Goal: Task Accomplishment & Management: Use online tool/utility

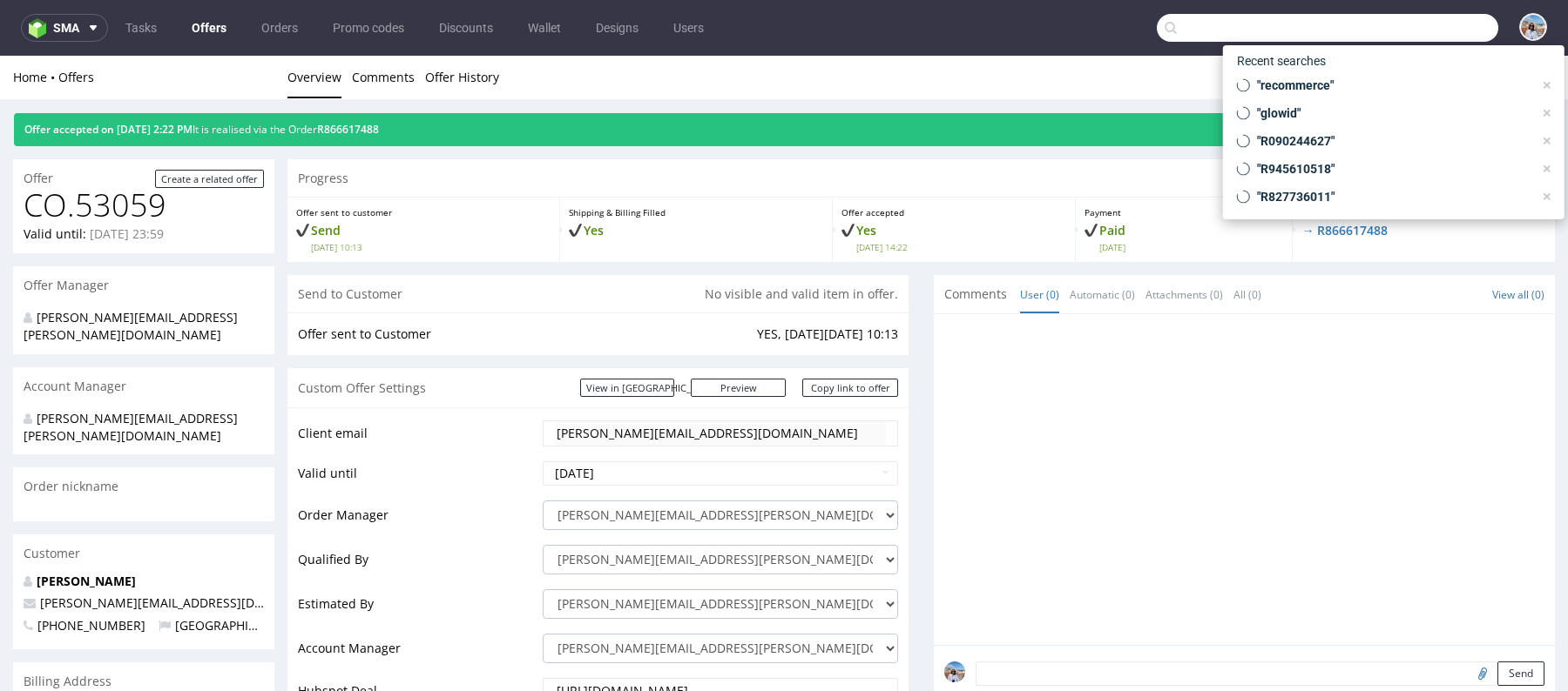
click at [1419, 24] on input "text" at bounding box center [1327, 28] width 341 height 28
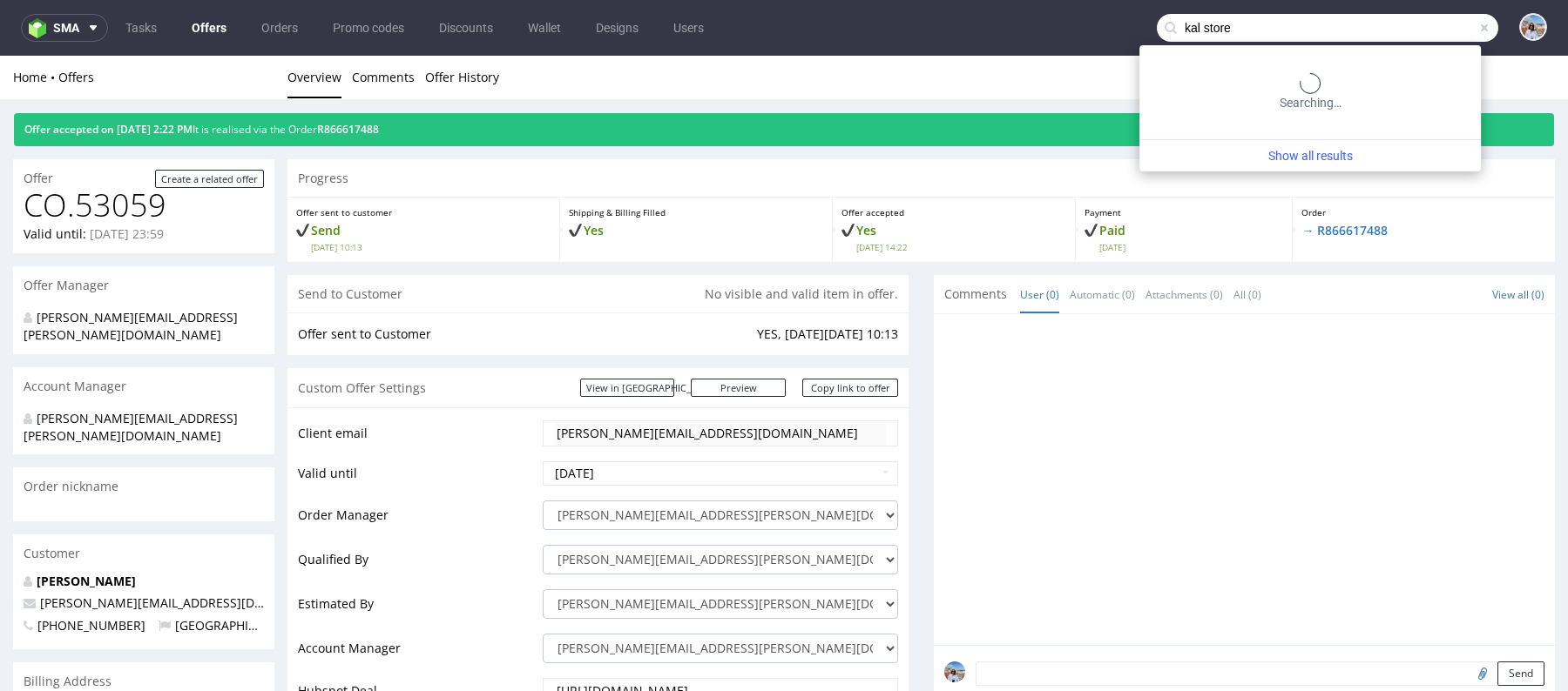
type input "kal store"
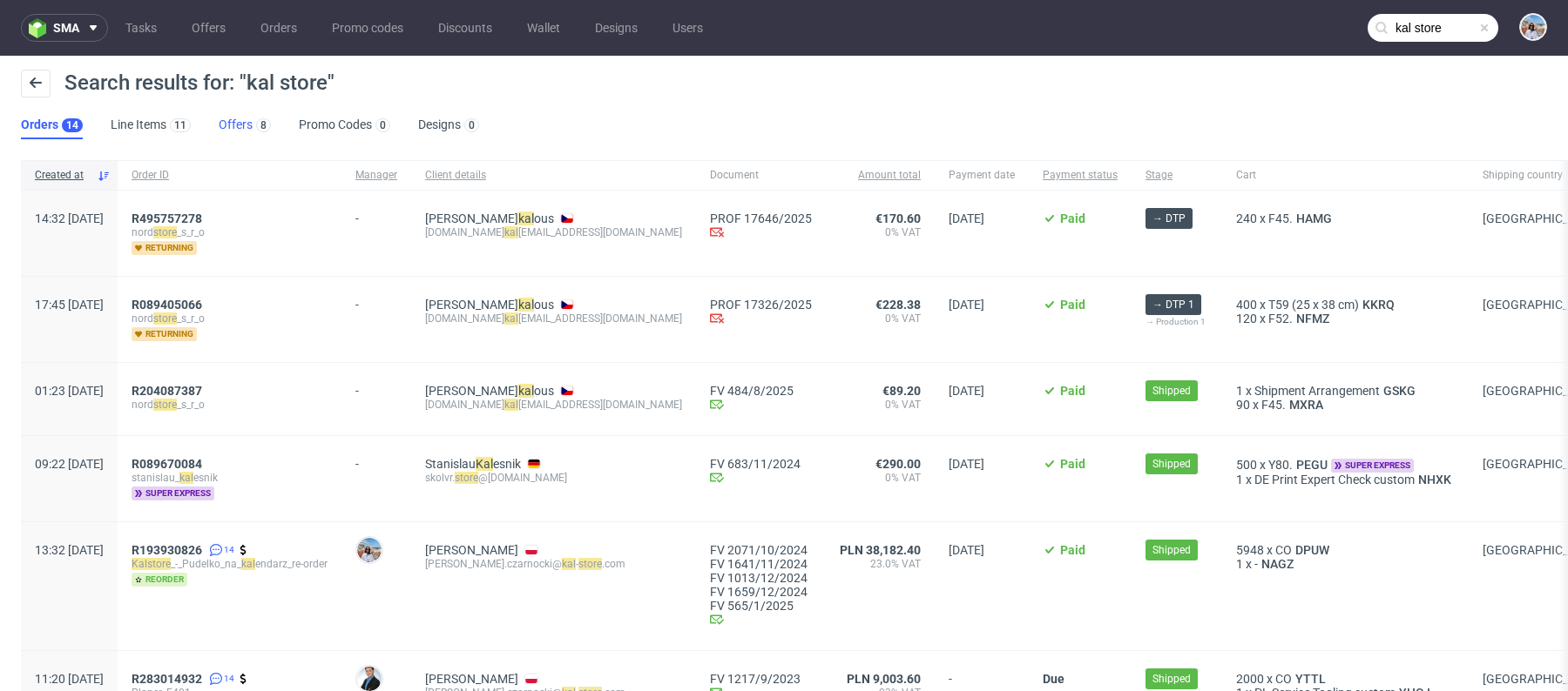
click at [233, 119] on link "Offers 8" at bounding box center [244, 125] width 53 height 28
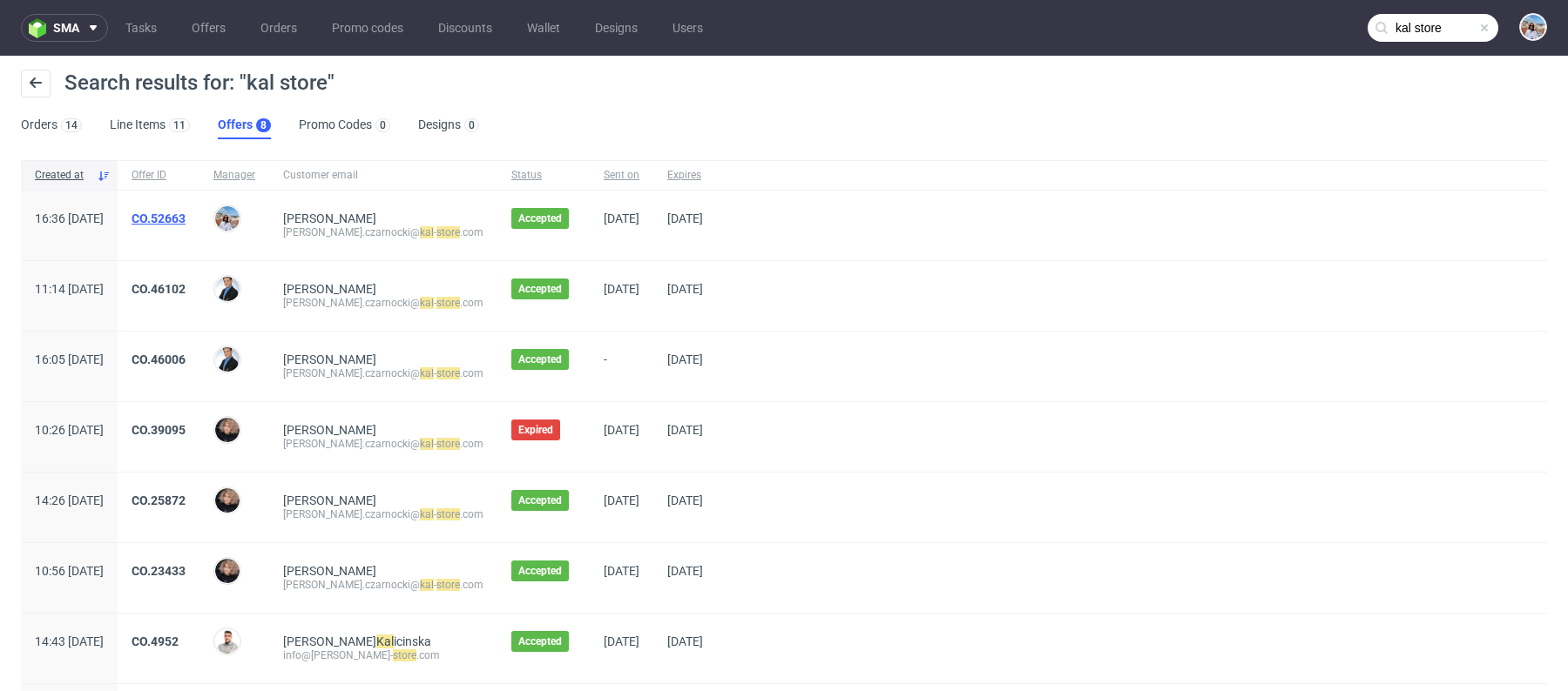
click at [185, 220] on link "CO.52663" at bounding box center [159, 218] width 54 height 14
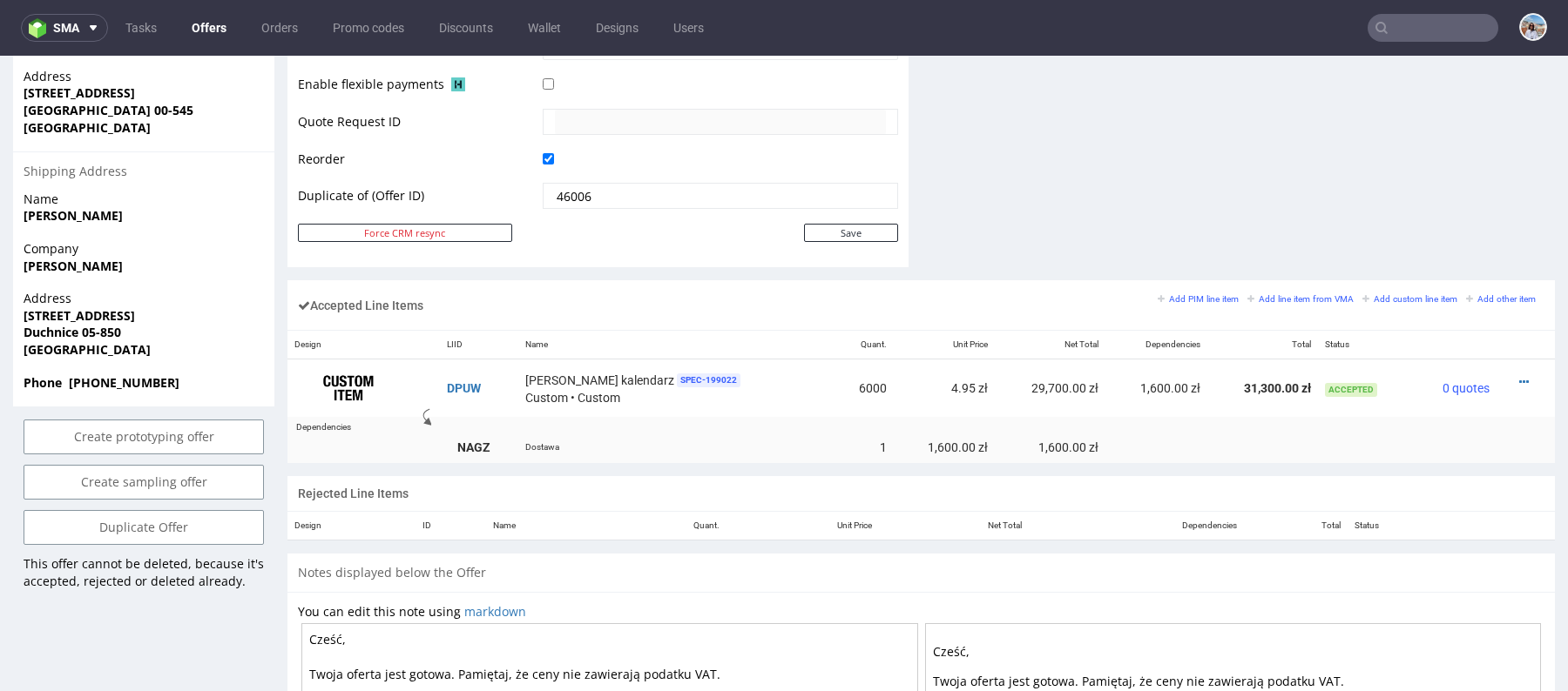
scroll to position [804, 0]
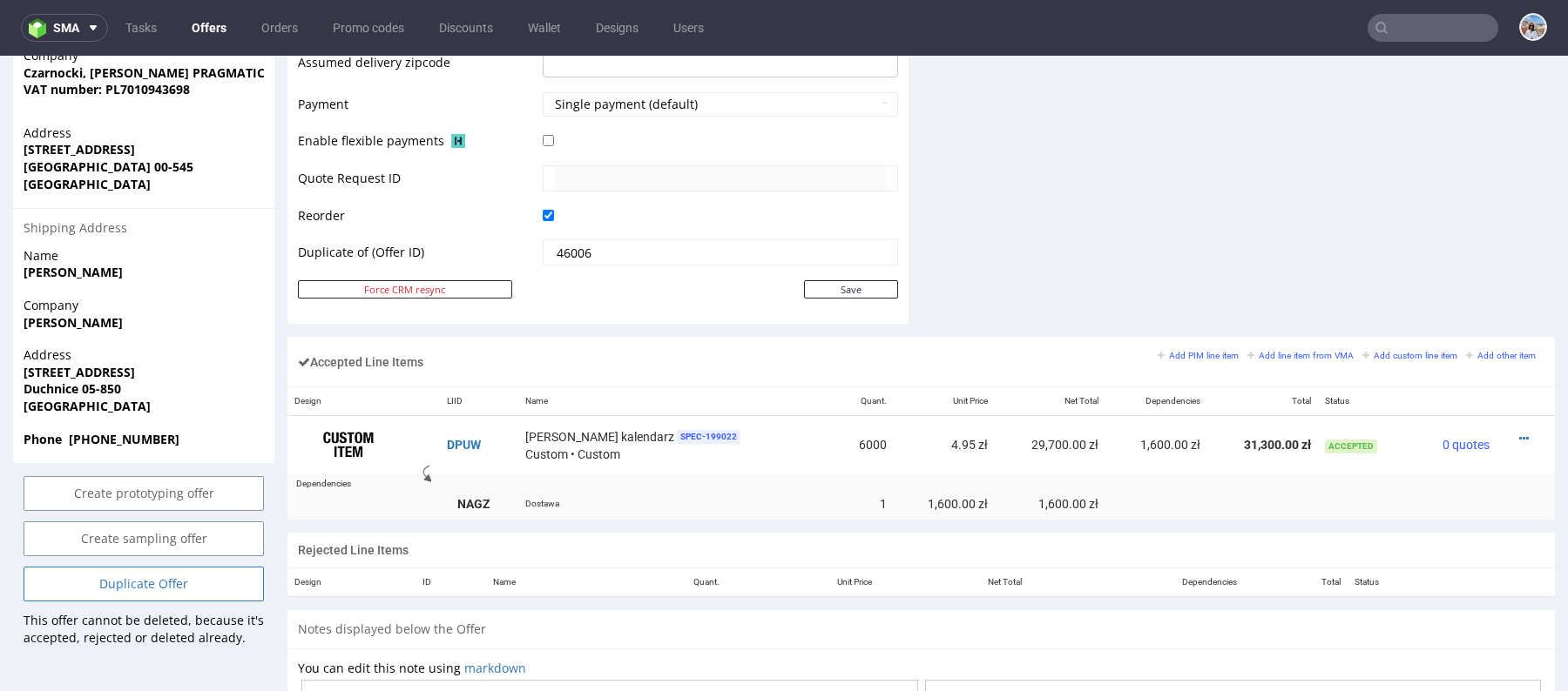
click at [176, 567] on link "Duplicate Offer" at bounding box center [144, 584] width 240 height 35
click at [115, 495] on link "Yes" at bounding box center [117, 503] width 50 height 26
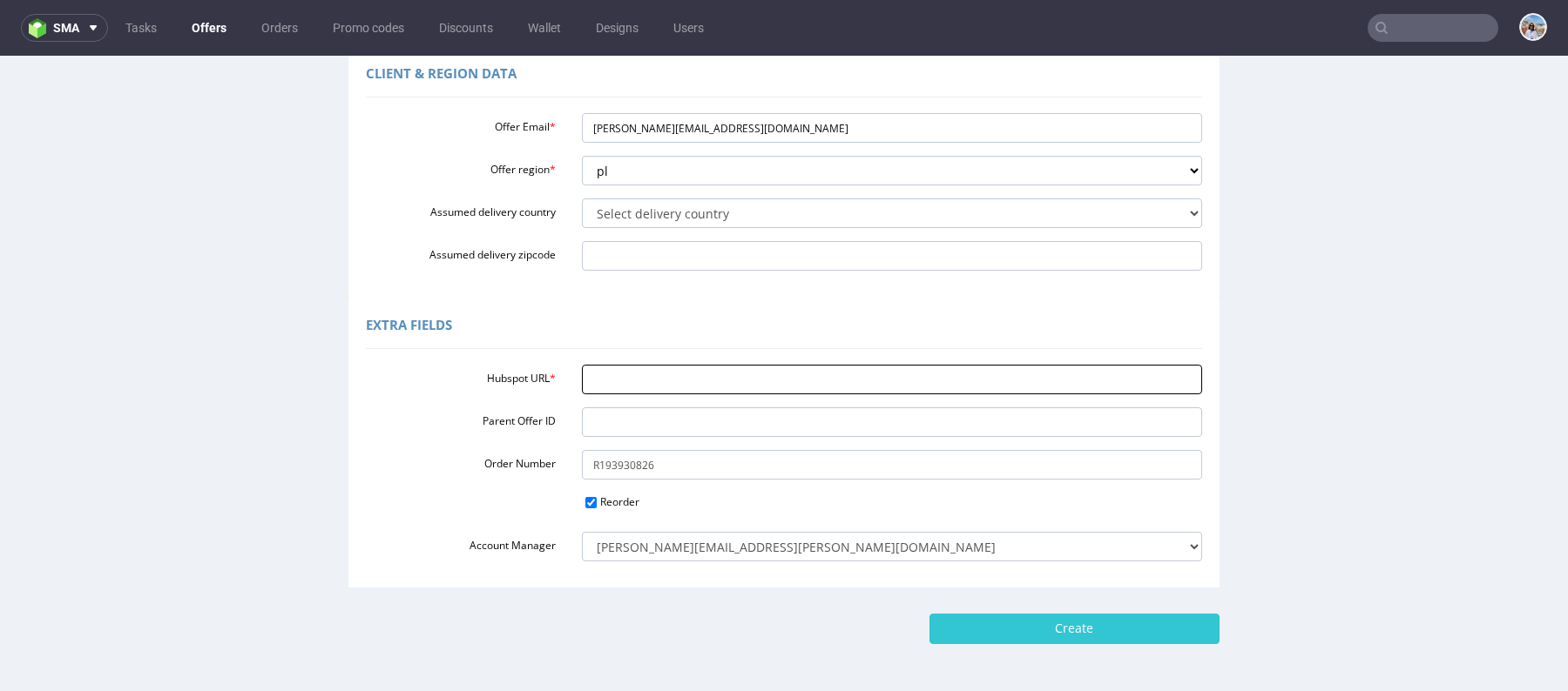
scroll to position [475, 0]
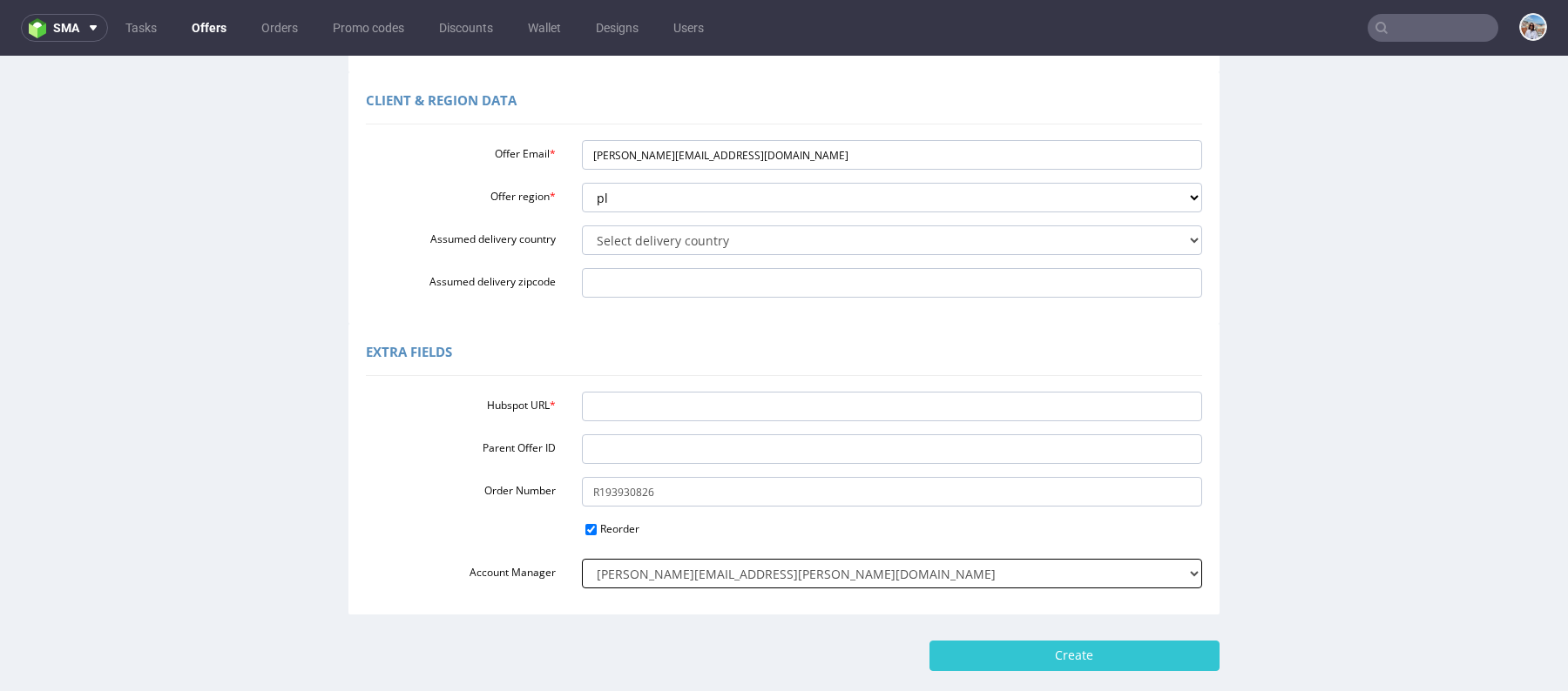
click at [647, 569] on select "adrian.margula@packhelp.com alex.lemee@packhelp.com angelina.marc@packhelp.com …" at bounding box center [893, 574] width 621 height 30
select select
click at [582, 559] on select "adrian.margula@packhelp.com alex.lemee@packhelp.com angelina.marc@packhelp.com …" at bounding box center [893, 574] width 621 height 30
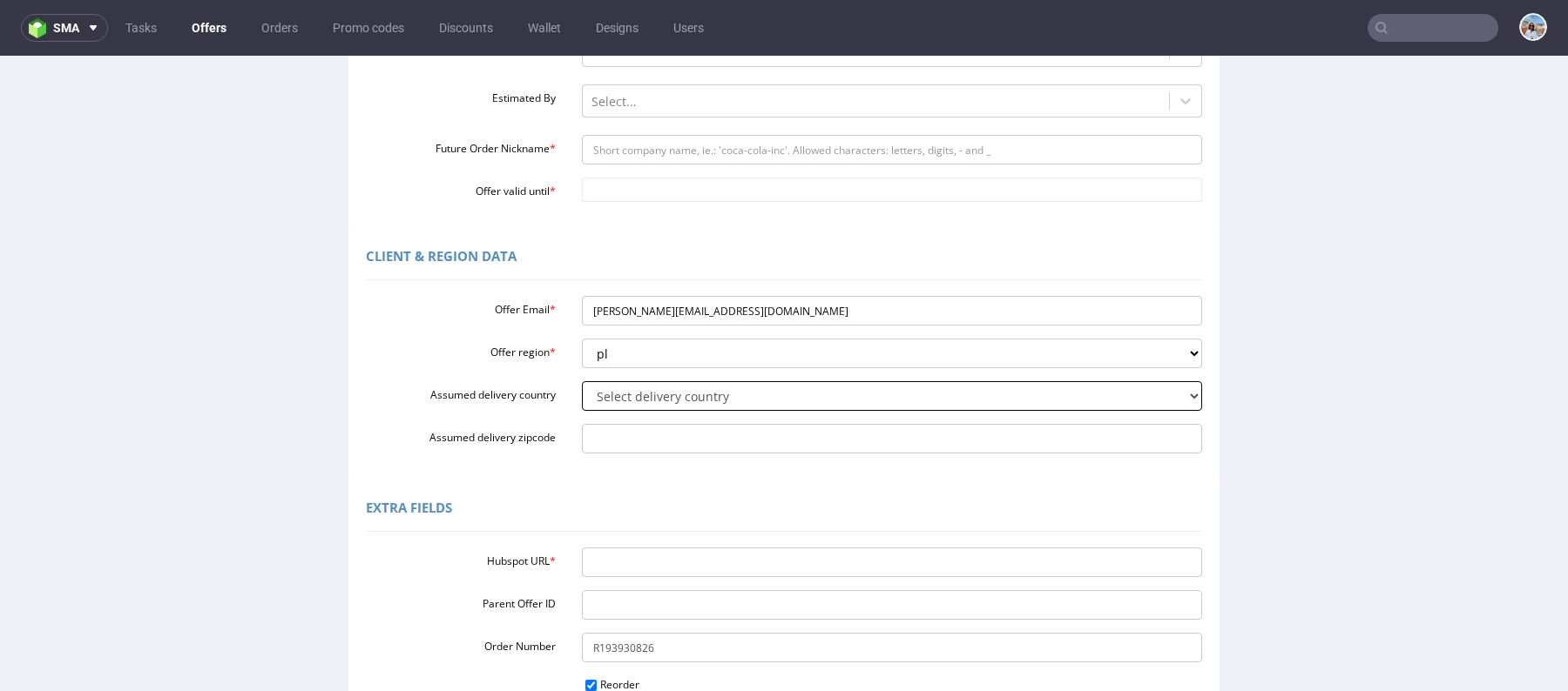
click at [644, 393] on select "Select delivery country Andorra Afghanistan Anguilla Albania Armenia Antarctica…" at bounding box center [893, 397] width 621 height 30
select select "179"
click at [582, 382] on select "Select delivery country Andorra Afghanistan Anguilla Albania Armenia Antarctica…" at bounding box center [893, 397] width 621 height 30
click at [646, 554] on input "Hubspot URL *" at bounding box center [893, 562] width 621 height 30
paste input "https://app-eu1.hubspot.com/contacts/25600958/record/0-3/295375813822/"
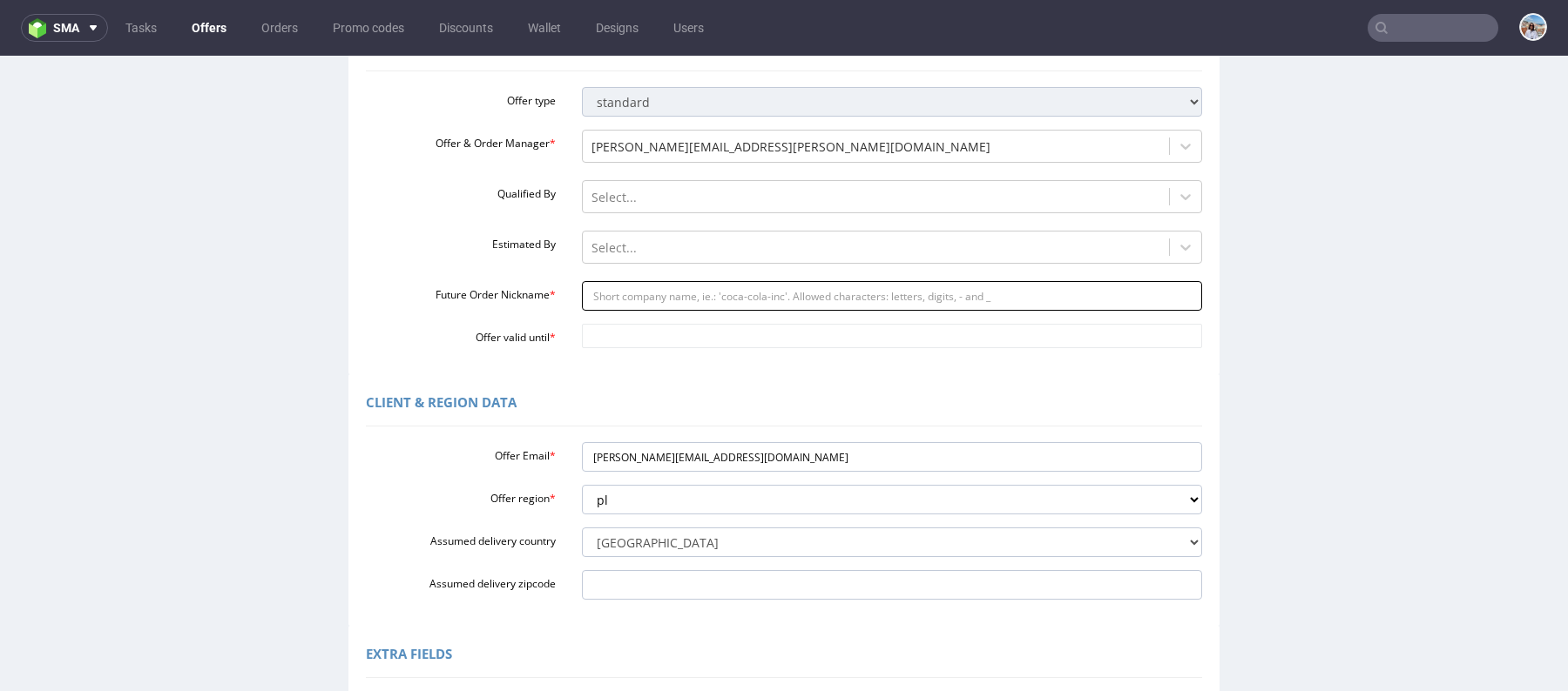
scroll to position [46, 0]
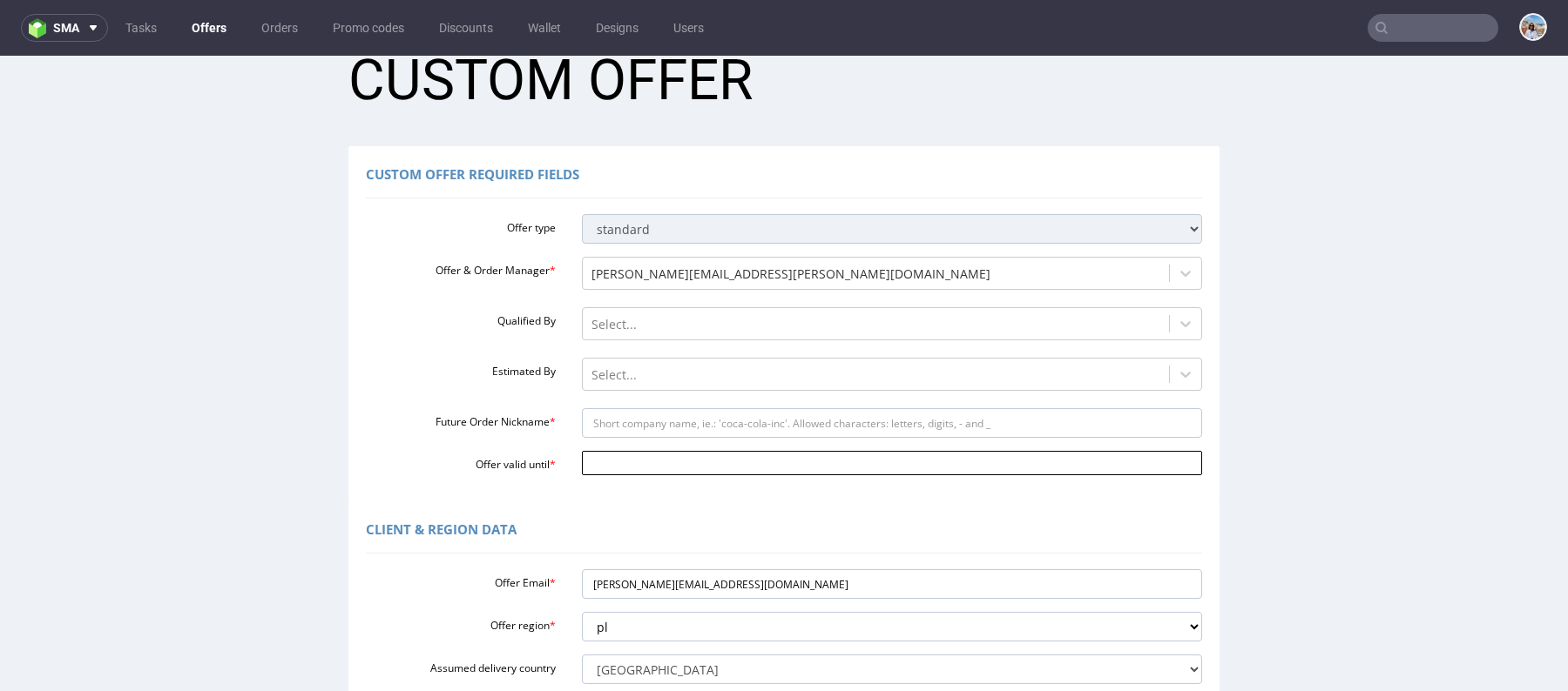
type input "https://app-eu1.hubspot.com/contacts/25600958/record/0-3/295375813822/"
click at [647, 462] on input "Offer valid until *" at bounding box center [893, 463] width 621 height 25
click at [598, 432] on td "31" at bounding box center [591, 438] width 26 height 26
click at [606, 454] on body "Production Shipped DTP Orders Offers Shipments Designs Promotions Users Jobs Ad…" at bounding box center [784, 613] width 1568 height 1204
click at [749, 435] on td "6" at bounding box center [750, 438] width 26 height 26
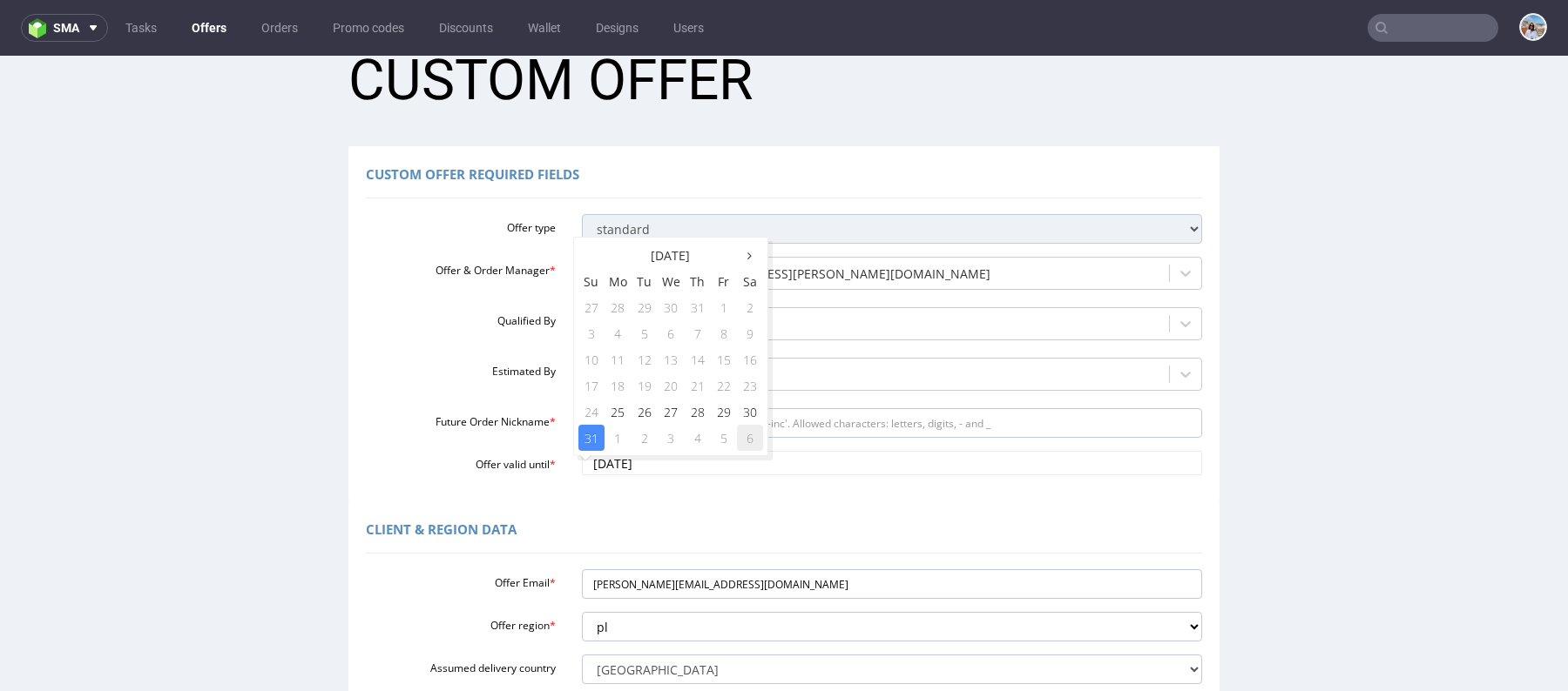
type input "2025-09-06"
click at [627, 475] on input "2025-09-06" at bounding box center [893, 463] width 621 height 25
click at [765, 325] on div "September 2025 Su Mo Tu We Th Fr Sa 31 1 2 3 4 5 6 7 8 9 10 11 12 13 14 15 16 1…" at bounding box center [670, 346] width 195 height 219
click at [743, 301] on td "6" at bounding box center [750, 307] width 26 height 26
click at [634, 414] on input "Future Order Nickname *" at bounding box center [893, 423] width 621 height 30
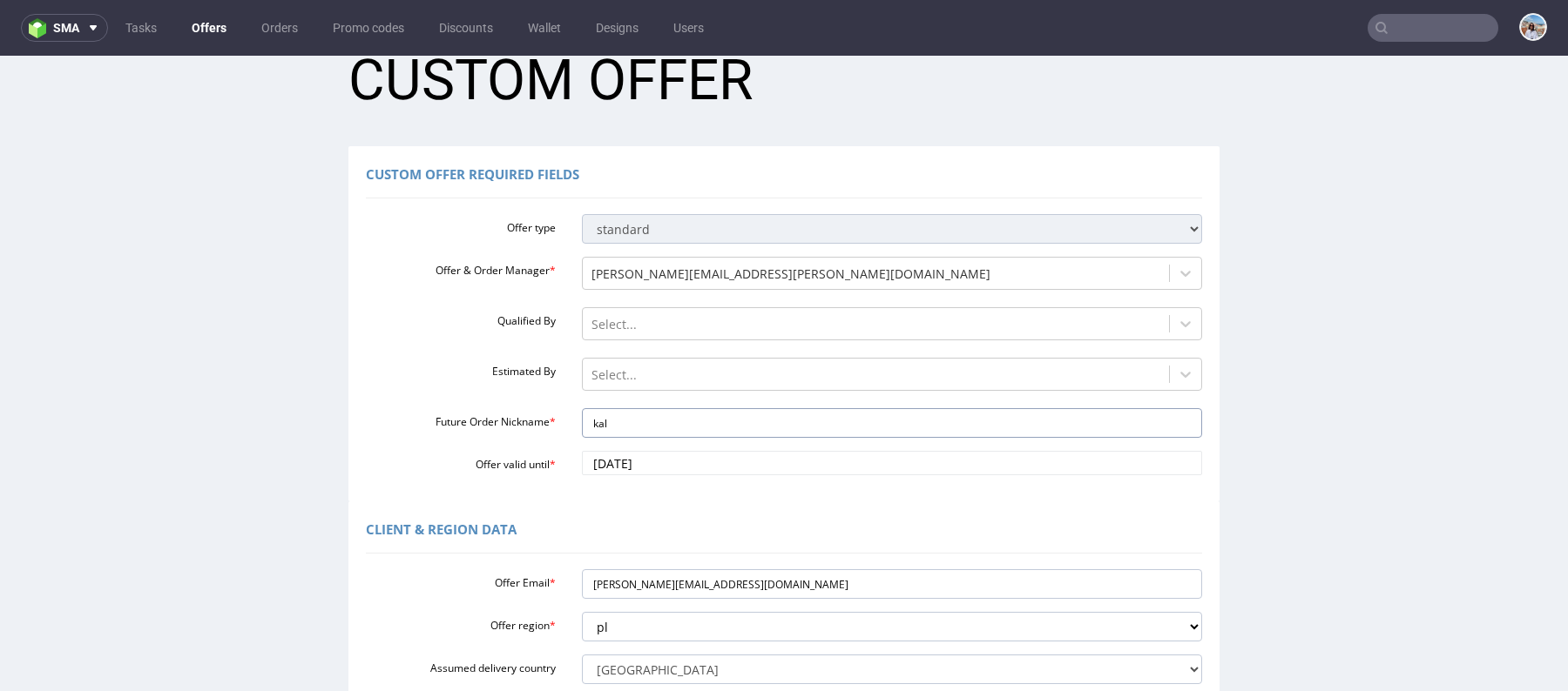
type input "Kalstore_-_Pudelko_na_kalendarz_re-order"
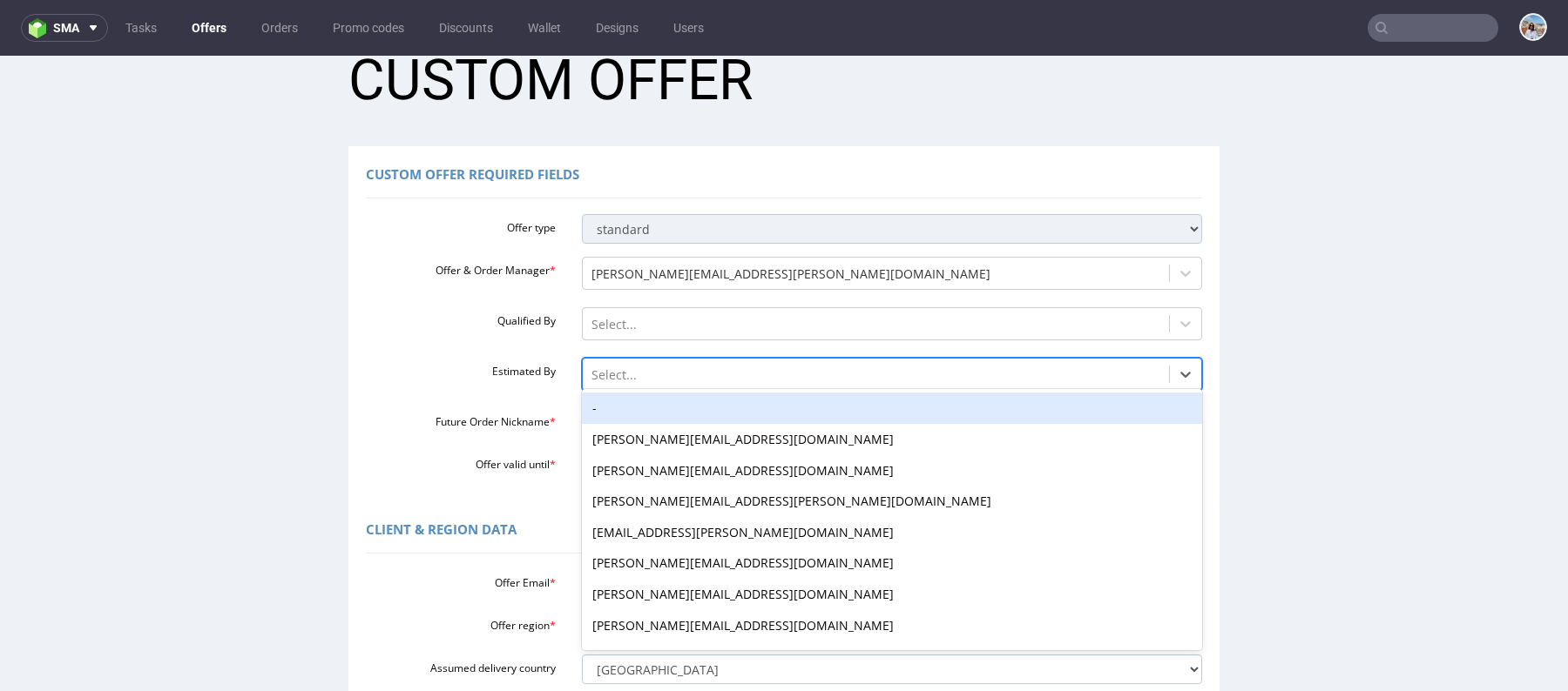
click at [645, 381] on div at bounding box center [876, 375] width 569 height 21
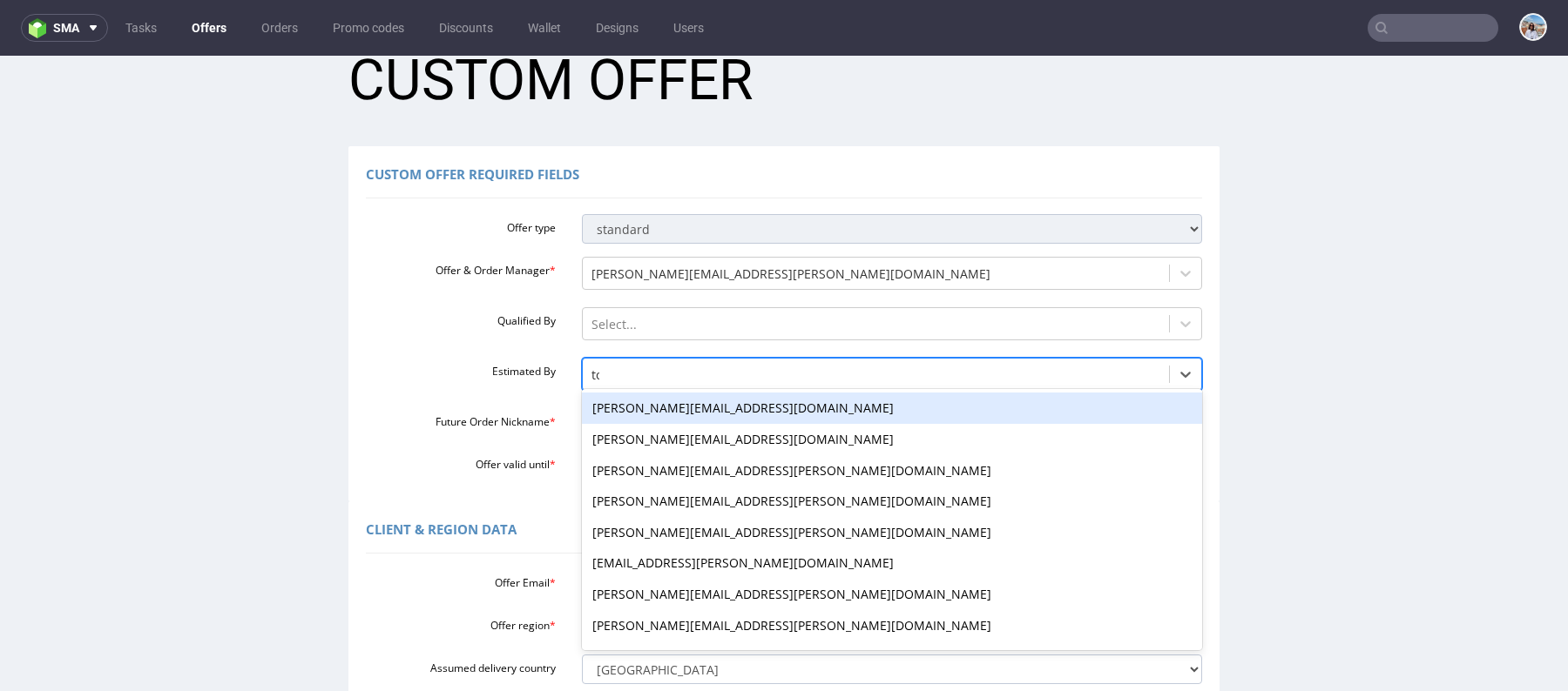
type input "tom"
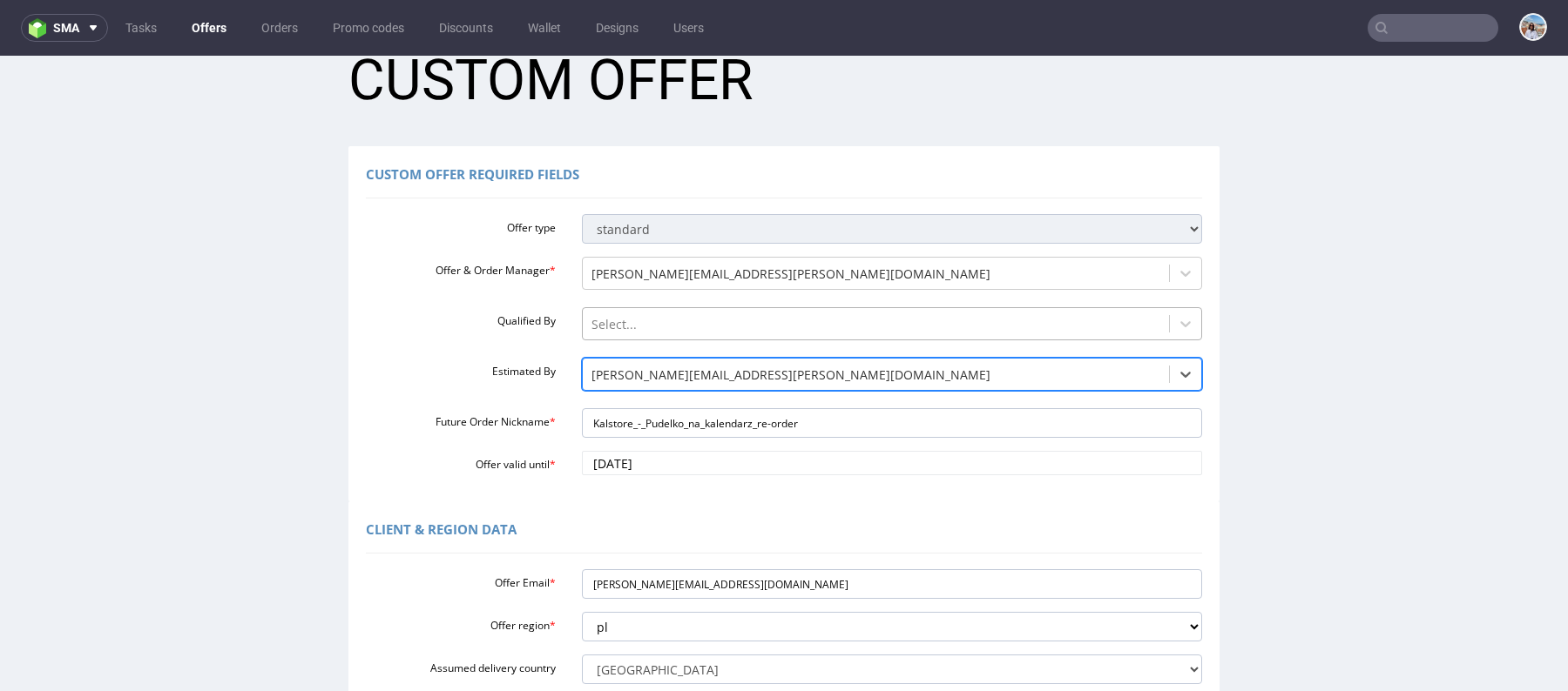
click at [641, 328] on div at bounding box center [876, 324] width 569 height 21
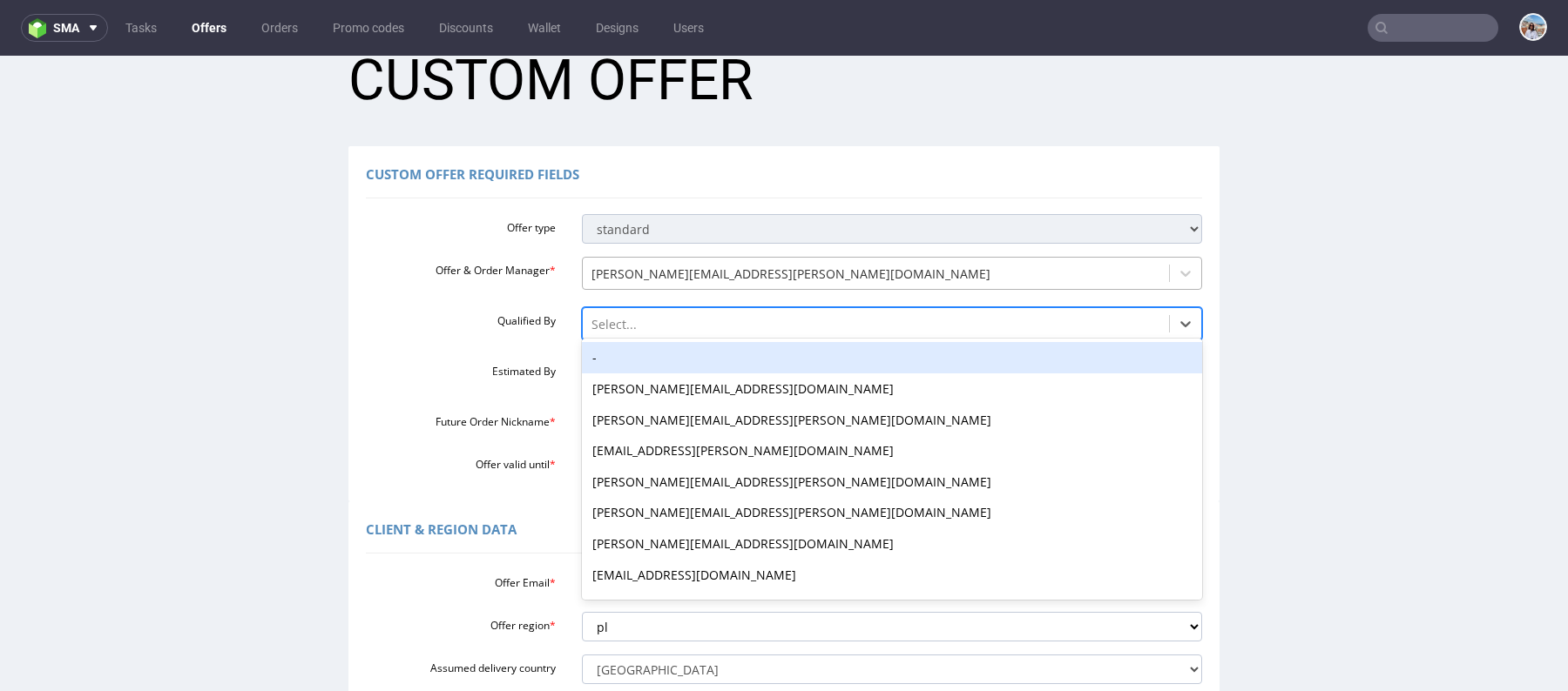
click at [622, 261] on div "[PERSON_NAME][EMAIL_ADDRESS][PERSON_NAME][DOMAIN_NAME]" at bounding box center [876, 275] width 587 height 28
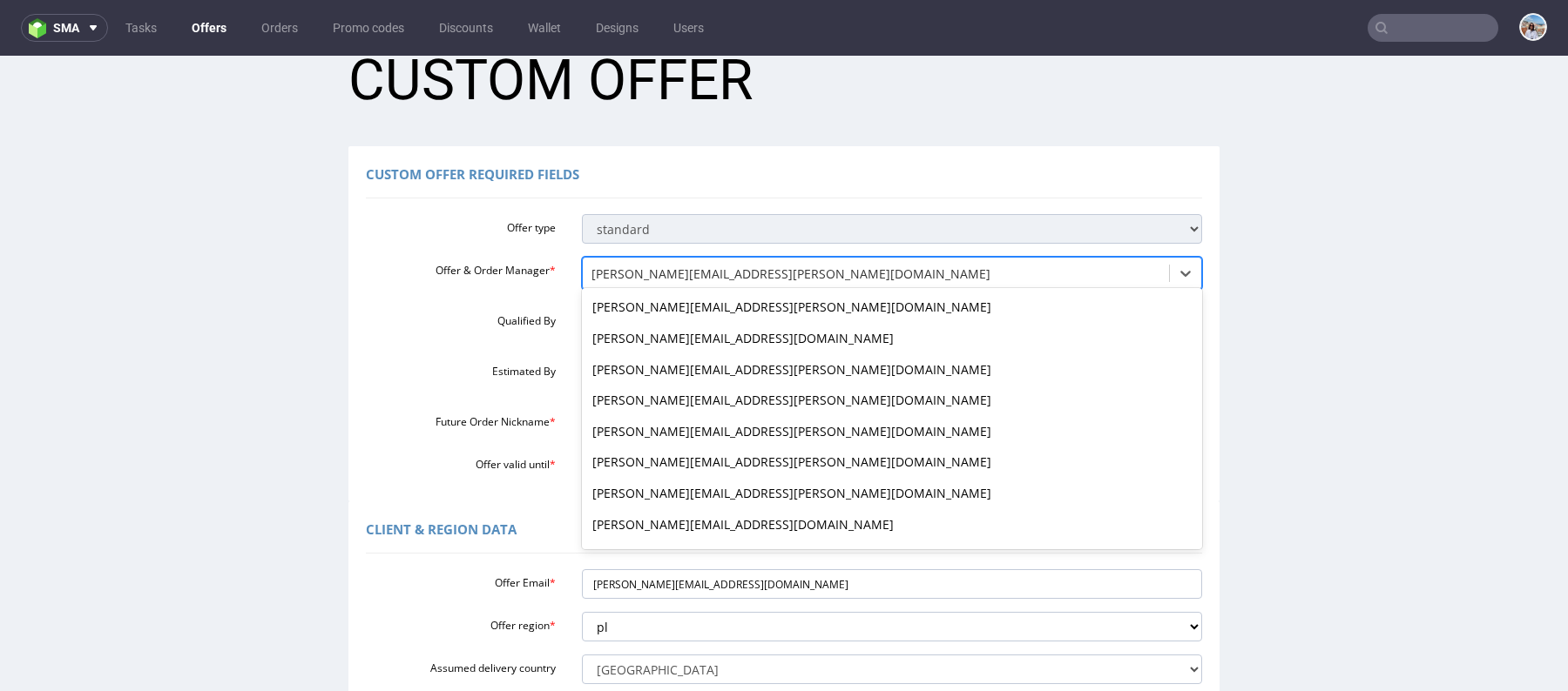
scroll to position [775, 0]
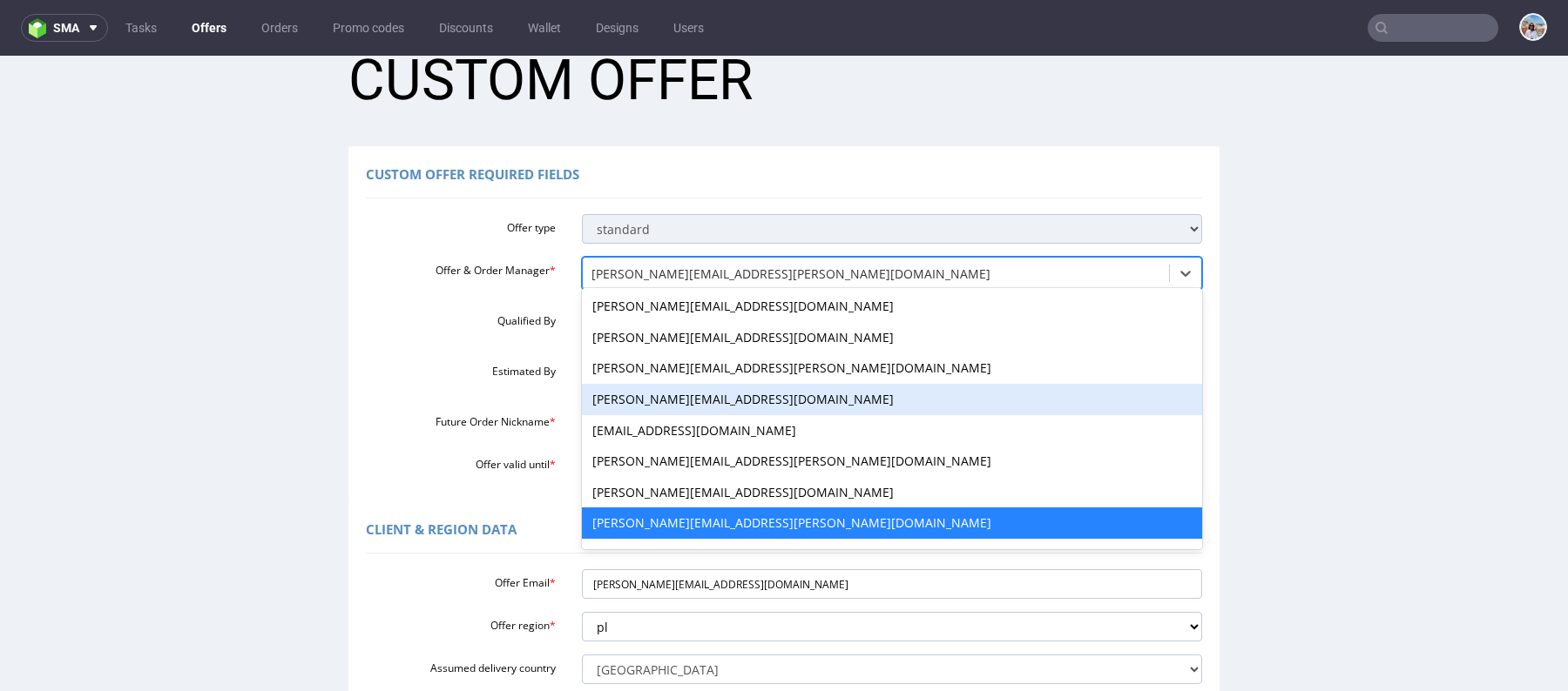
click at [1340, 382] on div "Custom Offer Required Fields Offer type standard prototyping sampling Offer & O…" at bounding box center [784, 324] width 1559 height 355
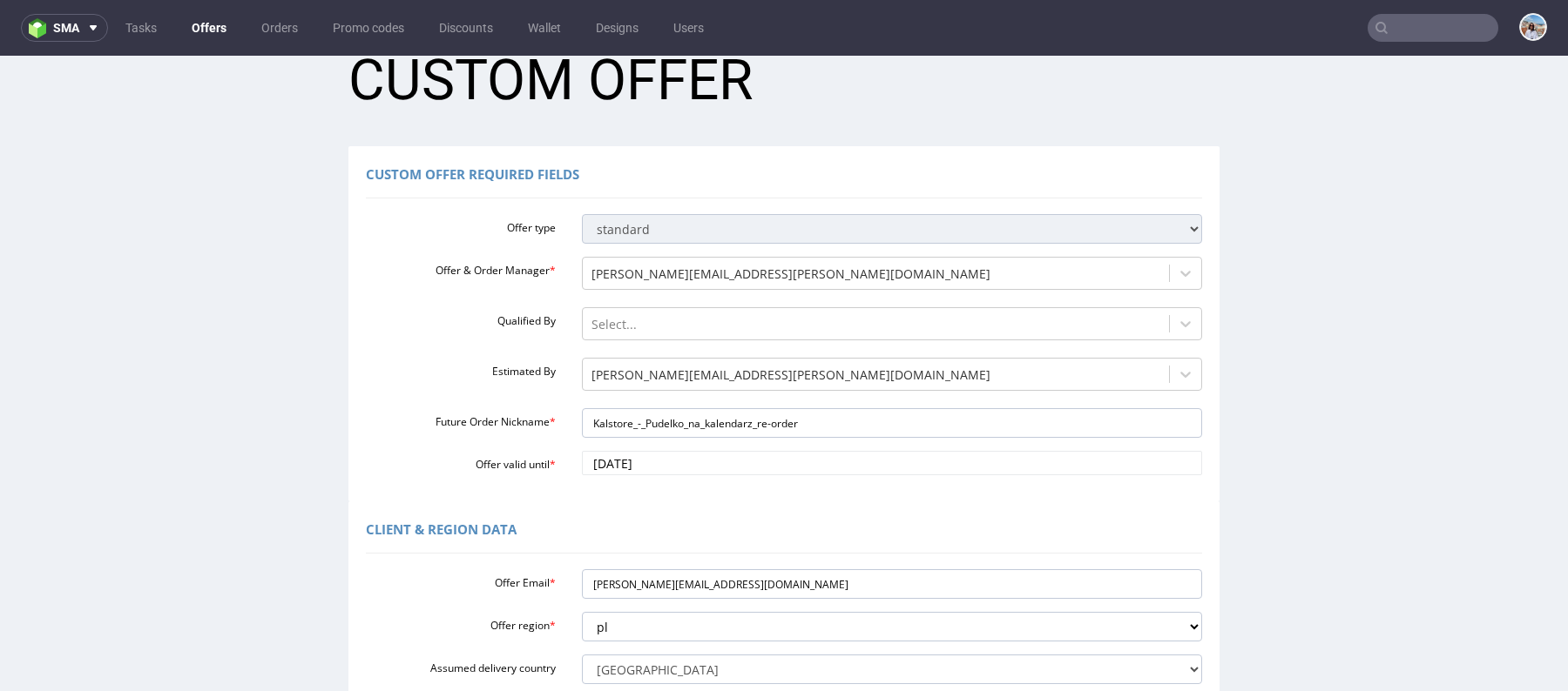
scroll to position [566, 0]
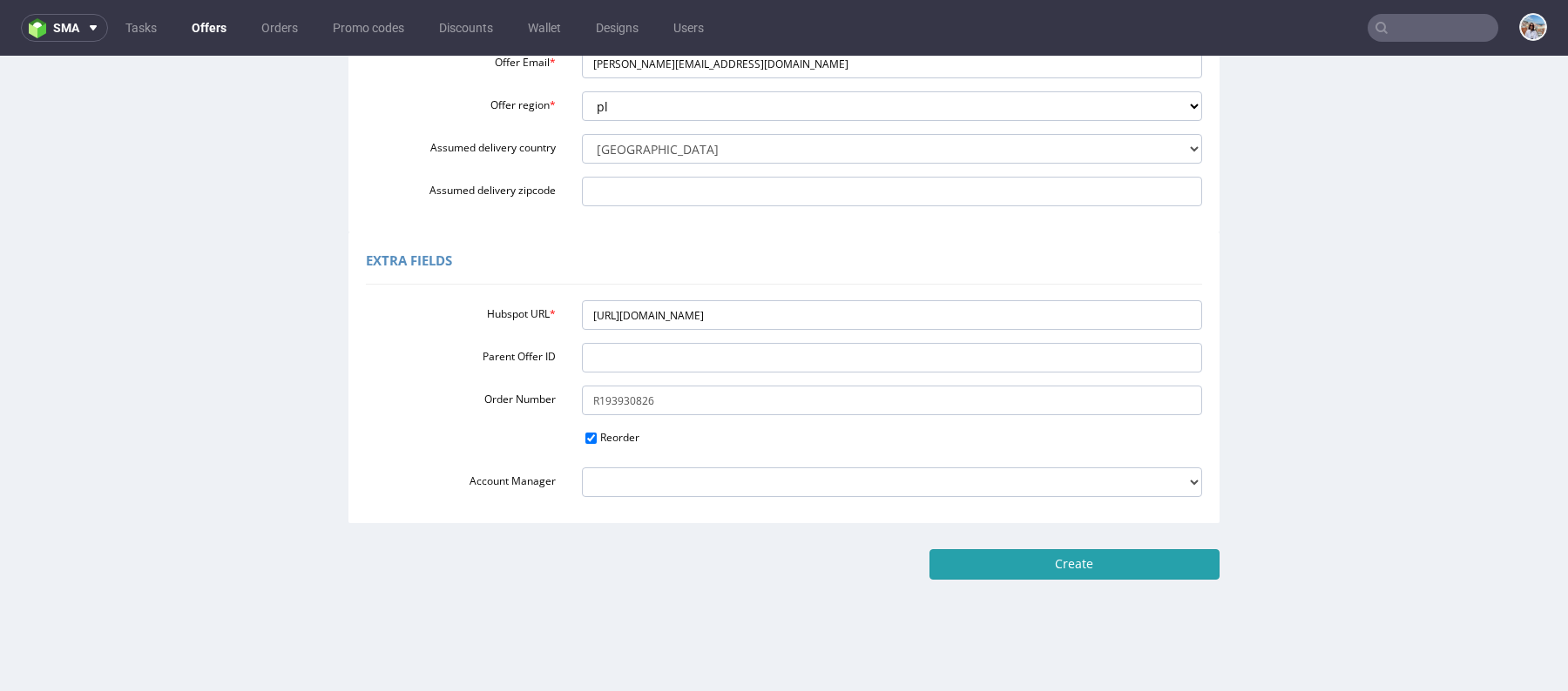
click at [1080, 572] on input "Create" at bounding box center [1074, 564] width 290 height 30
type input "Please wait..."
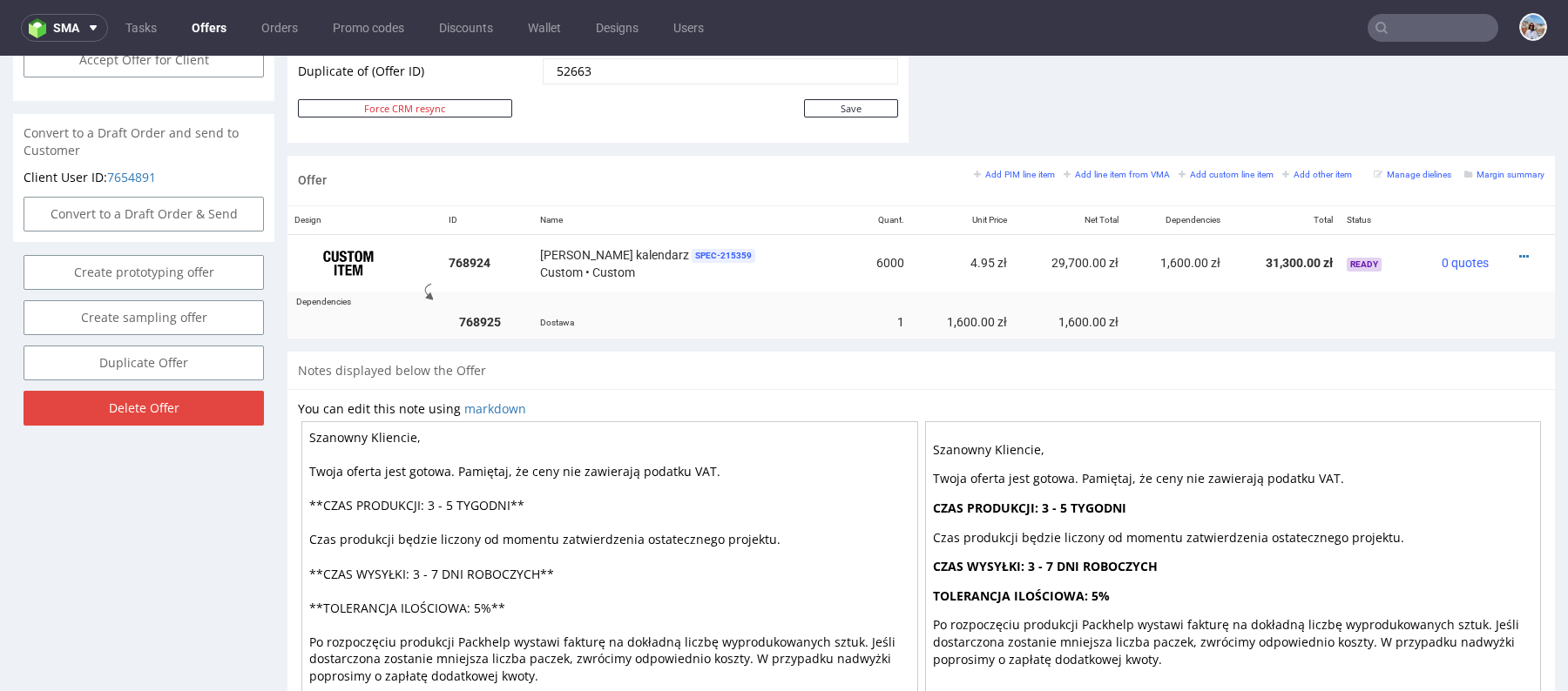
scroll to position [1024, 0]
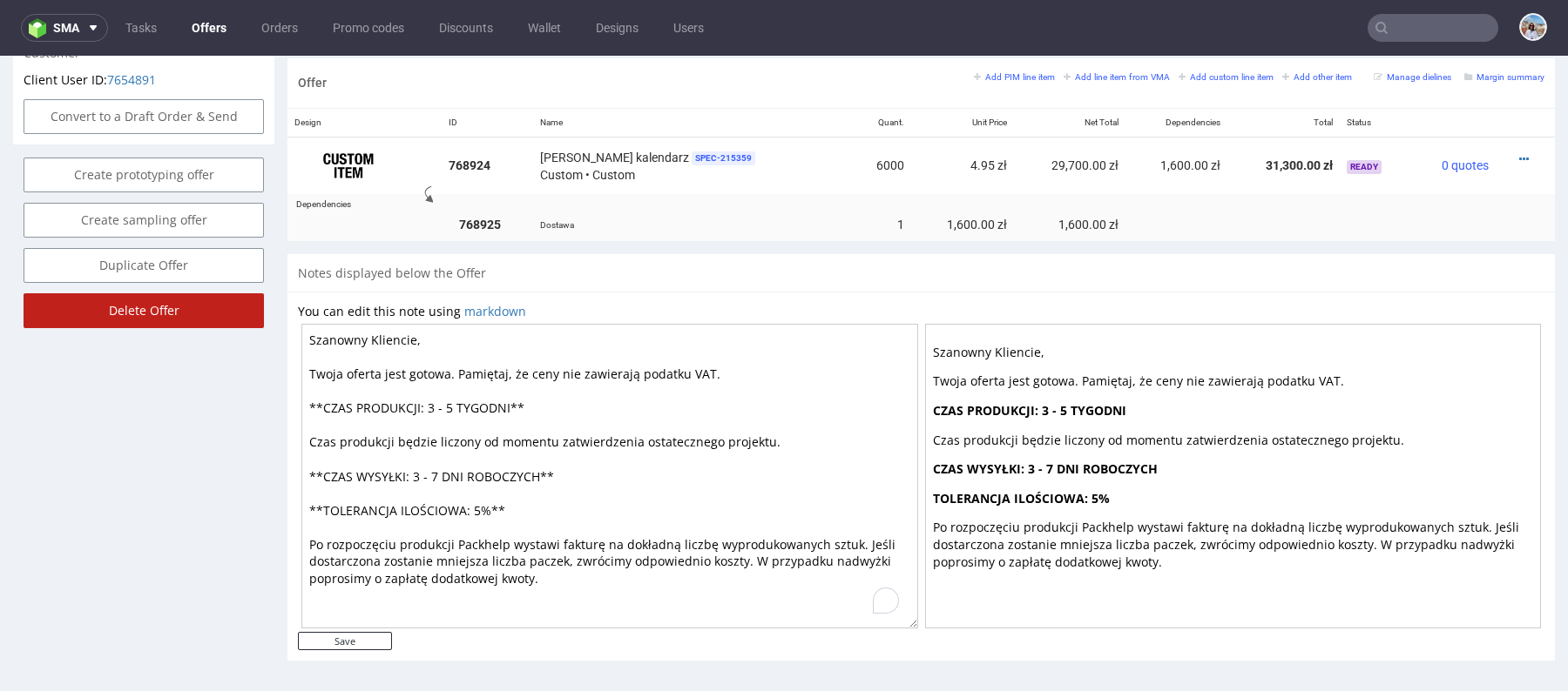
drag, startPoint x: 533, startPoint y: 581, endPoint x: 209, endPoint y: 277, distance: 444.3
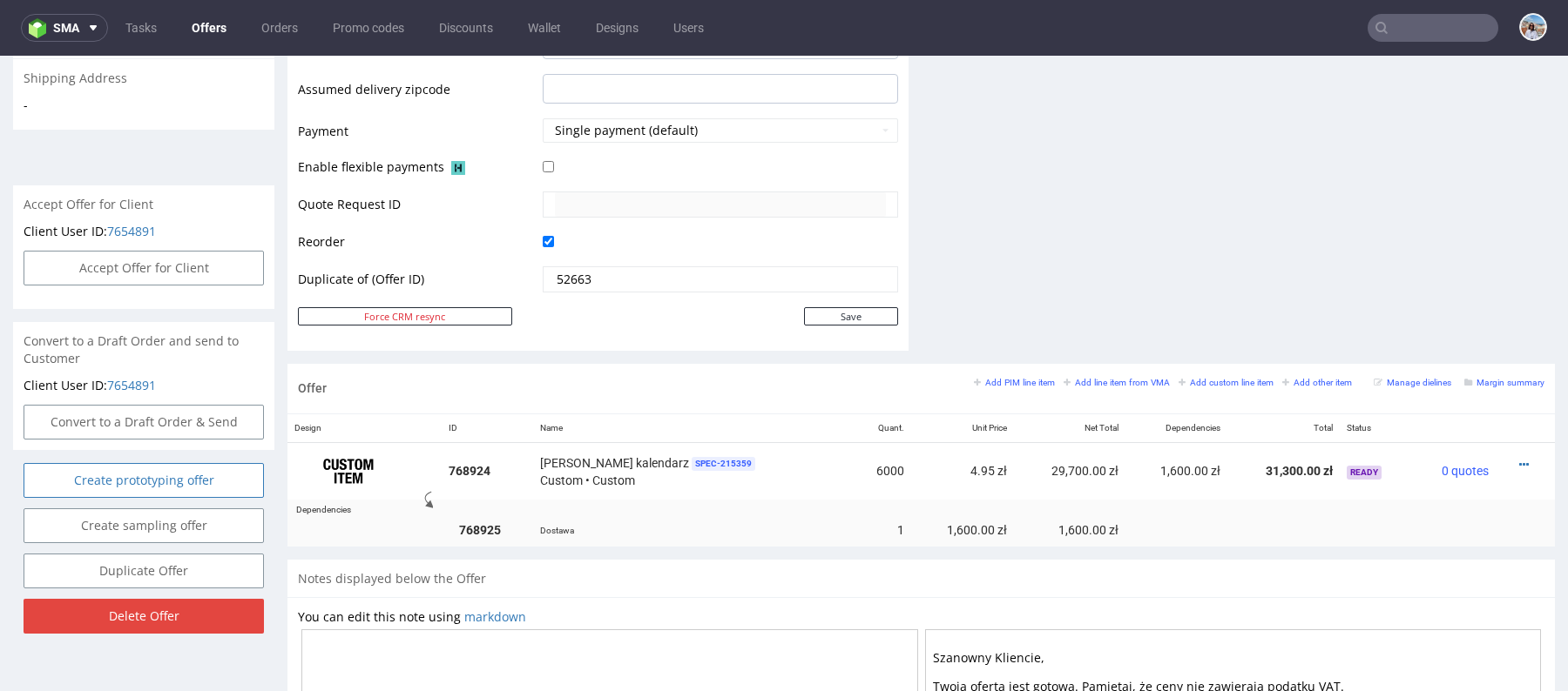
scroll to position [827, 0]
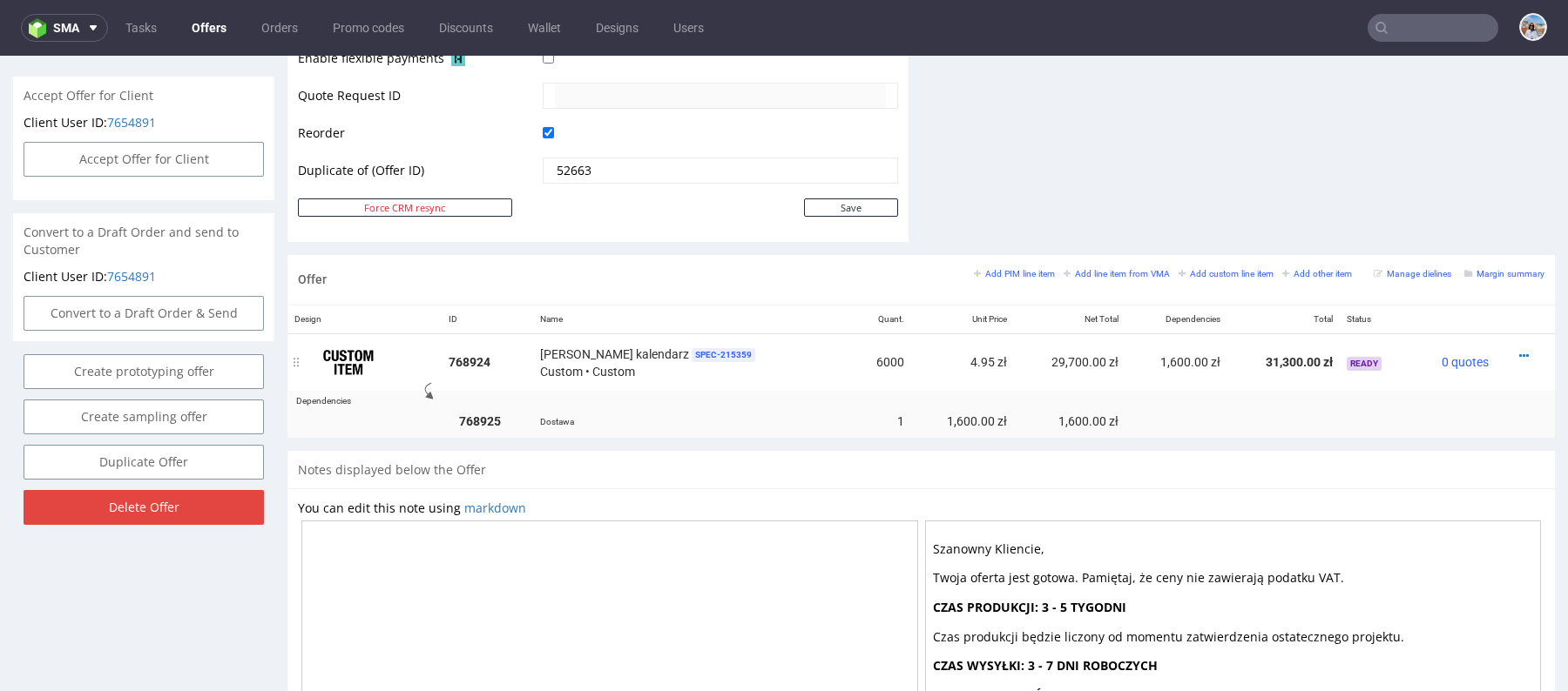
click at [729, 356] on div "Pudełko na kalendarz SPEC- 215359 Custom • Custom" at bounding box center [693, 363] width 307 height 36
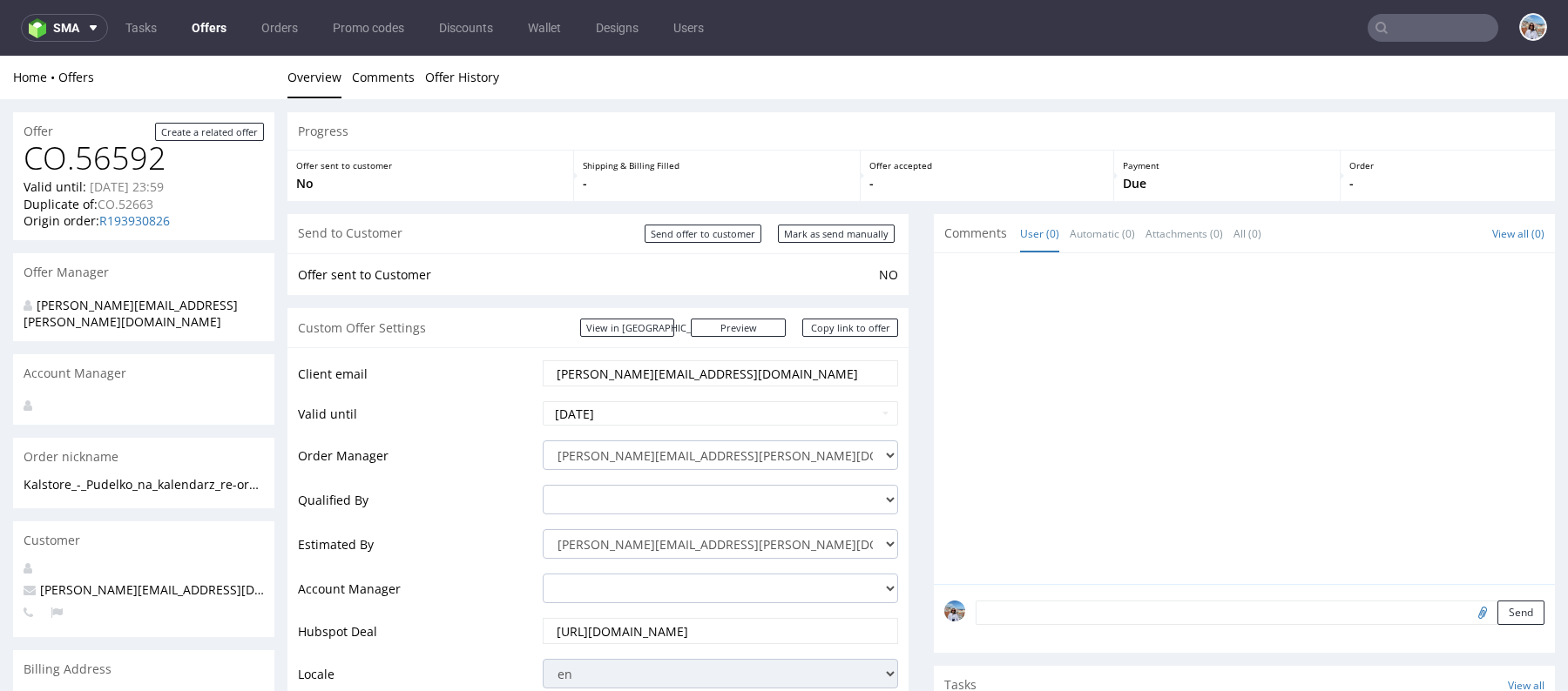
scroll to position [1024, 0]
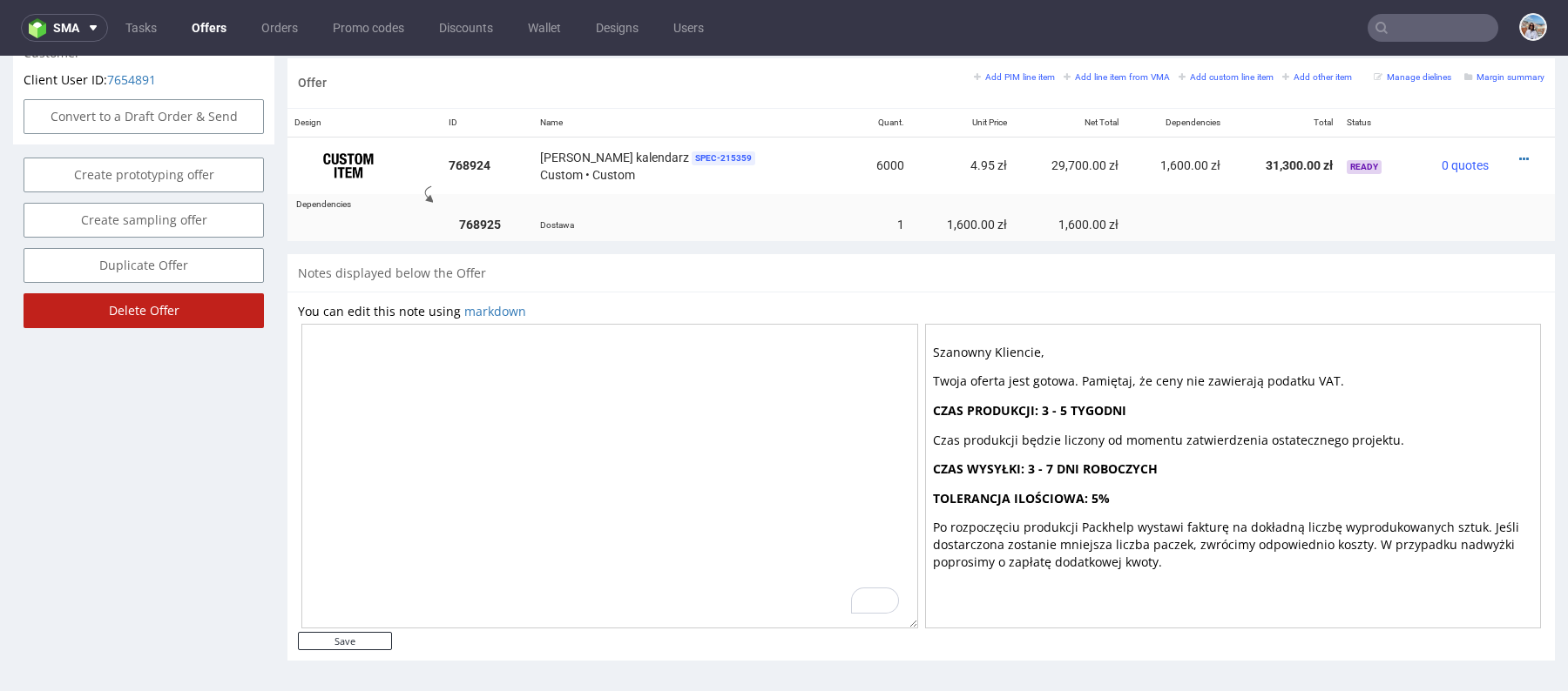
click at [181, 302] on input "Delete Offer" at bounding box center [144, 310] width 240 height 35
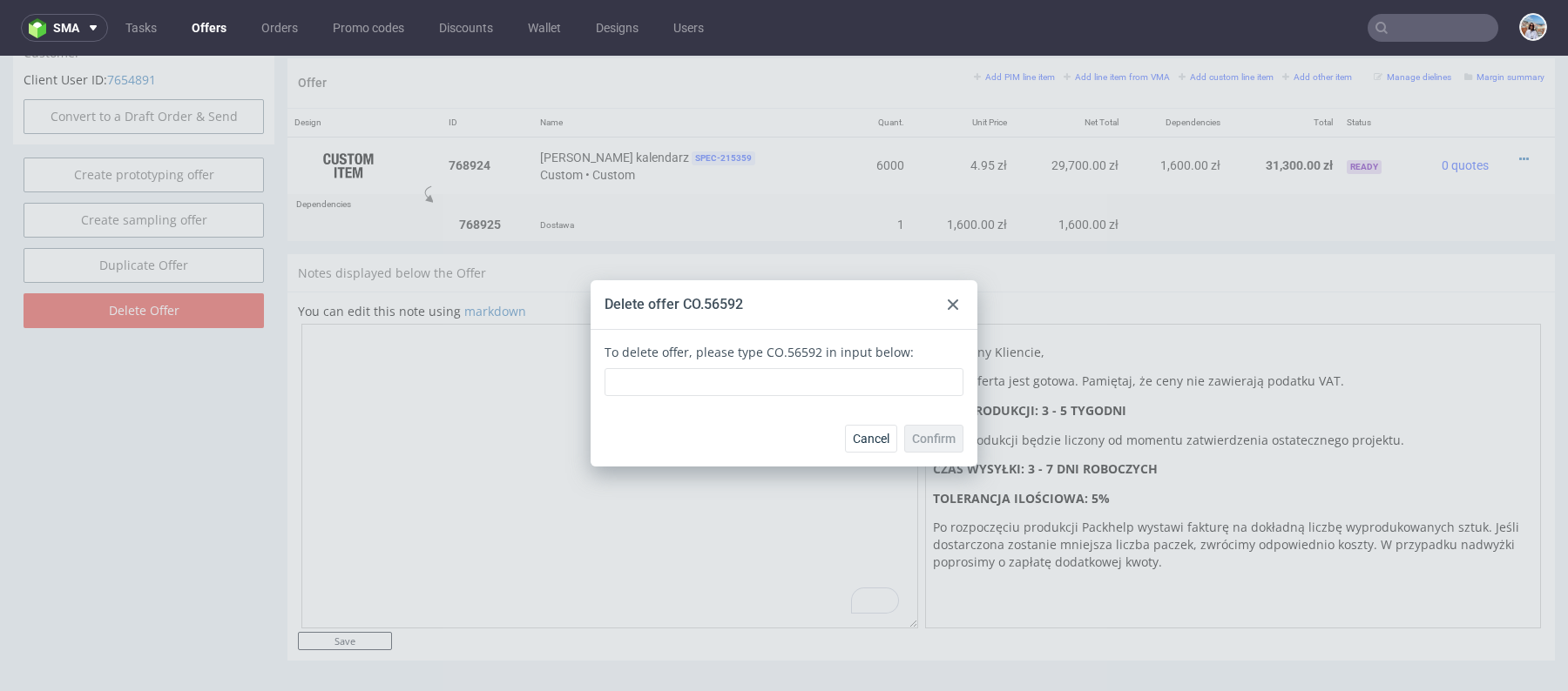
click at [854, 407] on div "To delete offer, please type CO.56592 in input below:" at bounding box center [784, 370] width 387 height 80
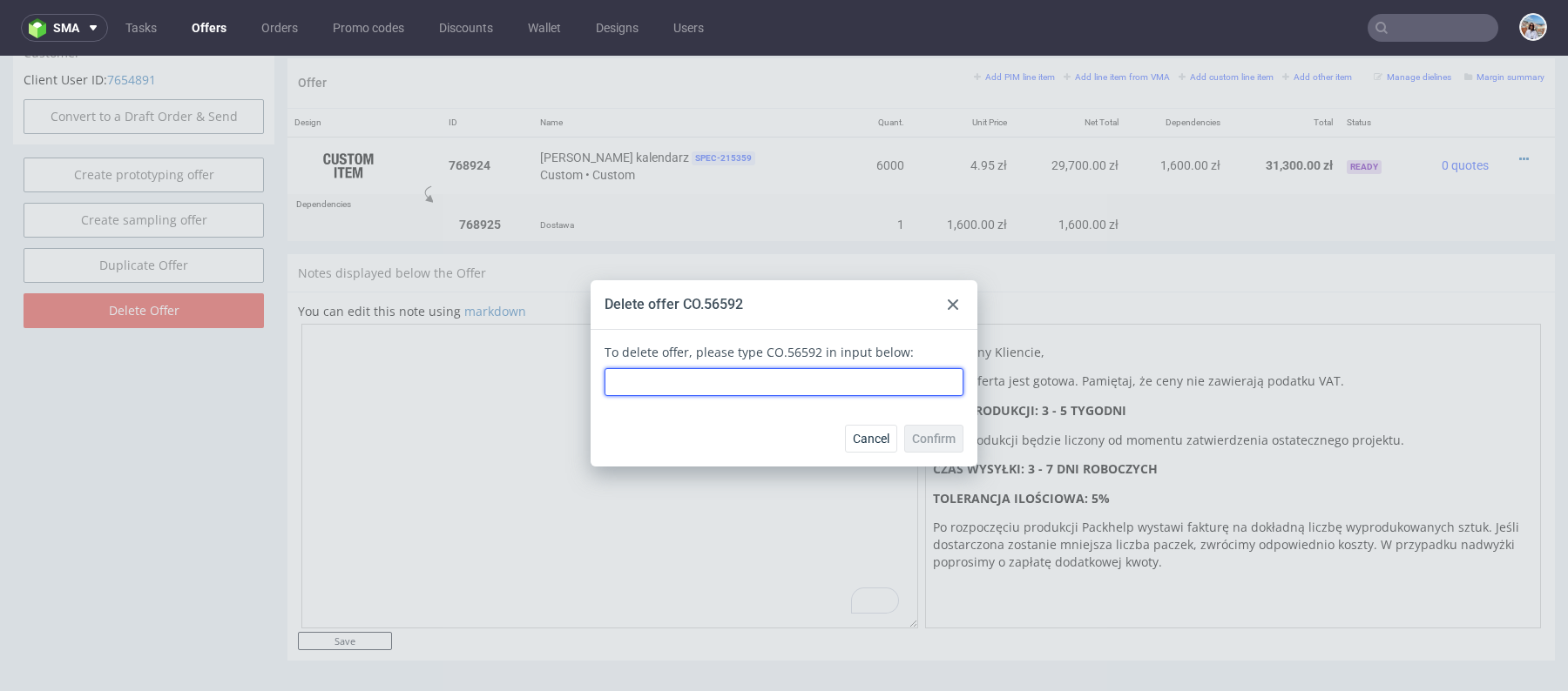
click at [841, 392] on input "text" at bounding box center [784, 382] width 359 height 28
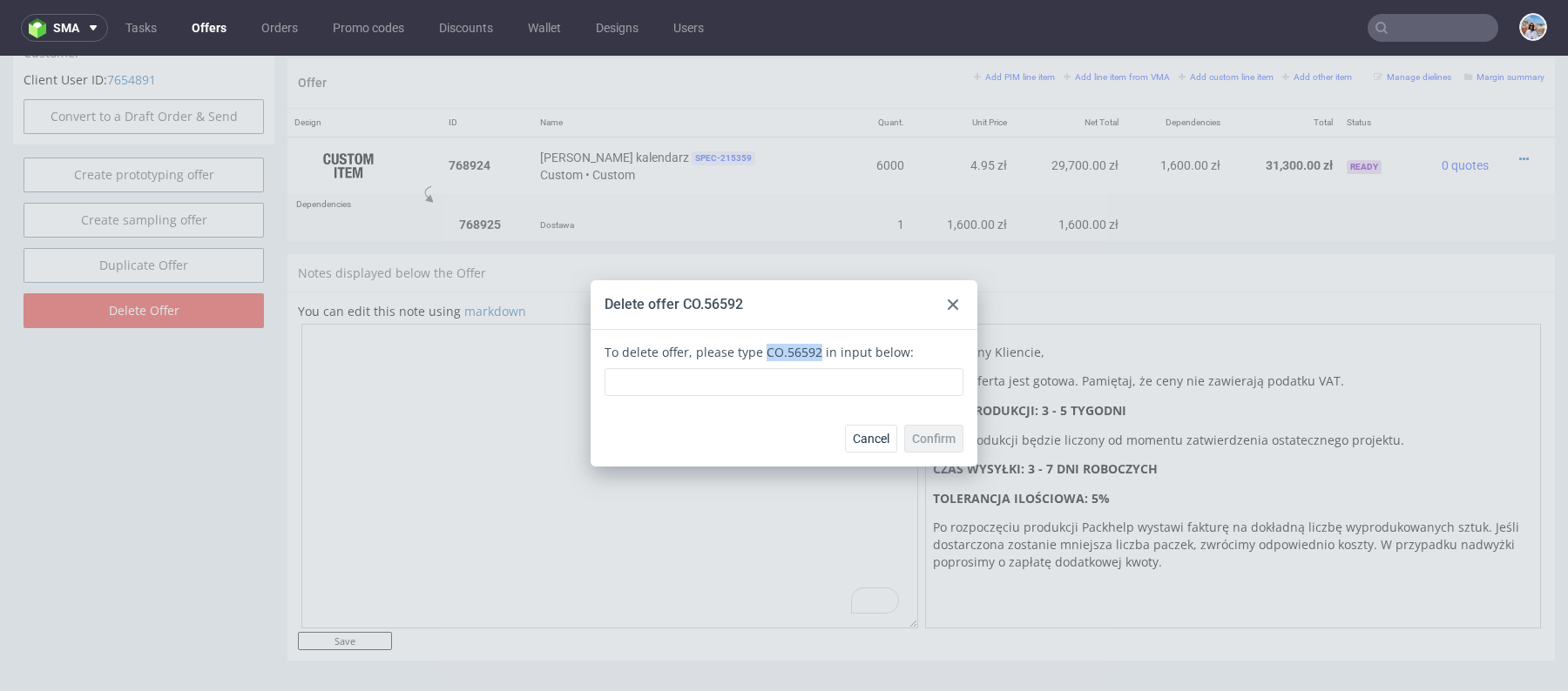
drag, startPoint x: 811, startPoint y: 351, endPoint x: 751, endPoint y: 351, distance: 60.0
click at [751, 351] on div "To delete offer, please type CO.56592 in input below:" at bounding box center [784, 370] width 359 height 53
copy div "CO.56592"
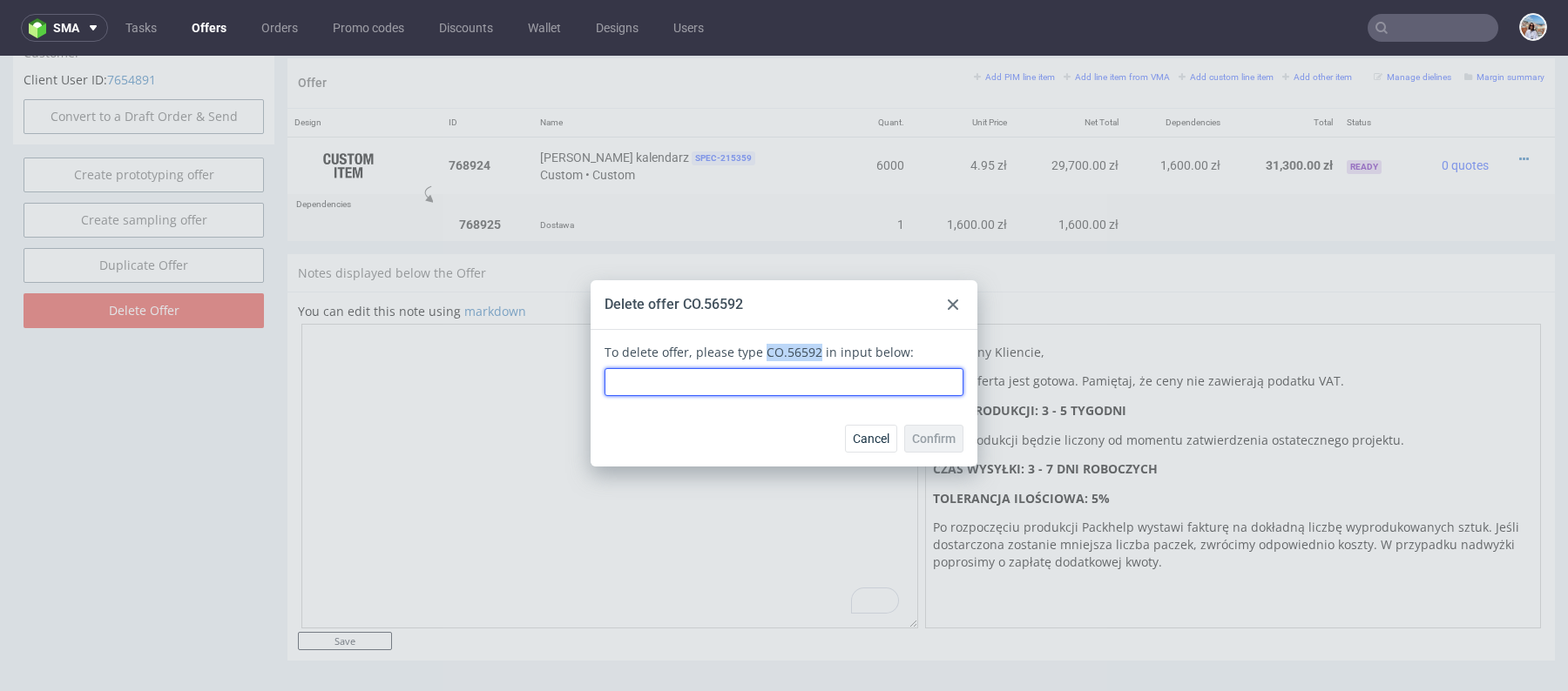
click at [751, 396] on input "text" at bounding box center [784, 382] width 359 height 28
paste input "CO.56592"
type input "CO.56592"
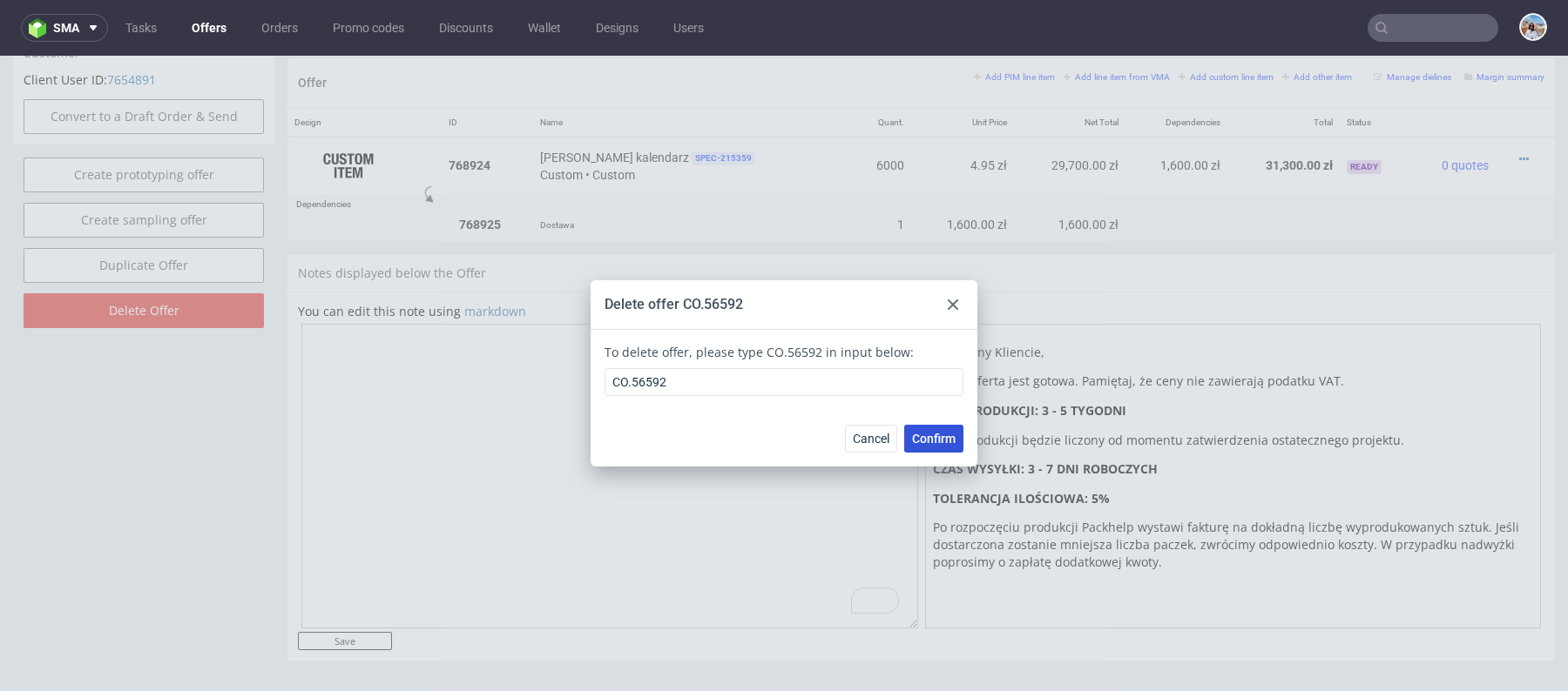
click at [921, 434] on span "Confirm" at bounding box center [933, 438] width 44 height 12
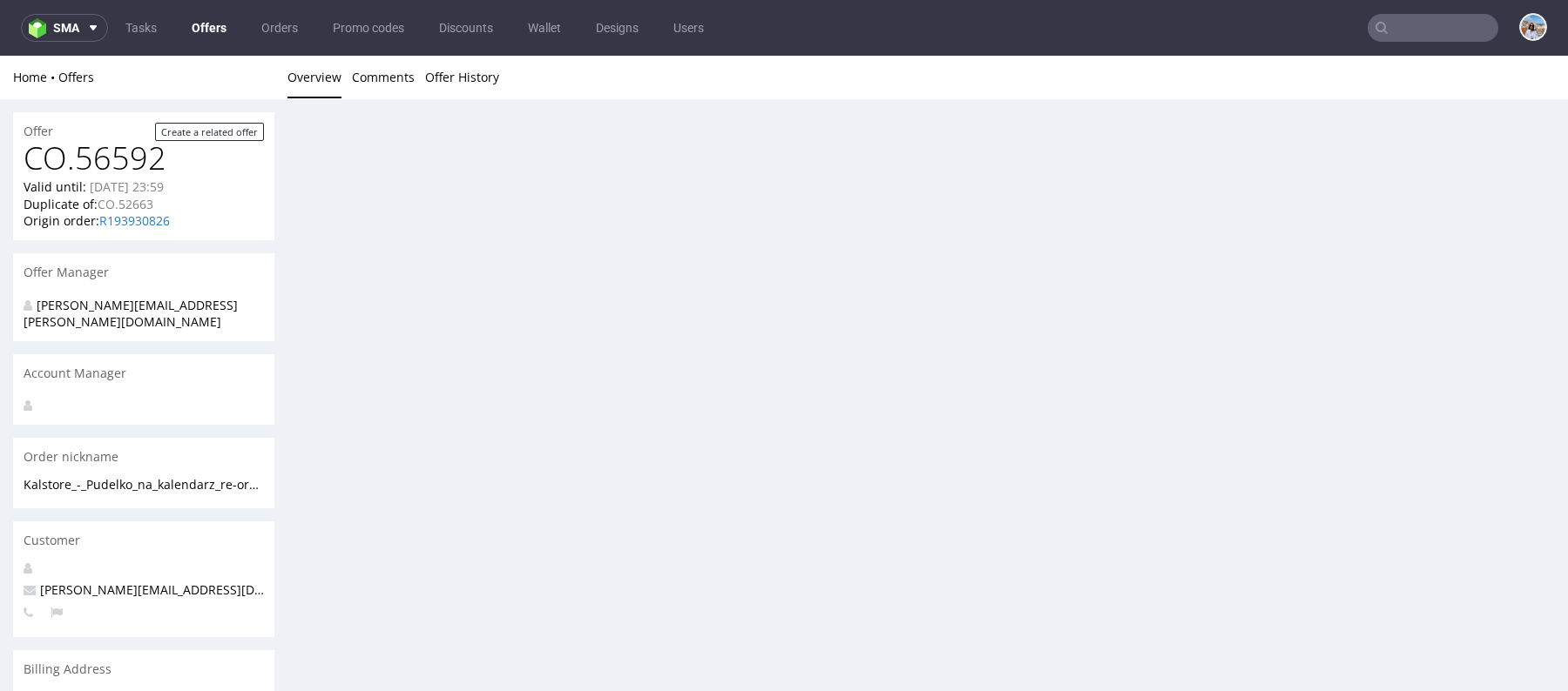
scroll to position [0, 0]
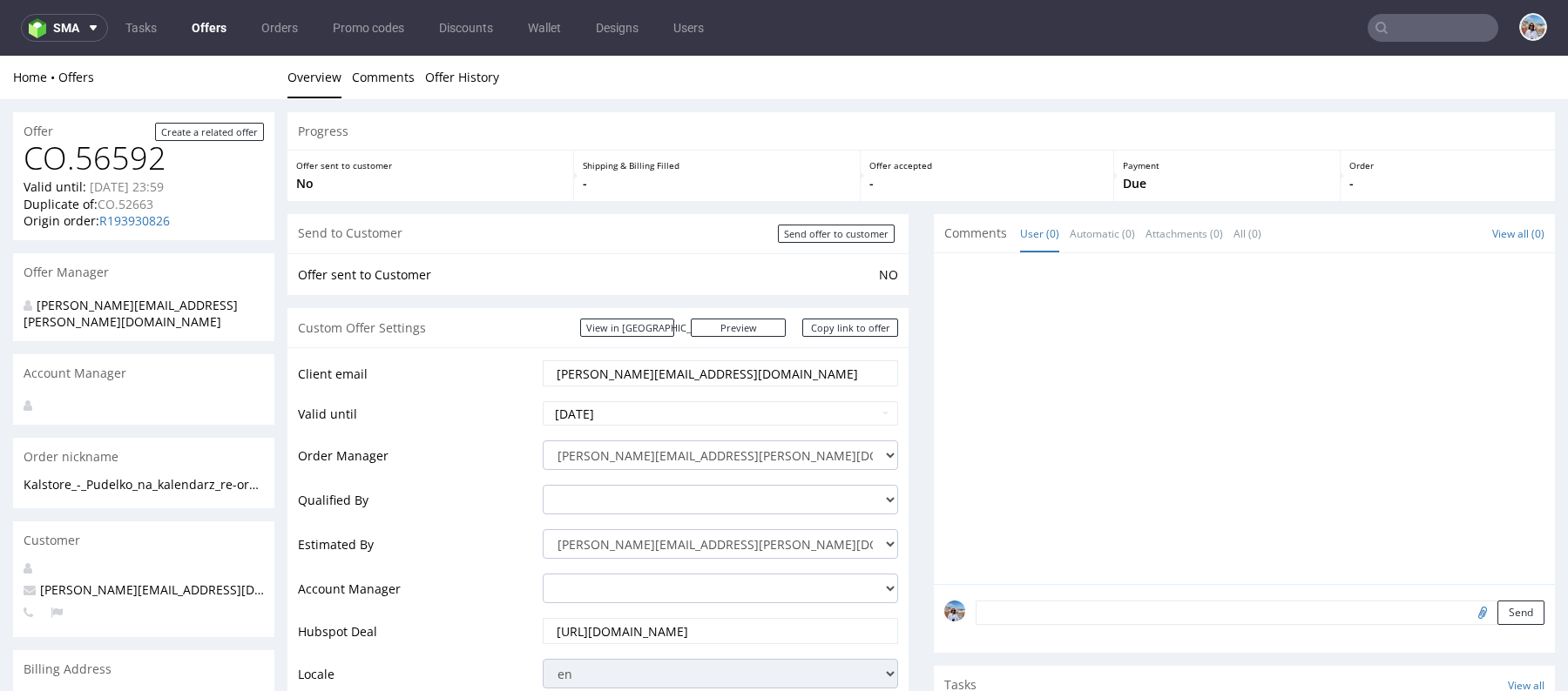
click at [202, 28] on link "Offers" at bounding box center [209, 28] width 56 height 28
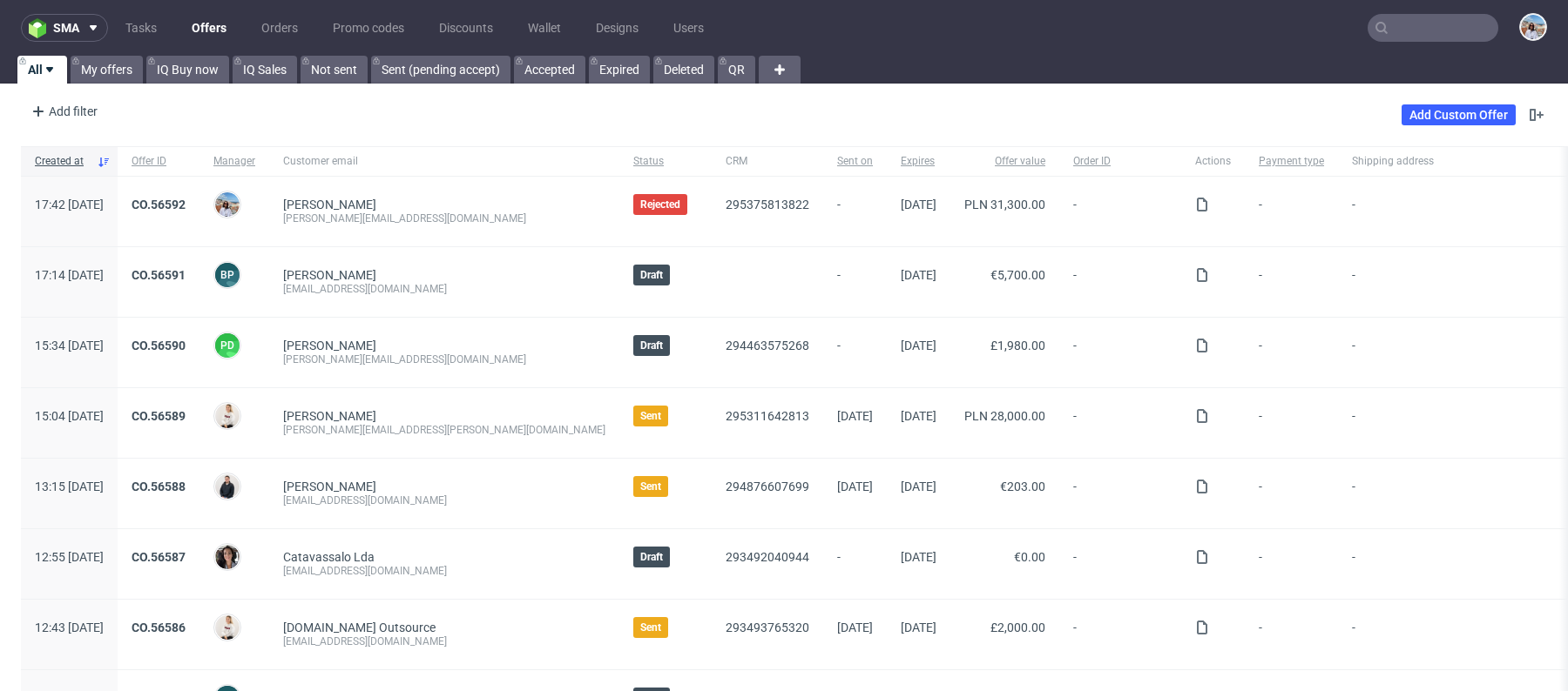
click at [1434, 101] on div "Add Custom Offer" at bounding box center [1474, 115] width 146 height 28
click at [1461, 114] on link "Add Custom Offer" at bounding box center [1458, 114] width 114 height 21
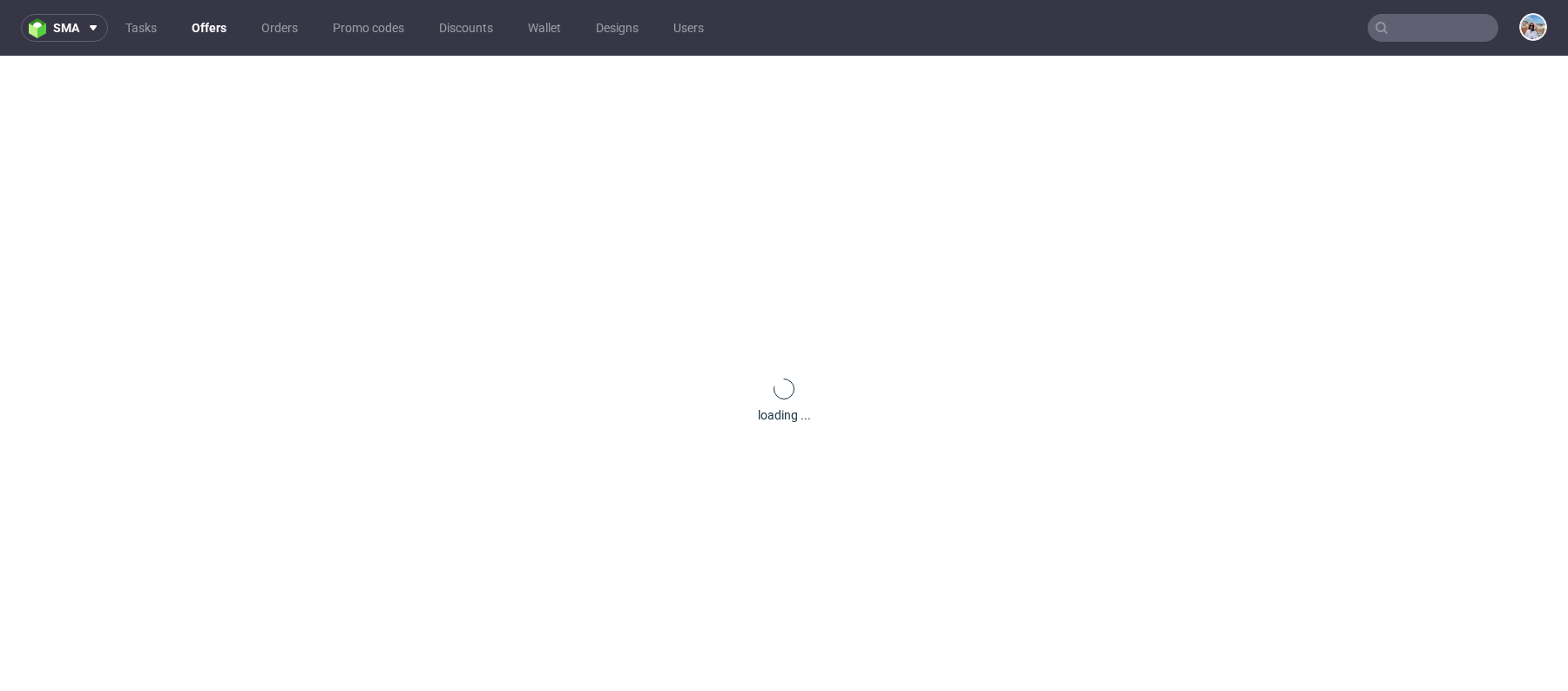
click at [1408, 18] on input "text" at bounding box center [1433, 28] width 131 height 28
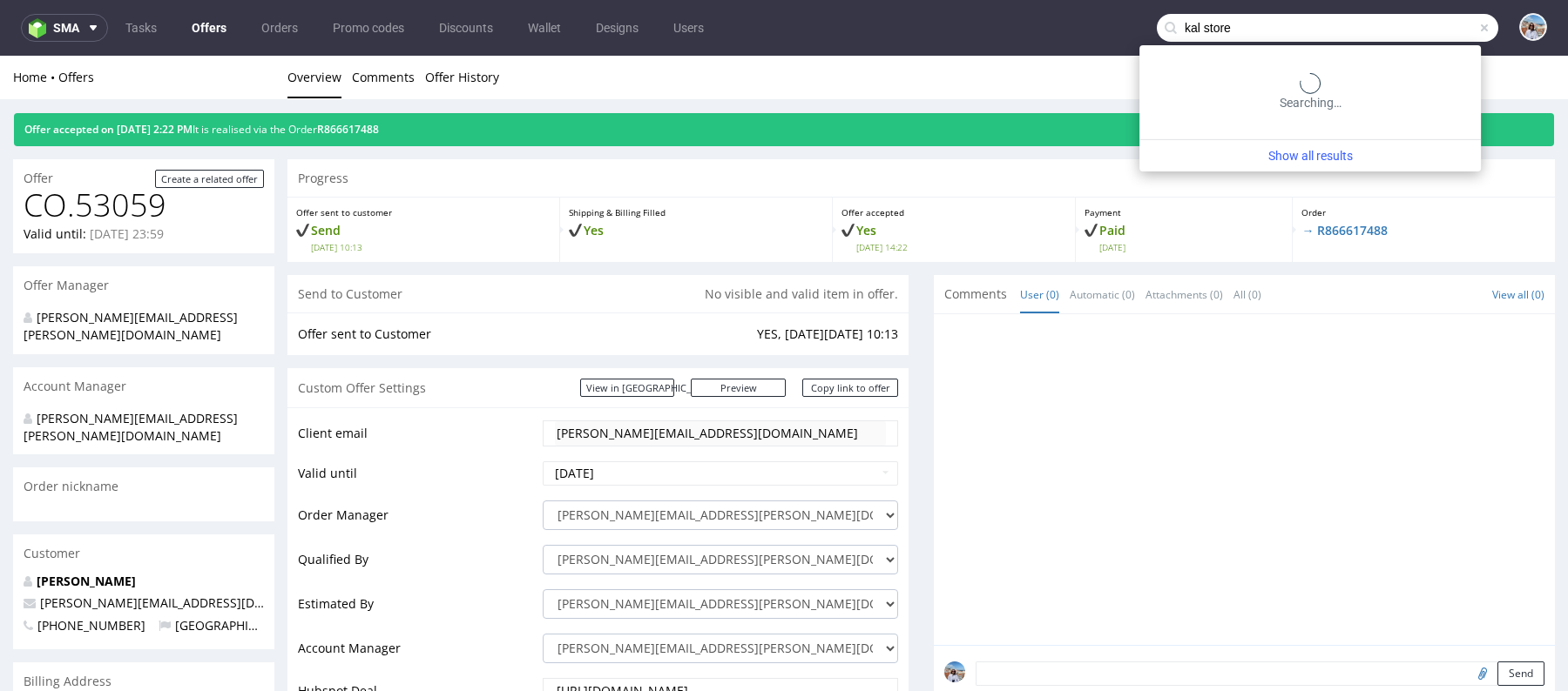
type input "kal store"
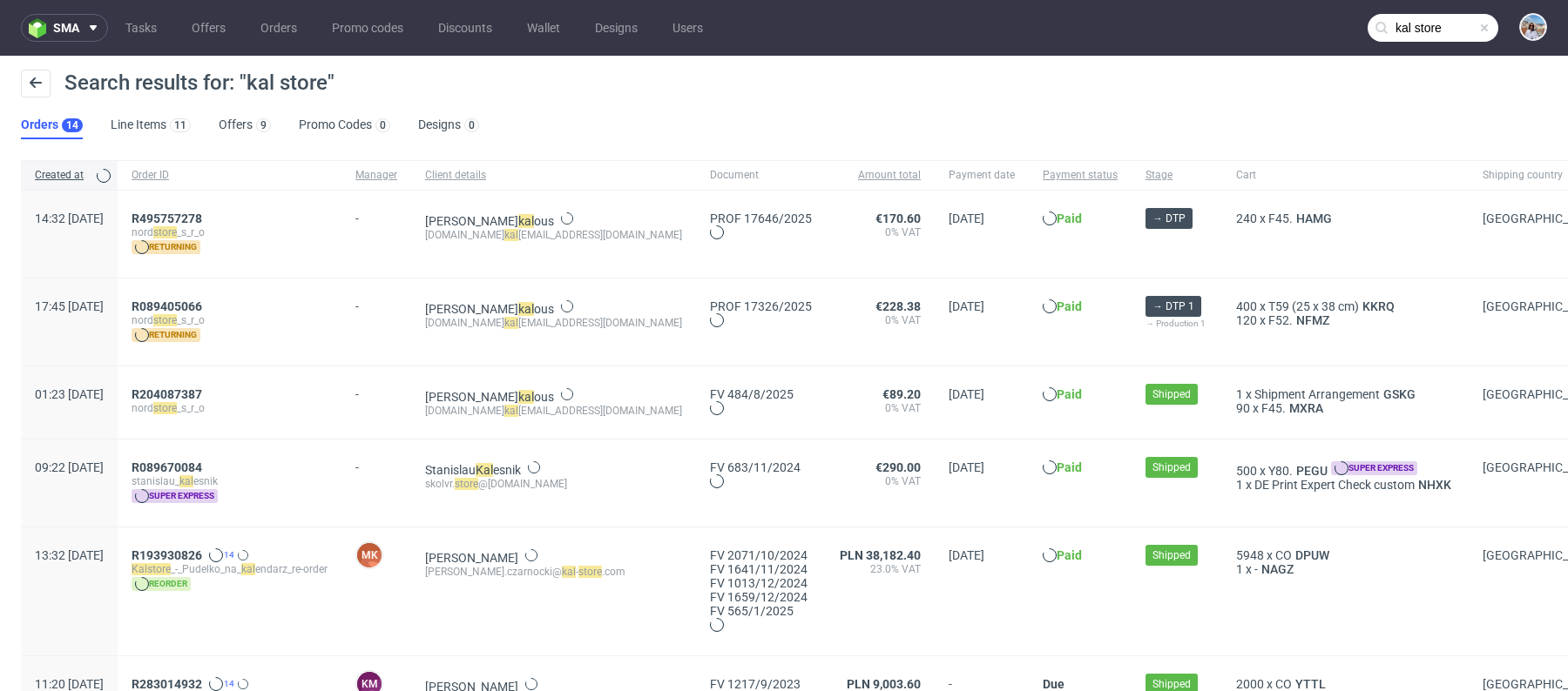
click at [277, 110] on div "Search results for: "kal store"" at bounding box center [784, 90] width 1526 height 42
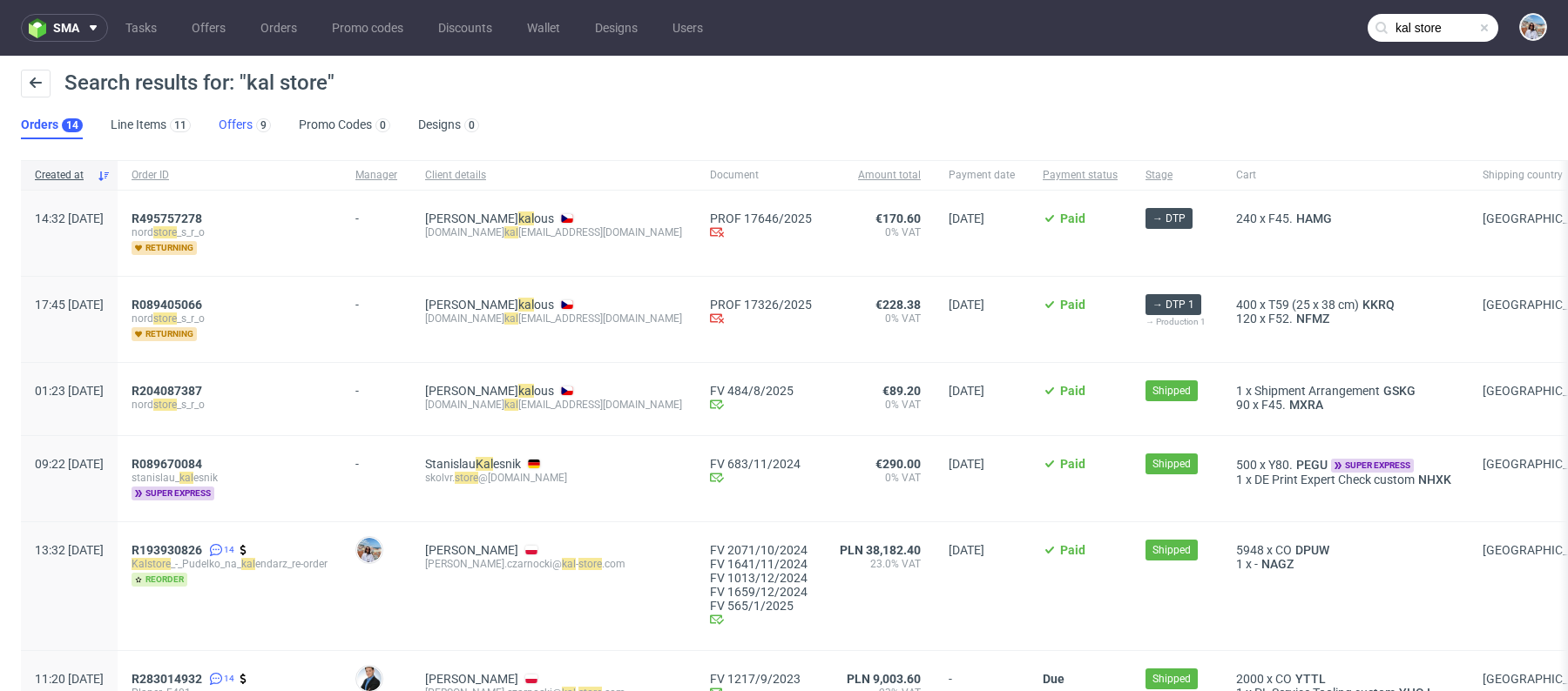
click at [248, 118] on link "Offers 9" at bounding box center [244, 125] width 53 height 28
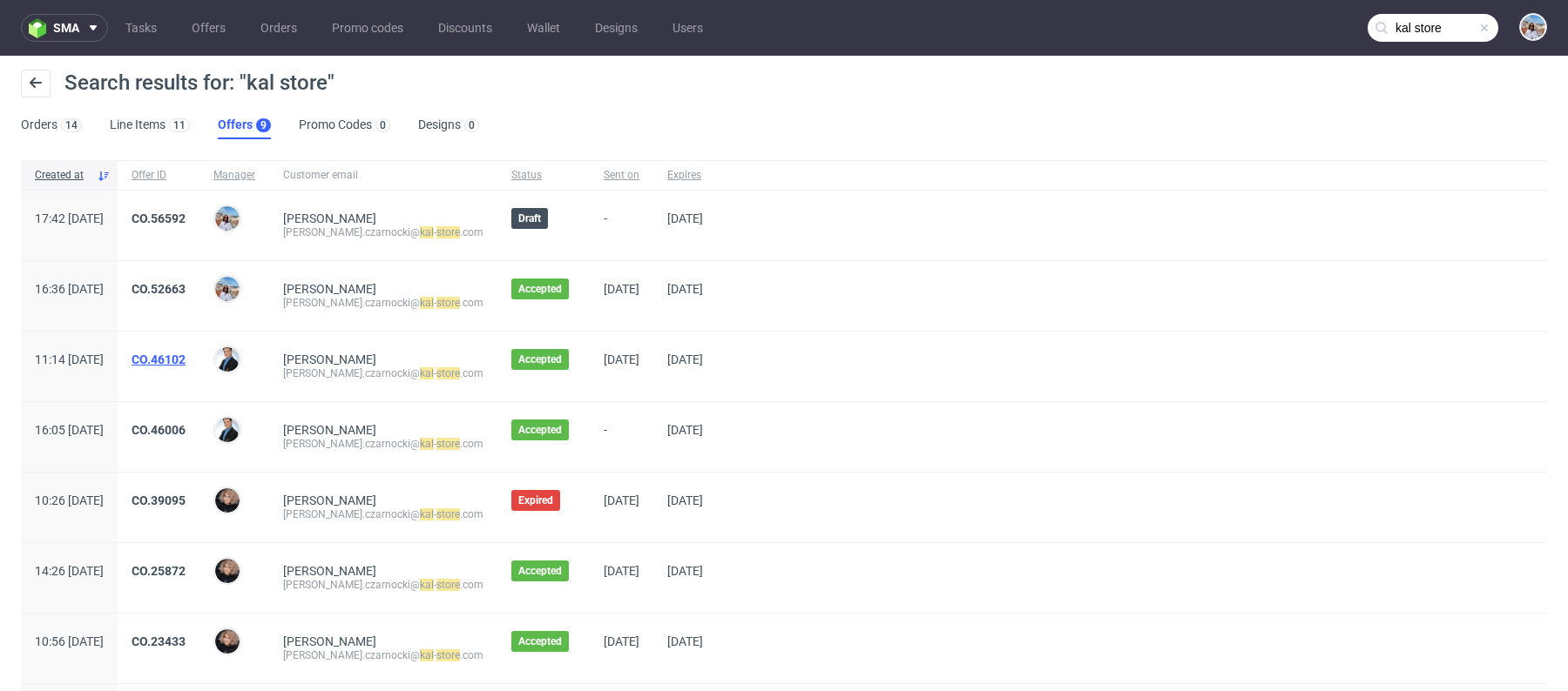
click at [185, 358] on link "CO.46102" at bounding box center [159, 360] width 54 height 14
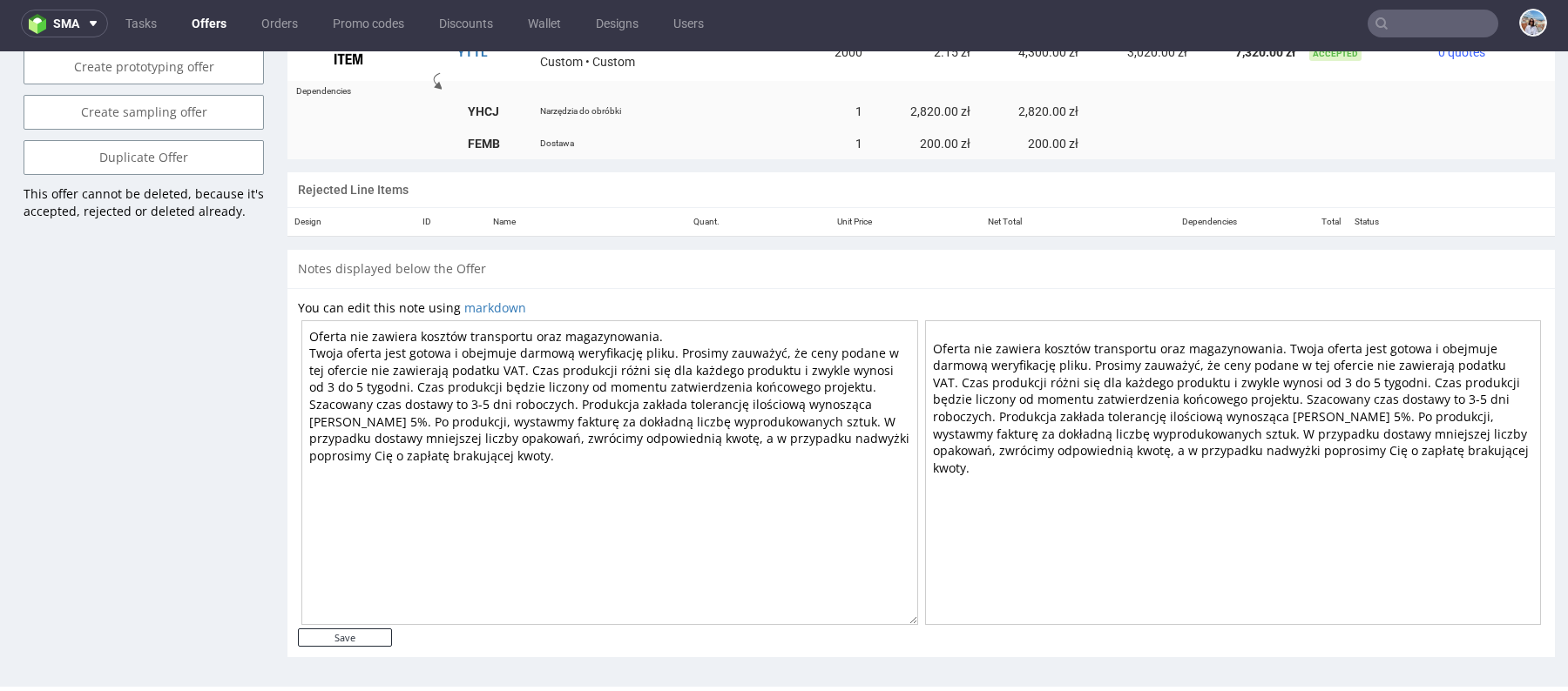
scroll to position [955, 0]
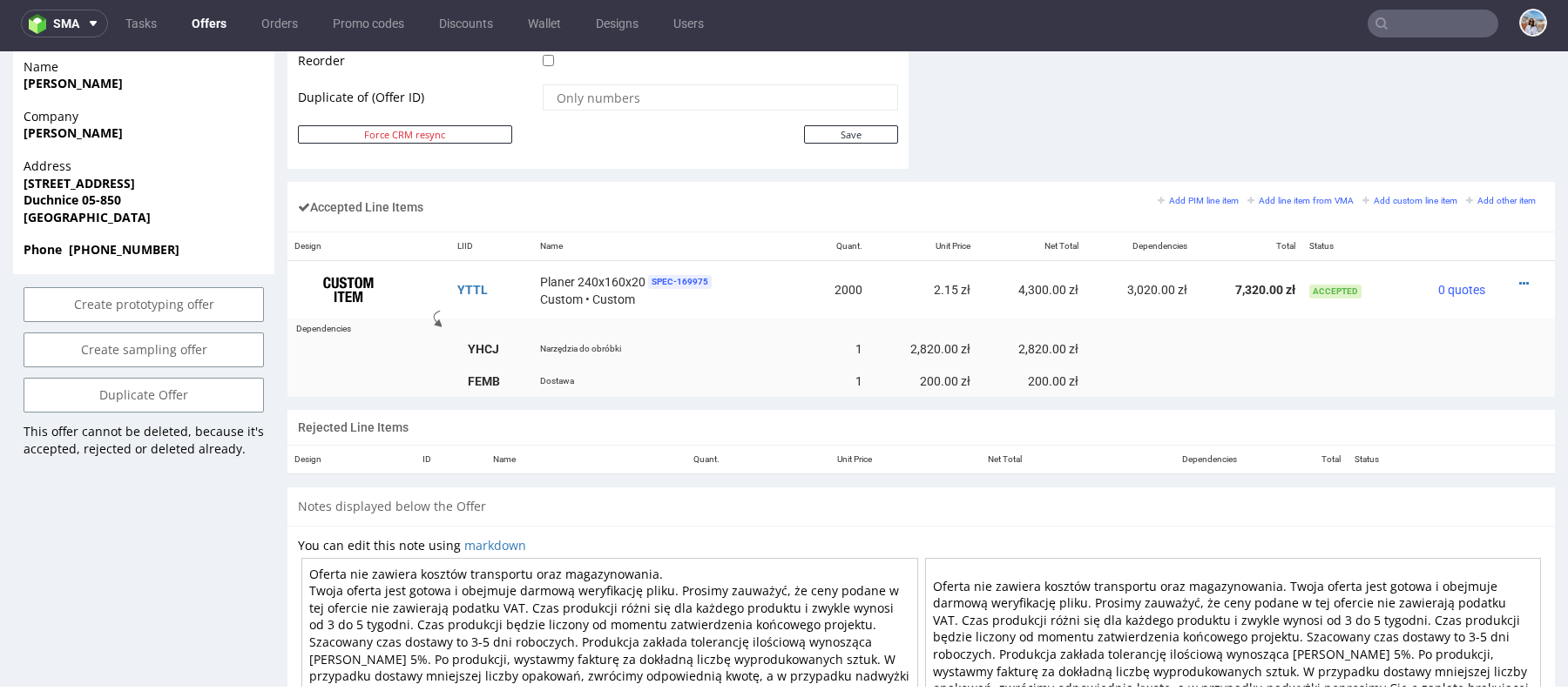
type input "kal store"
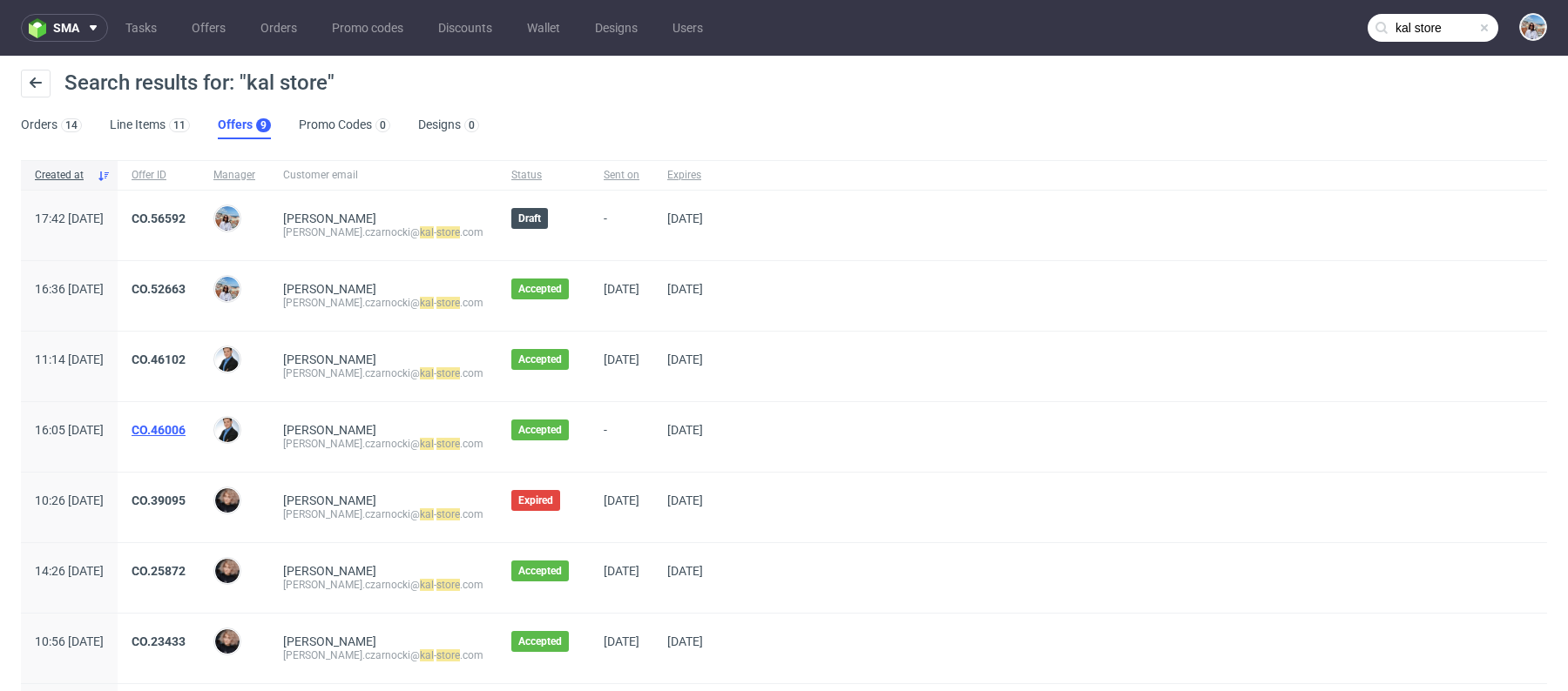
click at [185, 429] on link "CO.46006" at bounding box center [159, 430] width 54 height 14
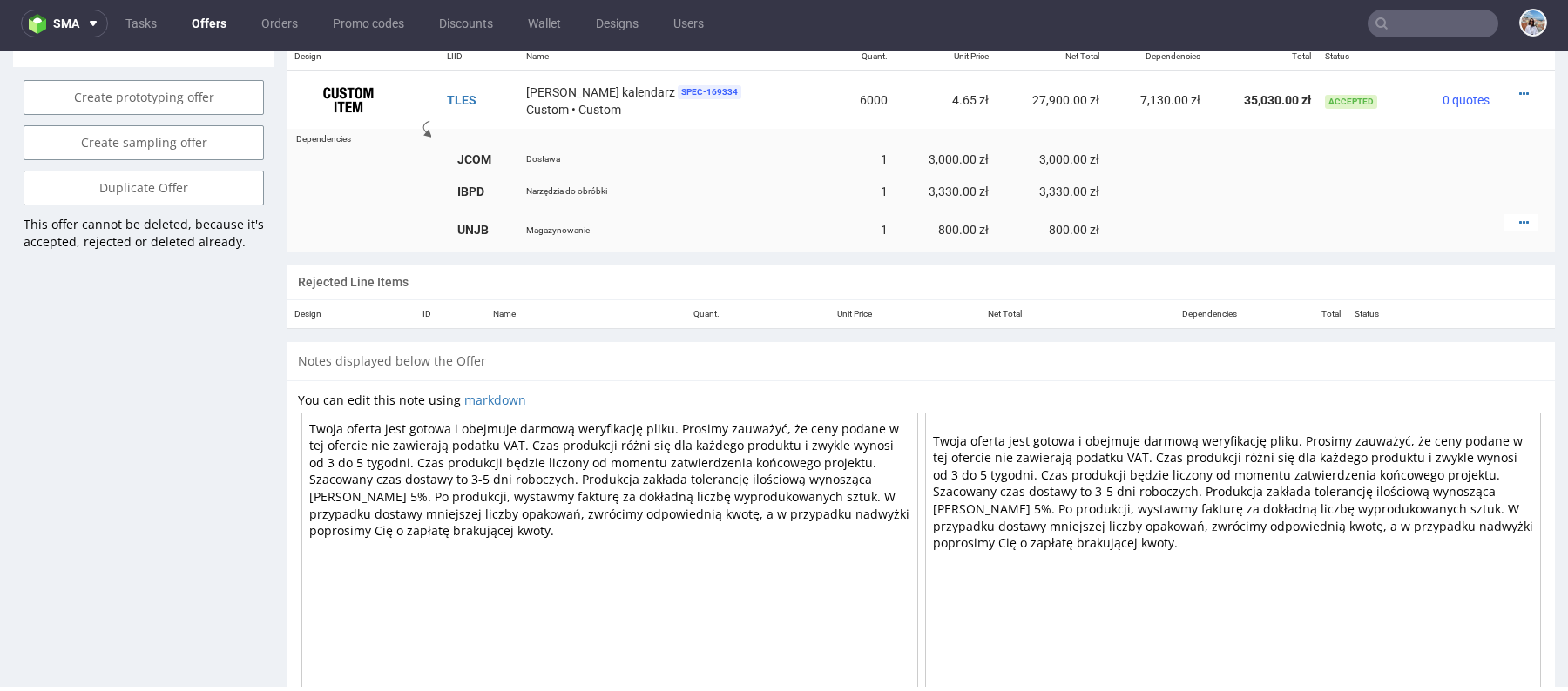
scroll to position [1136, 0]
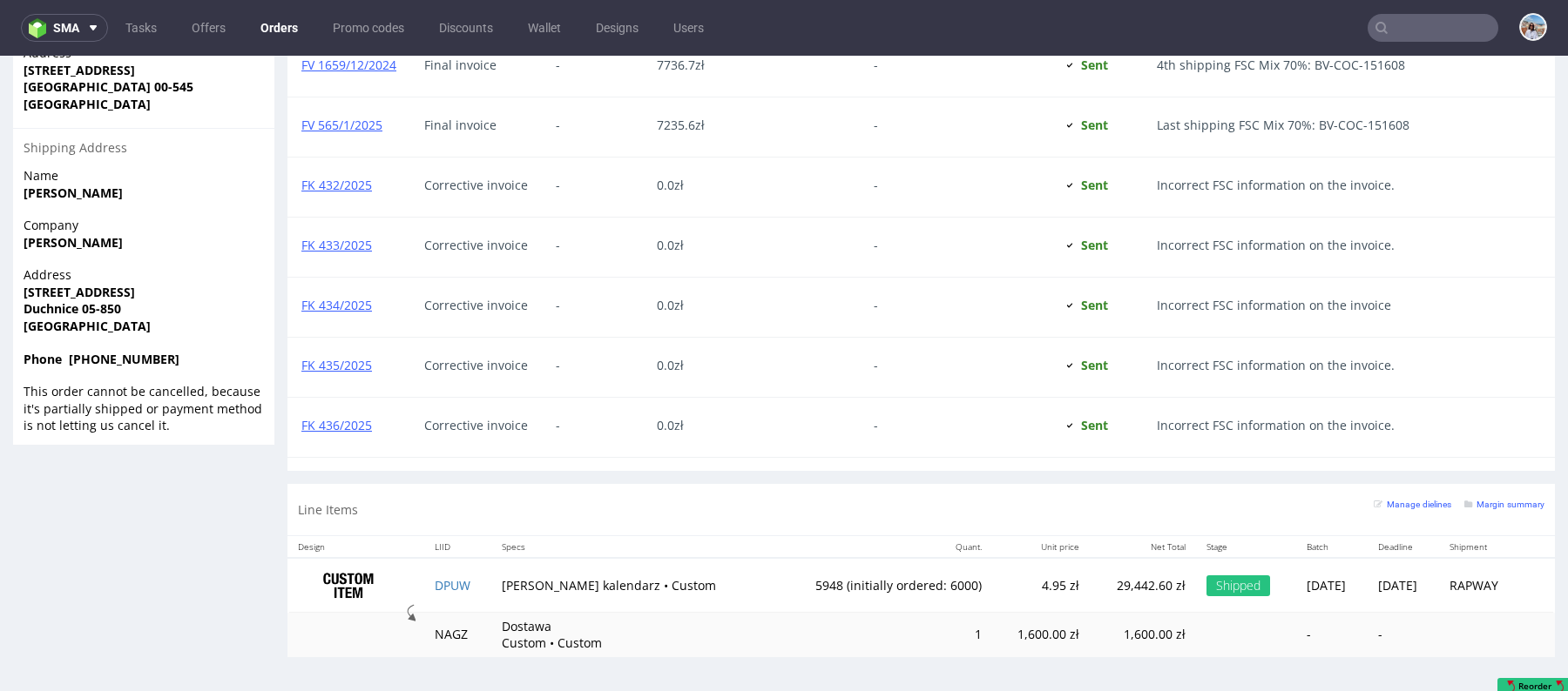
scroll to position [4, 0]
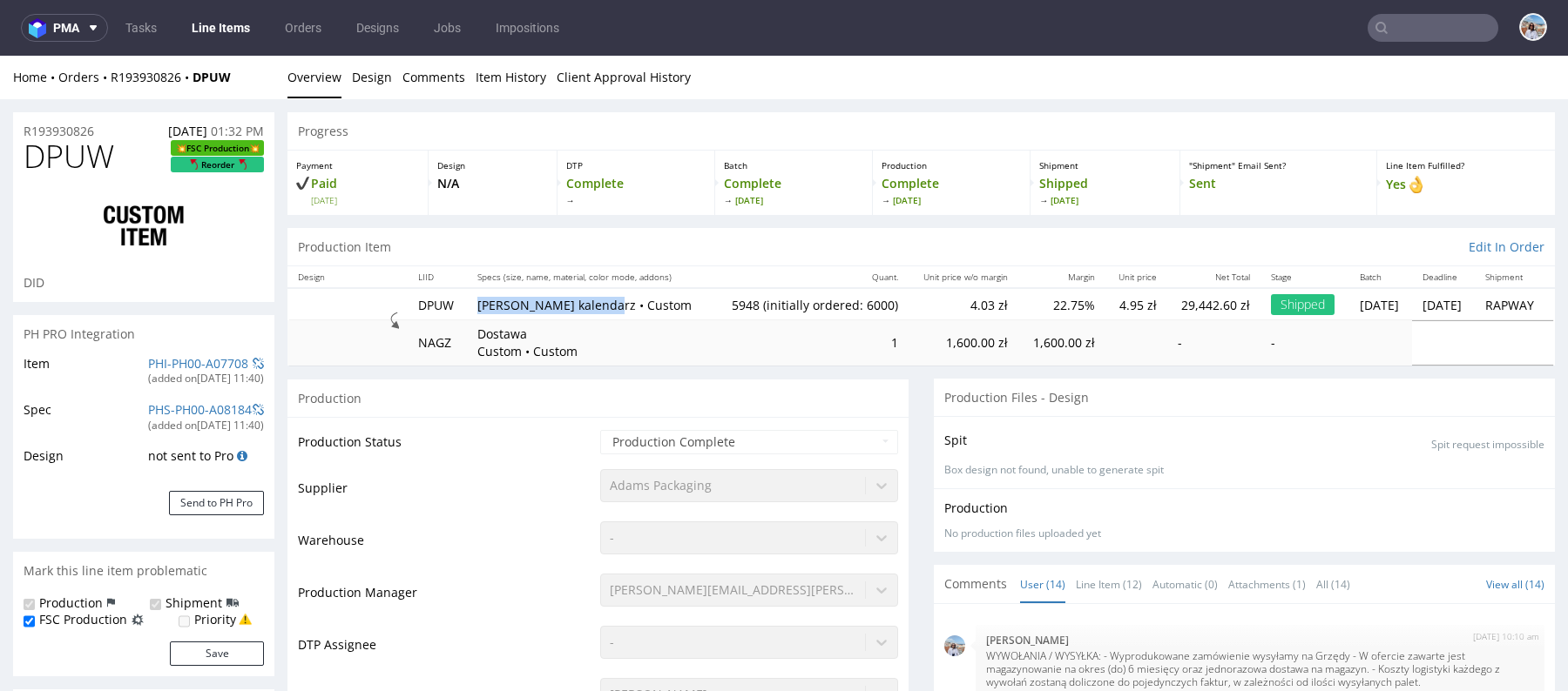
drag, startPoint x: 462, startPoint y: 303, endPoint x: 595, endPoint y: 303, distance: 133.0
click at [595, 303] on td "Pudełko na kalendarz • Custom" at bounding box center [590, 304] width 246 height 32
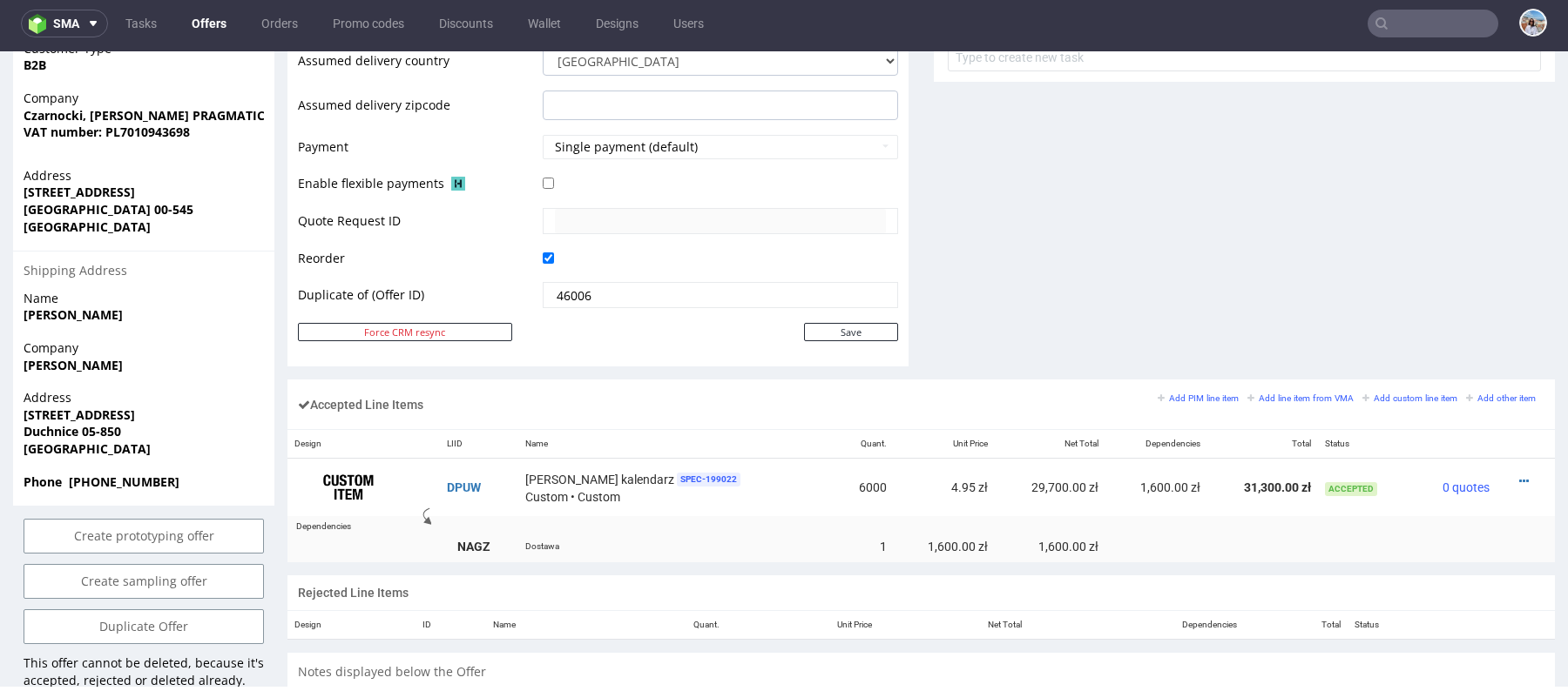
scroll to position [985, 0]
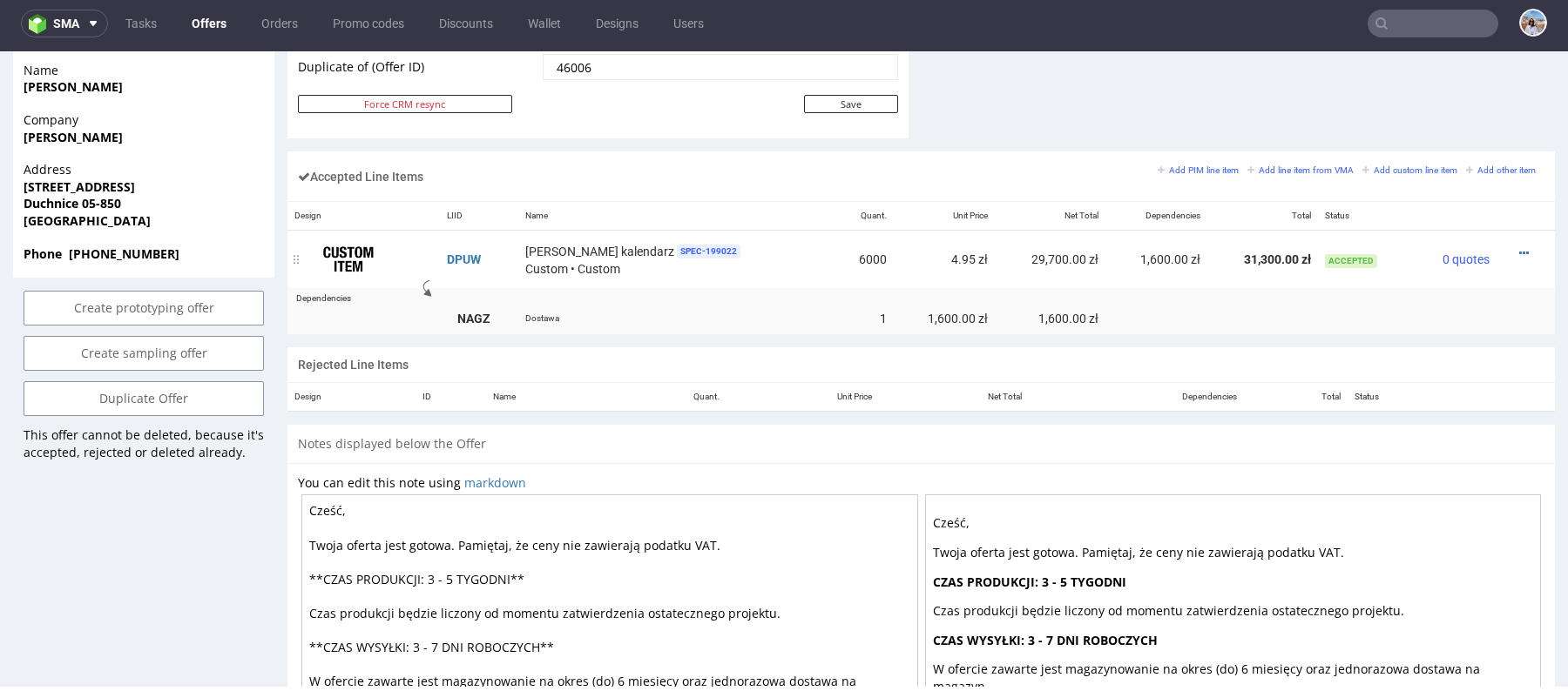
click at [1504, 249] on div at bounding box center [1520, 254] width 34 height 18
click at [1519, 251] on icon at bounding box center [1524, 253] width 10 height 12
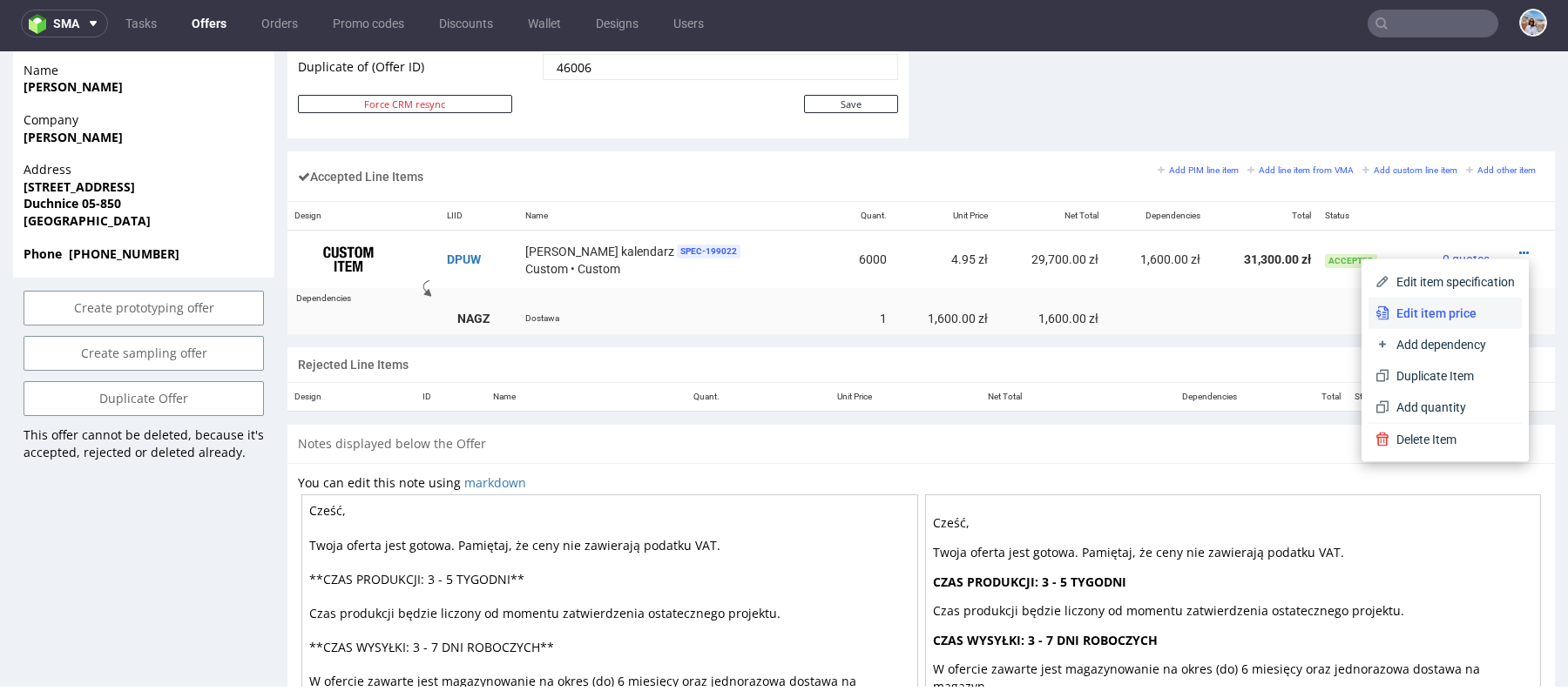
click at [1447, 312] on span "Edit item price" at bounding box center [1452, 313] width 125 height 18
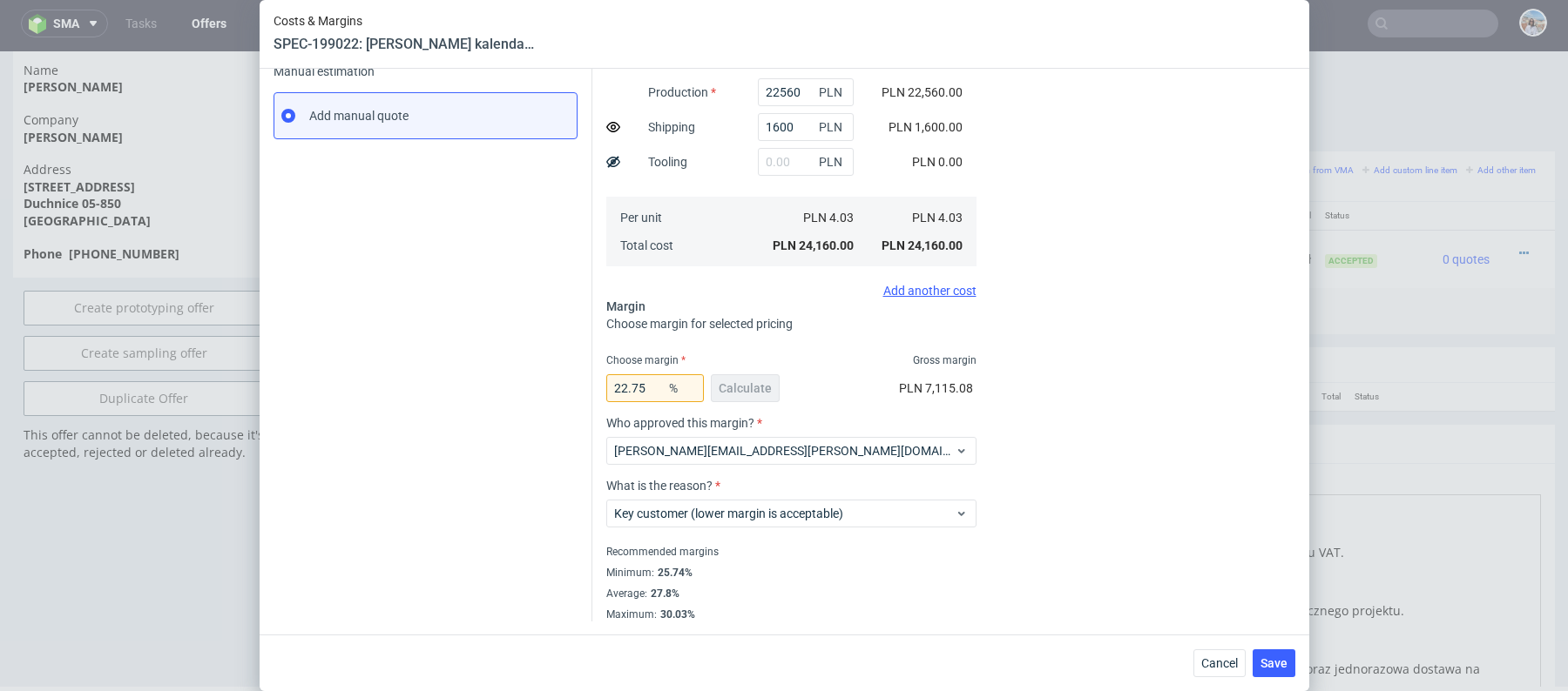
scroll to position [0, 0]
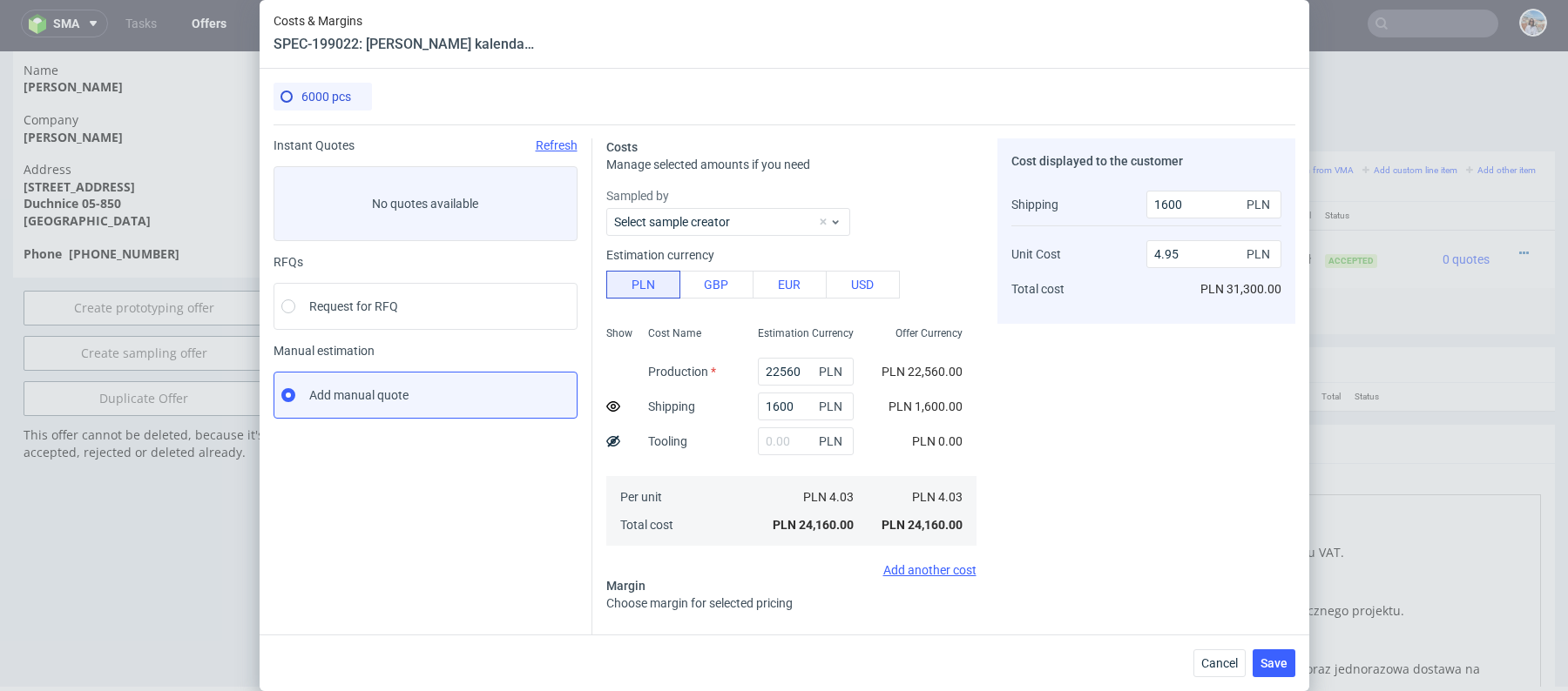
click at [789, 422] on div "1600 PLN" at bounding box center [805, 406] width 124 height 35
click at [783, 445] on input "text" at bounding box center [805, 441] width 96 height 28
click at [1228, 657] on span "Cancel" at bounding box center [1219, 663] width 37 height 12
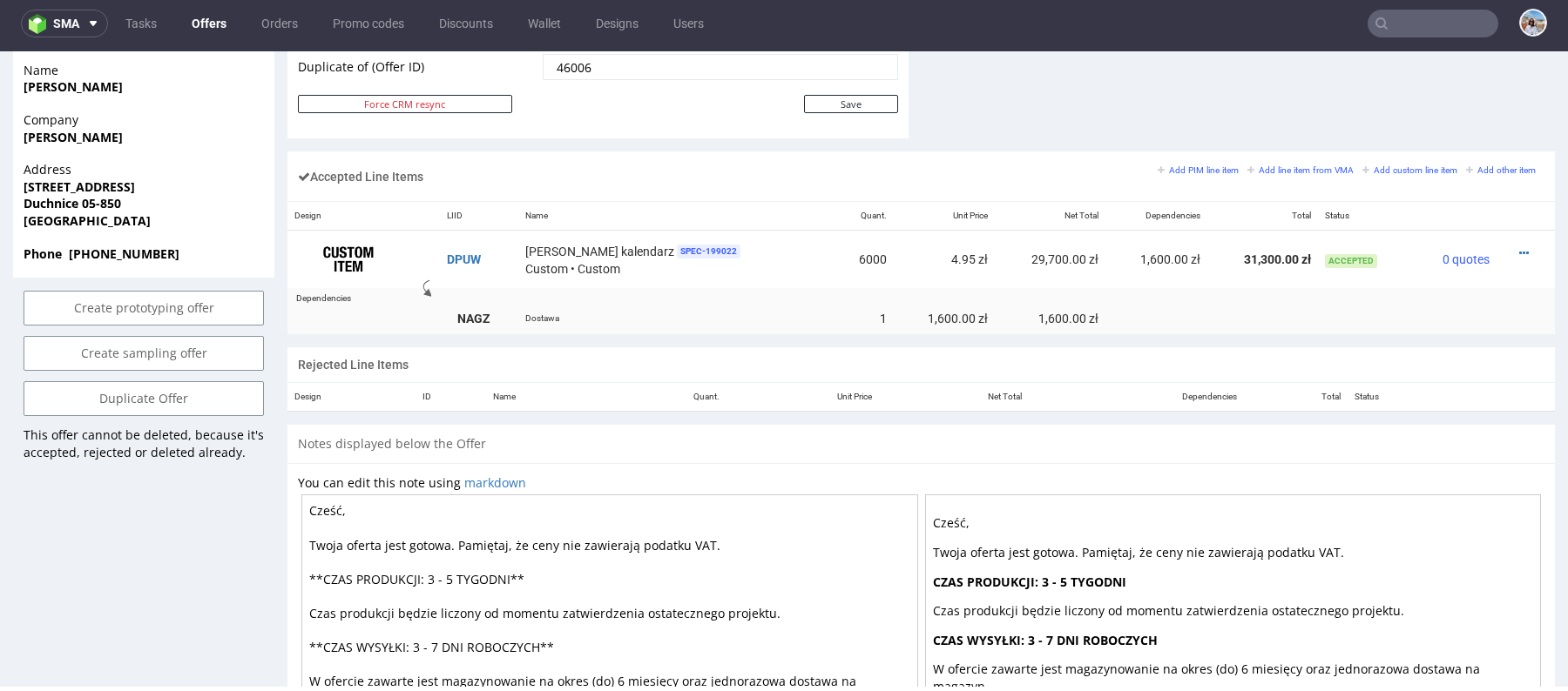
scroll to position [876, 0]
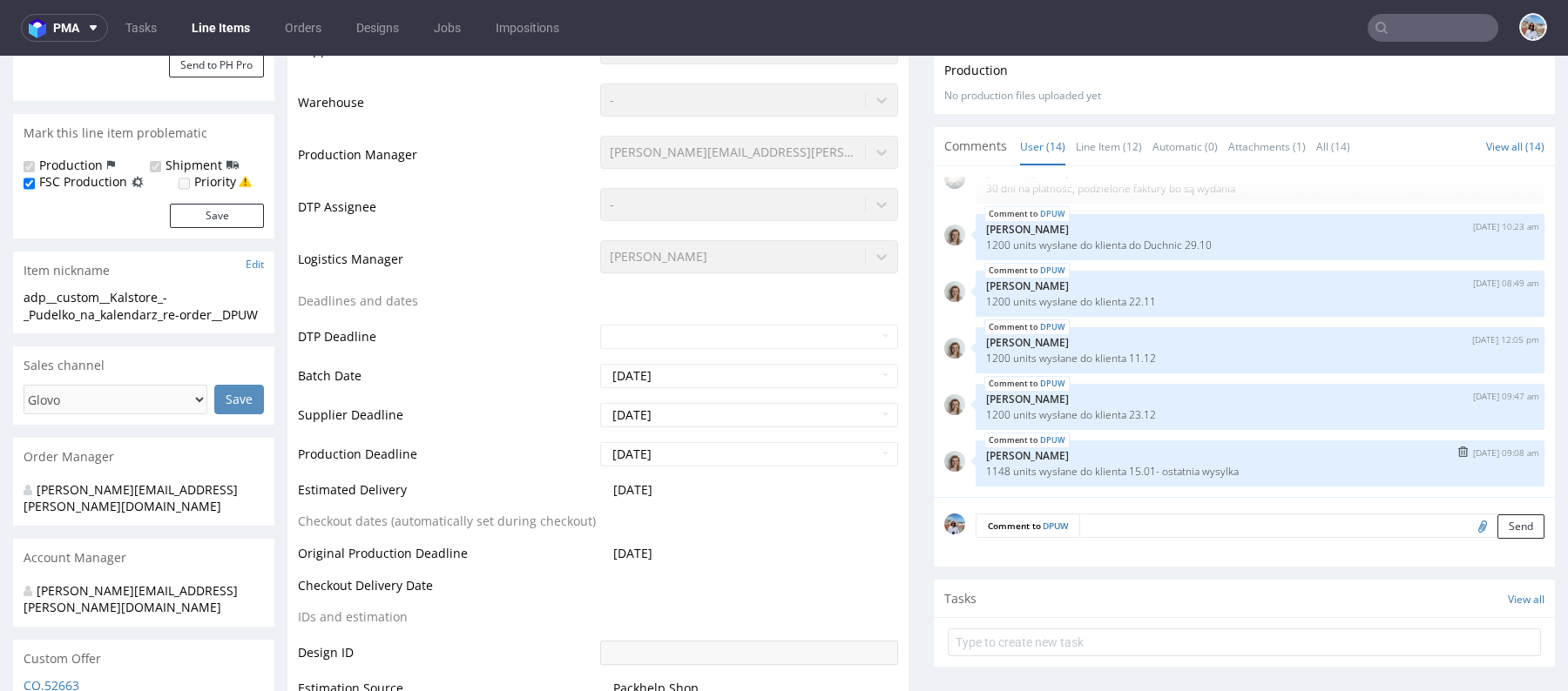
scroll to position [755, 0]
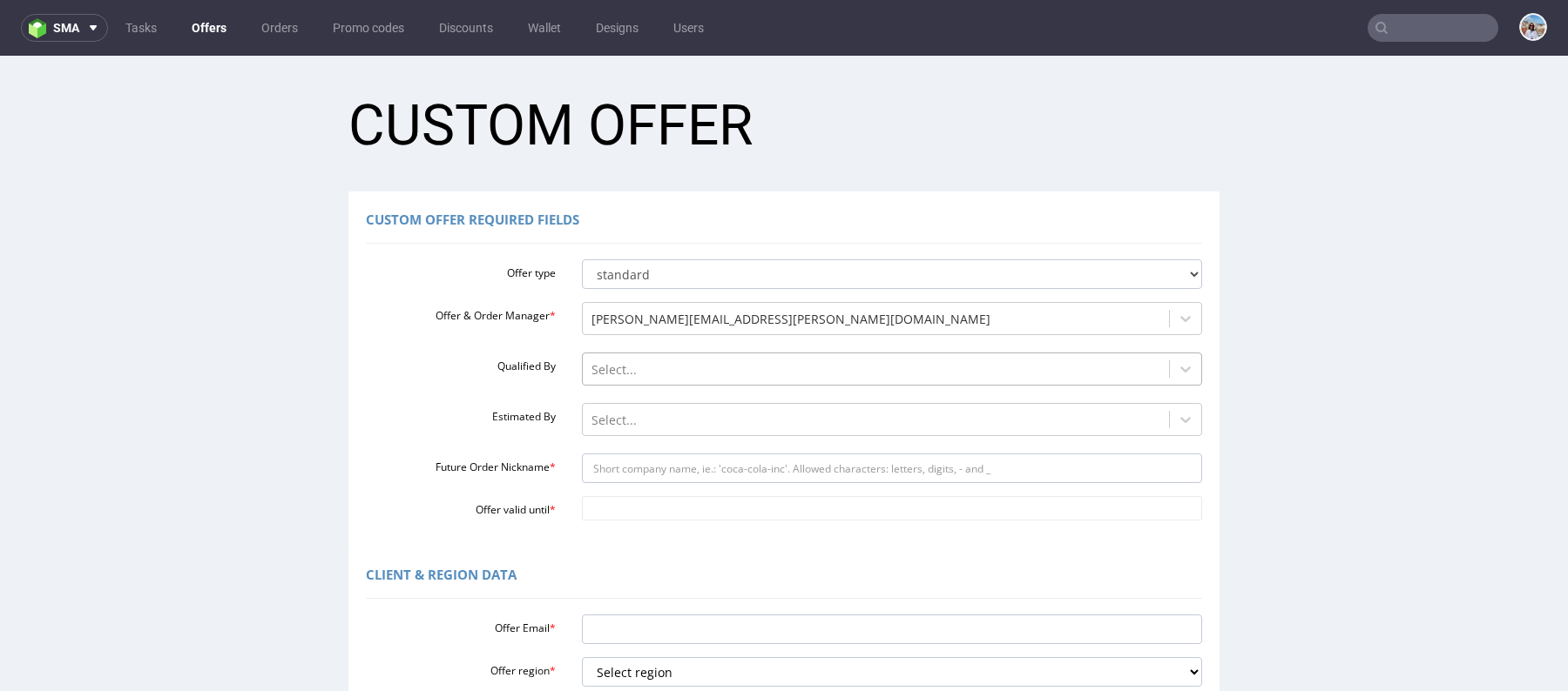
click at [622, 360] on div at bounding box center [876, 370] width 569 height 21
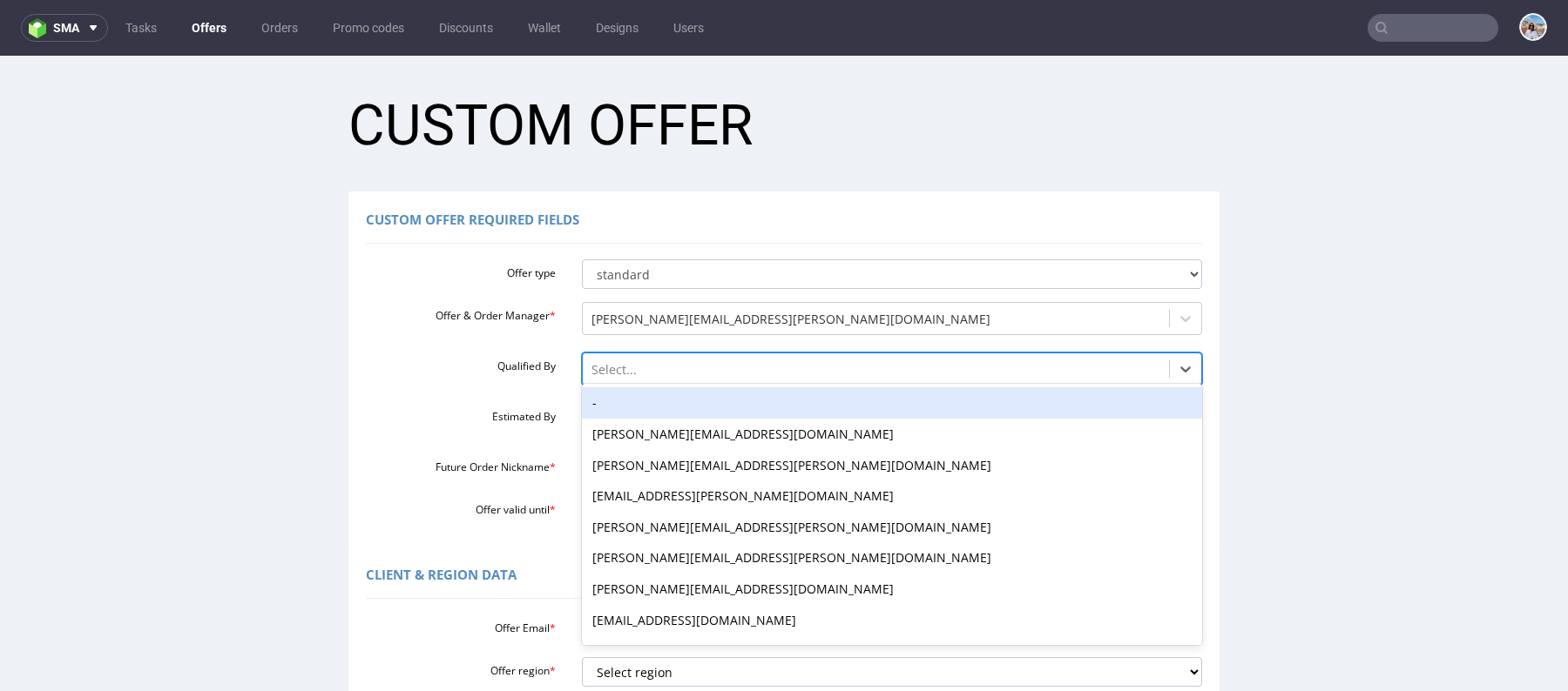
click at [604, 403] on div "-" at bounding box center [893, 403] width 621 height 32
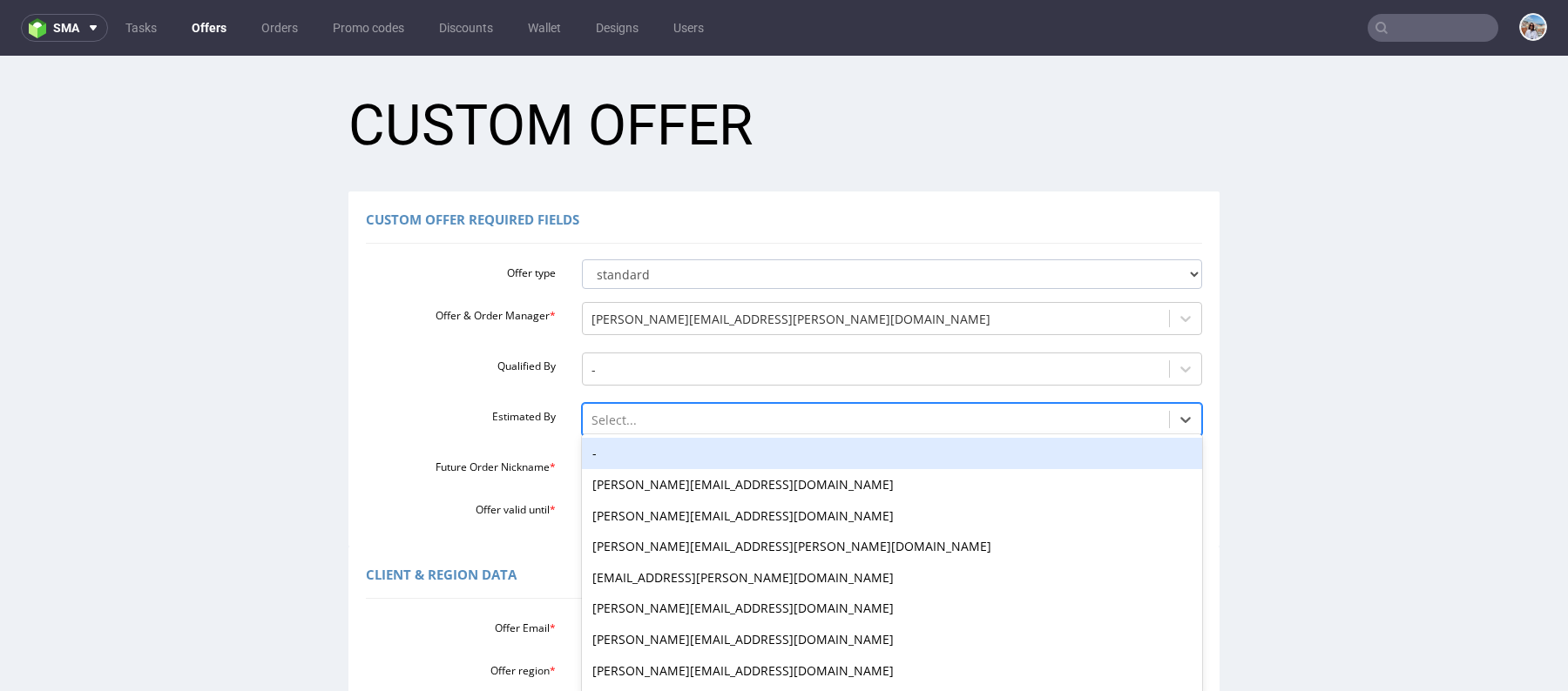
click at [604, 422] on div at bounding box center [876, 420] width 569 height 21
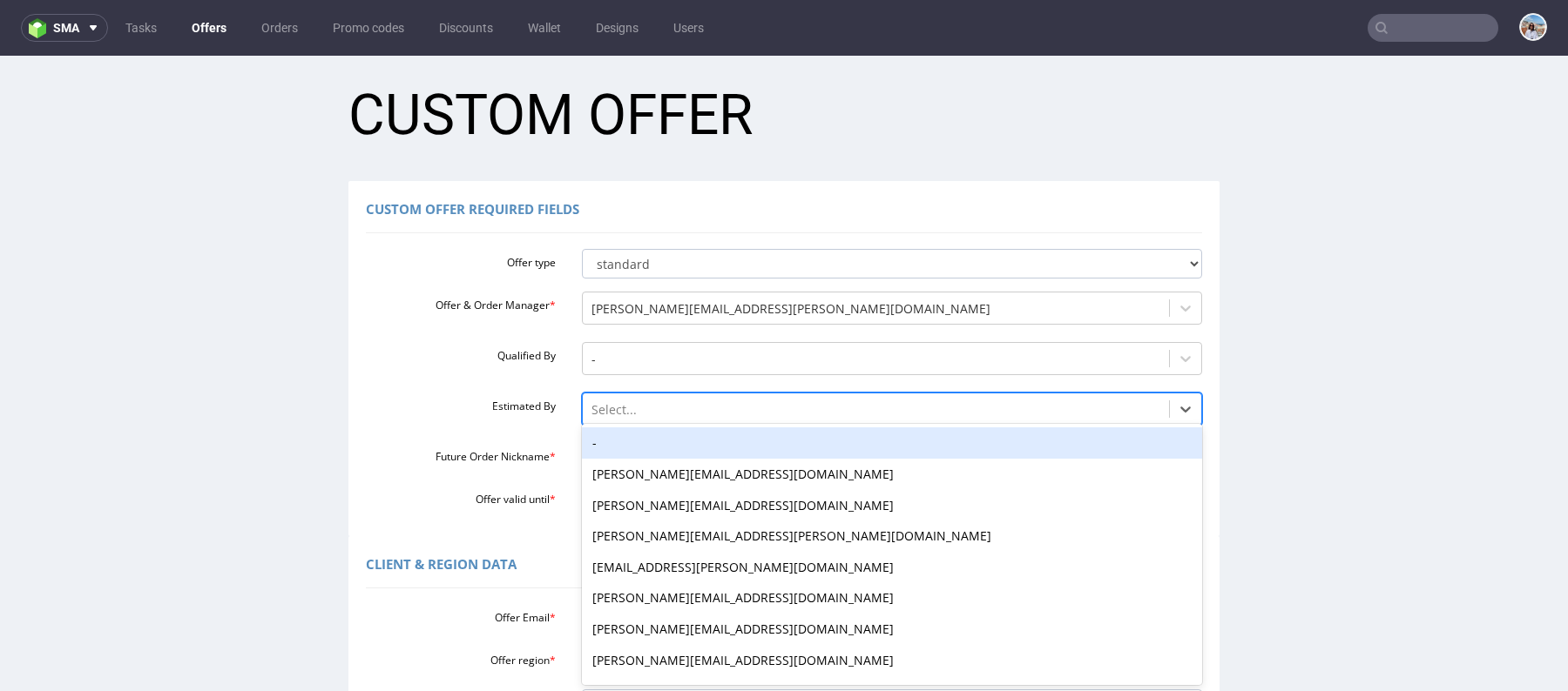
scroll to position [11, 0]
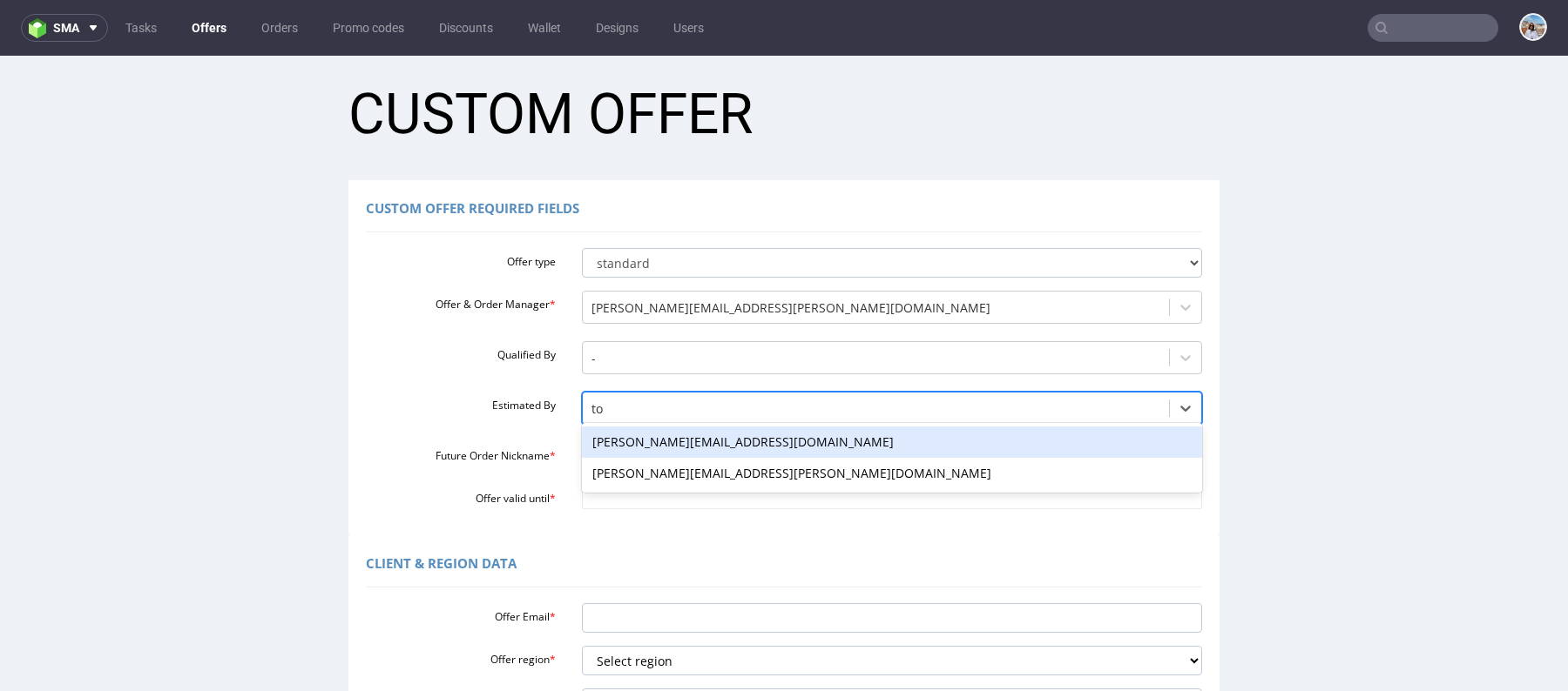
type input "[PERSON_NAME]"
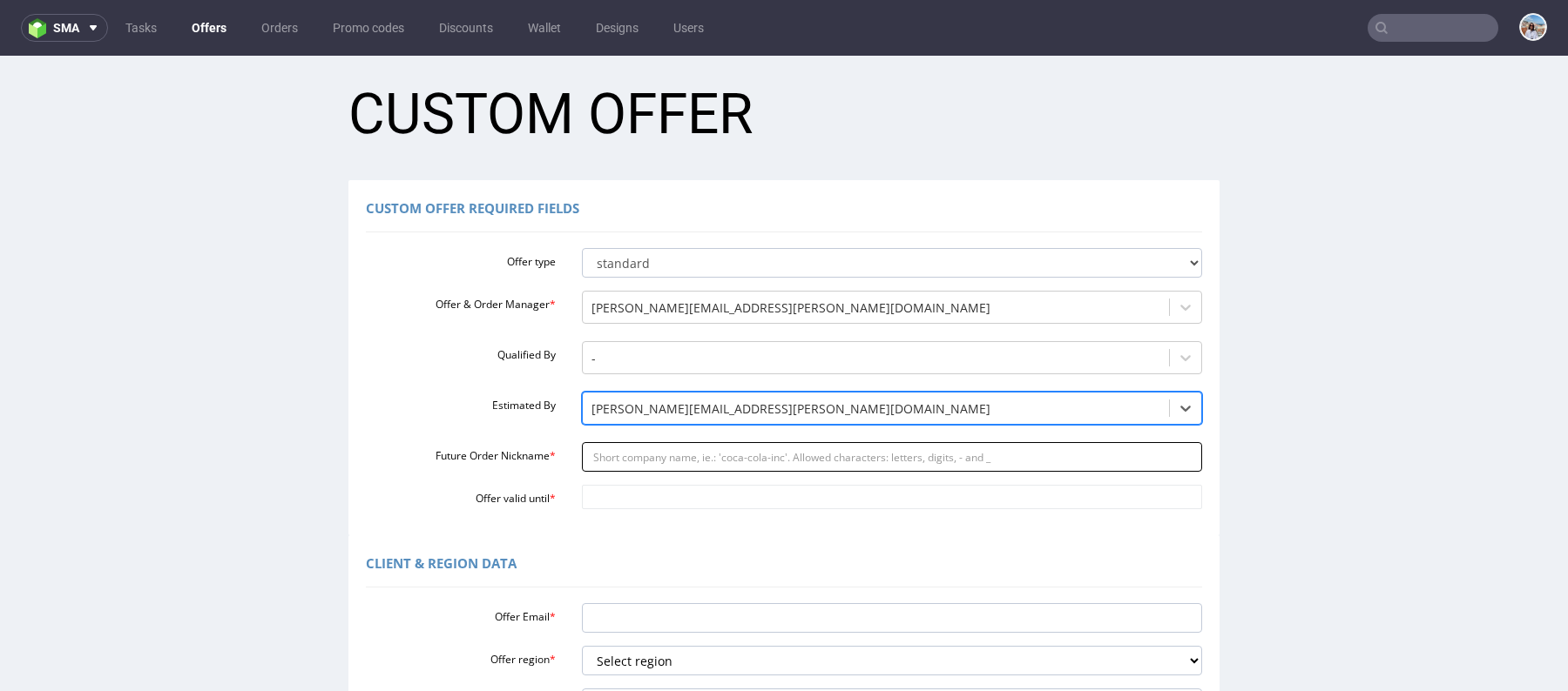
click at [658, 455] on input "Future Order Nickname *" at bounding box center [893, 457] width 621 height 30
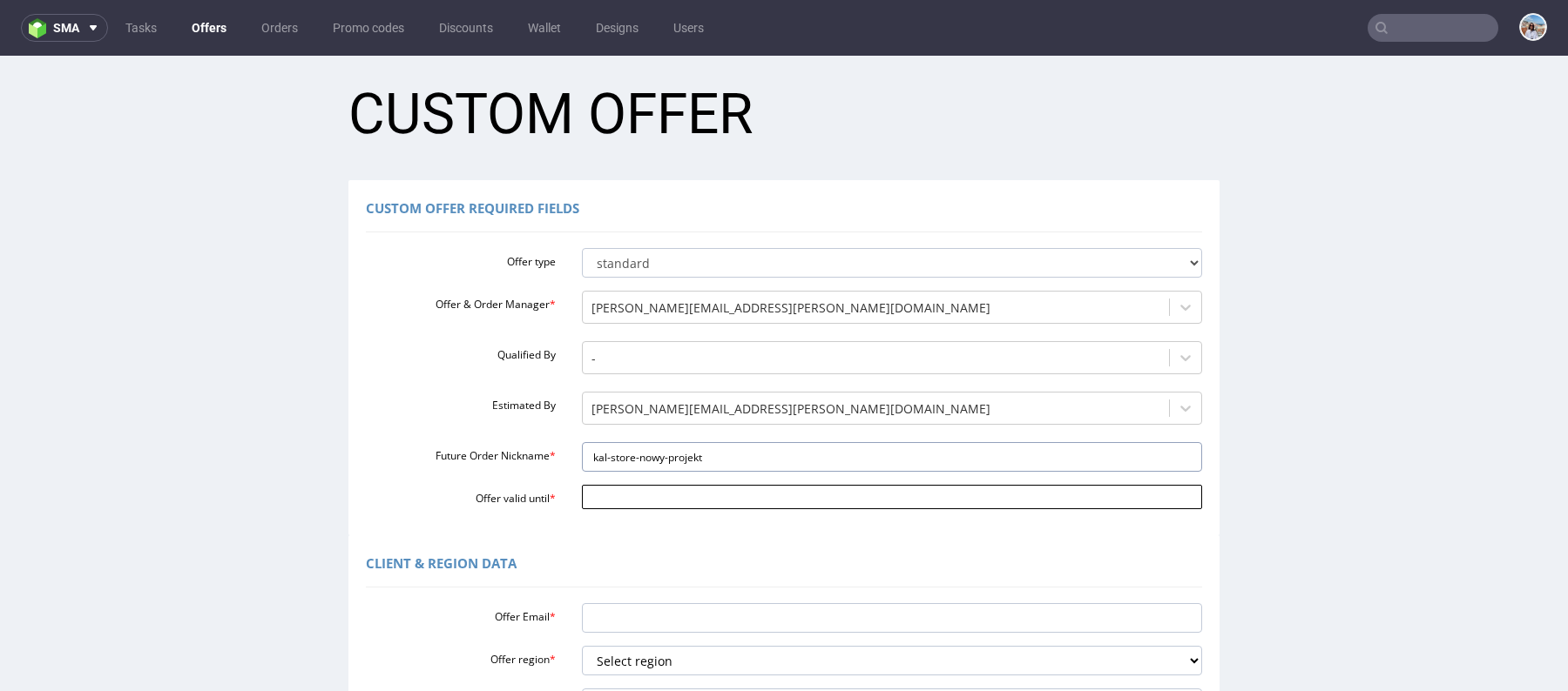
type input "kal-store-nowy-projekt"
click at [649, 497] on input "Offer valid until *" at bounding box center [893, 497] width 621 height 25
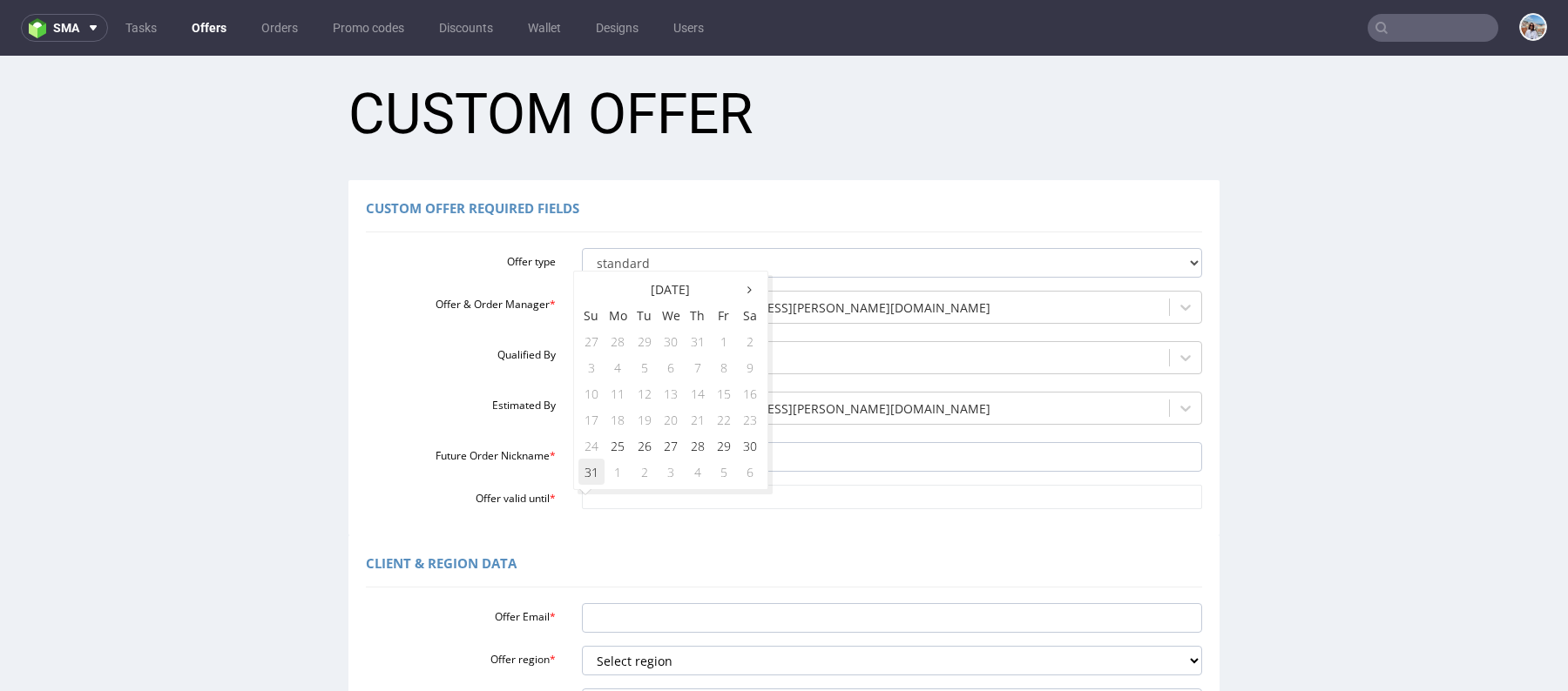
click at [583, 463] on td "31" at bounding box center [591, 472] width 26 height 26
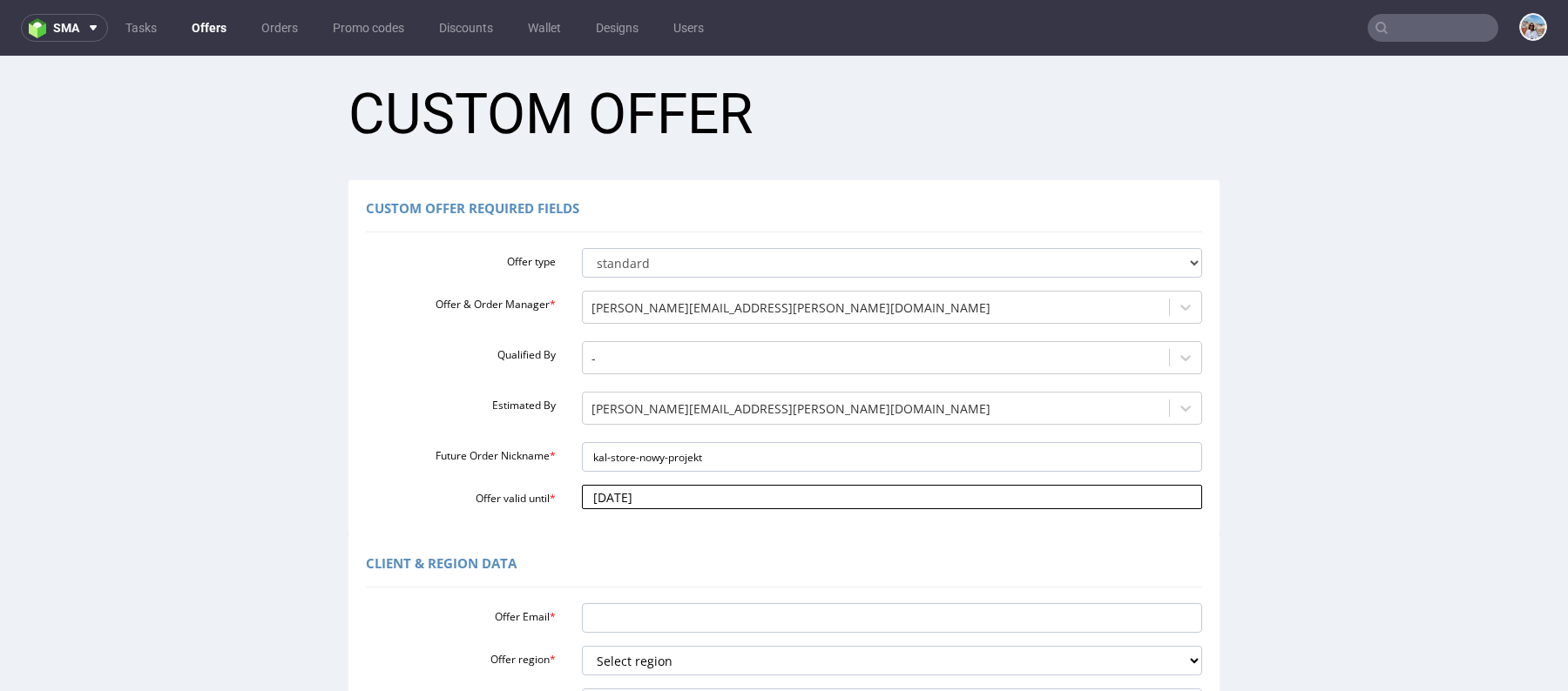
click at [600, 493] on input "[DATE]" at bounding box center [893, 497] width 621 height 25
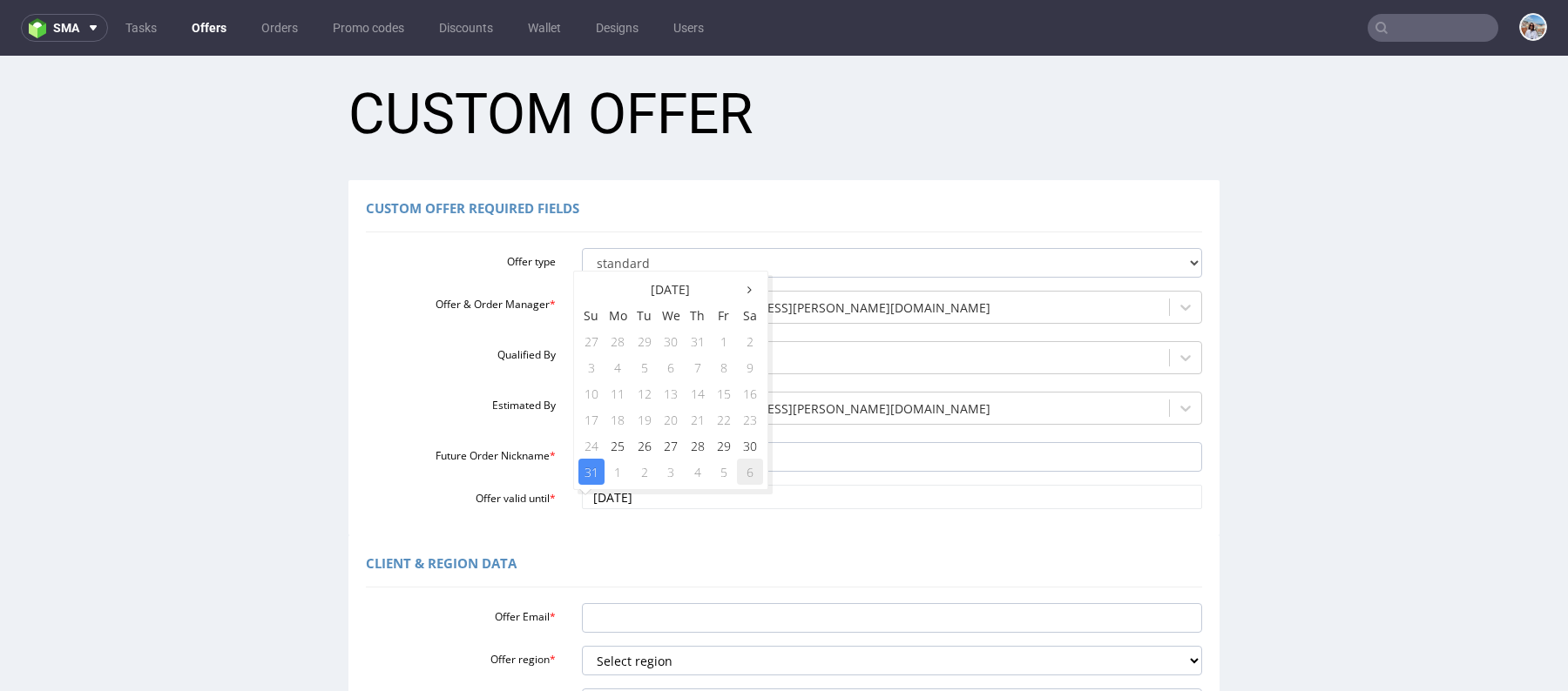
click at [742, 463] on td "6" at bounding box center [750, 472] width 26 height 26
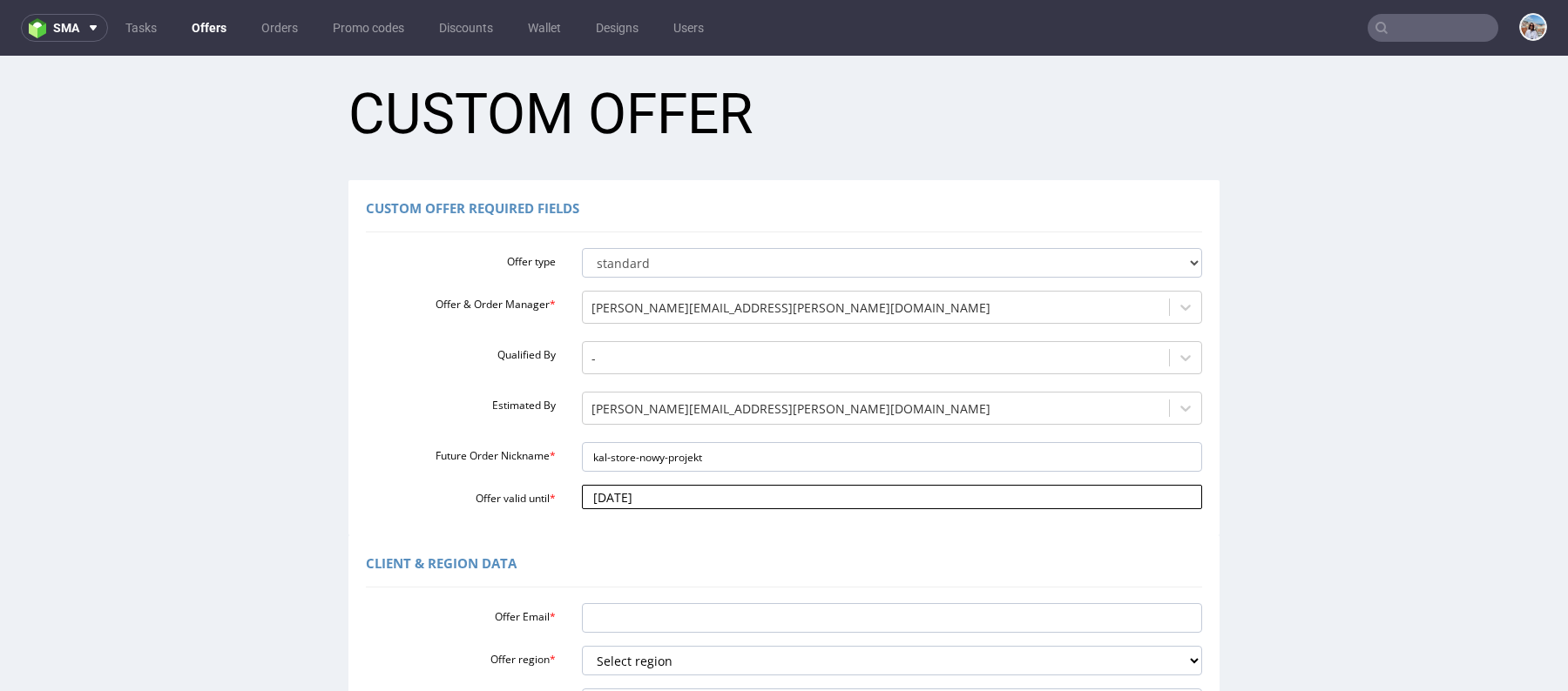
click at [712, 494] on input "[DATE]" at bounding box center [893, 497] width 621 height 25
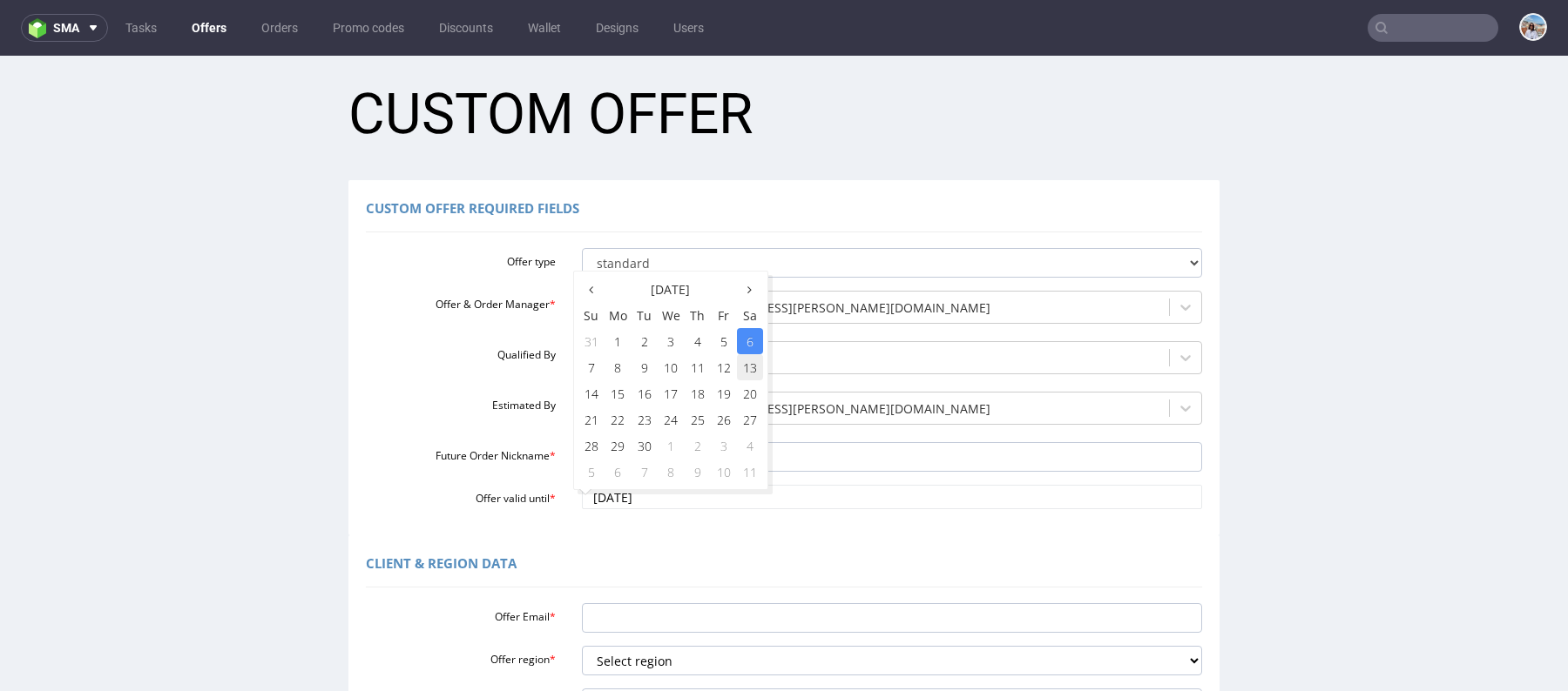
click at [744, 360] on td "13" at bounding box center [750, 367] width 26 height 26
type input "[DATE]"
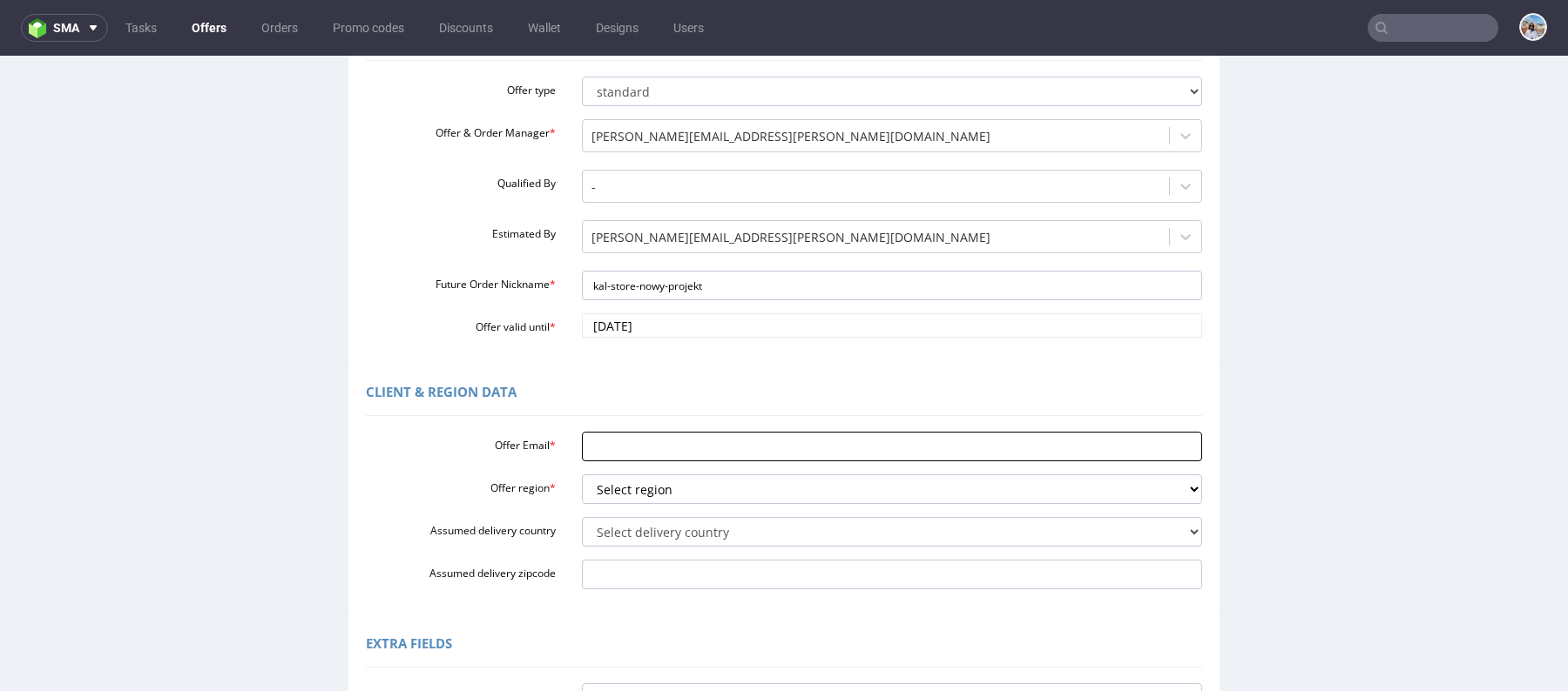
click at [638, 447] on input "Offer Email *" at bounding box center [893, 447] width 621 height 30
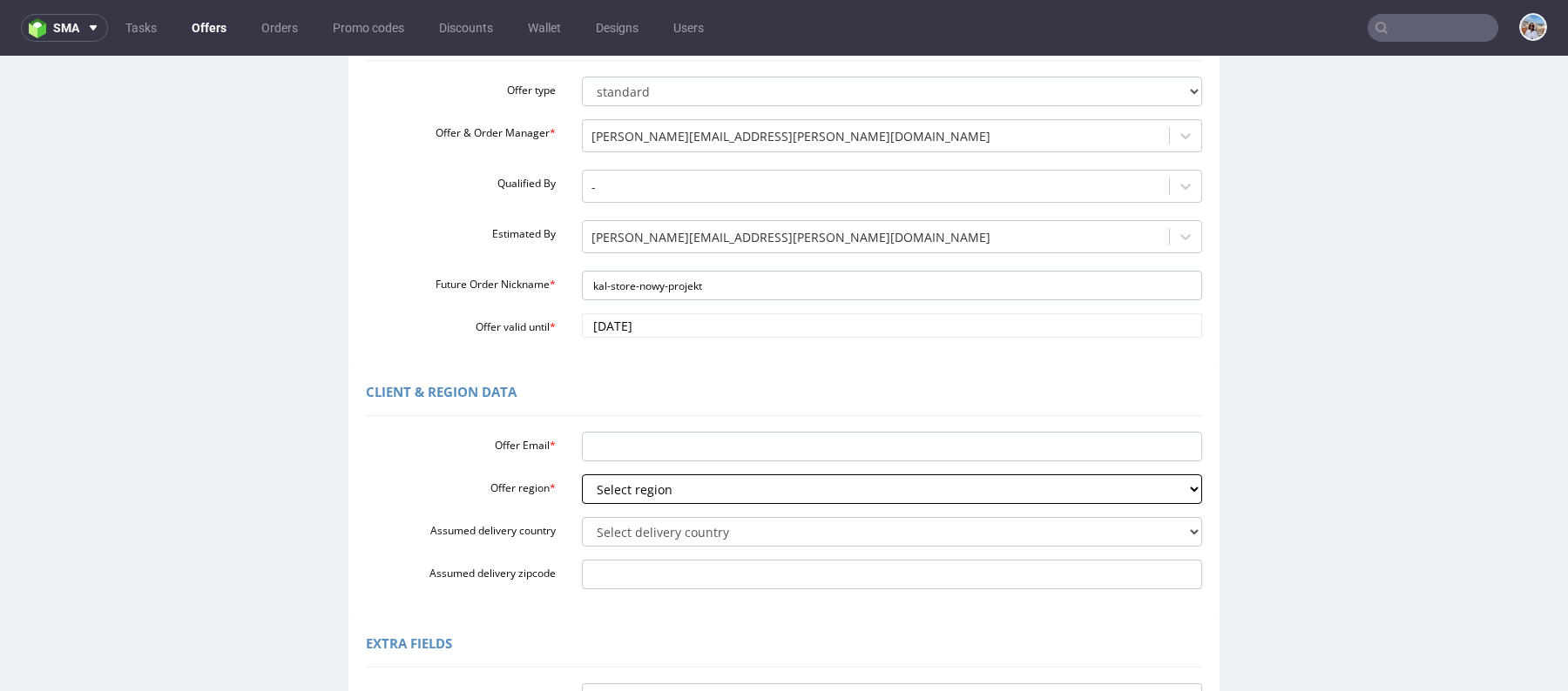
click at [638, 484] on select "Select region eu gb de pl fr it es" at bounding box center [893, 490] width 621 height 30
select select "pl"
click at [582, 475] on select "Select region eu gb de pl fr it es" at bounding box center [893, 490] width 621 height 30
click at [646, 504] on div "Offer Email * Offer region * Select region eu gb de pl fr it es Assumed deliver…" at bounding box center [784, 508] width 836 height 165
click at [634, 533] on select "Select delivery country Andorra Afghanistan Anguilla Albania Armenia Antarctica…" at bounding box center [893, 532] width 621 height 30
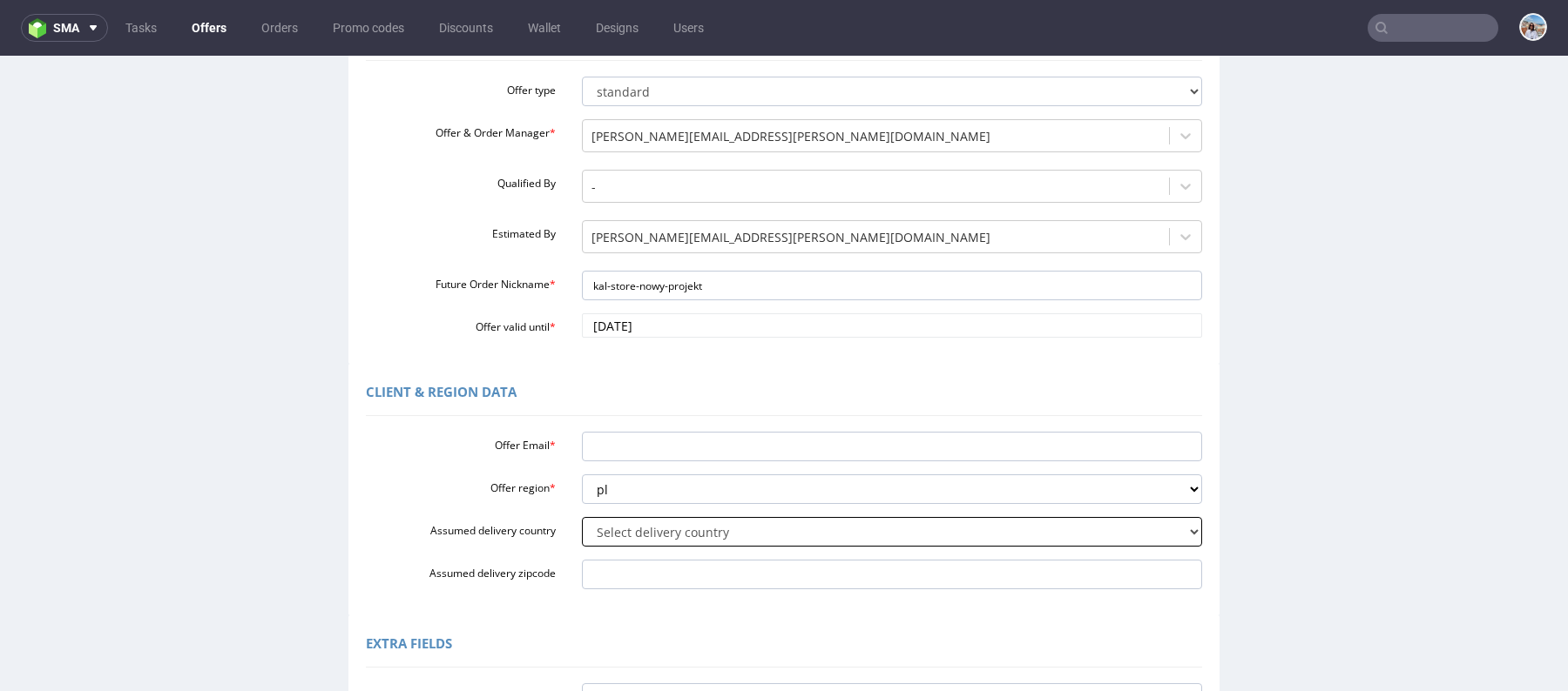
select select "179"
click at [582, 518] on select "Select delivery country Andorra Afghanistan Anguilla Albania Armenia Antarctica…" at bounding box center [893, 532] width 621 height 30
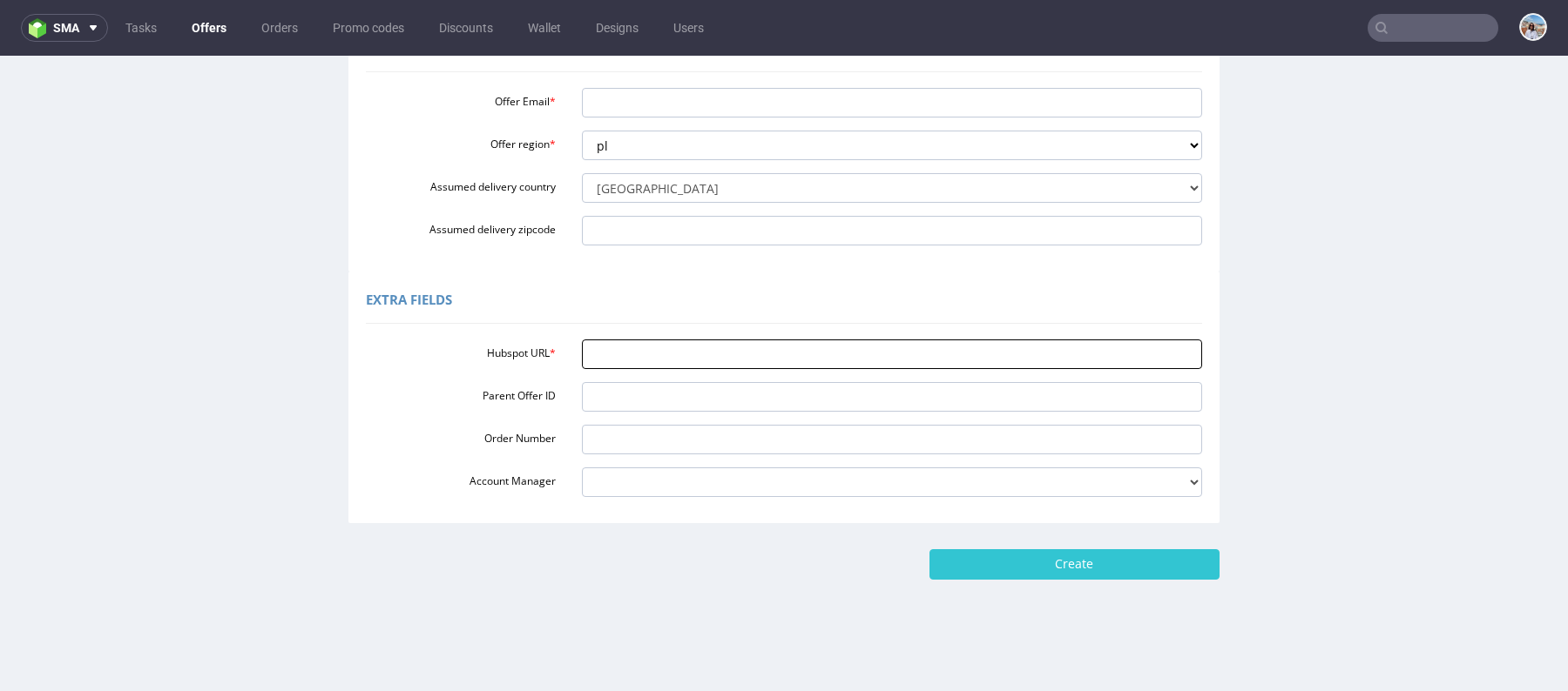
click at [626, 354] on input "Hubspot URL *" at bounding box center [893, 354] width 621 height 30
paste input "[URL][DOMAIN_NAME]"
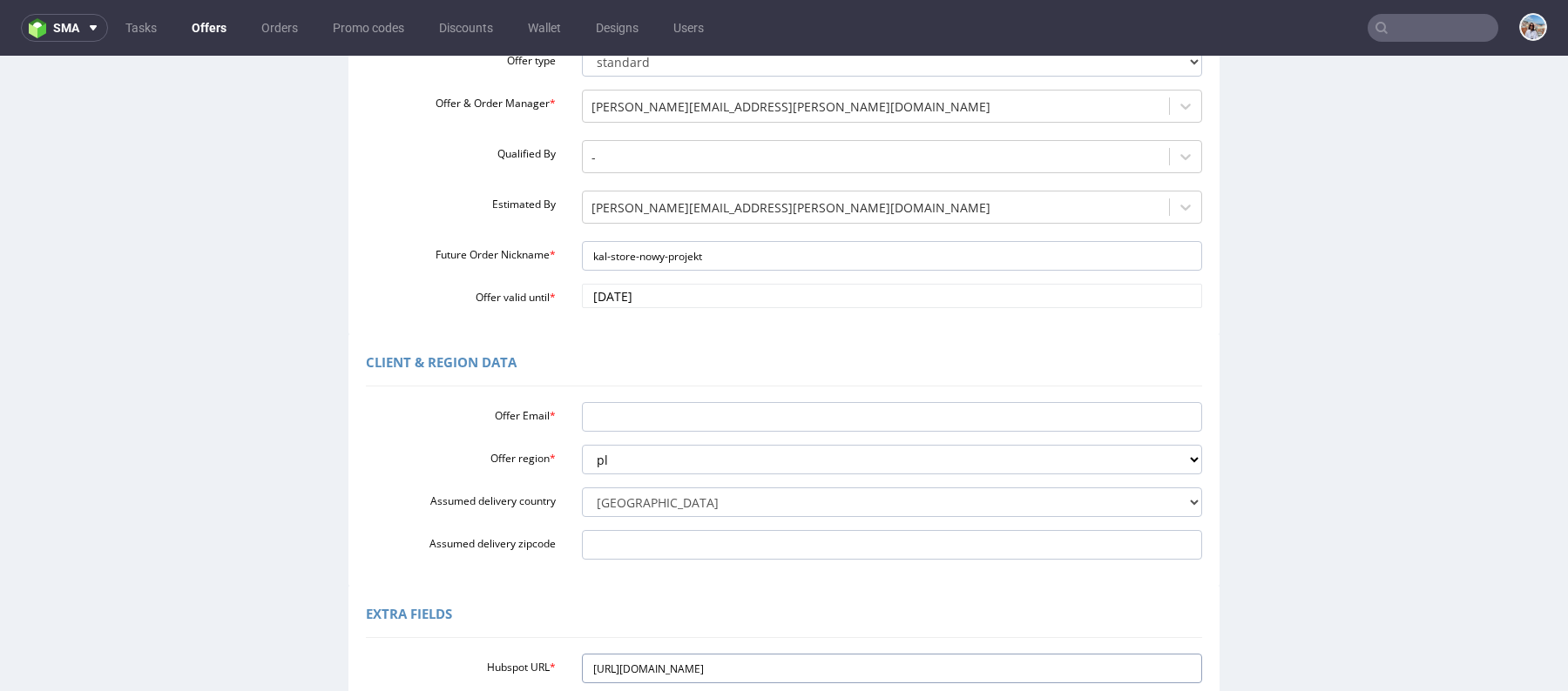
scroll to position [178, 0]
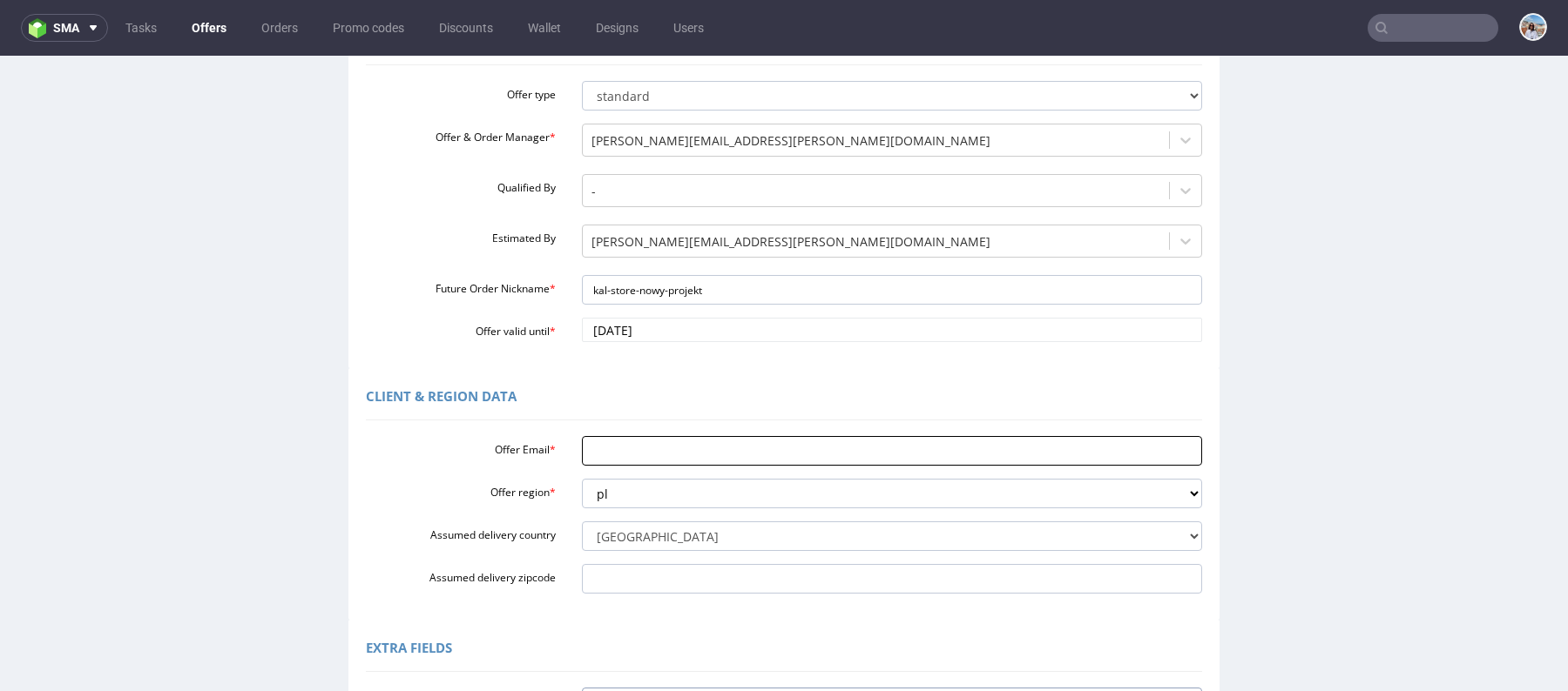
type input "[URL][DOMAIN_NAME]"
click at [626, 460] on input "Offer Email *" at bounding box center [893, 451] width 621 height 30
paste input "[PERSON_NAME][EMAIL_ADDRESS][DOMAIN_NAME]"
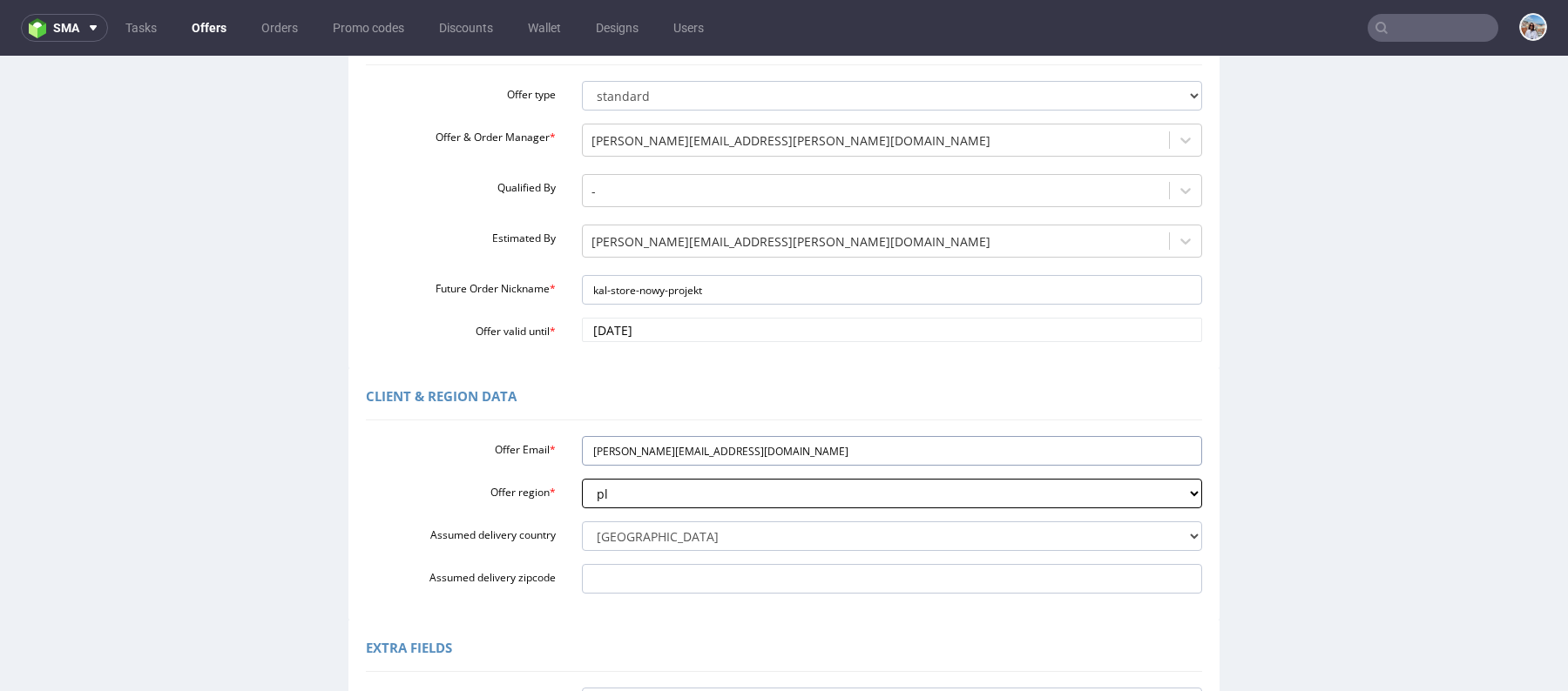
scroll to position [518, 0]
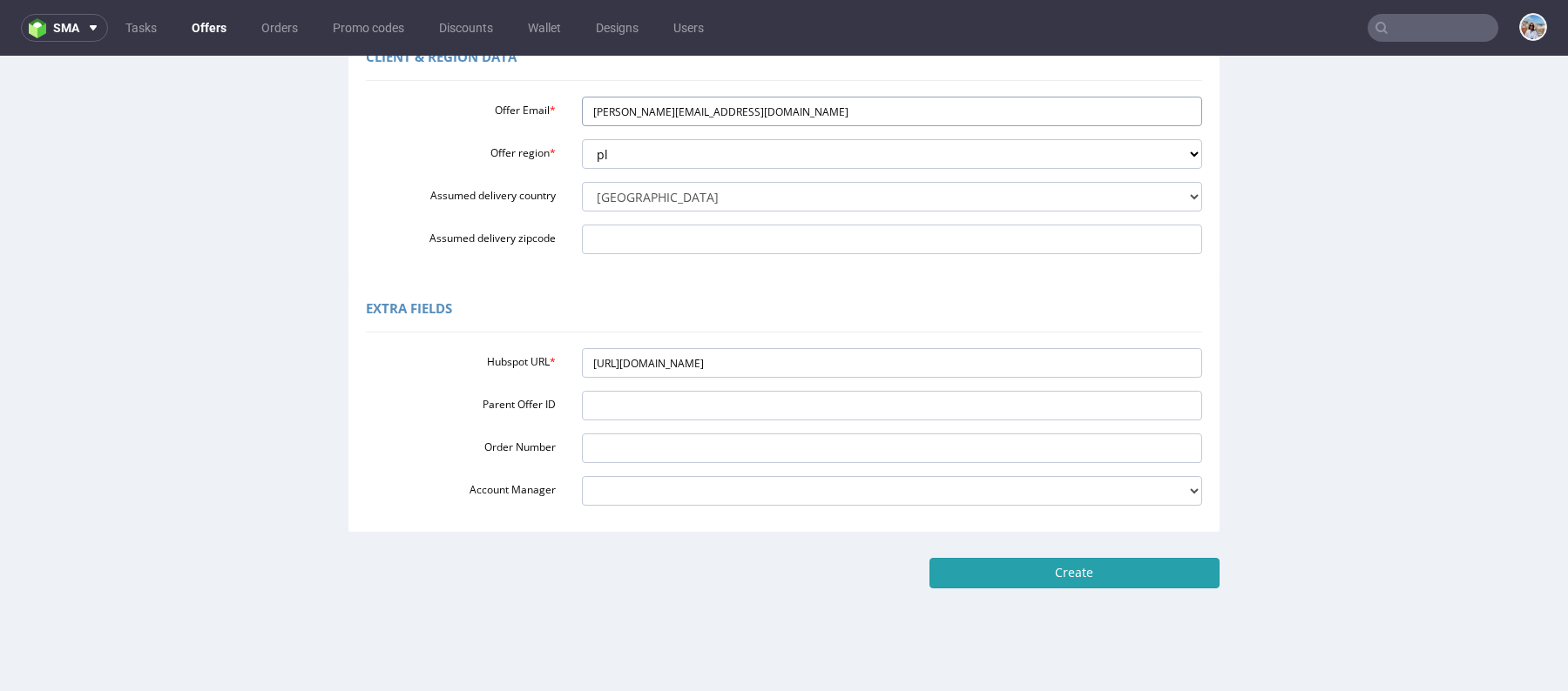
type input "[PERSON_NAME][EMAIL_ADDRESS][DOMAIN_NAME]"
click at [1061, 581] on input "Create" at bounding box center [1074, 573] width 290 height 30
type input "Please wait..."
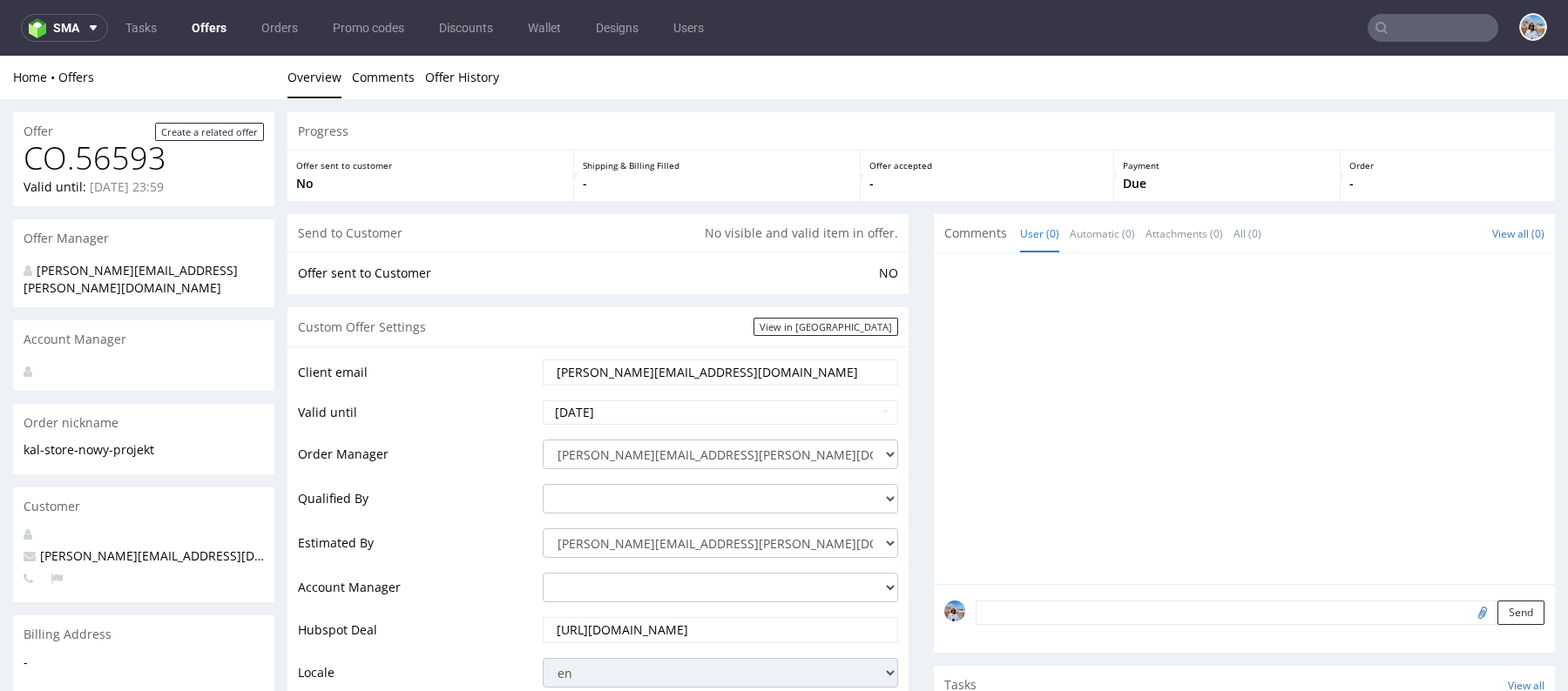
scroll to position [918, 0]
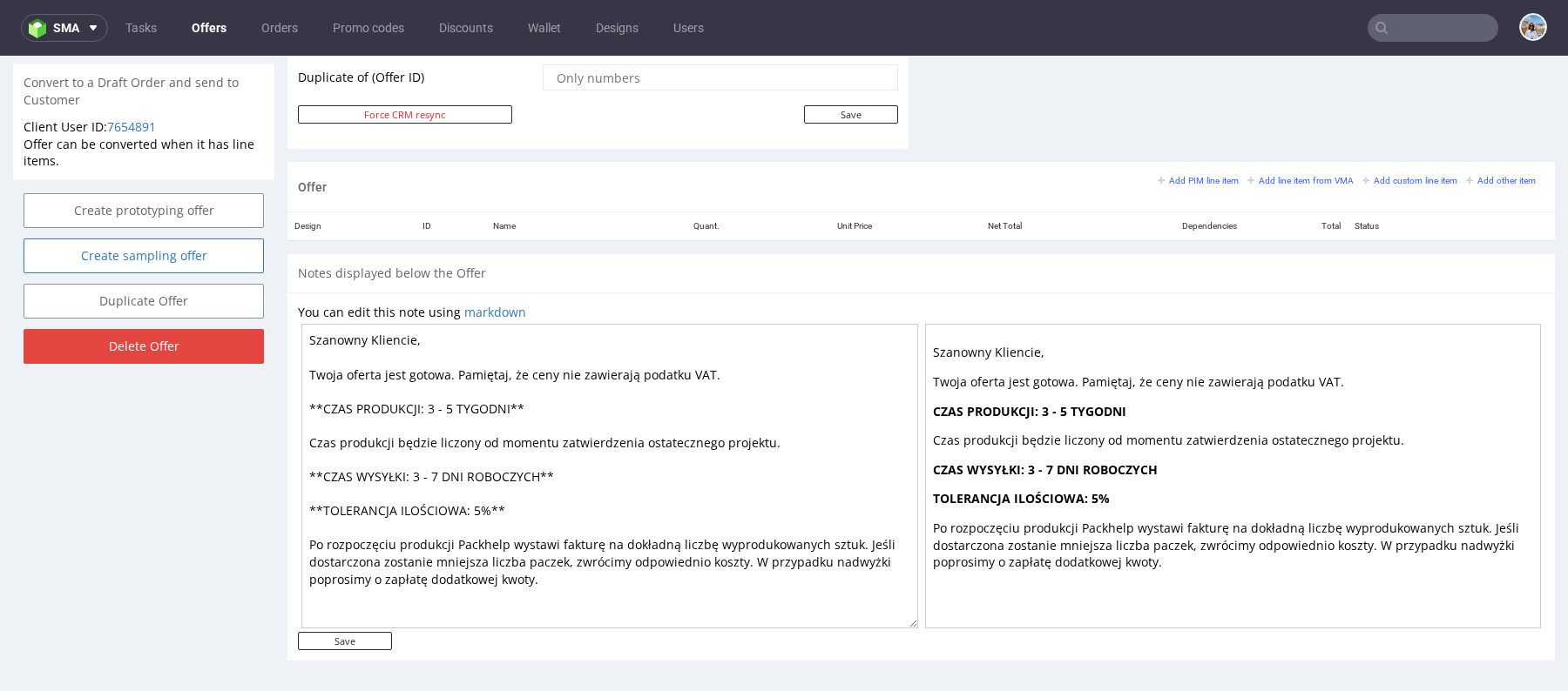
drag, startPoint x: 544, startPoint y: 576, endPoint x: 249, endPoint y: 252, distance: 438.2
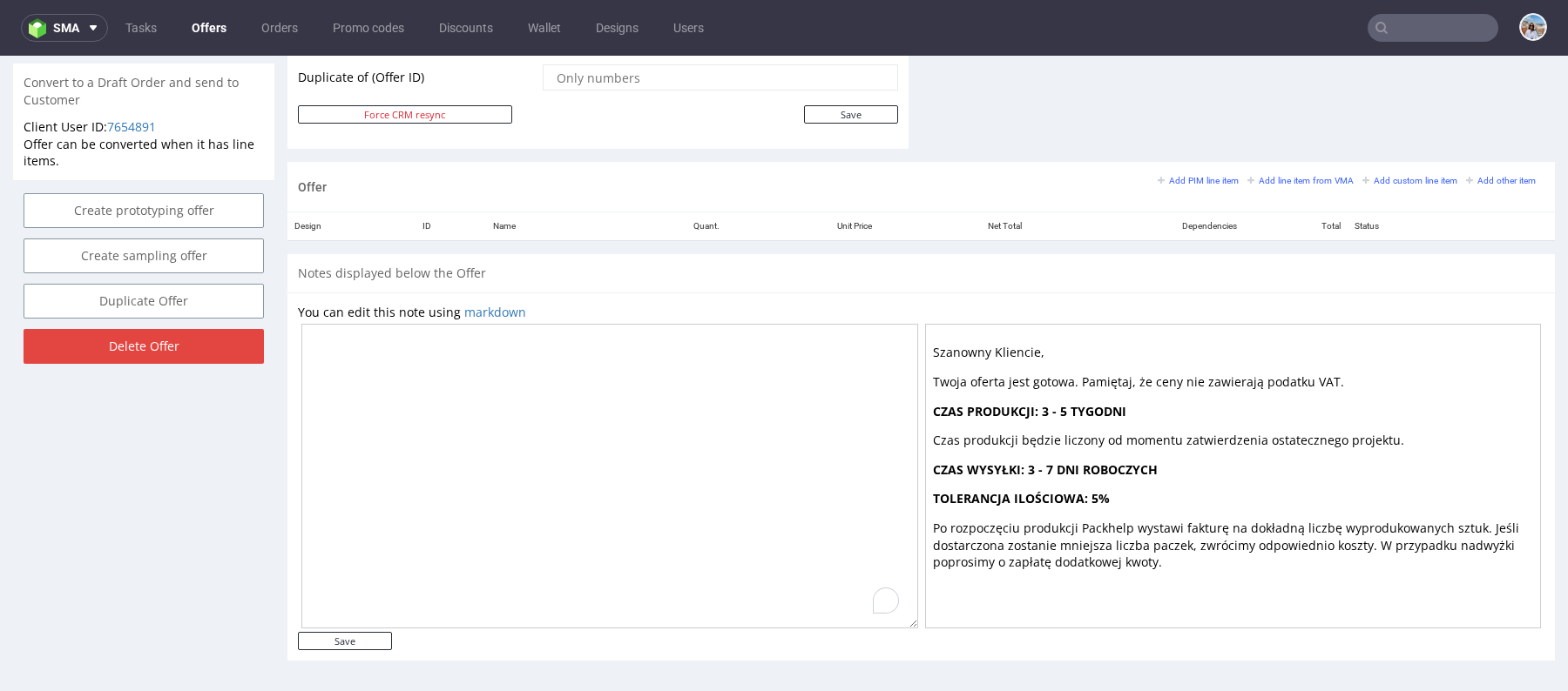
click at [367, 622] on textarea "To enrich screen reader interactions, please activate Accessibility in Grammarl…" at bounding box center [610, 476] width 617 height 304
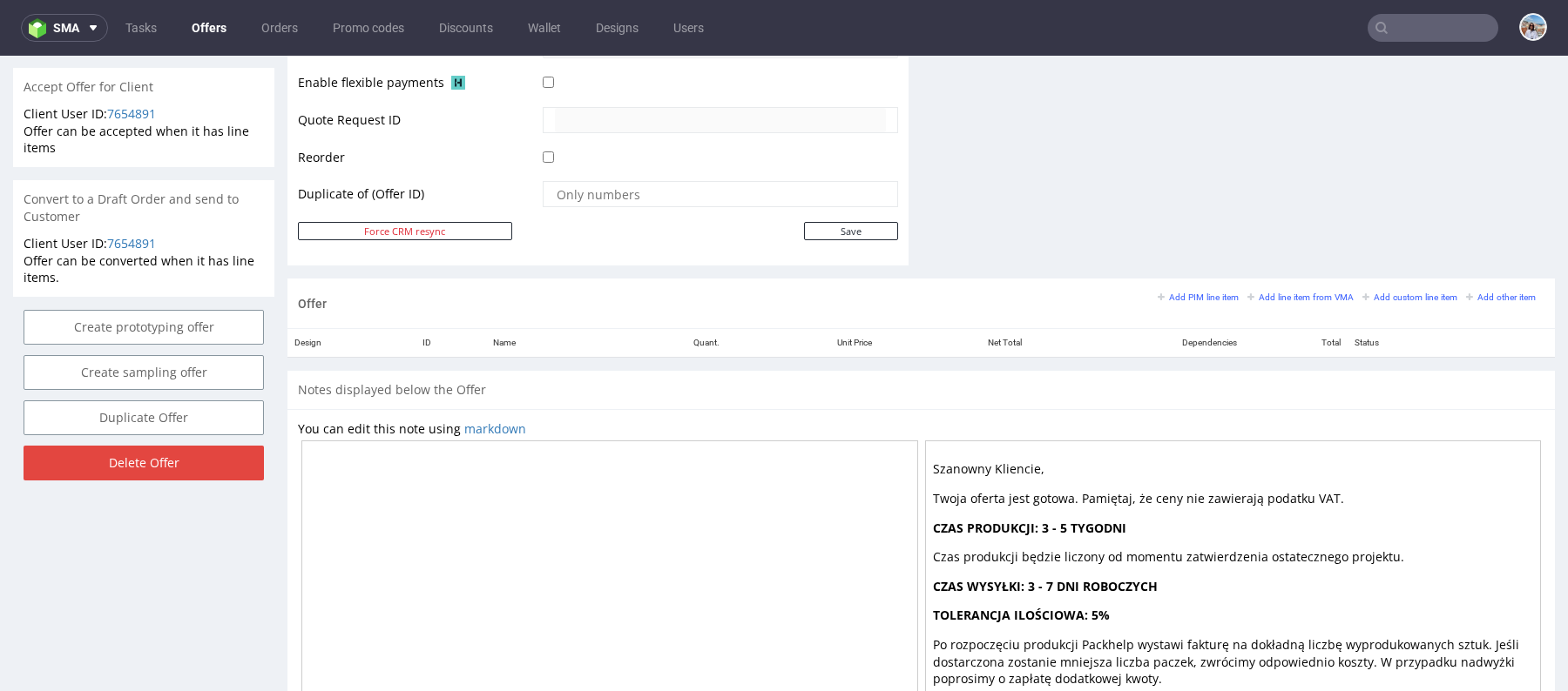
scroll to position [570, 0]
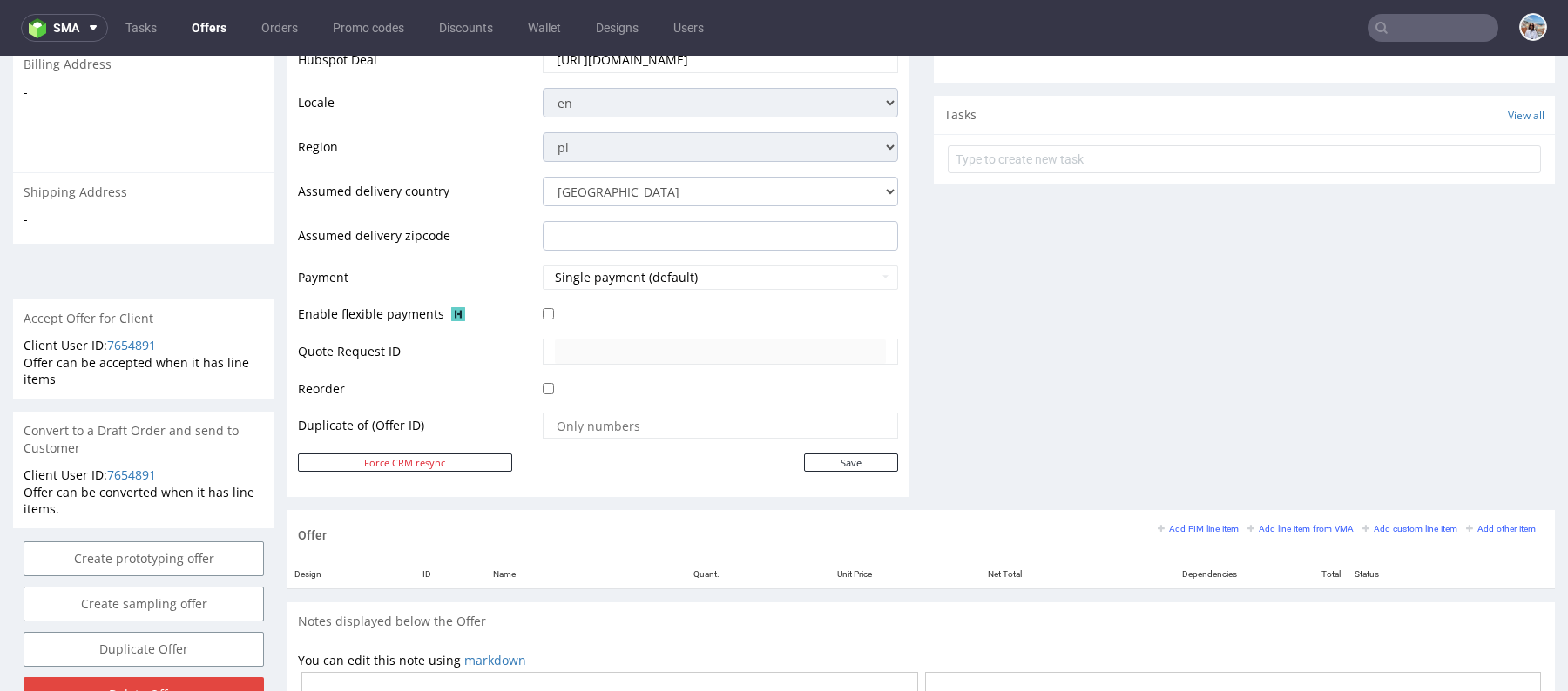
click at [1180, 531] on div "Add PIM line item Add line item from VMA Add custom line item Add other item" at bounding box center [1351, 528] width 387 height 16
drag, startPoint x: 1176, startPoint y: 526, endPoint x: 1367, endPoint y: 525, distance: 191.0
click at [1367, 525] on div "Add PIM line item Add line item from VMA Add custom line item Add other item" at bounding box center [1351, 528] width 387 height 16
click at [1394, 524] on small "Add custom line item" at bounding box center [1409, 529] width 95 height 10
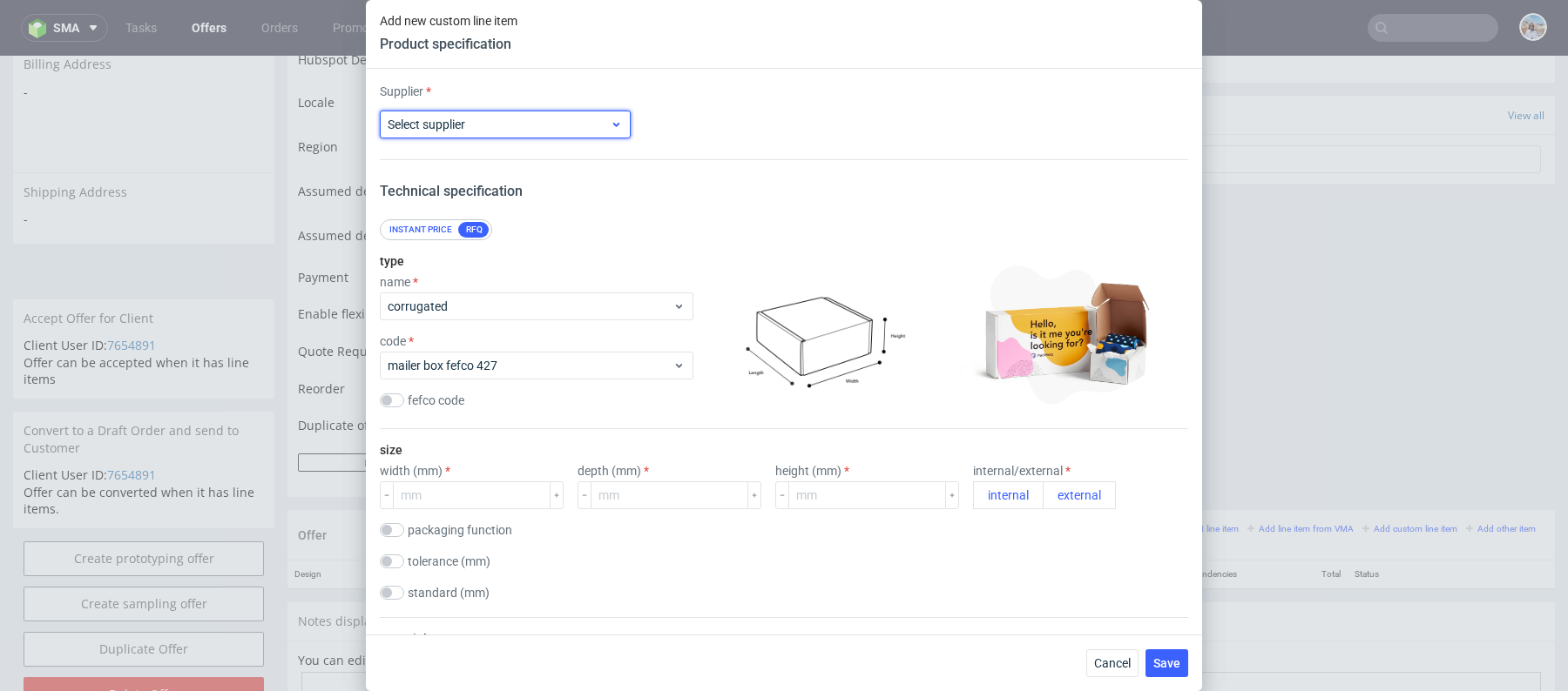
click at [546, 132] on span "Select supplier" at bounding box center [499, 125] width 222 height 18
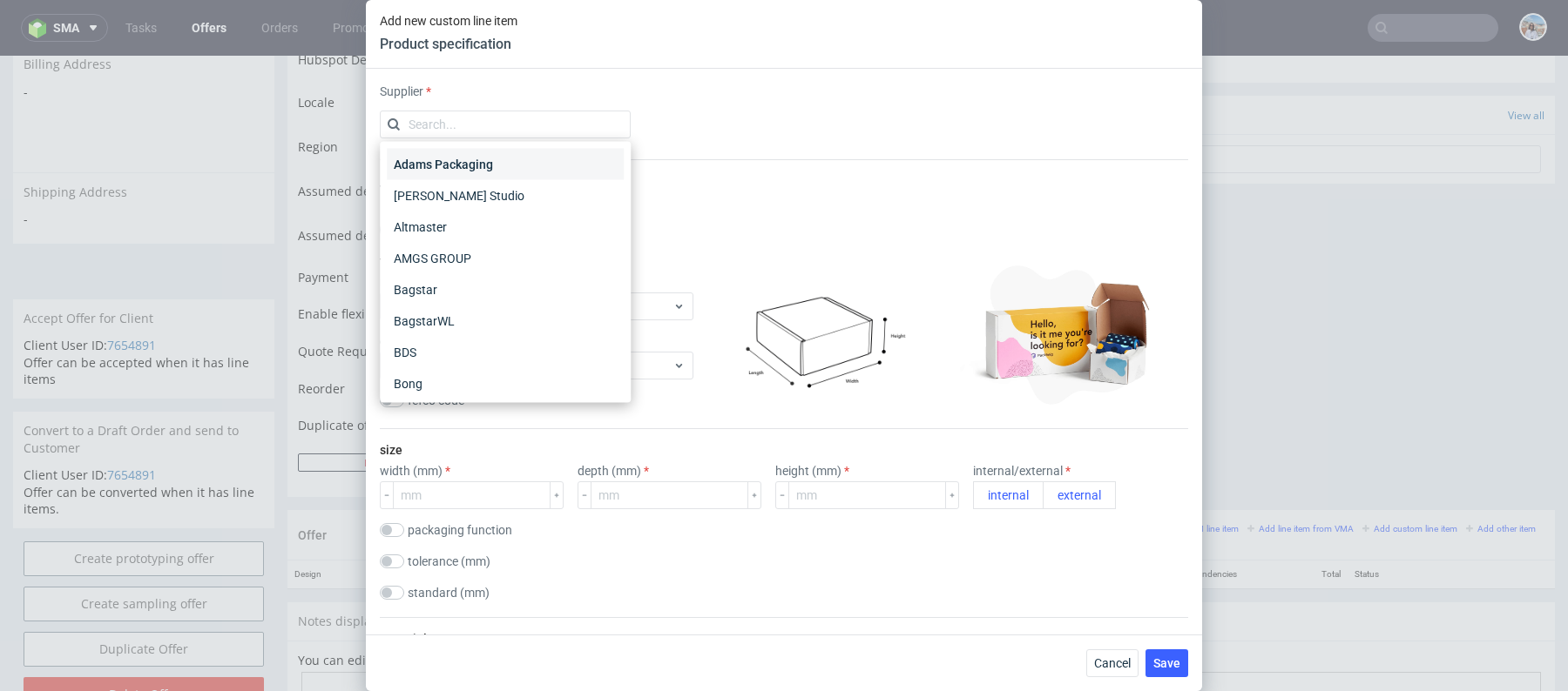
click at [526, 155] on div "Adams Packaging" at bounding box center [505, 165] width 237 height 32
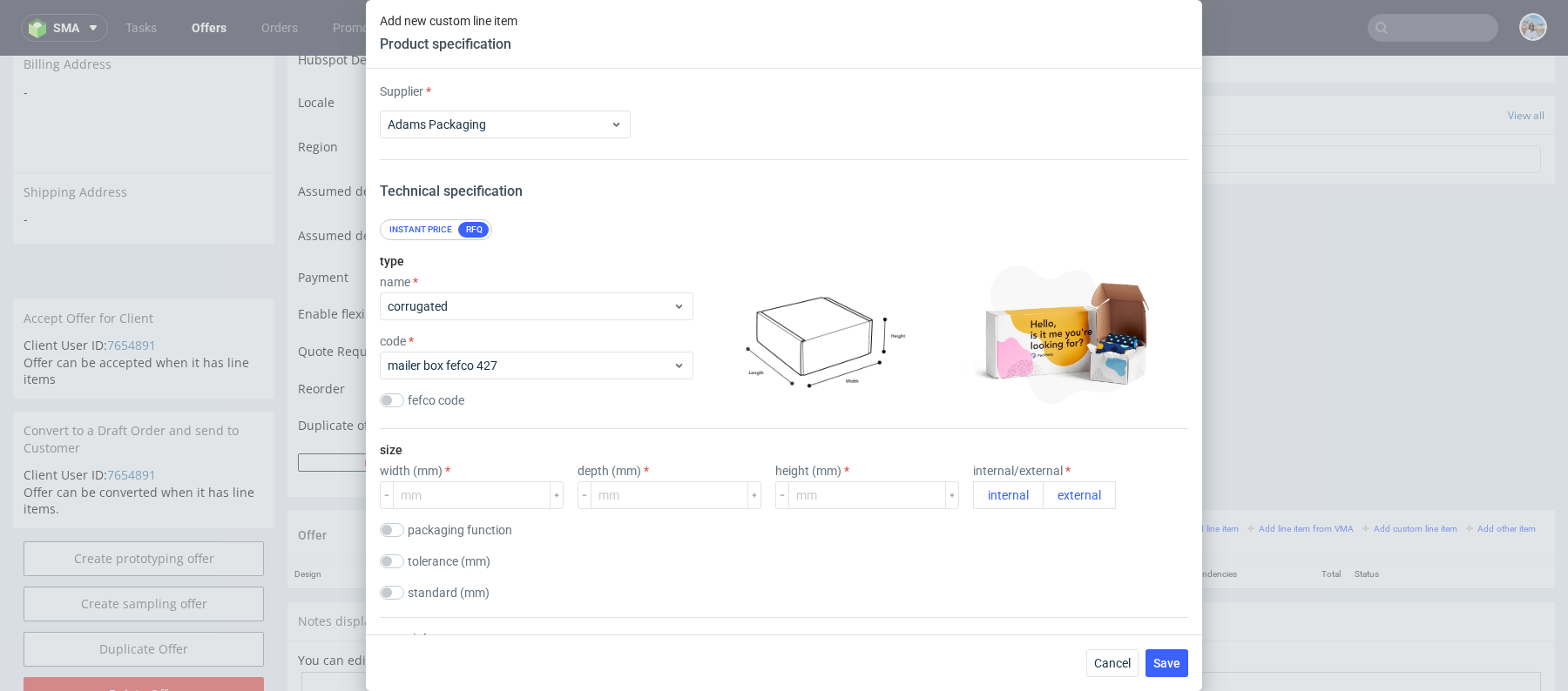
scroll to position [118, 0]
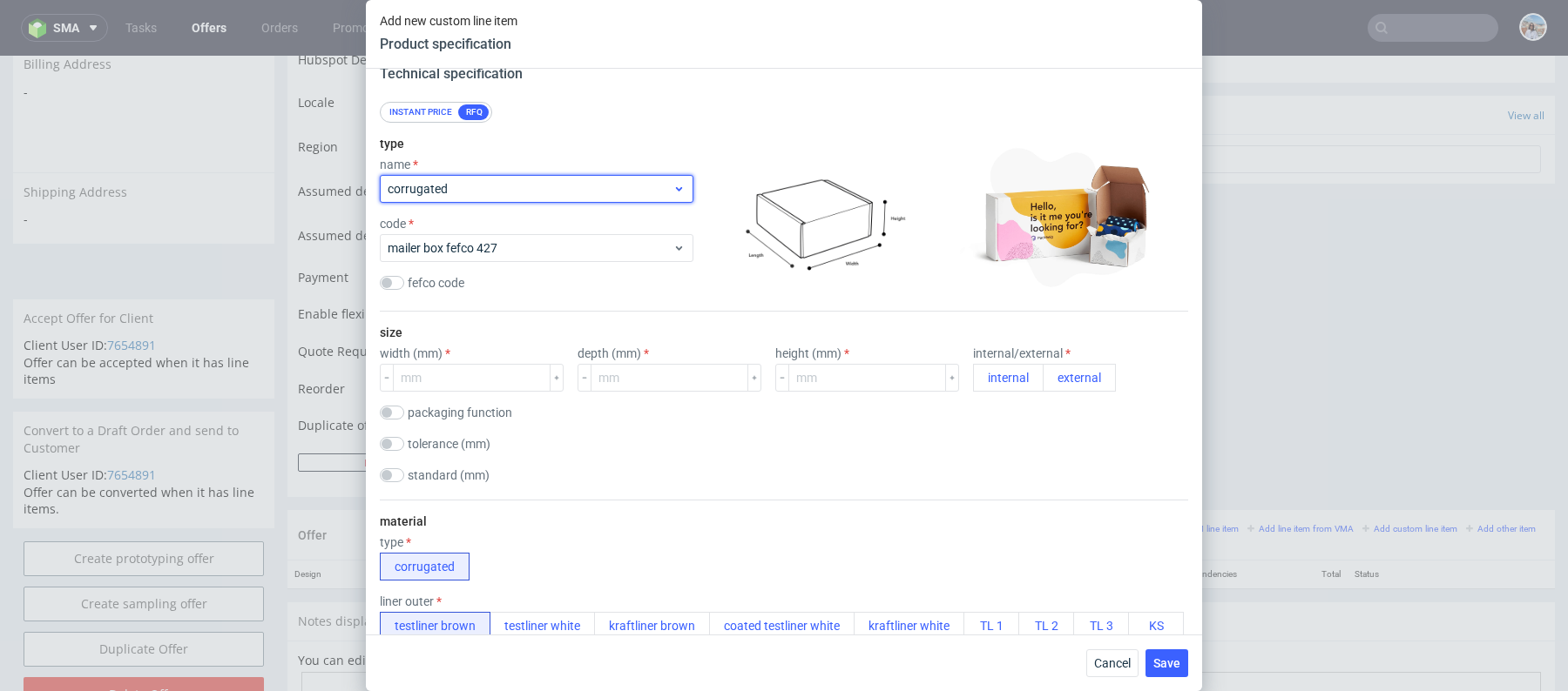
click at [521, 181] on span "corrugated" at bounding box center [530, 189] width 285 height 18
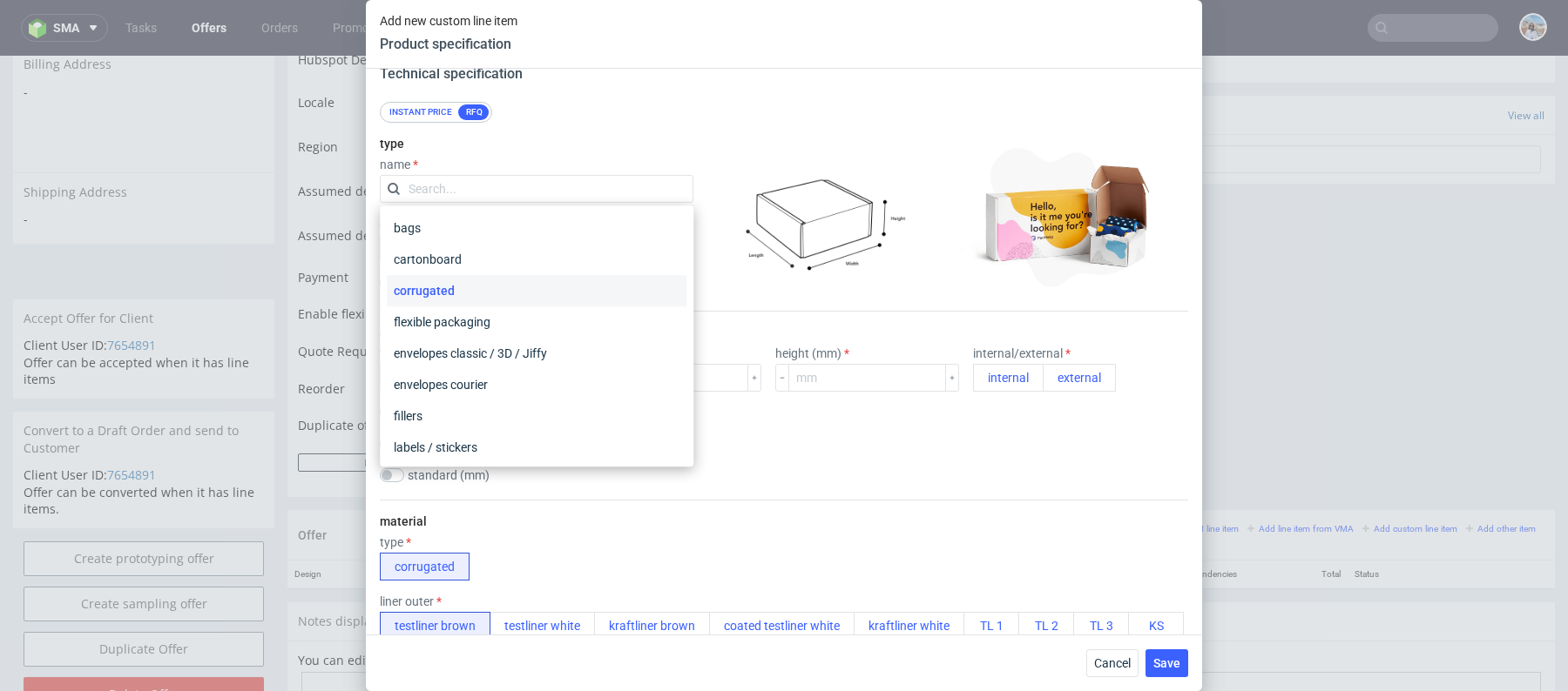
click at [468, 279] on div "corrugated" at bounding box center [537, 290] width 300 height 32
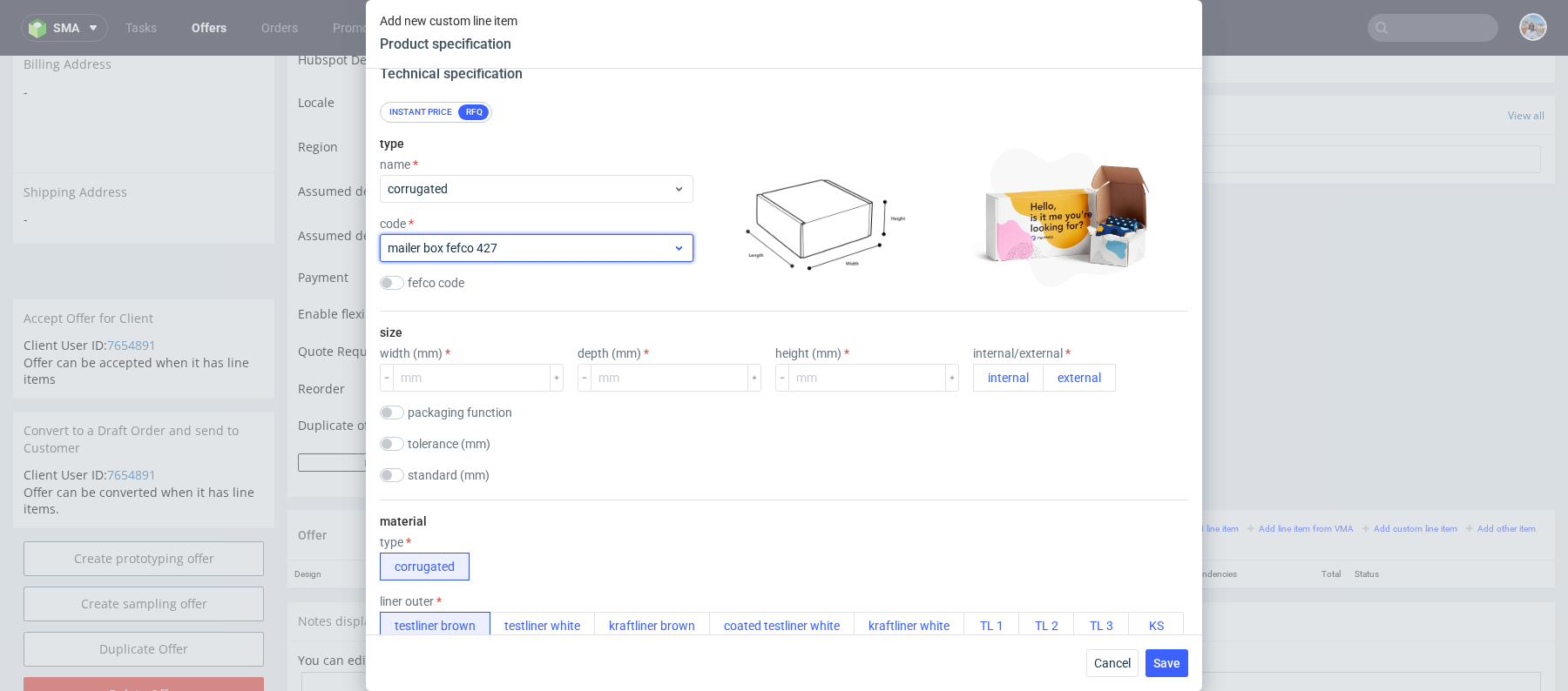
click at [502, 246] on span "mailer box fefco 427" at bounding box center [530, 248] width 285 height 18
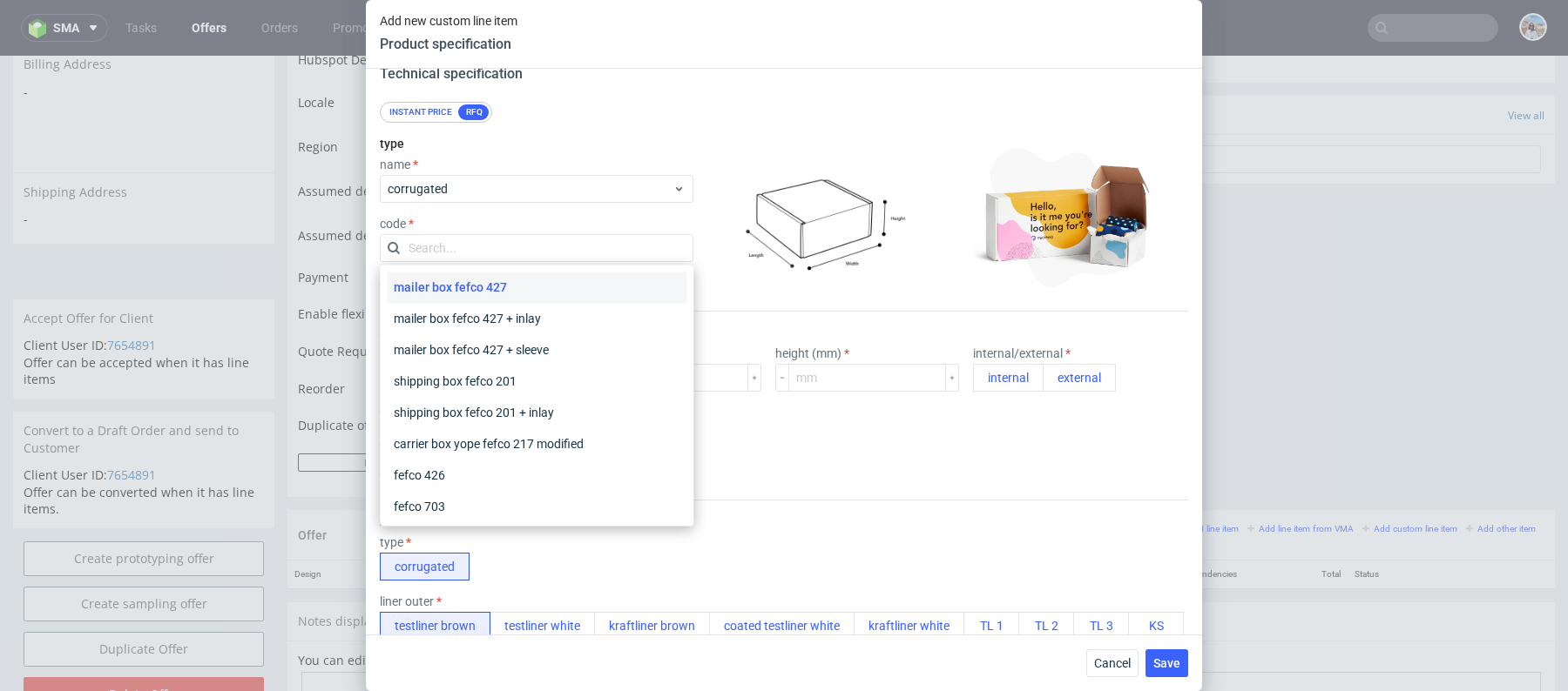
scroll to position [238, 0]
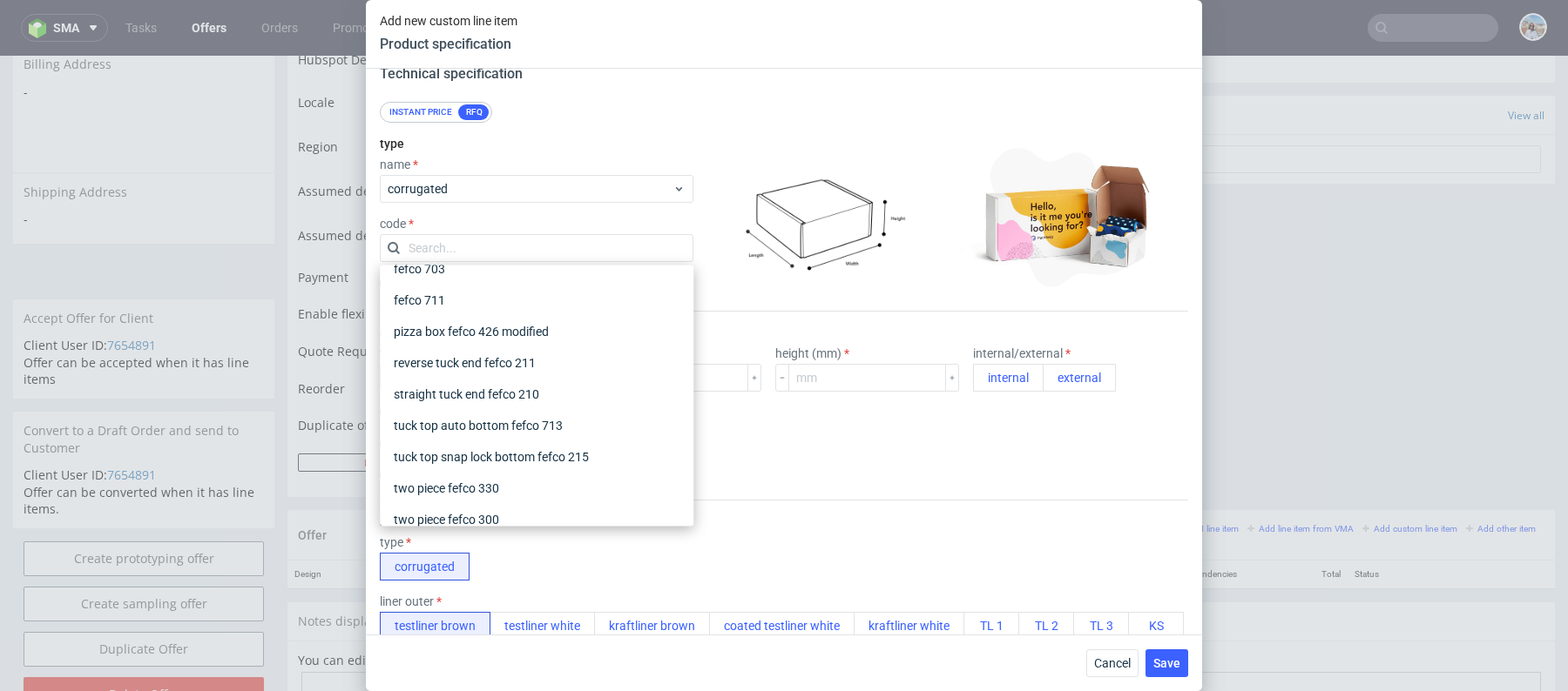
click at [563, 125] on div "type name corrugated code fefco code" at bounding box center [537, 217] width 313 height 188
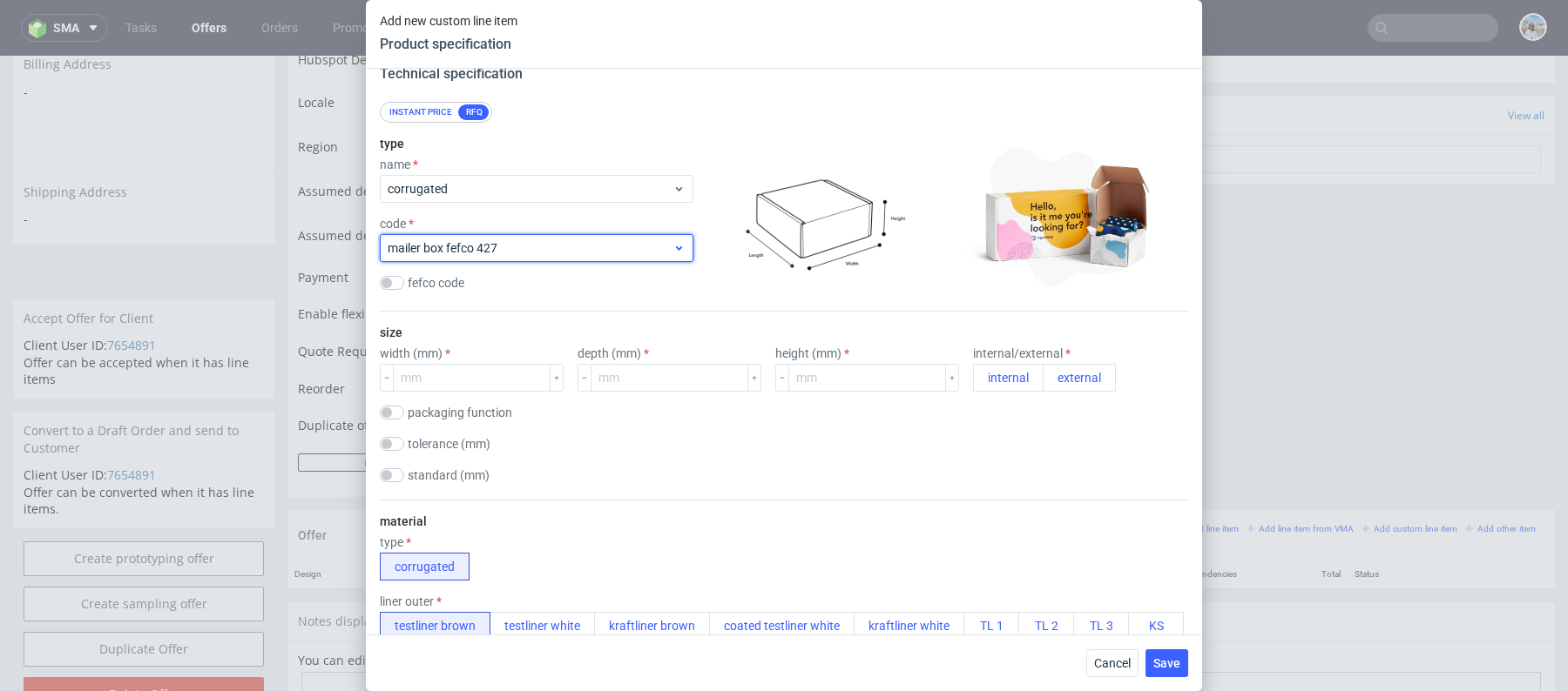
click at [479, 260] on div "mailer box fefco 427" at bounding box center [537, 248] width 313 height 28
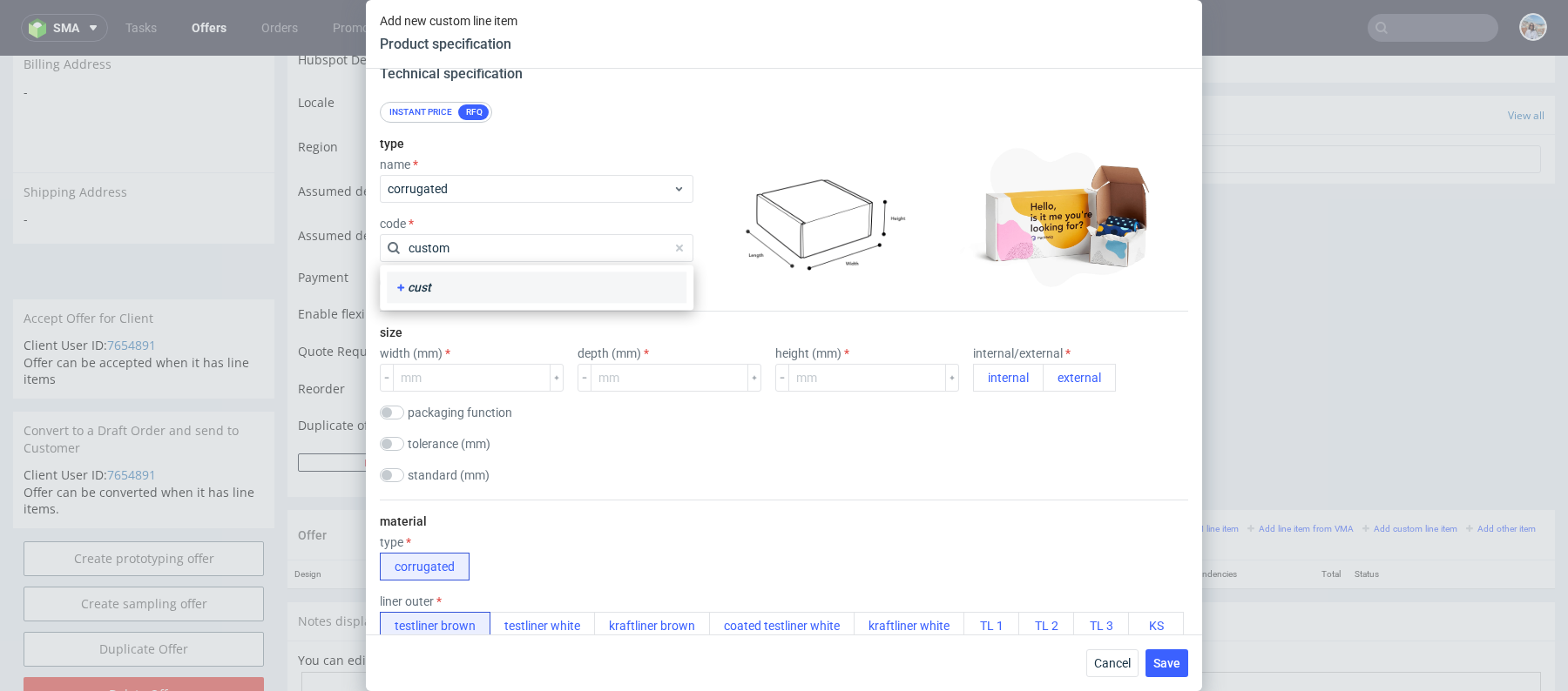
type input "custom"
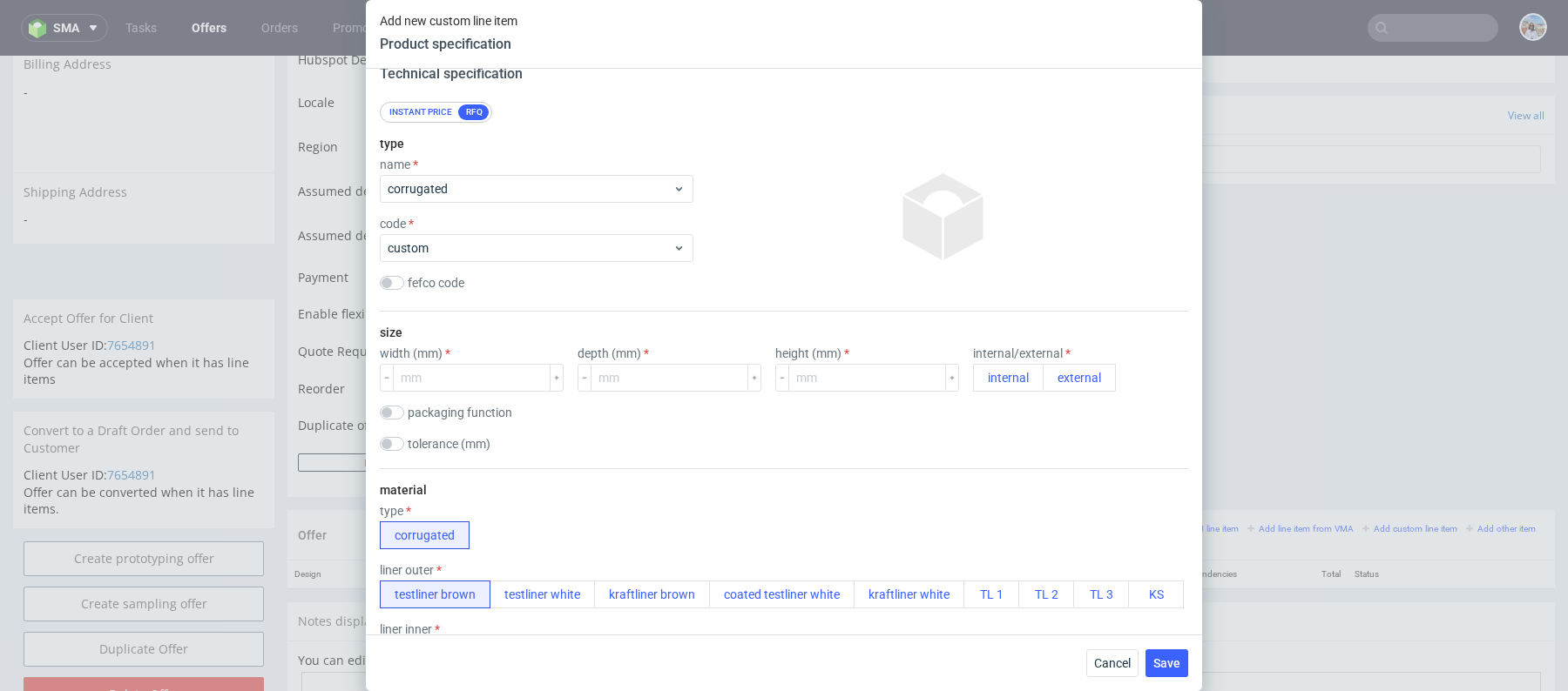
scroll to position [211, 0]
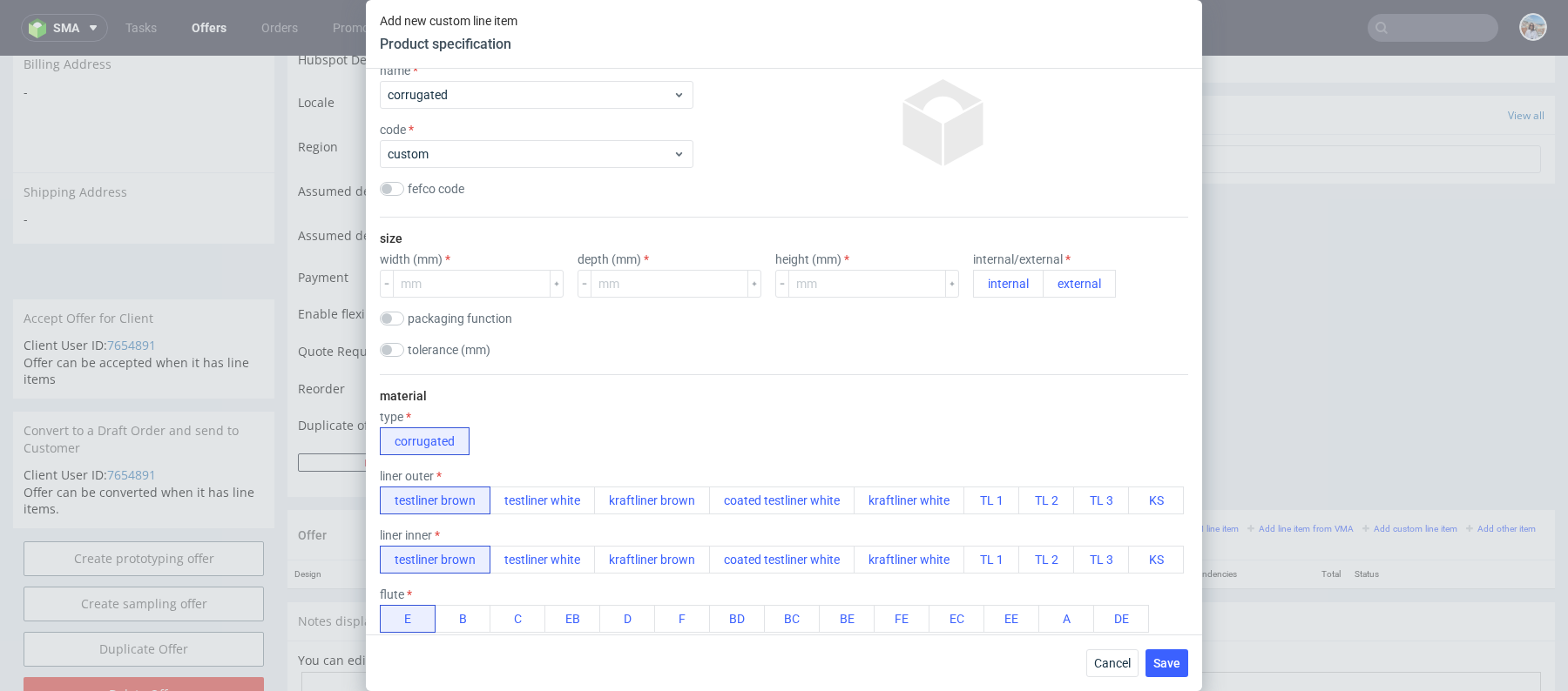
click at [475, 317] on label "packaging function" at bounding box center [459, 318] width 104 height 14
checkbox input "true"
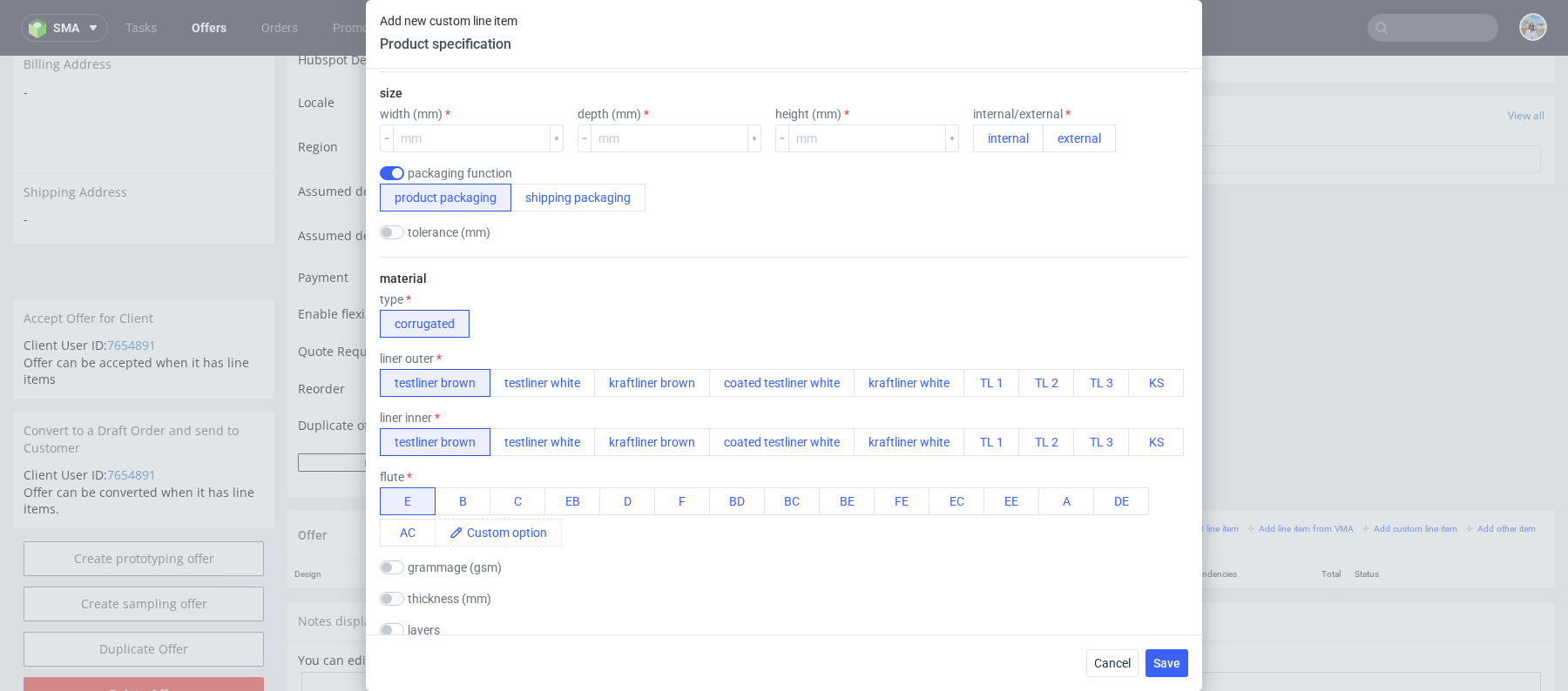
scroll to position [361, 0]
click at [649, 386] on button "kraftliner brown" at bounding box center [652, 379] width 116 height 28
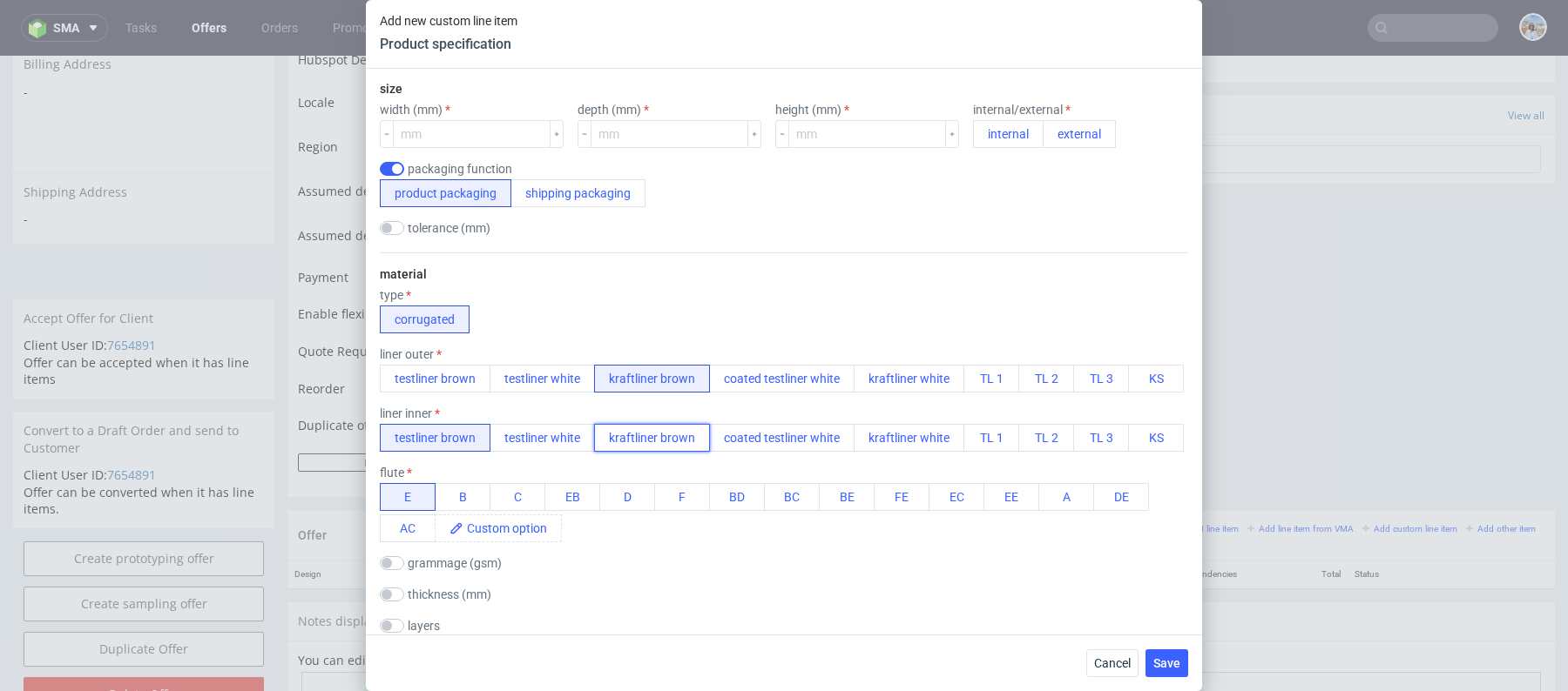
click at [651, 434] on button "kraftliner brown" at bounding box center [652, 438] width 116 height 28
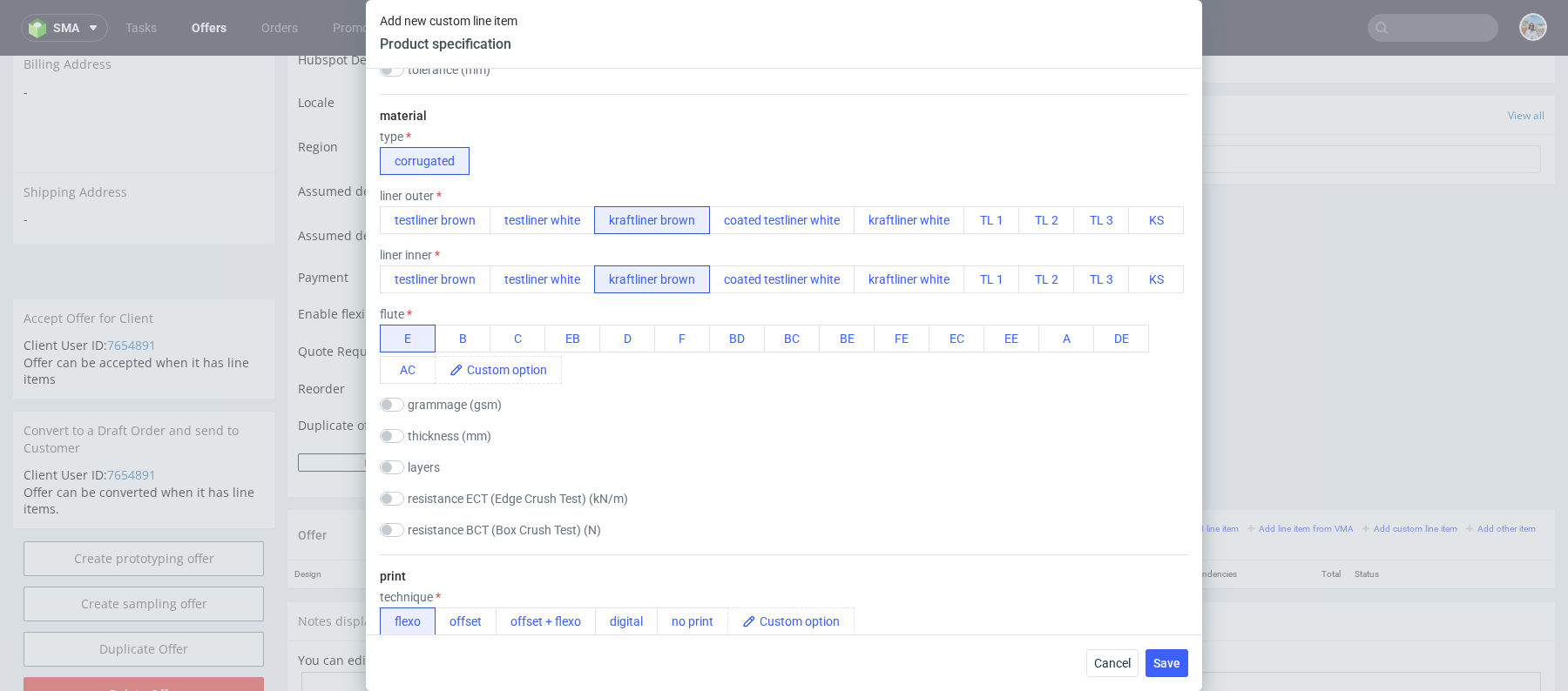
click at [440, 390] on div "material type corrugated liner outer testliner brown testliner white kraftliner…" at bounding box center [784, 324] width 808 height 461
click at [440, 393] on div "material type corrugated liner outer testliner brown testliner white kraftliner…" at bounding box center [784, 324] width 808 height 461
click at [445, 400] on label "grammage (gsm)" at bounding box center [454, 404] width 94 height 14
checkbox input "true"
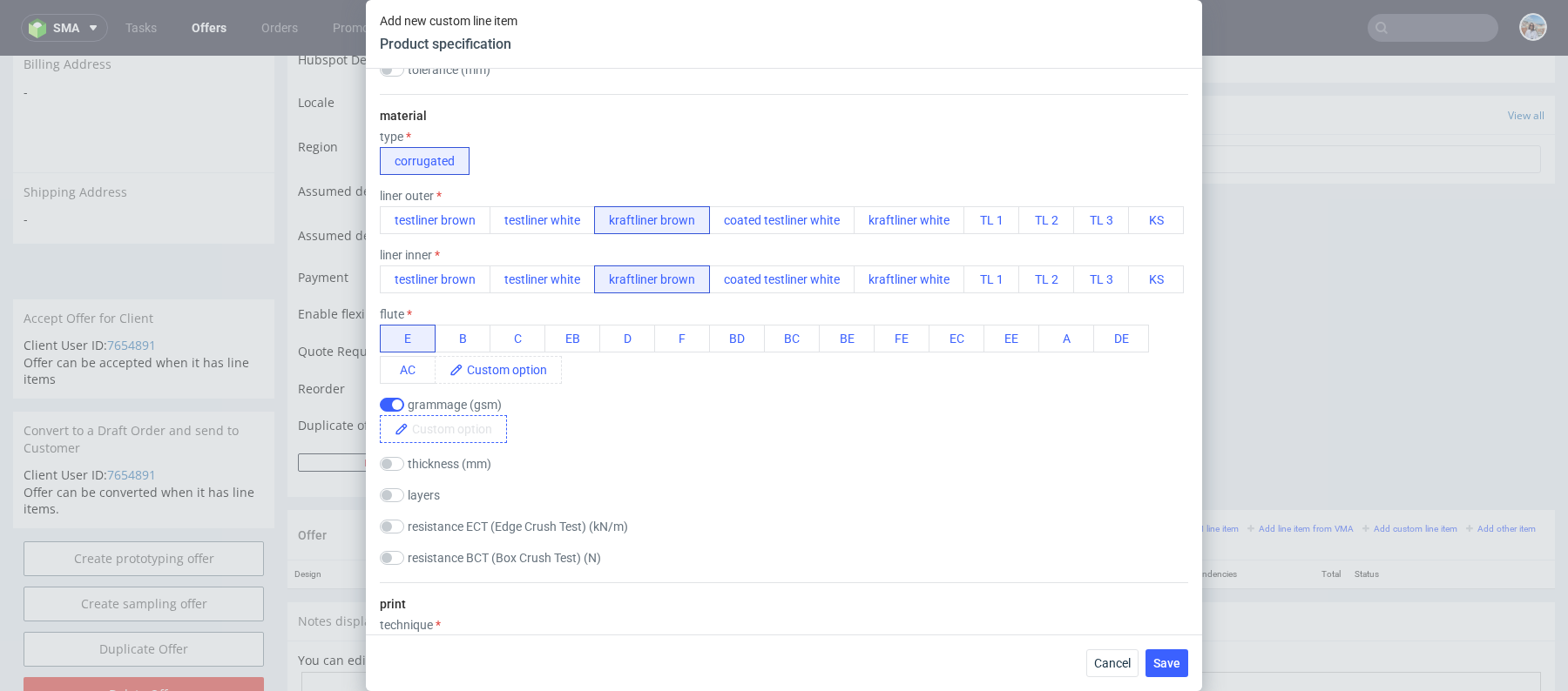
click at [448, 430] on span at bounding box center [457, 429] width 97 height 26
click at [658, 443] on div "material type corrugated liner outer testliner brown testliner white kraftliner…" at bounding box center [784, 338] width 808 height 489
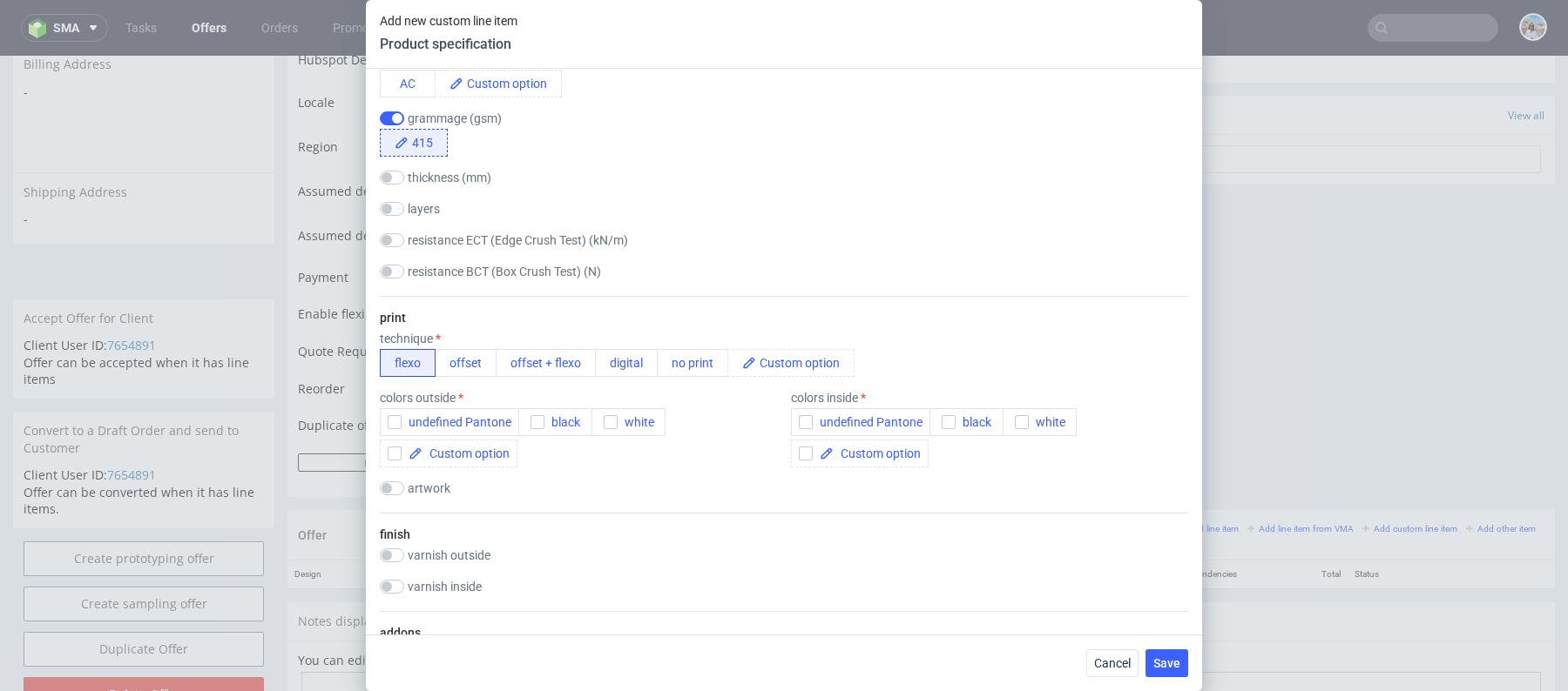
scroll to position [807, 0]
click at [542, 432] on button "black" at bounding box center [555, 421] width 74 height 28
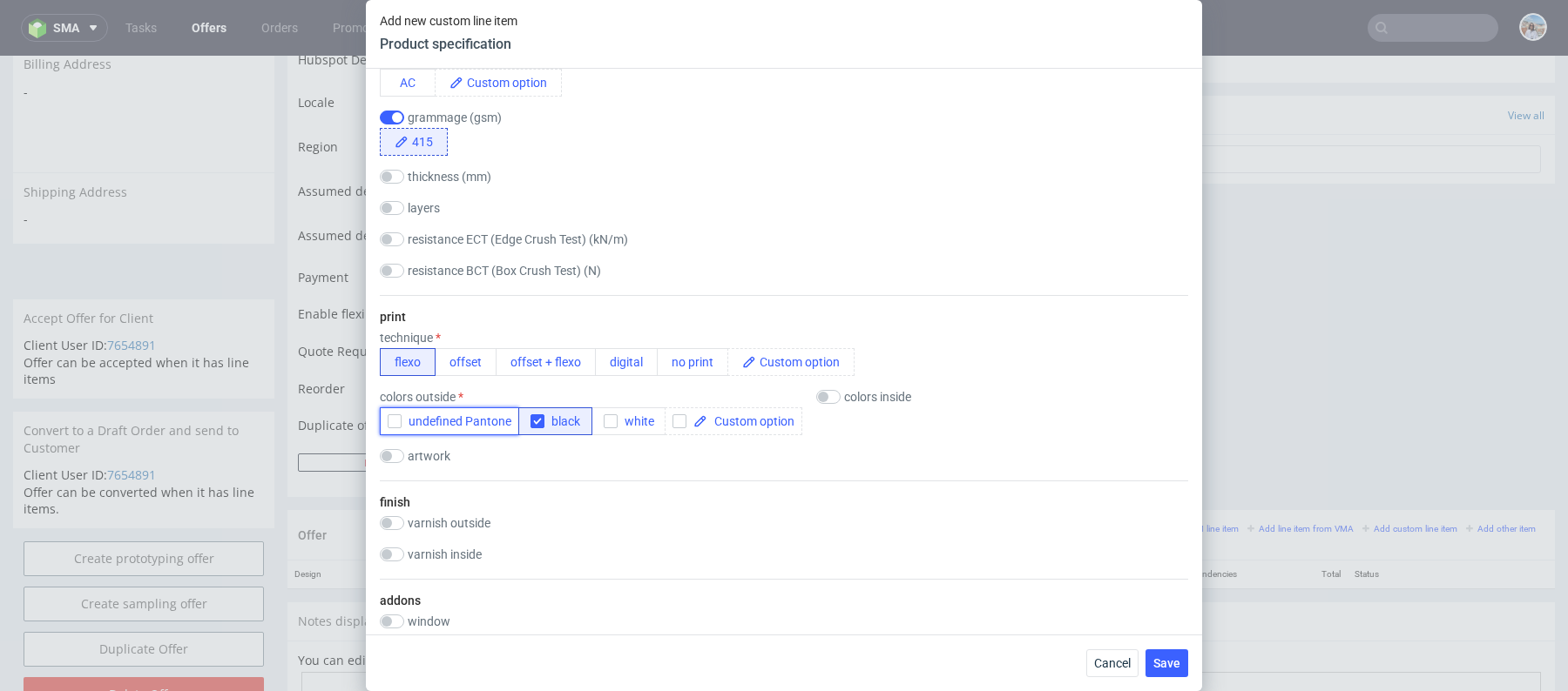
click at [452, 414] on span "undefined Pantone" at bounding box center [456, 421] width 110 height 14
click at [470, 416] on span "undefined Pantone" at bounding box center [456, 421] width 110 height 14
click at [838, 396] on div "colors inside" at bounding box center [886, 397] width 140 height 14
click at [881, 399] on label "colors inside" at bounding box center [878, 397] width 67 height 14
checkbox input "true"
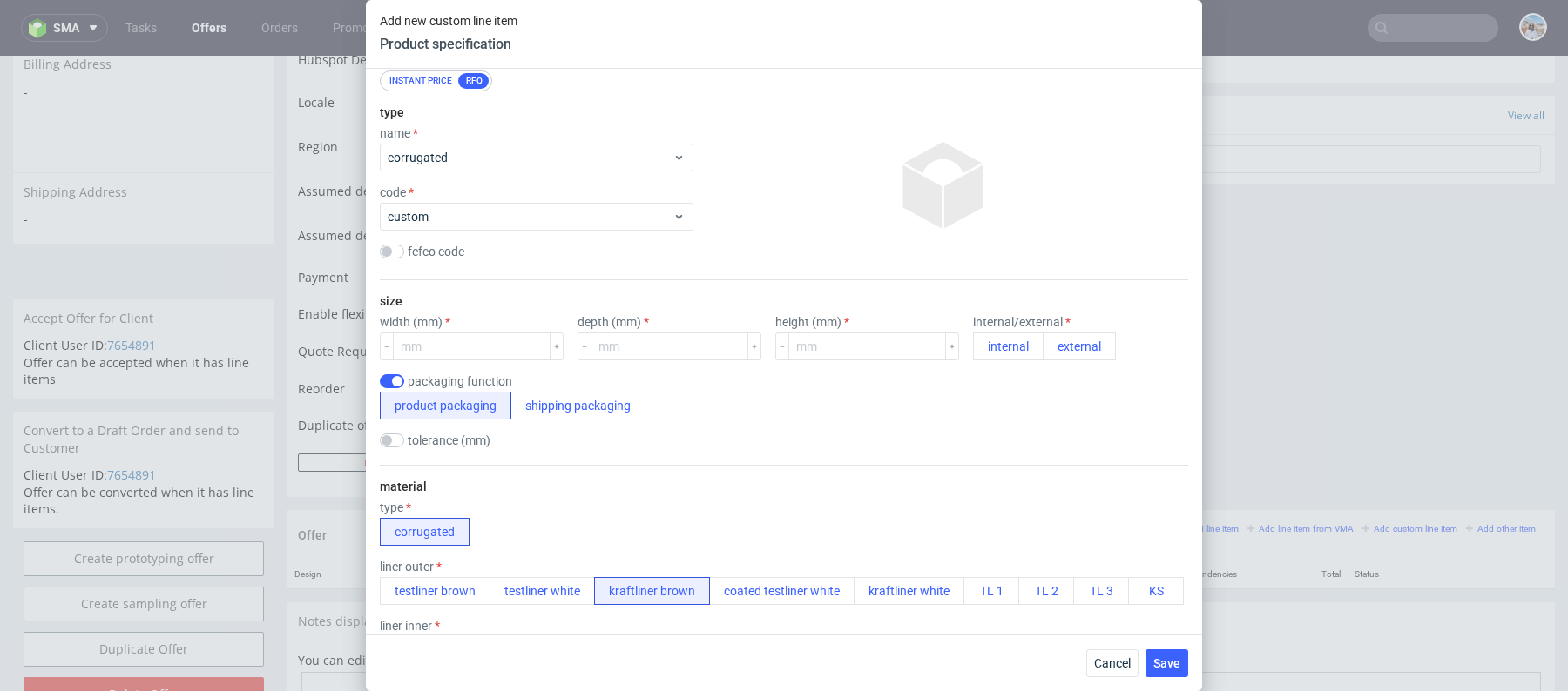
scroll to position [0, 0]
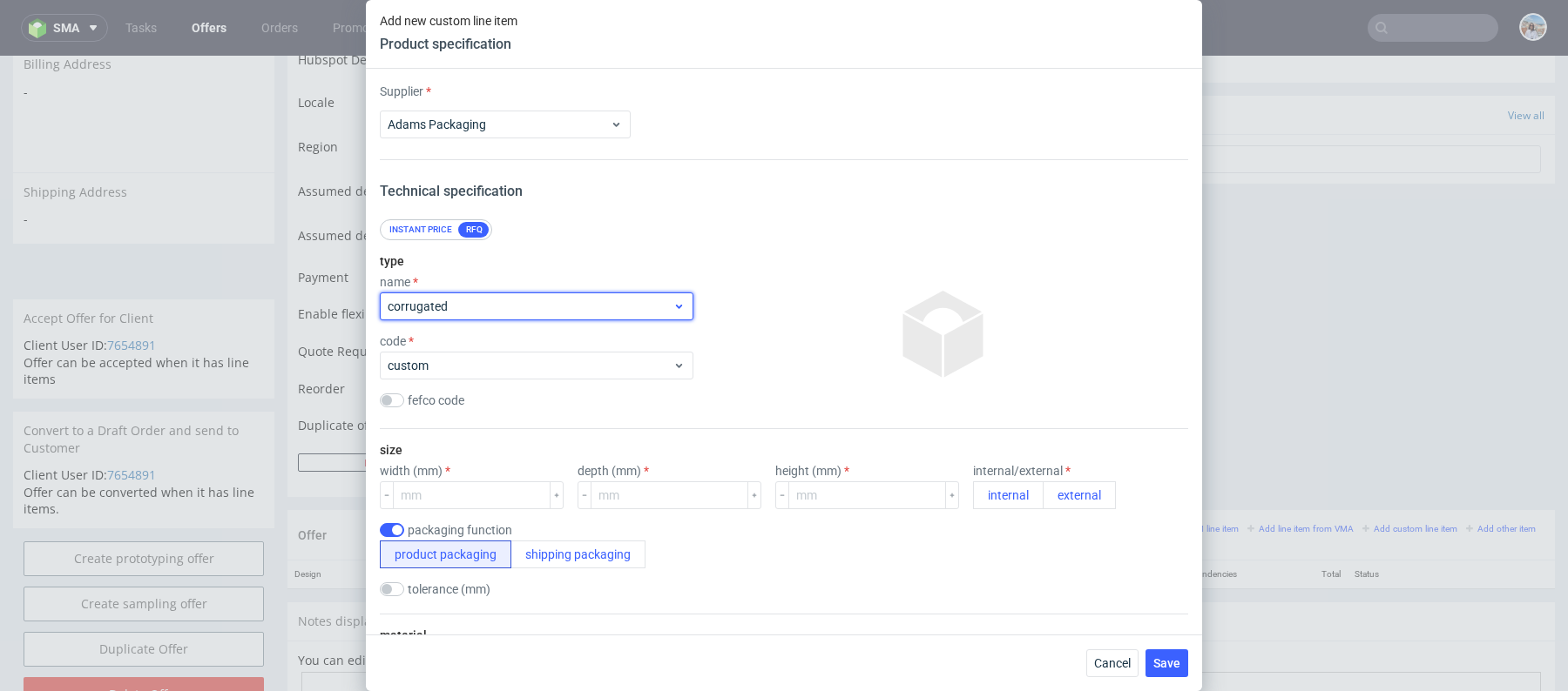
click at [611, 301] on span "corrugated" at bounding box center [530, 306] width 285 height 18
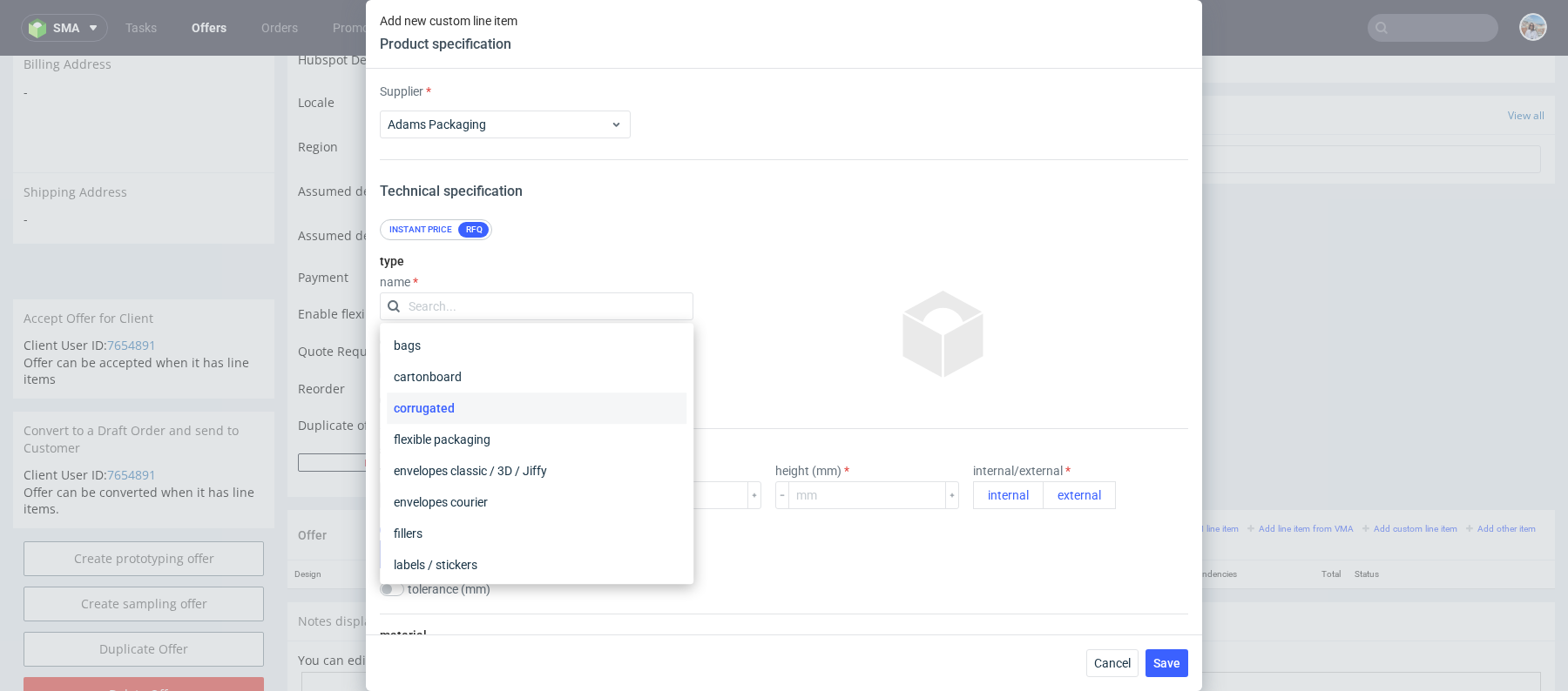
click at [762, 297] on div at bounding box center [944, 334] width 488 height 174
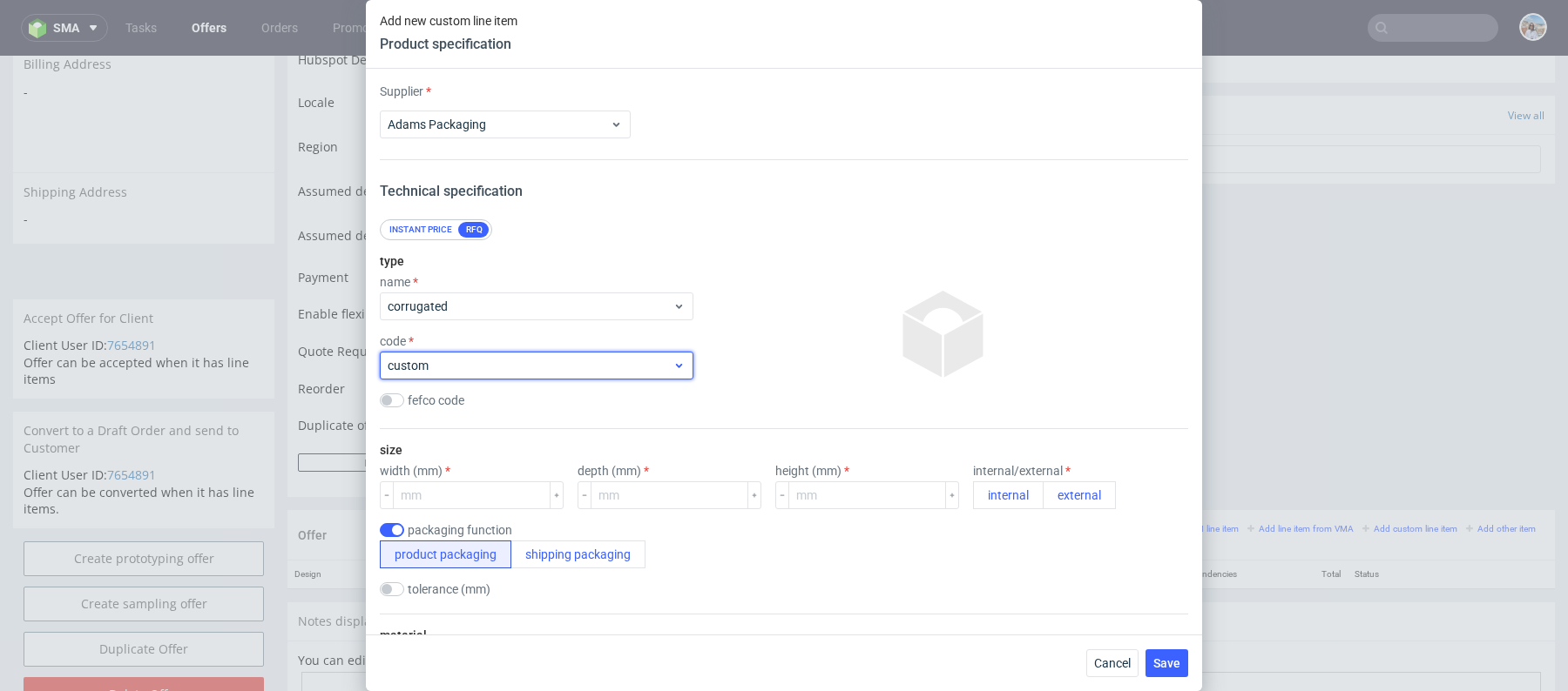
click at [578, 357] on span "custom" at bounding box center [530, 366] width 285 height 18
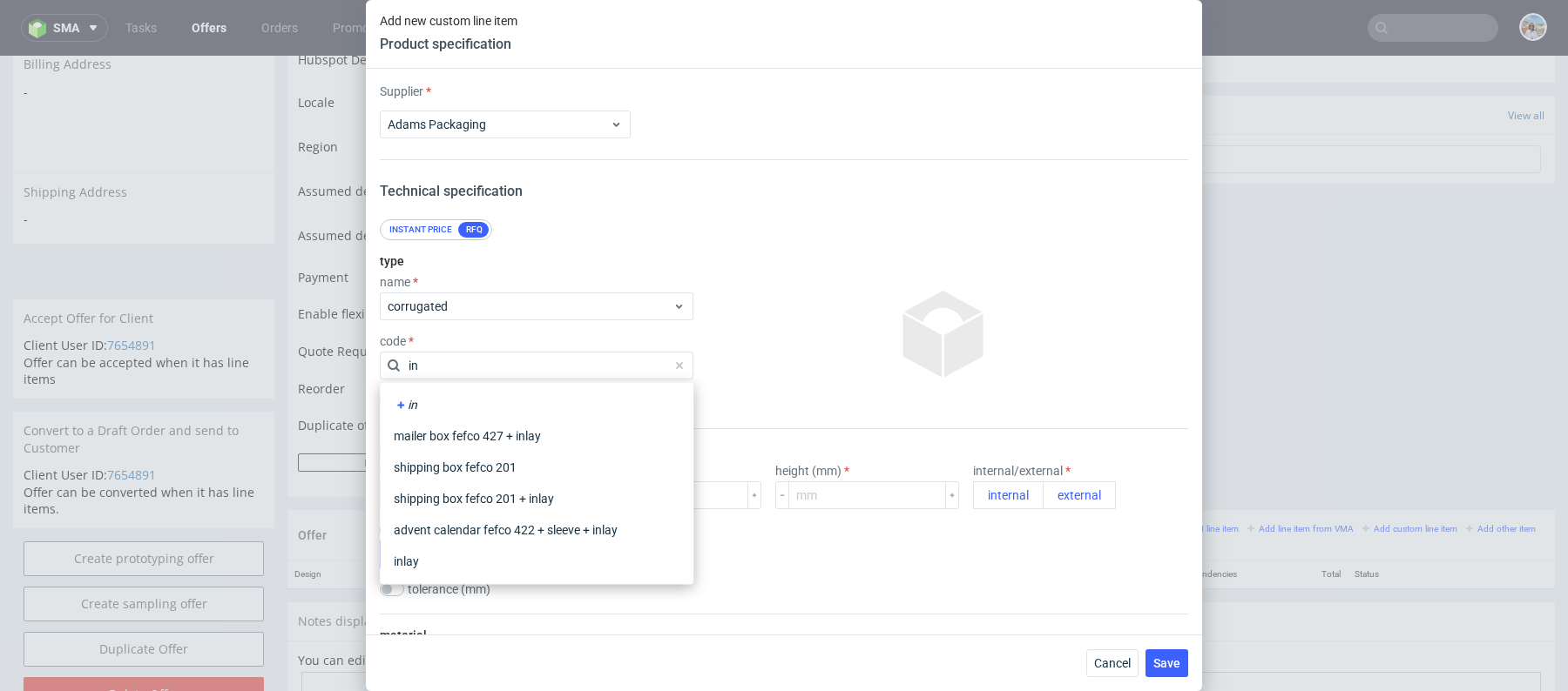
type input "inl"
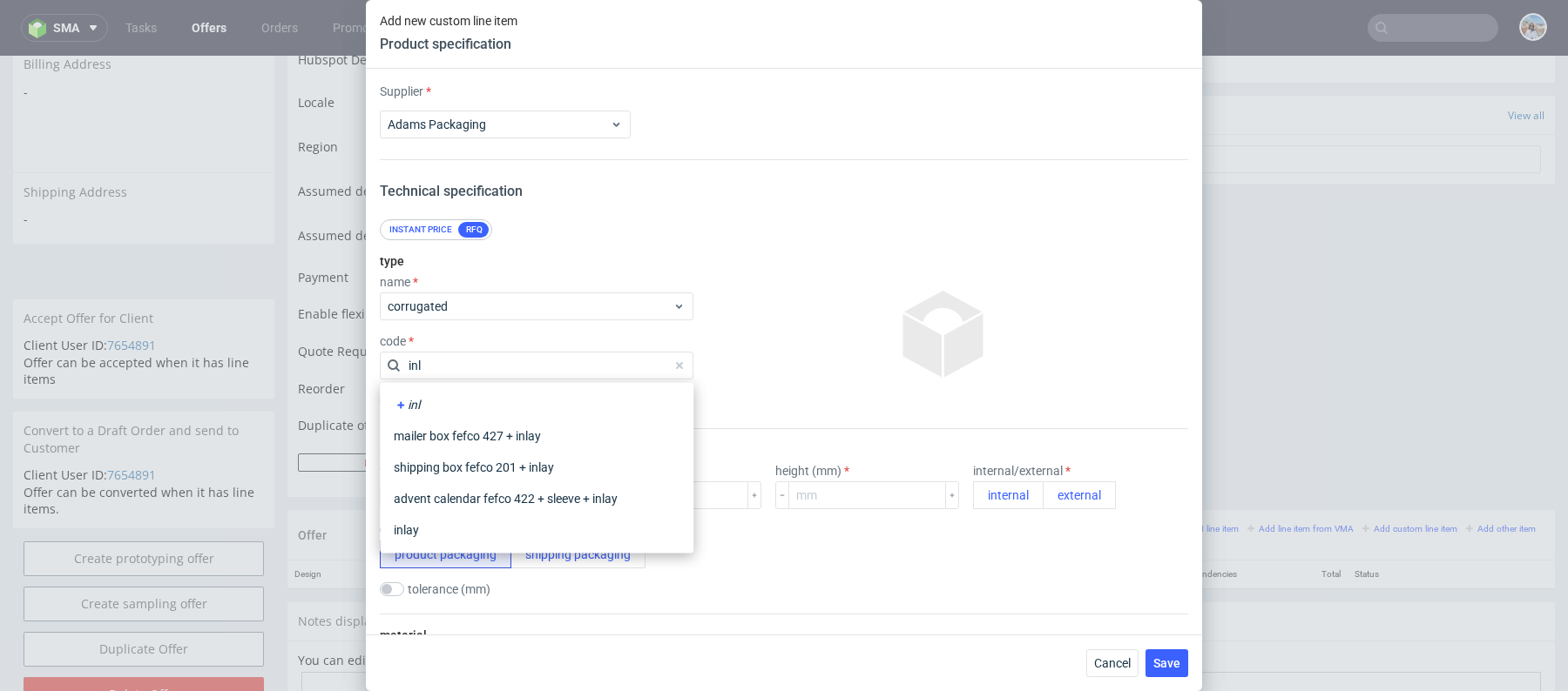
click at [808, 320] on div at bounding box center [944, 334] width 488 height 174
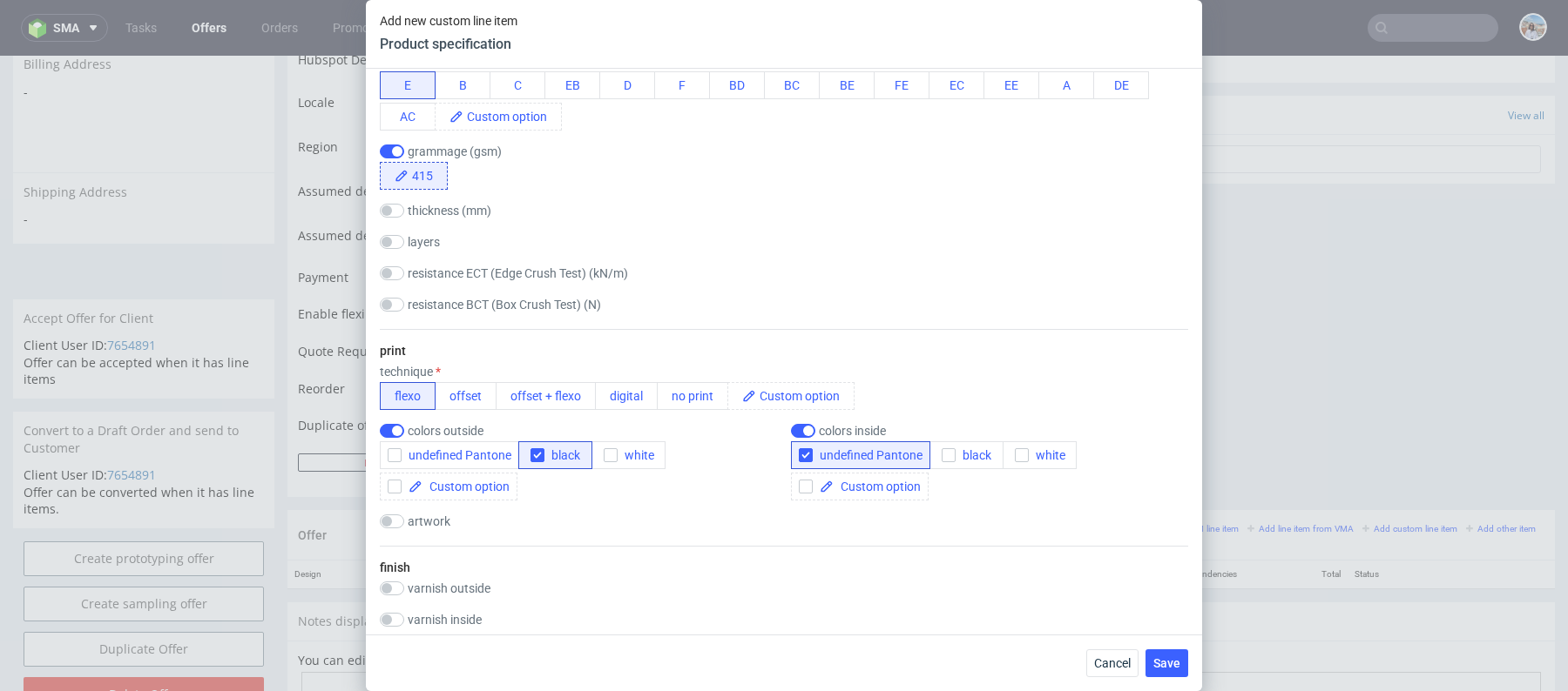
scroll to position [993, 0]
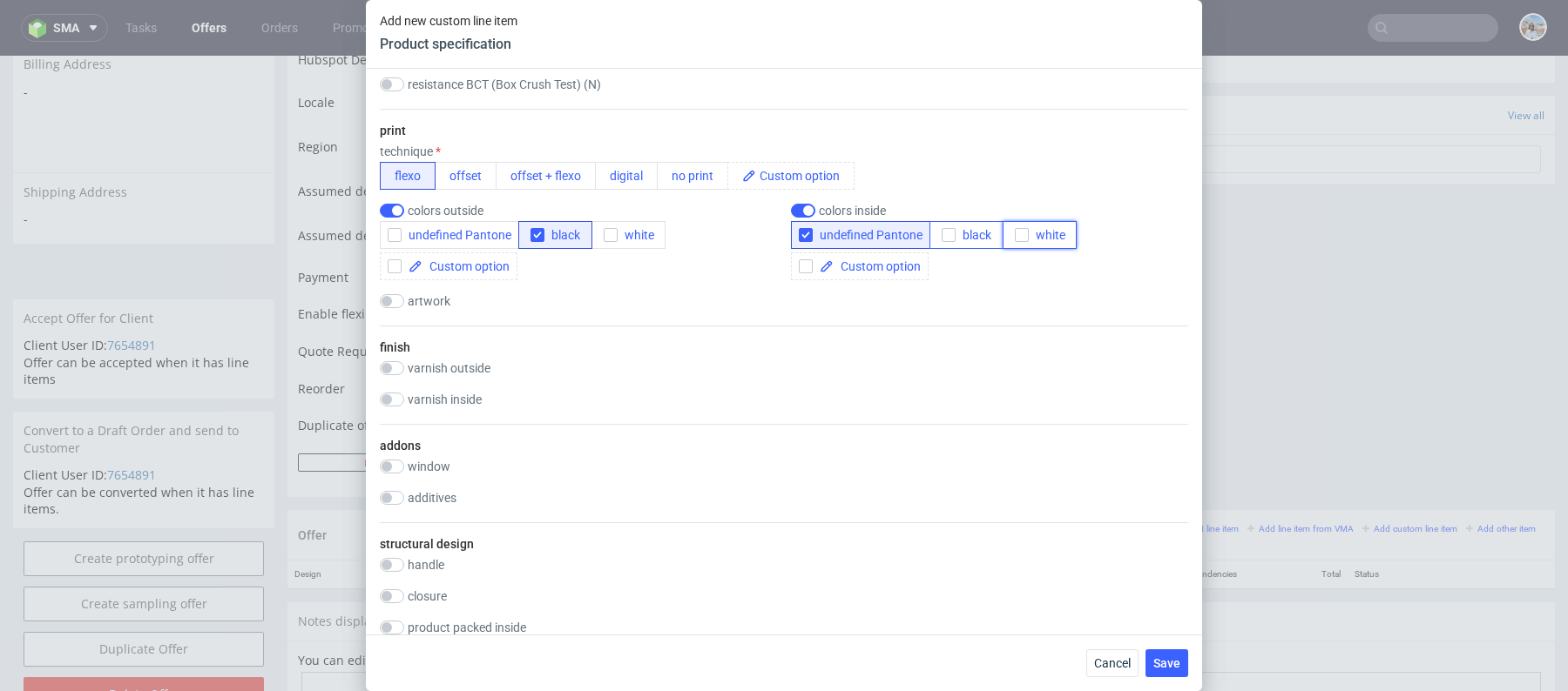
click at [1005, 232] on button "white" at bounding box center [1039, 235] width 74 height 28
click at [998, 232] on button "black" at bounding box center [966, 235] width 74 height 28
click at [1047, 230] on span "white" at bounding box center [1046, 235] width 37 height 14
click at [851, 232] on span "undefined Pantone" at bounding box center [867, 235] width 110 height 14
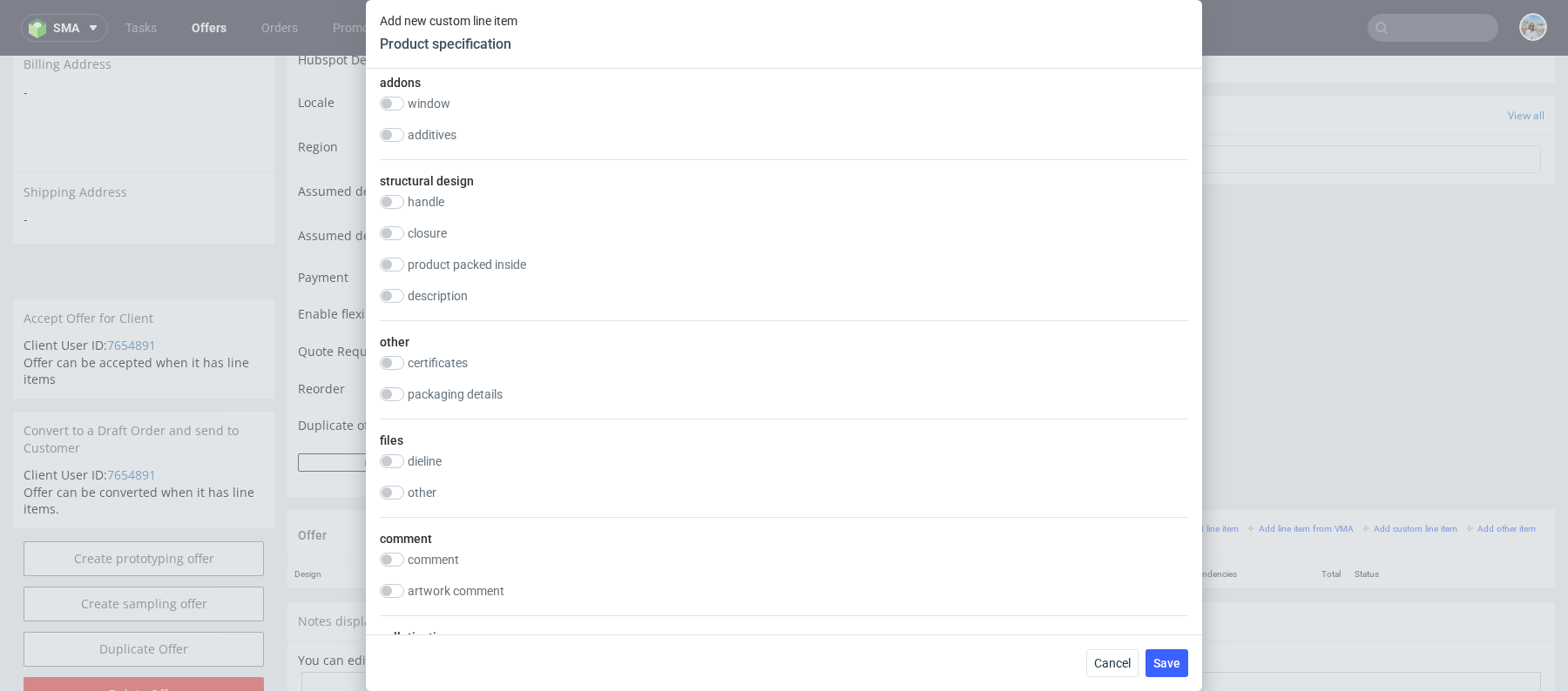
scroll to position [1337, 0]
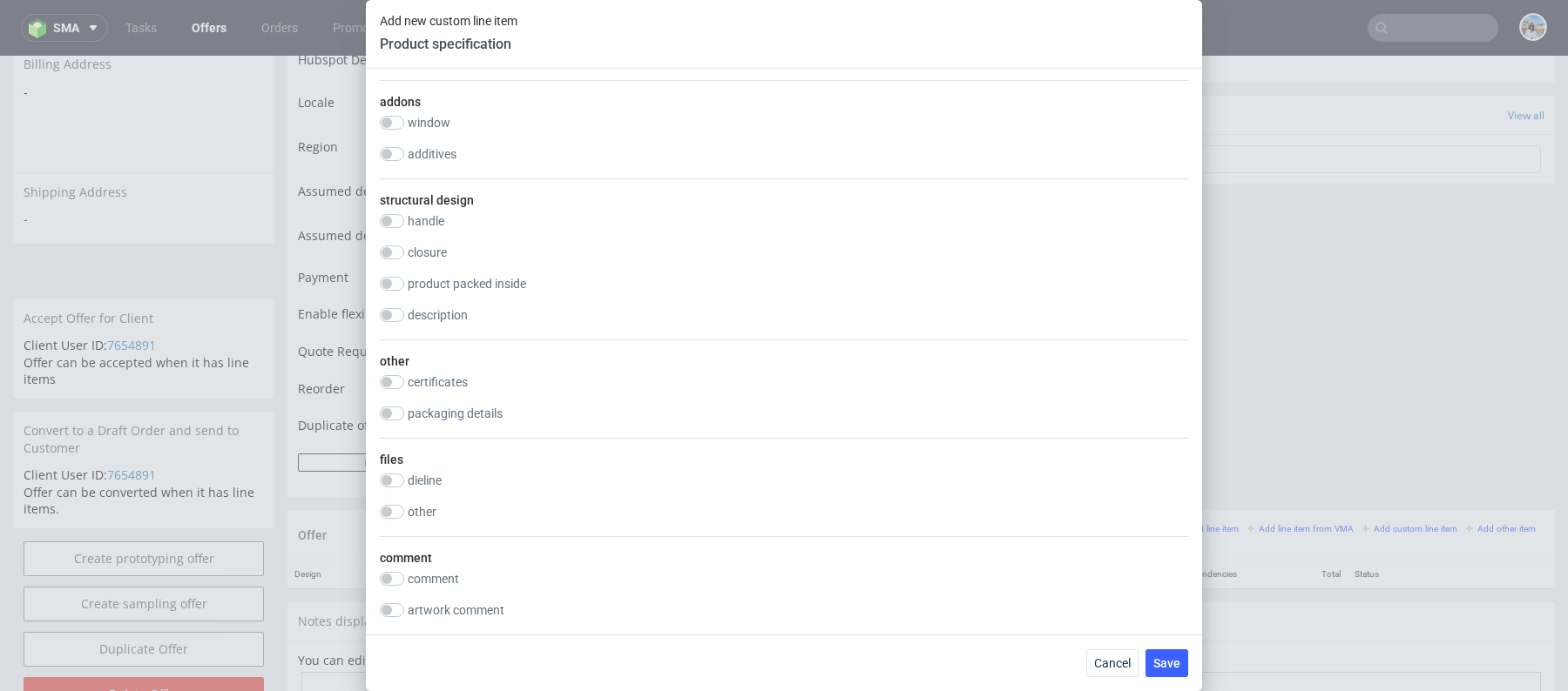
click at [457, 396] on div "other certificates FSC FSC MIX FSC 100% FSC RECYCLED BRC PEFC Declaration of Co…" at bounding box center [784, 388] width 808 height 98
click at [457, 406] on label "packaging details" at bounding box center [455, 413] width 95 height 14
checkbox input "true"
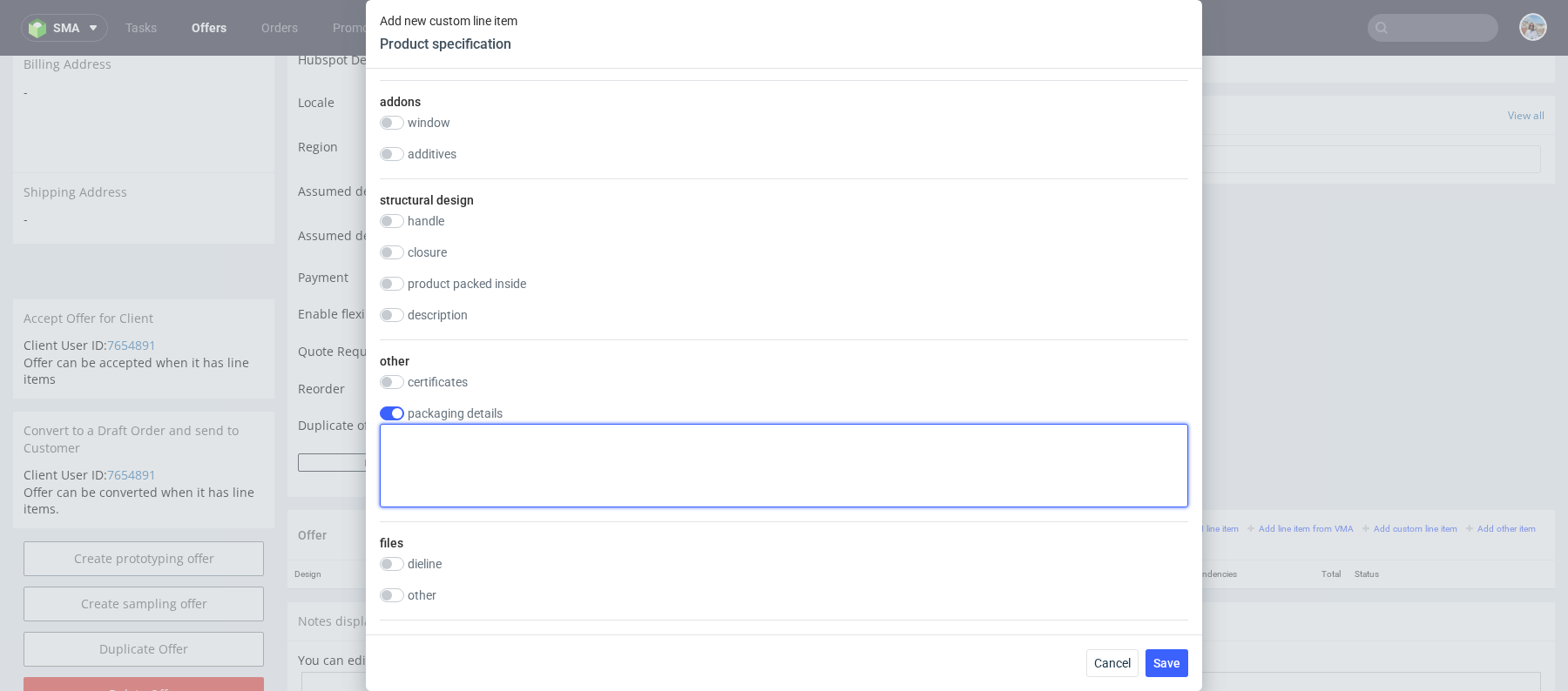
click at [501, 472] on textarea at bounding box center [784, 466] width 808 height 83
drag, startPoint x: 531, startPoint y: 440, endPoint x: 350, endPoint y: 440, distance: 181.0
click at [350, 440] on div "Add new custom line item Product specification Supplier Adams Packaging Technic…" at bounding box center [784, 345] width 1568 height 691
paste textarea "KL/KL - 415g opakowanie - 2,57 pln/szt + wykrojnik 2470 pln + polimer 1200 pln …"
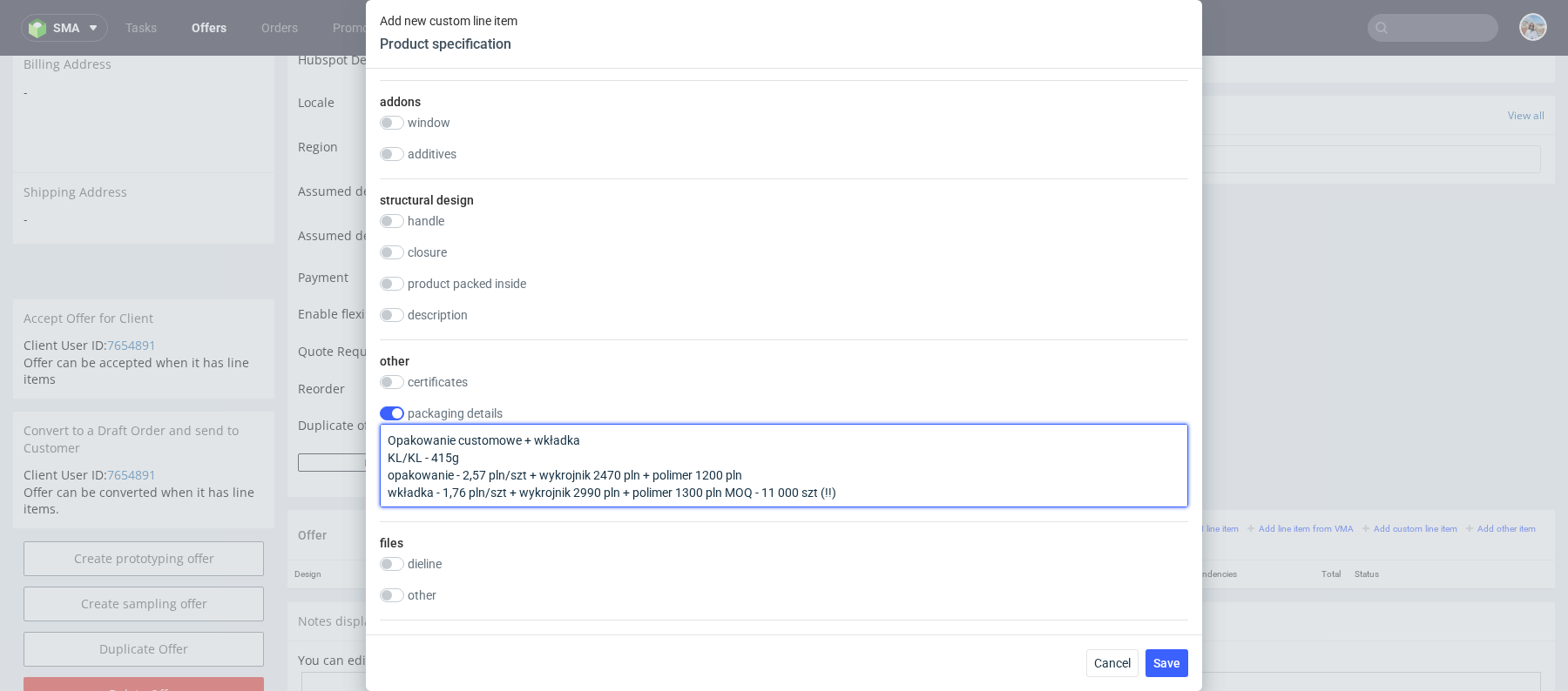
drag, startPoint x: 858, startPoint y: 487, endPoint x: 368, endPoint y: 472, distance: 490.2
click at [368, 472] on div "Supplier Adams Packaging Technical specification Instant price RFQ type name co…" at bounding box center [784, 351] width 836 height 566
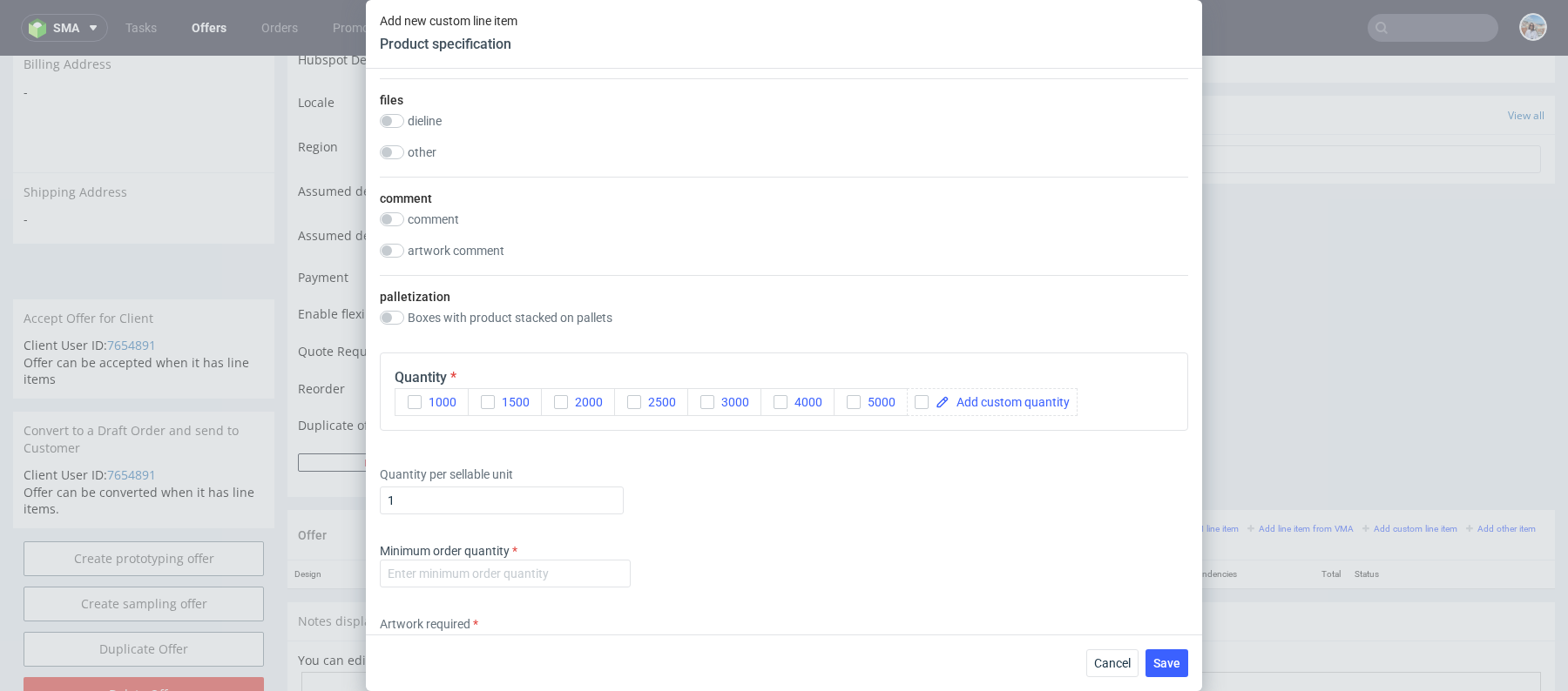
scroll to position [1786, 0]
type textarea "Opakowanie customowe + wkładka KL/KL - 415g"
click at [982, 394] on span at bounding box center [1009, 396] width 120 height 12
checkbox input "true"
click at [981, 498] on div "Quantity per sellable unit 1" at bounding box center [784, 481] width 808 height 69
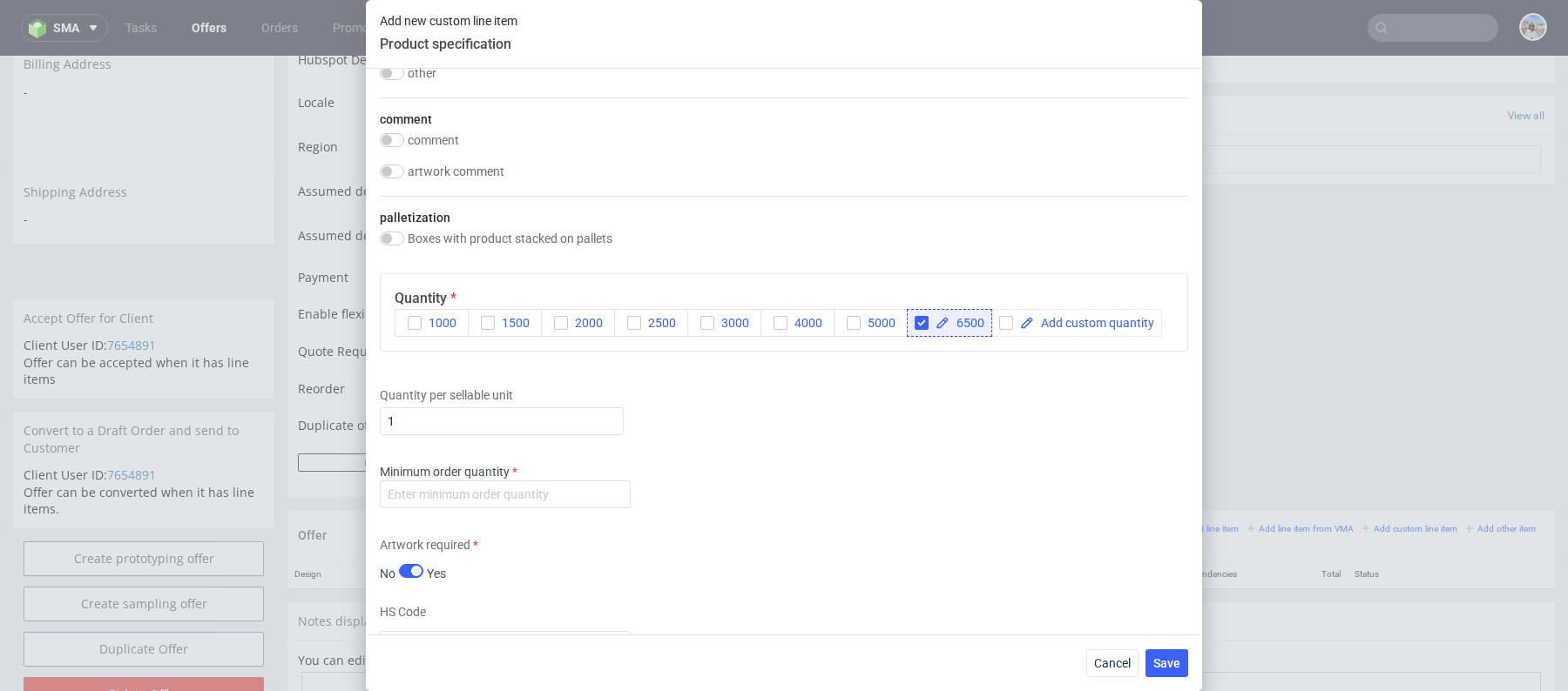
scroll to position [1857, 0]
click at [561, 495] on input "number" at bounding box center [505, 497] width 251 height 28
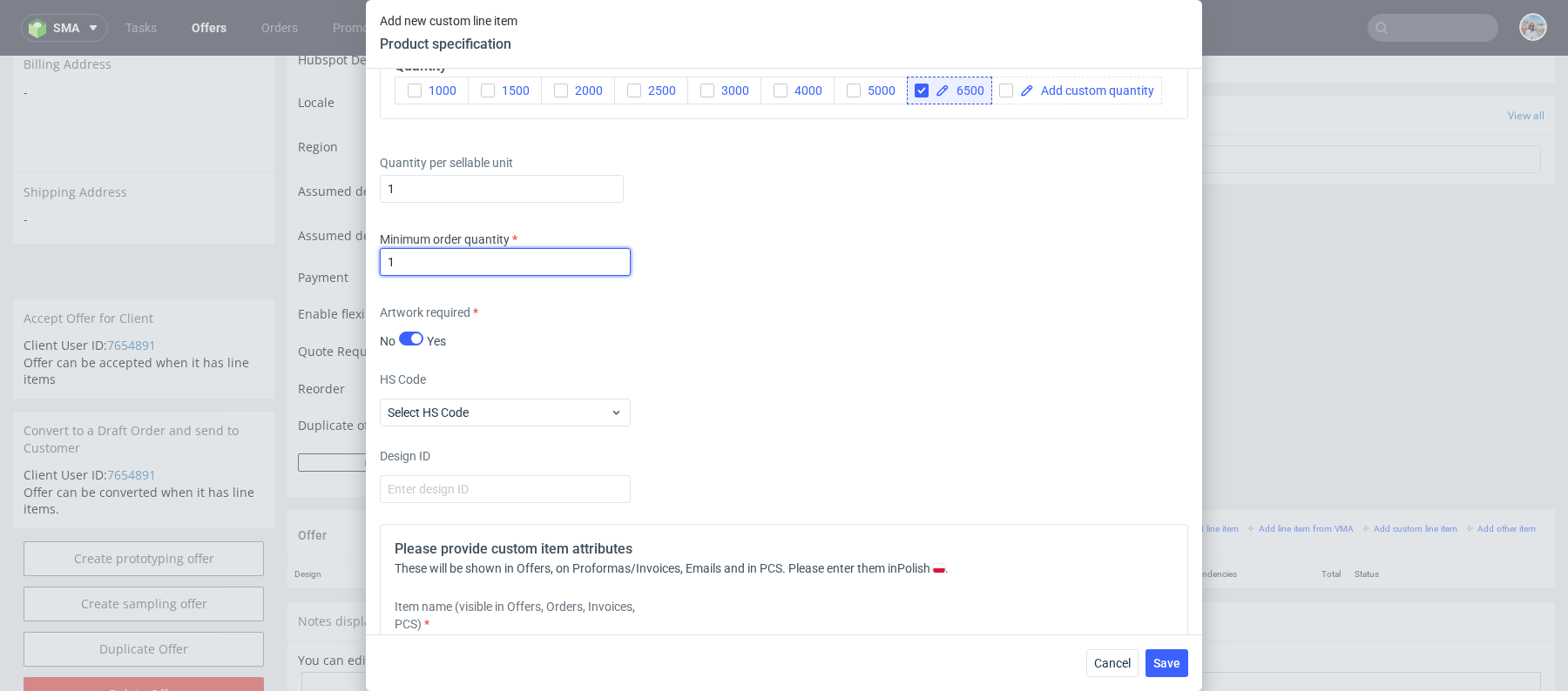
scroll to position [2268, 0]
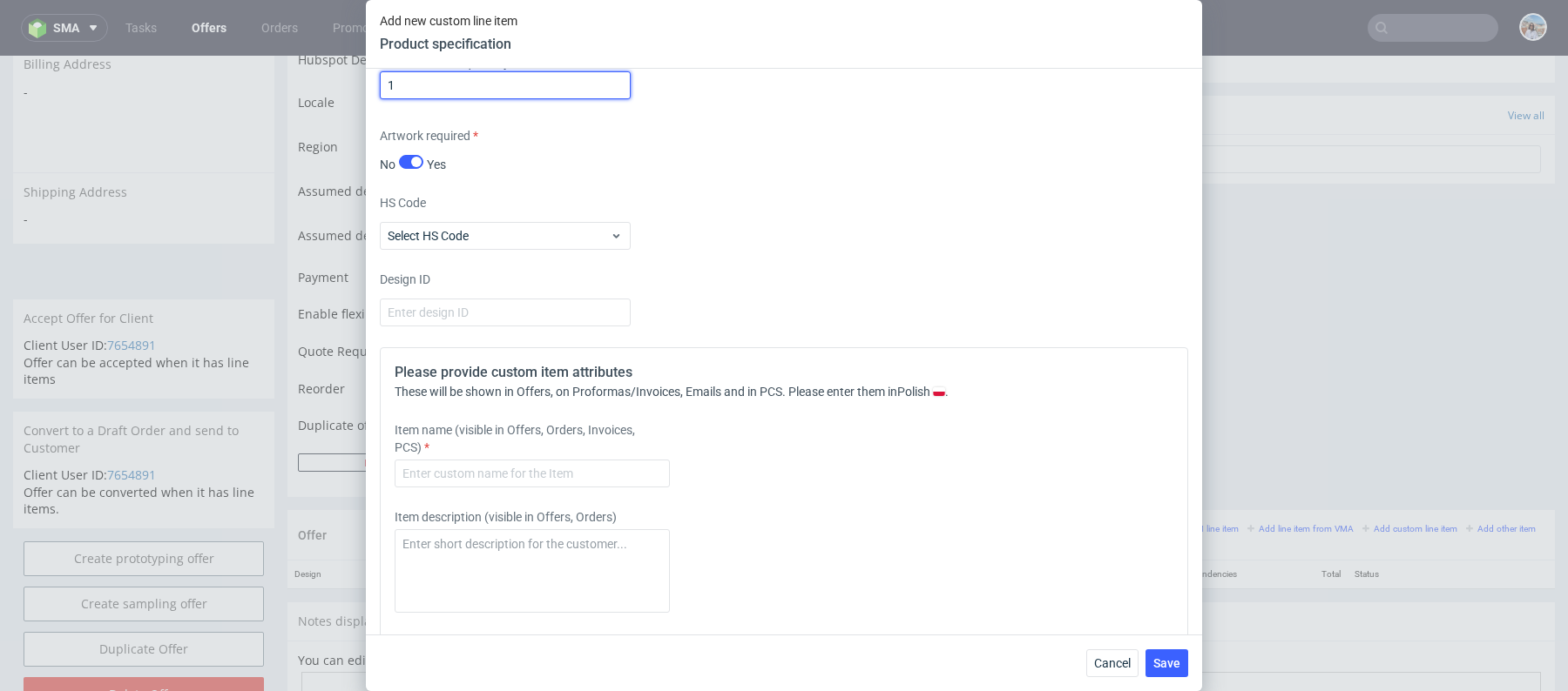
type input "1"
click at [550, 446] on label "Item name (visible in Offers, Orders, Invoices, PCS)" at bounding box center [532, 438] width 275 height 35
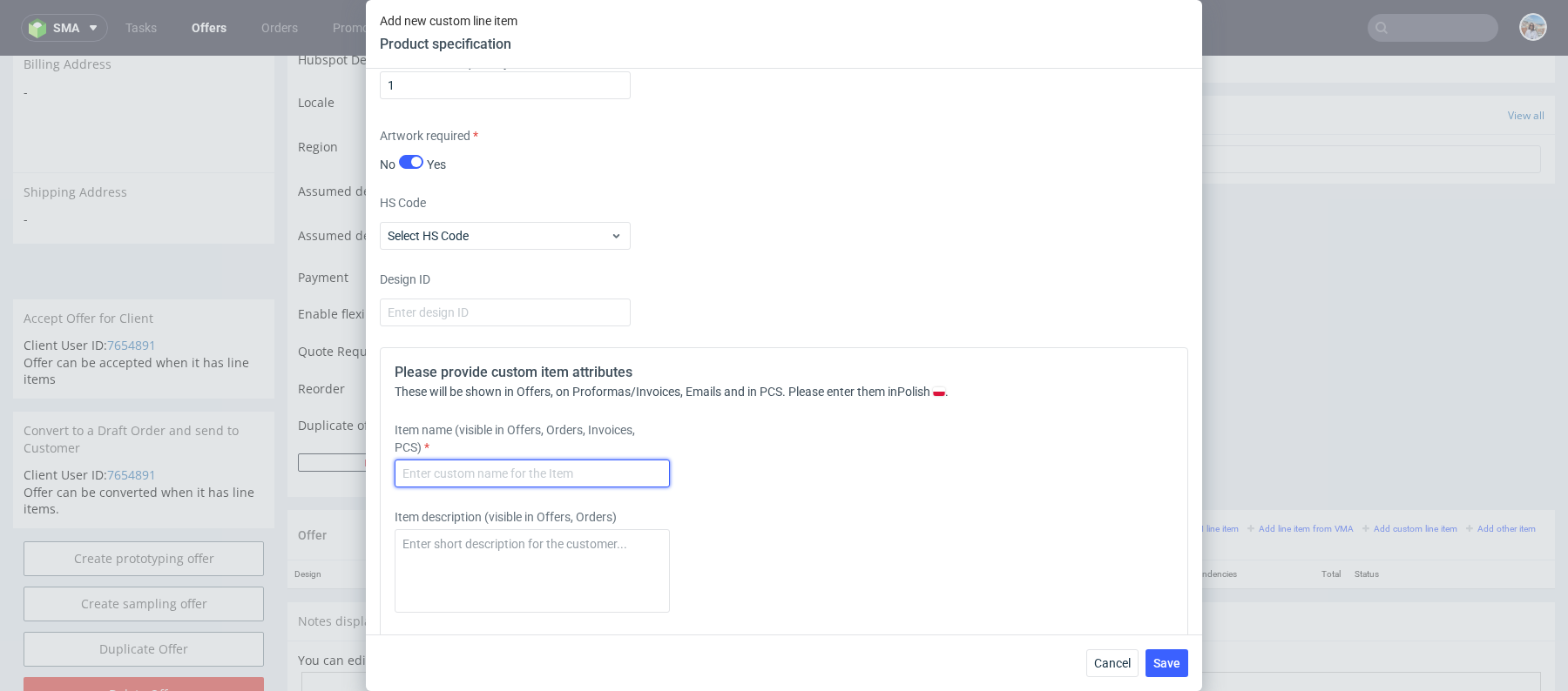
click at [469, 460] on input "text" at bounding box center [532, 474] width 275 height 28
paste input "-- kal-store - nowy projekt opakowania Deals Actions kal-store"
click at [469, 462] on input "-- kal-store - nowy projekt opakowania Deals Actions kal-store" at bounding box center [532, 474] width 275 height 28
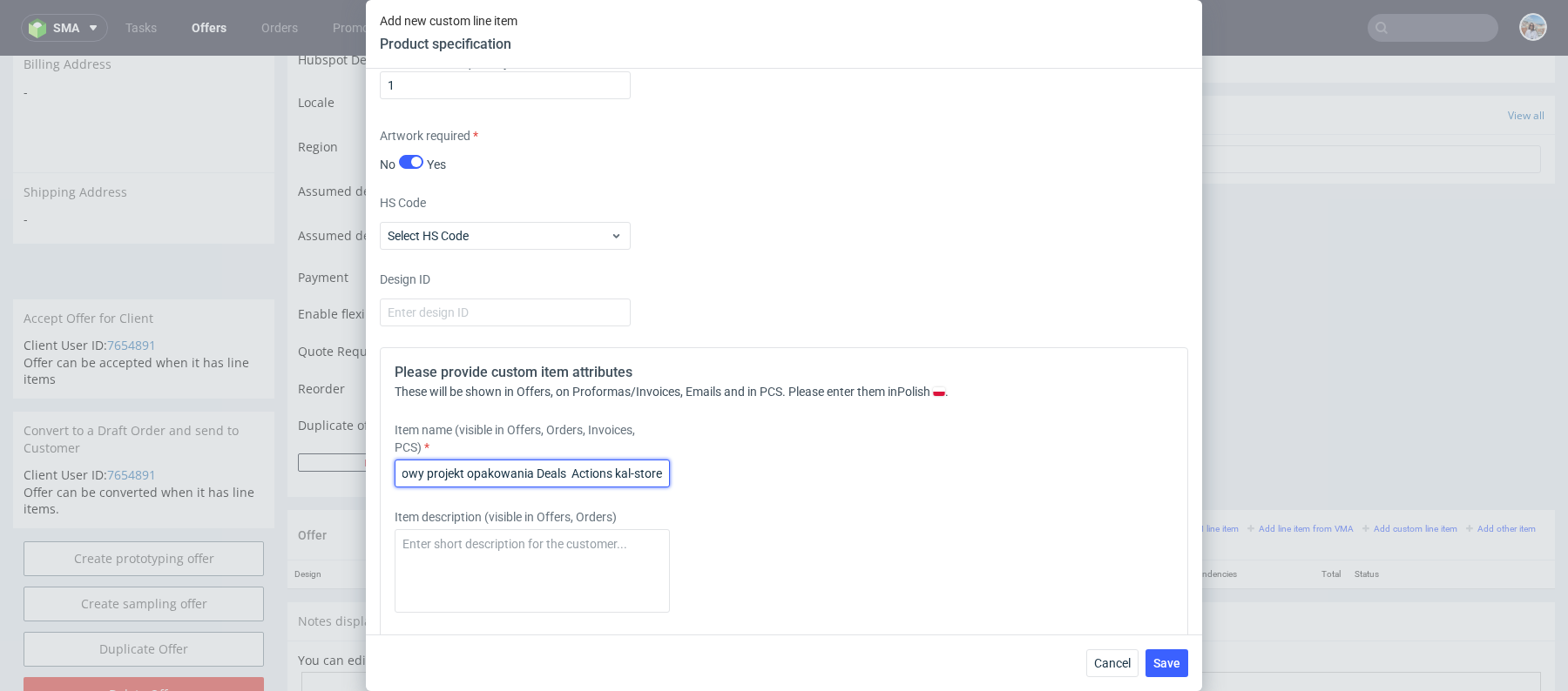
click at [469, 462] on input "-- kal-store - nowy projekt opakowania Deals Actions kal-store" at bounding box center [532, 474] width 275 height 28
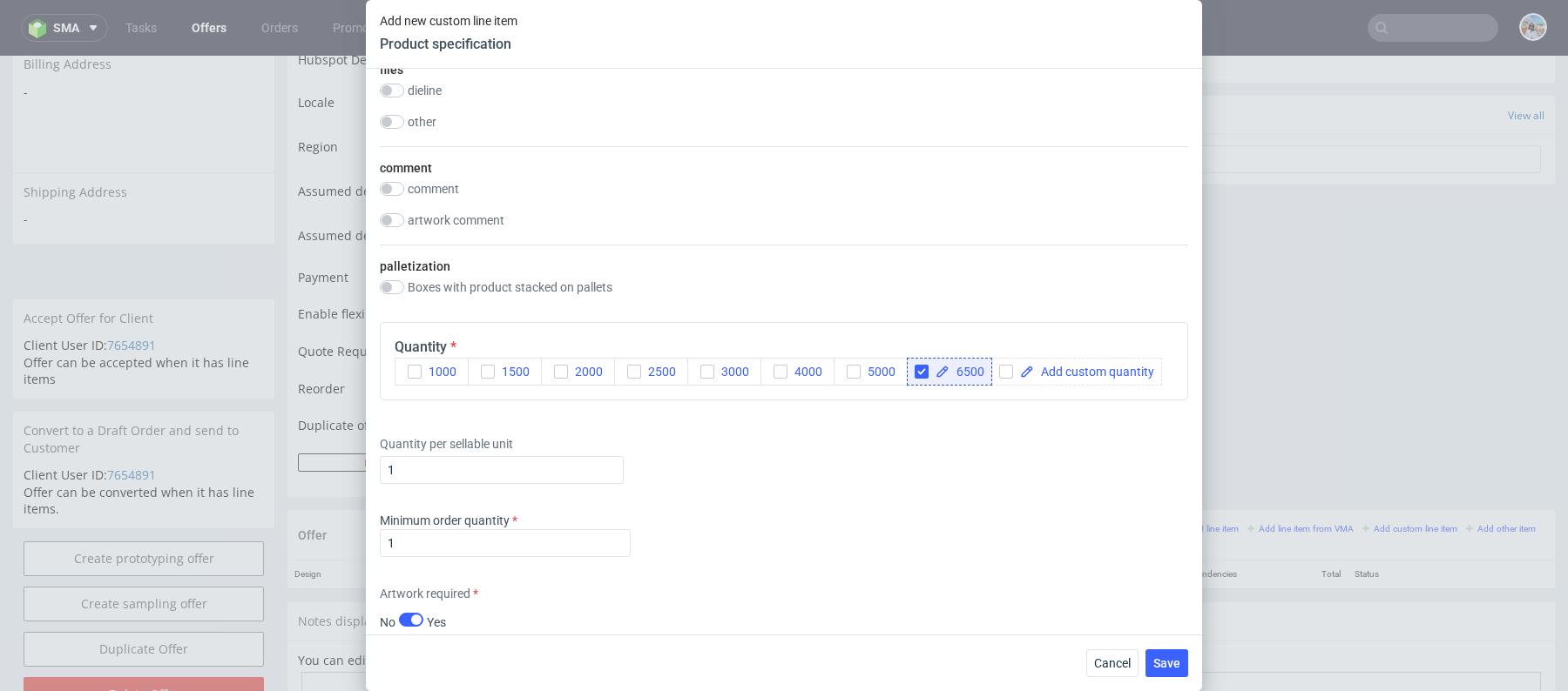
scroll to position [1504, 0]
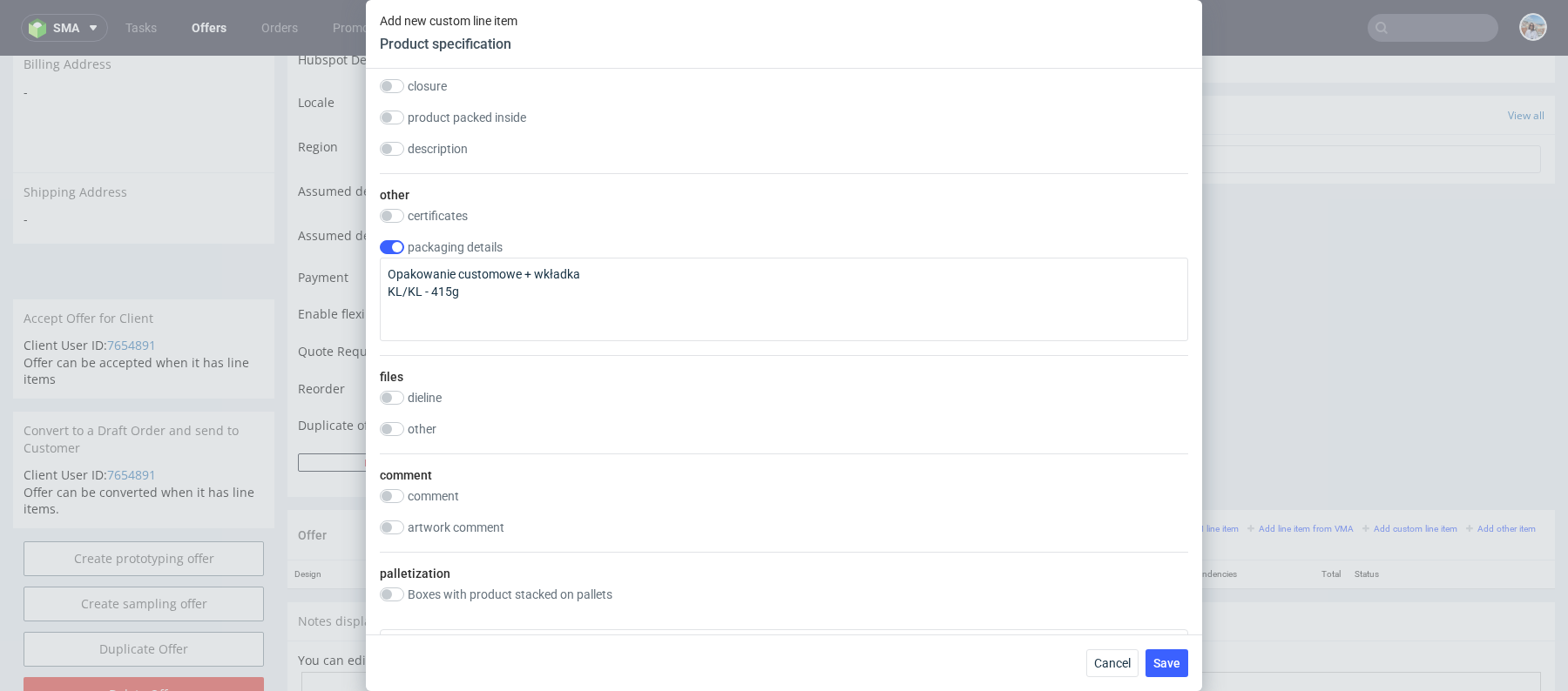
type input "kal-store | Nowy projekt"
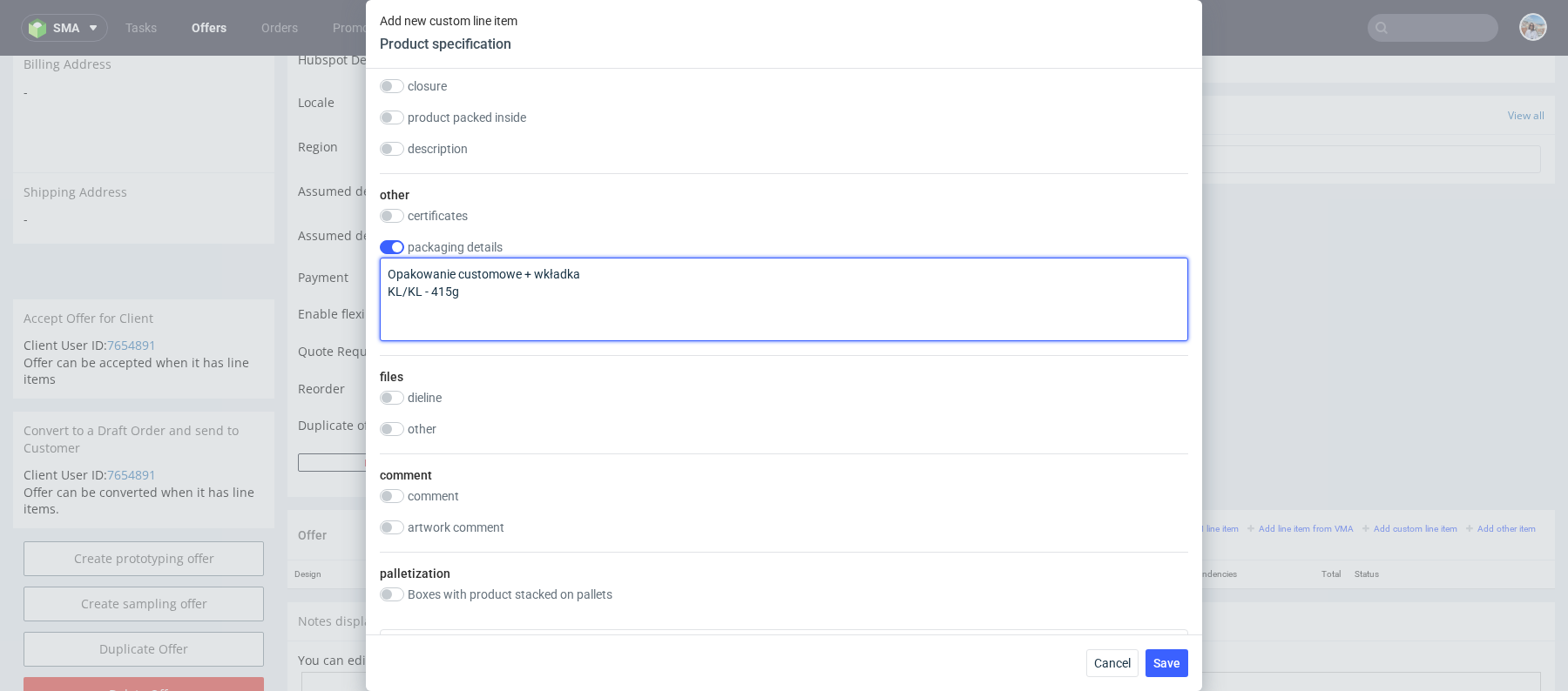
click at [555, 264] on textarea "Opakowanie customowe + wkładka KL/KL - 415g" at bounding box center [784, 299] width 808 height 83
drag, startPoint x: 517, startPoint y: 281, endPoint x: 338, endPoint y: 260, distance: 180.2
click at [338, 260] on div "Add new custom line item Product specification Supplier Adams Packaging Technic…" at bounding box center [784, 345] width 1568 height 691
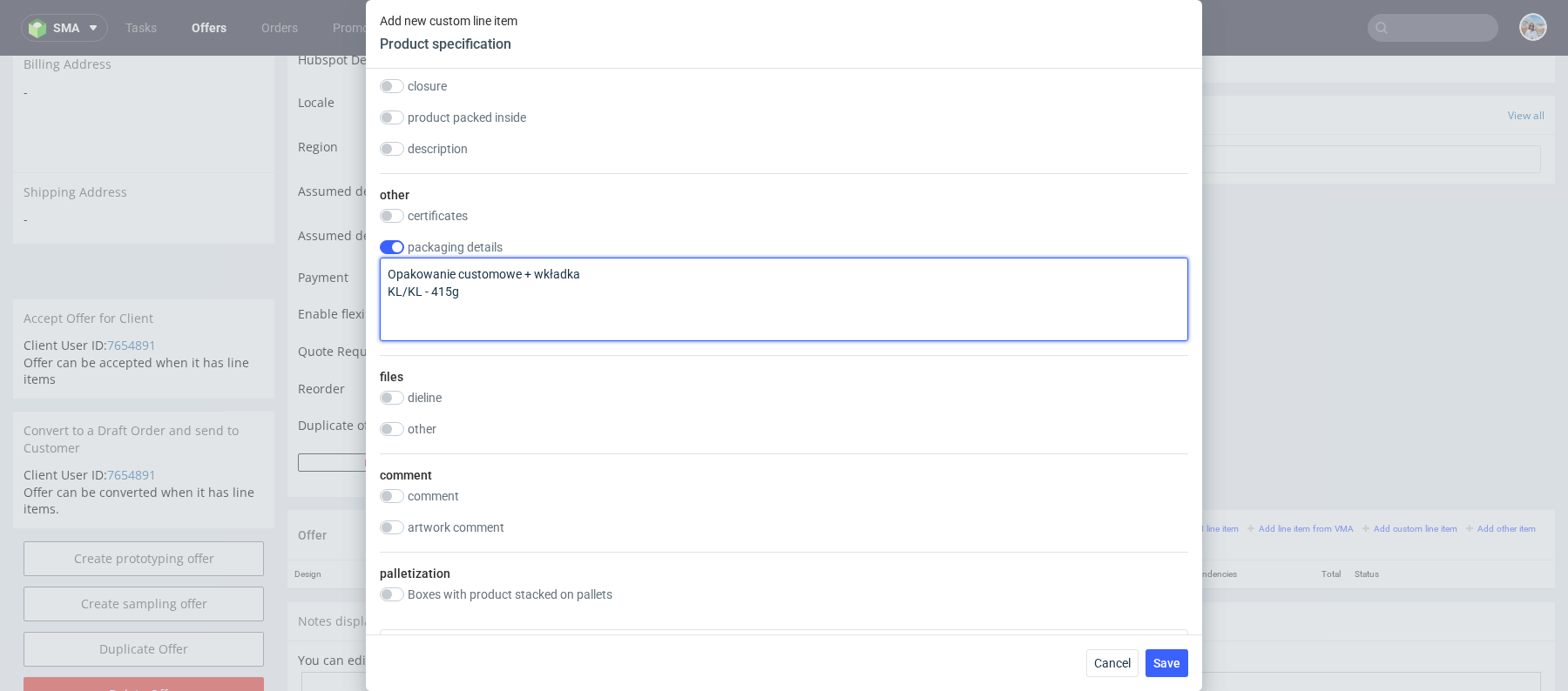
scroll to position [2459, 0]
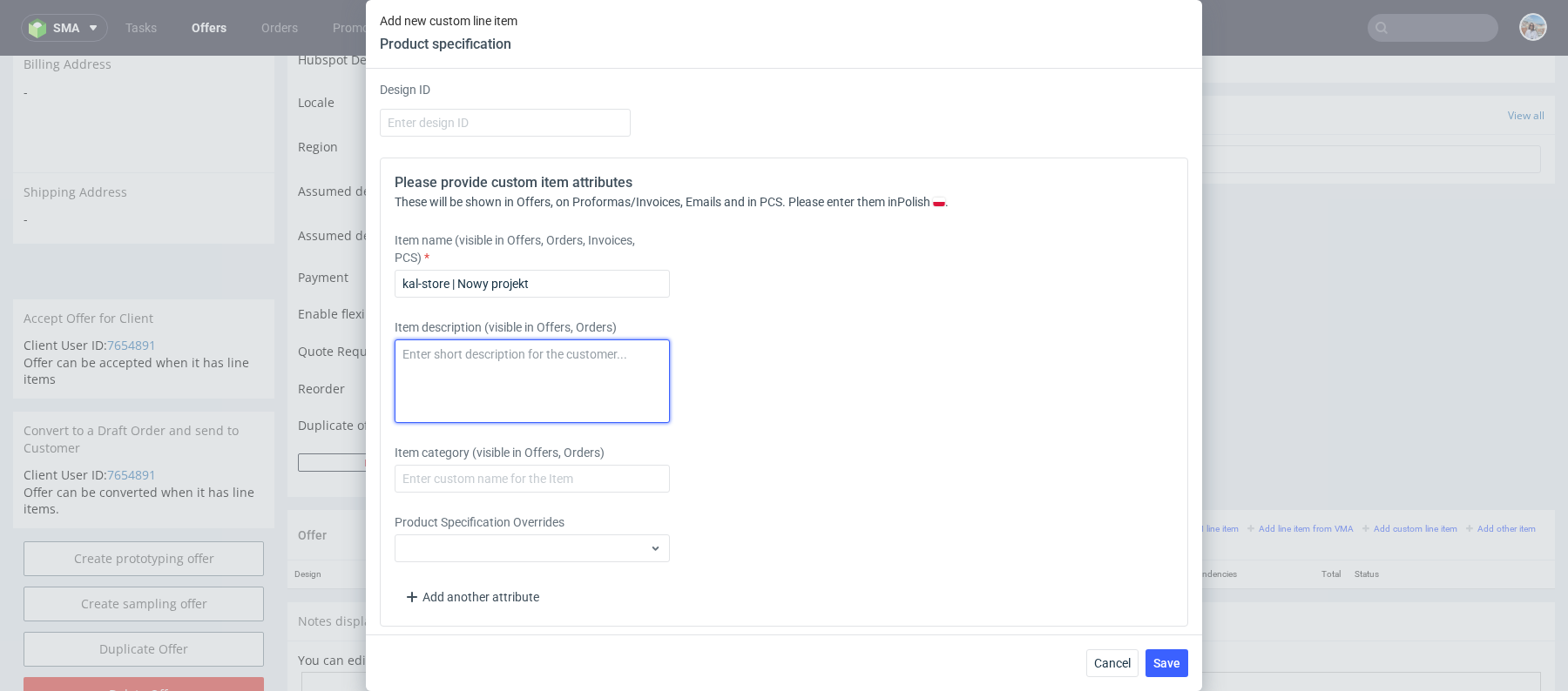
click at [527, 367] on textarea at bounding box center [532, 381] width 275 height 83
paste textarea "Opakowanie customowe + wkładka KL/KL - 415g"
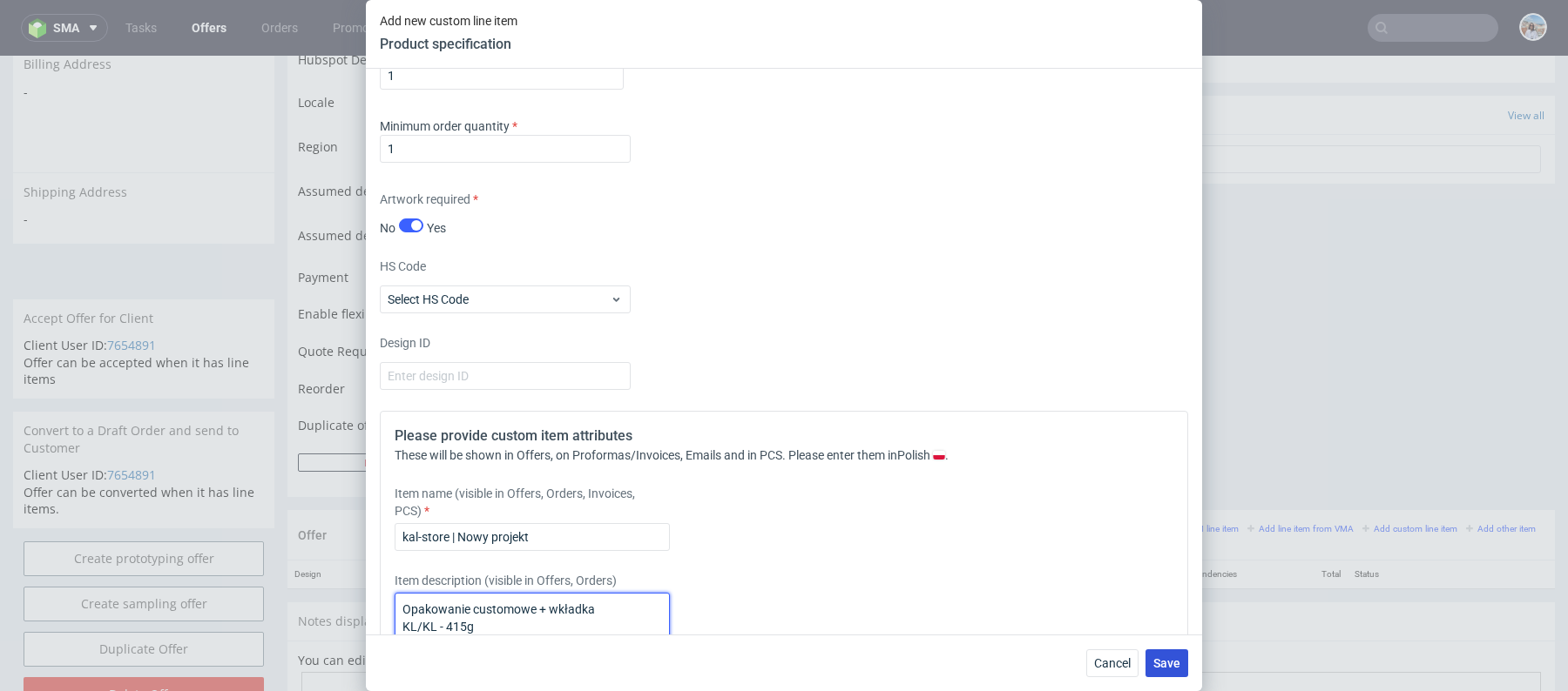
type textarea "Opakowanie customowe + wkładka KL/KL - 415g"
click at [1175, 657] on span "Save" at bounding box center [1166, 663] width 27 height 12
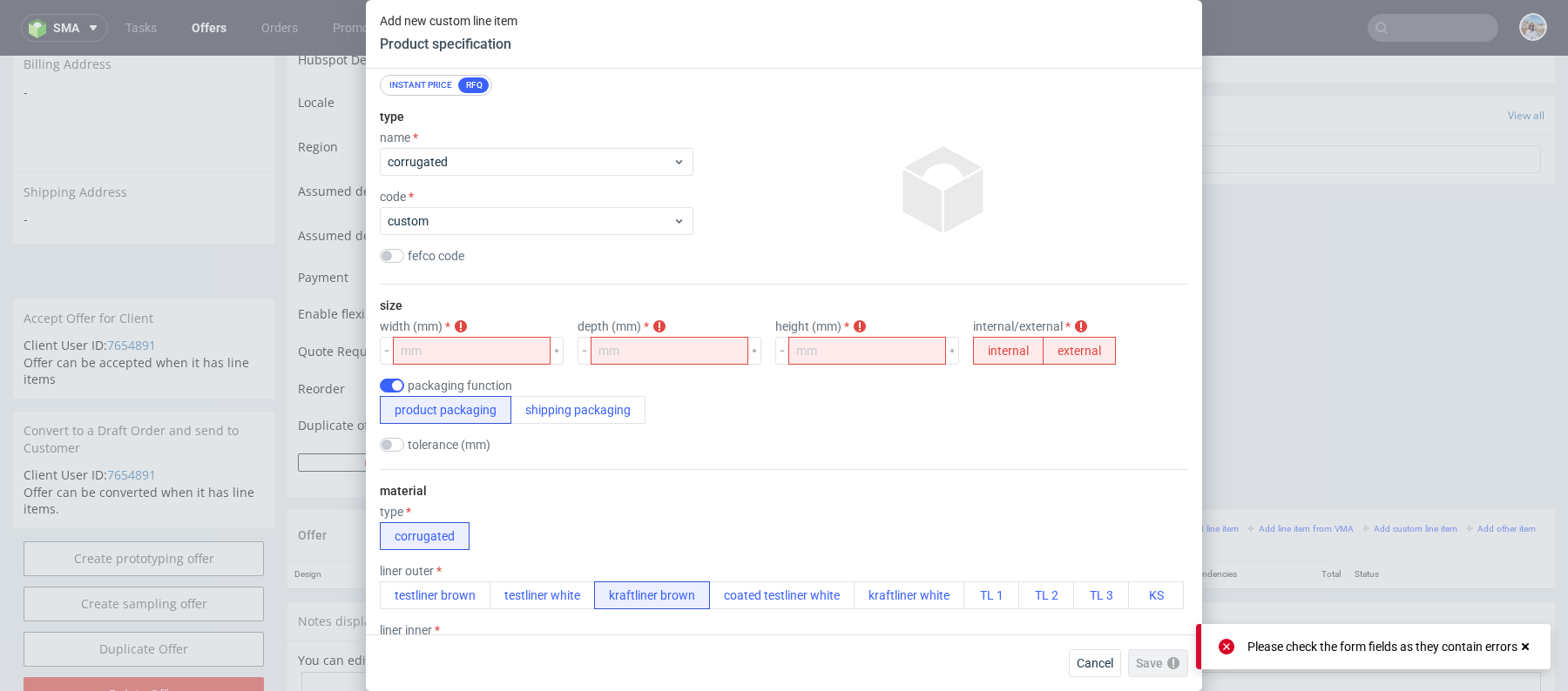
scroll to position [142, 0]
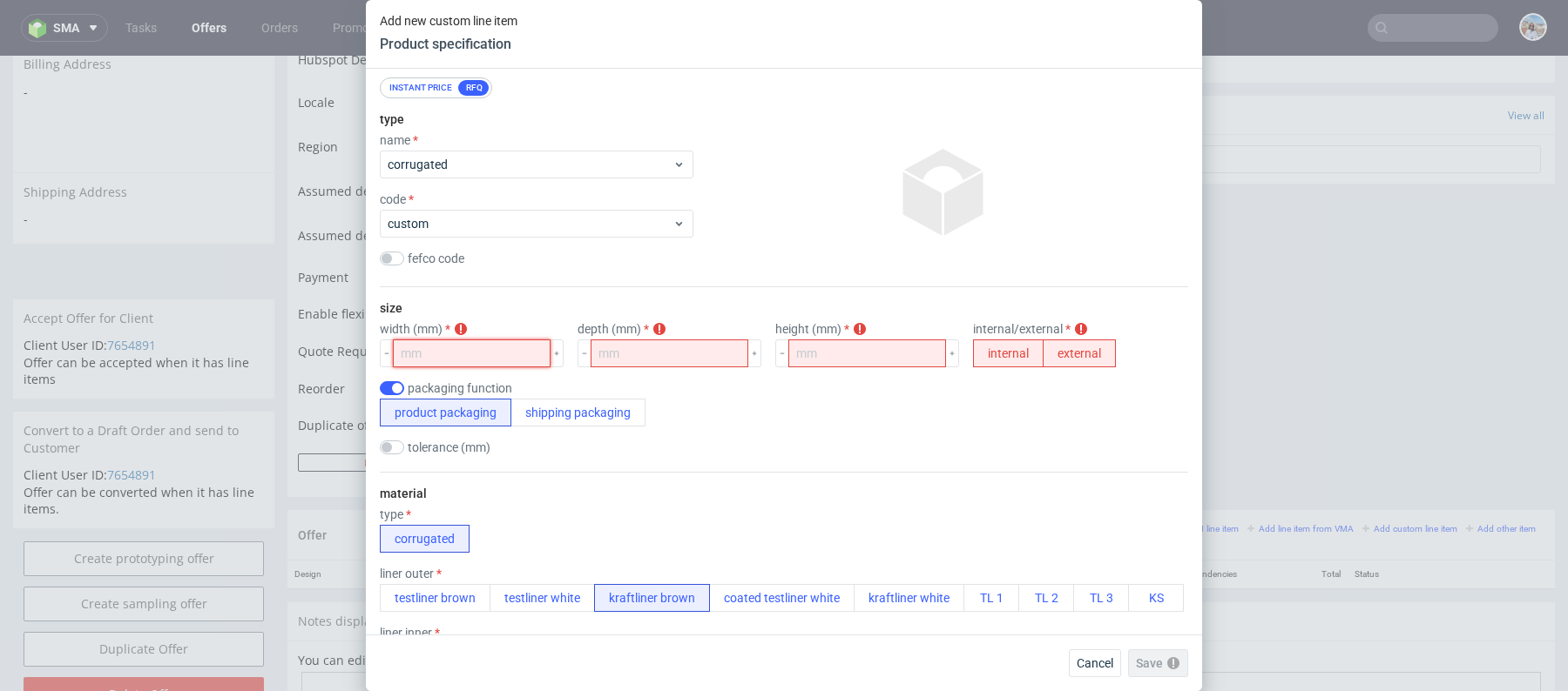
click at [453, 349] on input "number" at bounding box center [471, 353] width 158 height 28
paste input "49134924"
drag, startPoint x: 468, startPoint y: 356, endPoint x: 422, endPoint y: 354, distance: 46.0
click at [422, 354] on input "49134924" at bounding box center [471, 353] width 158 height 28
type input "49134924"
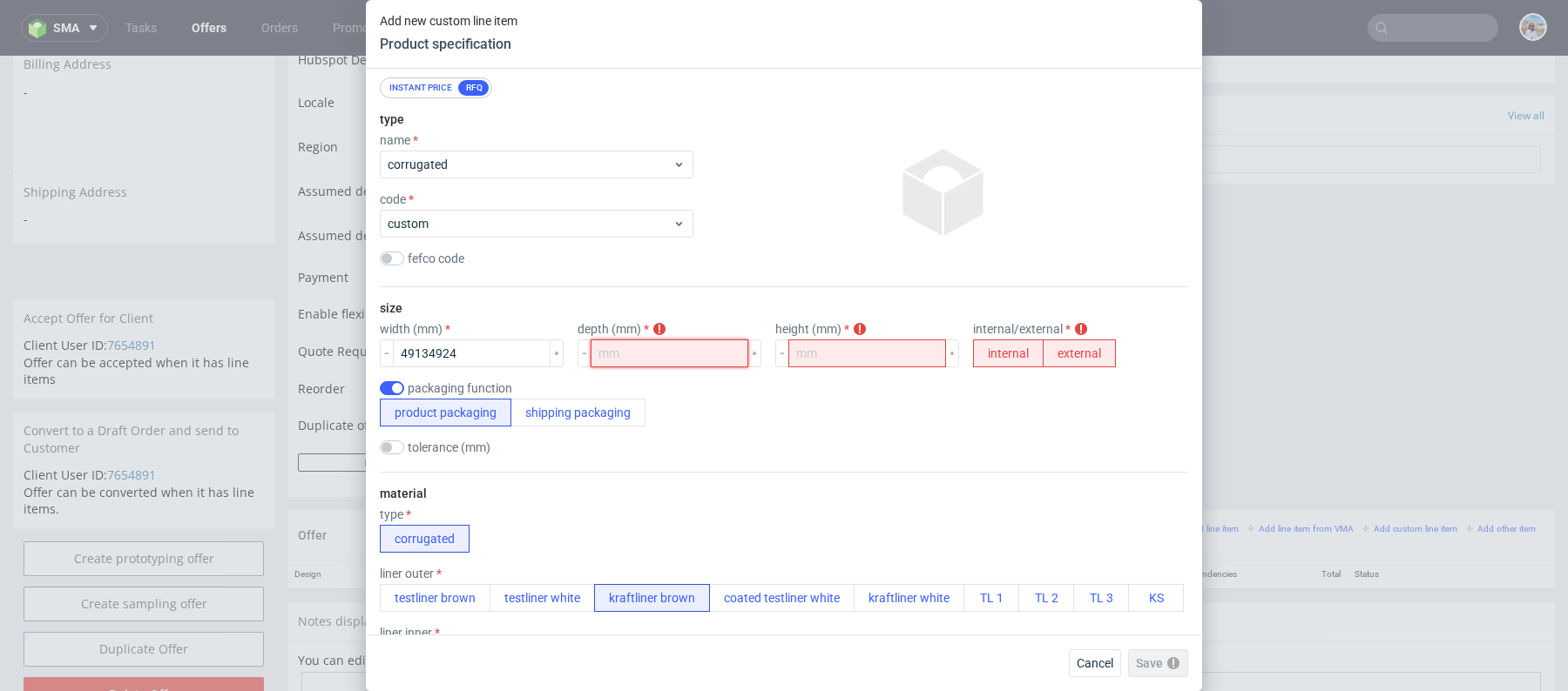
click at [644, 359] on input "number" at bounding box center [668, 353] width 158 height 28
paste input "34924"
drag, startPoint x: 623, startPoint y: 355, endPoint x: 598, endPoint y: 354, distance: 25.0
click at [598, 354] on input "34924" at bounding box center [668, 353] width 158 height 28
click at [608, 351] on input "34924" at bounding box center [668, 353] width 158 height 28
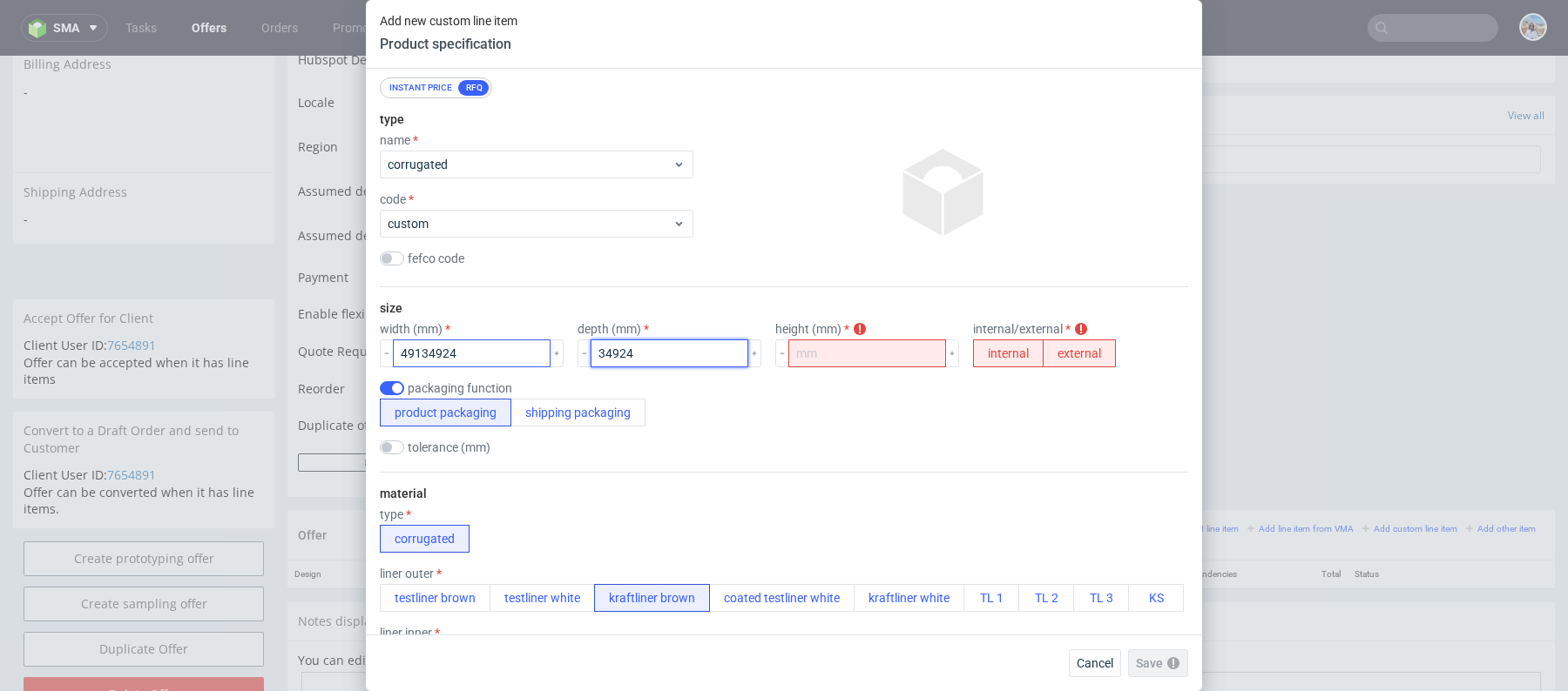
type input "34924"
drag, startPoint x: 421, startPoint y: 351, endPoint x: 497, endPoint y: 350, distance: 76.0
click at [497, 350] on input "49134924" at bounding box center [471, 353] width 158 height 28
click at [608, 354] on input "34924" at bounding box center [668, 353] width 158 height 28
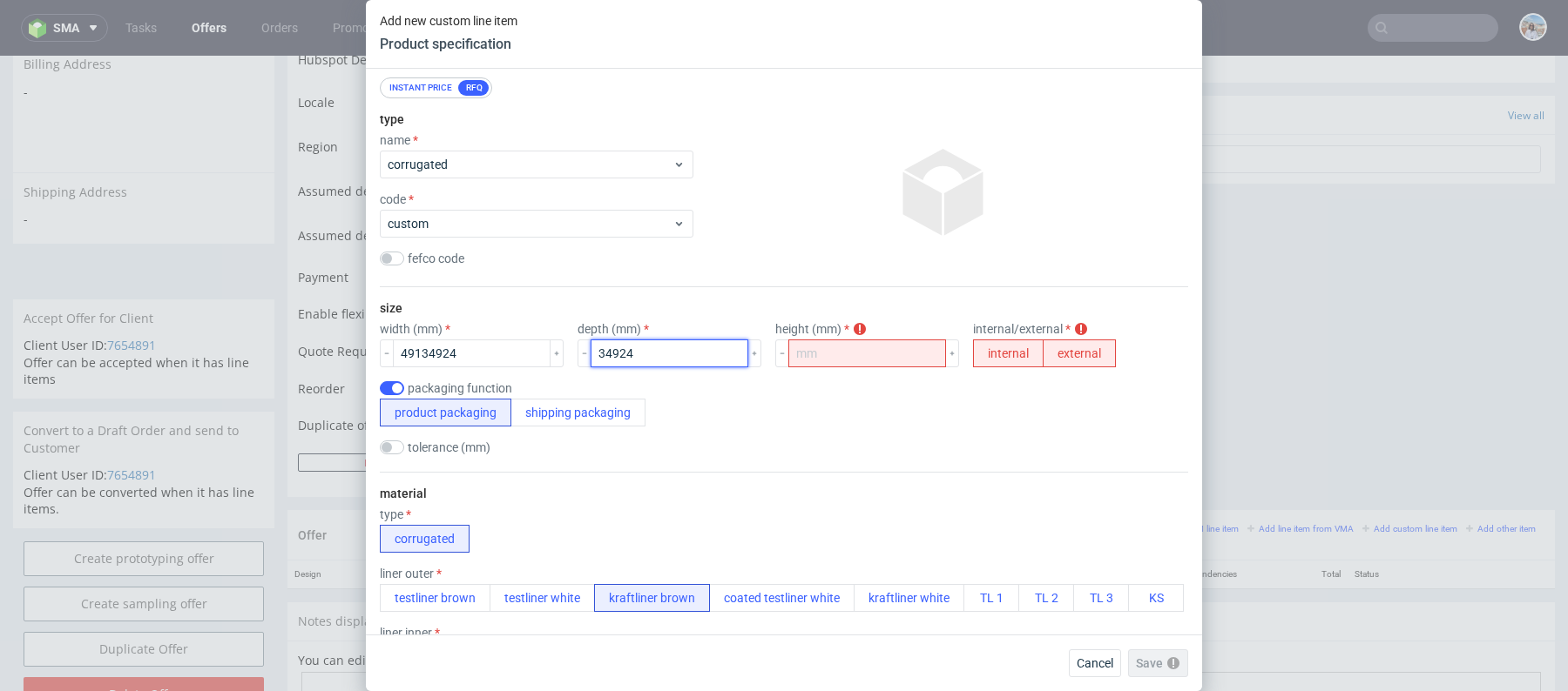
click at [608, 354] on input "34924" at bounding box center [668, 353] width 158 height 28
click at [610, 350] on input "34924" at bounding box center [668, 353] width 158 height 28
click at [837, 363] on input "number" at bounding box center [867, 353] width 158 height 28
type input "24"
click at [619, 356] on input "34924" at bounding box center [668, 353] width 158 height 28
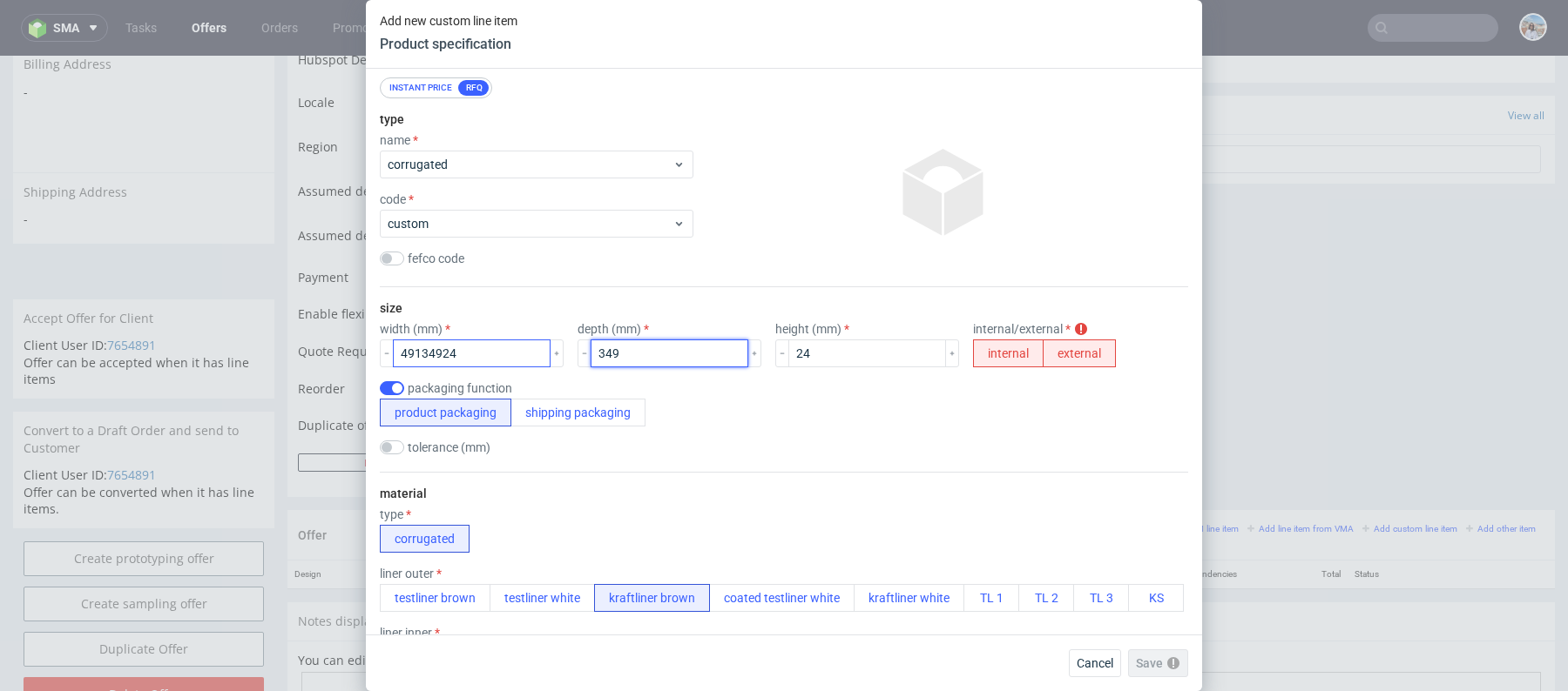
type input "349"
click at [482, 348] on input "49134924" at bounding box center [471, 353] width 158 height 28
type input "491"
click at [920, 424] on div "packaging function product packaging shipping packaging" at bounding box center [784, 404] width 808 height 46
click at [973, 349] on button "internal" at bounding box center [1008, 353] width 70 height 28
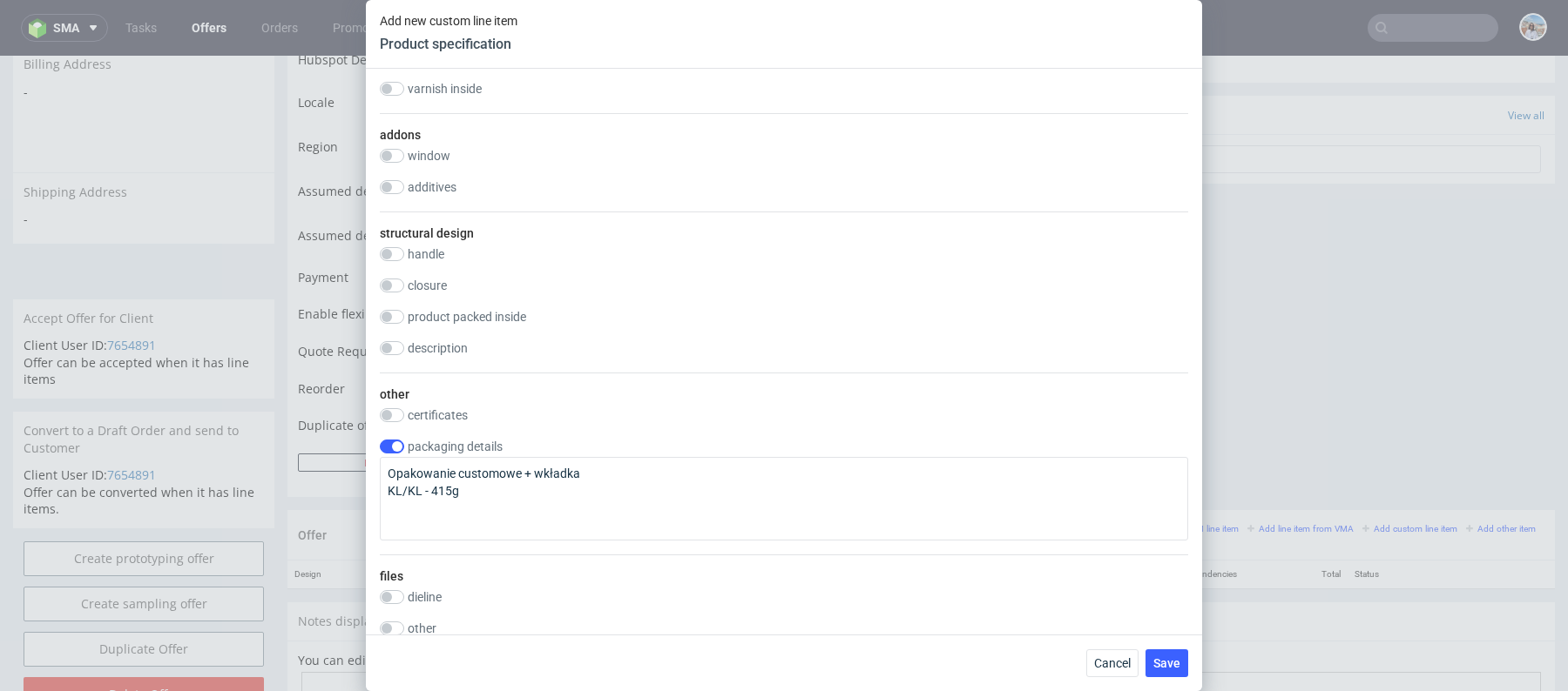
scroll to position [1696, 0]
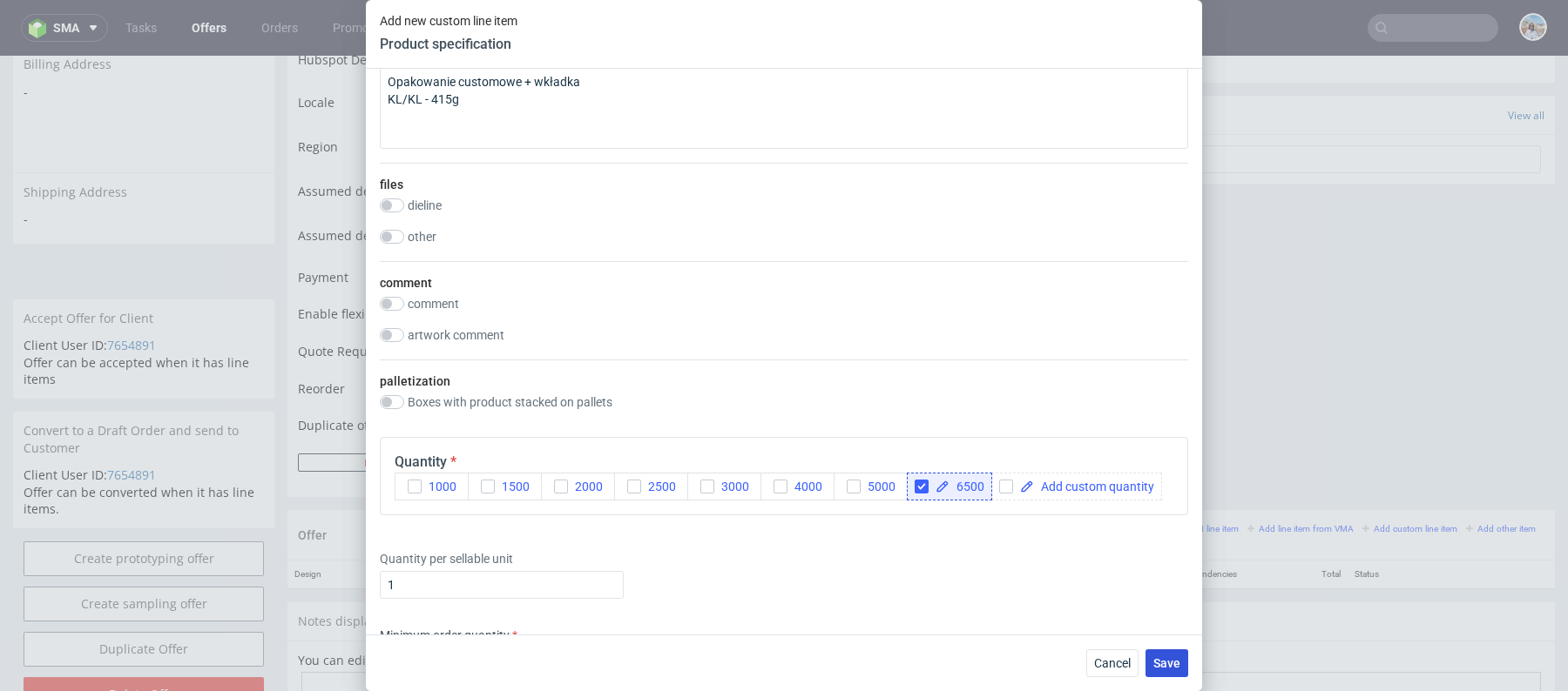
click at [1169, 667] on span "Save" at bounding box center [1166, 663] width 27 height 12
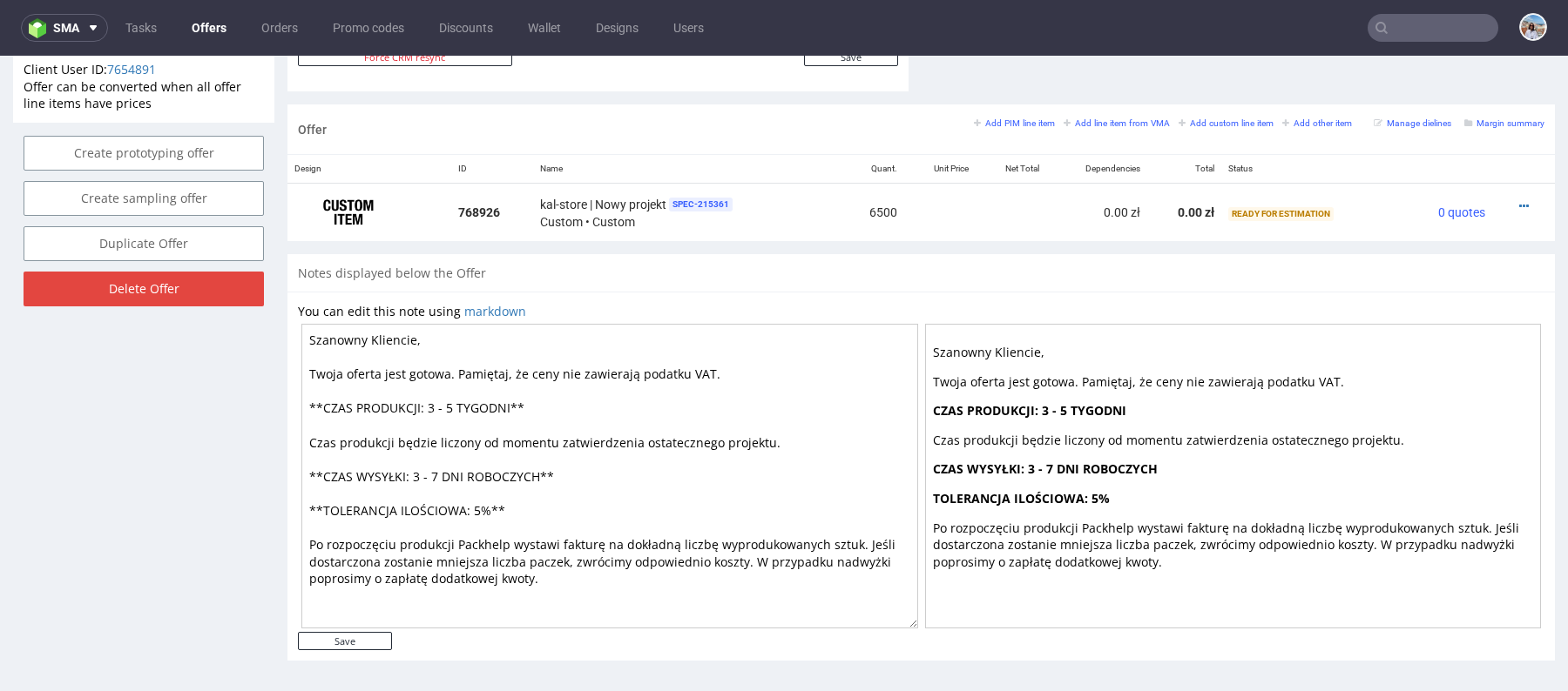
scroll to position [4, 0]
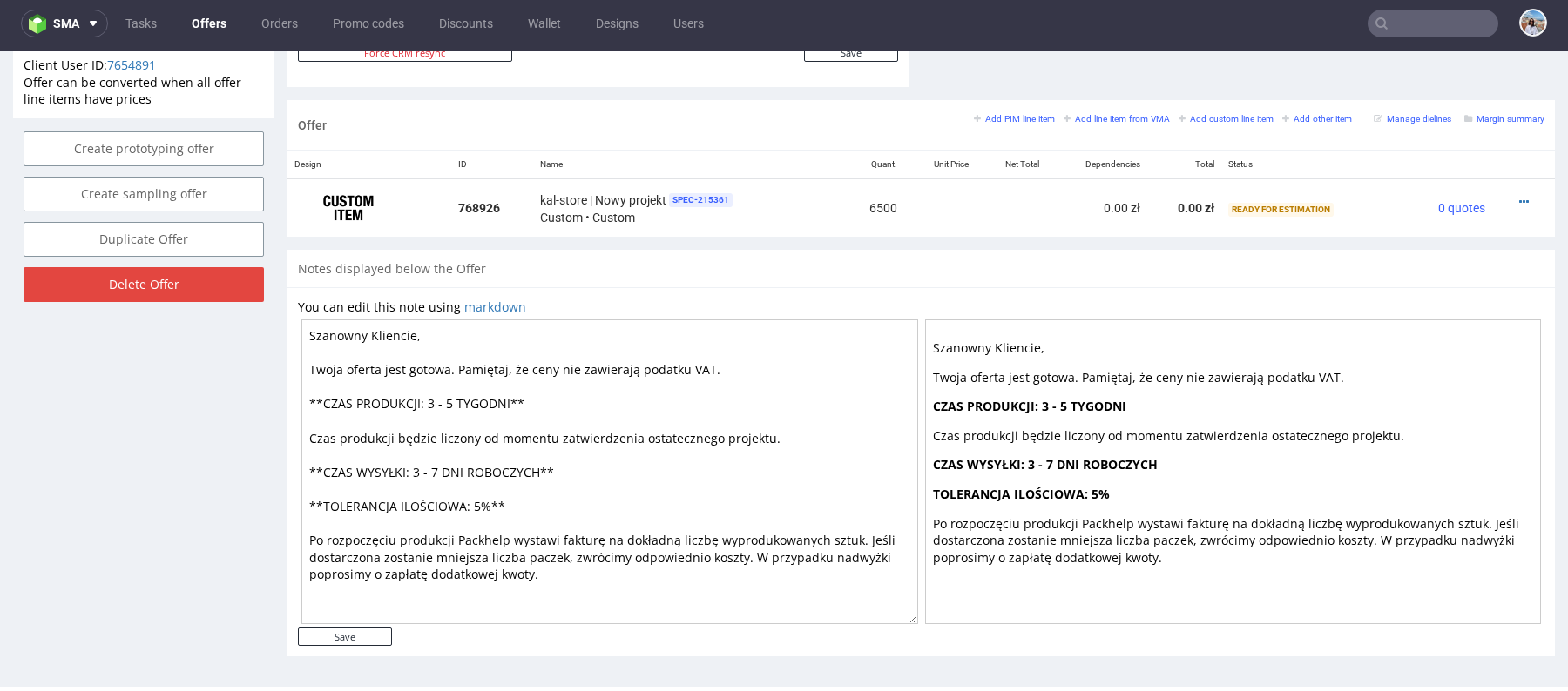
drag, startPoint x: 478, startPoint y: 567, endPoint x: 217, endPoint y: 314, distance: 363.5
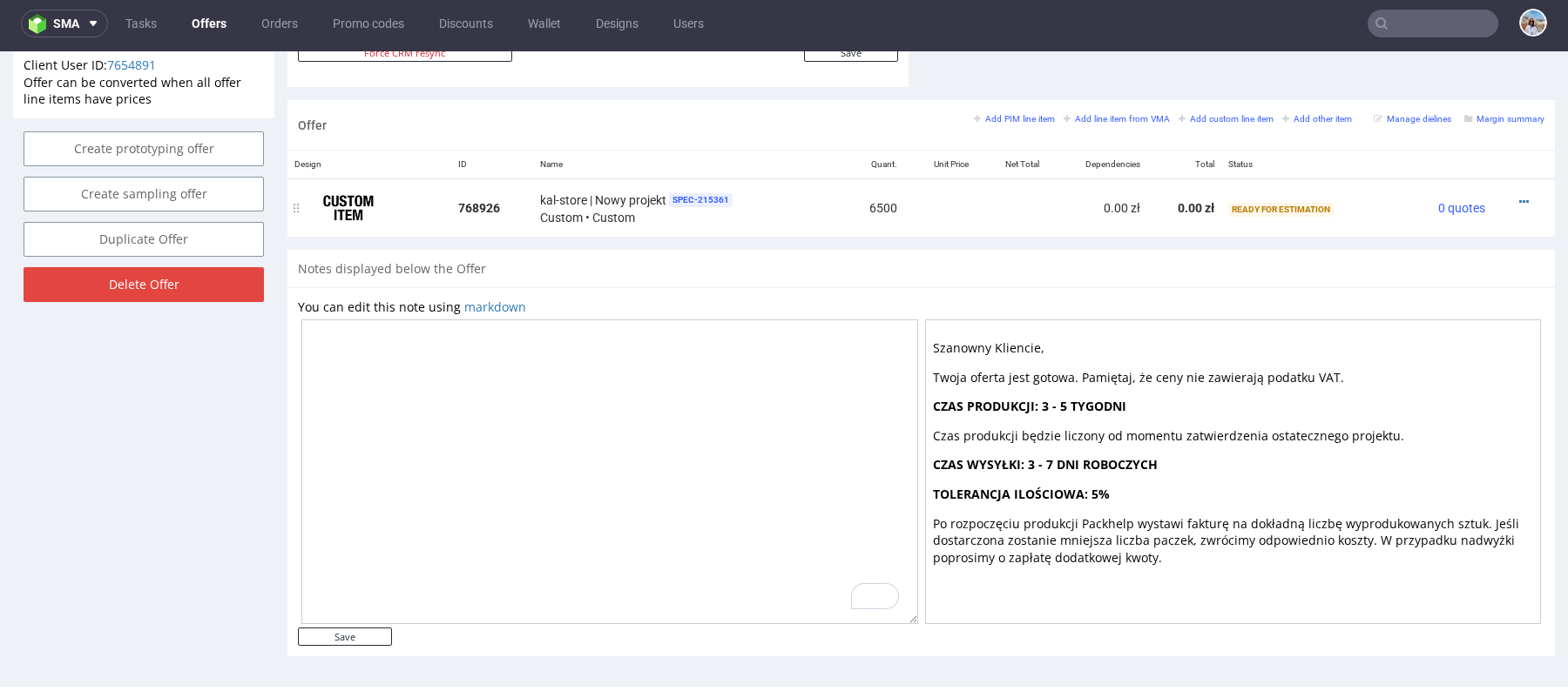
click at [1499, 195] on div at bounding box center [1517, 202] width 39 height 18
click at [1519, 196] on icon at bounding box center [1524, 202] width 10 height 12
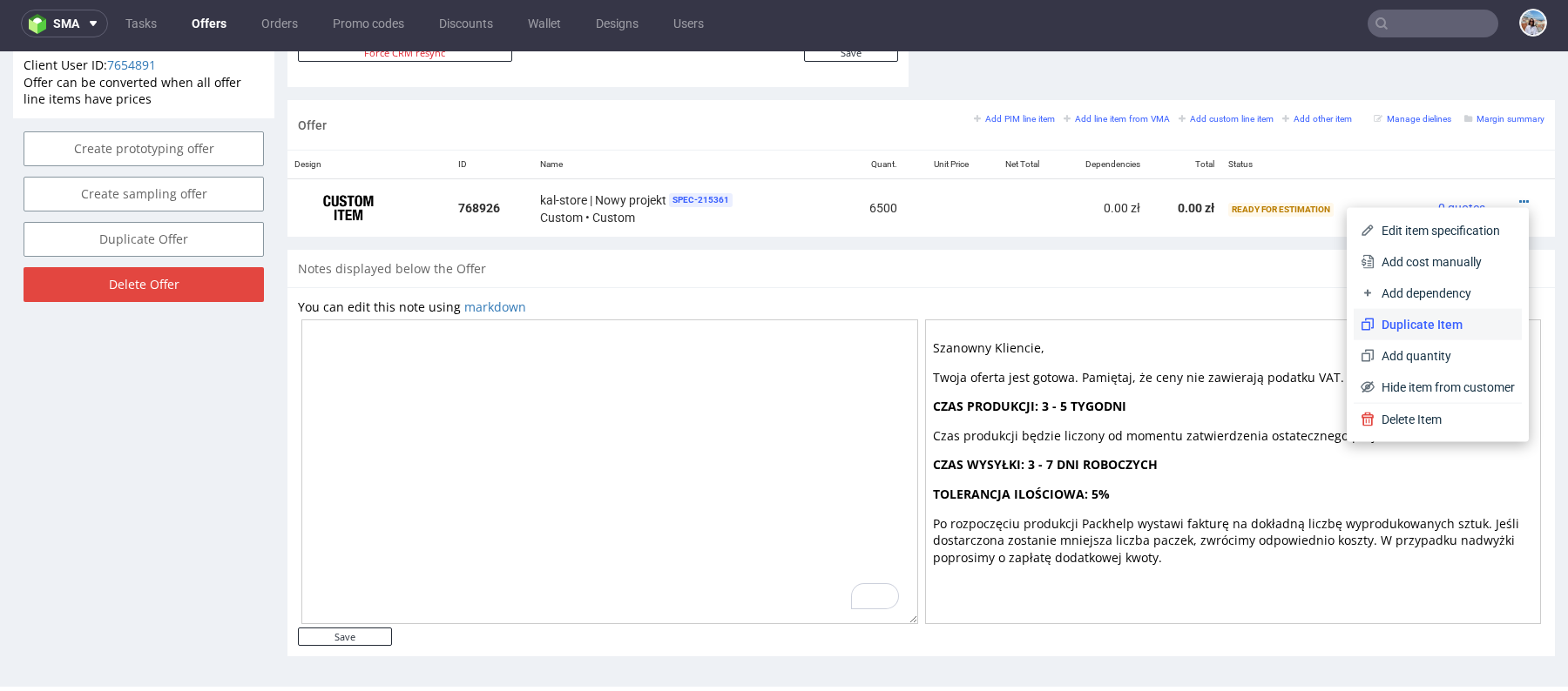
click at [1421, 328] on span "Duplicate Item" at bounding box center [1444, 325] width 140 height 18
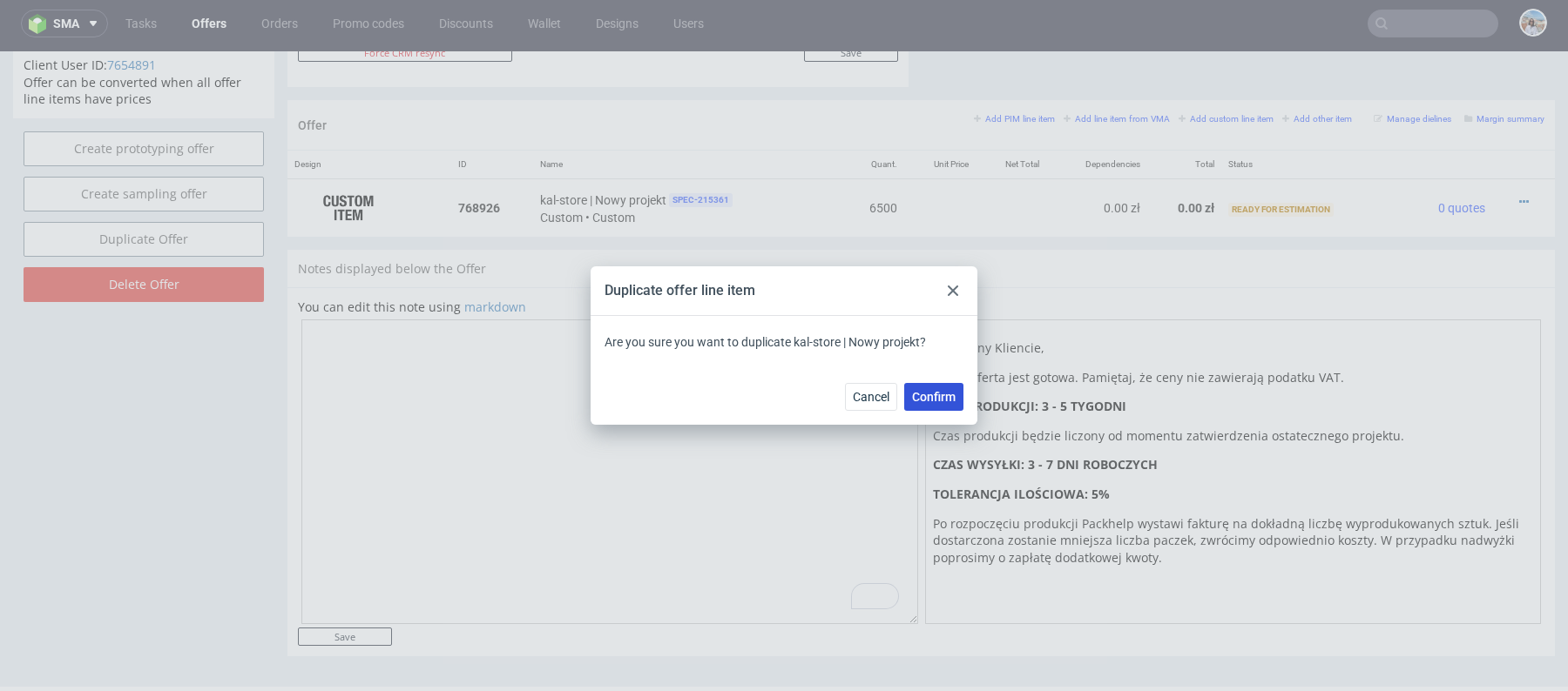
click at [927, 397] on span "Confirm" at bounding box center [933, 397] width 44 height 12
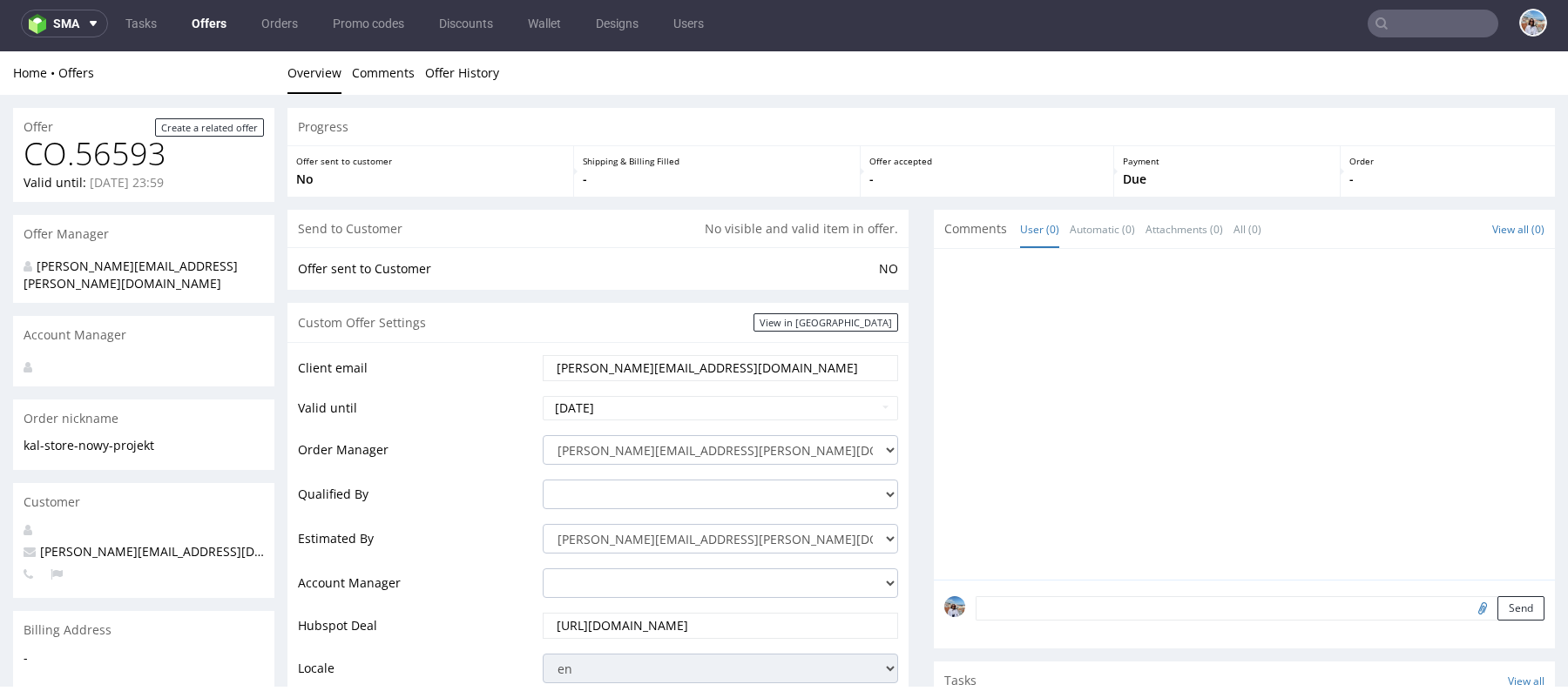
scroll to position [1033, 0]
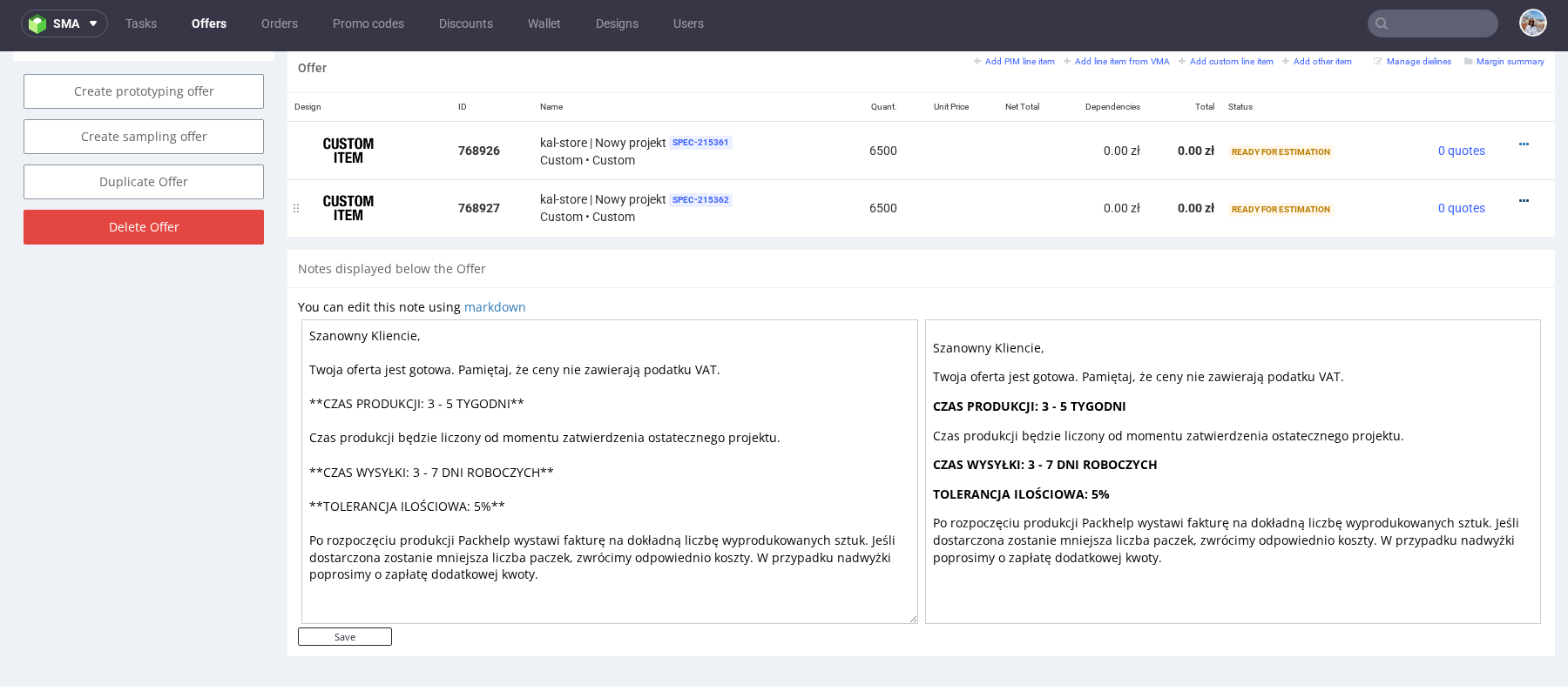
click at [1519, 195] on icon at bounding box center [1524, 201] width 10 height 12
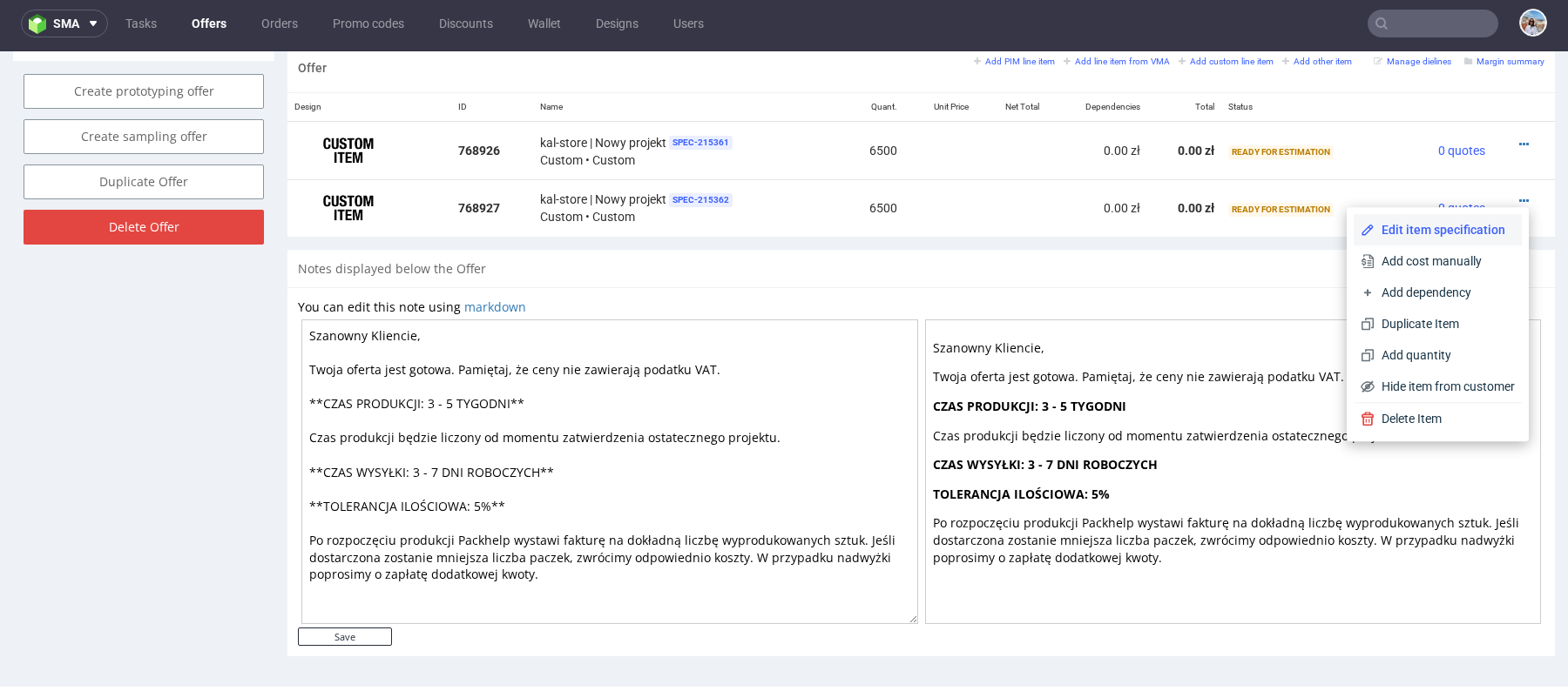
click at [1432, 222] on span "Edit item specification" at bounding box center [1444, 230] width 140 height 18
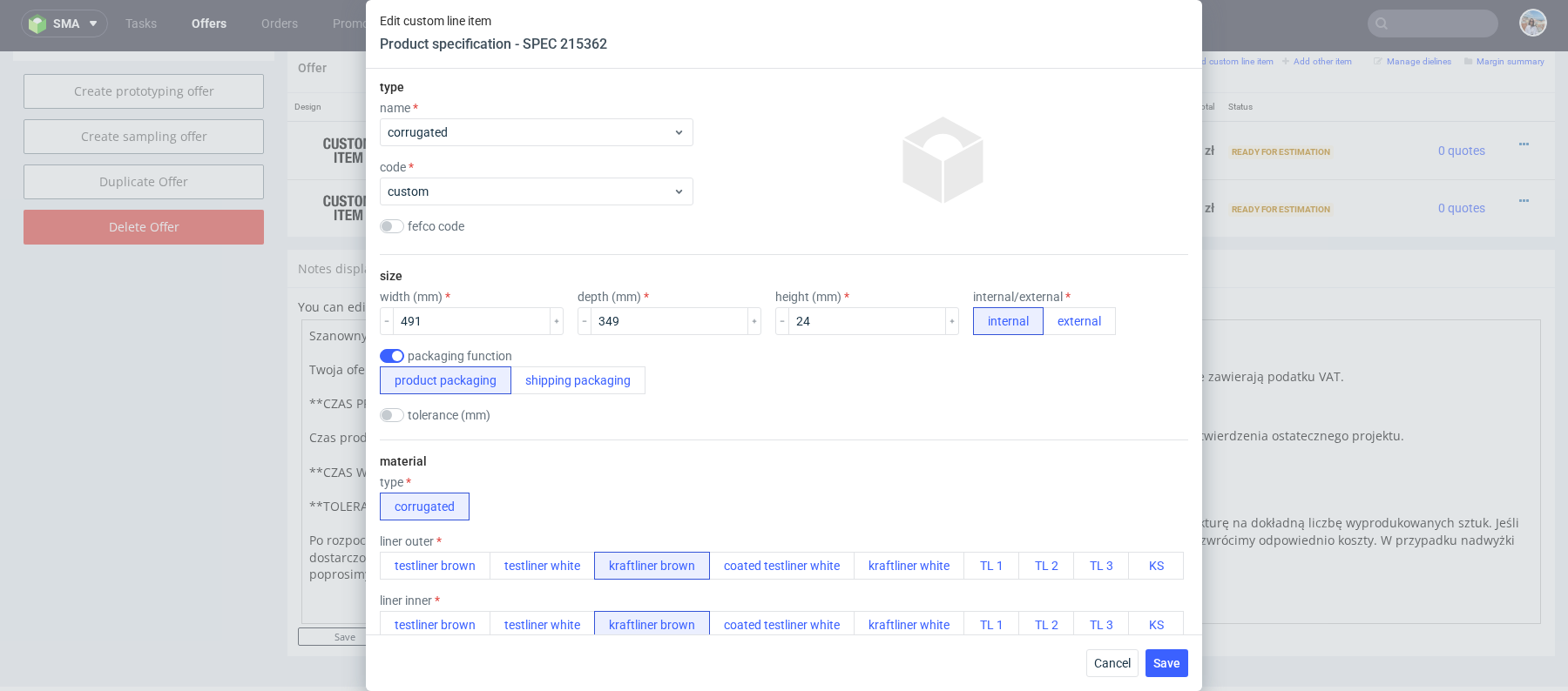
scroll to position [411, 0]
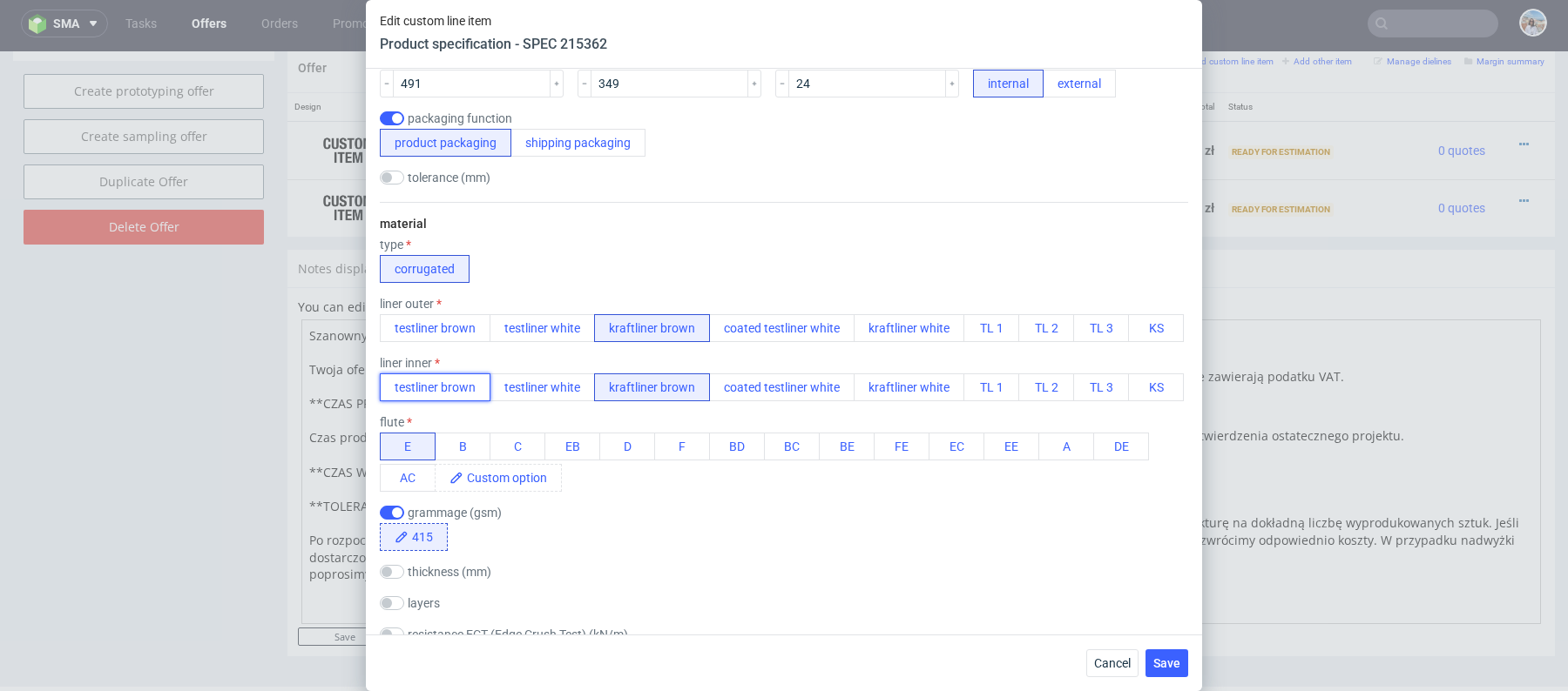
click at [454, 379] on button "testliner brown" at bounding box center [435, 388] width 111 height 28
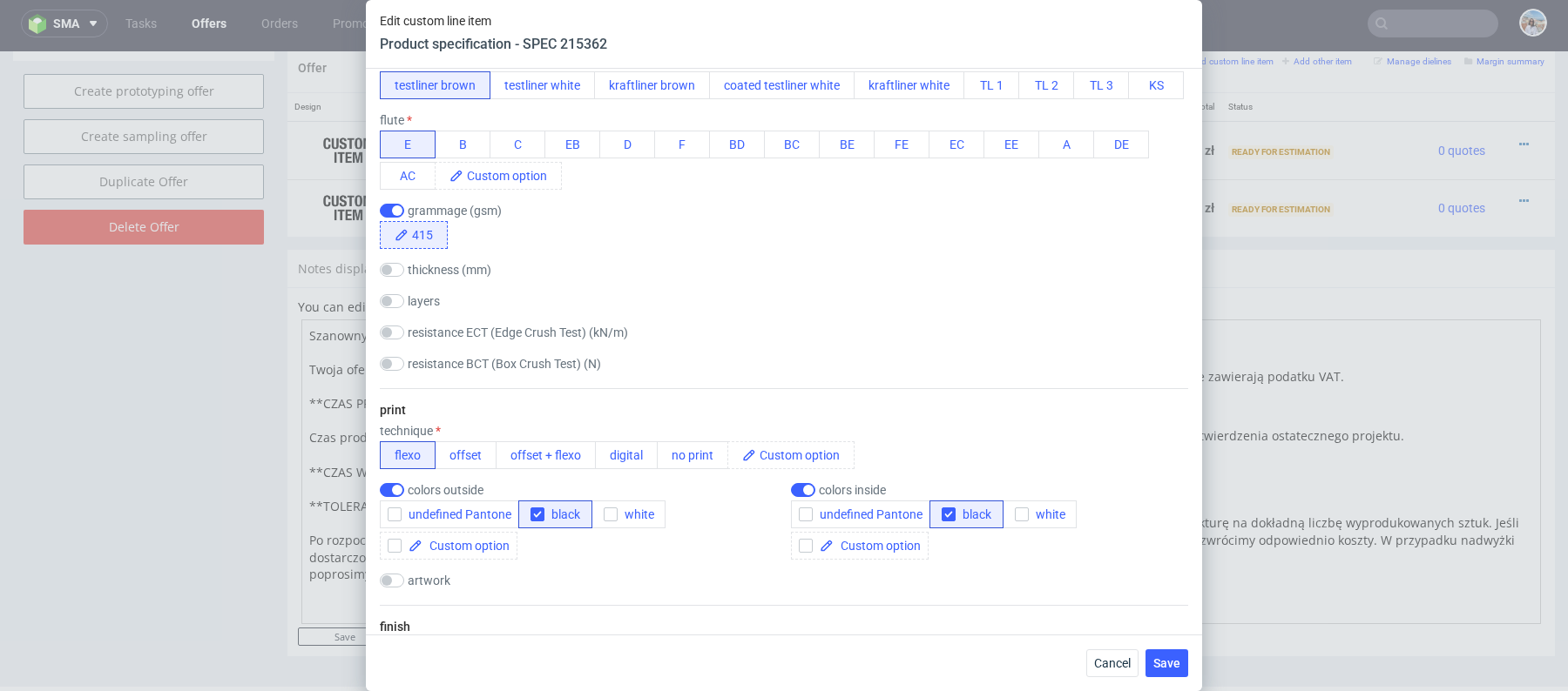
click at [424, 239] on span "415" at bounding box center [427, 235] width 39 height 26
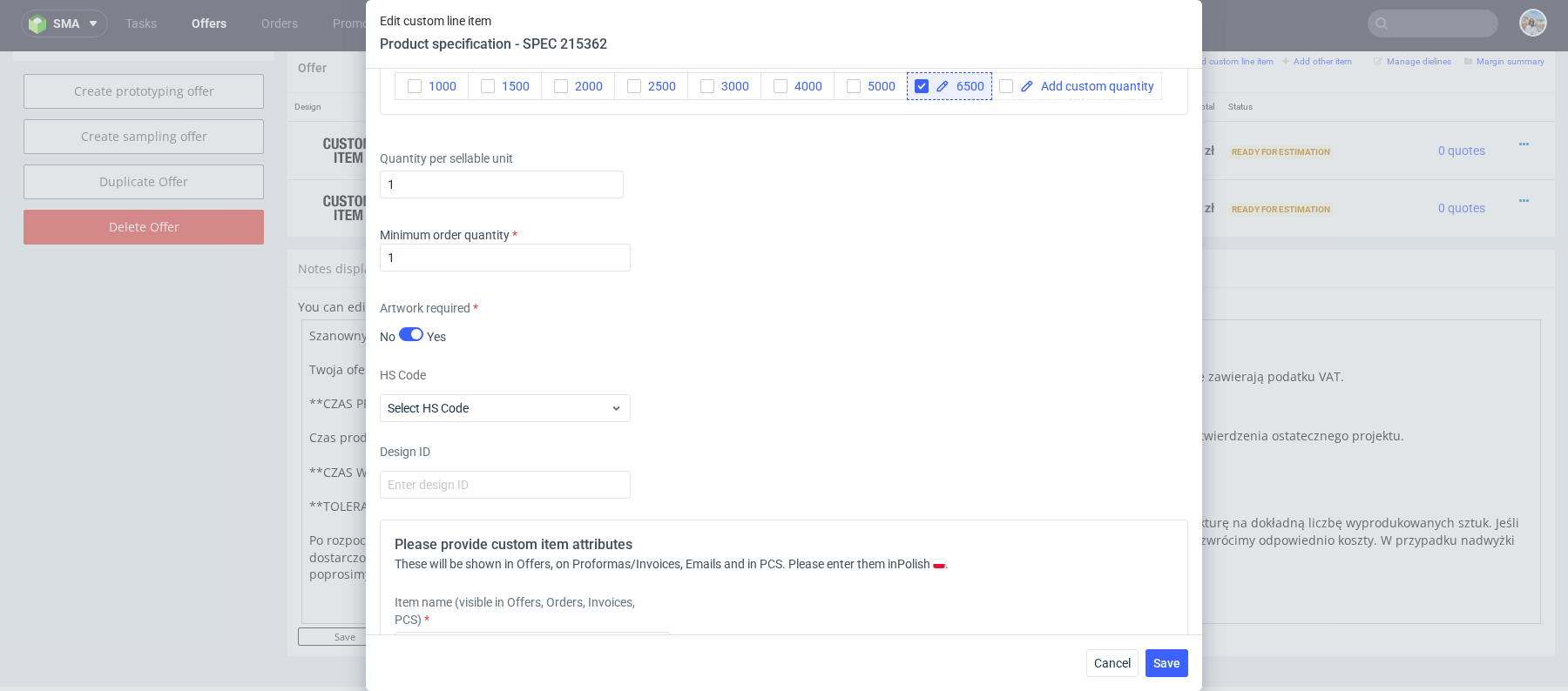
scroll to position [2459, 0]
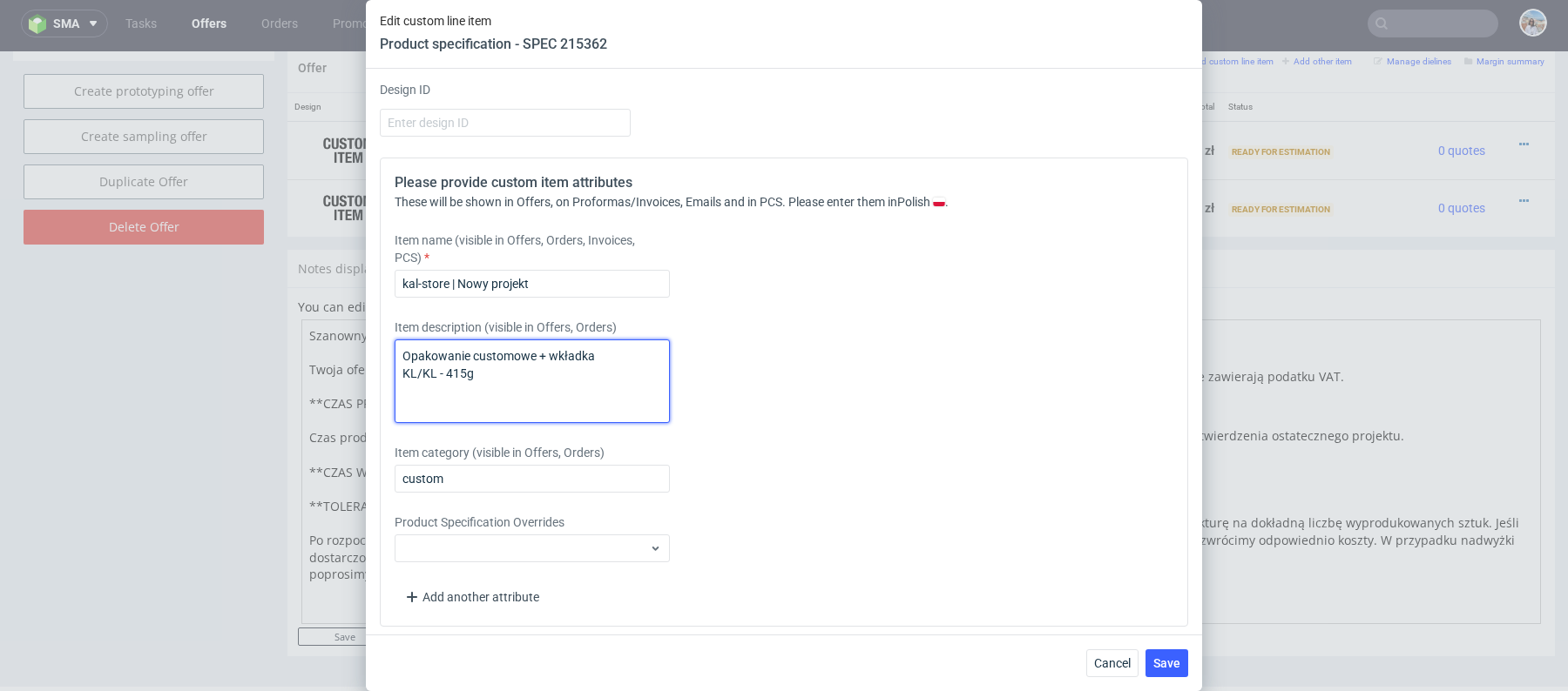
drag, startPoint x: 483, startPoint y: 371, endPoint x: 397, endPoint y: 362, distance: 86.5
click at [397, 362] on textarea "Opakowanie customowe + wkładka KL/KL - 415g" at bounding box center [532, 381] width 275 height 83
click at [425, 362] on textarea "Opakowanie customowe + wkładka KL/KL - 415g" at bounding box center [532, 381] width 275 height 83
click at [436, 365] on textarea "Opakowanie customowe + wkładka KL/KL - 415g" at bounding box center [532, 381] width 275 height 83
click at [496, 354] on textarea "Opakowanie customowe + wkładka KL/TL - 415g" at bounding box center [532, 381] width 275 height 83
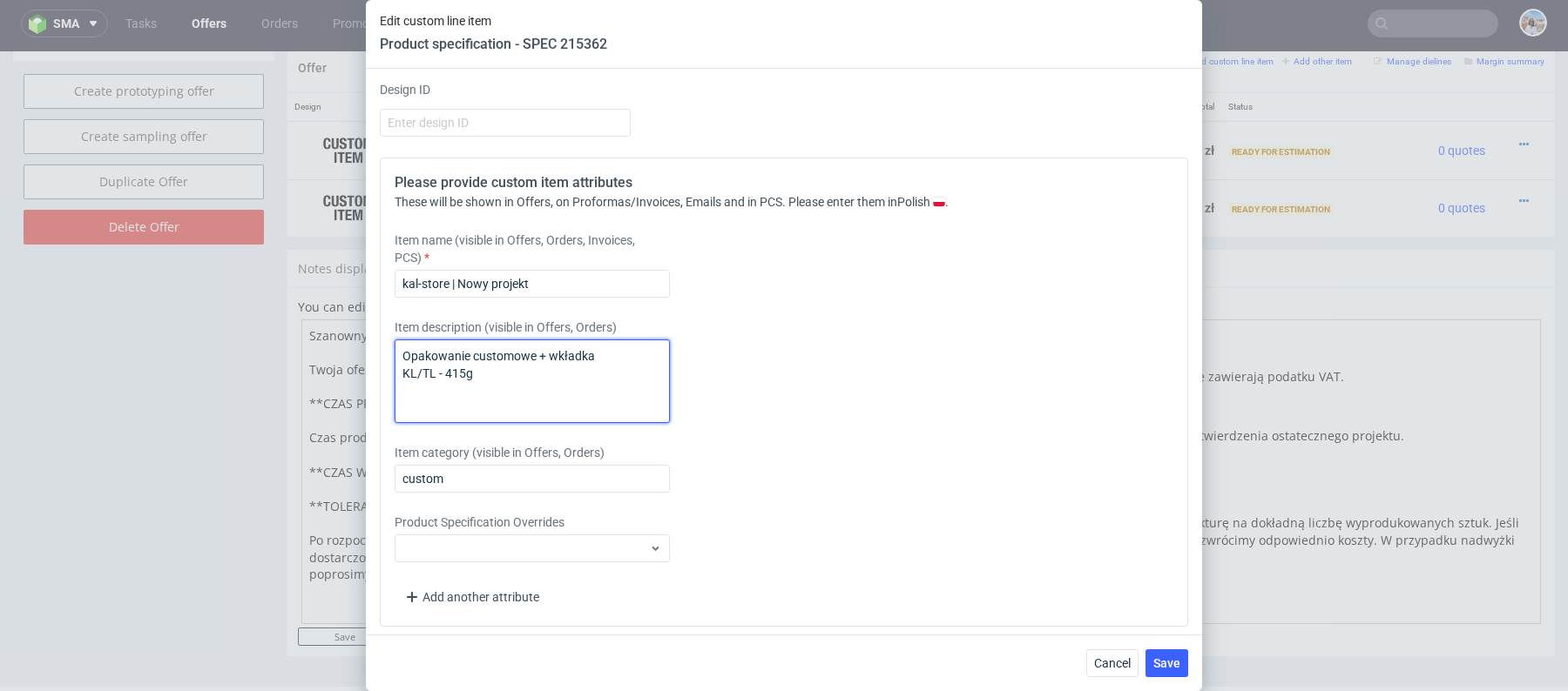
drag, startPoint x: 461, startPoint y: 363, endPoint x: 446, endPoint y: 364, distance: 15.0
click at [446, 364] on textarea "Opakowanie customowe + wkładka KL/TL - 415g" at bounding box center [532, 381] width 275 height 83
type textarea "Opakowanie customowe + wkładka KL/TL - 390g"
click at [1171, 666] on span "Save" at bounding box center [1166, 663] width 27 height 12
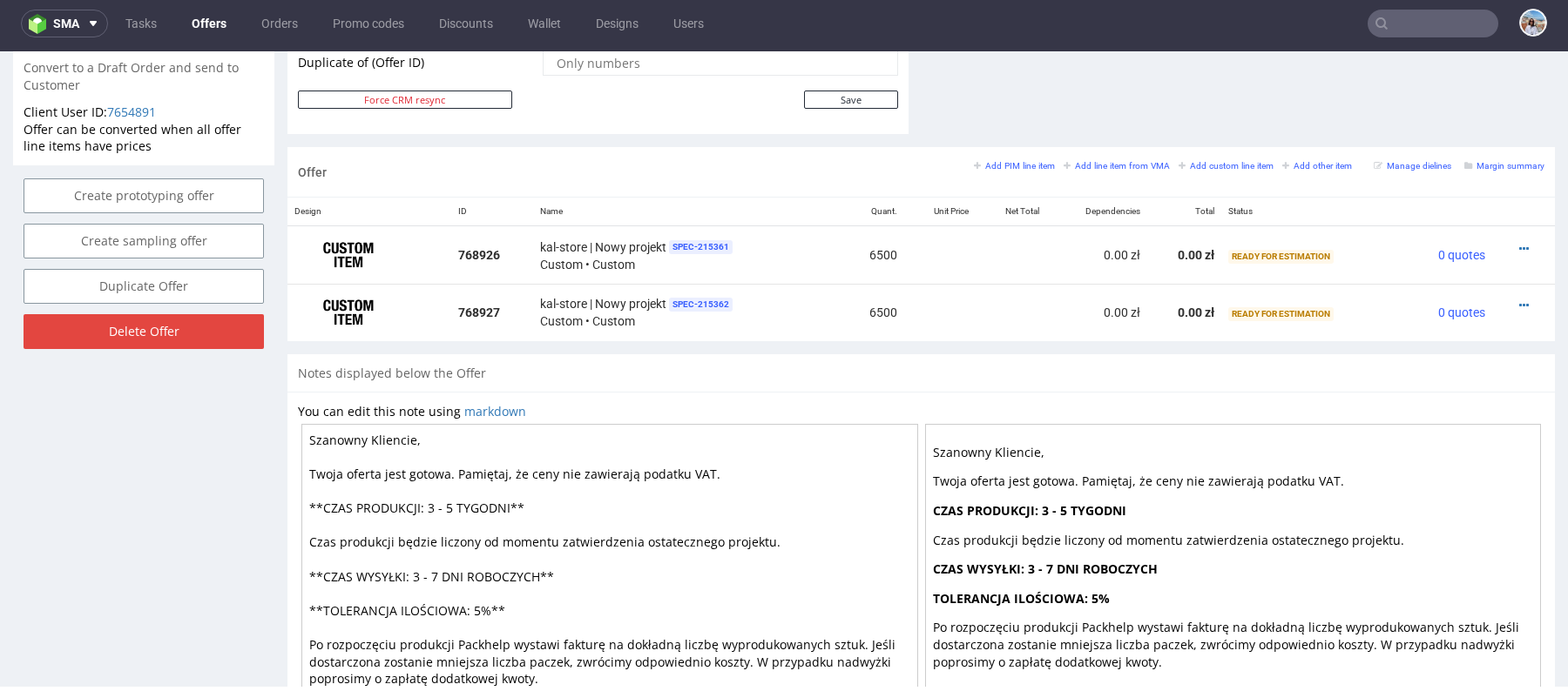
scroll to position [927, 0]
click at [1519, 245] on icon at bounding box center [1524, 251] width 10 height 12
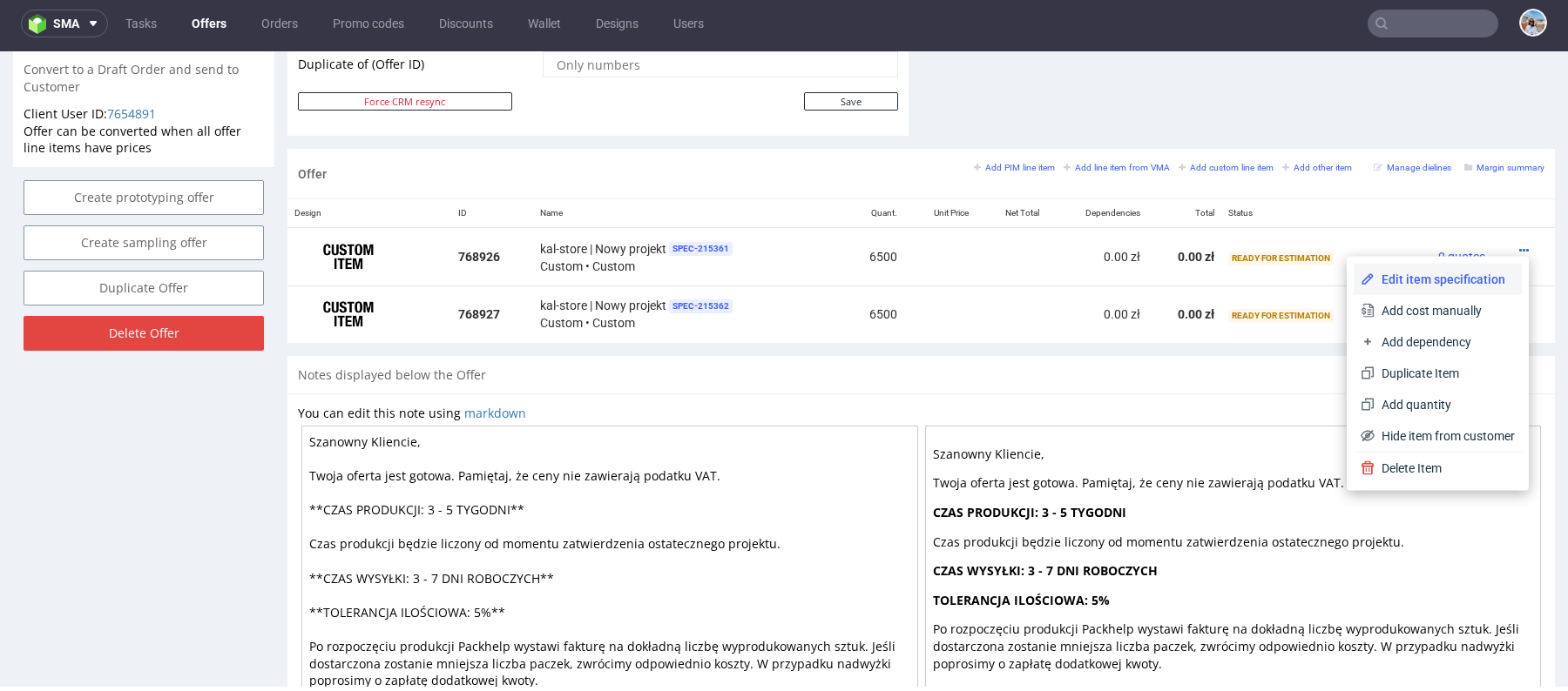
click at [1455, 281] on span "Edit item specification" at bounding box center [1444, 280] width 140 height 18
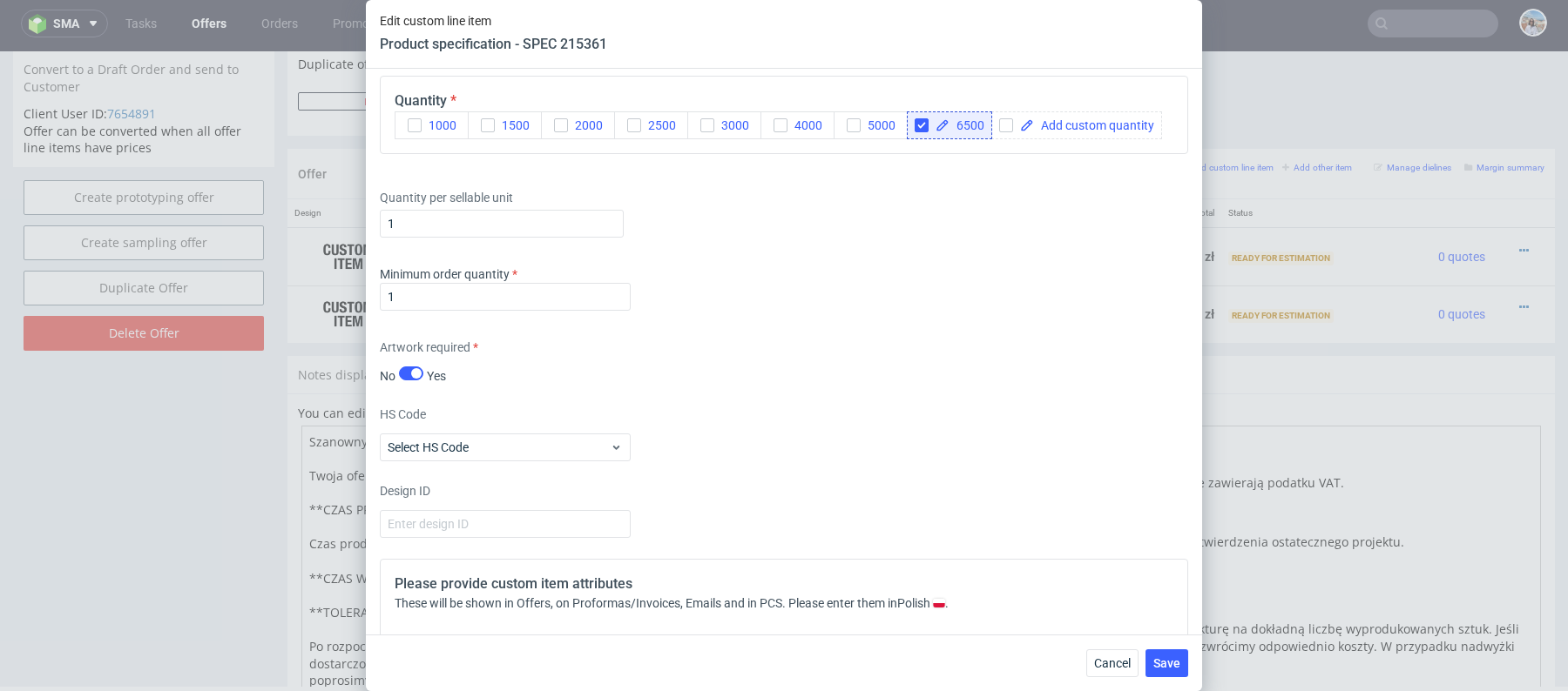
scroll to position [2459, 0]
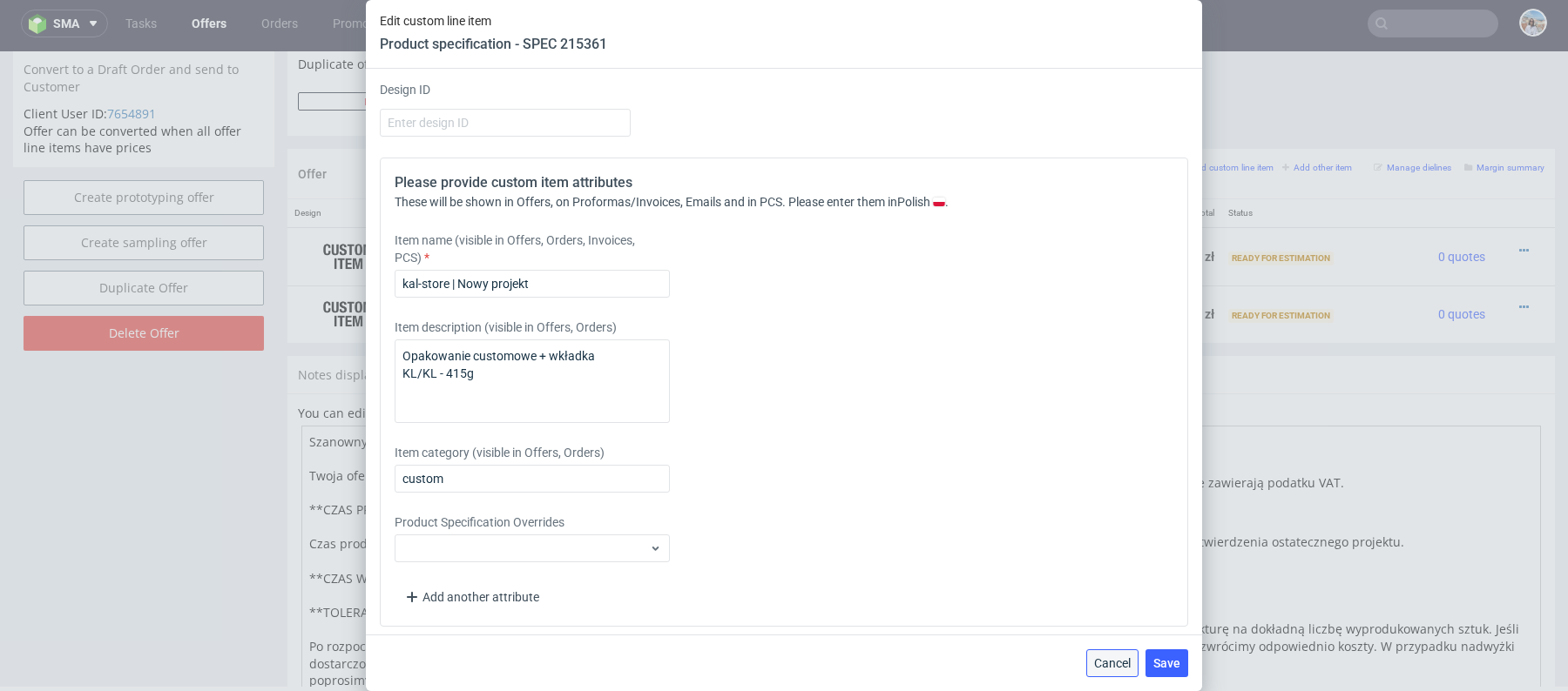
click at [1115, 653] on button "Cancel" at bounding box center [1112, 663] width 53 height 28
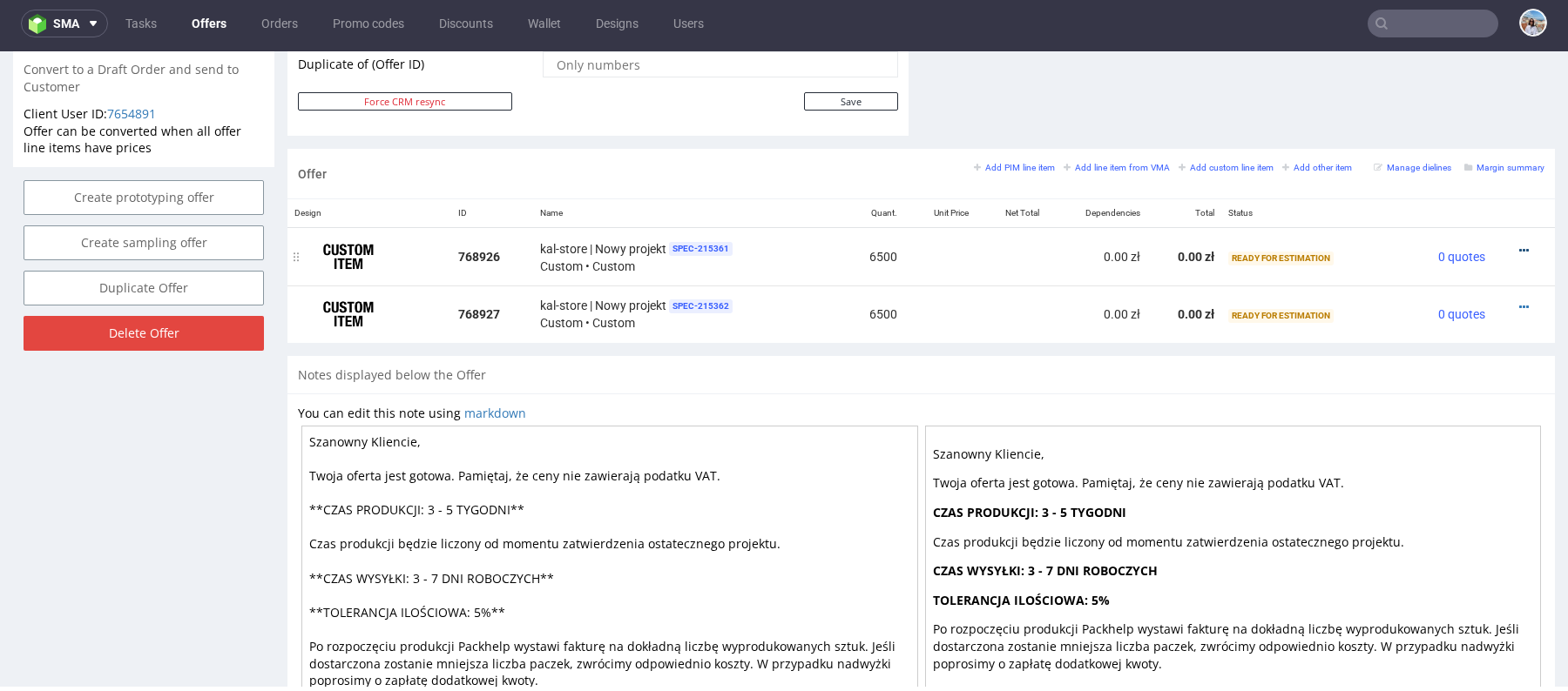
click at [1519, 246] on icon at bounding box center [1524, 251] width 10 height 12
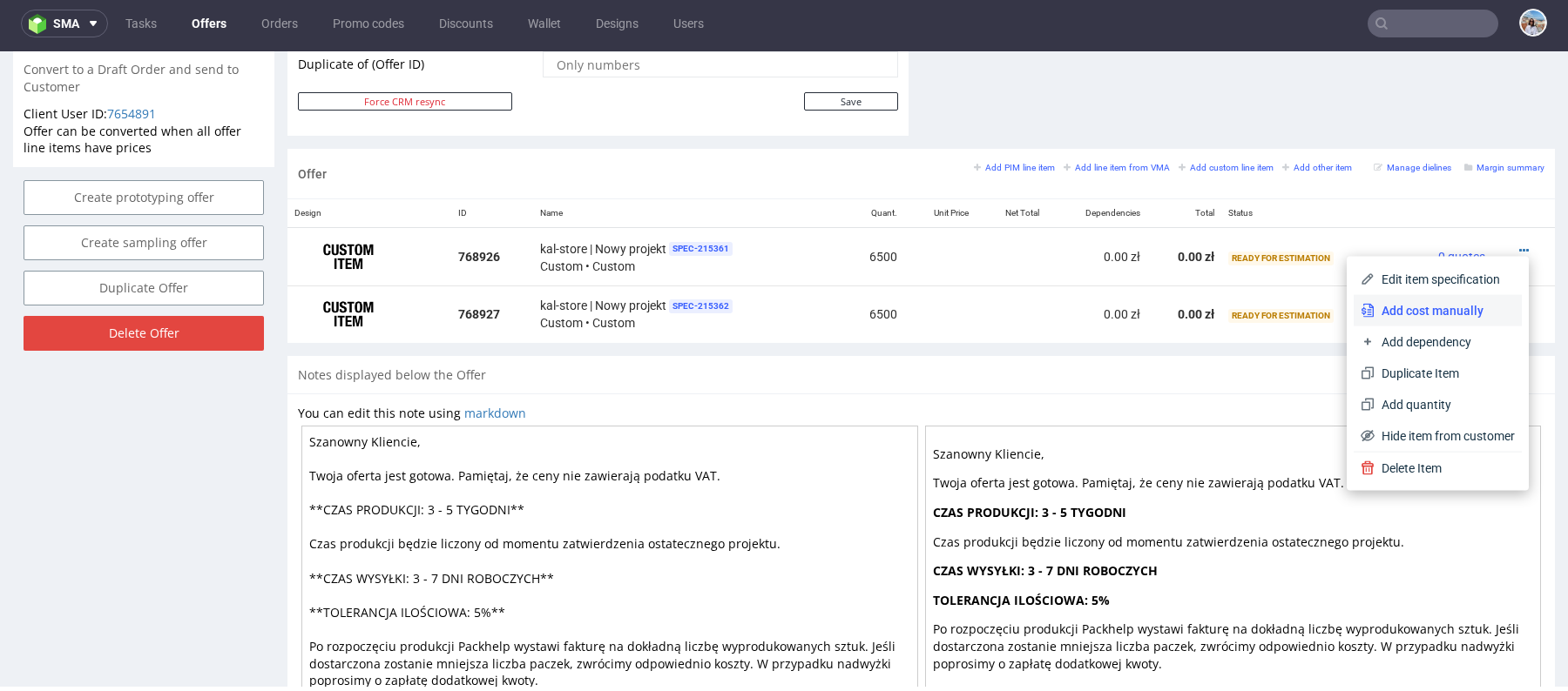
click at [1412, 311] on span "Add cost manually" at bounding box center [1444, 311] width 140 height 18
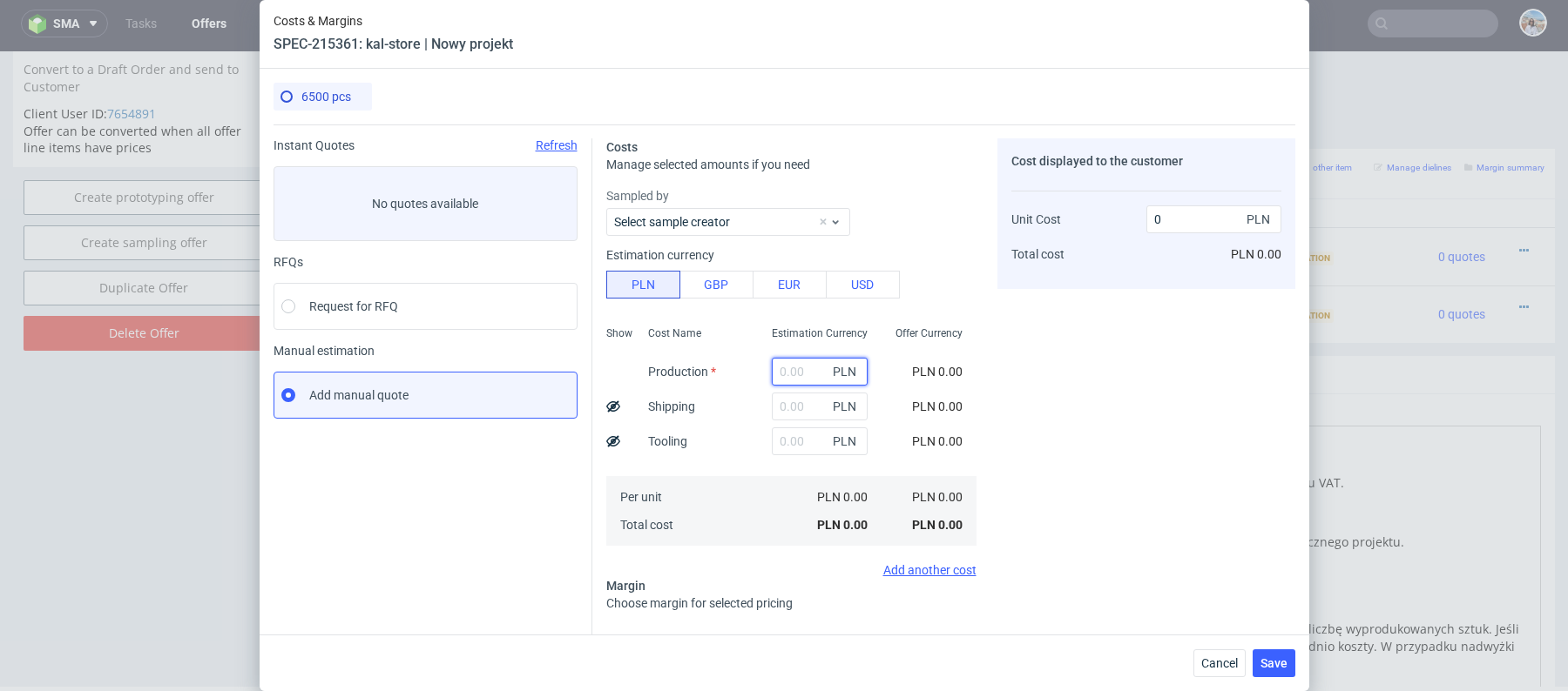
click at [778, 371] on input "text" at bounding box center [819, 372] width 96 height 28
paste input "16705"
type input "16705"
type input "2.57"
type input "16705"
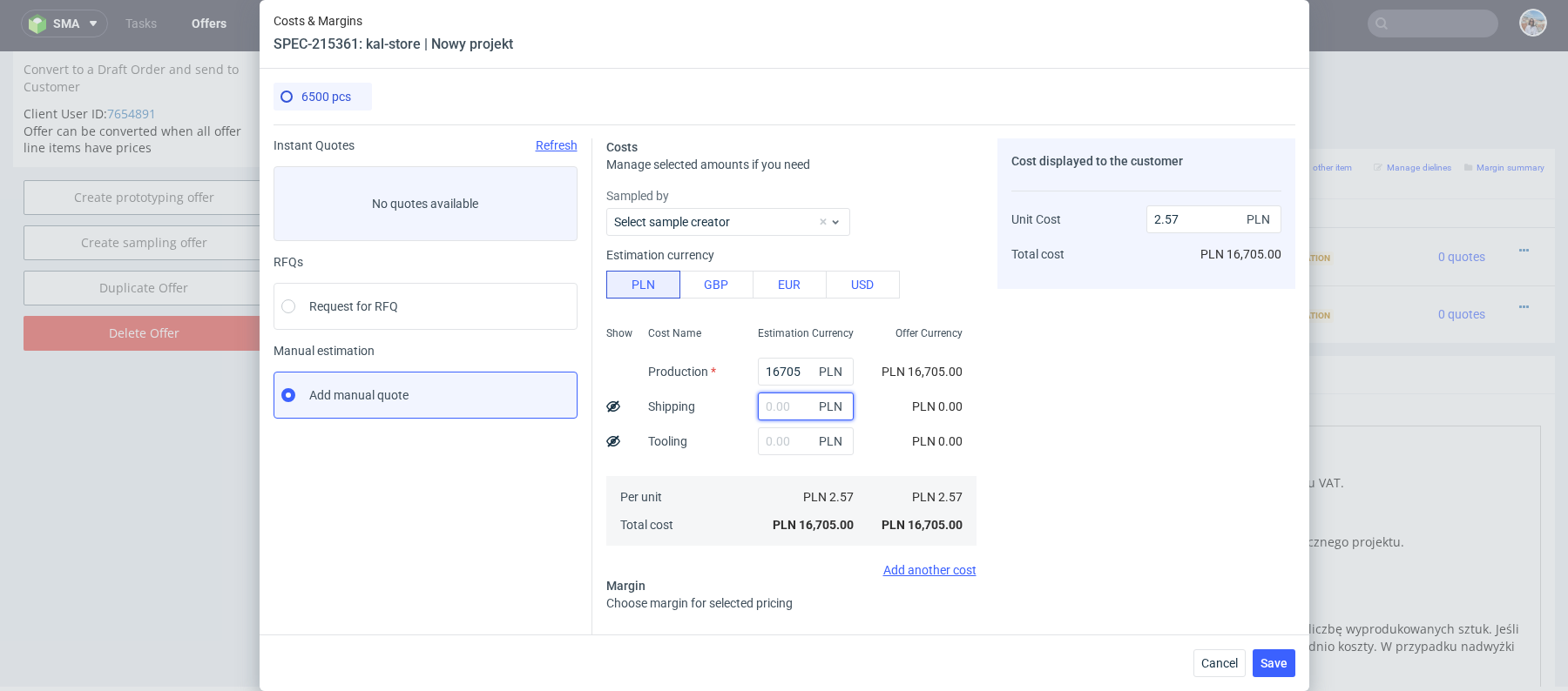
click at [779, 413] on input "text" at bounding box center [805, 406] width 96 height 28
click at [769, 440] on input "text" at bounding box center [805, 441] width 96 height 28
paste input "3670"
type input "3670"
click at [771, 409] on input "text" at bounding box center [805, 406] width 96 height 28
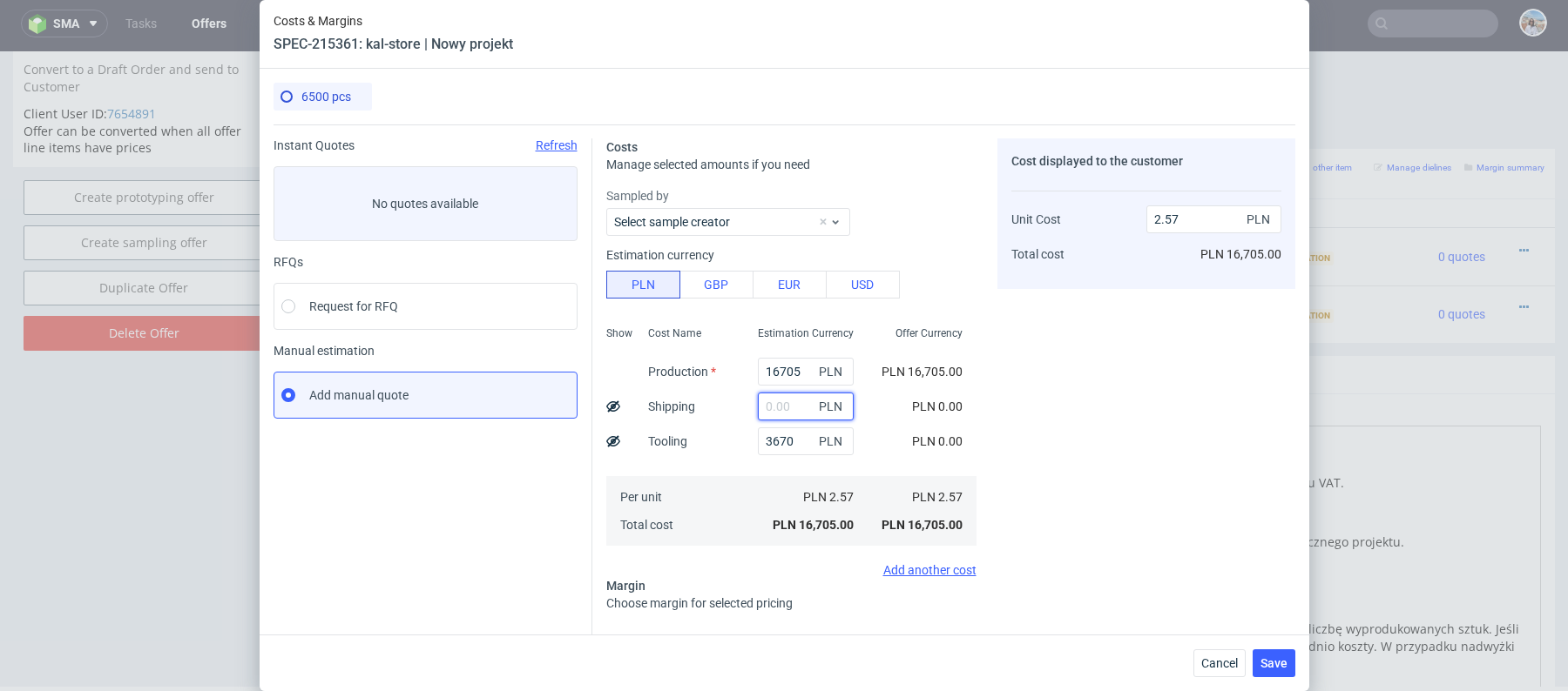
type input "3.13"
click at [792, 377] on input "16705" at bounding box center [805, 372] width 96 height 28
click at [771, 434] on input "3670" at bounding box center [805, 441] width 96 height 28
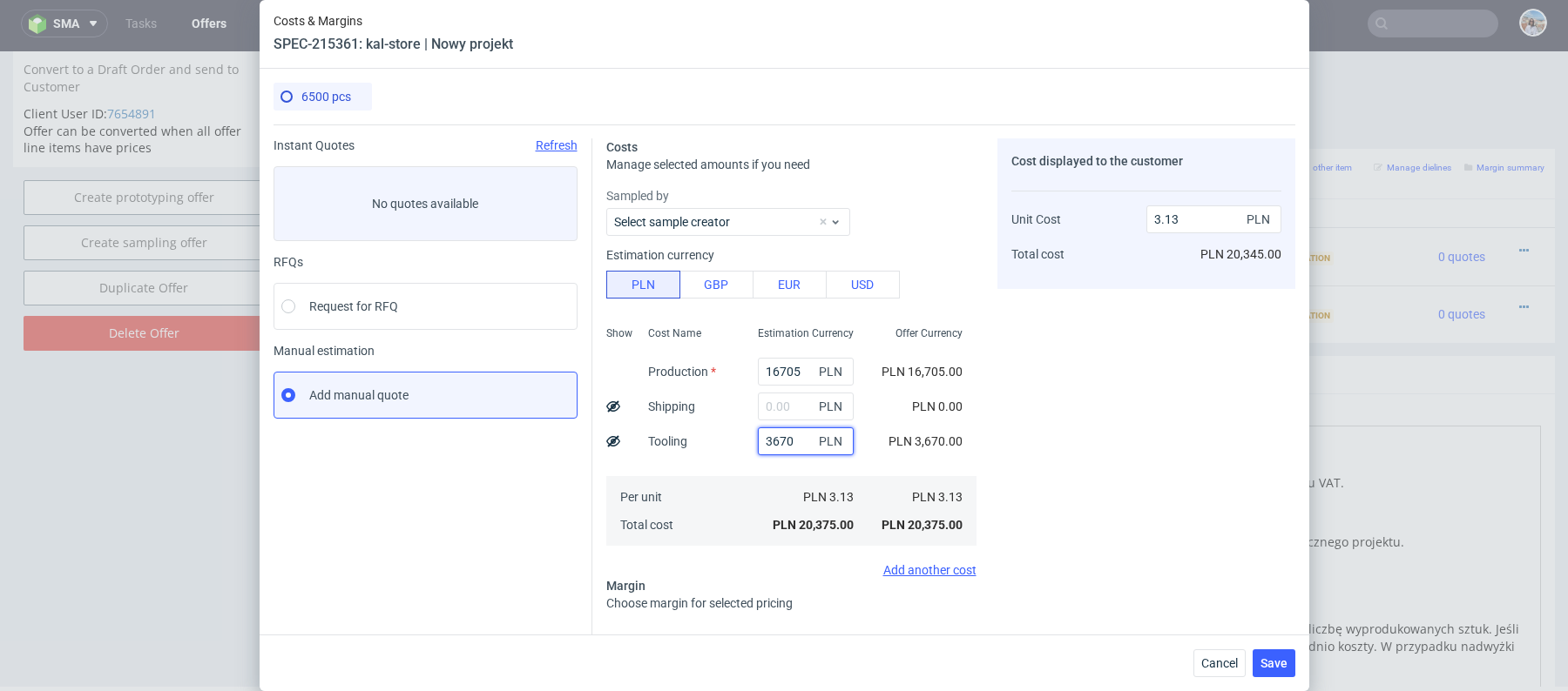
paste input "796"
type input "7960"
type input "3.79"
type input "7960"
click at [776, 367] on input "16705" at bounding box center [805, 372] width 96 height 28
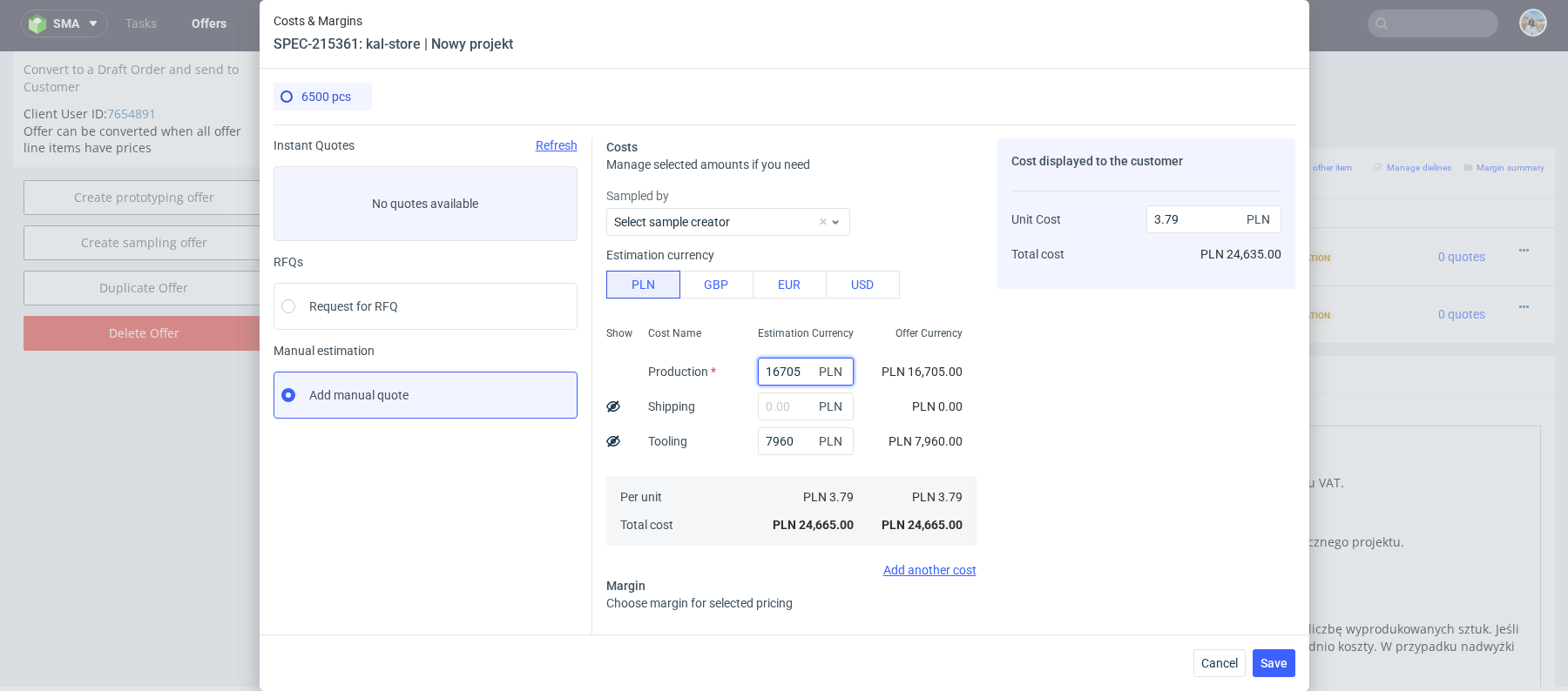
click at [776, 367] on input "16705" at bounding box center [805, 372] width 96 height 28
paste input "2814"
type input "28145"
type input "5.55"
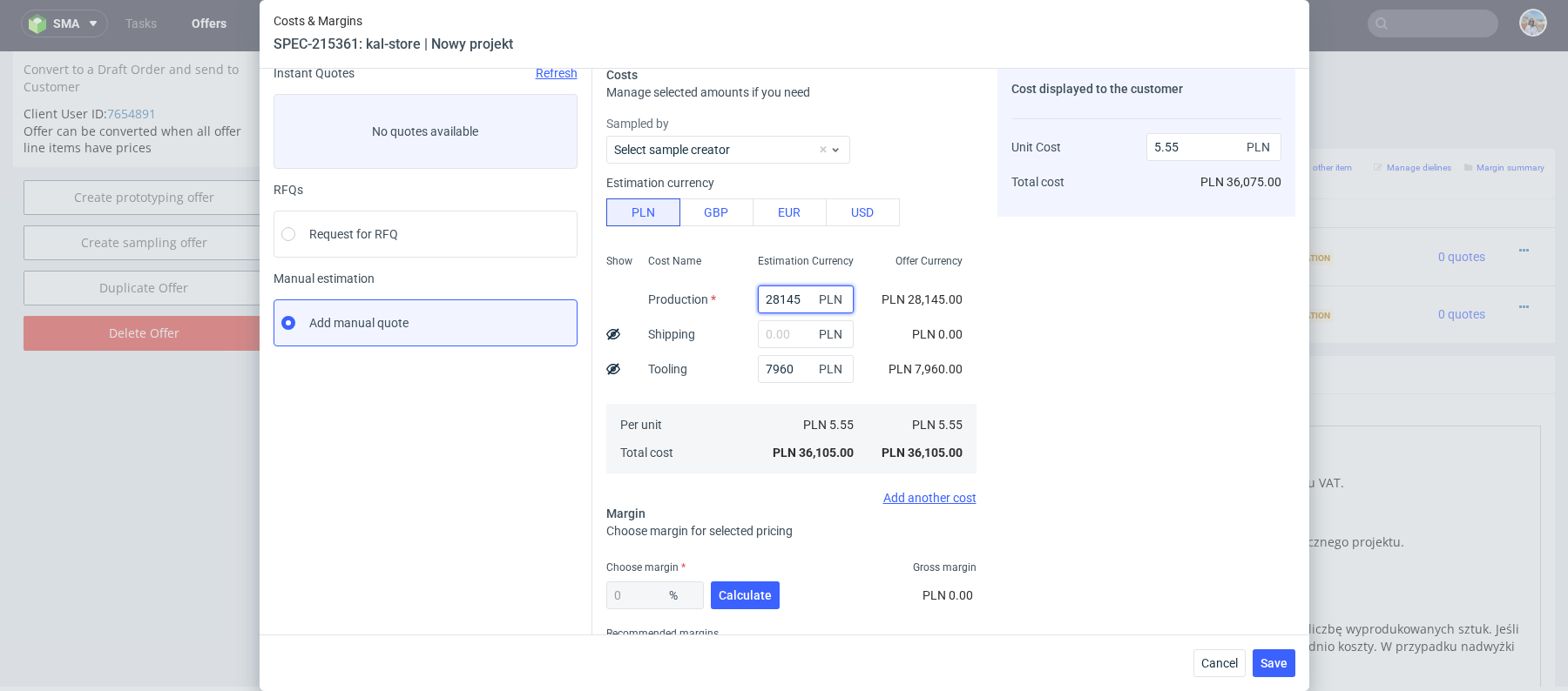
type input "28145"
click at [740, 568] on div "Choose margin Gross margin" at bounding box center [790, 568] width 370 height 14
click at [740, 576] on div "0 % Calculate" at bounding box center [694, 599] width 177 height 49
click at [740, 582] on button "Calculate" at bounding box center [745, 596] width 68 height 28
type input "25.13"
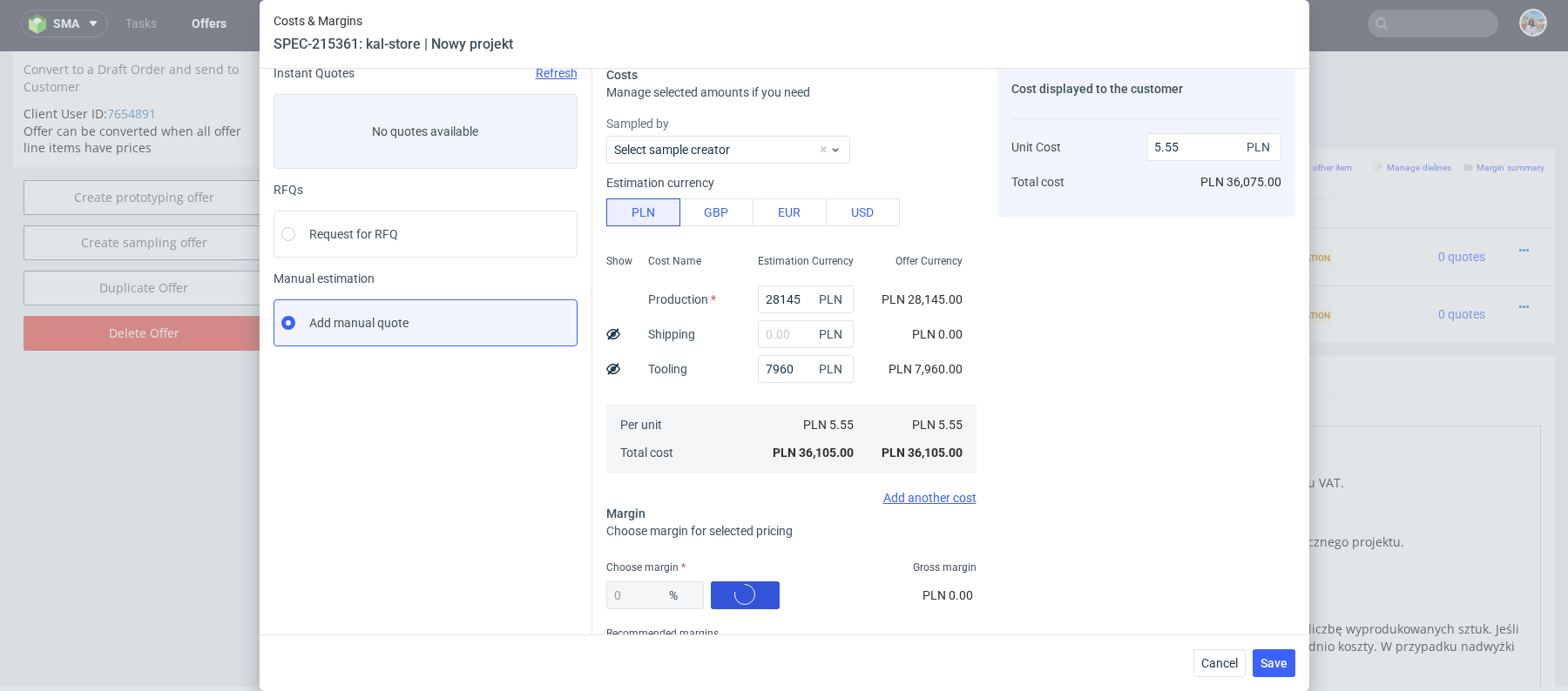
type input "7.41"
click at [783, 326] on input "text" at bounding box center [805, 334] width 96 height 28
paste input "2200"
type input "2200"
type input "7.87"
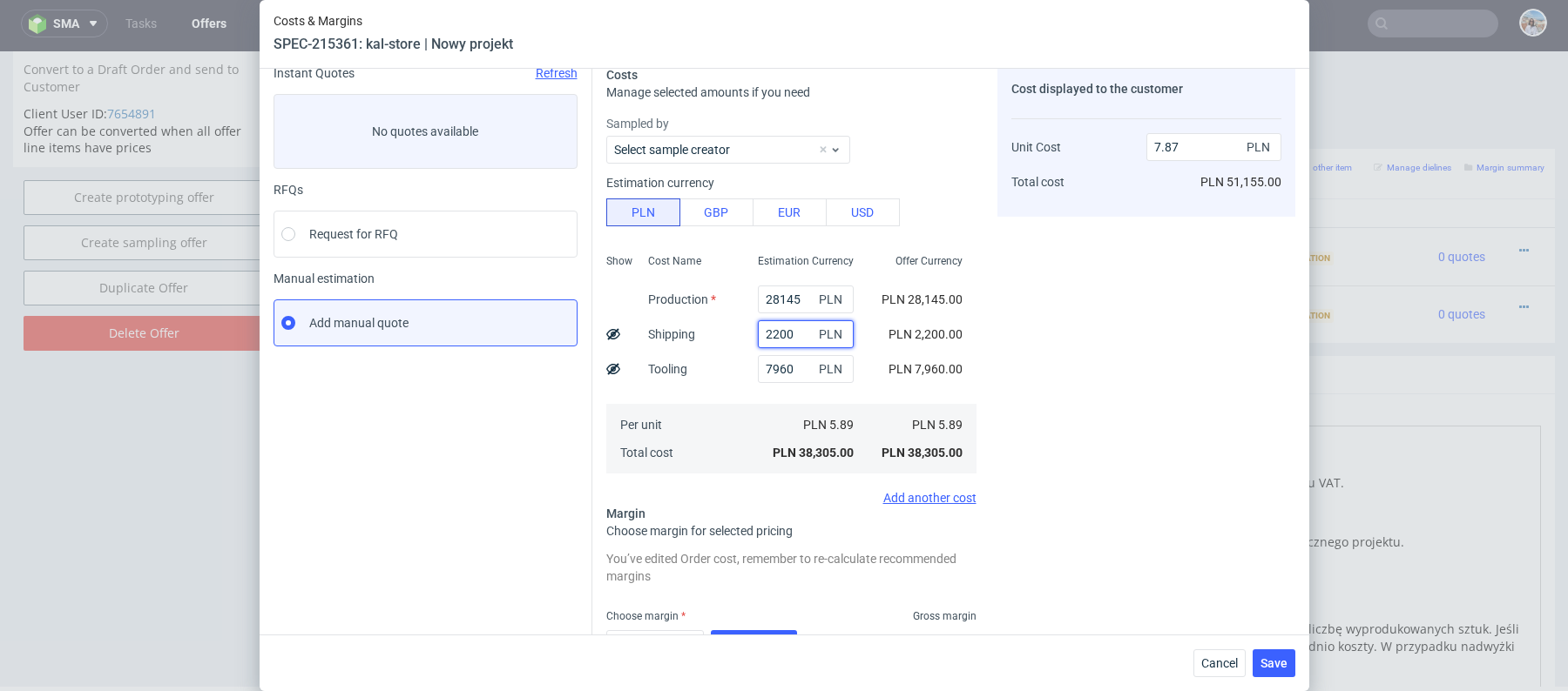
type input "2200"
click at [614, 327] on icon at bounding box center [613, 334] width 14 height 14
type input "7.53"
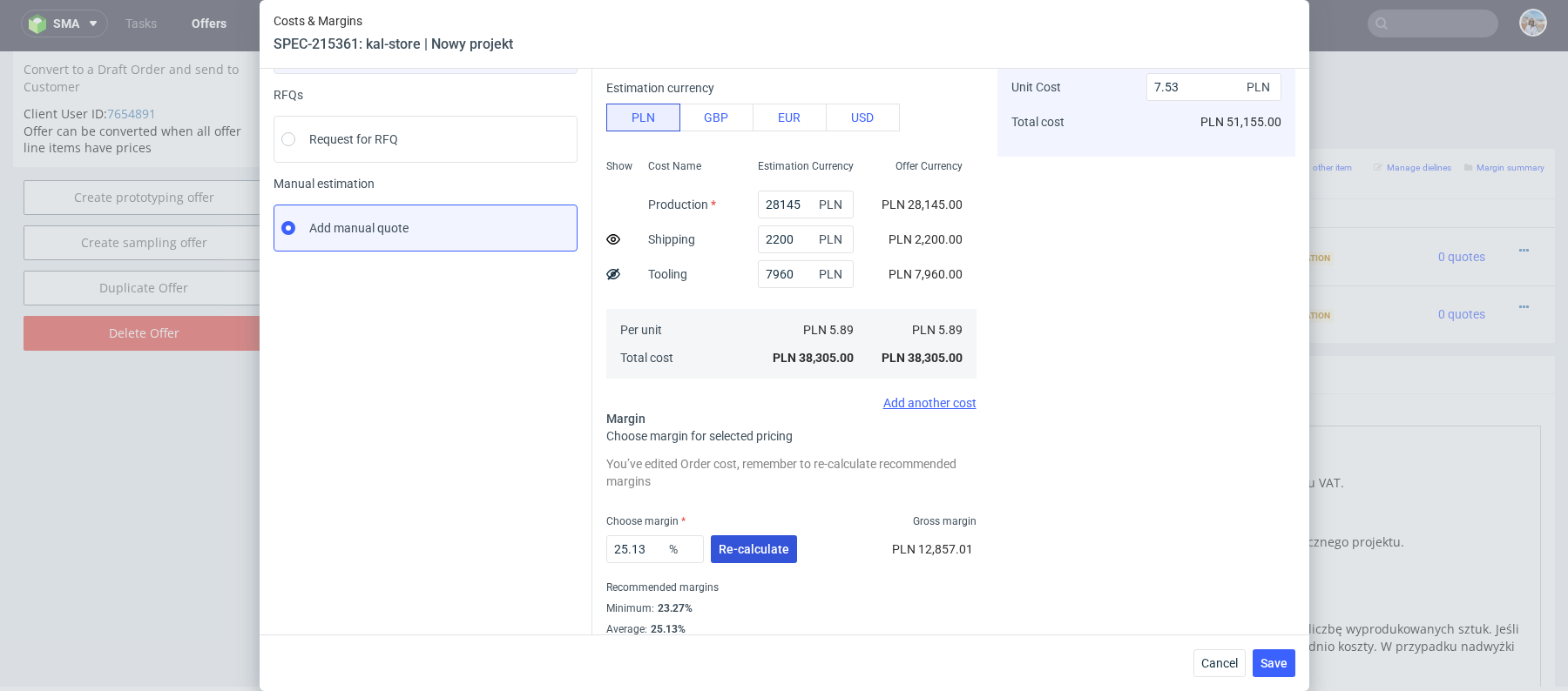
click at [762, 545] on span "Re-calculate" at bounding box center [753, 549] width 70 height 12
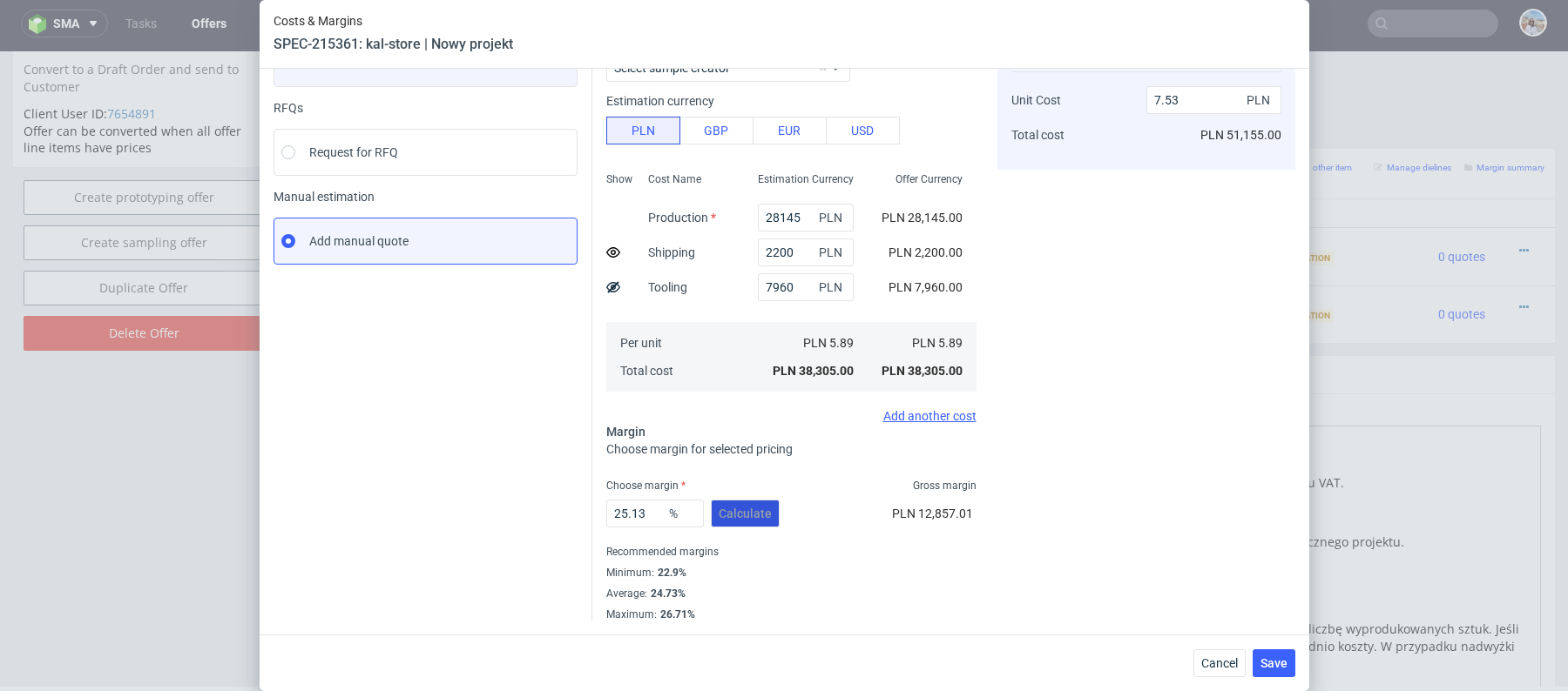
scroll to position [154, 0]
click at [650, 507] on input "25.13" at bounding box center [655, 515] width 97 height 28
type input "22"
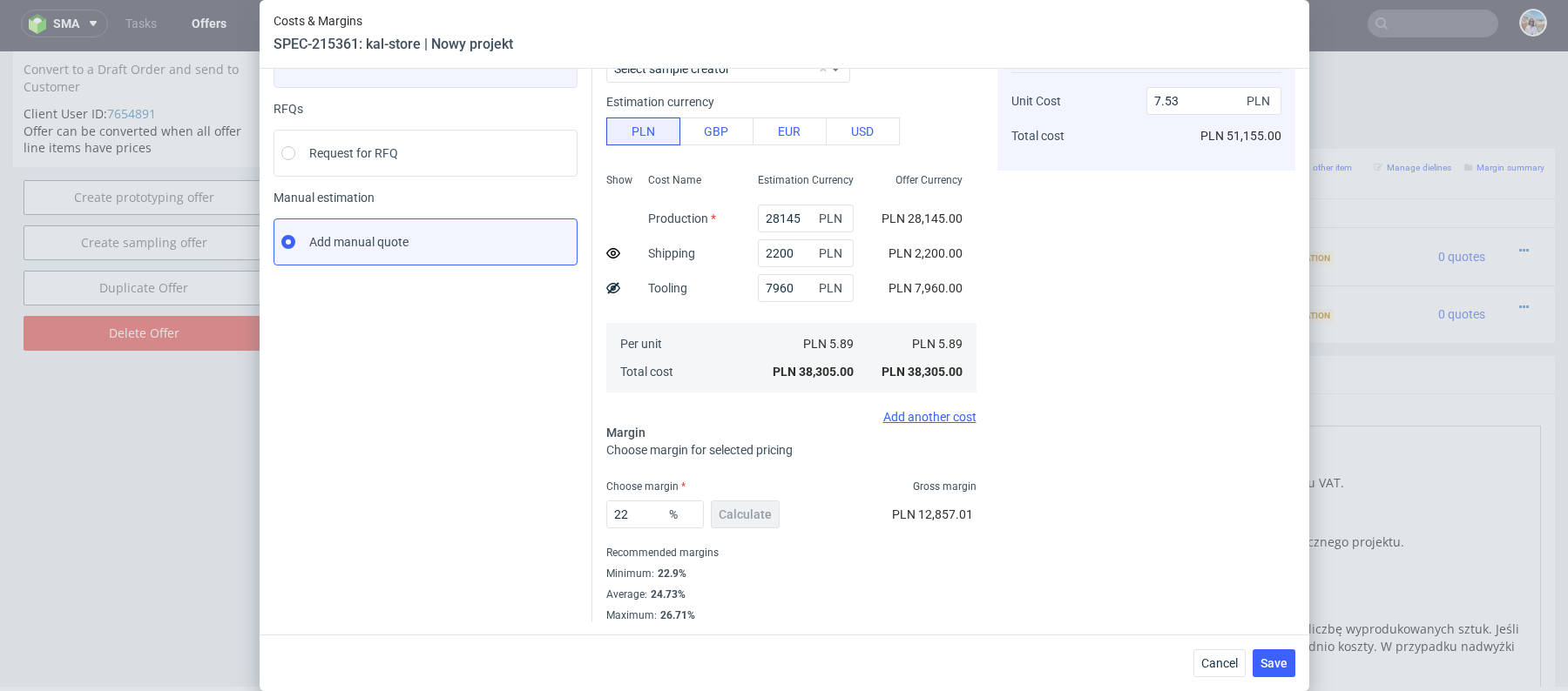
type input "7.21"
click at [500, 495] on div "Instant Quotes Refresh No quotes available RFQs Request for RFQ Manual estimati…" at bounding box center [432, 324] width 318 height 679
click at [670, 507] on span "%" at bounding box center [682, 515] width 35 height 25
click at [640, 513] on input "22" at bounding box center [655, 515] width 97 height 28
click at [564, 500] on div "Instant Quotes Refresh No quotes available RFQs Request for RFQ Manual estimati…" at bounding box center [432, 366] width 318 height 762
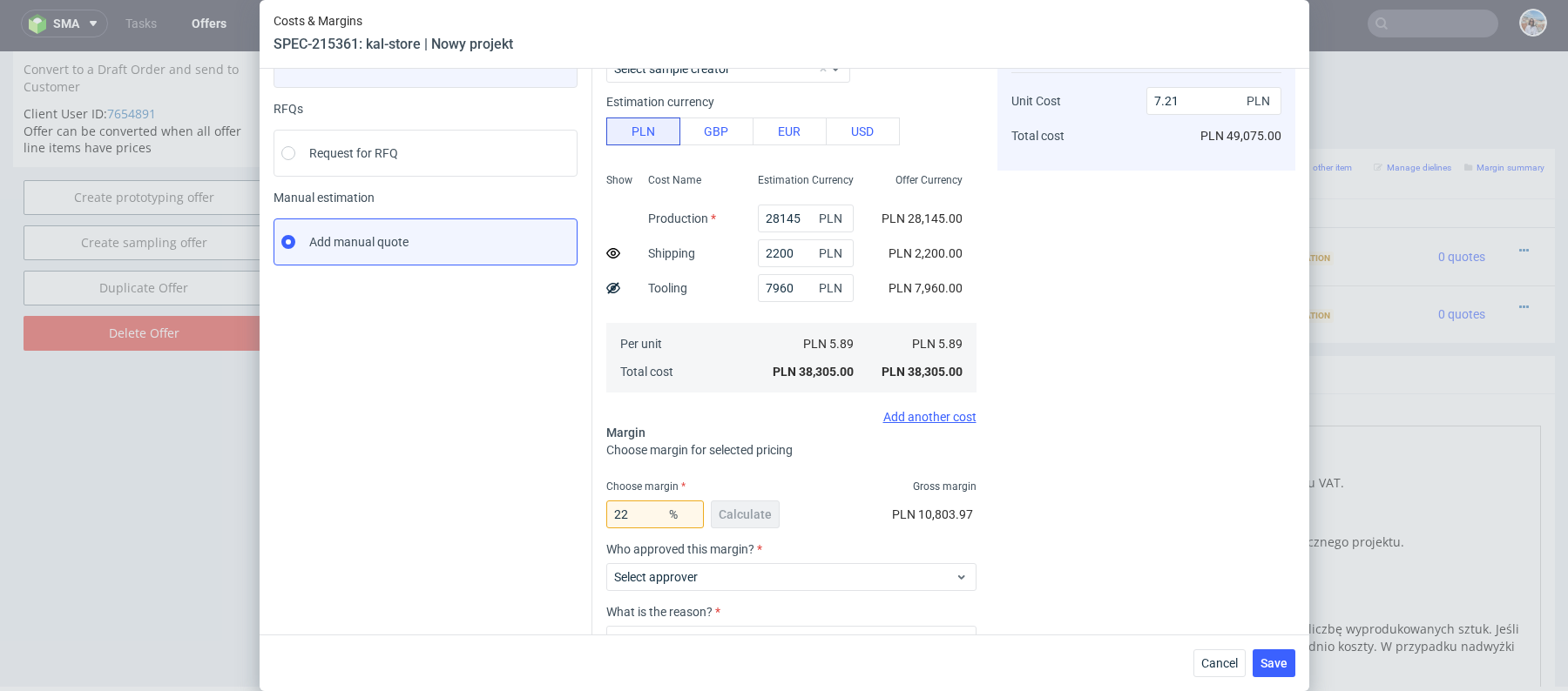
scroll to position [280, 0]
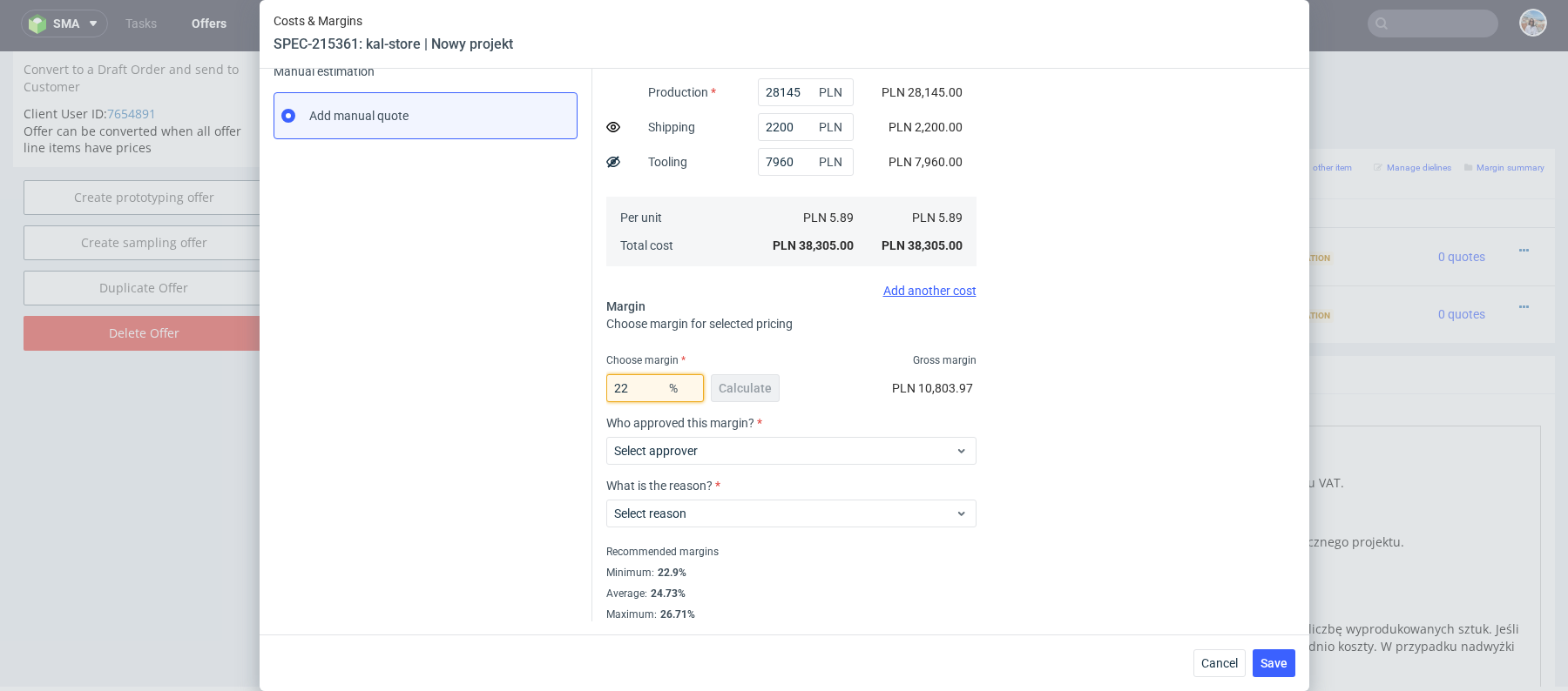
click at [649, 385] on input "22" at bounding box center [655, 389] width 97 height 28
type input "20"
type input "7.02"
type input "20"
click at [519, 400] on div "Instant Quotes Refresh No quotes available RFQs Request for RFQ Manual estimati…" at bounding box center [432, 240] width 318 height 762
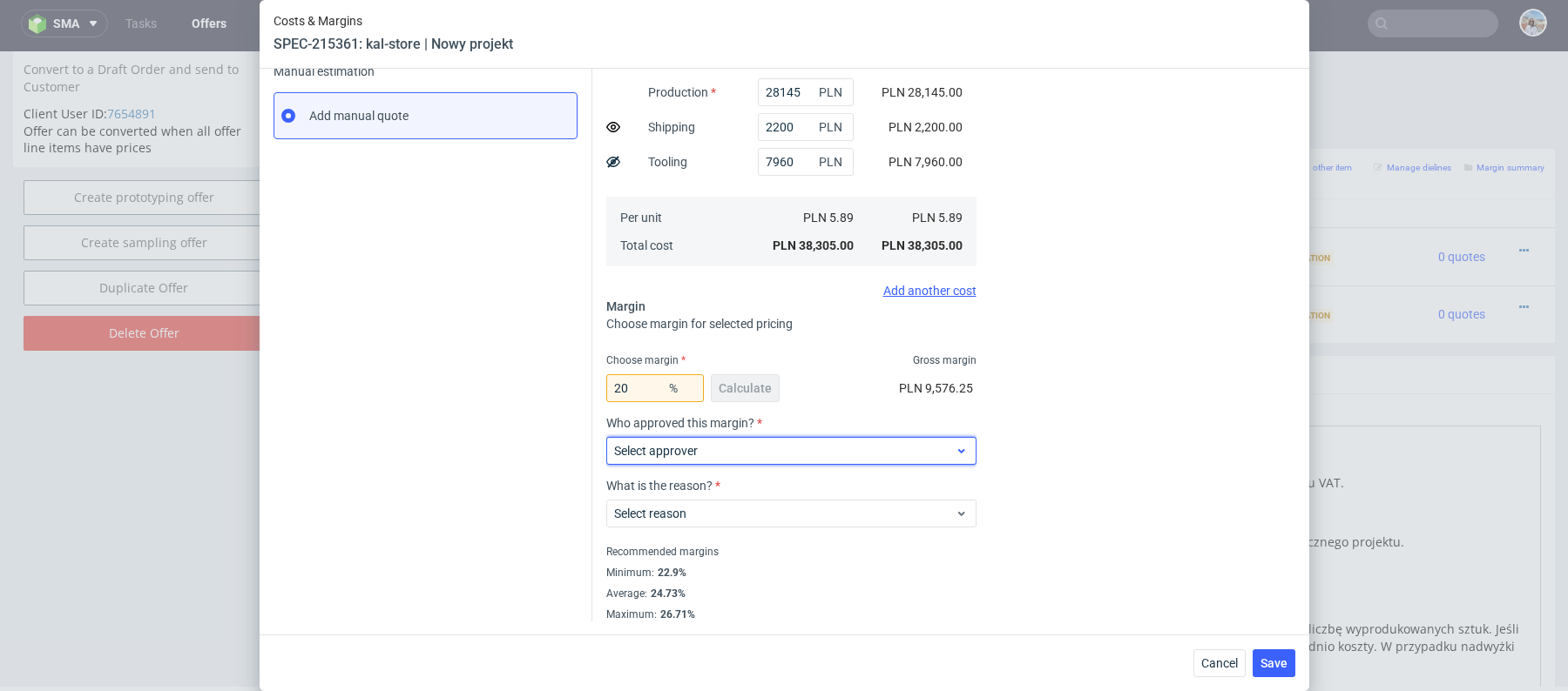
click at [746, 461] on div "Select approver" at bounding box center [790, 451] width 370 height 28
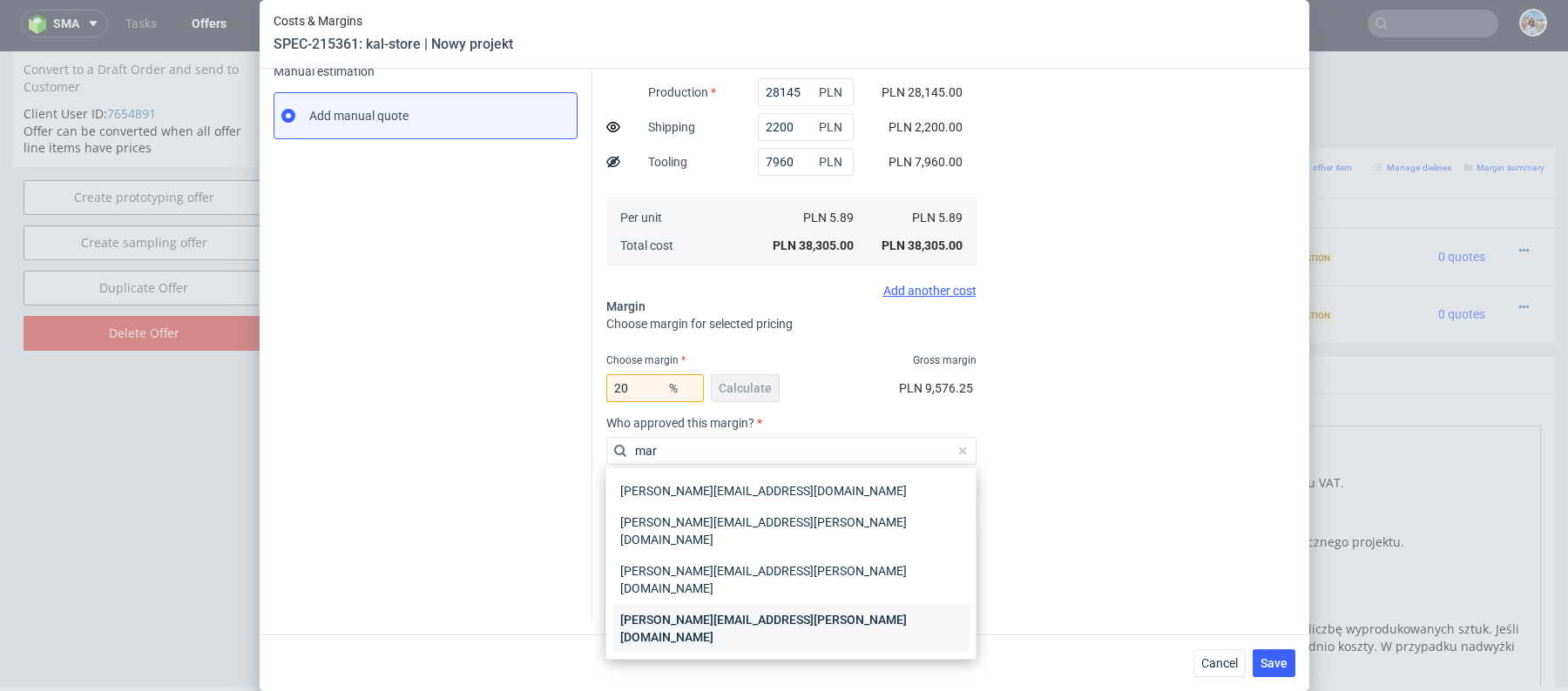
type input "mart"
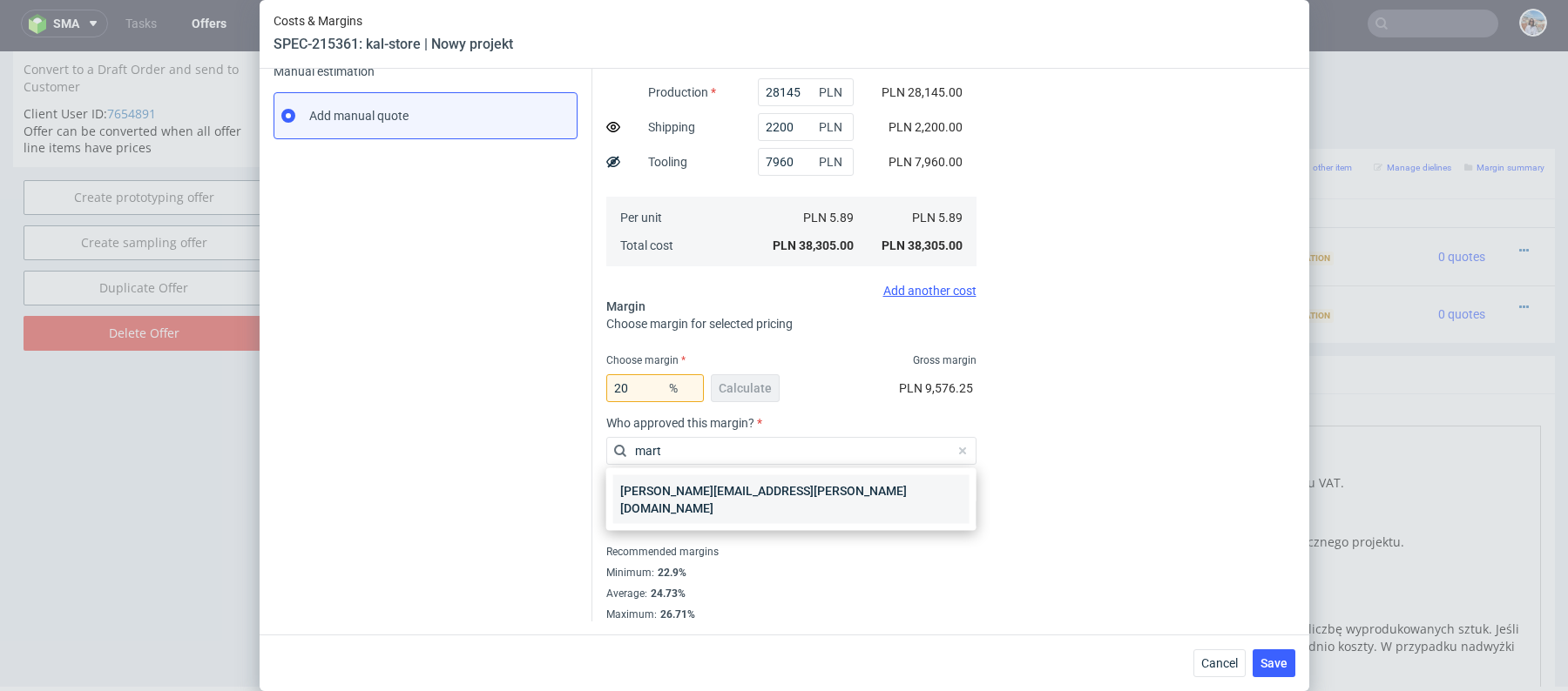
click at [812, 487] on div "[PERSON_NAME][EMAIL_ADDRESS][PERSON_NAME][DOMAIN_NAME]" at bounding box center [790, 499] width 356 height 49
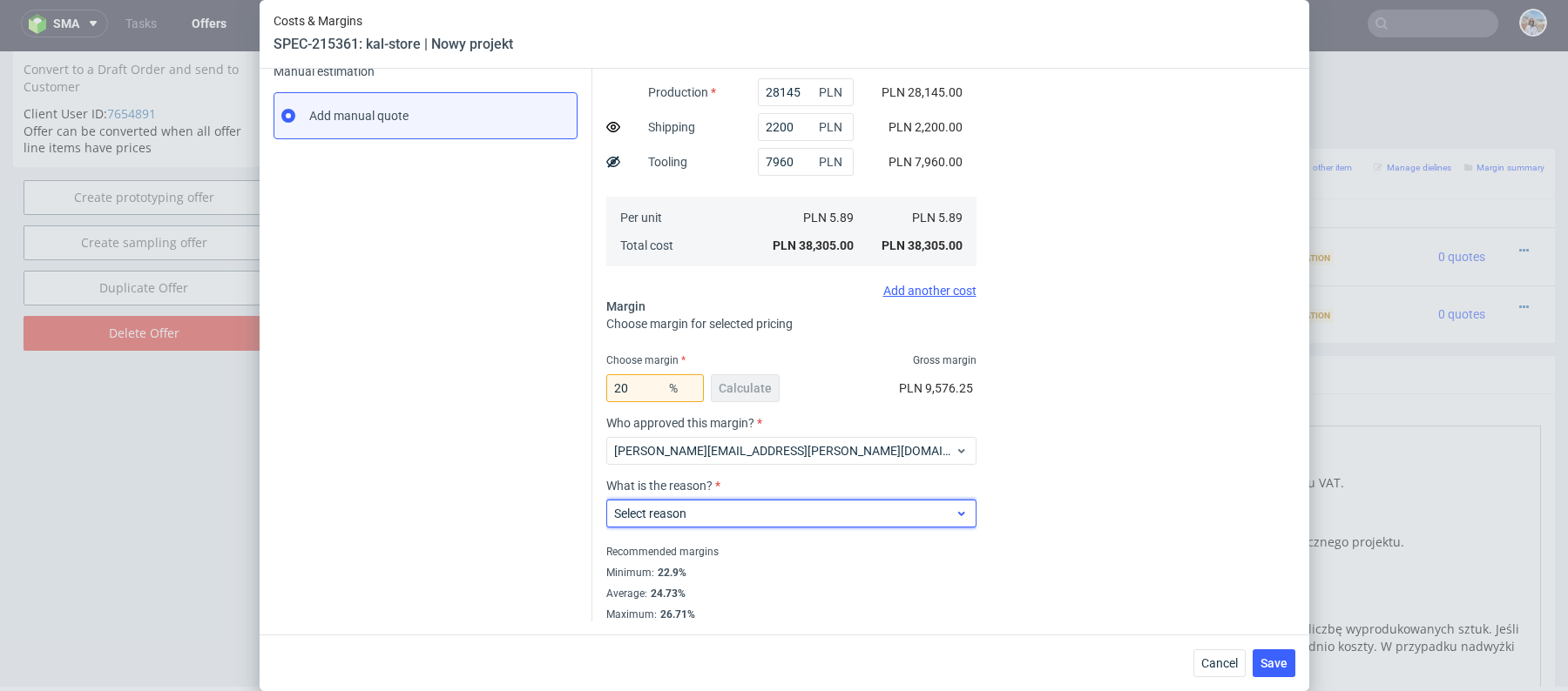
click at [806, 509] on span "Select reason" at bounding box center [784, 514] width 341 height 18
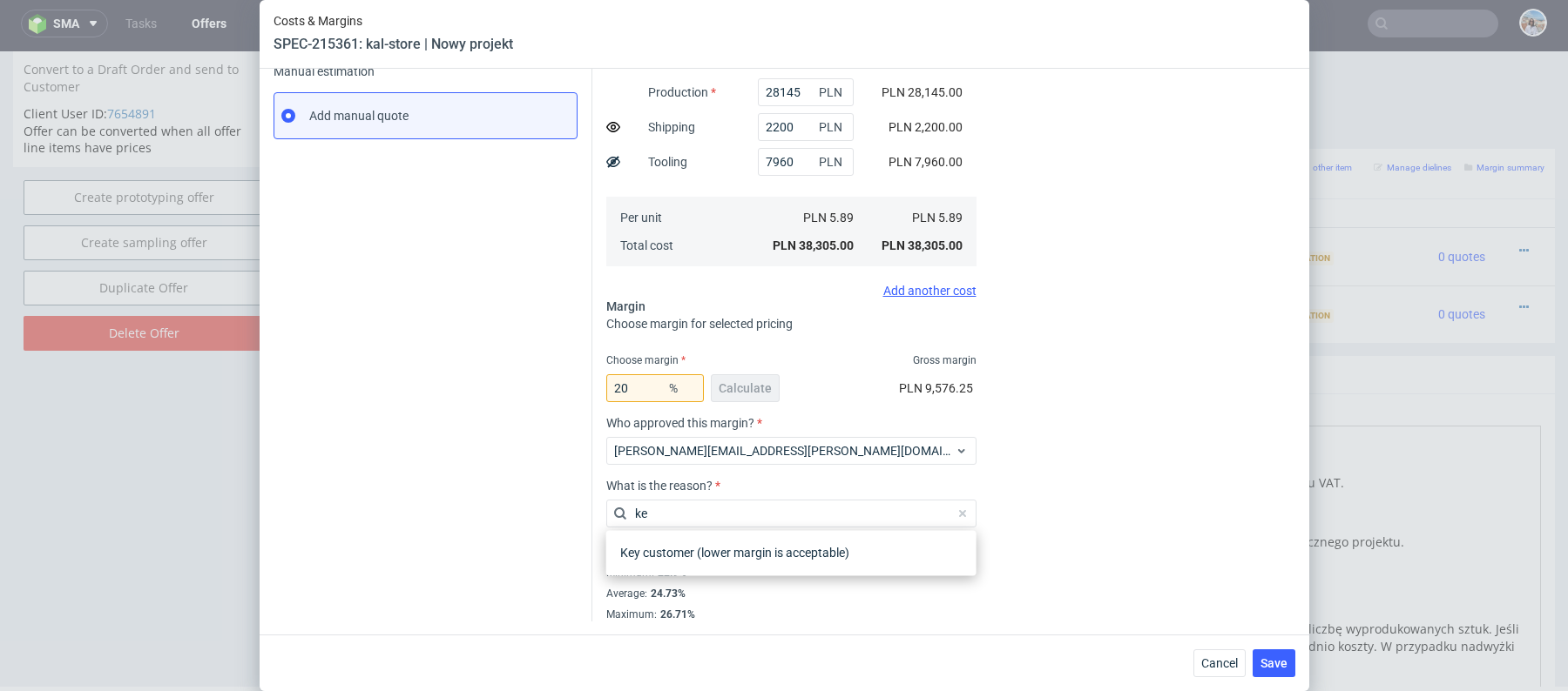
type input "key"
click at [853, 558] on div "Key customer (lower margin is acceptable)" at bounding box center [790, 553] width 356 height 32
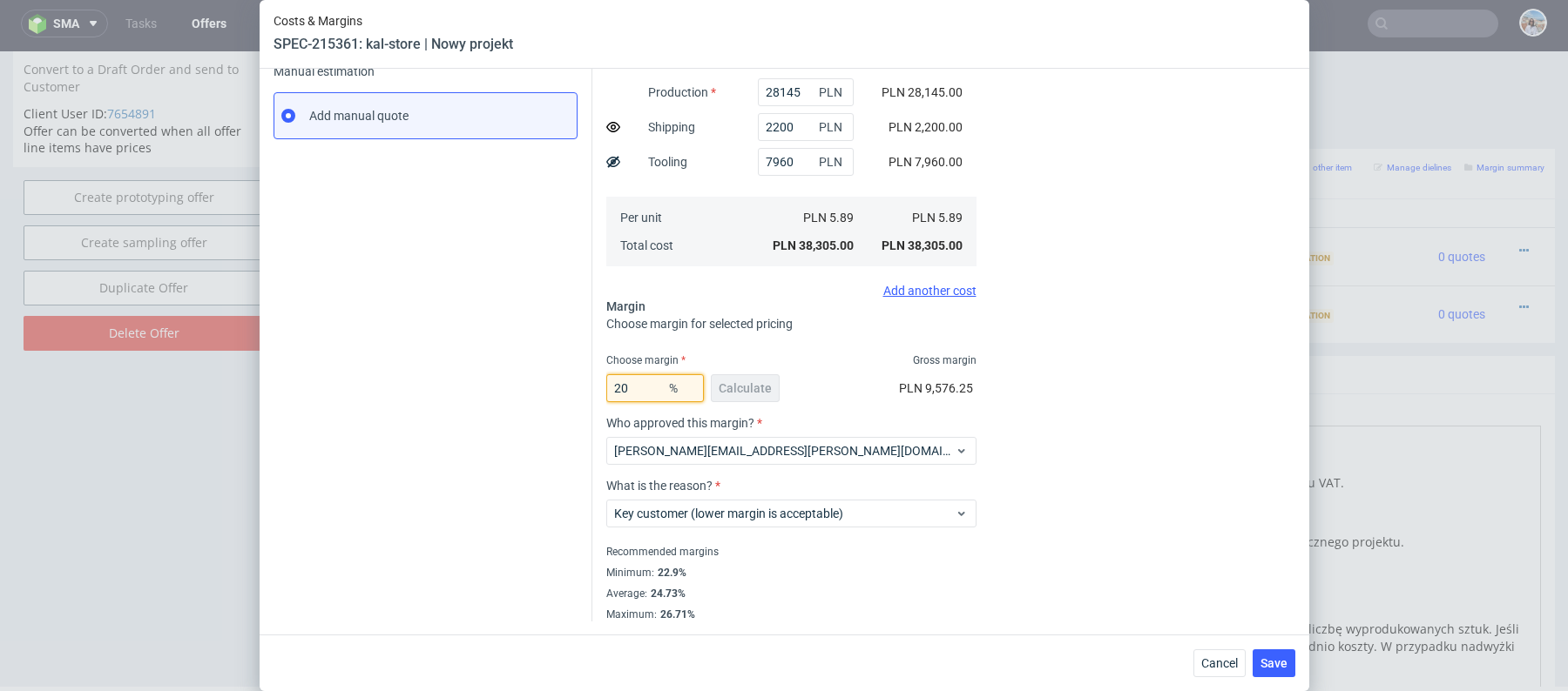
click at [637, 384] on input "20" at bounding box center [655, 389] width 97 height 28
type input "22"
click at [527, 399] on div "Instant Quotes Refresh No quotes available RFQs Request for RFQ Manual estimati…" at bounding box center [432, 240] width 318 height 762
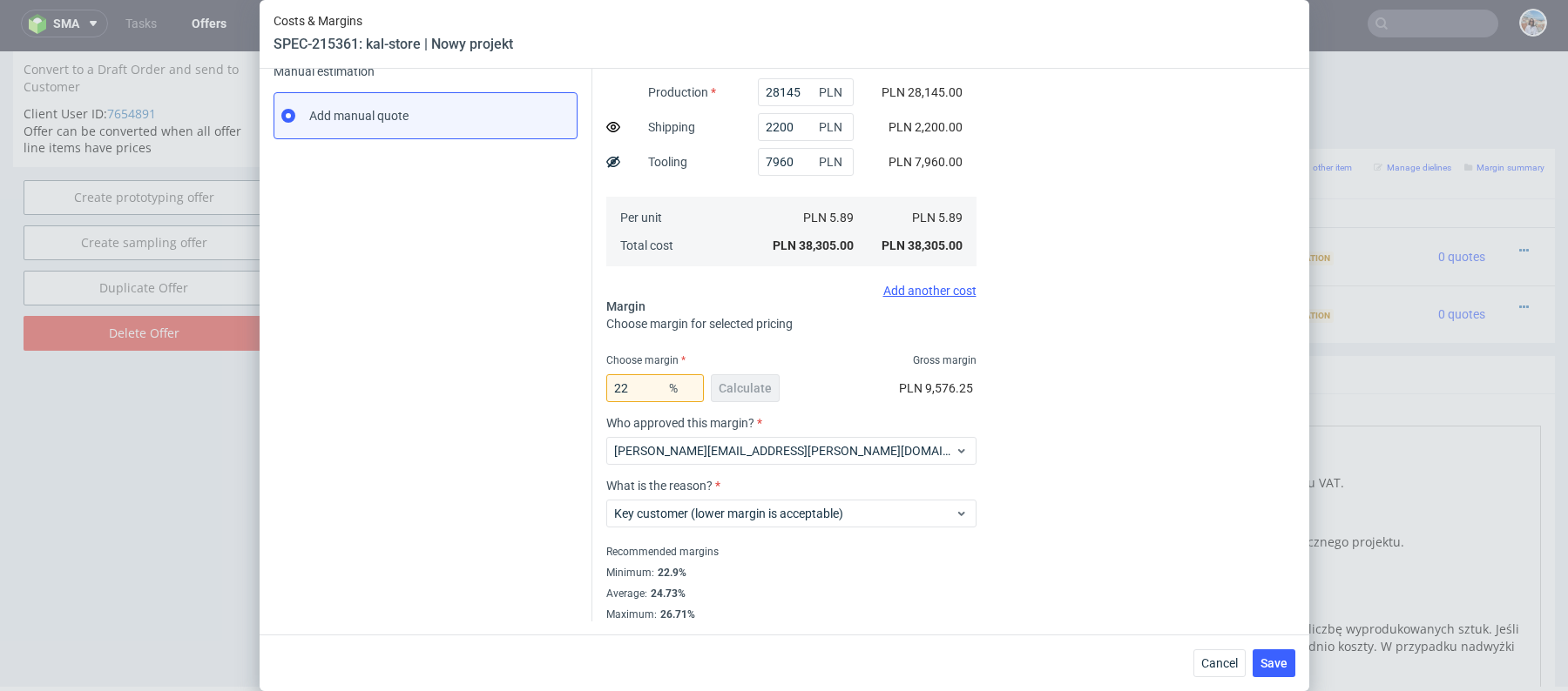
type input "7.21"
click at [652, 399] on input "22" at bounding box center [655, 389] width 97 height 28
type input "20"
type input "7.02"
type input "20"
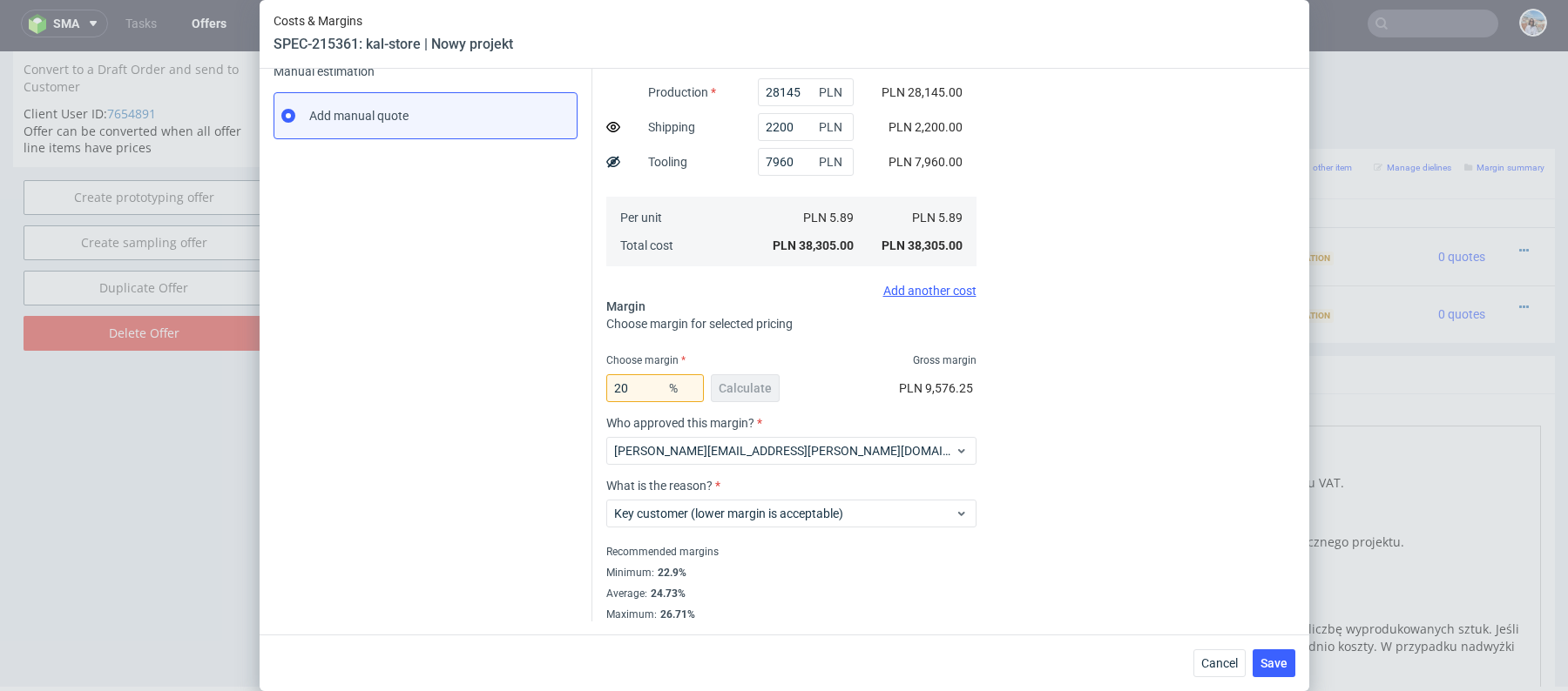
click at [475, 320] on div "Instant Quotes Refresh No quotes available RFQs Request for RFQ Manual estimati…" at bounding box center [432, 240] width 318 height 762
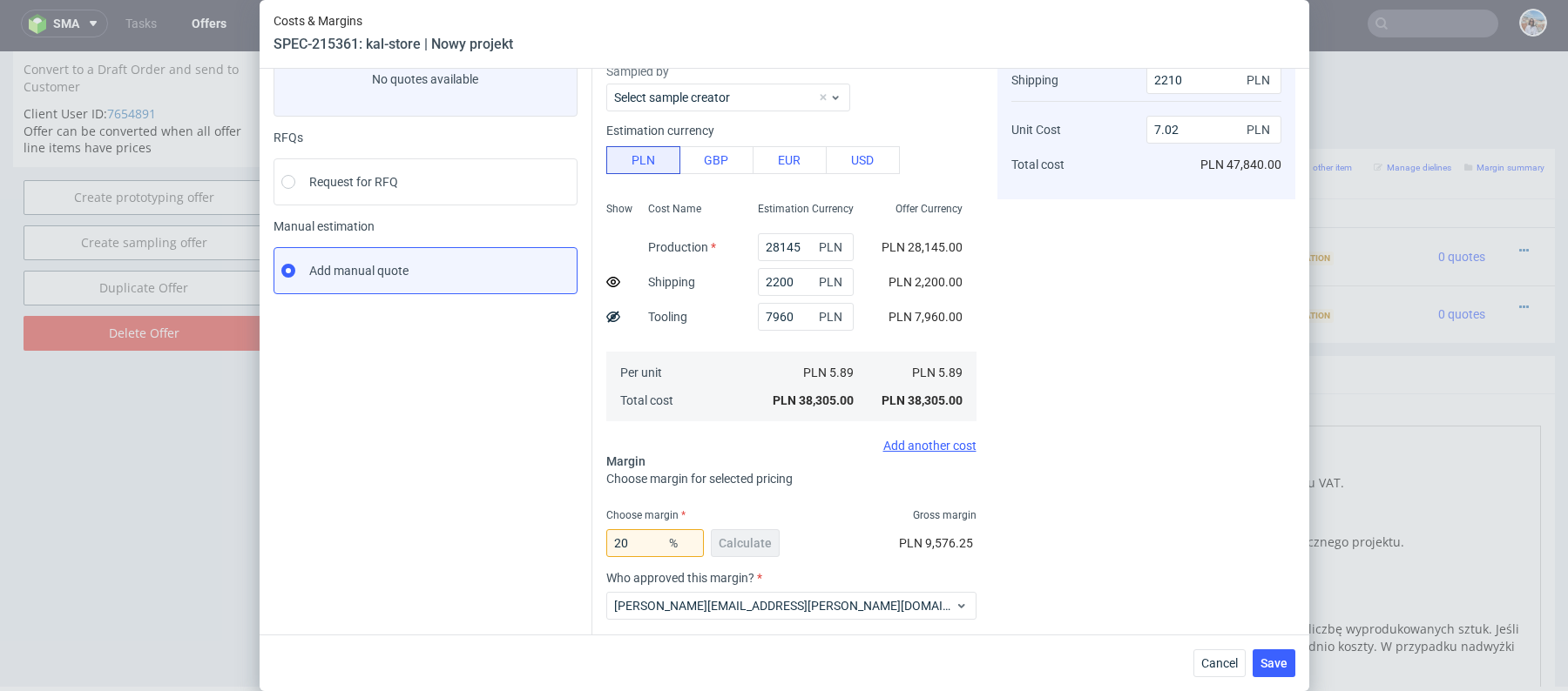
scroll to position [0, 0]
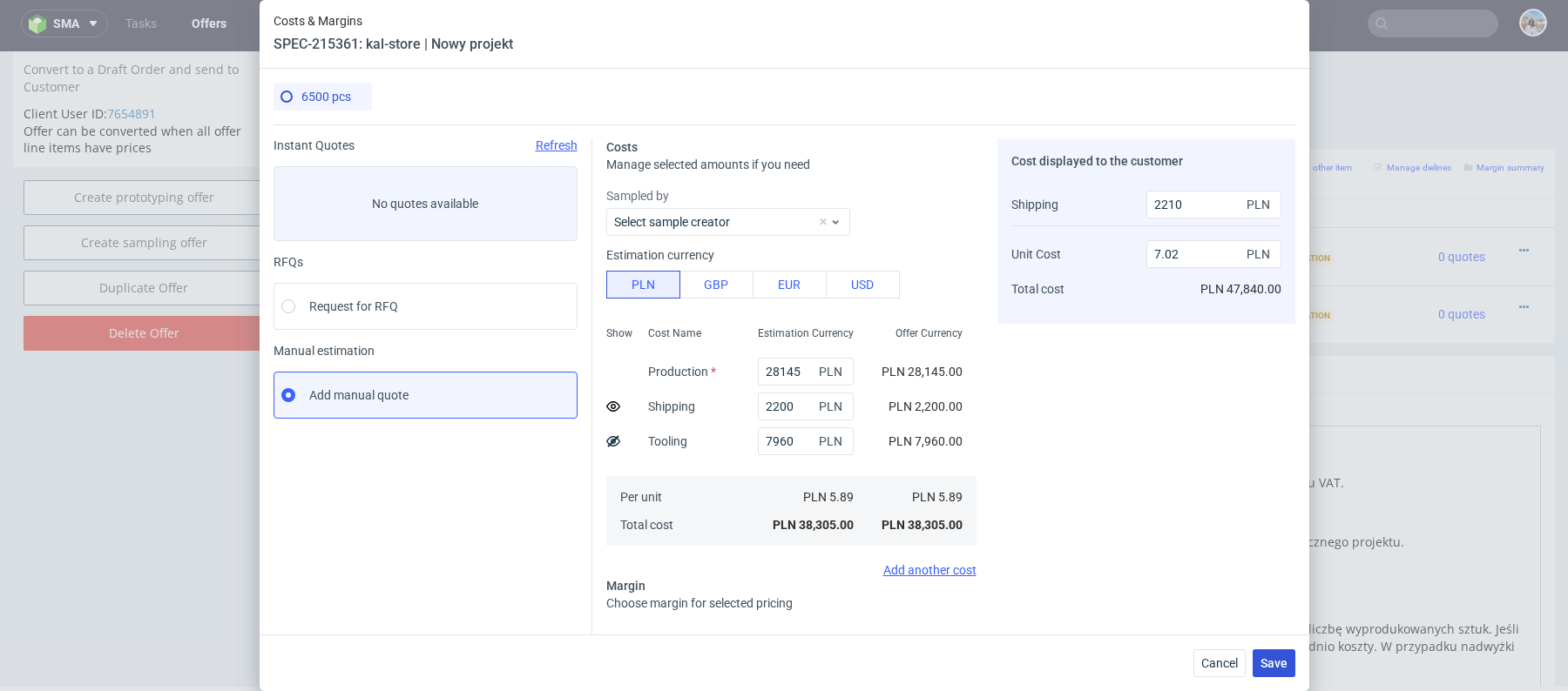
click at [1282, 662] on span "Save" at bounding box center [1273, 663] width 27 height 12
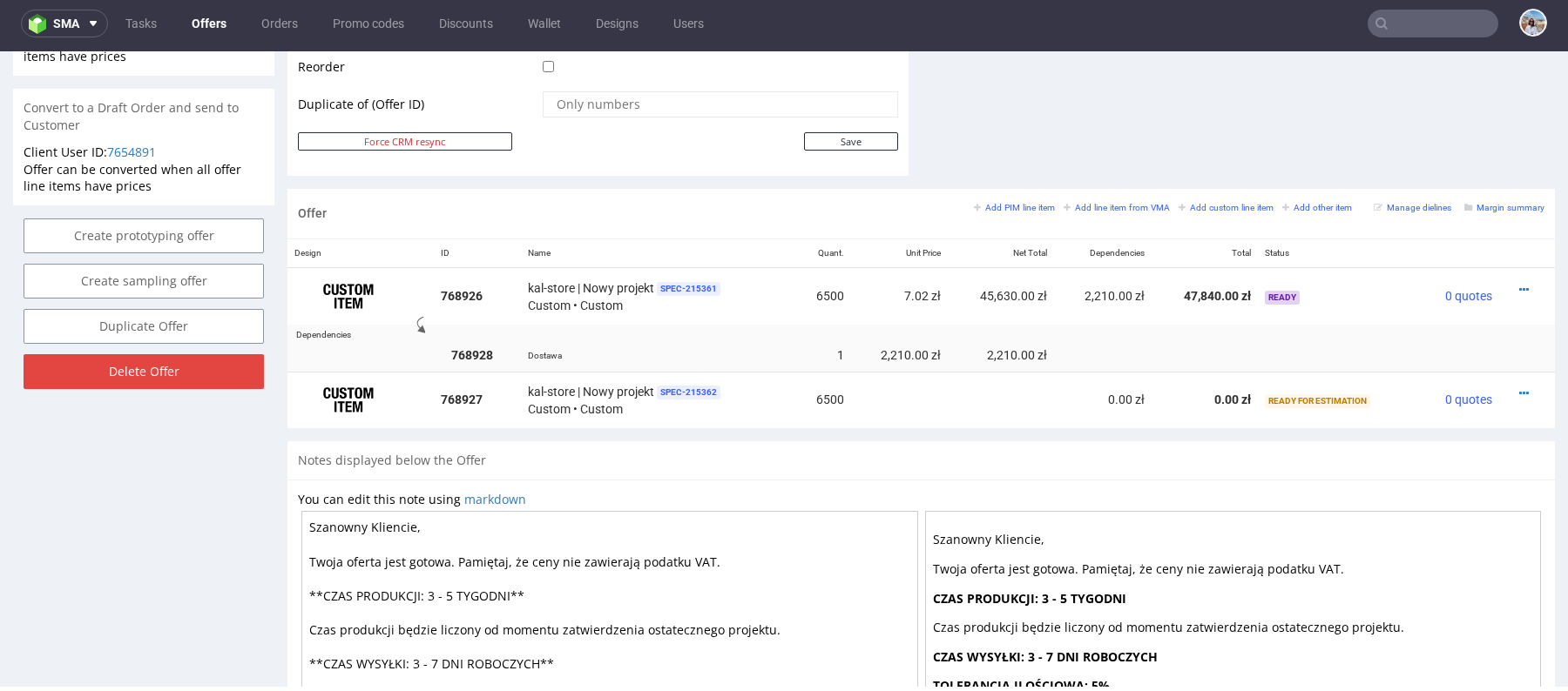
scroll to position [842, 0]
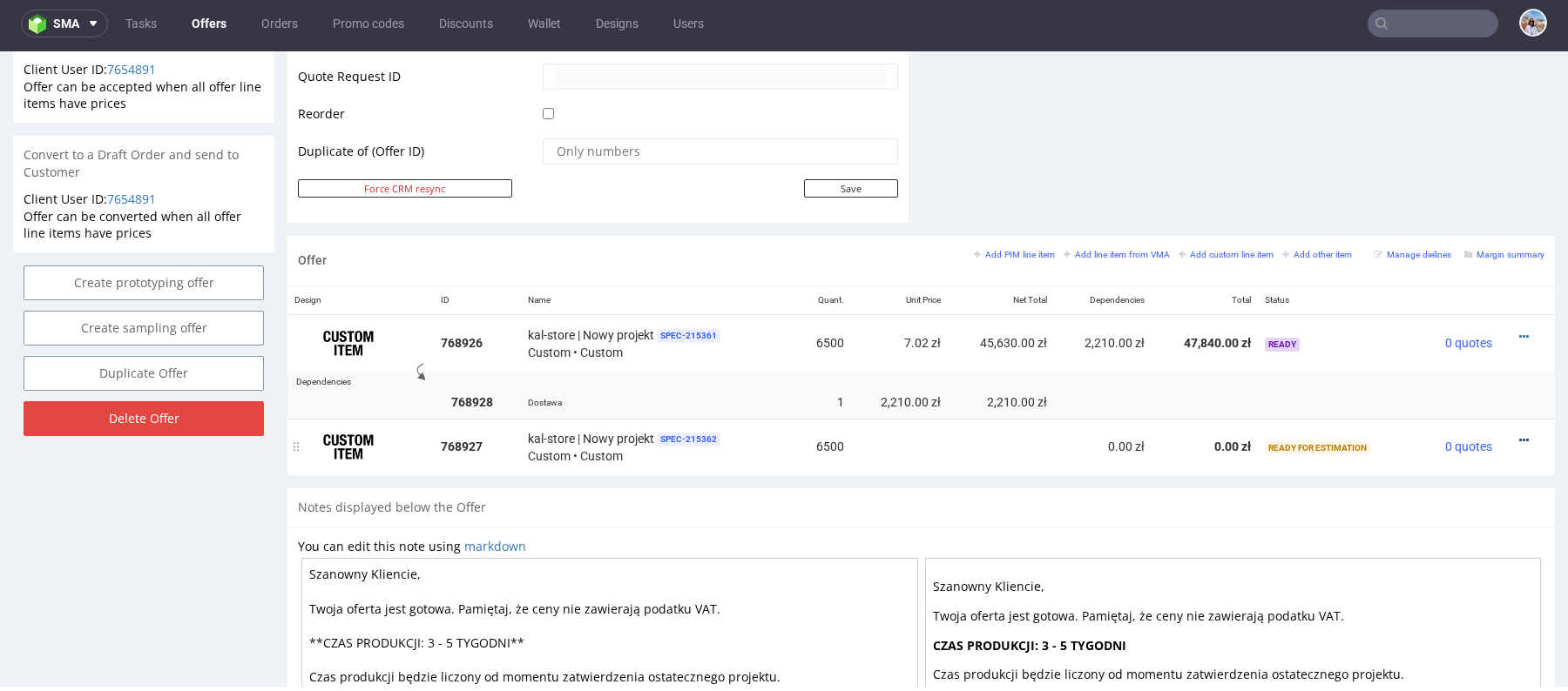
click at [1519, 439] on icon at bounding box center [1524, 440] width 10 height 12
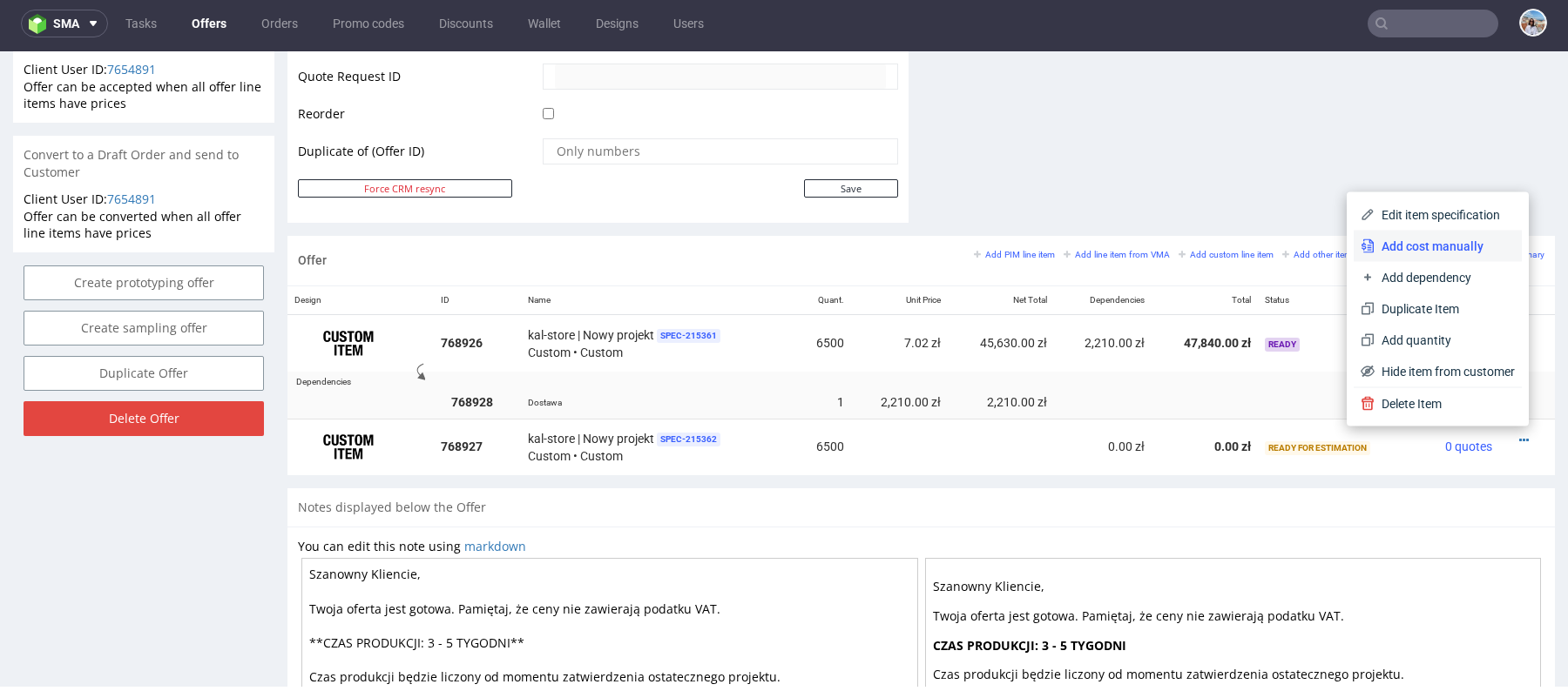
click at [1404, 241] on span "Add cost manually" at bounding box center [1444, 247] width 140 height 18
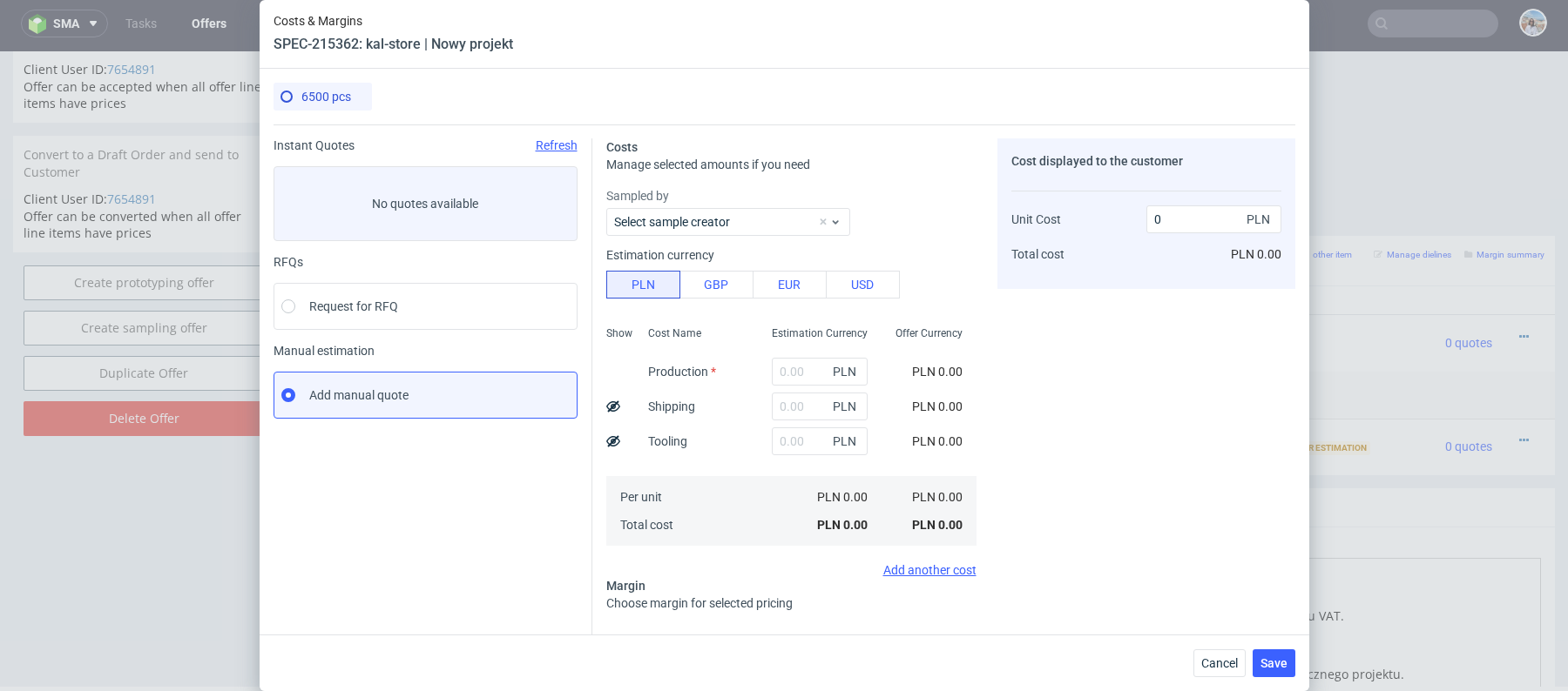
scroll to position [16, 0]
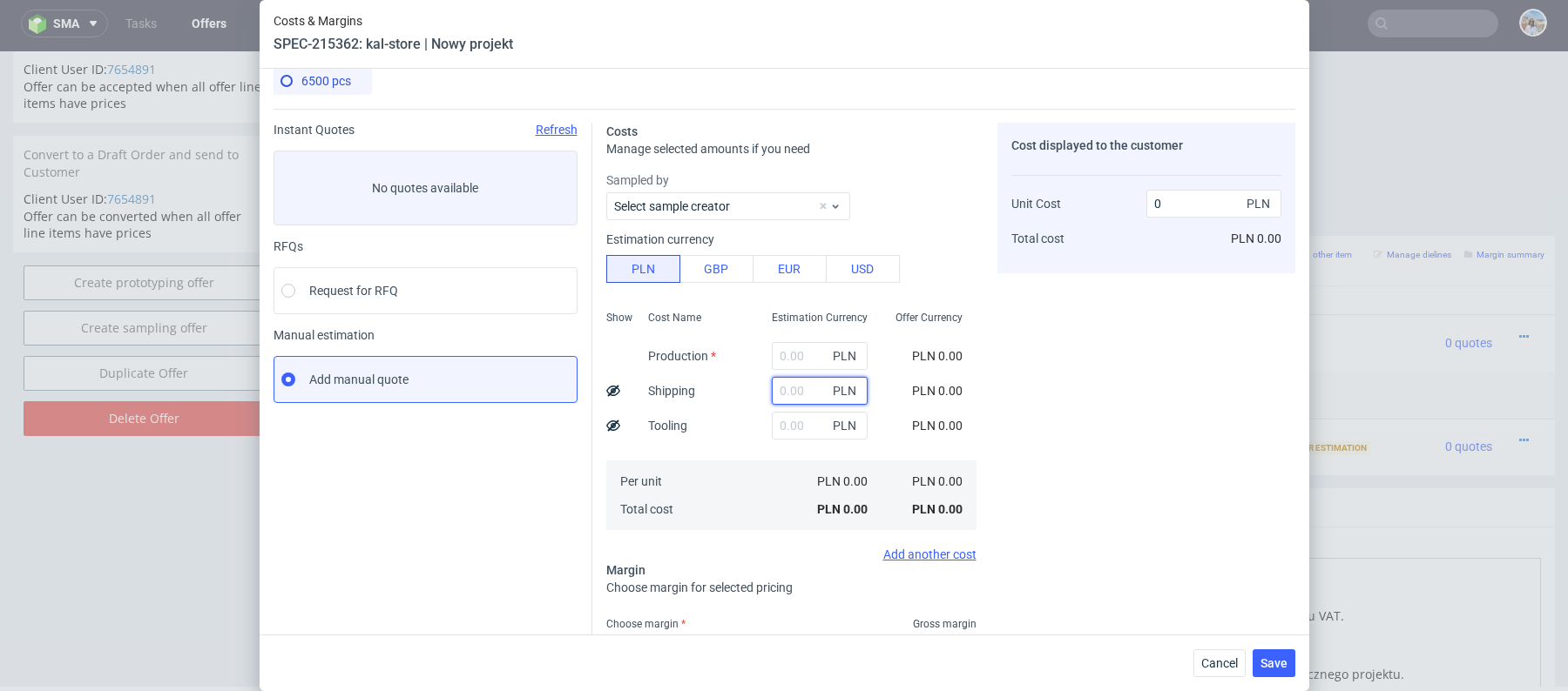
click at [808, 382] on input "text" at bounding box center [819, 391] width 96 height 28
paste input "2200"
type input "2200"
type input "0.34"
type input "2200"
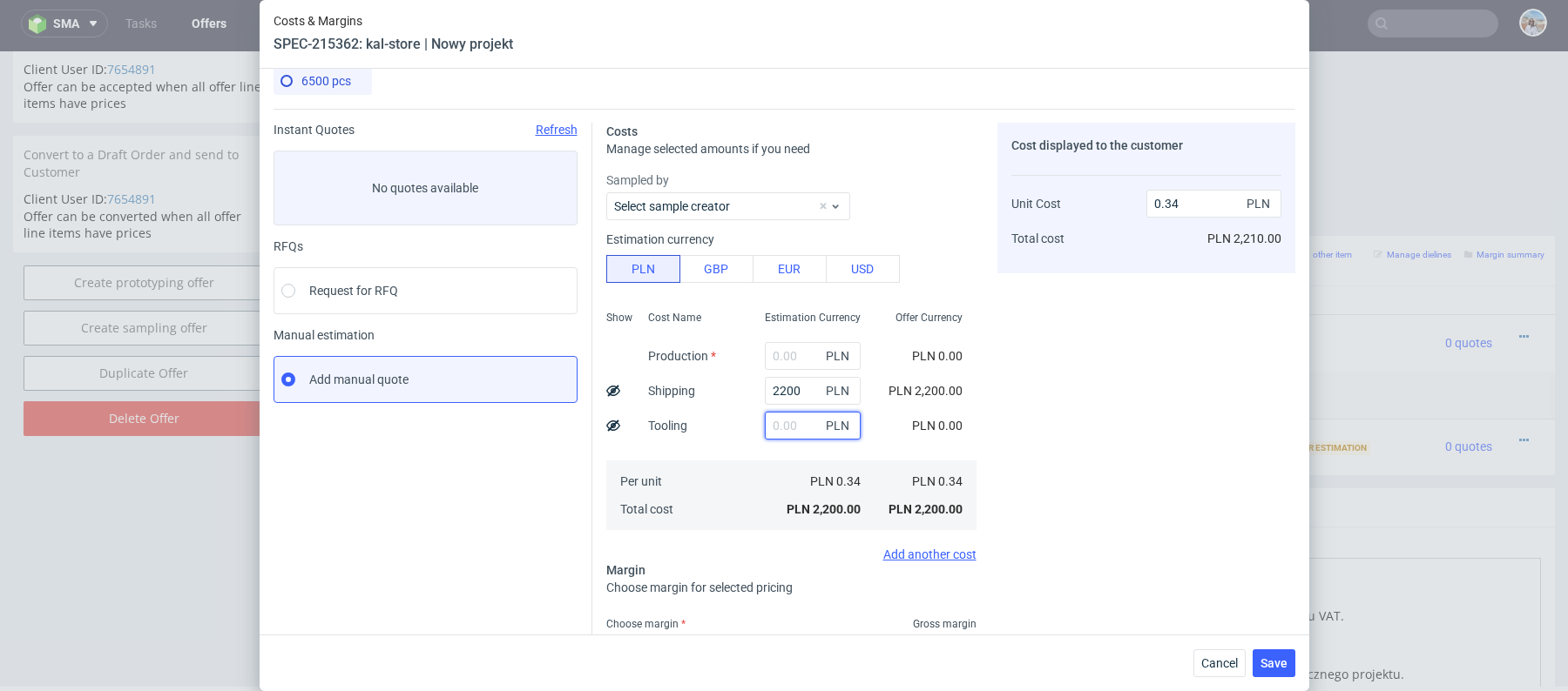
click at [789, 428] on input "text" at bounding box center [812, 425] width 96 height 28
click at [612, 384] on icon at bounding box center [613, 391] width 14 height 14
type input "0"
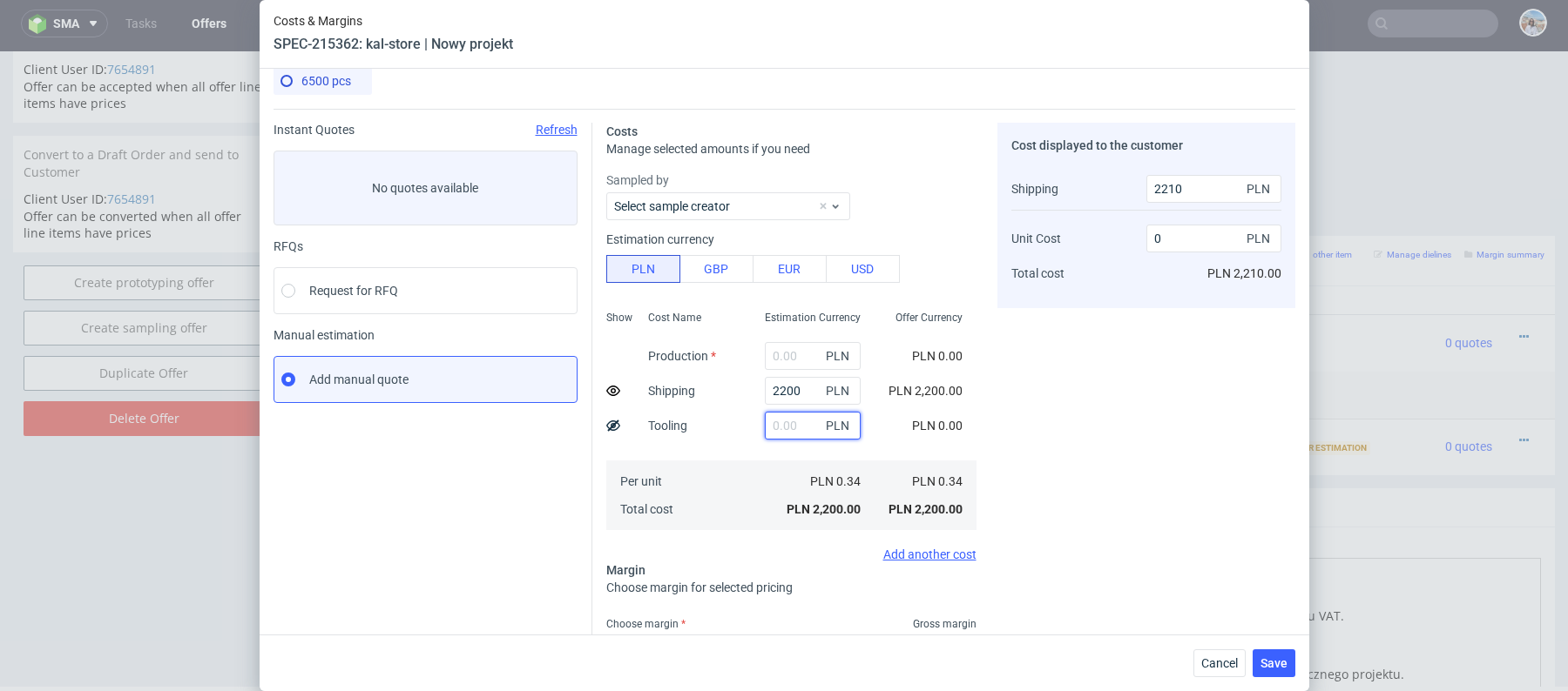
click at [789, 429] on input "text" at bounding box center [812, 425] width 96 height 28
paste input "7960"
type input "7960"
type input "1.22"
type input "7960"
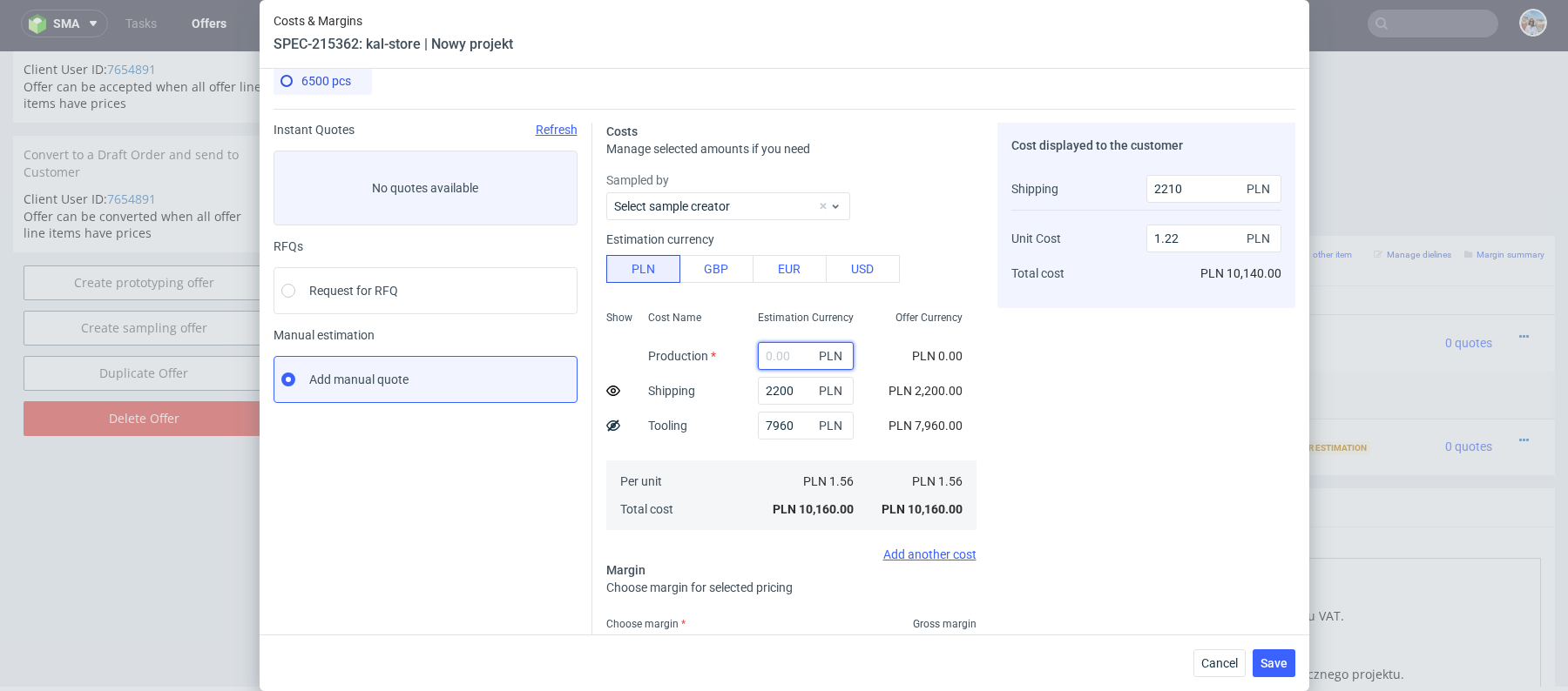
click at [777, 355] on input "text" at bounding box center [805, 356] width 96 height 28
paste input "23985"
type input "23985"
type input "4.91"
type input "23985"
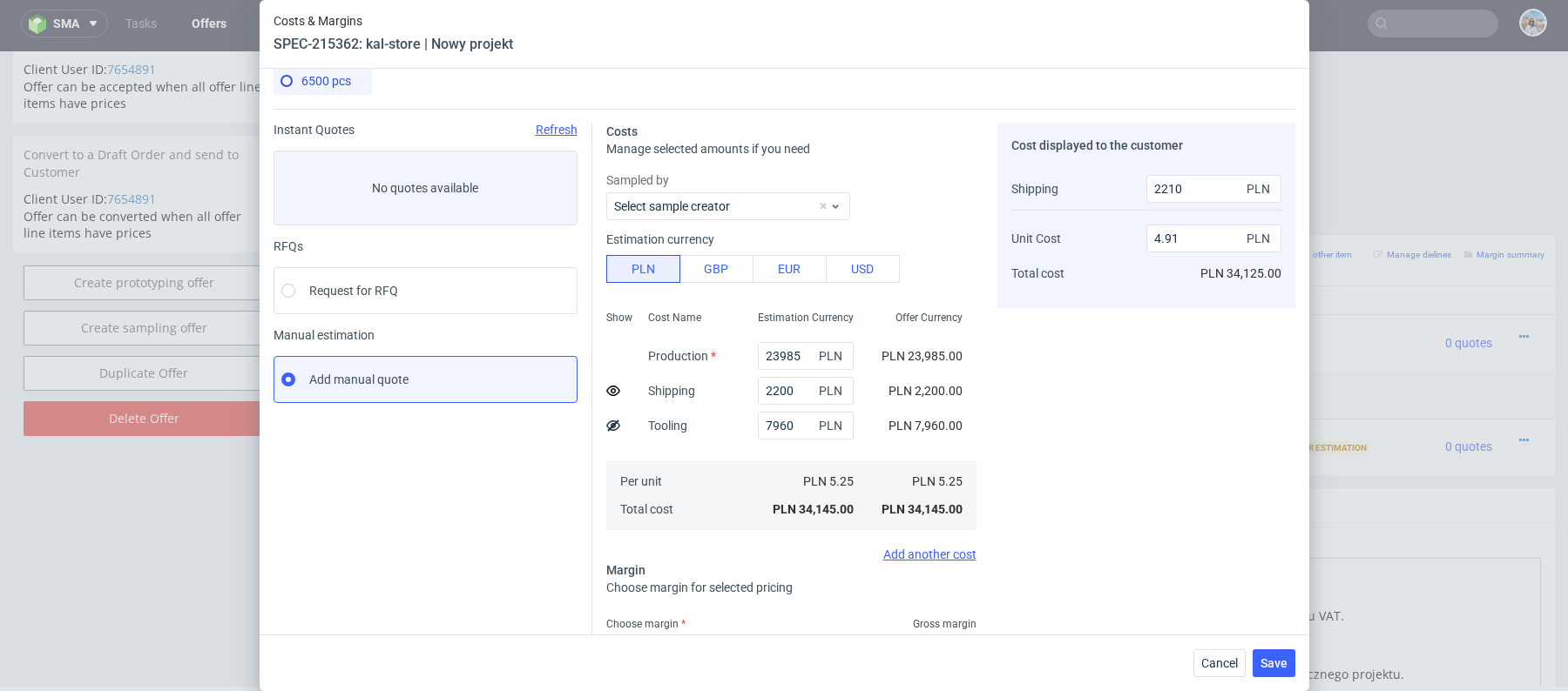
click at [733, 436] on div "Cost Name Production Shipping Tooling Per unit Total cost" at bounding box center [688, 418] width 110 height 230
click at [615, 384] on icon at bounding box center [613, 391] width 14 height 14
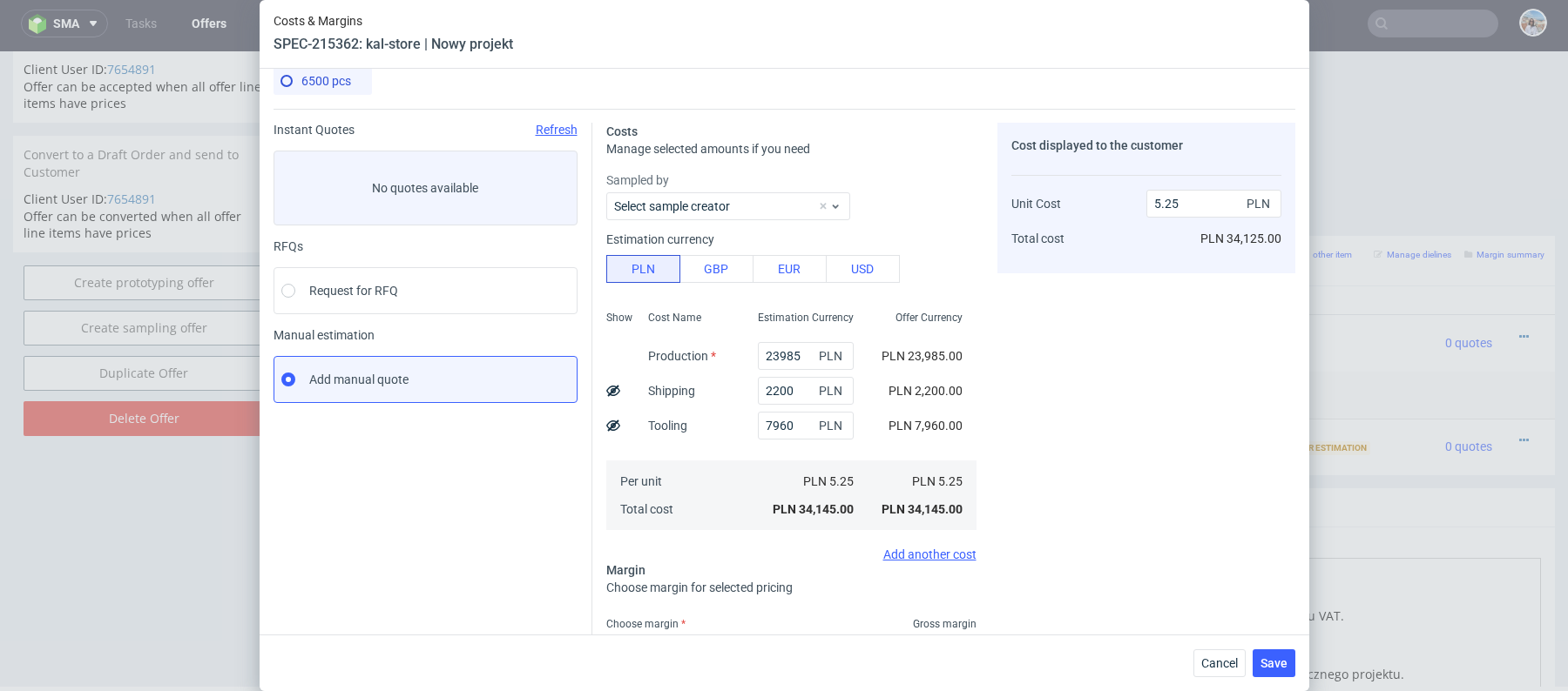
click at [608, 390] on icon at bounding box center [613, 391] width 14 height 14
type input "4.91"
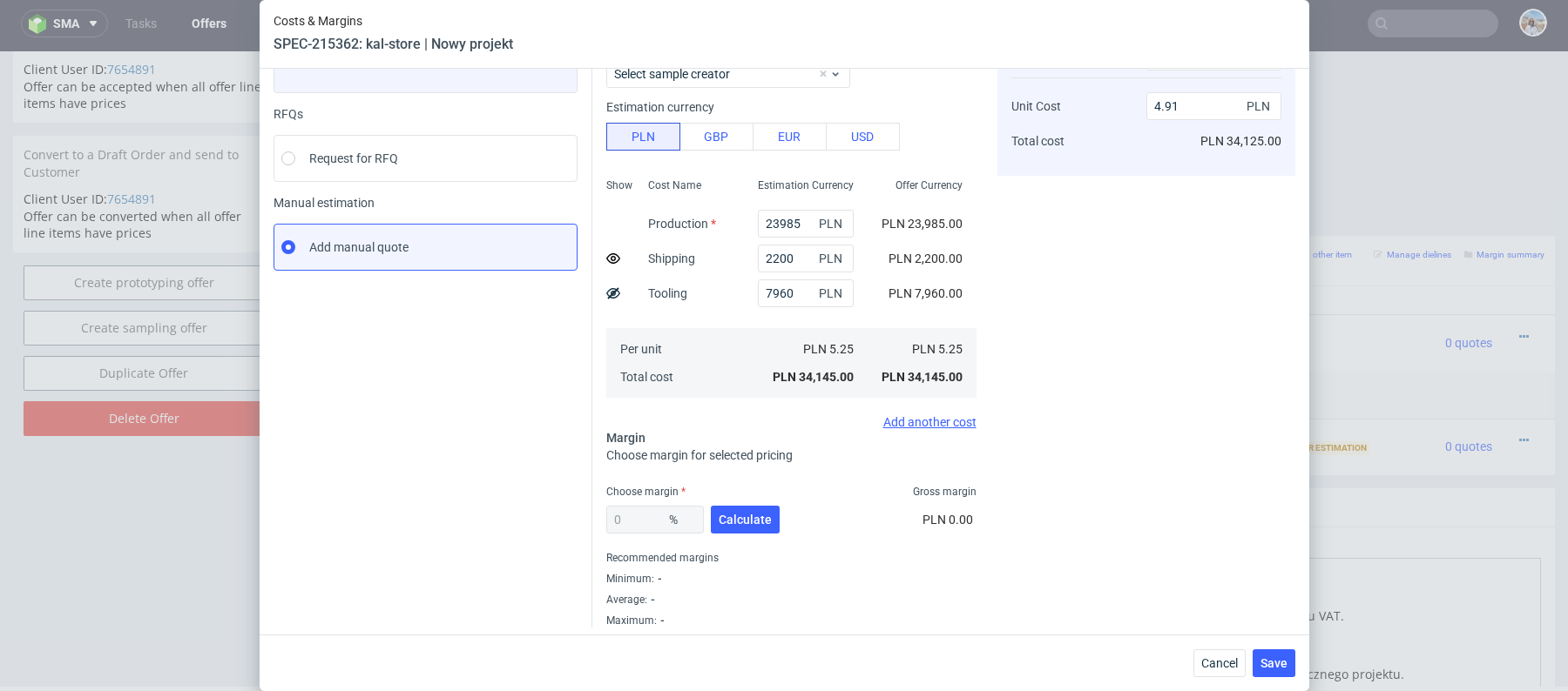
scroll to position [154, 0]
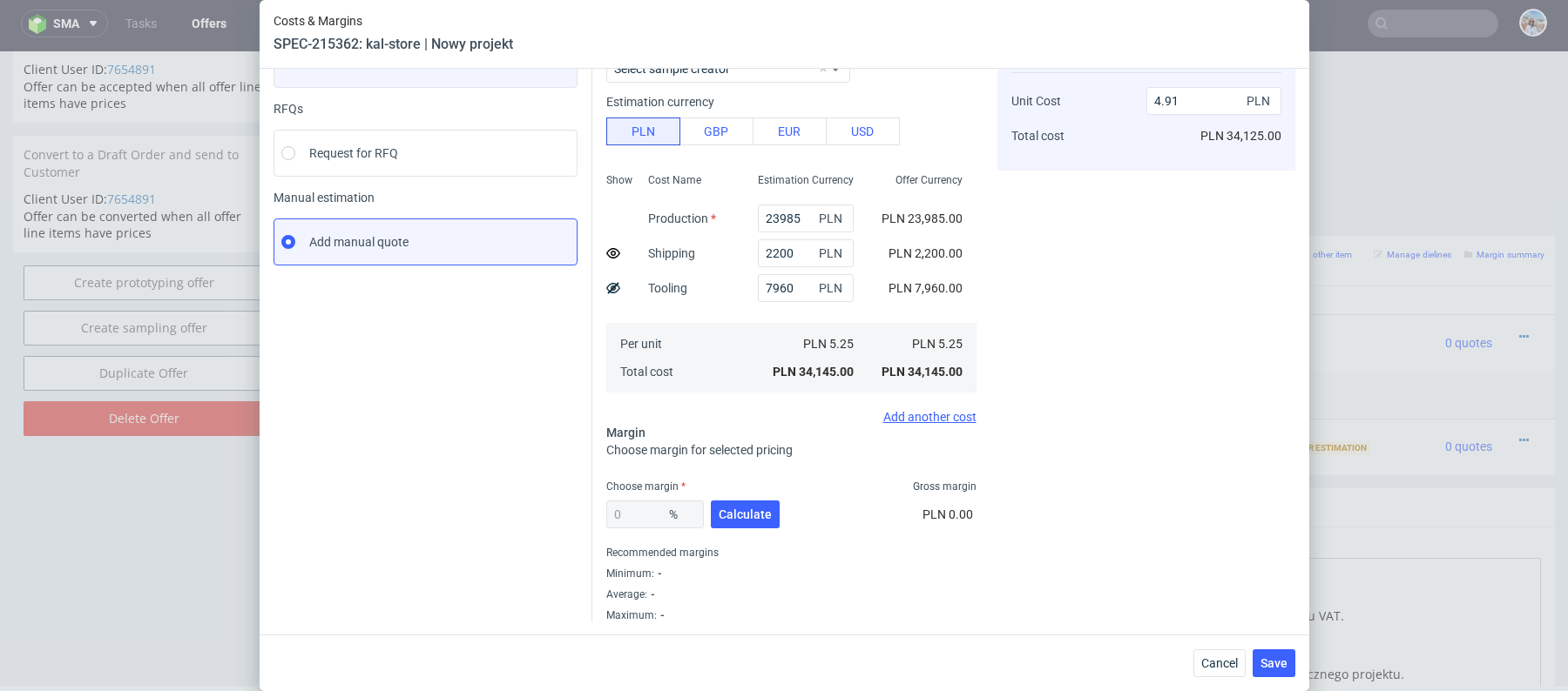
click at [726, 528] on div "0 % Calculate" at bounding box center [694, 518] width 177 height 49
click at [726, 518] on span "Calculate" at bounding box center [745, 515] width 54 height 12
type input "25.5"
type input "6.71"
click at [650, 513] on input "25.5" at bounding box center [655, 515] width 97 height 28
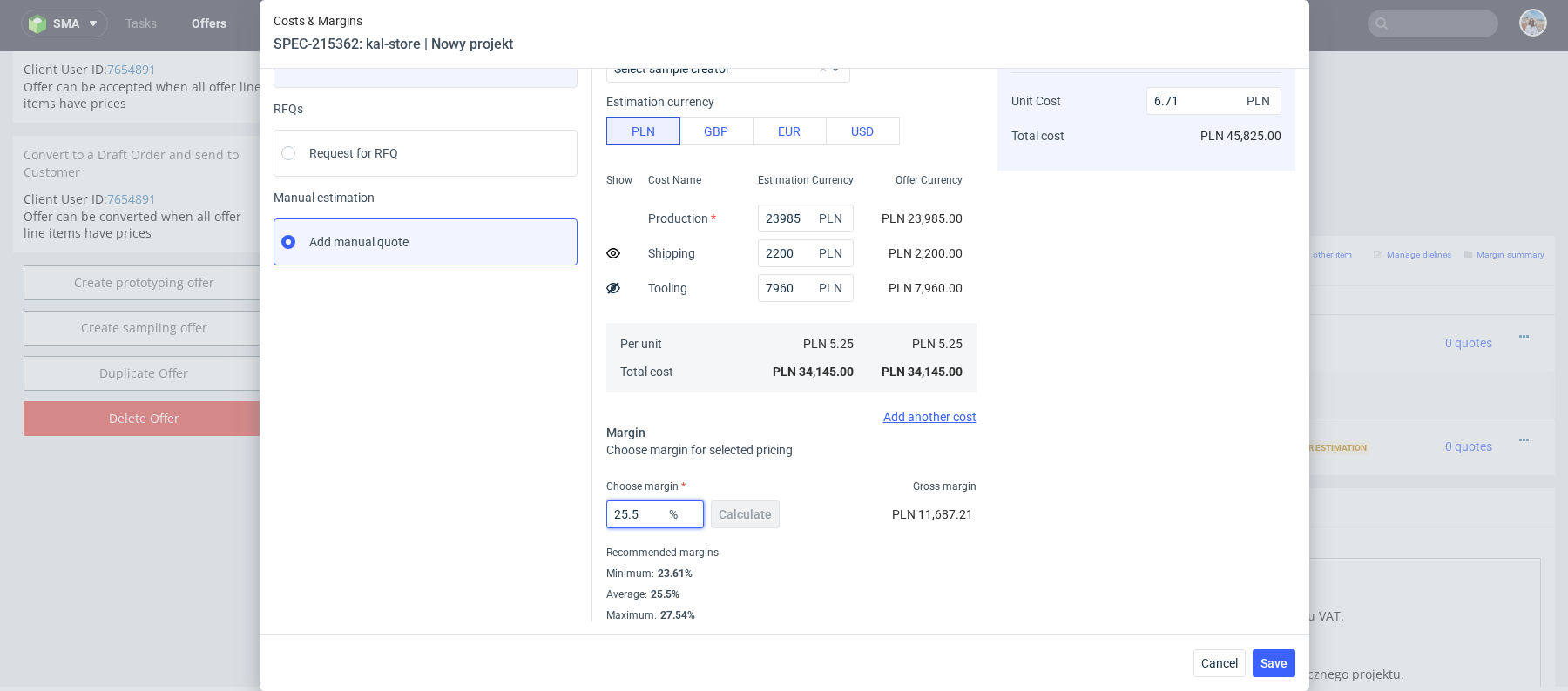
click at [650, 513] on input "25.5" at bounding box center [655, 515] width 97 height 28
type input "22"
click at [489, 488] on div "Instant Quotes Refresh No quotes available RFQs Request for RFQ Manual estimati…" at bounding box center [432, 303] width 318 height 637
type input "6.39"
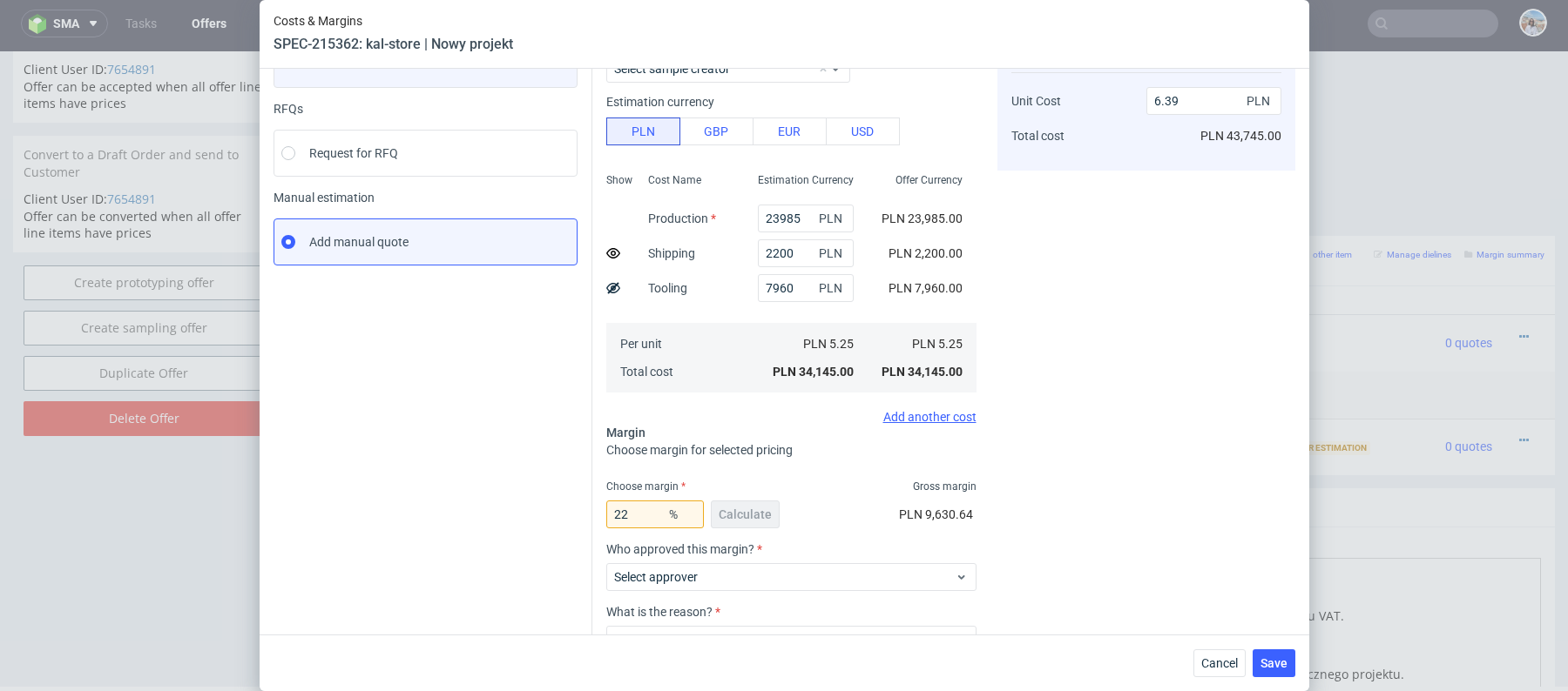
scroll to position [280, 0]
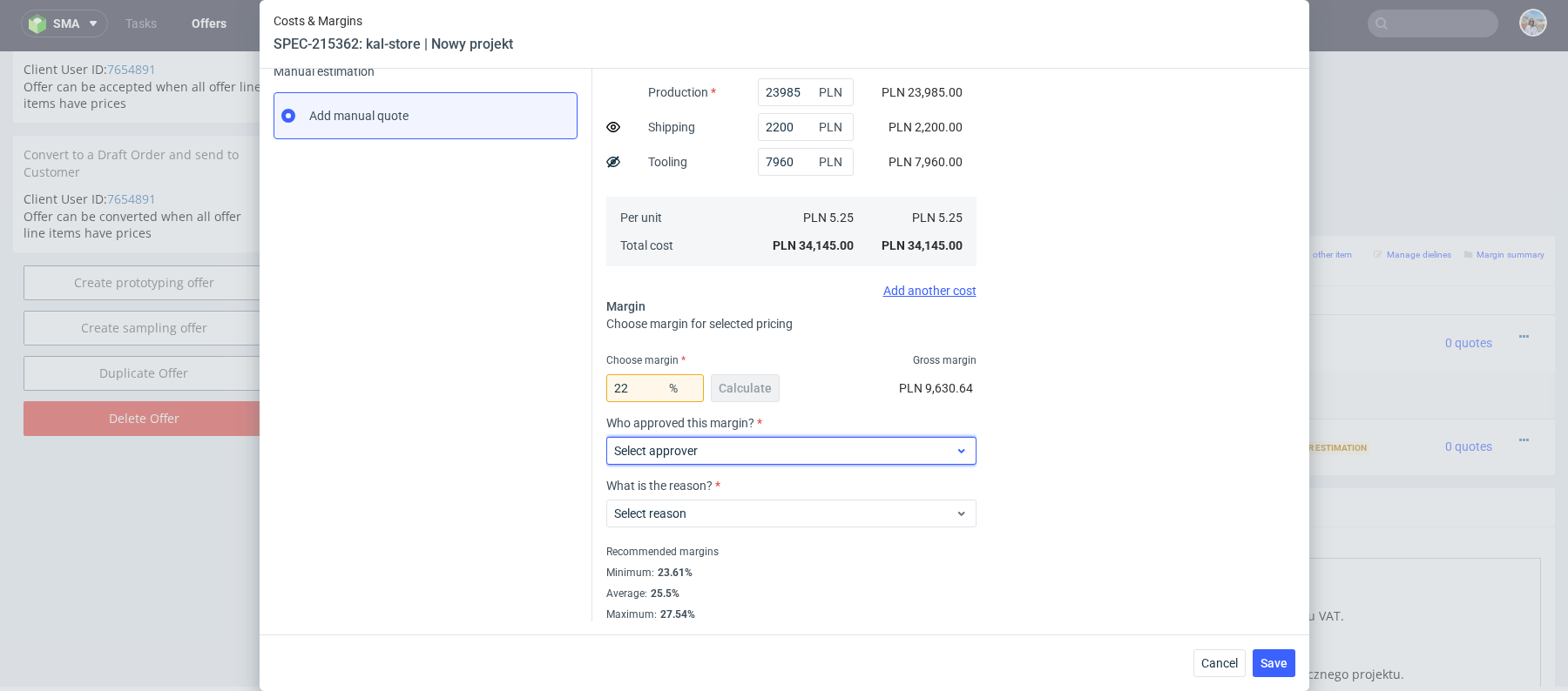
click at [725, 454] on span "Select approver" at bounding box center [784, 451] width 341 height 18
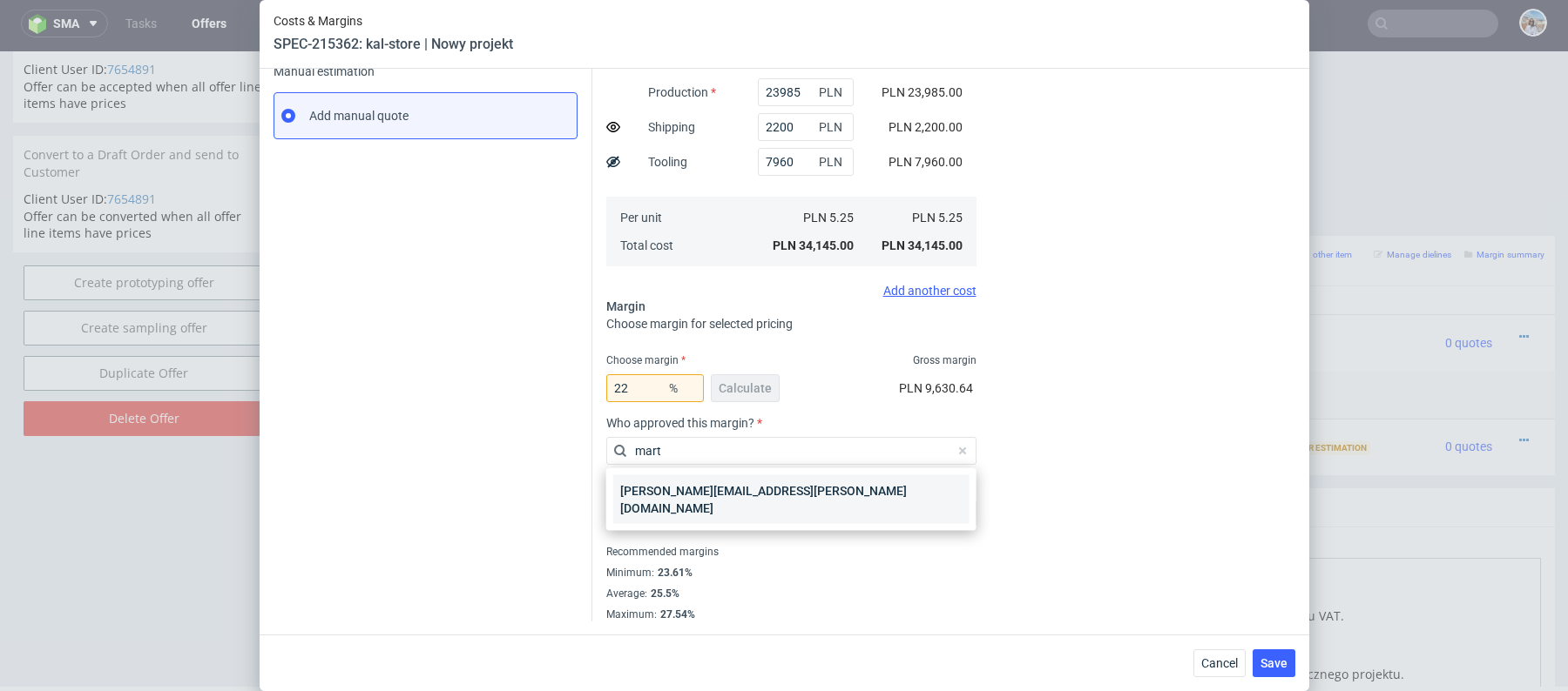
type input "mart"
click at [783, 491] on div "[PERSON_NAME][EMAIL_ADDRESS][PERSON_NAME][DOMAIN_NAME]" at bounding box center [790, 499] width 356 height 49
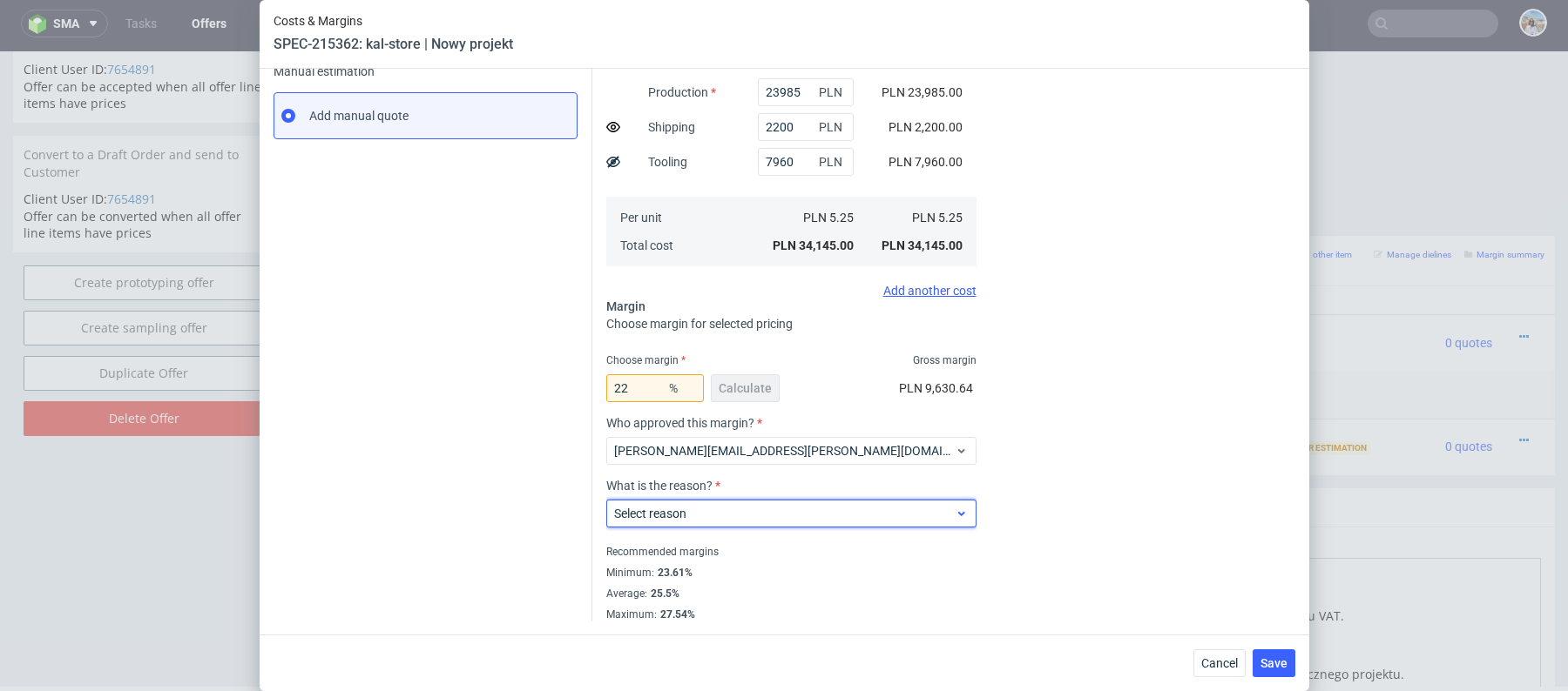
click at [772, 508] on span "Select reason" at bounding box center [784, 514] width 341 height 18
type input "k"
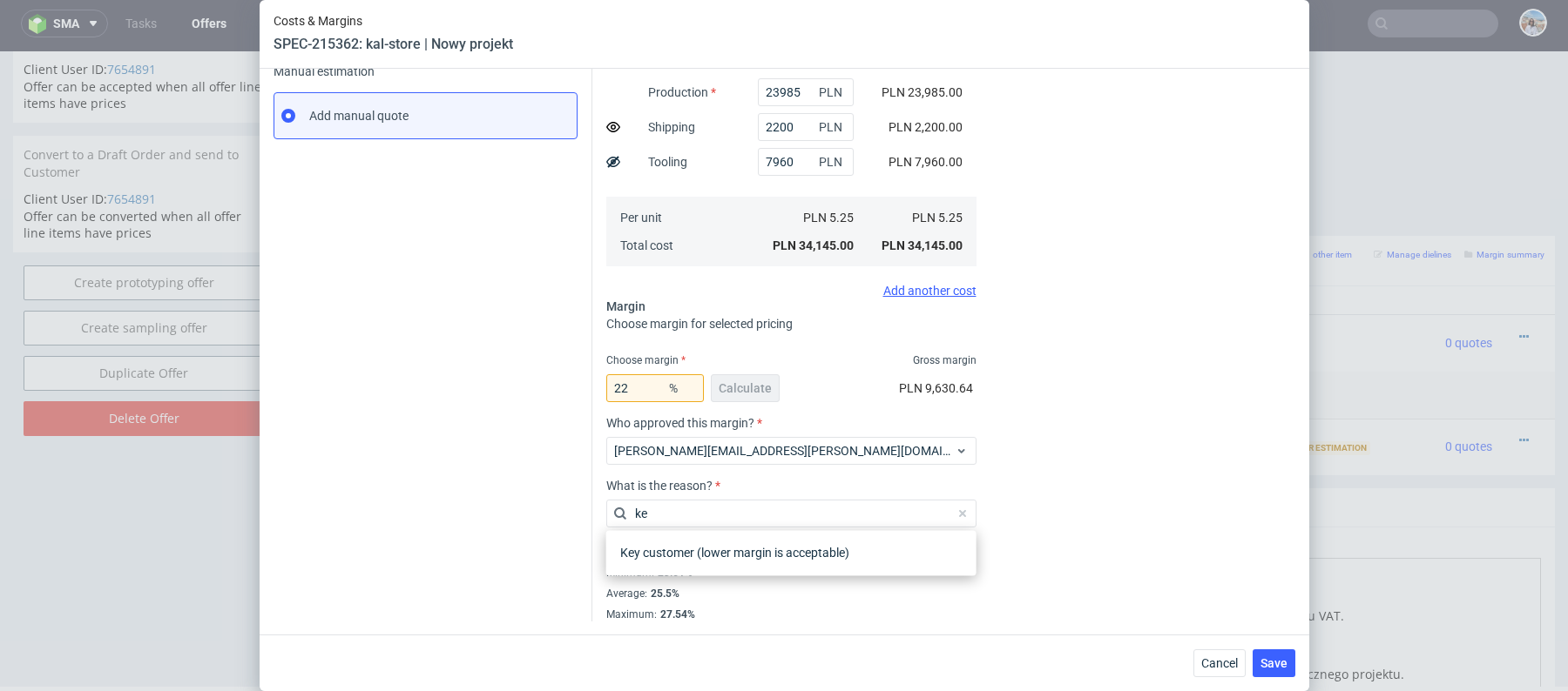
type input "key"
click at [837, 556] on div "Key customer (lower margin is acceptable)" at bounding box center [790, 553] width 356 height 32
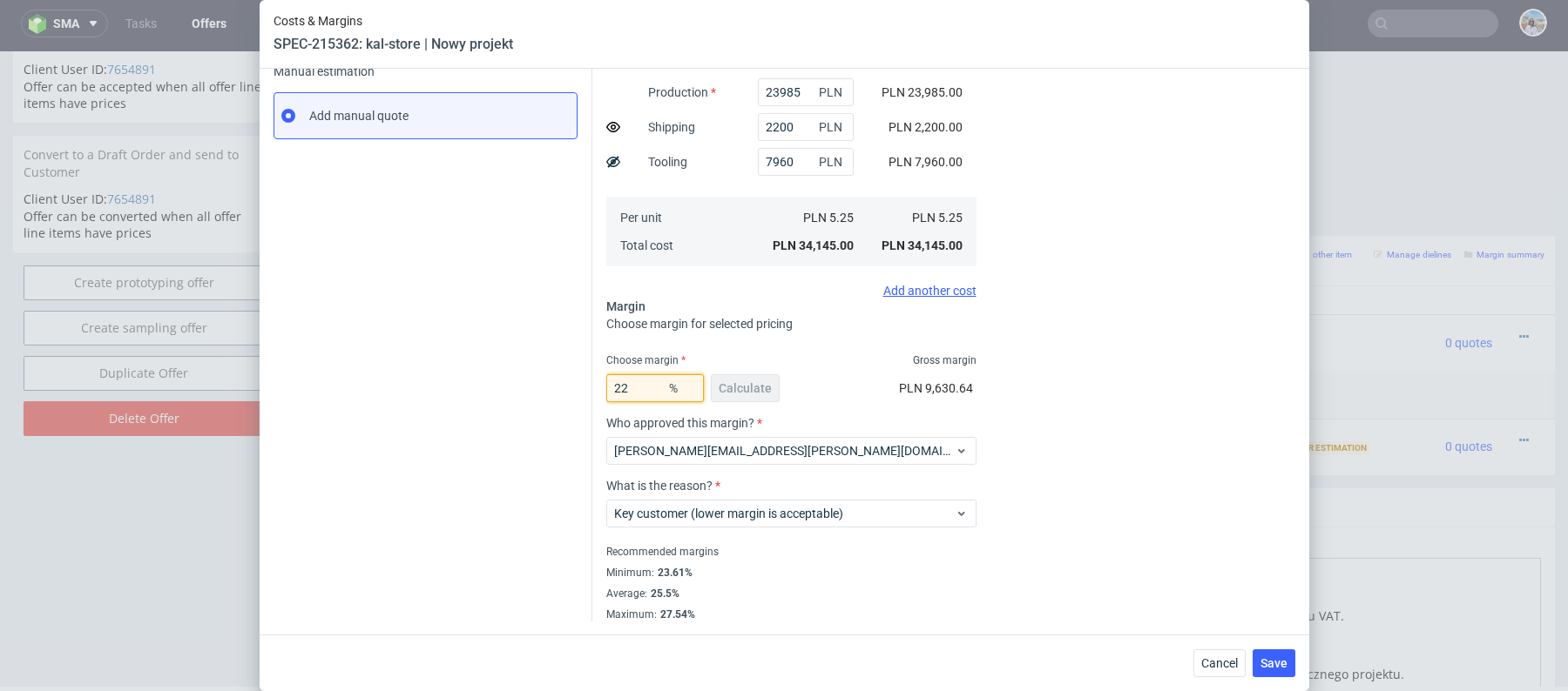
click at [654, 397] on input "22" at bounding box center [655, 389] width 97 height 28
type input "NaN"
type input "4.91"
type input "N"
type input "20"
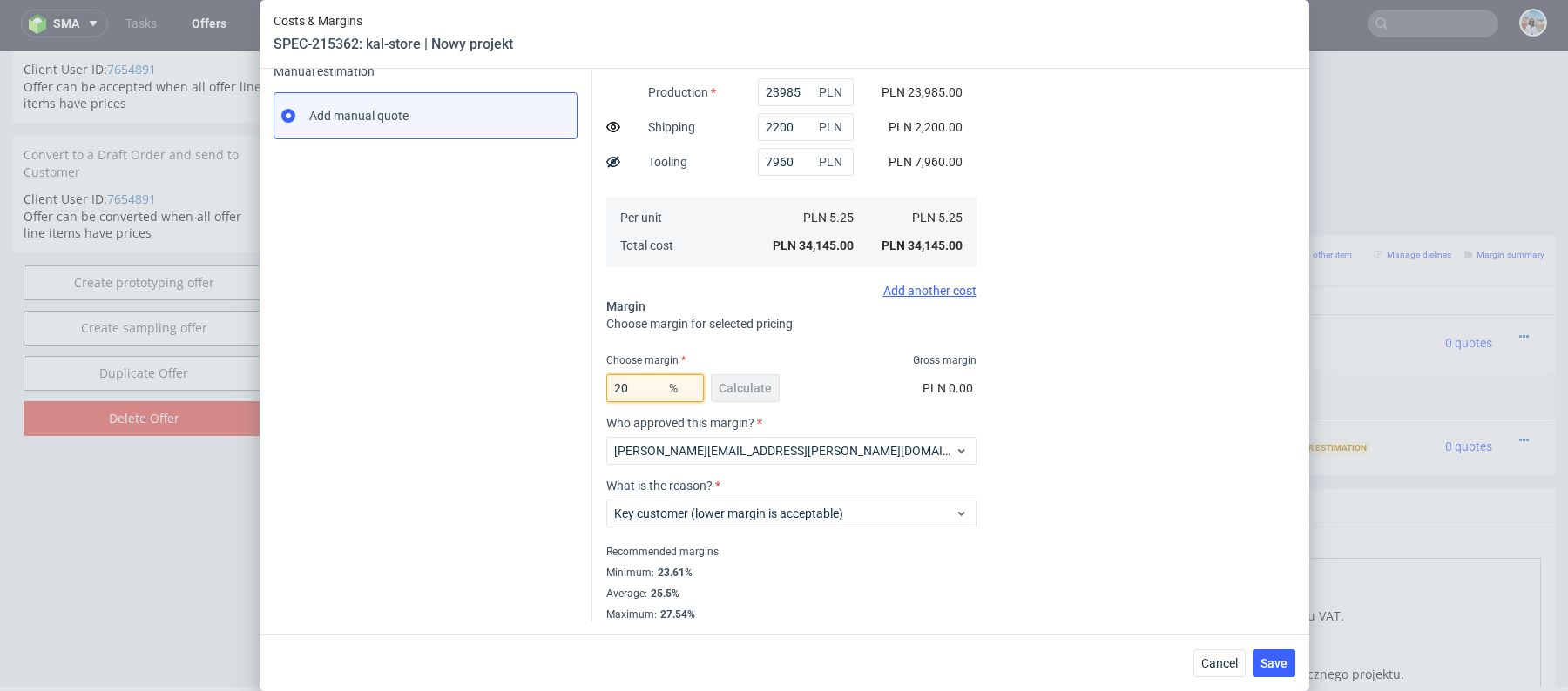
type input "6.22"
type input "20"
click at [1119, 319] on div "Cost displayed to the customer Shipping Unit Cost Total cost 2210 PLN 6.22 PLN …" at bounding box center [1146, 240] width 298 height 762
click at [1271, 667] on span "Save" at bounding box center [1273, 663] width 27 height 12
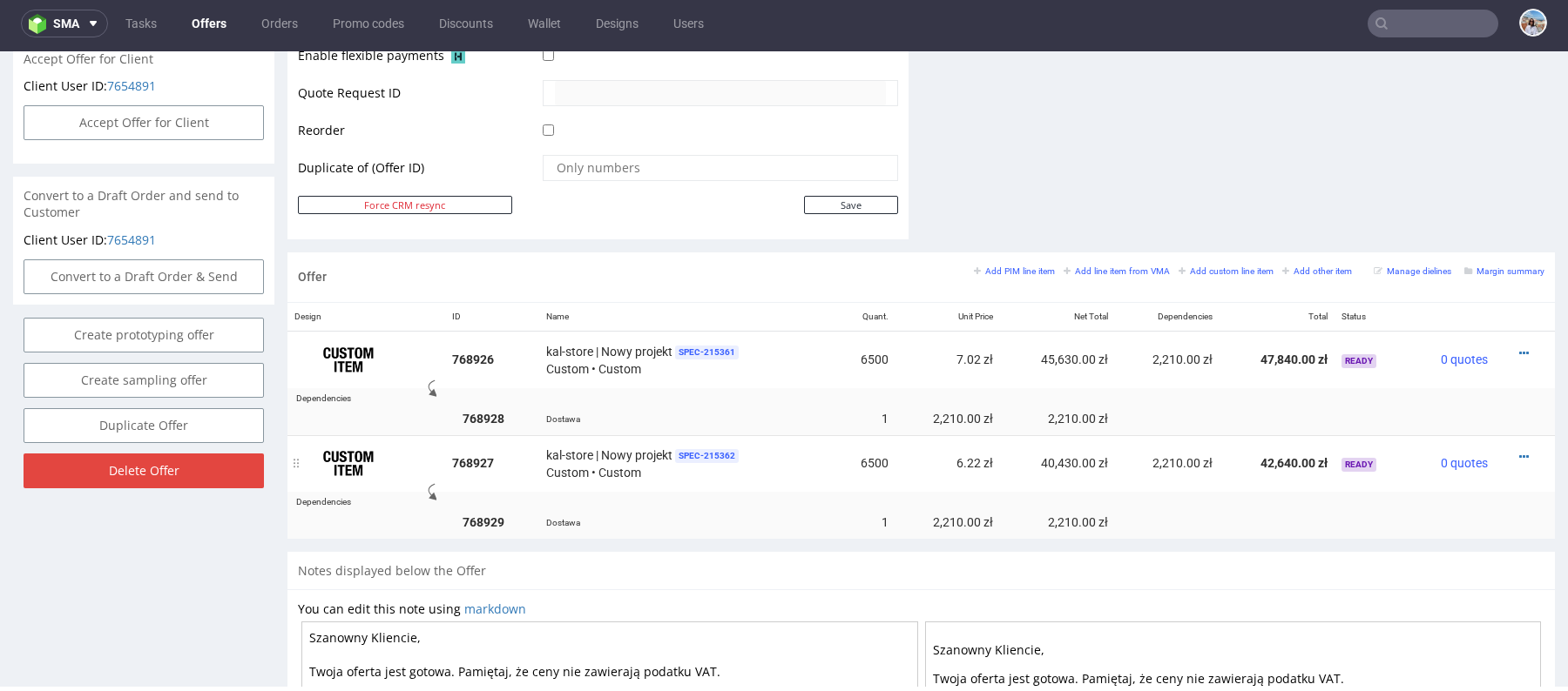
scroll to position [827, 0]
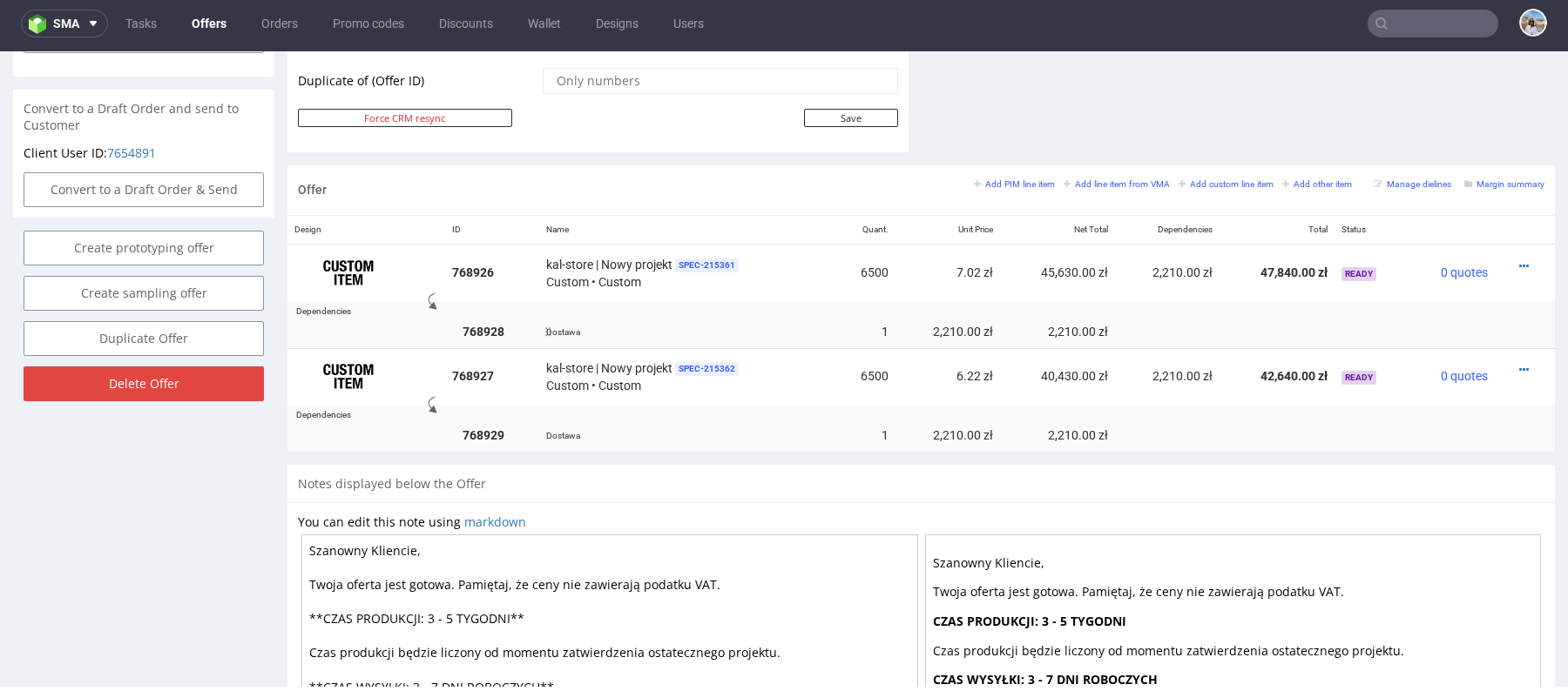
scroll to position [876, 0]
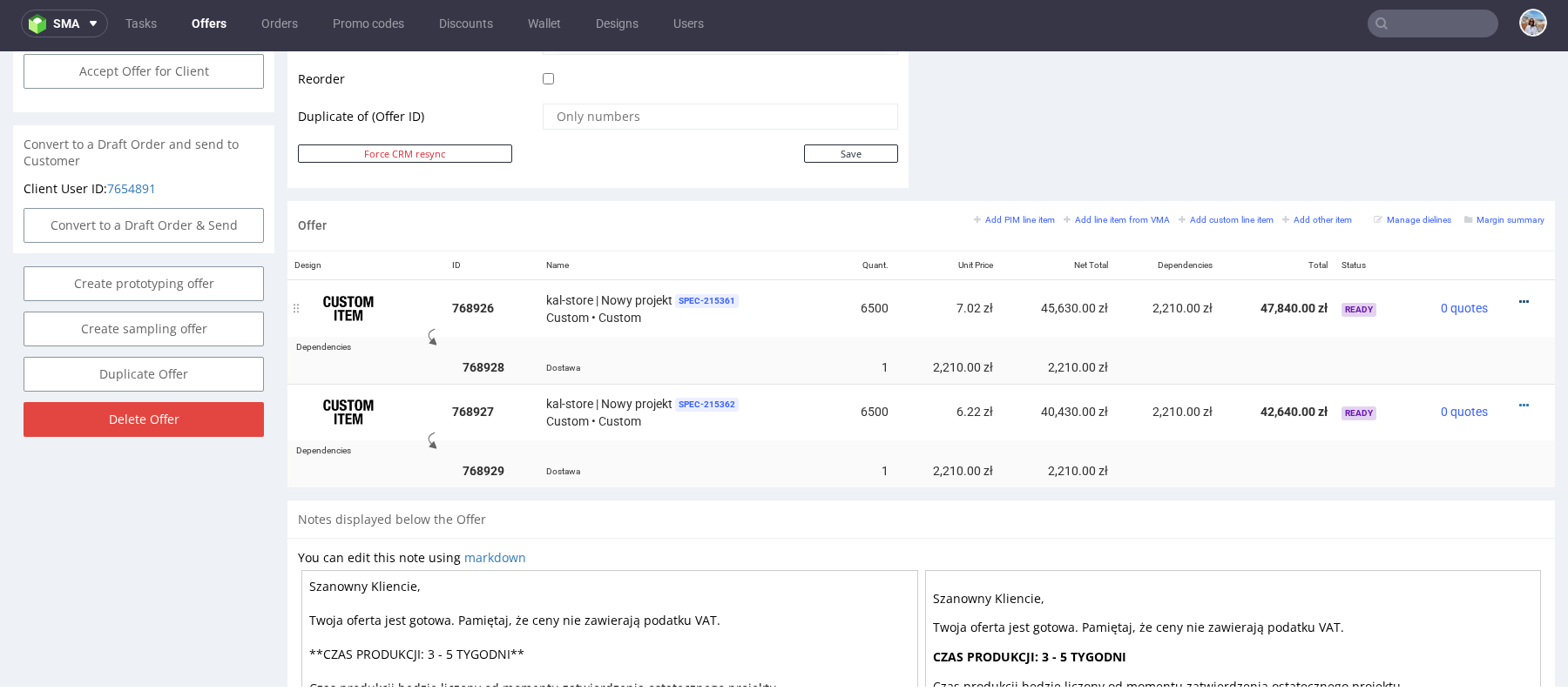
click at [1519, 300] on icon at bounding box center [1524, 302] width 10 height 12
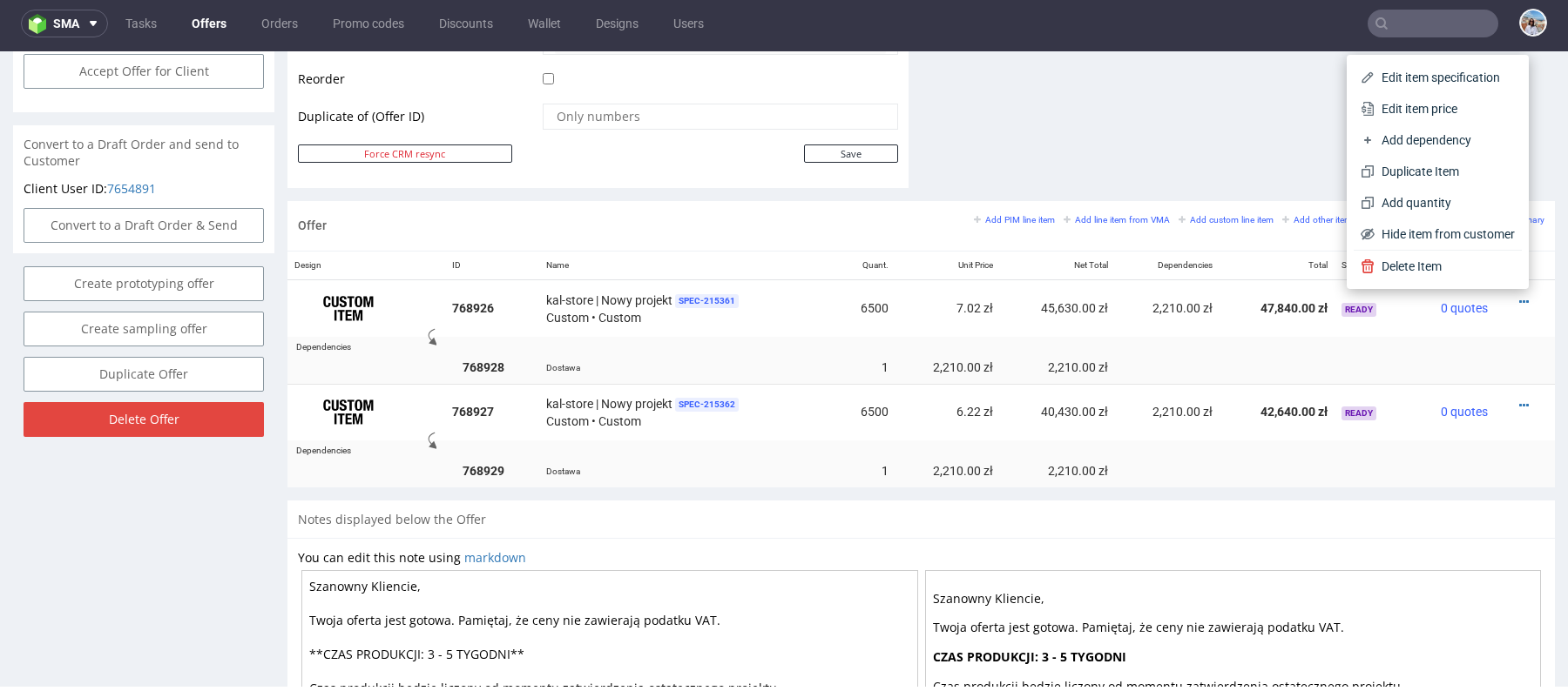
click at [905, 204] on div "Offer Add PIM line item Add line item from VMA Add custom line item Add other i…" at bounding box center [921, 226] width 1267 height 50
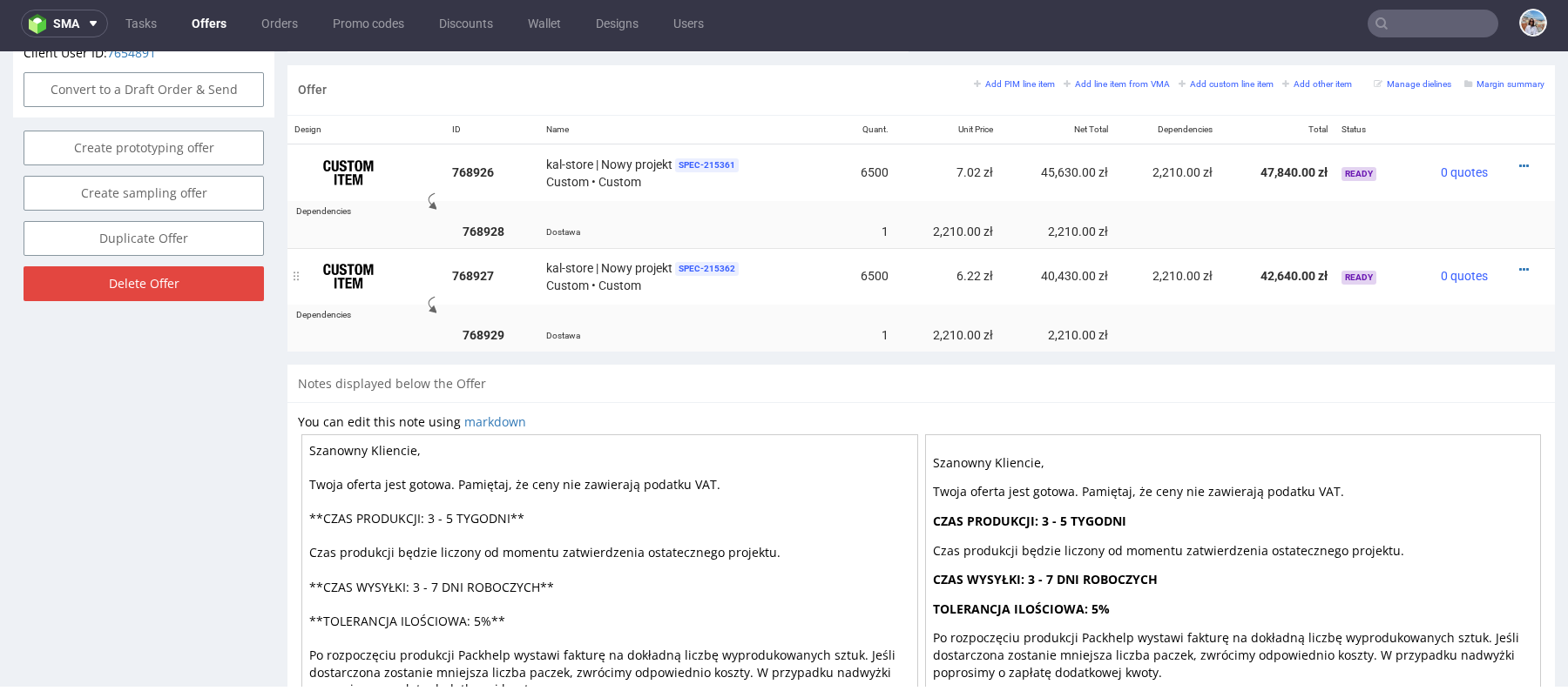
scroll to position [1008, 0]
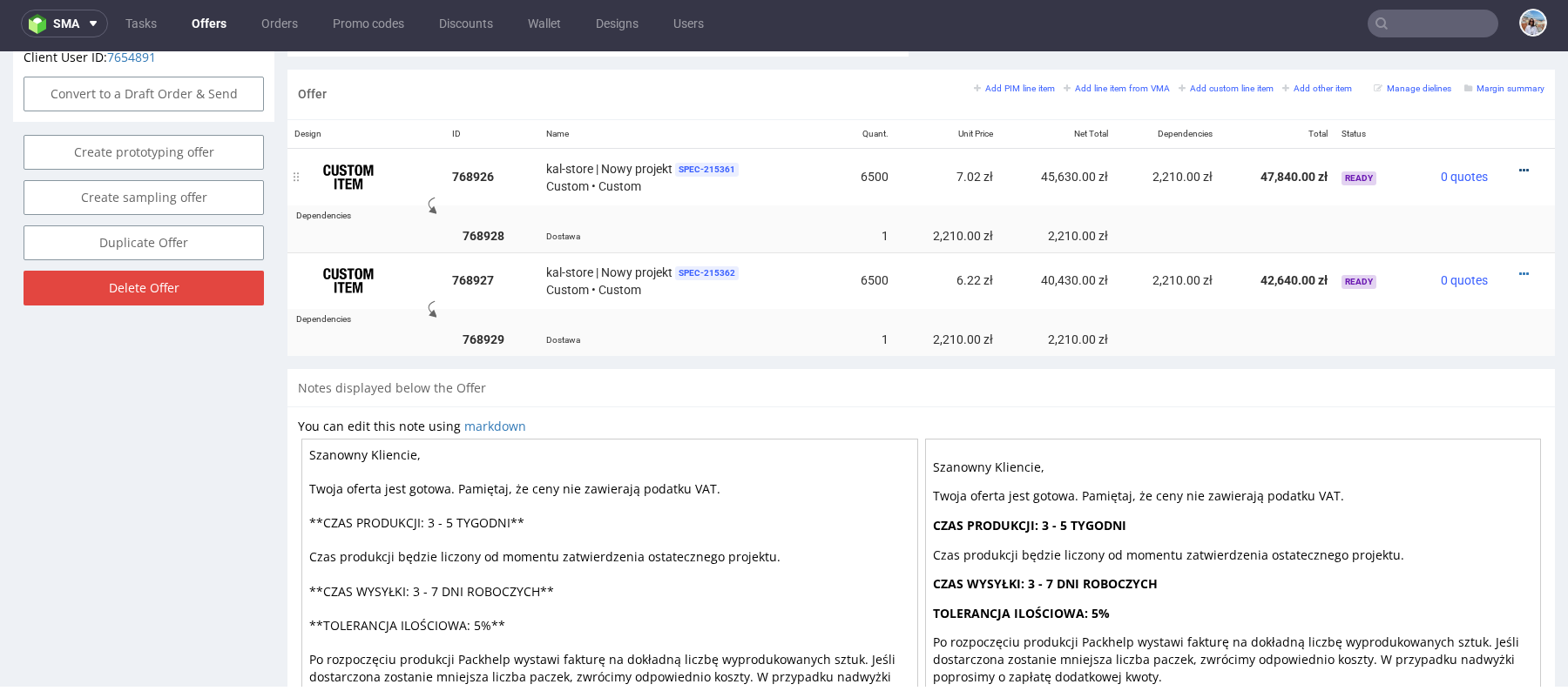
click at [1519, 165] on icon at bounding box center [1524, 171] width 10 height 12
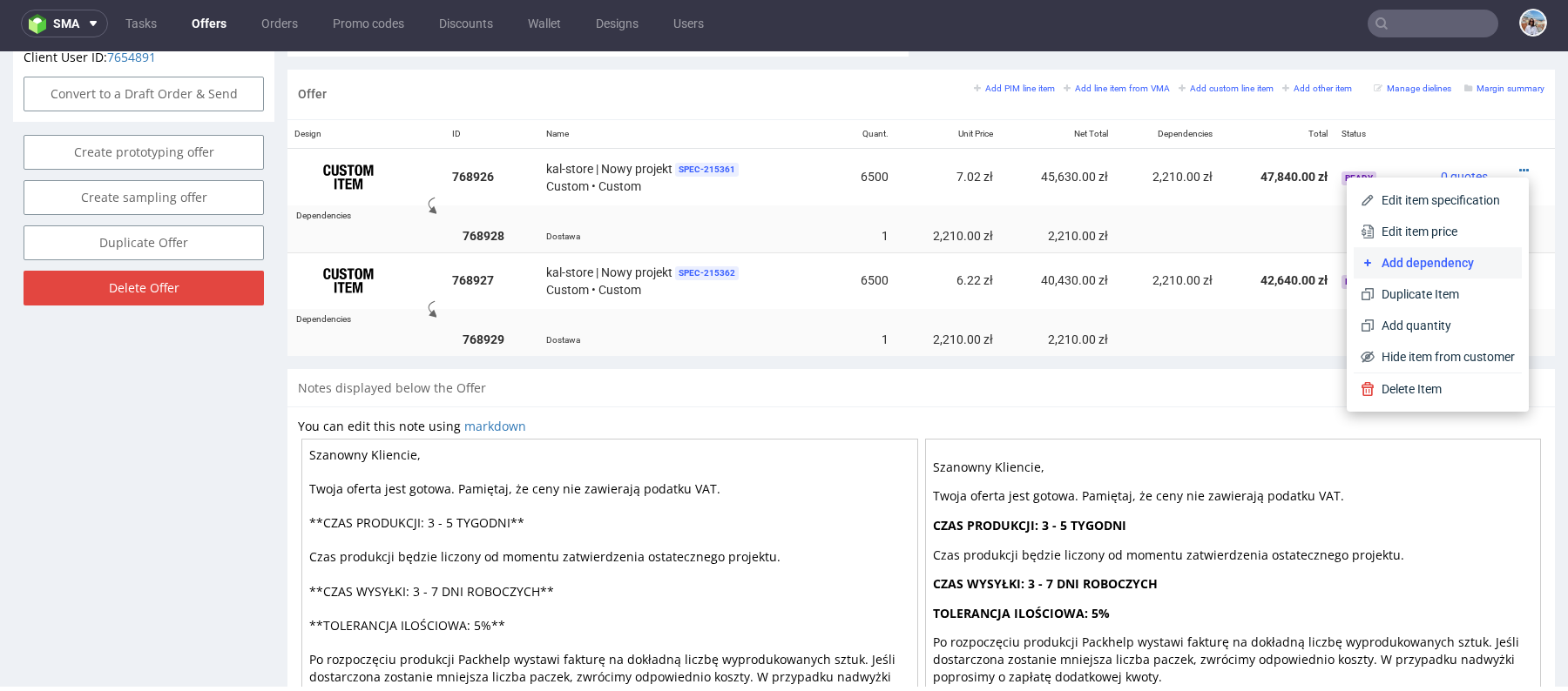
click at [1417, 263] on span "Add dependency" at bounding box center [1444, 263] width 140 height 18
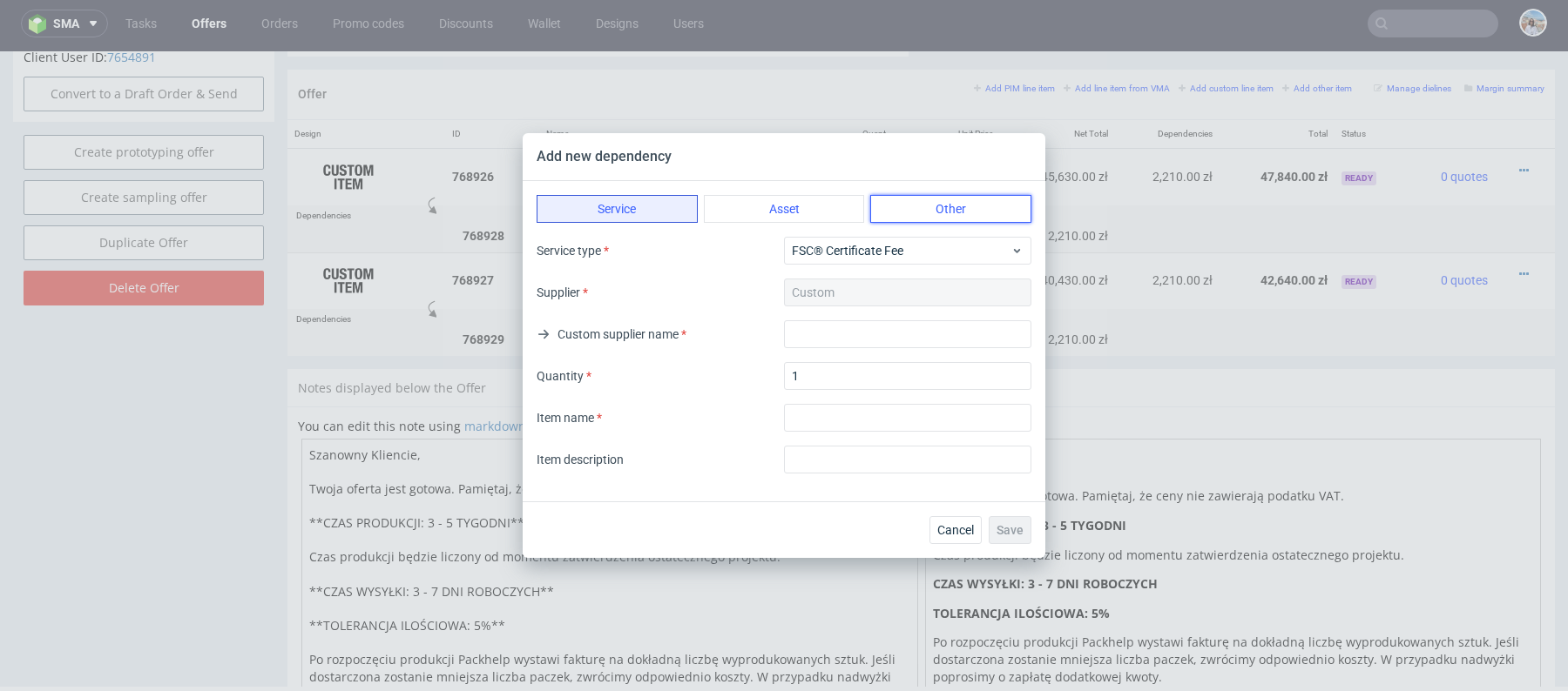
click at [975, 205] on button "Other" at bounding box center [950, 209] width 161 height 28
click at [877, 259] on div "Type Other" at bounding box center [784, 251] width 495 height 28
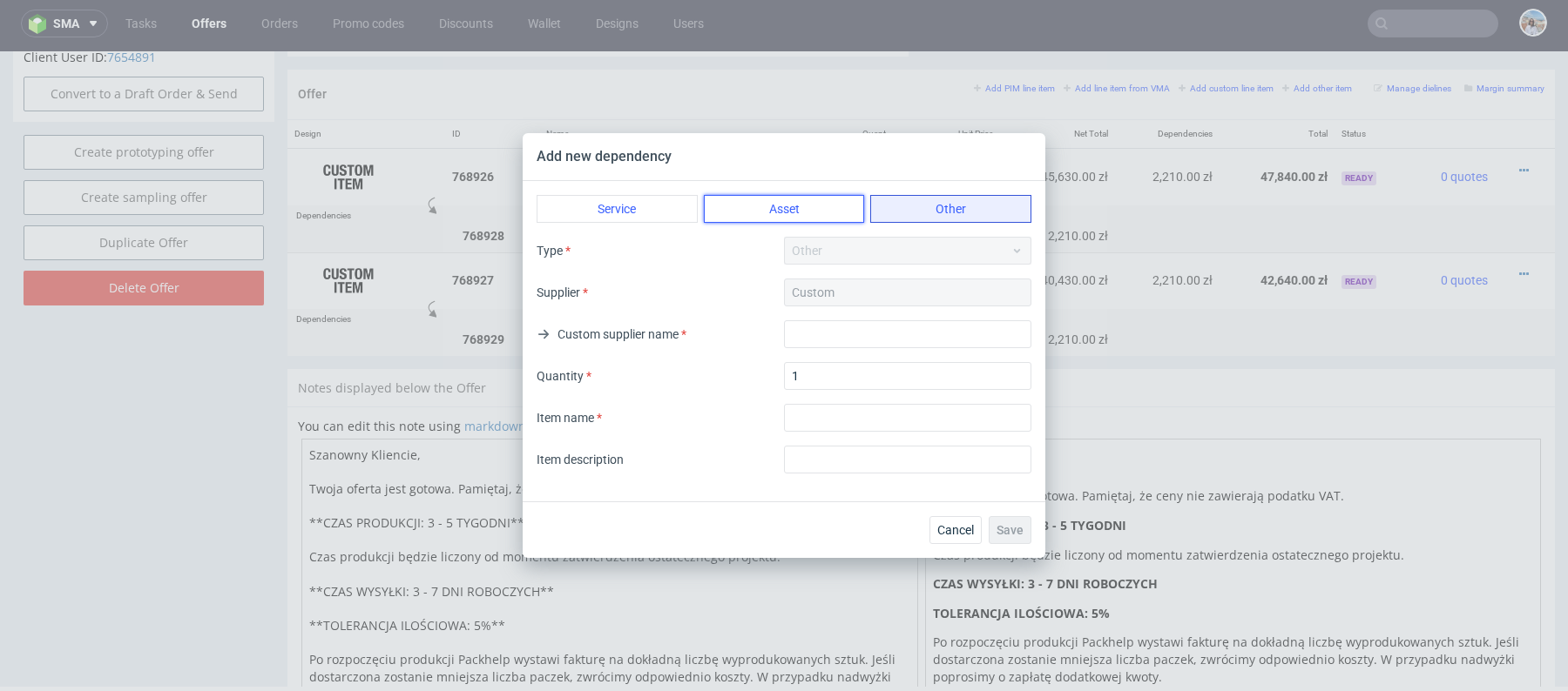
click at [801, 198] on button "Asset" at bounding box center [784, 209] width 161 height 28
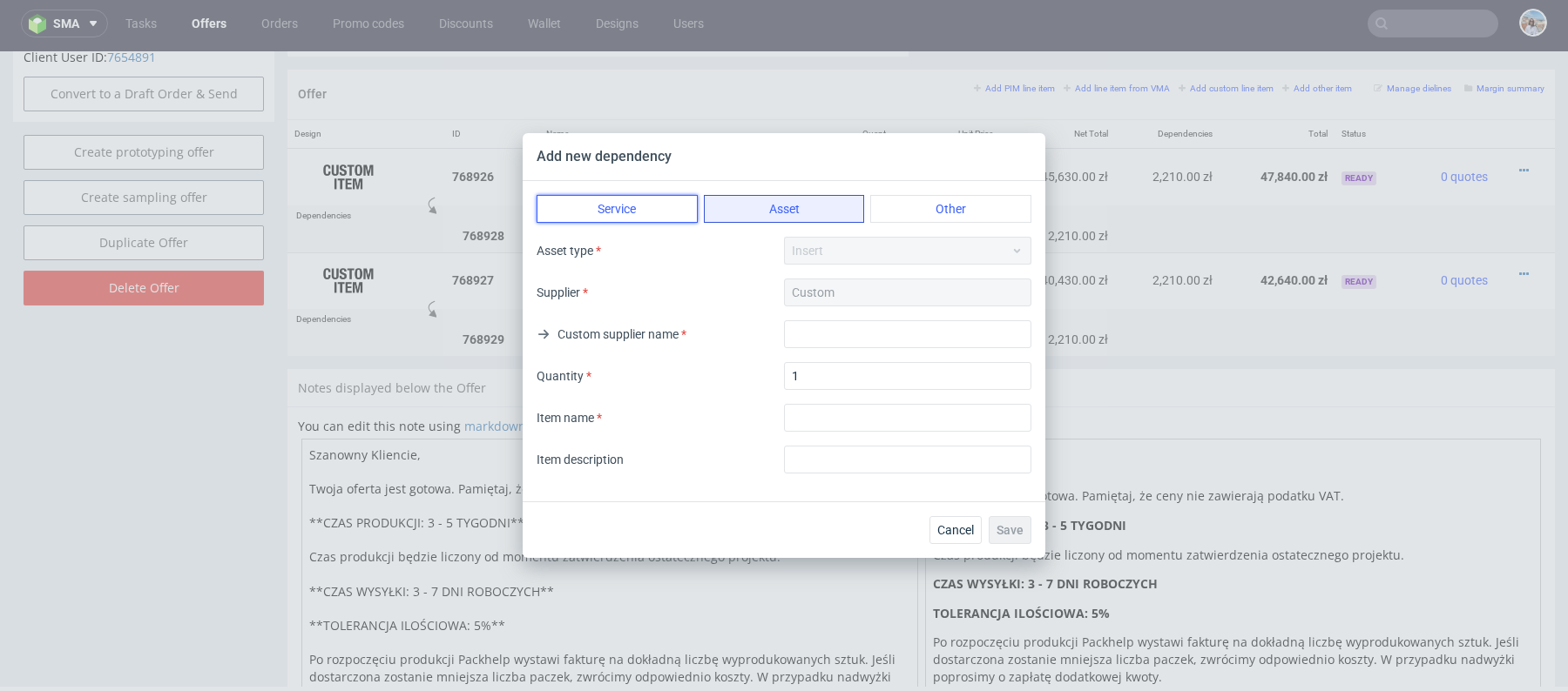
click at [588, 199] on button "Service" at bounding box center [617, 209] width 161 height 28
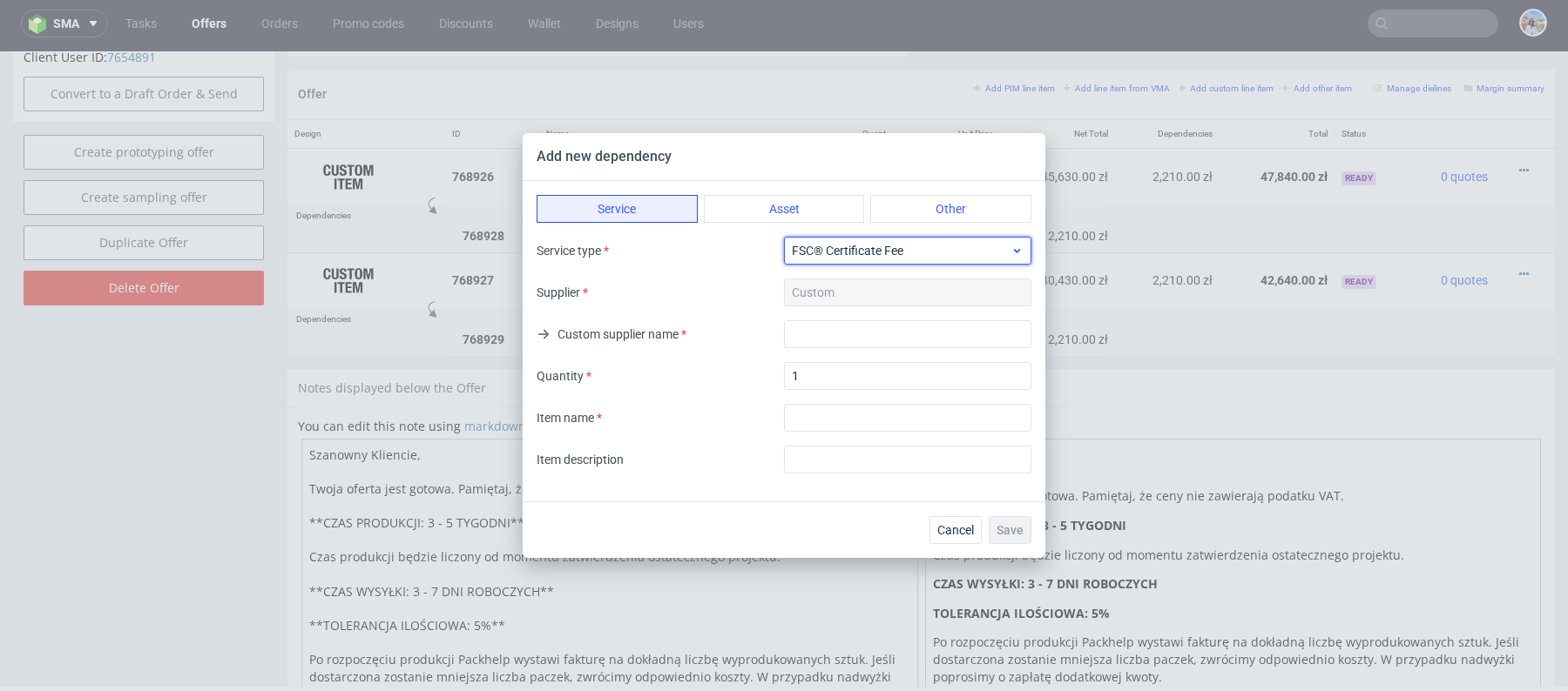
click at [862, 253] on span "FSC® Certificate Fee" at bounding box center [901, 251] width 218 height 18
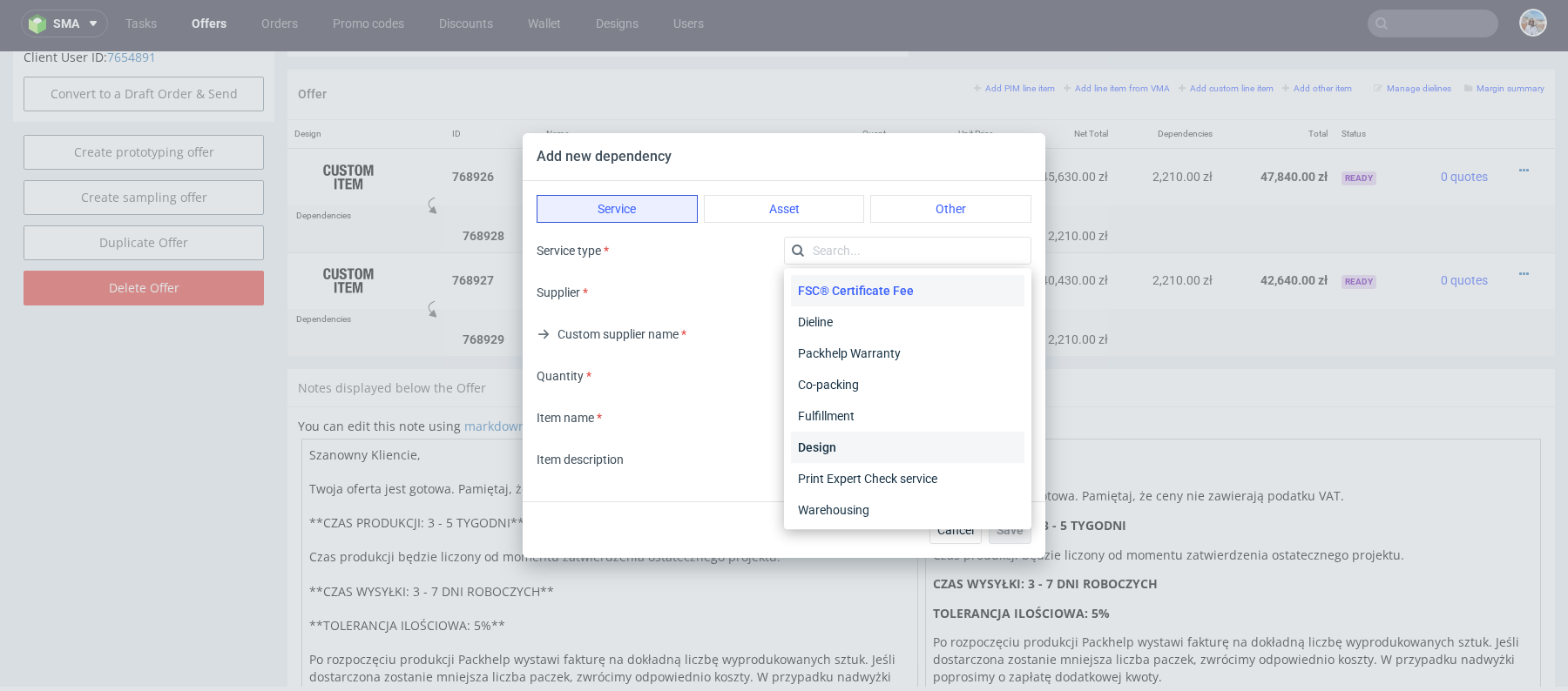
scroll to position [35, 0]
click at [868, 476] on div "Warehousing" at bounding box center [906, 476] width 233 height 32
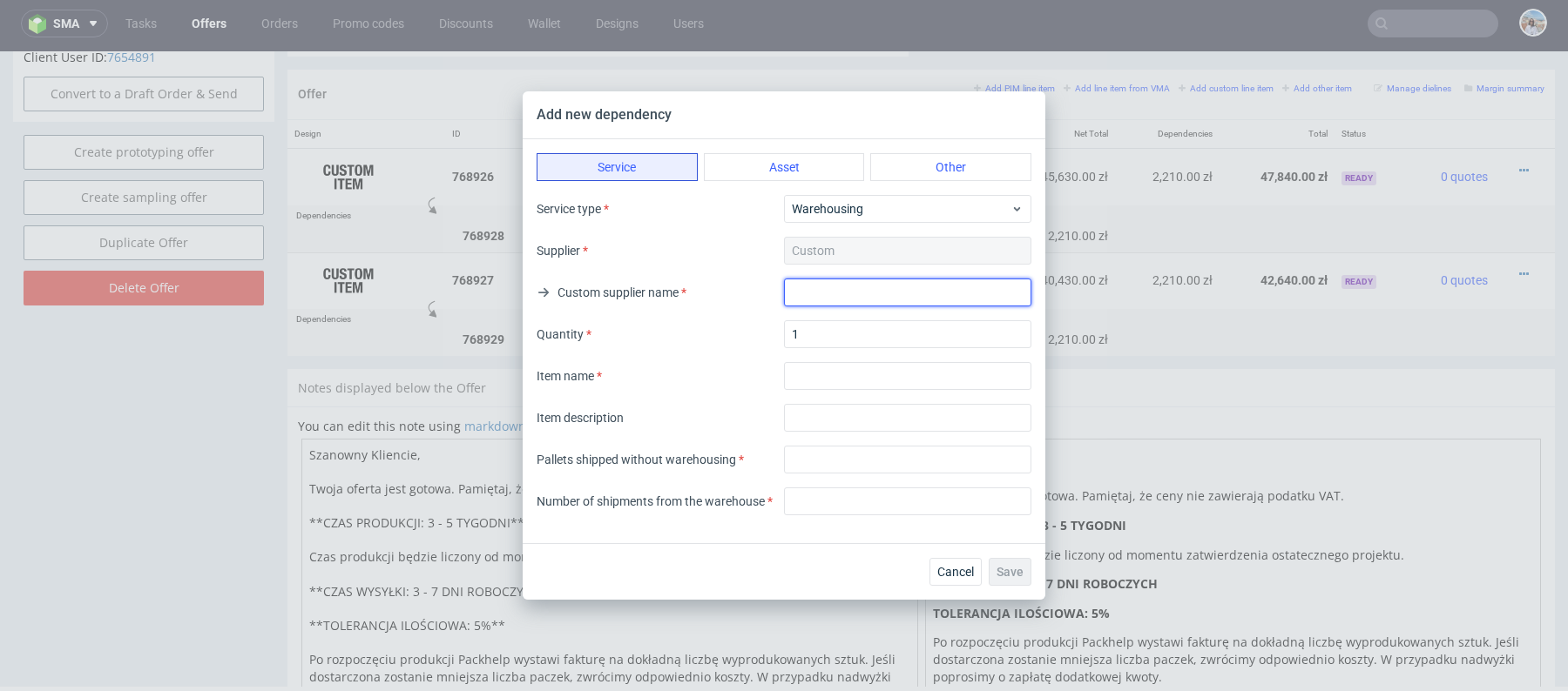
click at [846, 290] on input "text" at bounding box center [906, 292] width 247 height 28
type input "Warehousing"
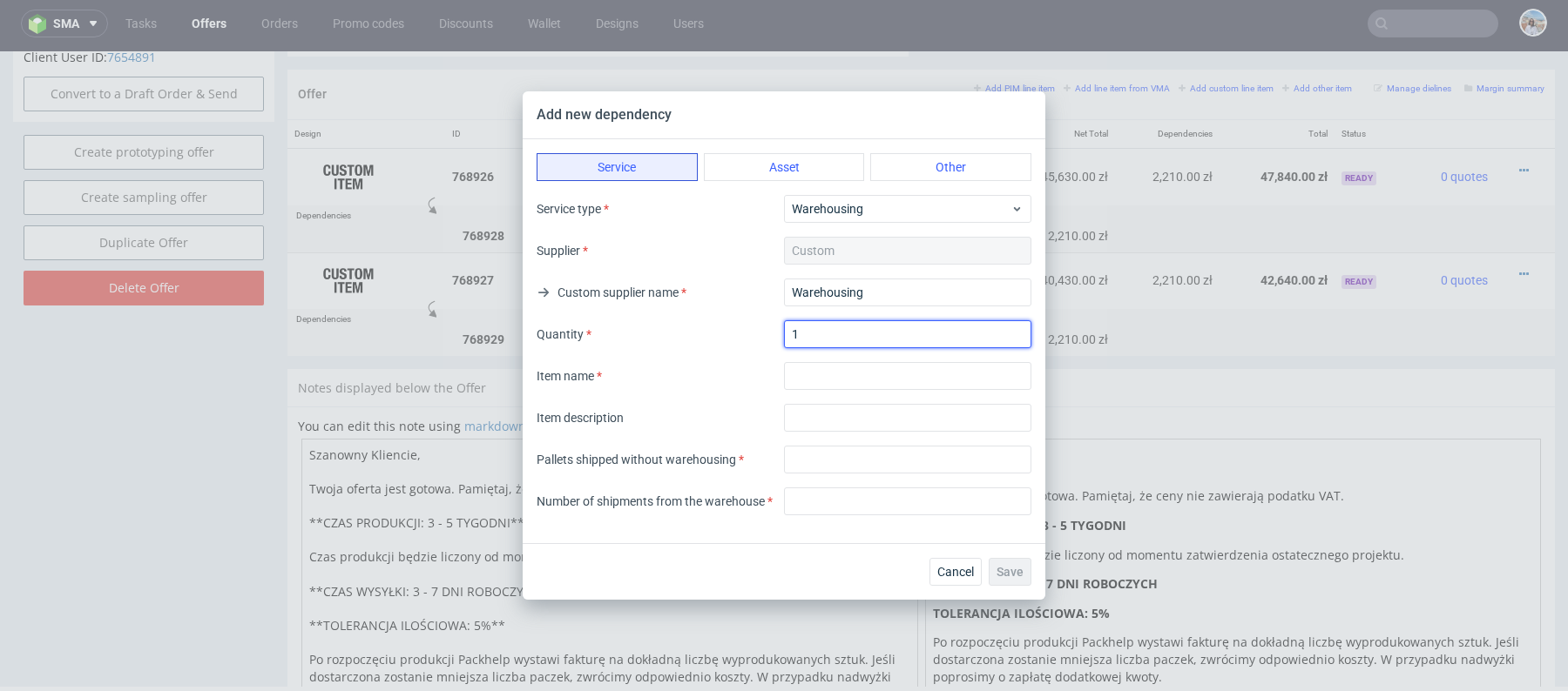
click at [830, 325] on input "1" at bounding box center [906, 334] width 247 height 28
click at [808, 367] on input "textarea" at bounding box center [906, 376] width 247 height 28
type input "Warehousing"
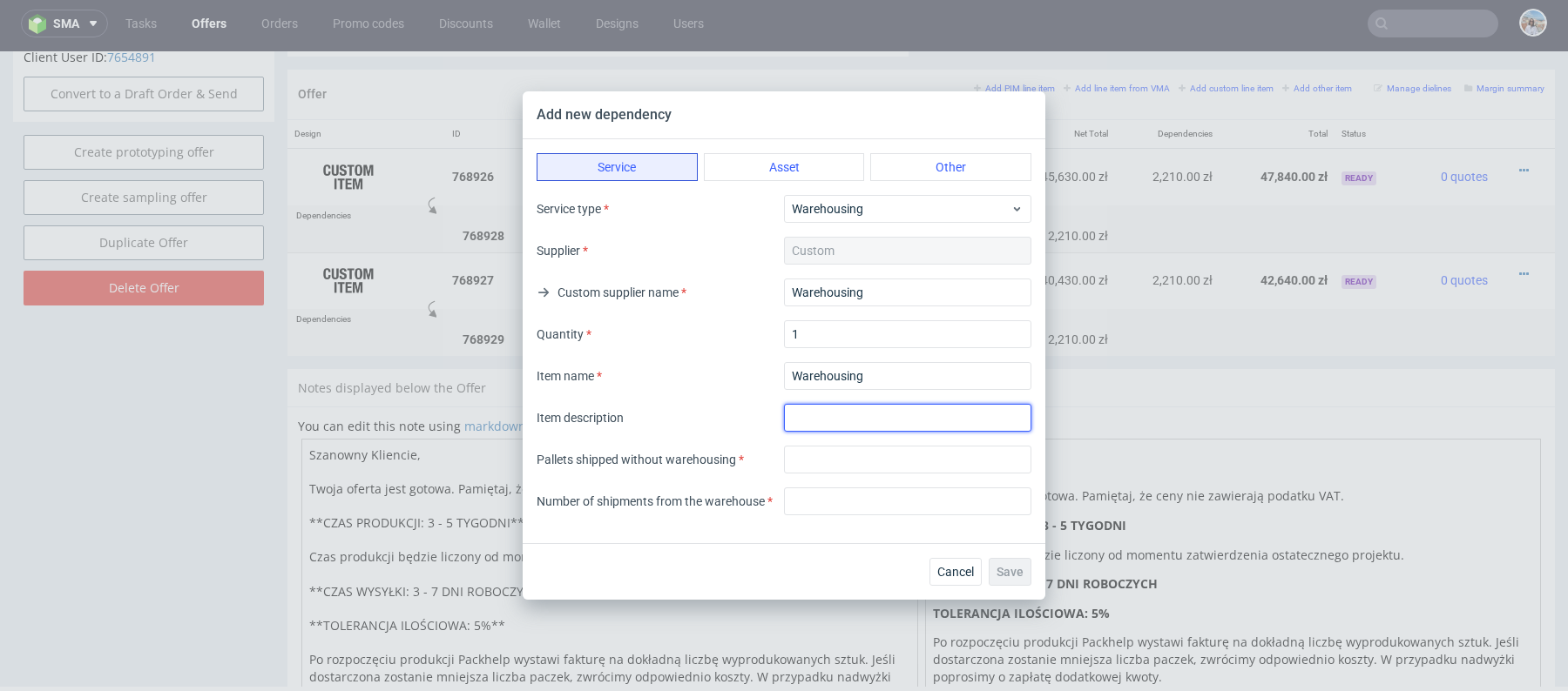
click at [811, 412] on input "text" at bounding box center [906, 417] width 247 height 28
type input "Warehousing"
click at [808, 472] on input "number" at bounding box center [906, 460] width 247 height 28
type input "0"
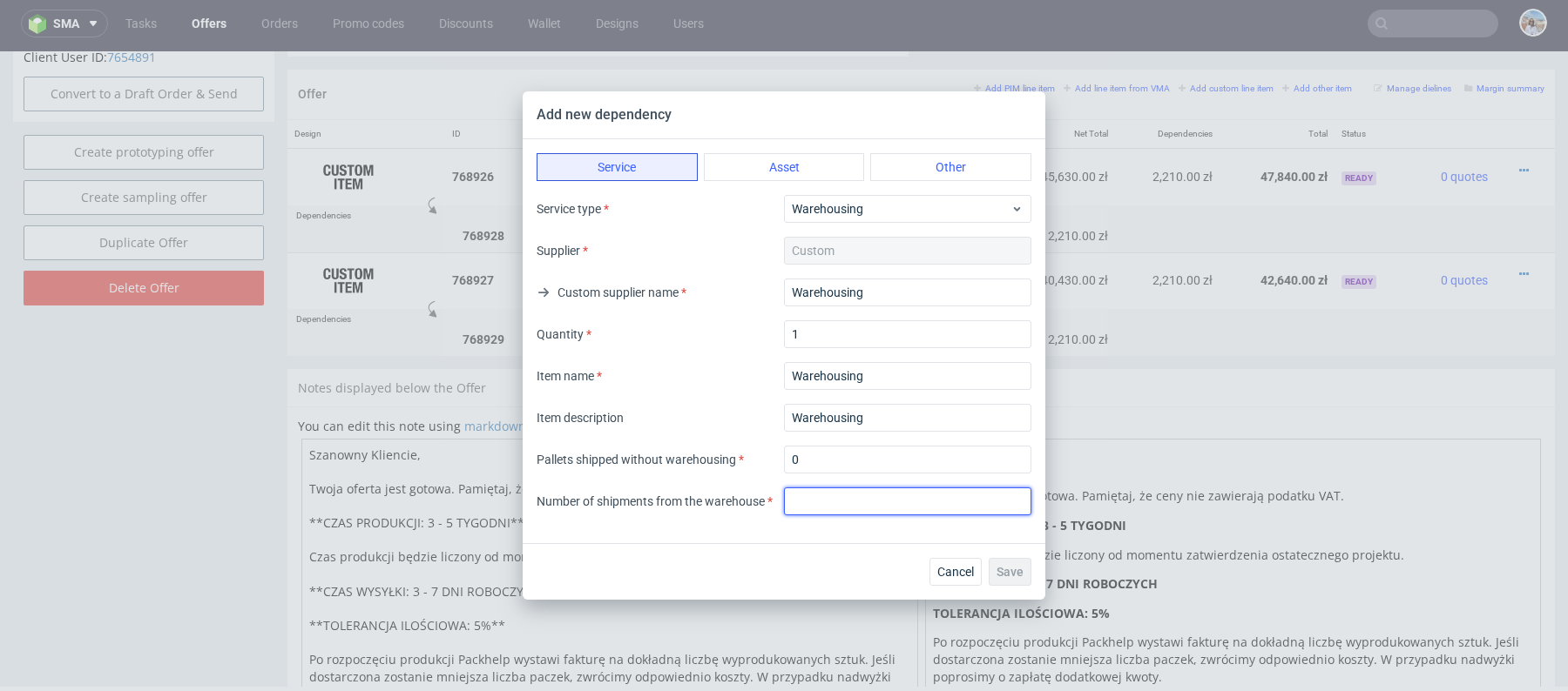
click at [822, 488] on input "number" at bounding box center [906, 502] width 247 height 28
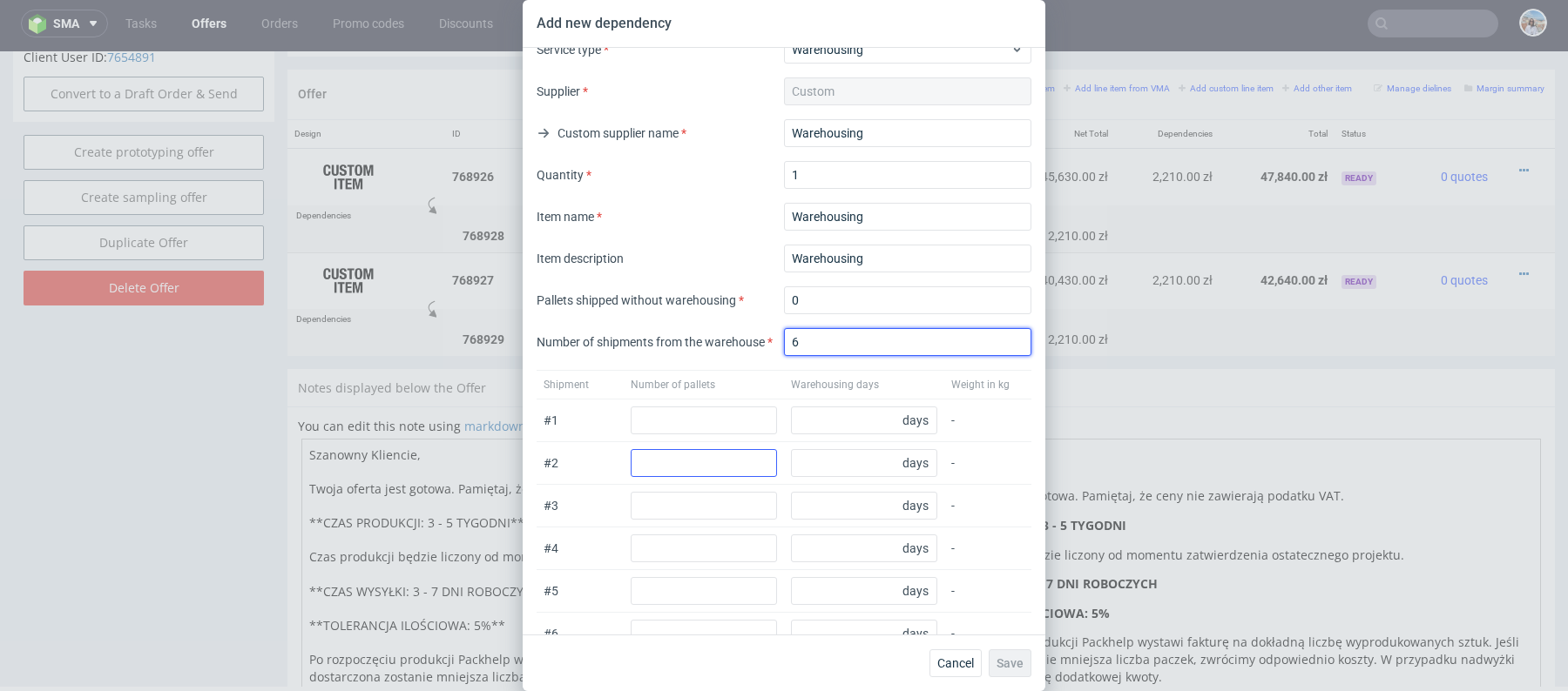
scroll to position [62, 0]
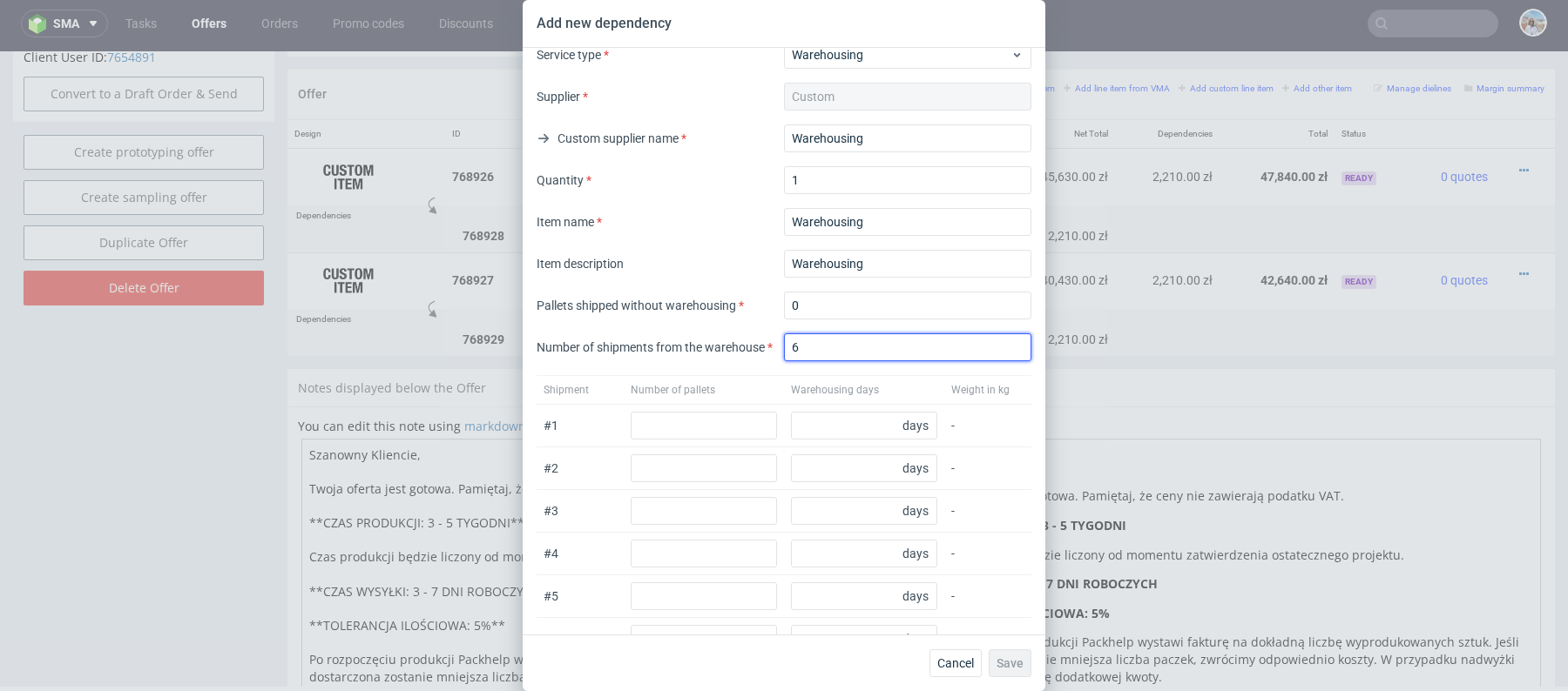
type input "6"
click at [703, 268] on div "Item description Warehousing" at bounding box center [784, 264] width 495 height 28
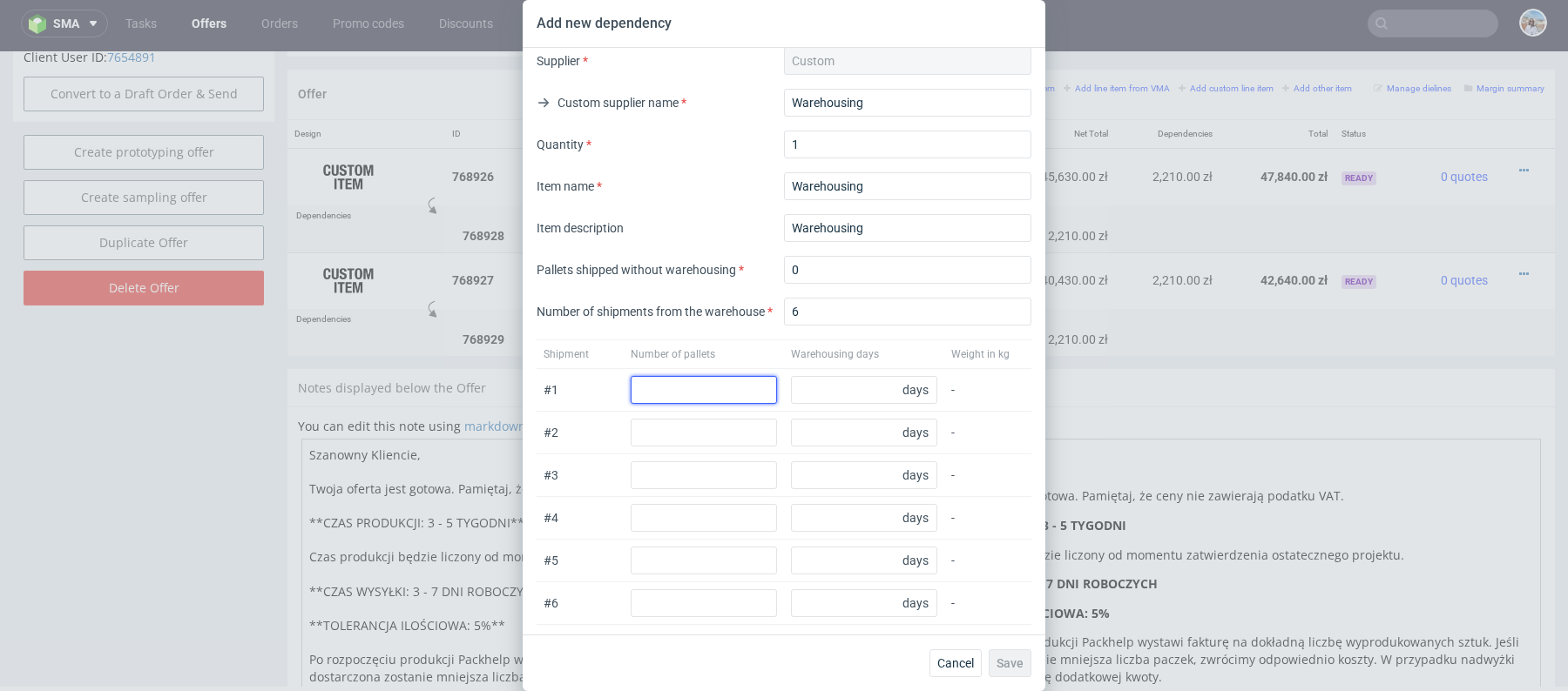
click at [682, 380] on input "number" at bounding box center [704, 390] width 147 height 28
click at [869, 397] on input "number" at bounding box center [864, 390] width 147 height 28
click at [681, 385] on input "number" at bounding box center [704, 390] width 147 height 28
type input "2"
click at [675, 421] on input "number" at bounding box center [704, 432] width 147 height 28
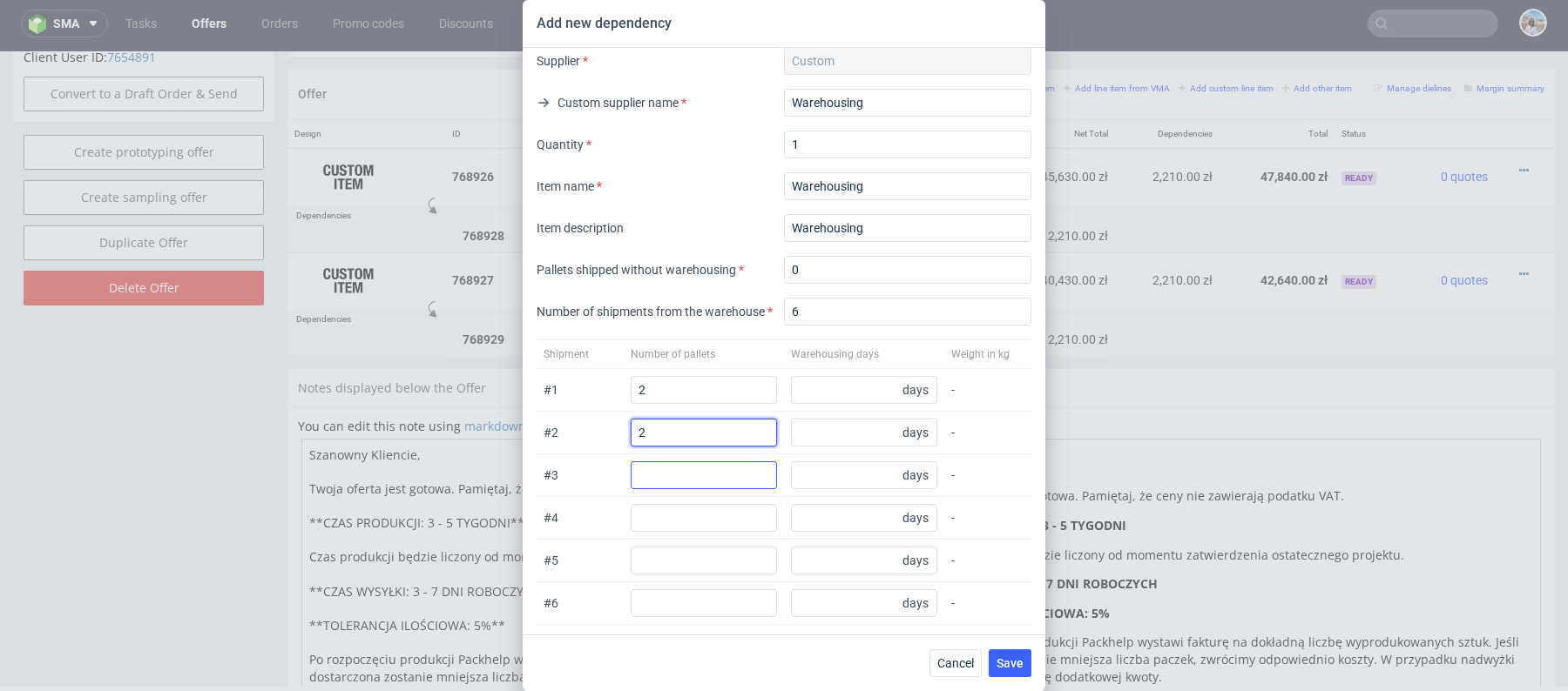
type input "2"
click at [662, 474] on input "number" at bounding box center [704, 475] width 147 height 28
type input "2"
click at [663, 520] on input "number" at bounding box center [704, 518] width 147 height 28
type input "2"
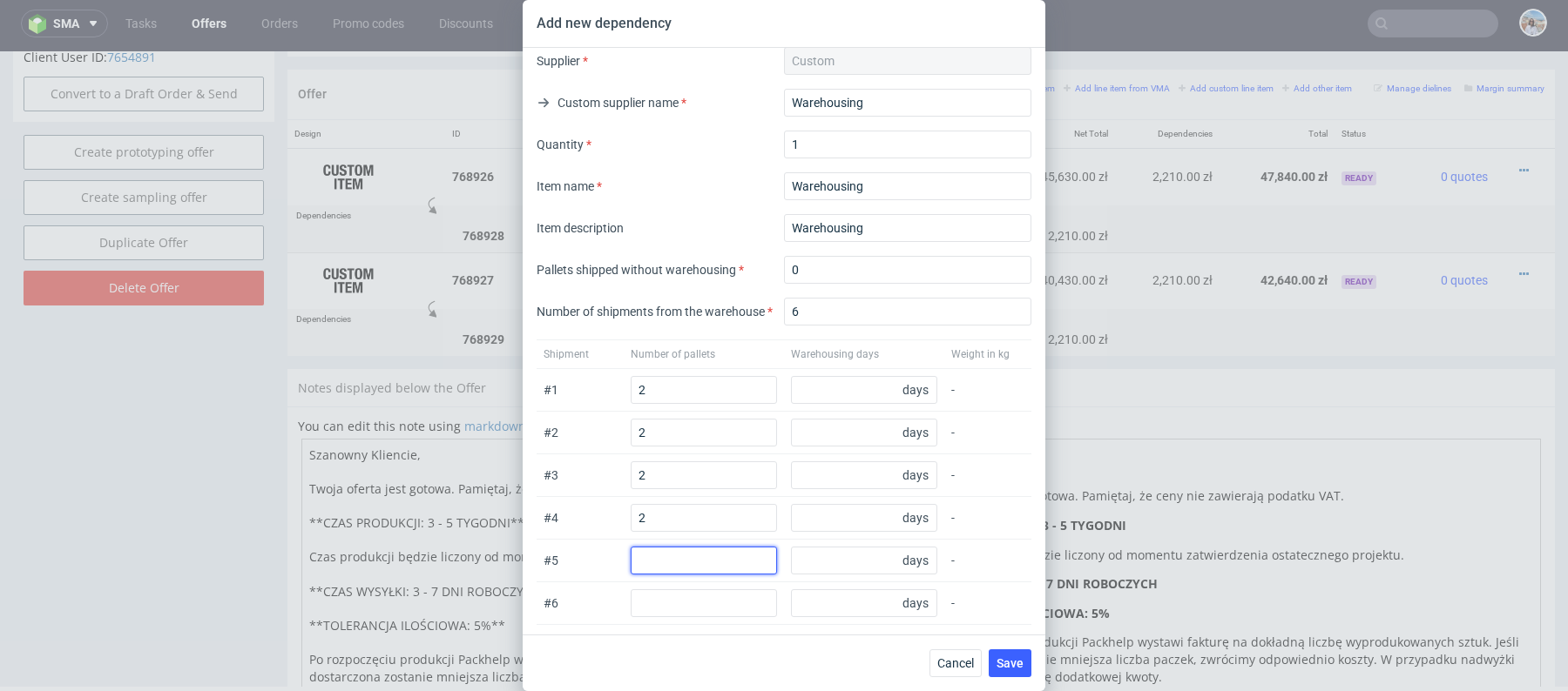
click at [662, 551] on input "number" at bounding box center [704, 560] width 147 height 28
click at [593, 531] on div "# 4 2 days -" at bounding box center [784, 518] width 495 height 43
click at [663, 506] on input "2" at bounding box center [704, 518] width 147 height 28
click at [660, 403] on div "# 1 2 days -" at bounding box center [784, 390] width 495 height 43
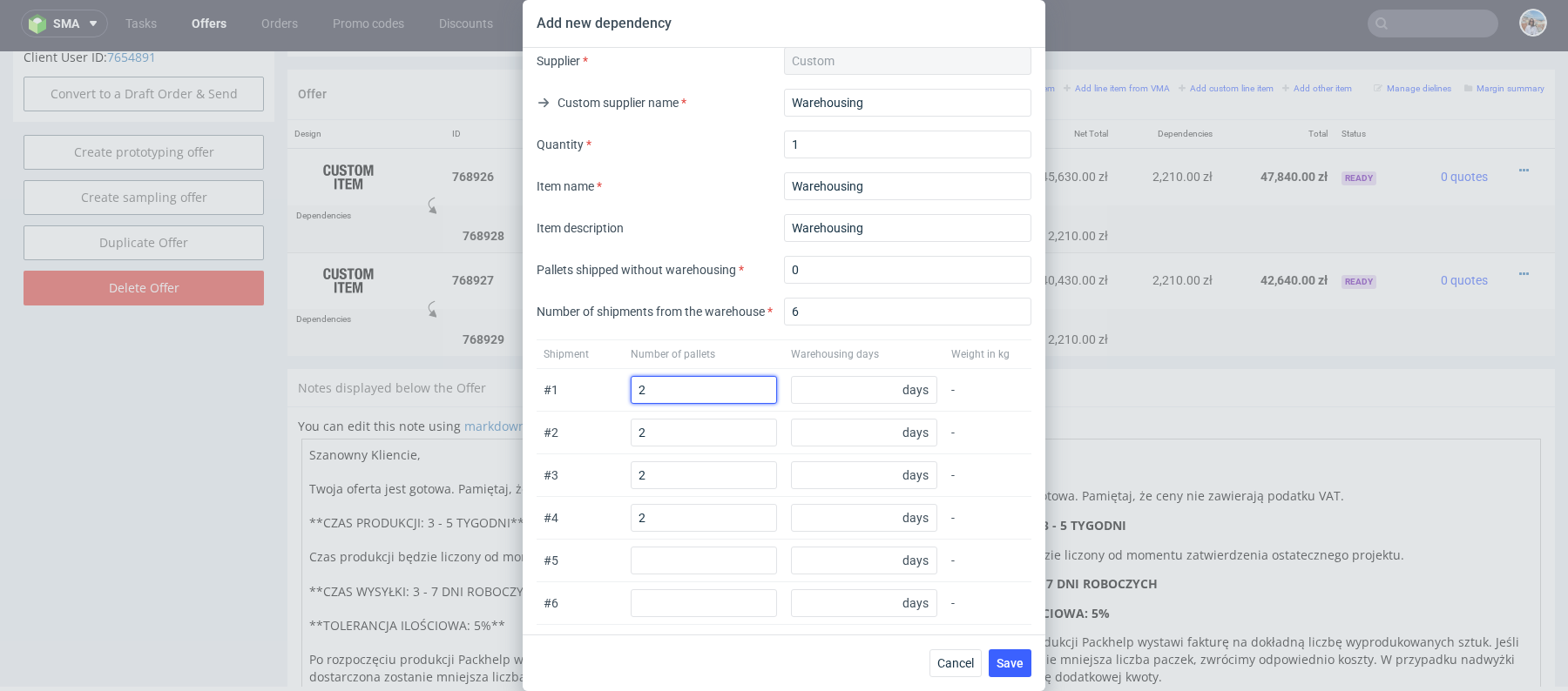
click at [660, 397] on input "2" at bounding box center [704, 390] width 147 height 28
click at [657, 568] on input "number" at bounding box center [704, 560] width 147 height 28
click at [657, 393] on input "2" at bounding box center [704, 390] width 147 height 28
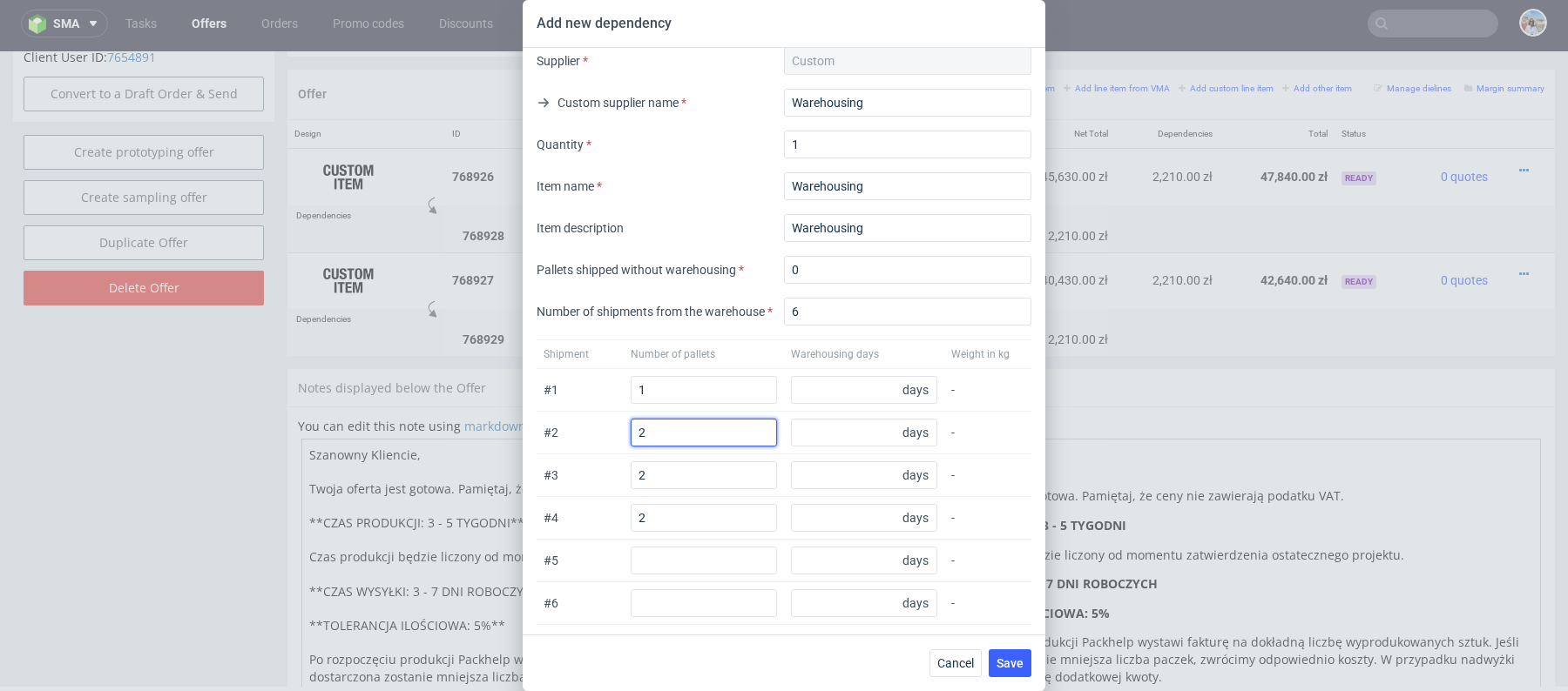
click at [662, 423] on input "2" at bounding box center [704, 432] width 147 height 28
click at [667, 390] on input "1" at bounding box center [704, 390] width 147 height 28
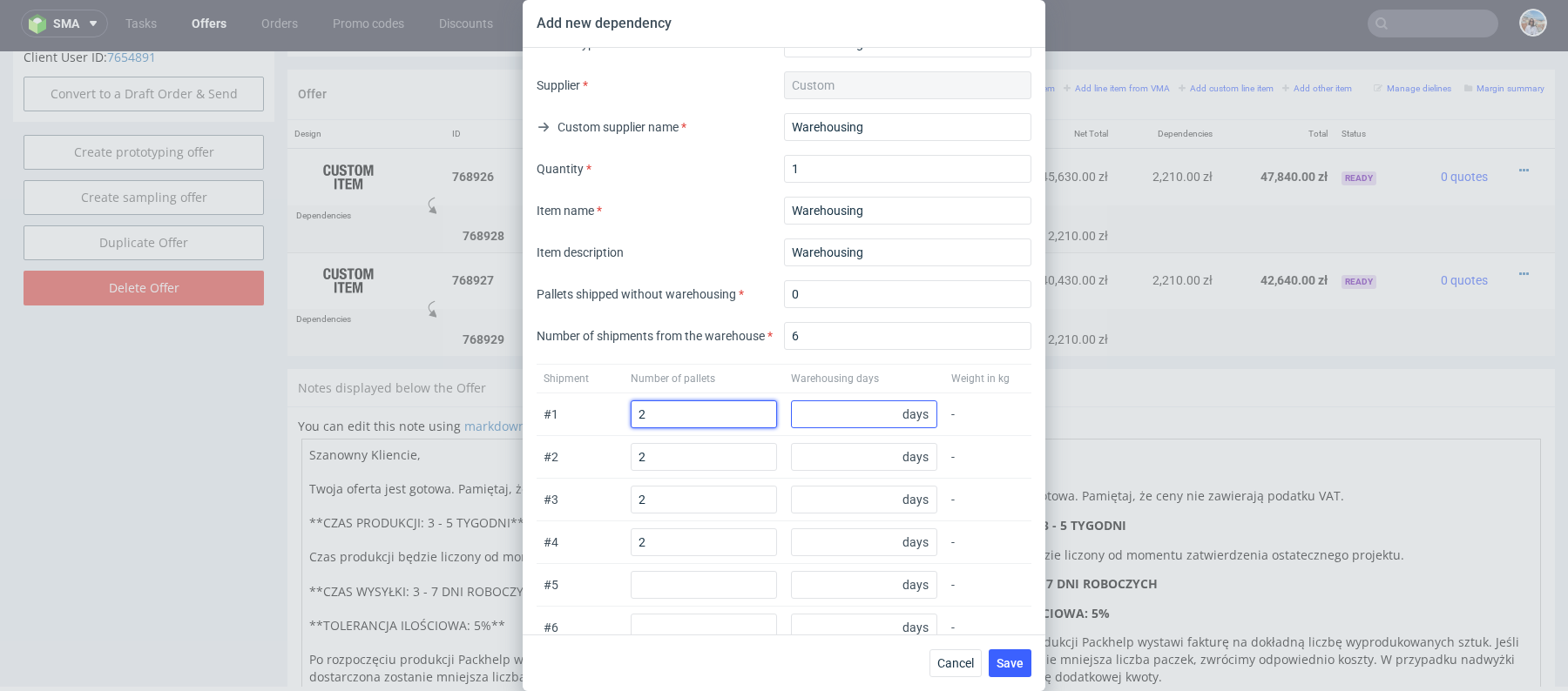
type input "2"
click at [826, 425] on input "number" at bounding box center [864, 414] width 147 height 28
click at [656, 557] on div "# 4 2 days -" at bounding box center [784, 542] width 495 height 43
click at [818, 411] on input "number" at bounding box center [864, 414] width 147 height 28
type input "30"
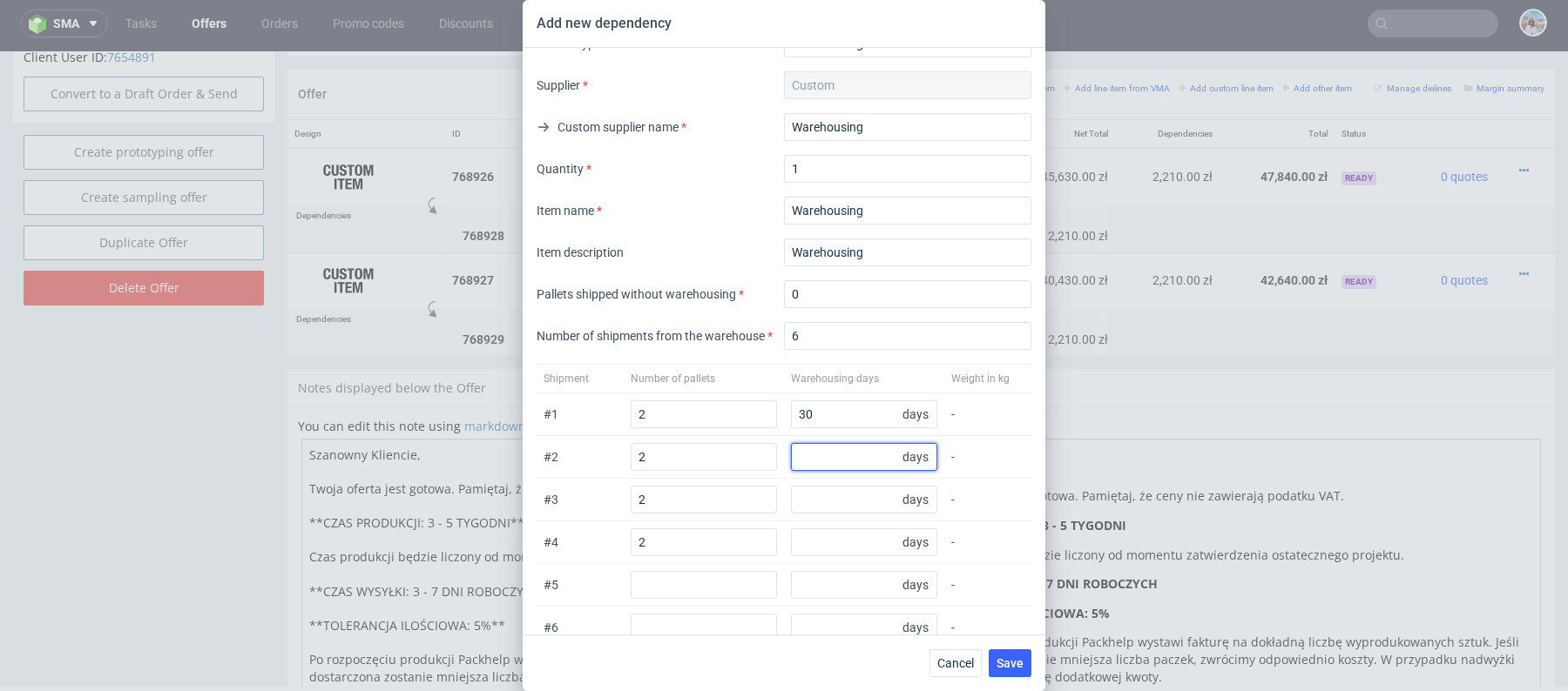
click at [851, 454] on input "number" at bounding box center [864, 457] width 147 height 28
type input "60"
click at [857, 494] on input "number" at bounding box center [864, 500] width 147 height 28
type input "90"
click at [839, 546] on input "number" at bounding box center [864, 542] width 147 height 28
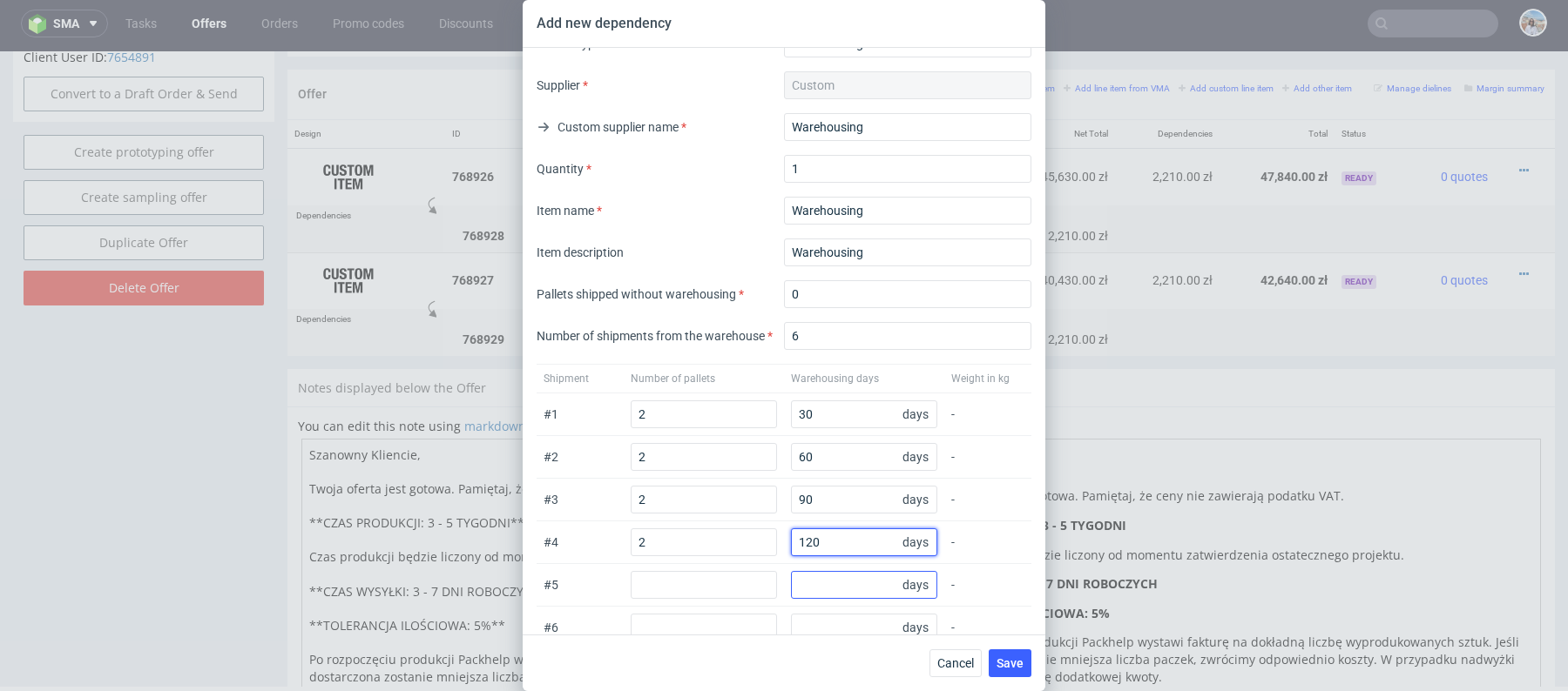
type input "120"
click at [828, 571] on input "number" at bounding box center [864, 585] width 147 height 28
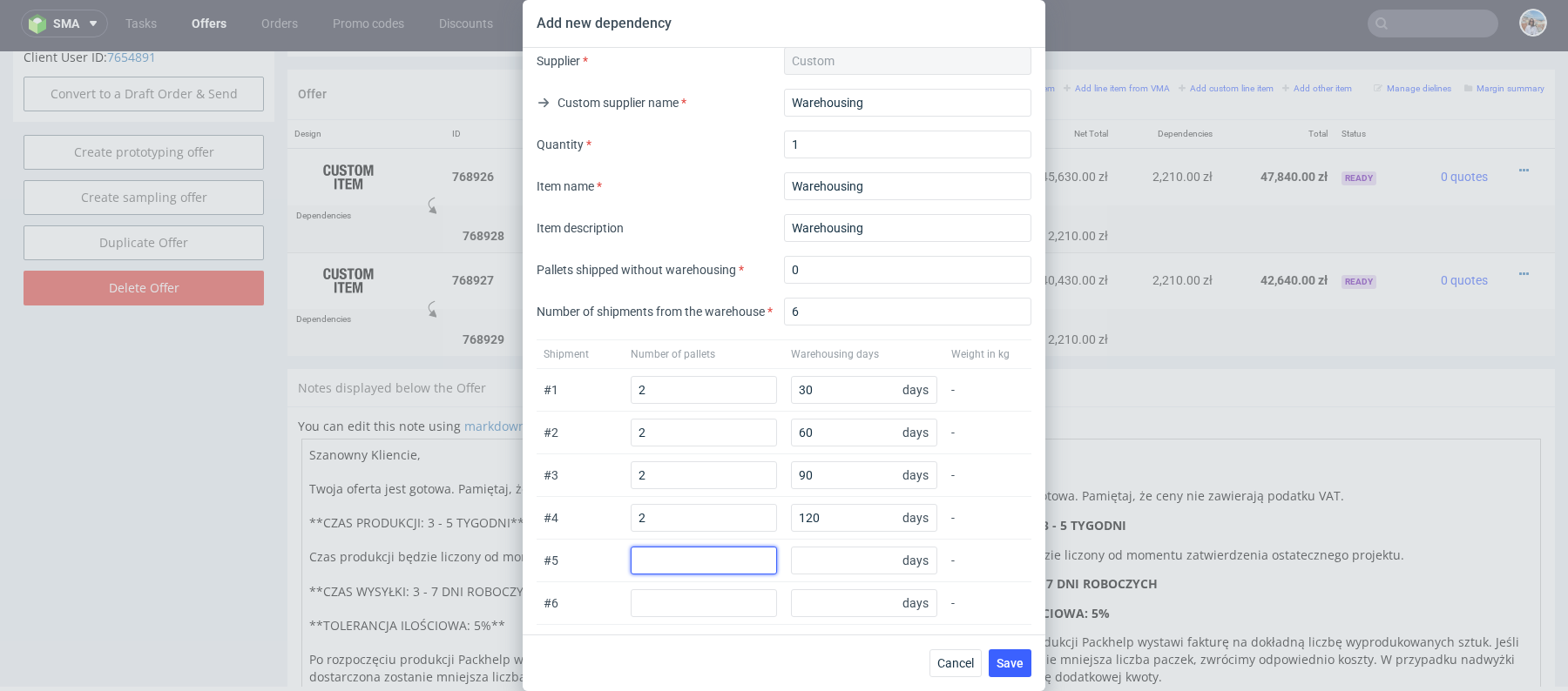
click at [662, 554] on input "number" at bounding box center [704, 560] width 147 height 28
click at [662, 393] on input "2" at bounding box center [704, 390] width 147 height 28
click at [825, 310] on input "6" at bounding box center [906, 311] width 247 height 28
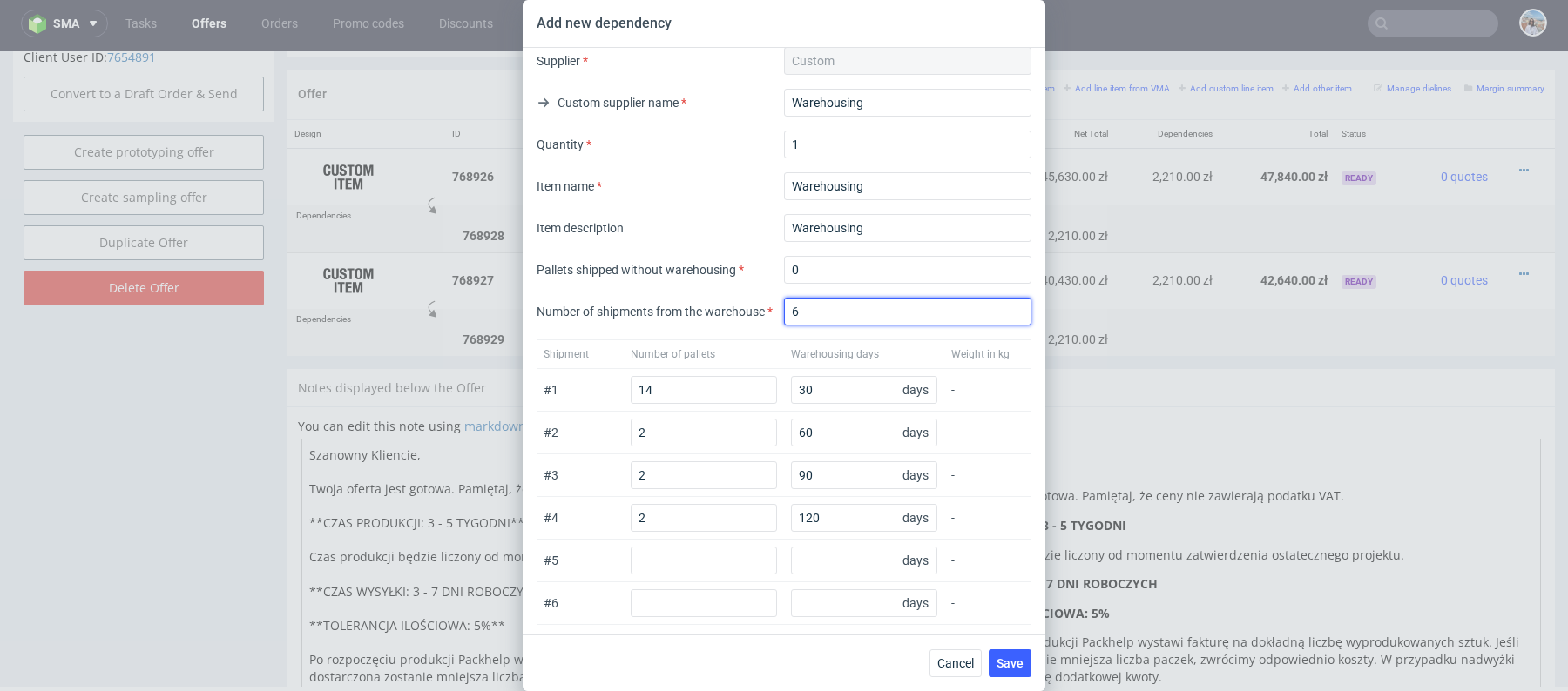
click at [825, 310] on input "6" at bounding box center [906, 311] width 247 height 28
click at [753, 256] on div "Pallets shipped without warehousing 0" at bounding box center [784, 270] width 495 height 28
click at [670, 521] on input "2" at bounding box center [704, 518] width 147 height 28
click at [681, 370] on div "# 1 14 30 days -" at bounding box center [784, 390] width 495 height 43
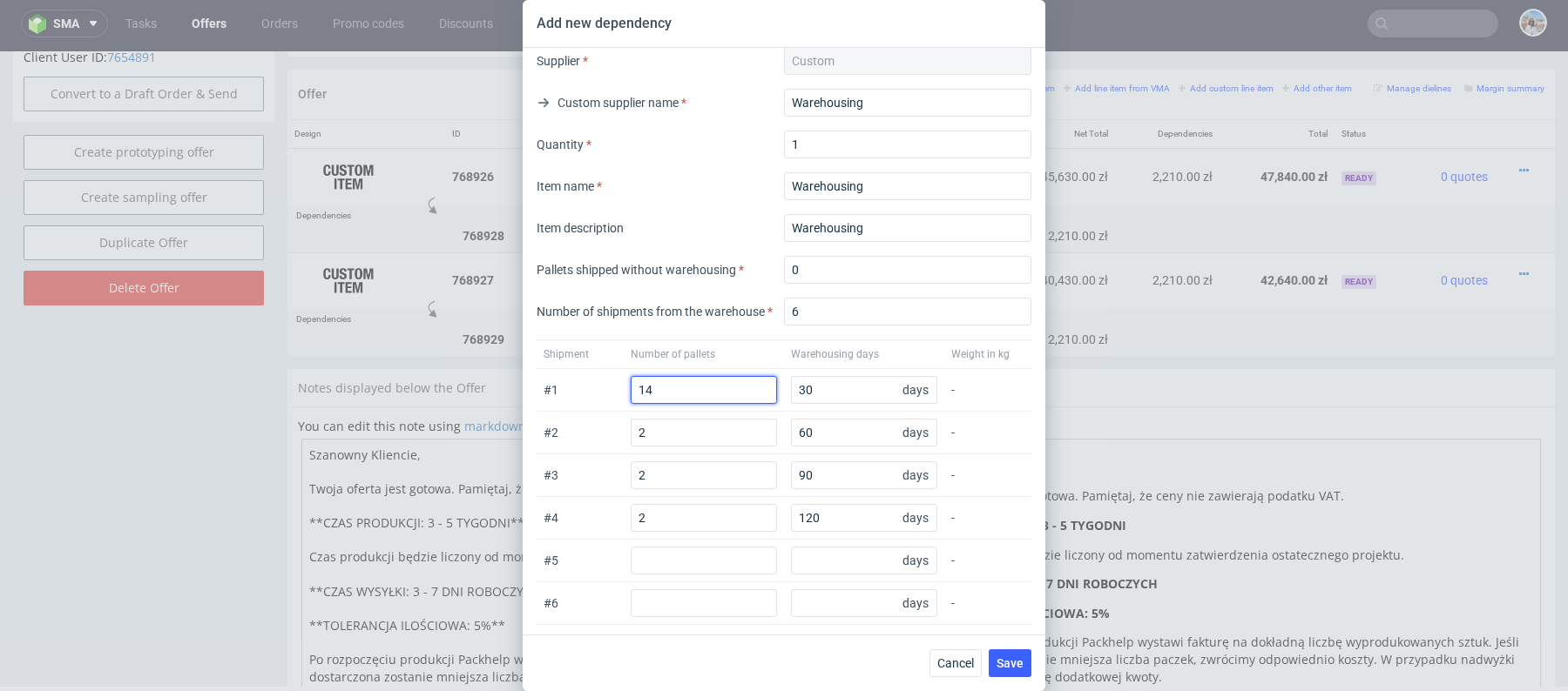
click at [681, 387] on input "14" at bounding box center [704, 390] width 147 height 28
click at [611, 408] on div "# 1 2 30 days -" at bounding box center [784, 390] width 495 height 43
click at [832, 518] on input "120" at bounding box center [864, 518] width 147 height 28
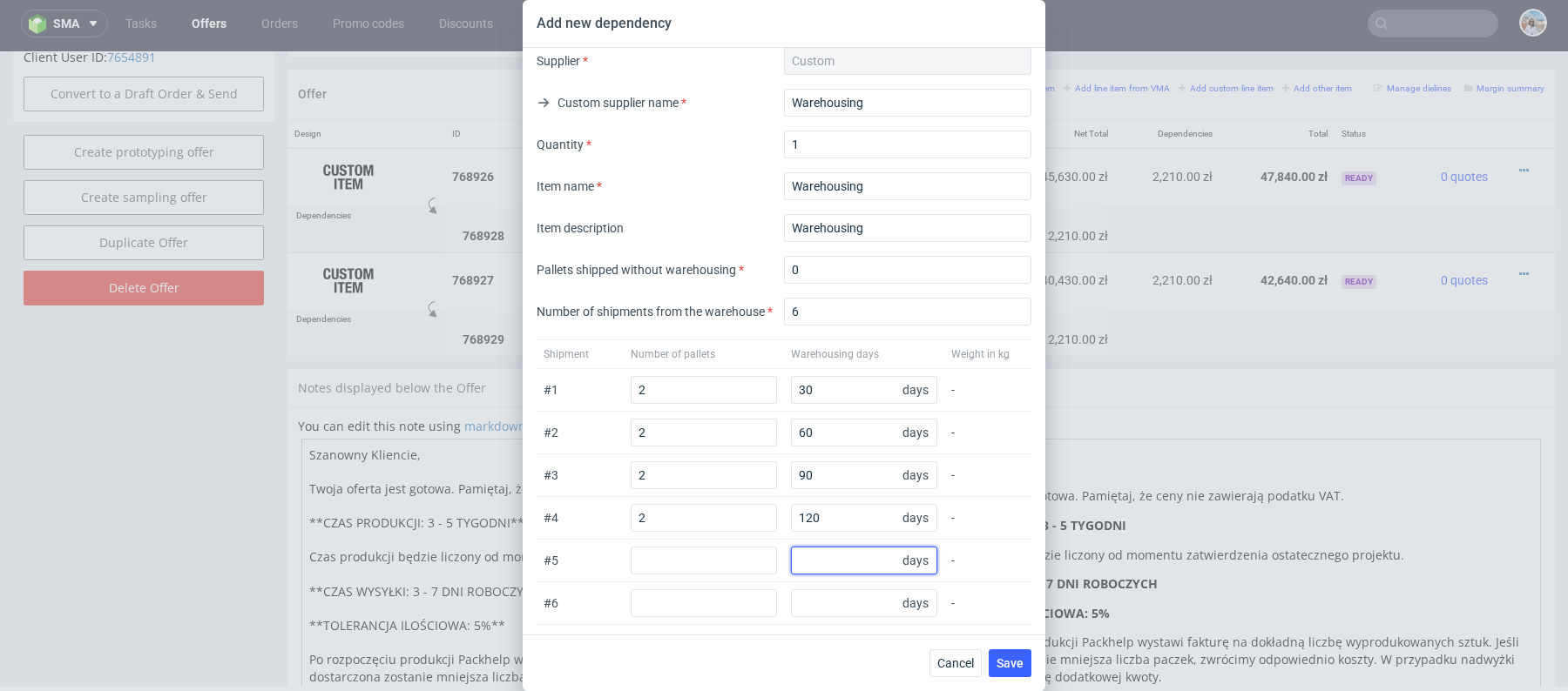
click at [814, 558] on input "number" at bounding box center [864, 560] width 147 height 28
click at [824, 515] on input "120" at bounding box center [864, 518] width 147 height 28
click at [822, 515] on input "120" at bounding box center [864, 518] width 147 height 28
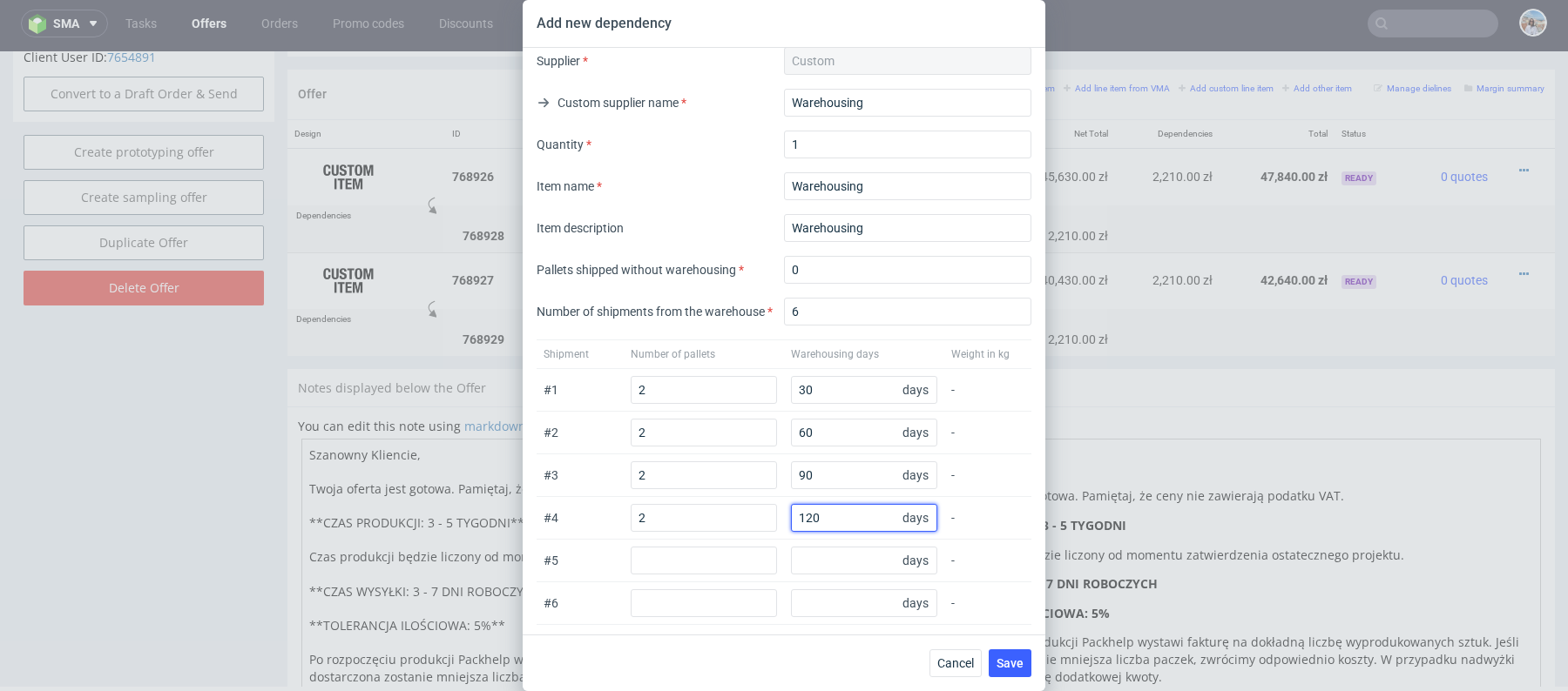
click at [822, 515] on input "120" at bounding box center [864, 518] width 147 height 28
click at [693, 556] on input "number" at bounding box center [704, 560] width 147 height 28
click at [670, 381] on input "2" at bounding box center [704, 390] width 147 height 28
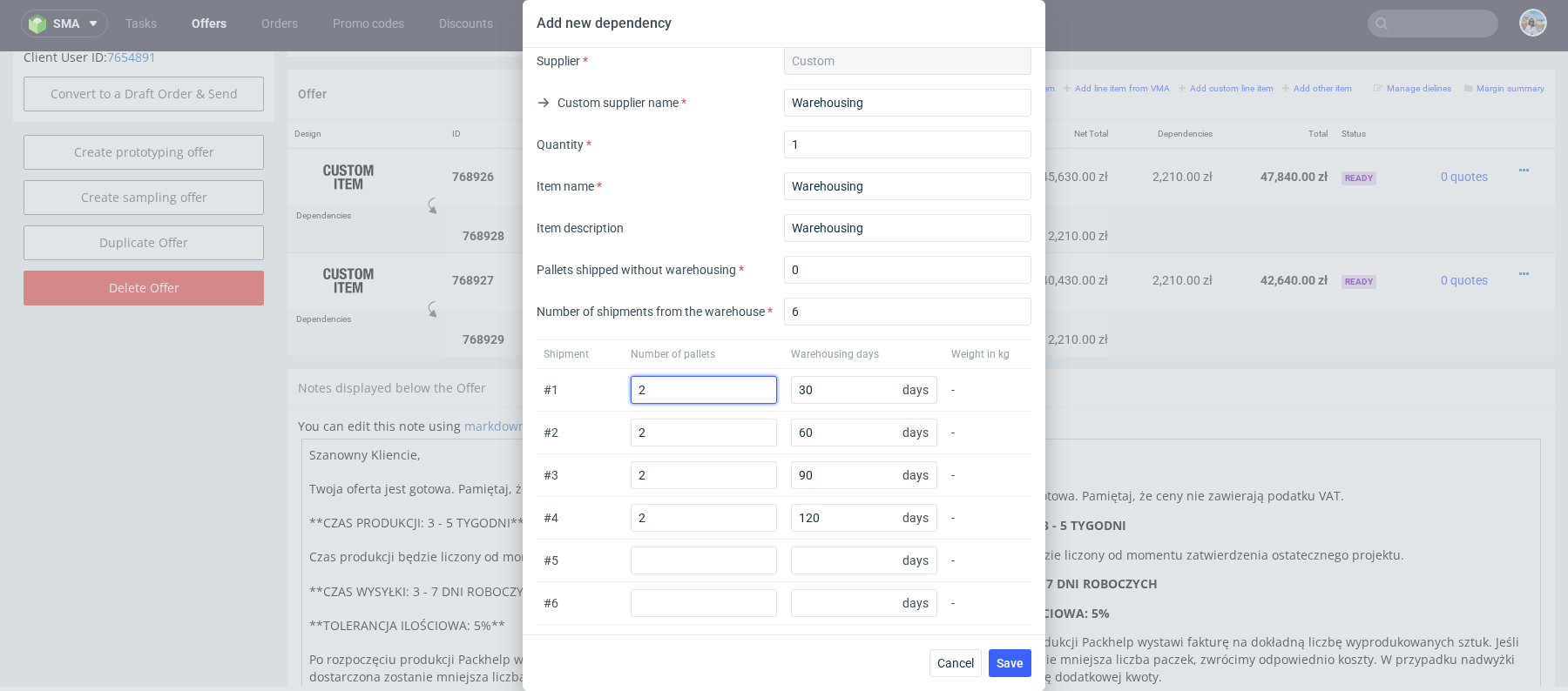
click at [670, 381] on input "2" at bounding box center [704, 390] width 147 height 28
type input "3"
click at [663, 434] on input "2" at bounding box center [704, 432] width 147 height 28
click at [662, 419] on input "23" at bounding box center [704, 432] width 147 height 28
click at [662, 421] on input "23" at bounding box center [704, 432] width 147 height 28
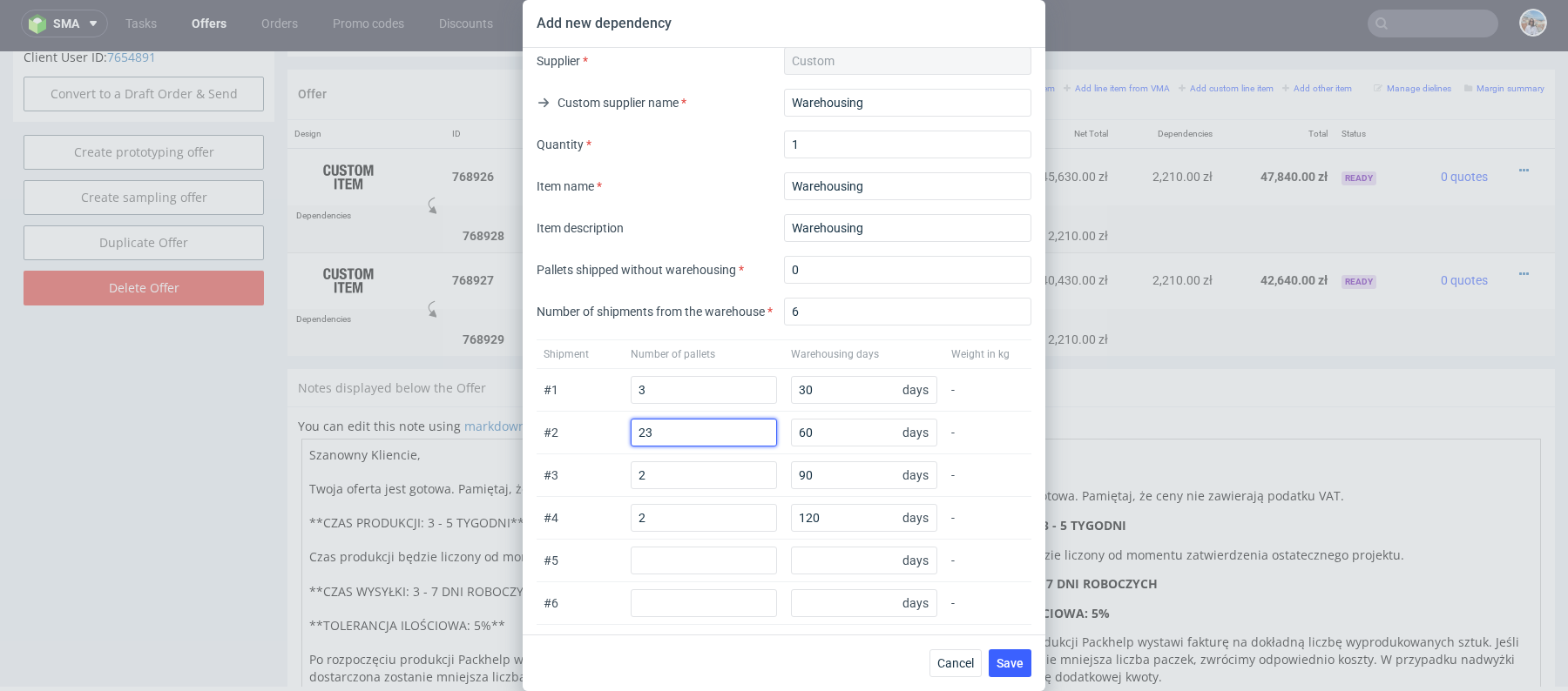
click at [662, 421] on input "23" at bounding box center [704, 432] width 147 height 28
type input "3"
click at [652, 479] on input "2" at bounding box center [704, 475] width 147 height 28
click at [663, 475] on input "23" at bounding box center [704, 475] width 147 height 28
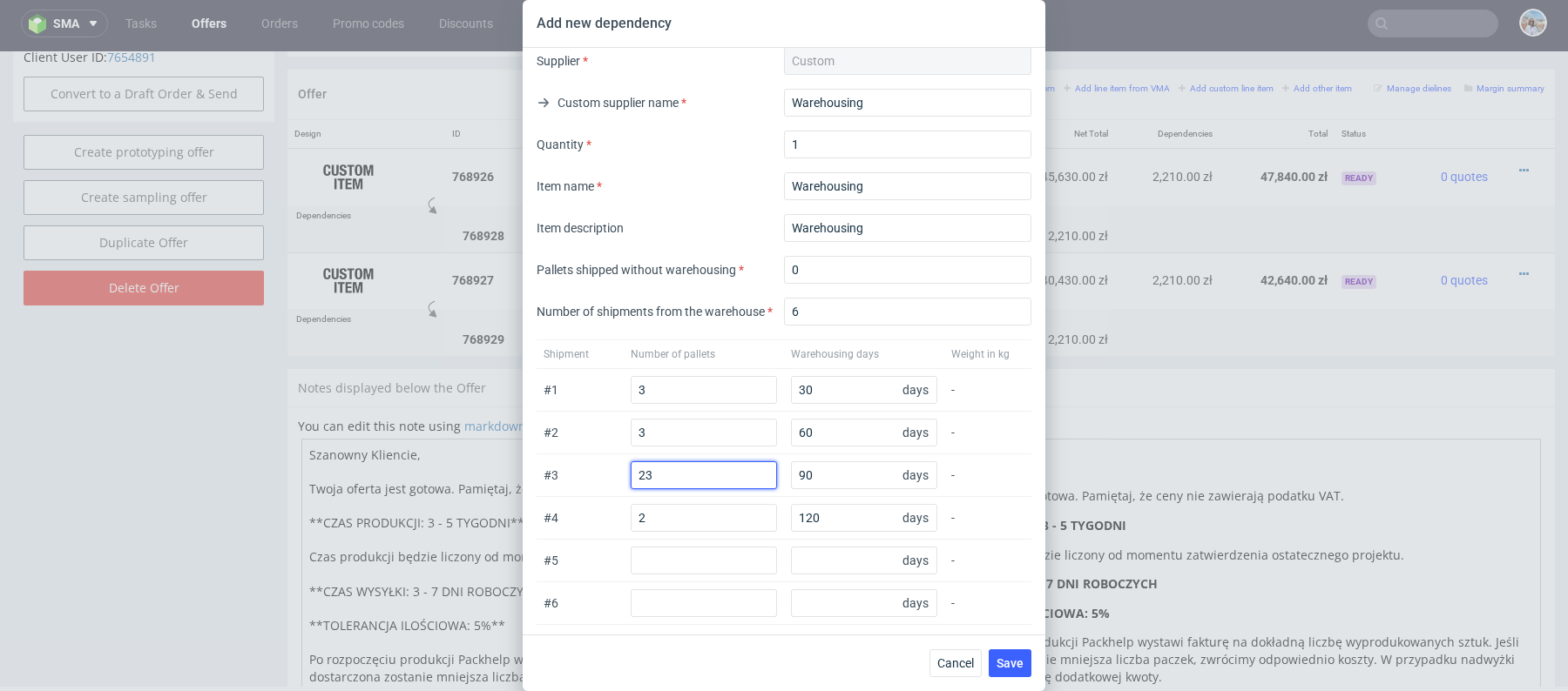
click at [663, 475] on input "23" at bounding box center [704, 475] width 147 height 28
click at [654, 472] on input "233" at bounding box center [704, 475] width 147 height 28
type input "3"
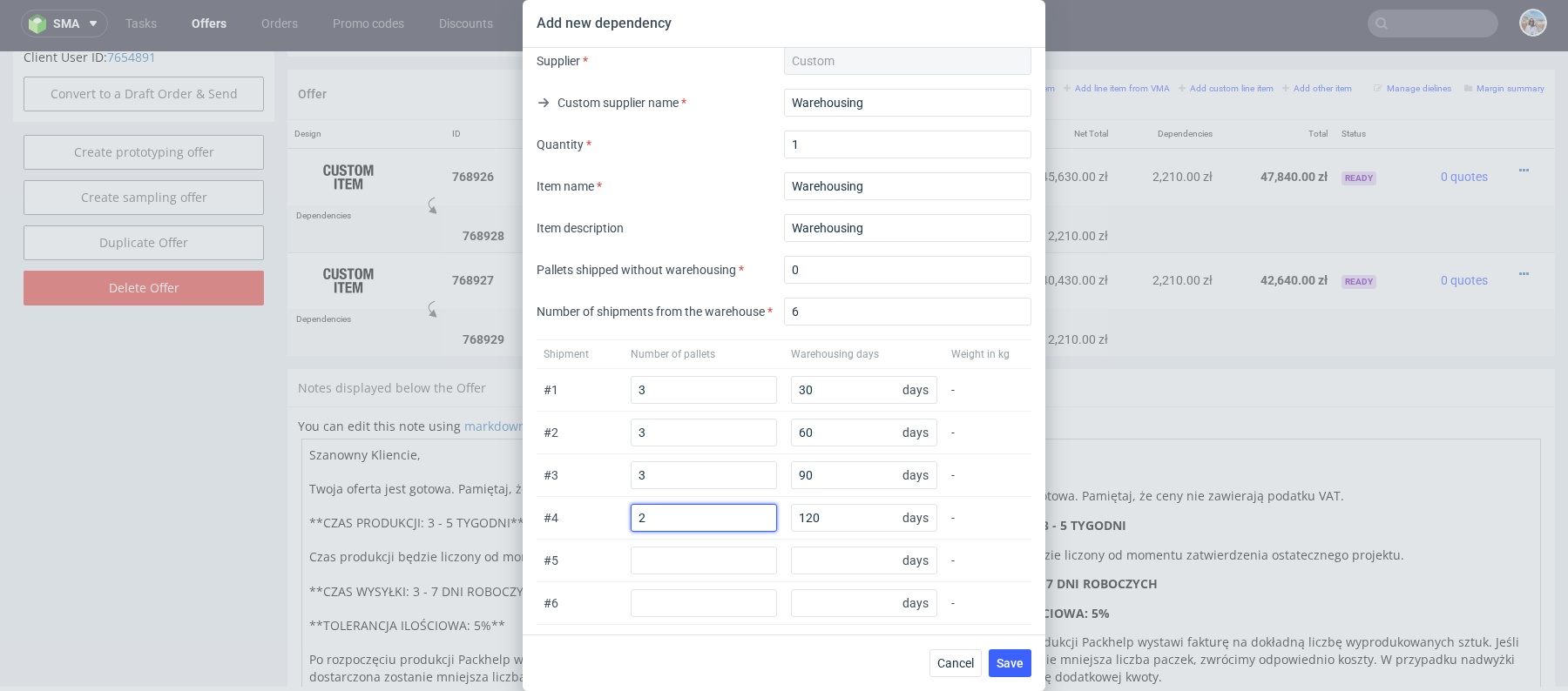
click at [654, 521] on input "2" at bounding box center [704, 518] width 147 height 28
type input "3"
click at [599, 532] on div "# 4 3 120 days -" at bounding box center [784, 518] width 495 height 43
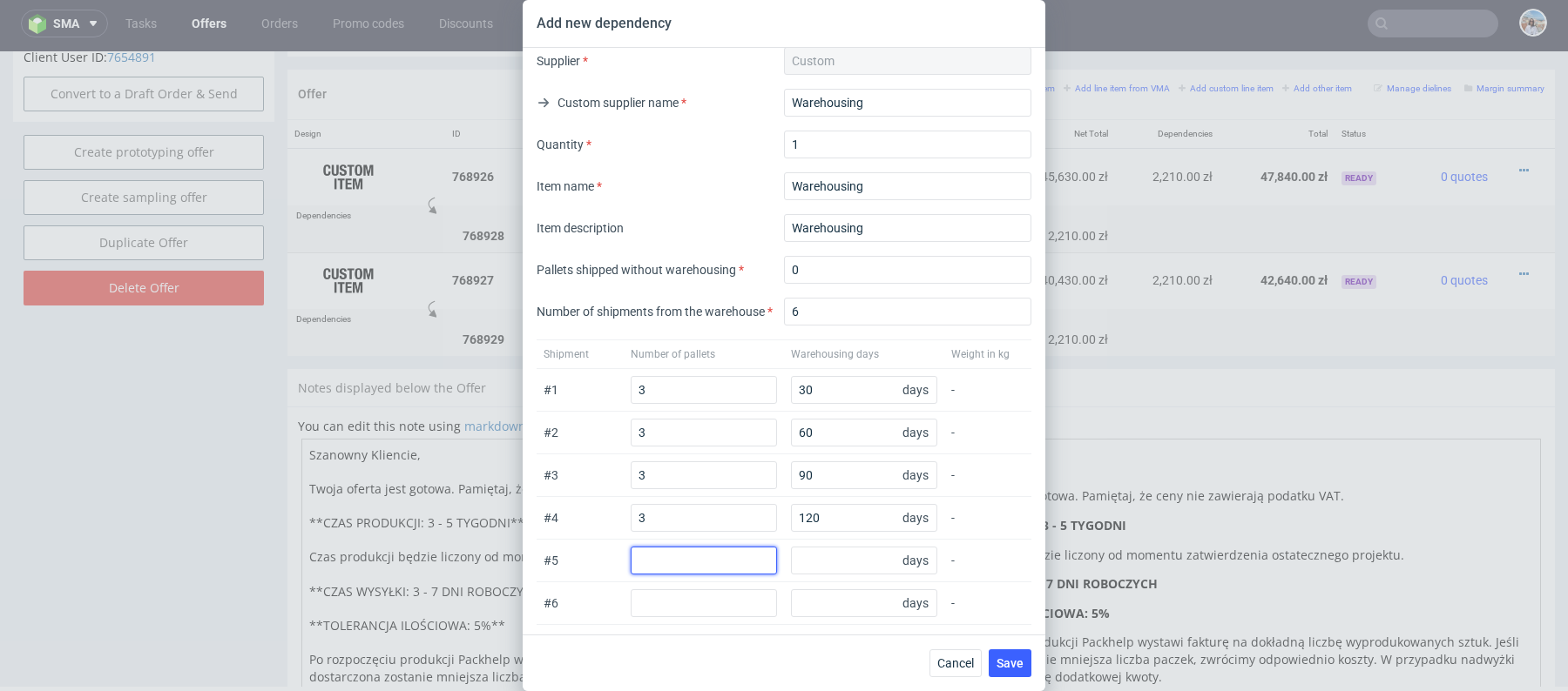
click at [655, 569] on input "number" at bounding box center [704, 560] width 147 height 28
type input "3"
click at [655, 599] on input "number" at bounding box center [704, 604] width 147 height 28
type input "3"
click at [618, 582] on div "# 6 3 days -" at bounding box center [784, 603] width 495 height 43
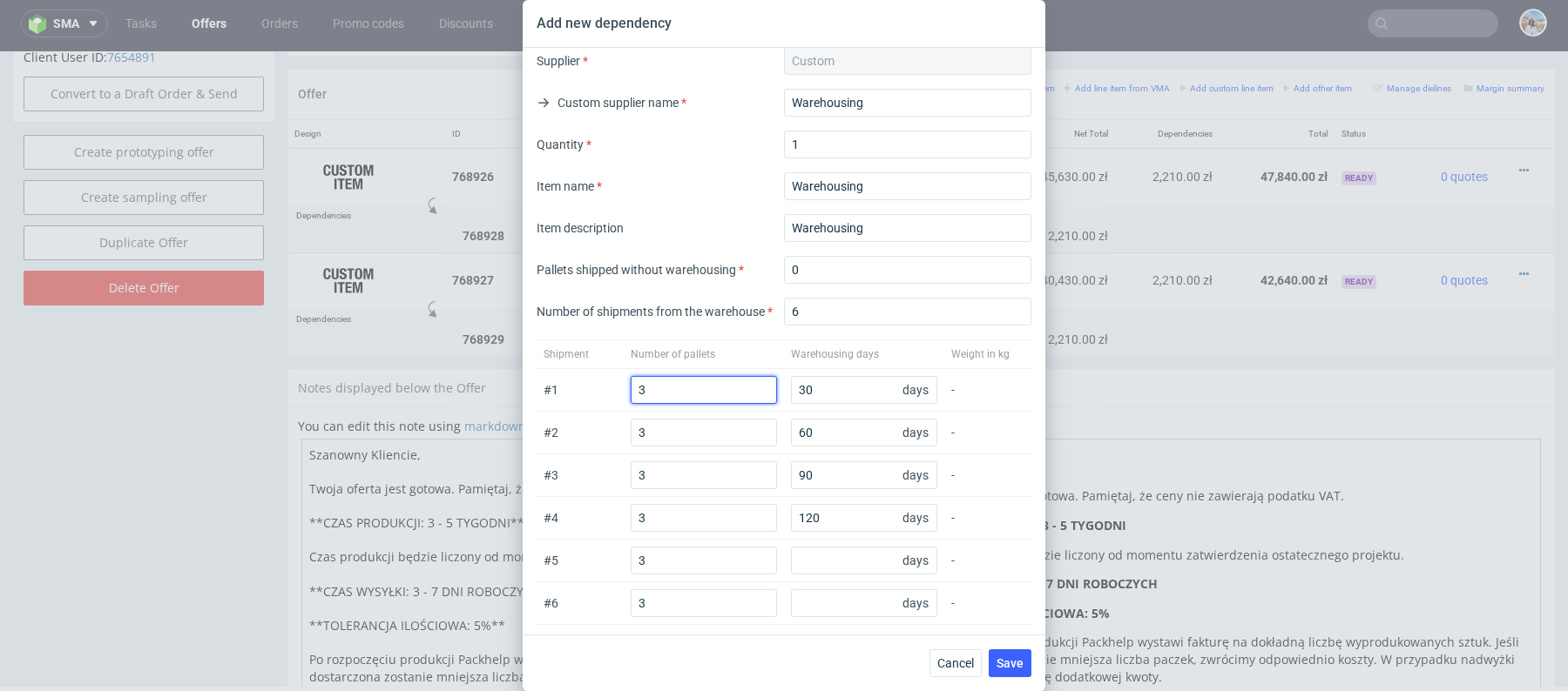
click at [685, 380] on input "3" at bounding box center [704, 390] width 147 height 28
click at [811, 541] on div "# 5 3 days -" at bounding box center [784, 560] width 495 height 43
click at [813, 517] on input "120" at bounding box center [864, 518] width 147 height 28
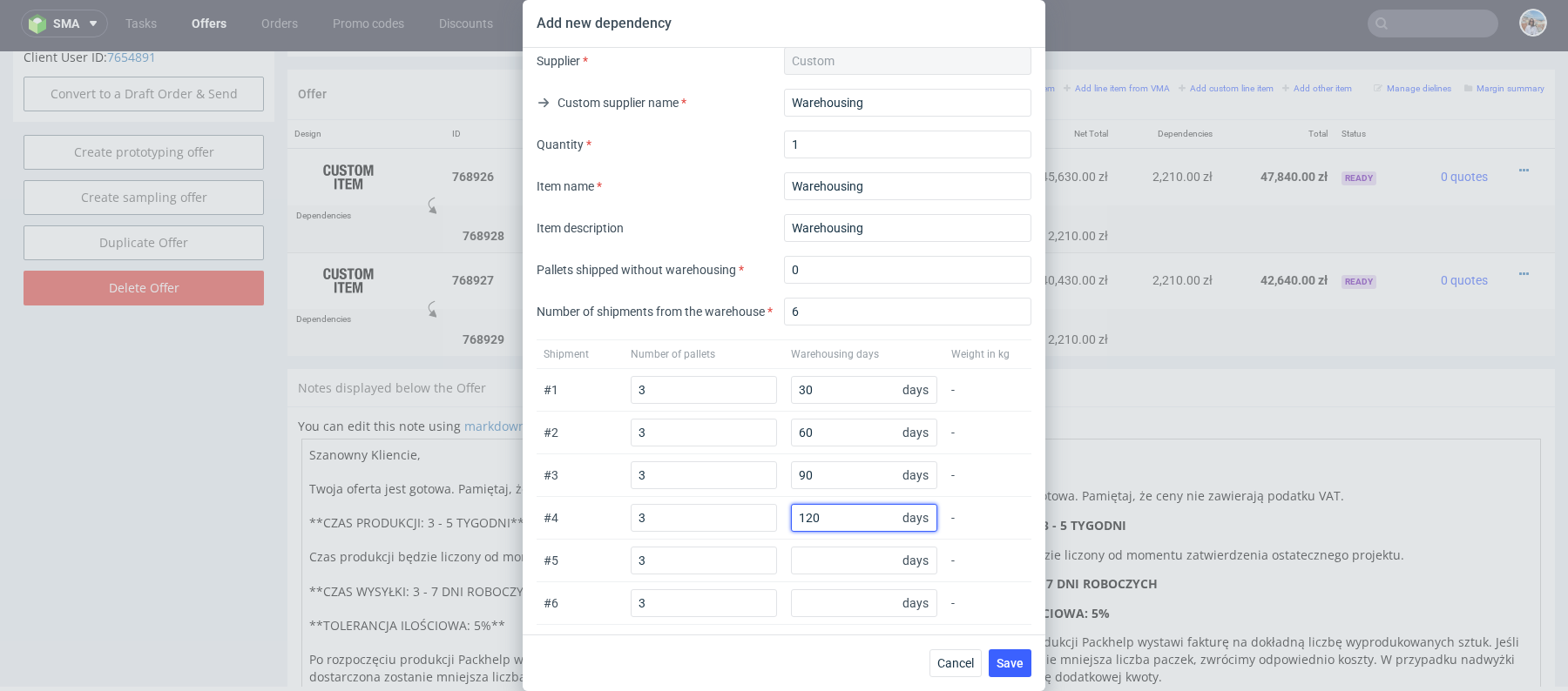
click at [813, 517] on input "120" at bounding box center [864, 518] width 147 height 28
click at [838, 558] on input "number" at bounding box center [864, 560] width 147 height 28
type input "150"
click at [853, 590] on input "number" at bounding box center [864, 604] width 147 height 28
type input "180"
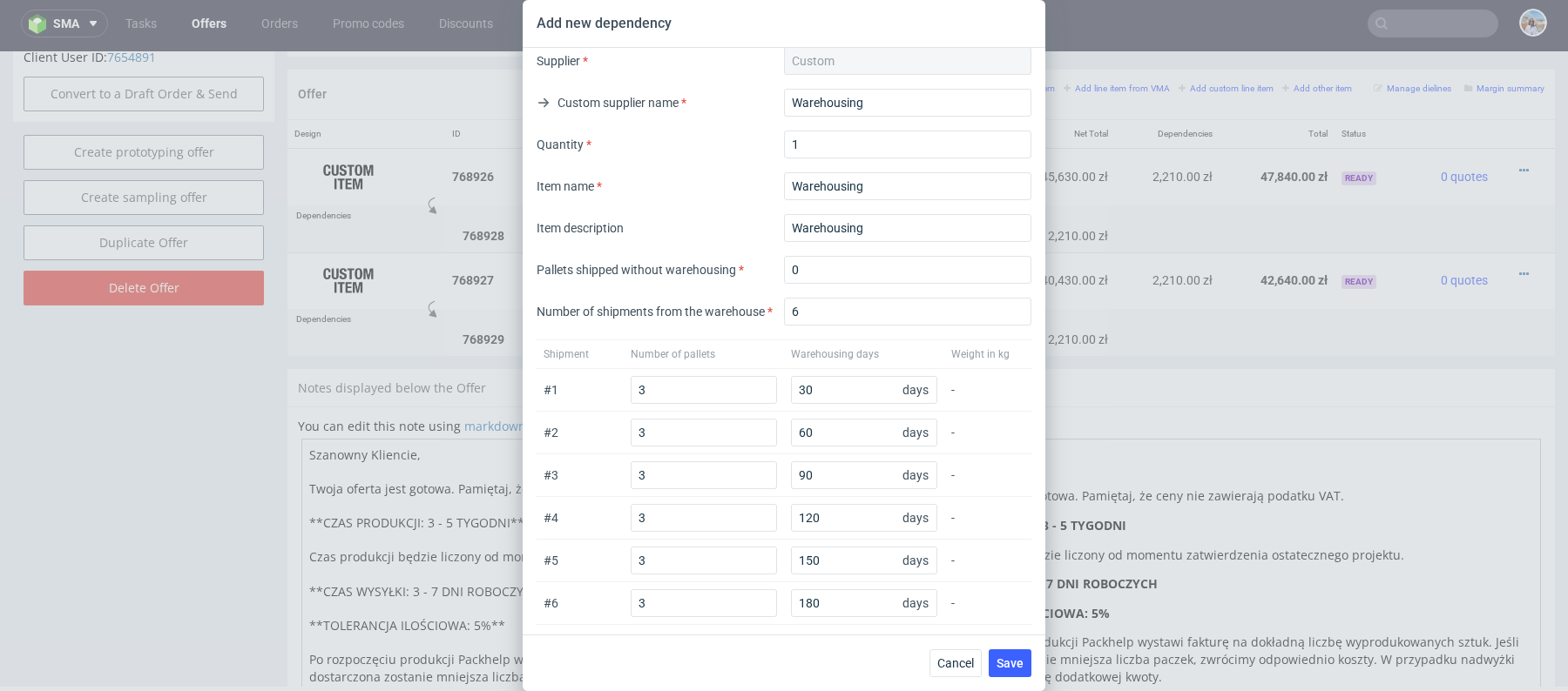
click at [789, 633] on div "Service Asset Other Service type Warehousing Supplier Custom Custom supplier na…" at bounding box center [784, 341] width 523 height 587
click at [659, 393] on input "3" at bounding box center [704, 390] width 147 height 28
type input "4"
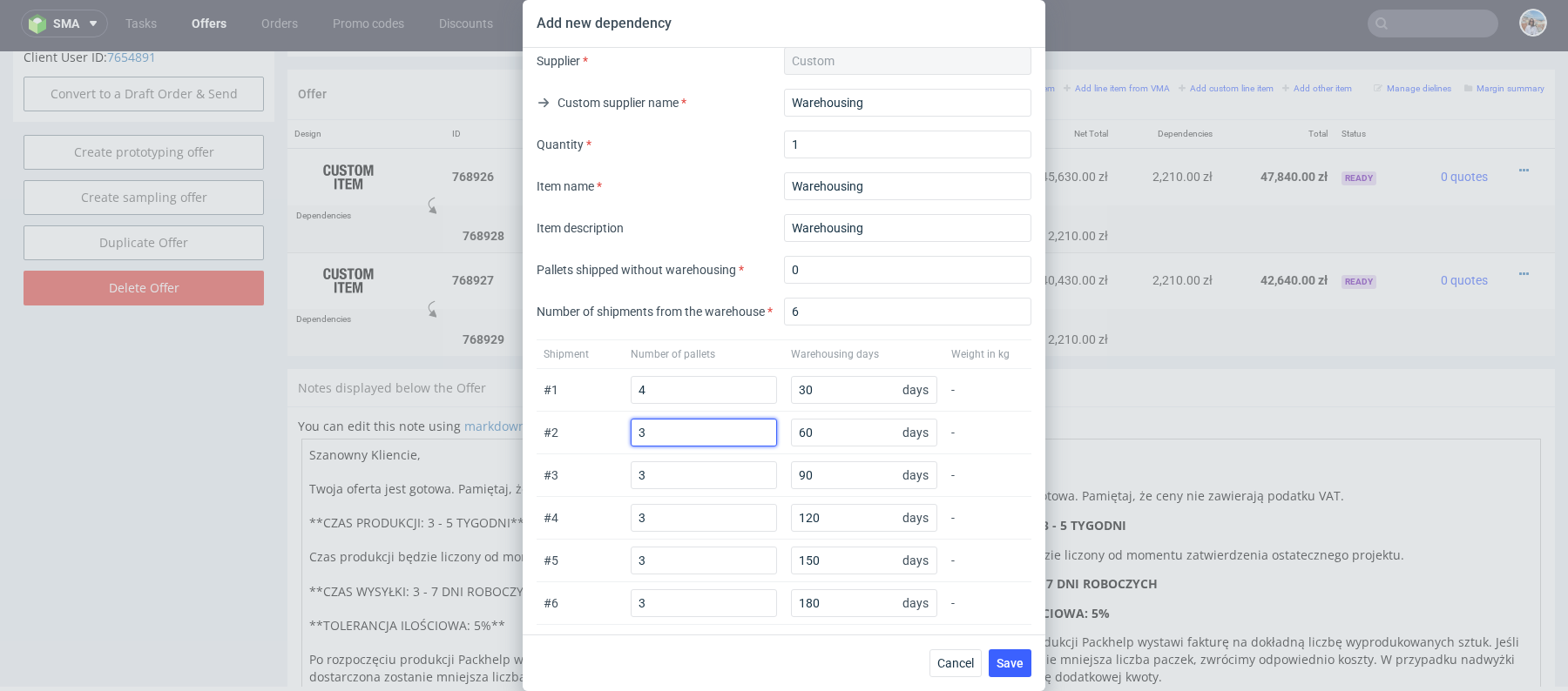
click at [655, 434] on input "3" at bounding box center [704, 432] width 147 height 28
type input "4"
click at [659, 472] on input "3" at bounding box center [704, 475] width 147 height 28
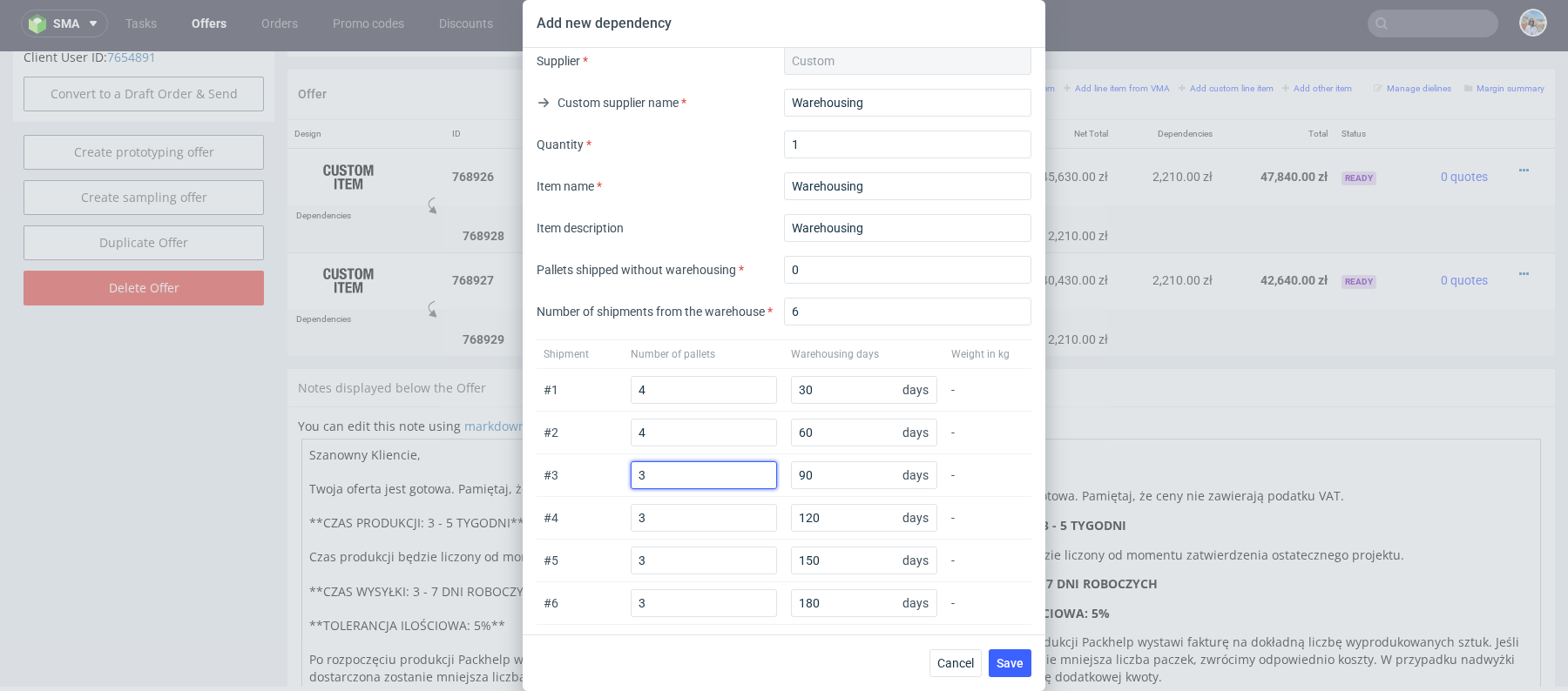
click at [659, 472] on input "3" at bounding box center [704, 475] width 147 height 28
click at [655, 527] on input "3" at bounding box center [704, 518] width 147 height 28
click at [655, 478] on input "34" at bounding box center [704, 475] width 147 height 28
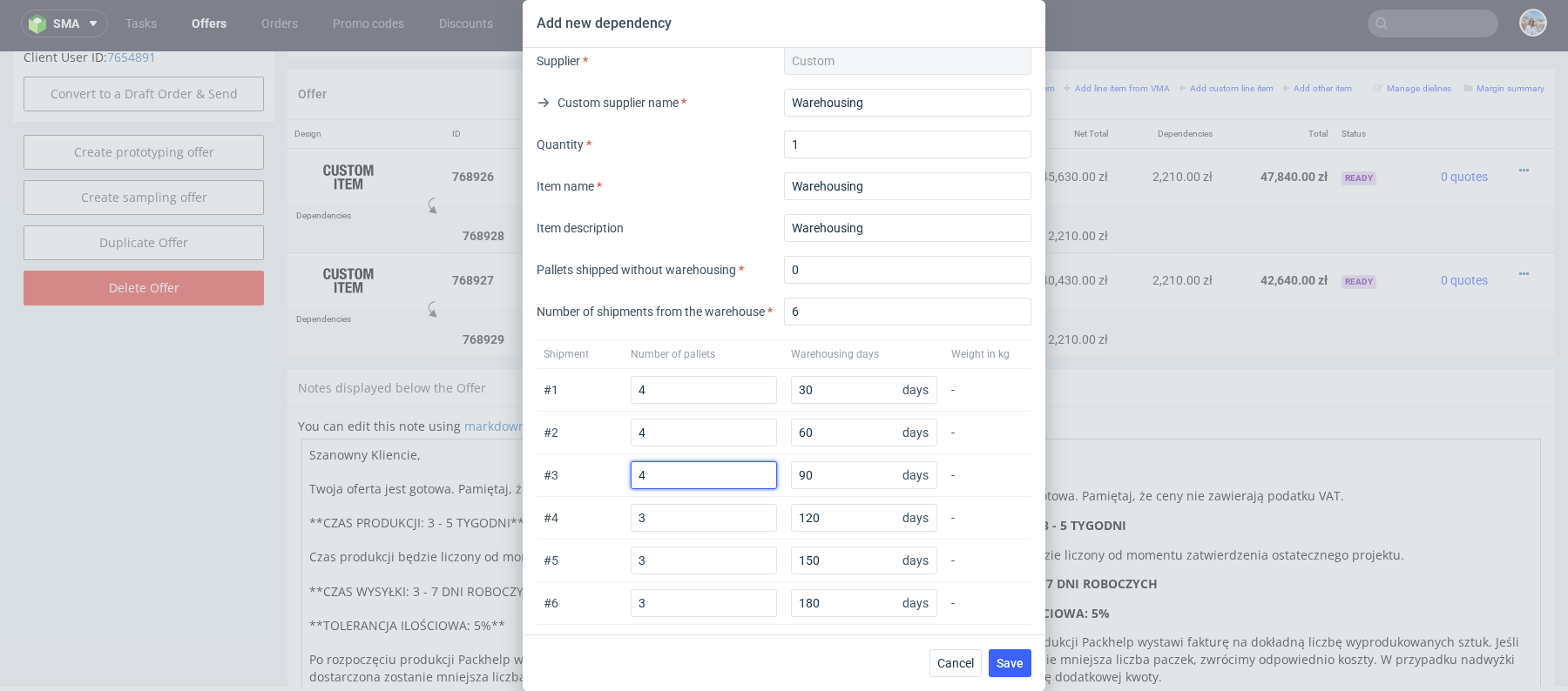
type input "4"
click at [657, 501] on div "# 4 3 120 days -" at bounding box center [784, 518] width 495 height 43
click at [657, 518] on input "3" at bounding box center [704, 518] width 147 height 28
click at [657, 518] on input "34" at bounding box center [704, 518] width 147 height 28
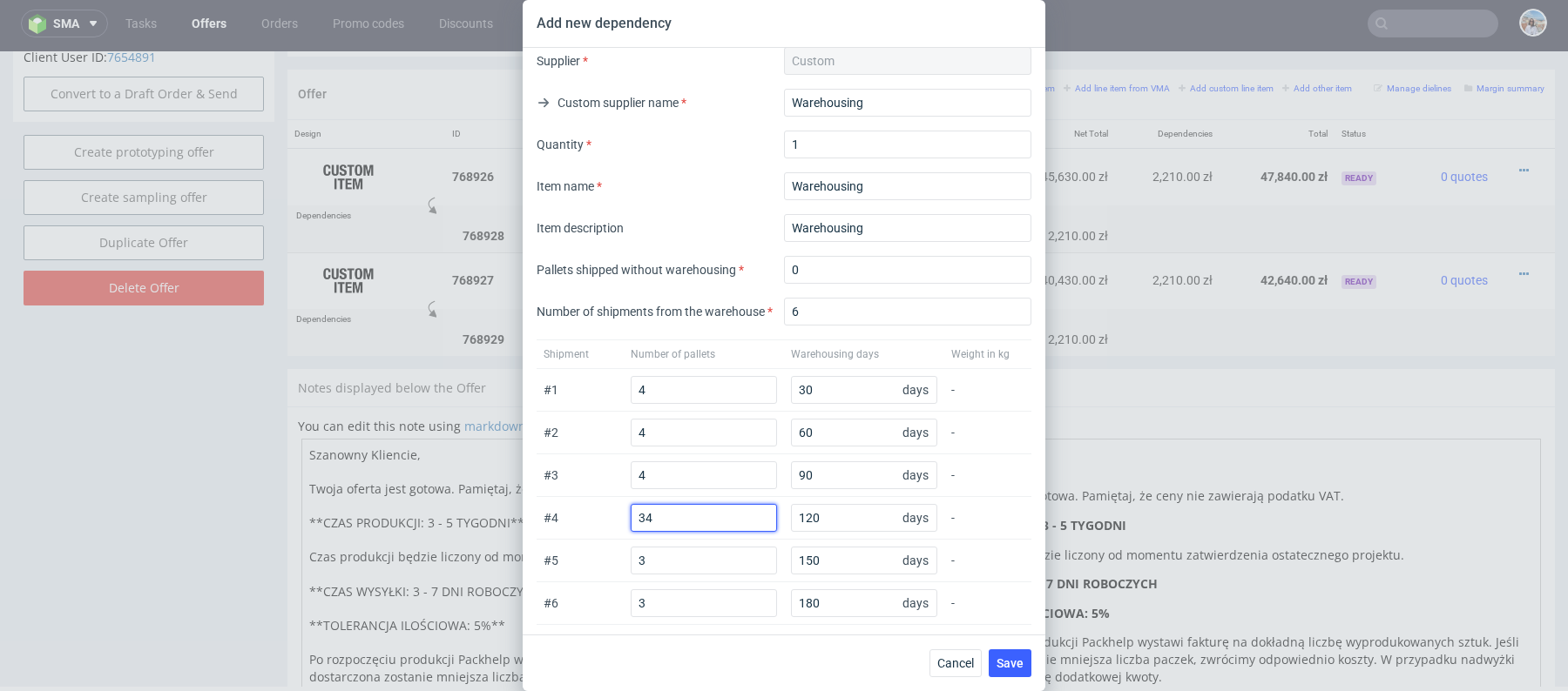
click at [657, 518] on input "34" at bounding box center [704, 518] width 147 height 28
type input "4"
click at [661, 553] on input "3" at bounding box center [704, 560] width 147 height 28
click at [661, 553] on input "34" at bounding box center [704, 560] width 147 height 28
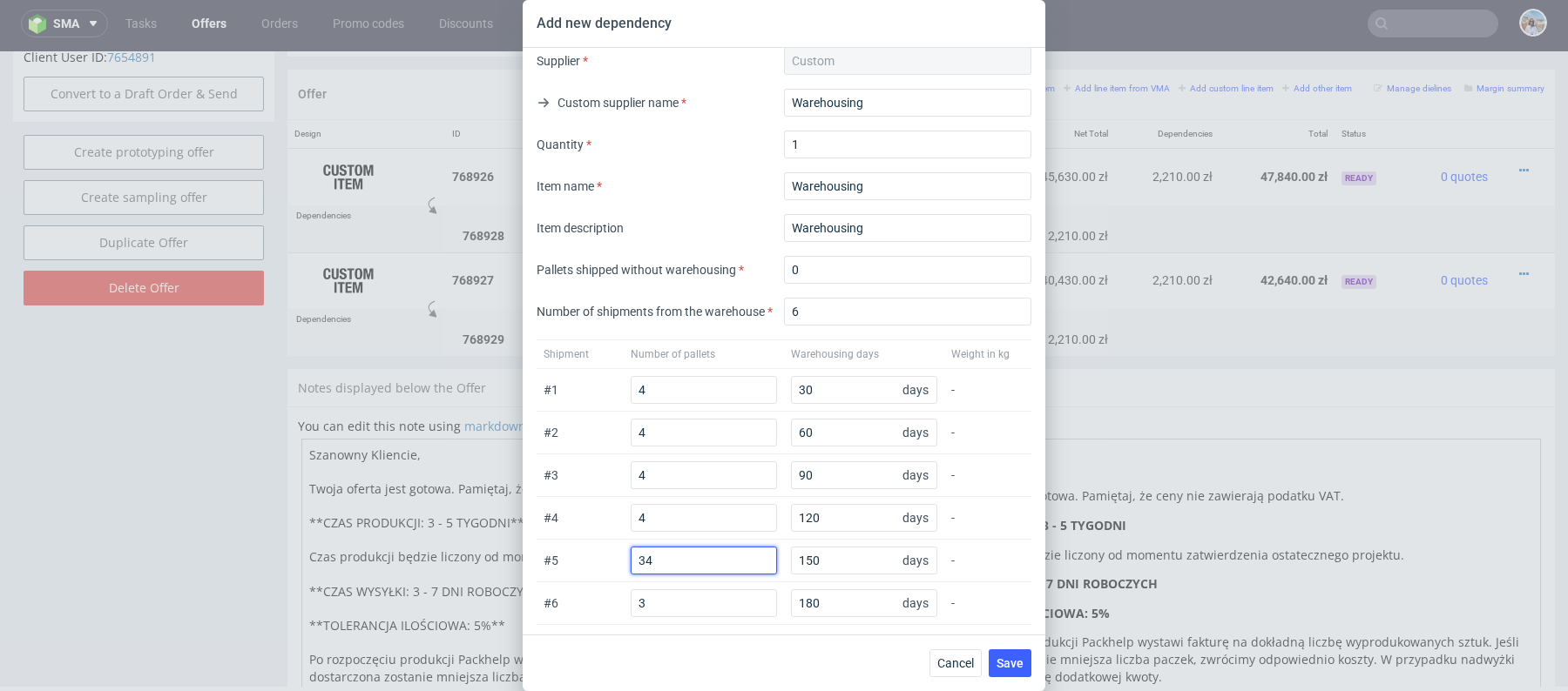
click at [661, 553] on input "34" at bounding box center [704, 560] width 147 height 28
type input "4"
click at [659, 597] on input "3" at bounding box center [704, 604] width 147 height 28
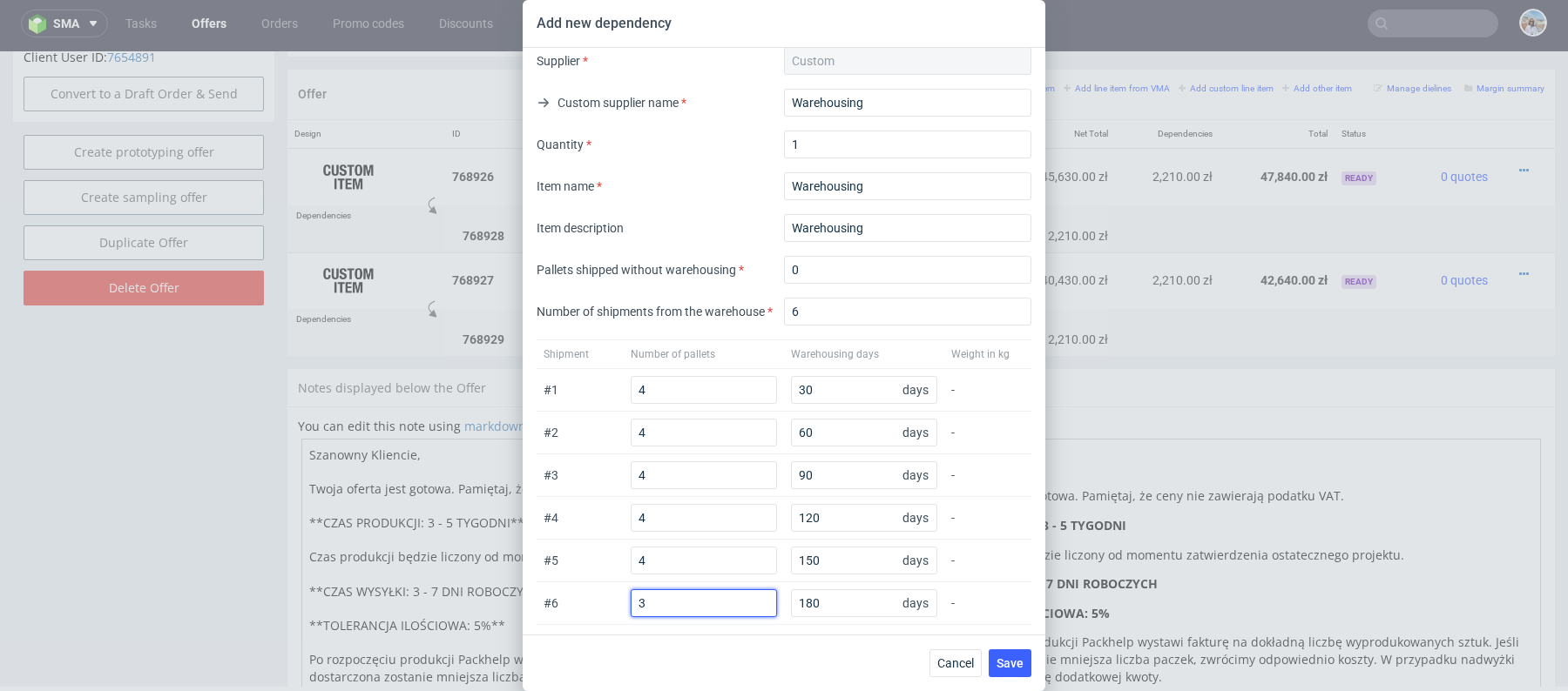
click at [659, 597] on input "3" at bounding box center [704, 604] width 147 height 28
click at [659, 600] on input "4" at bounding box center [704, 604] width 147 height 28
type input "4"
click at [618, 559] on div "# 5 4 150 days -" at bounding box center [784, 560] width 495 height 43
click at [1008, 664] on span "Save" at bounding box center [1010, 663] width 27 height 12
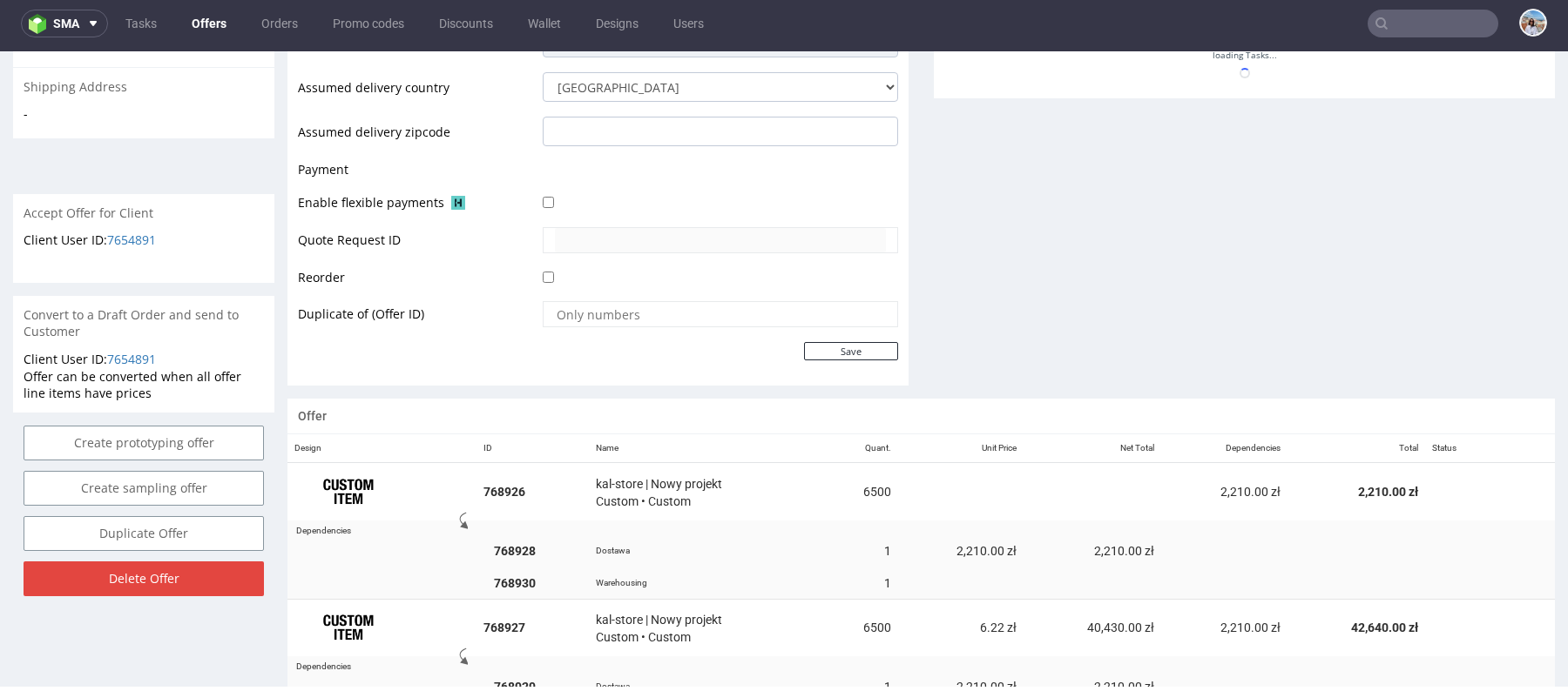
scroll to position [924, 0]
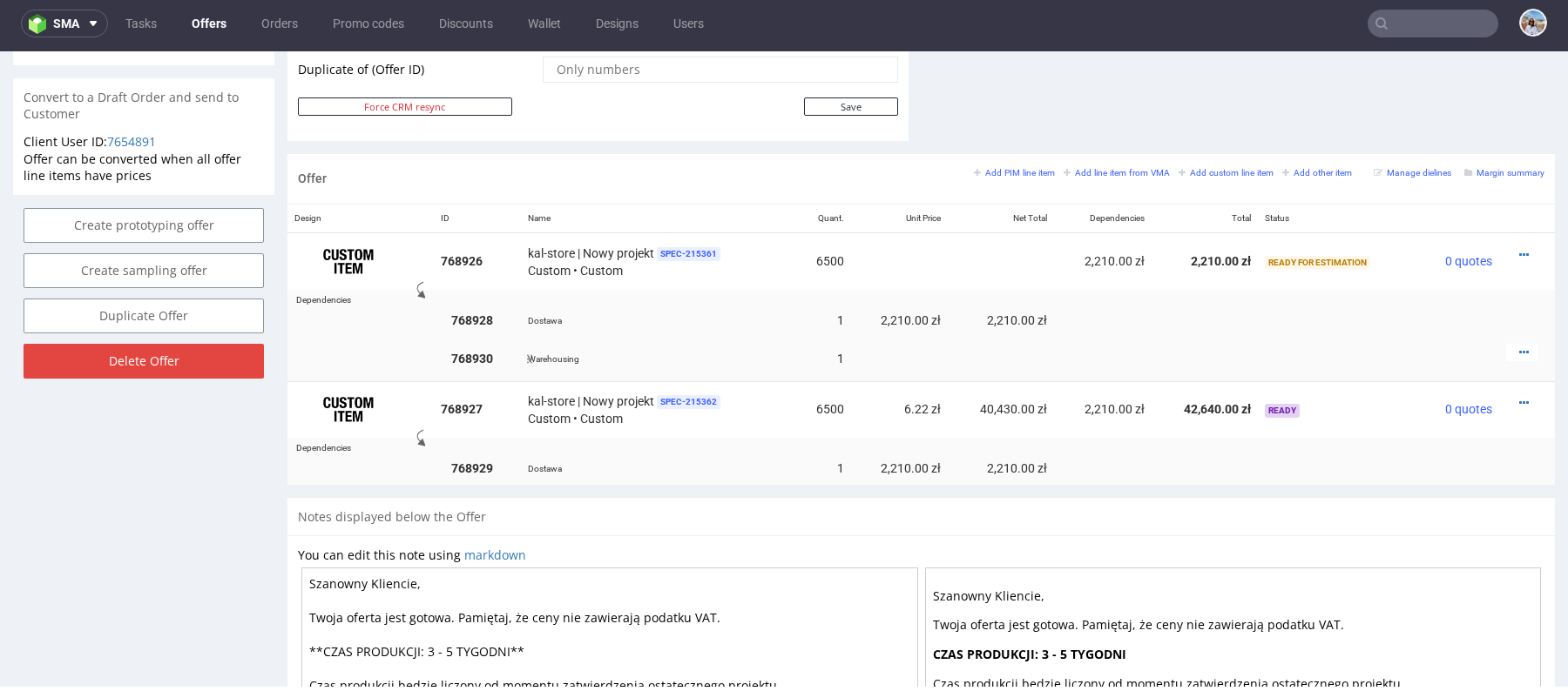
click at [1511, 348] on div at bounding box center [1521, 353] width 32 height 18
click at [1518, 349] on div at bounding box center [1521, 353] width 32 height 18
click at [1519, 349] on icon at bounding box center [1524, 353] width 10 height 12
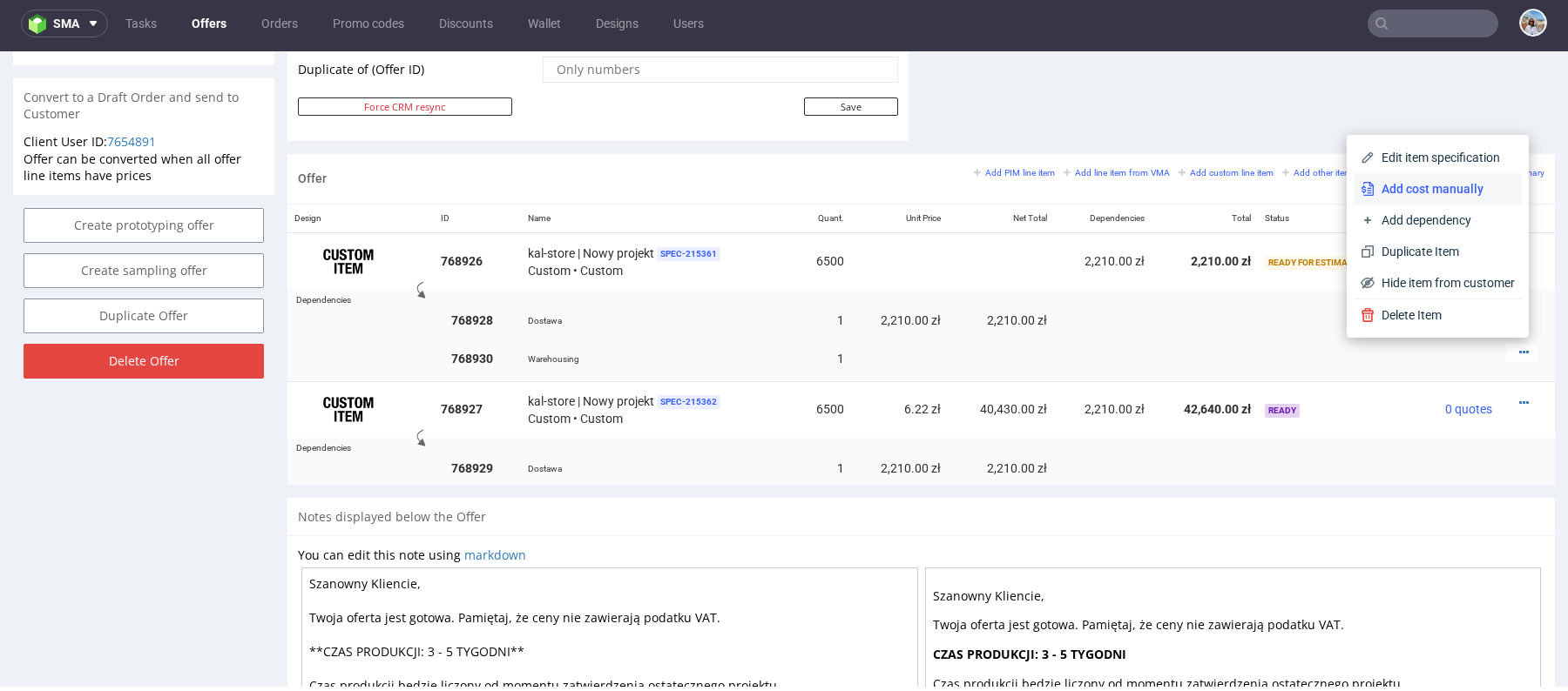
click at [1404, 178] on li "Add cost manually" at bounding box center [1437, 189] width 168 height 32
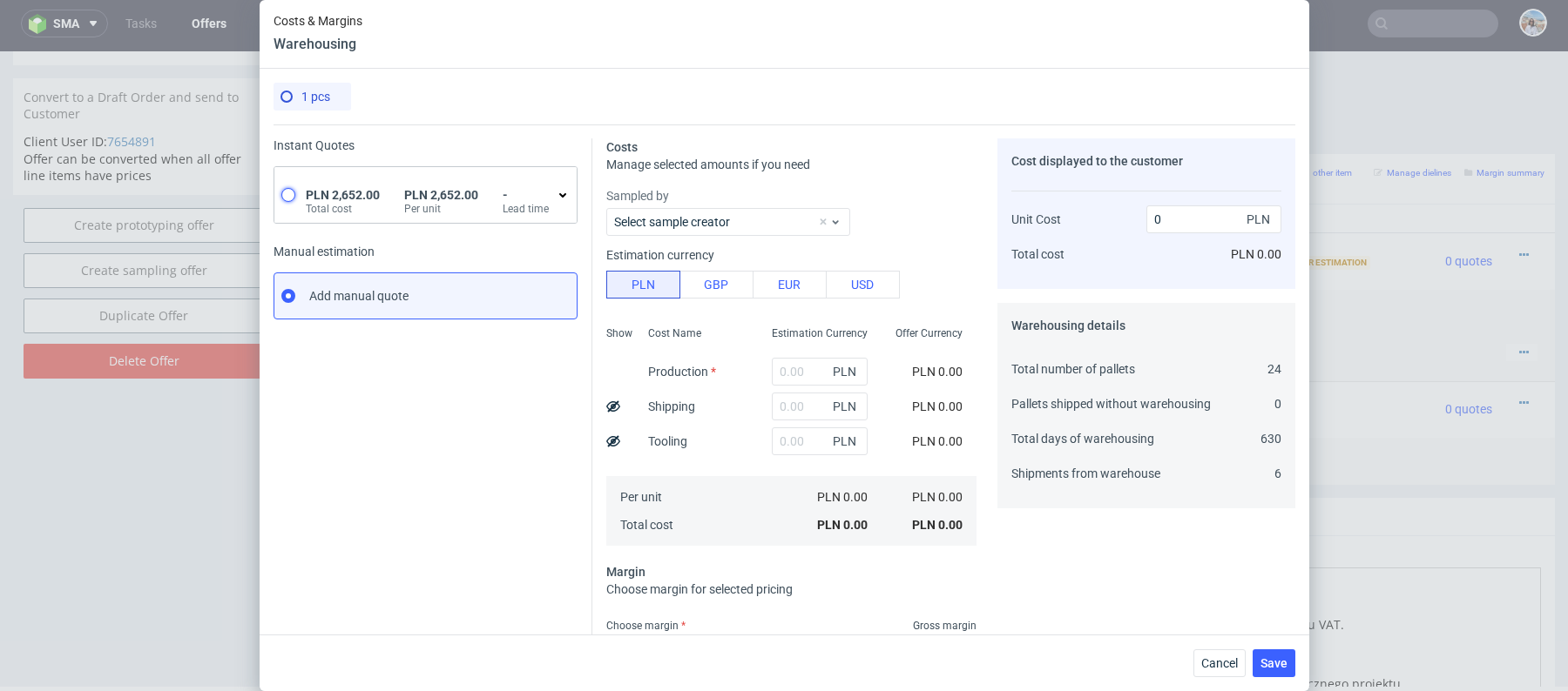
click at [287, 191] on input "radio" at bounding box center [289, 195] width 14 height 14
radio input "true"
radio input "false"
type input "2652"
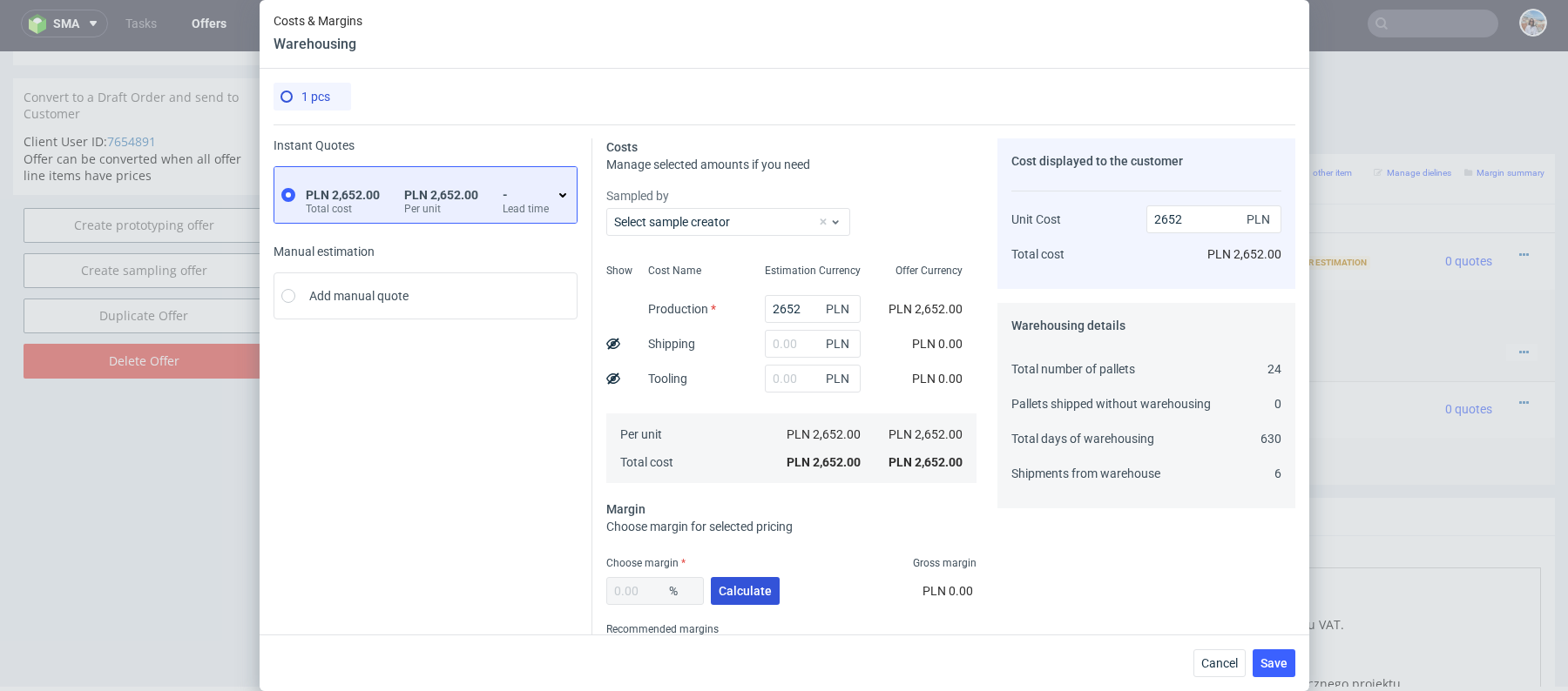
click at [759, 597] on button "Calculate" at bounding box center [745, 591] width 68 height 28
type input "42.51"
type input "4612.98"
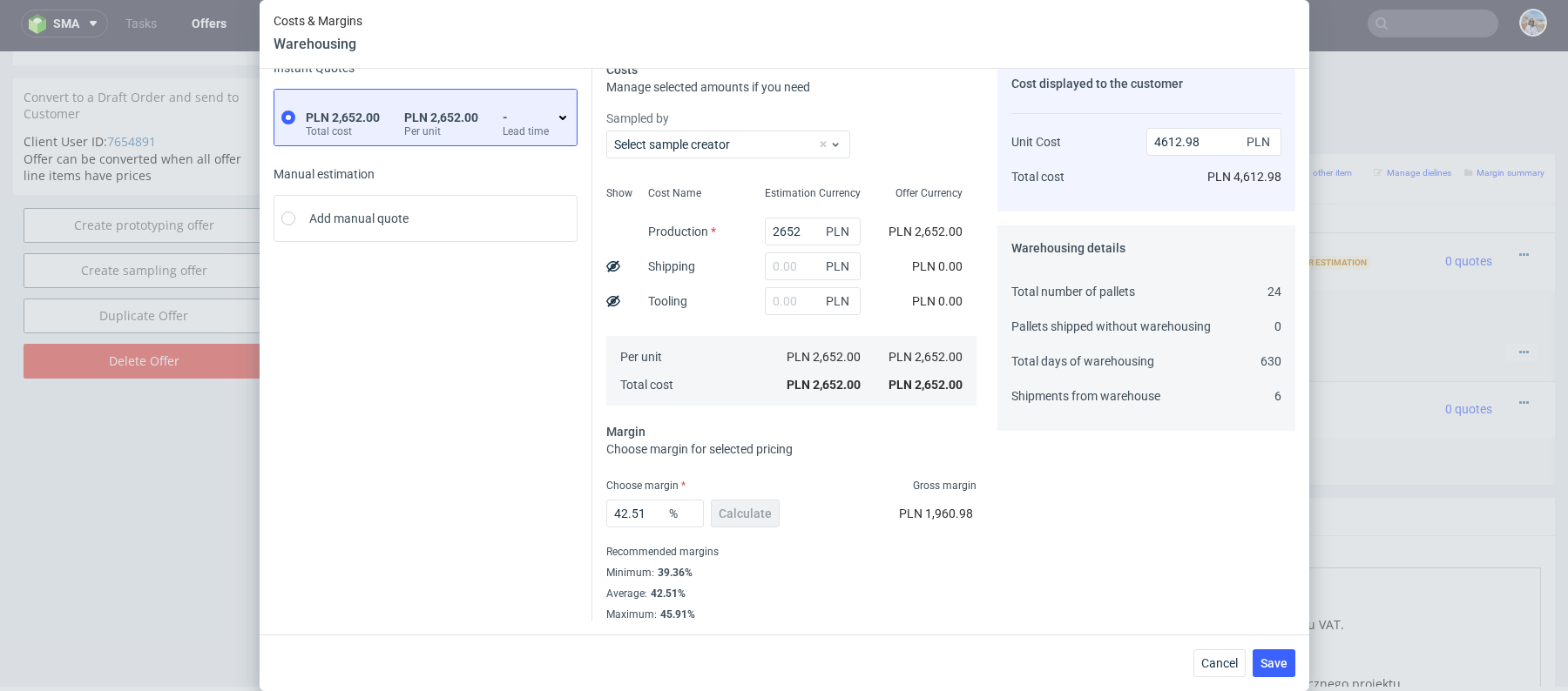
click at [641, 489] on label "Choose margin" at bounding box center [646, 486] width 79 height 12
click at [644, 515] on input "42.51" at bounding box center [655, 514] width 97 height 28
type input "20"
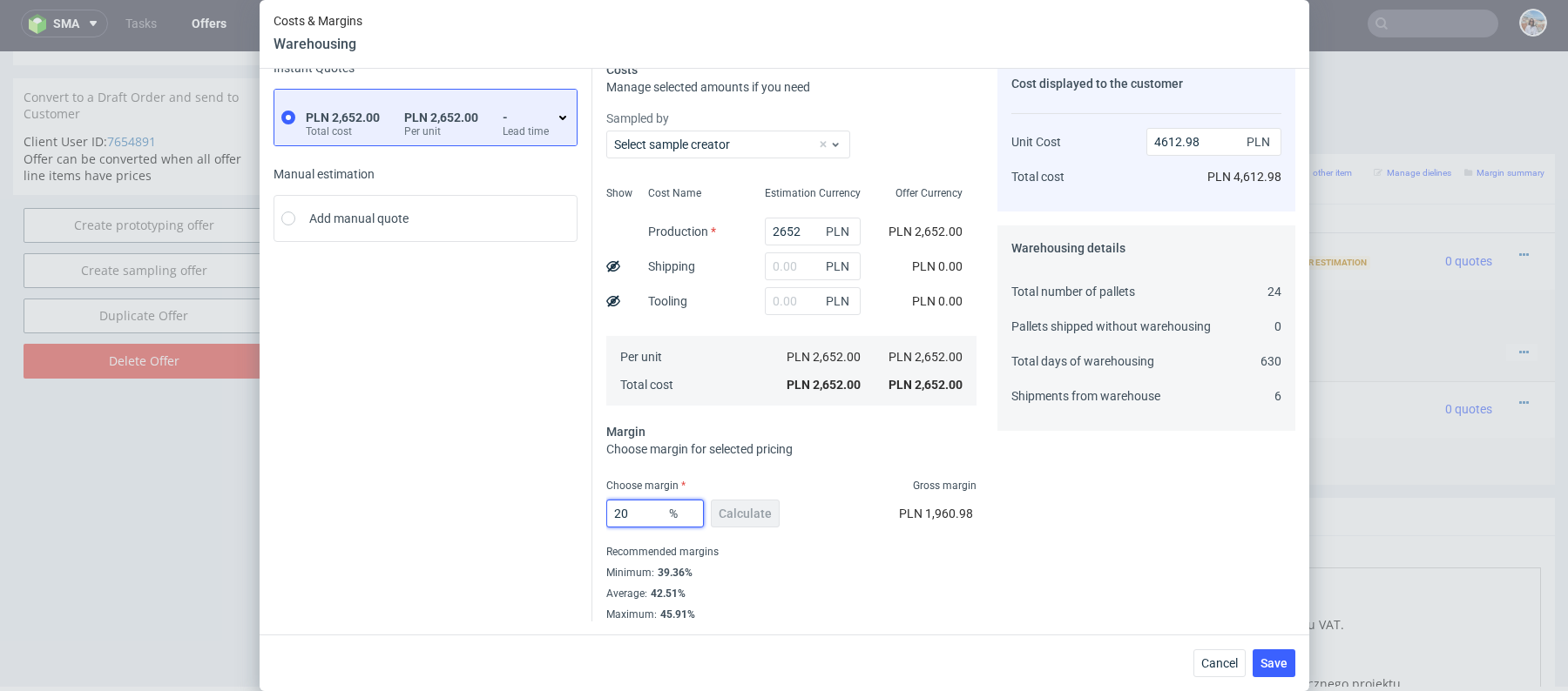
type input "3315"
click at [657, 504] on input "20" at bounding box center [655, 514] width 97 height 28
type input "10"
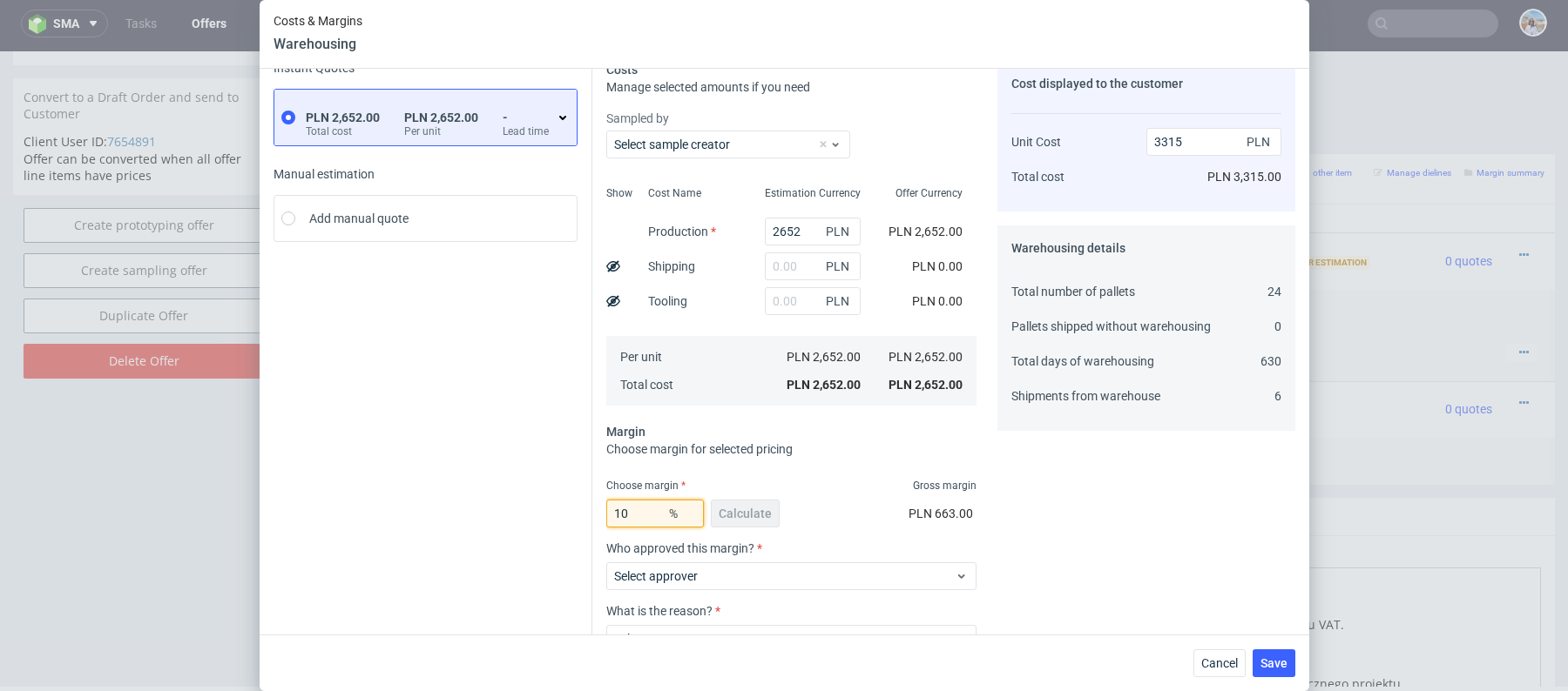
type input "2946.67"
type input "10"
click at [530, 497] on div "Instant Quotes PLN 2,652.00 Total cost PLN 2,652.00 Per unit - Lead time Manual…" at bounding box center [432, 403] width 318 height 686
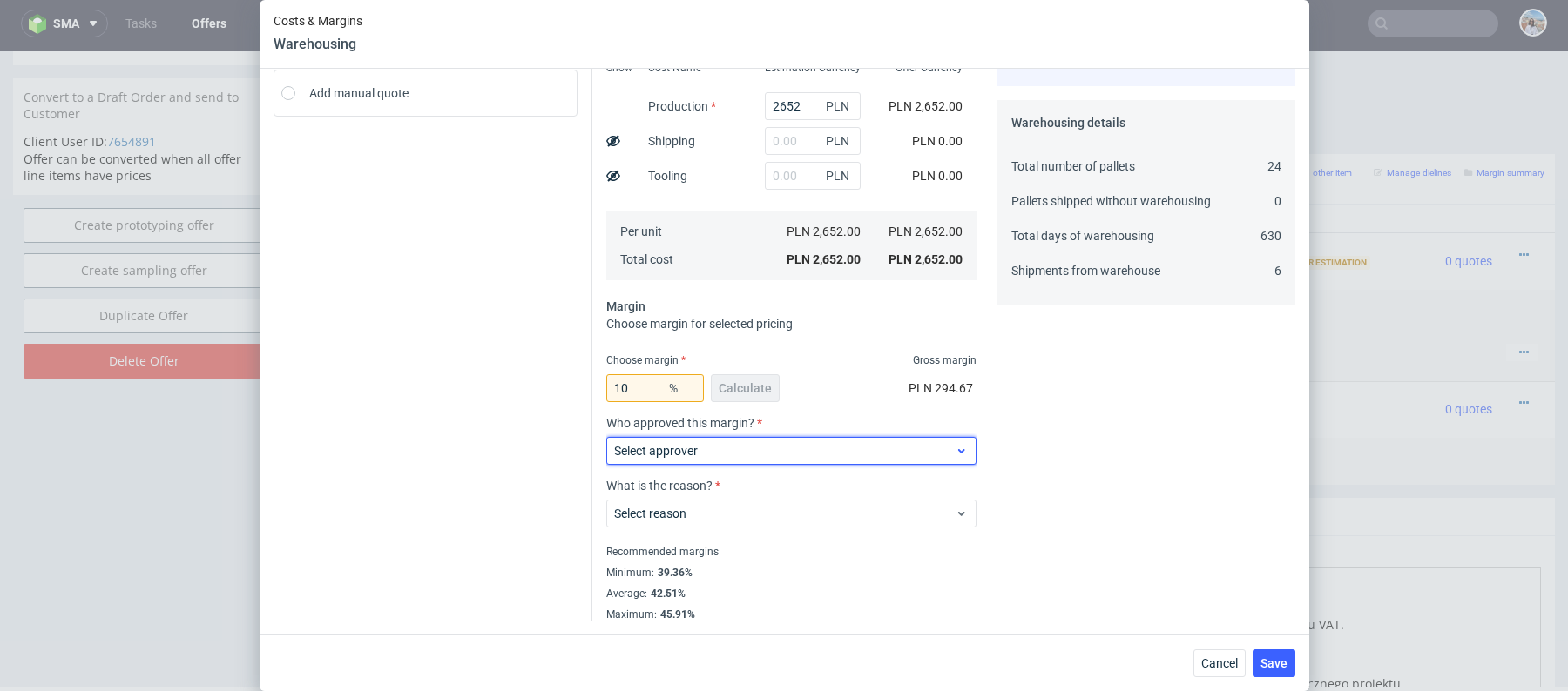
click at [687, 456] on label "Select approver" at bounding box center [656, 451] width 83 height 14
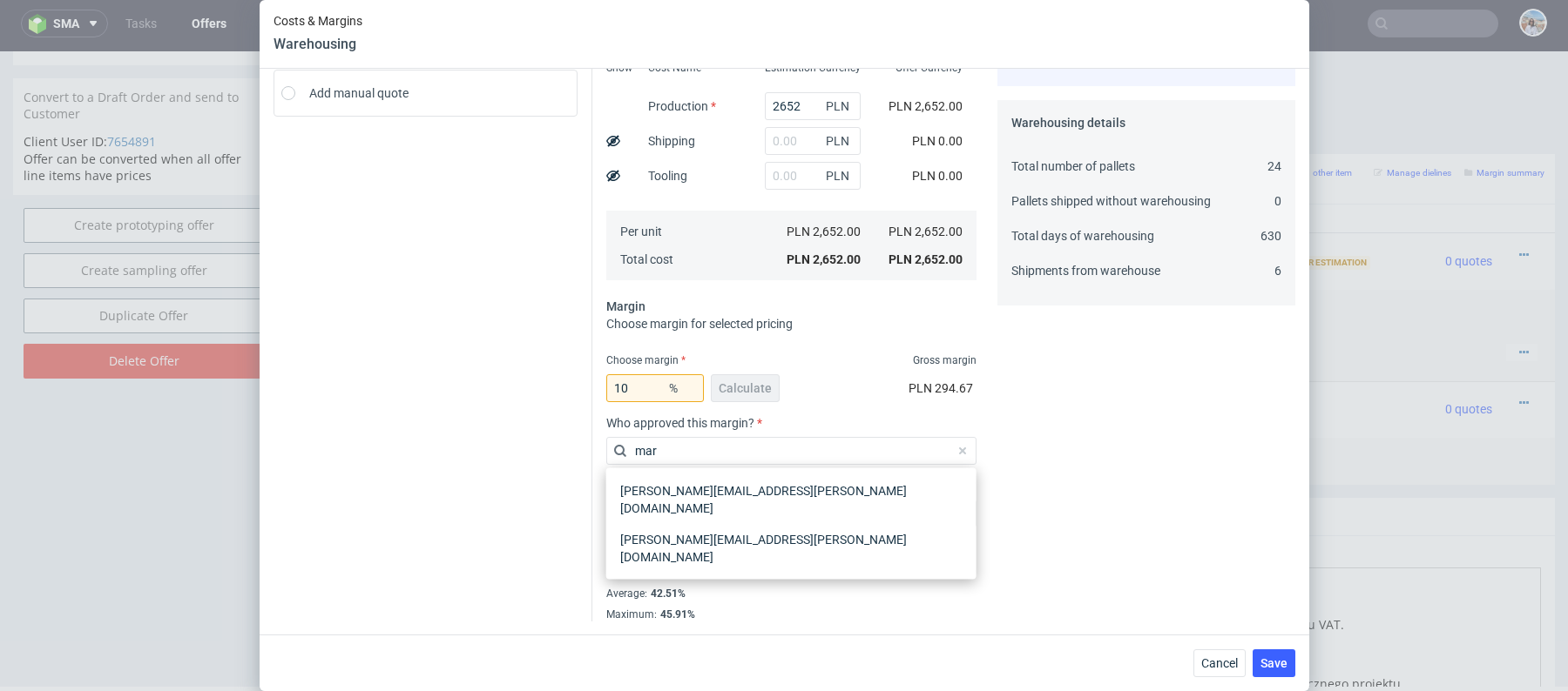
type input "mart"
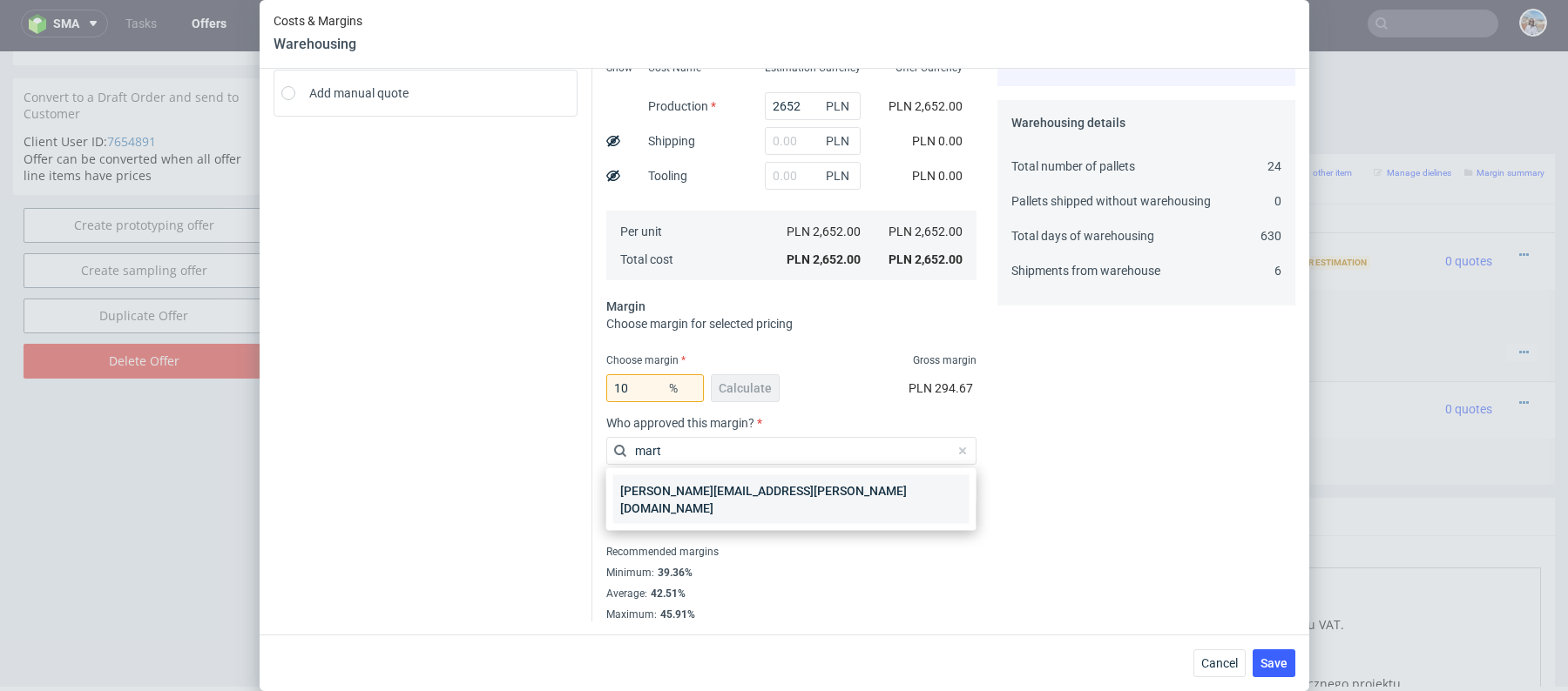
click at [771, 486] on div "[PERSON_NAME][EMAIL_ADDRESS][PERSON_NAME][DOMAIN_NAME]" at bounding box center [790, 499] width 356 height 49
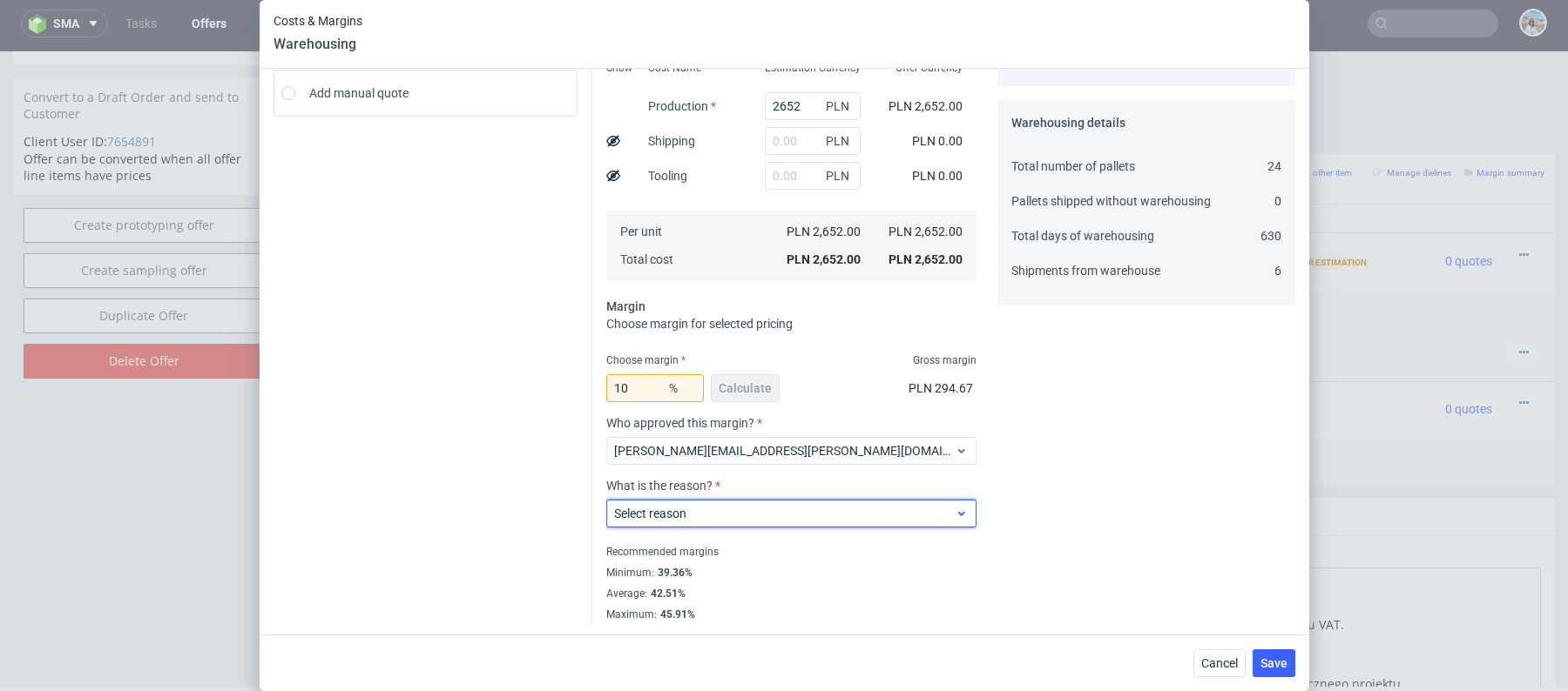
click at [745, 505] on span "Select reason" at bounding box center [784, 514] width 341 height 18
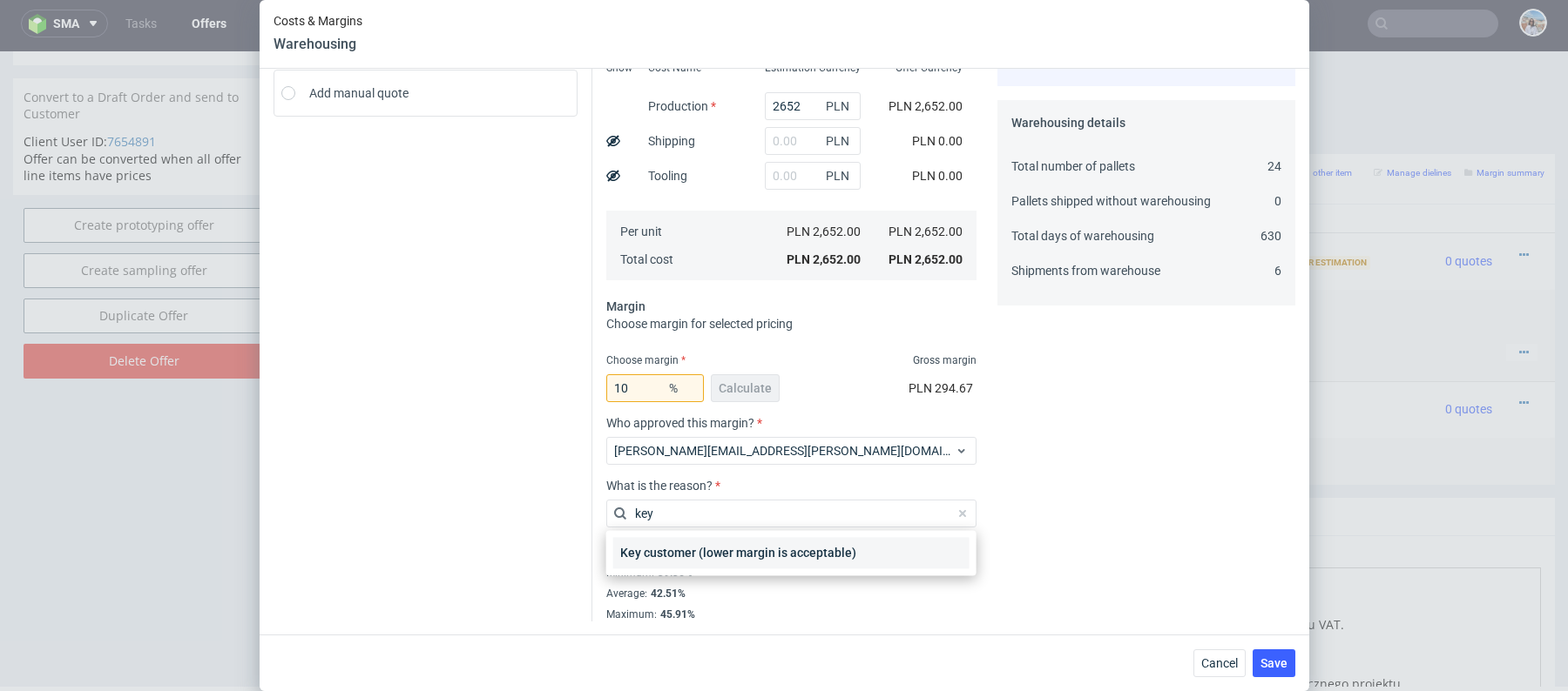
type input "key"
click at [836, 549] on div "Key customer (lower margin is acceptable)" at bounding box center [790, 553] width 356 height 32
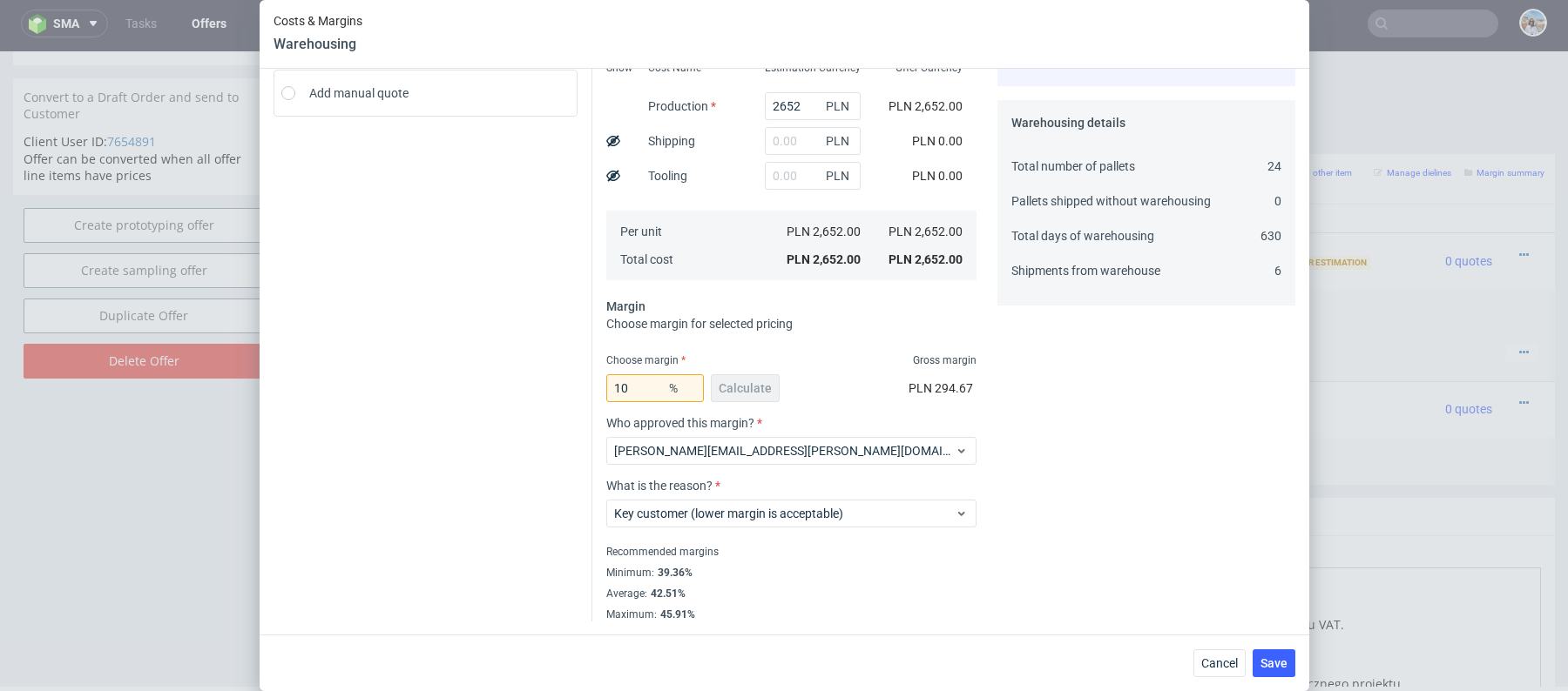
click at [1224, 356] on div "Cost displayed to the customer Unit Cost Total cost 2946.67 PLN PLN 2,946.67 Wa…" at bounding box center [1146, 279] width 298 height 686
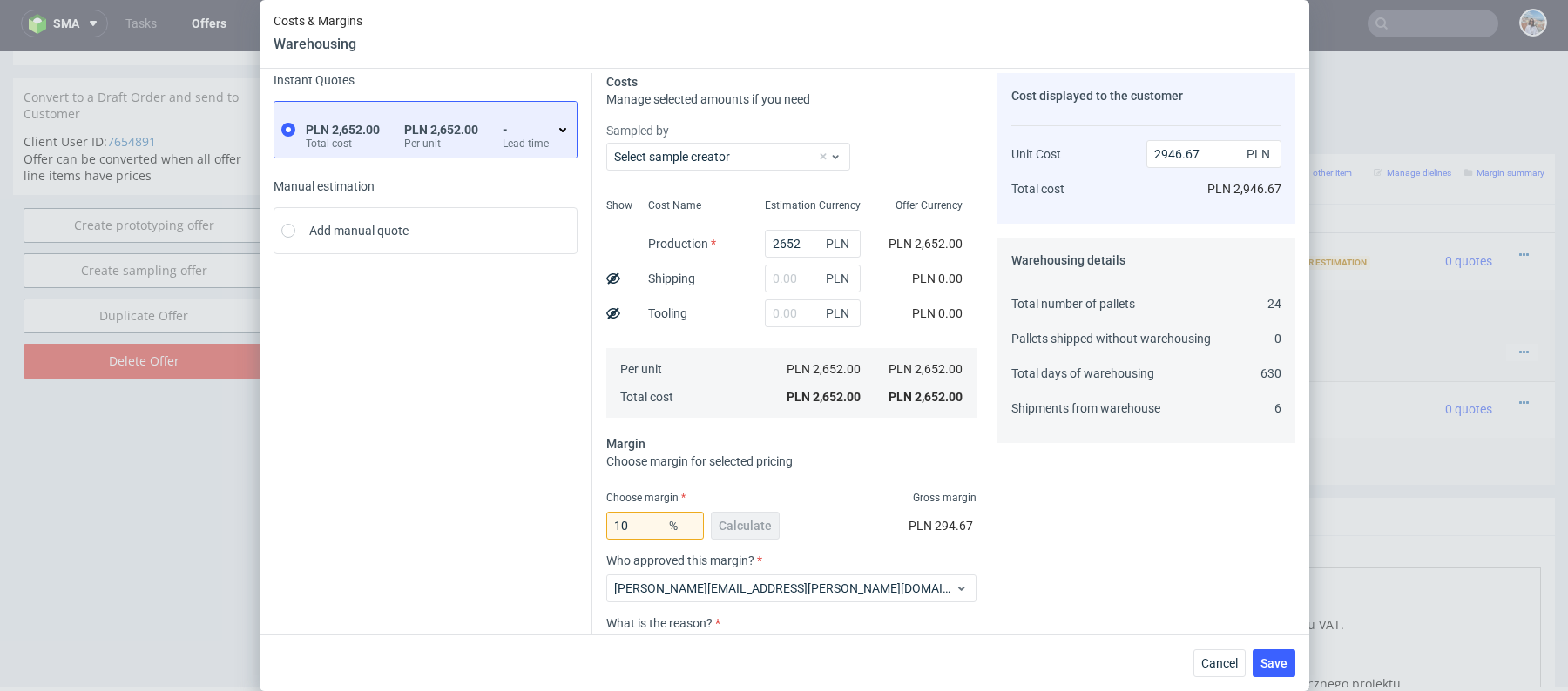
scroll to position [0, 0]
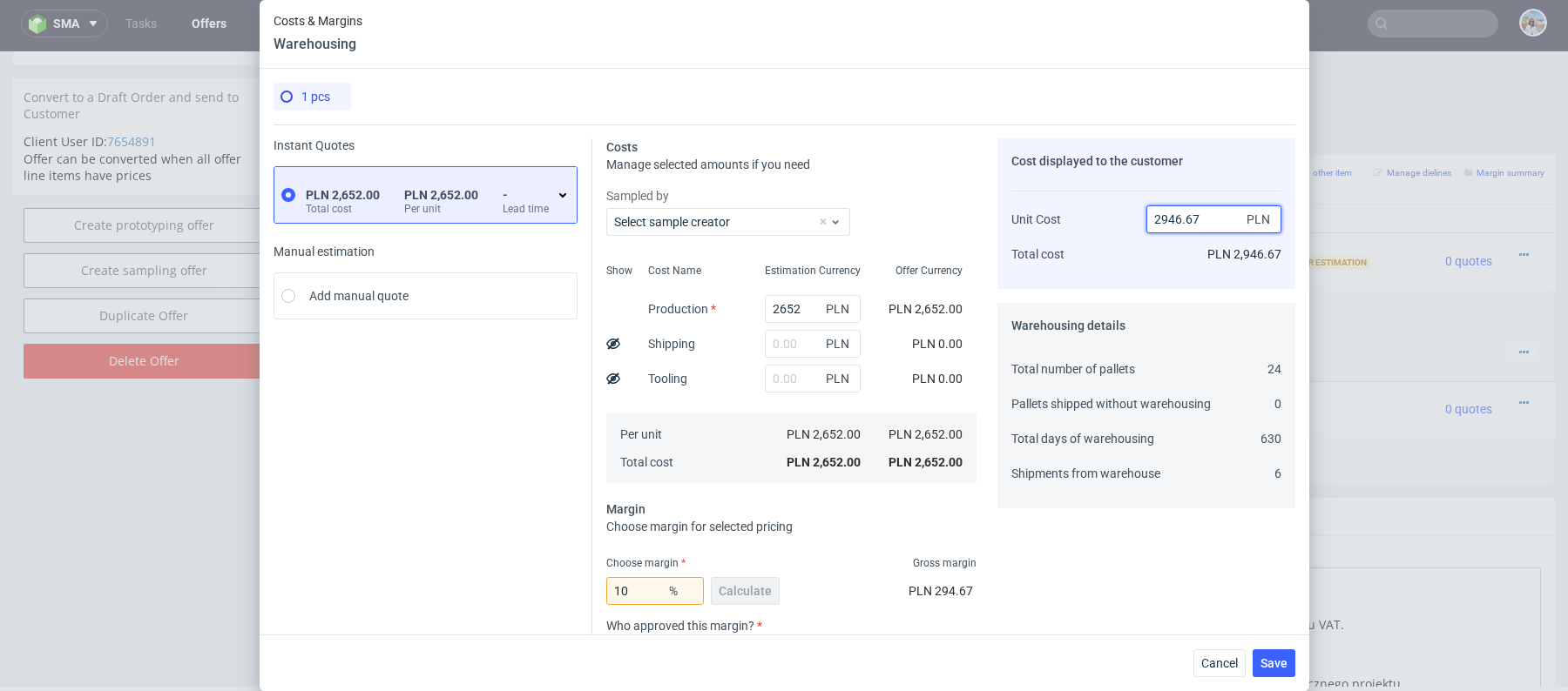
click at [1201, 218] on input "2946.67" at bounding box center [1214, 219] width 135 height 28
type input "3000"
type input "11.600000000000001"
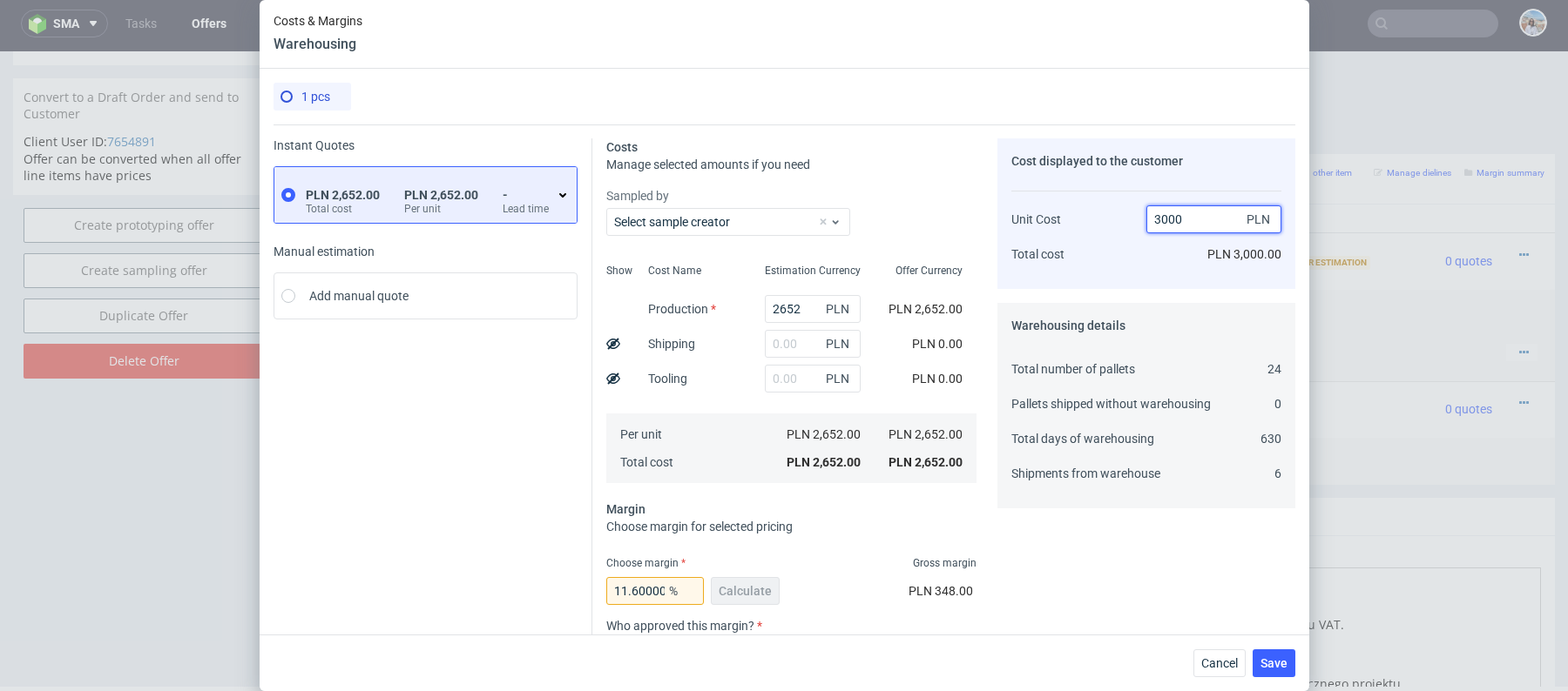
type input "3000"
click at [1163, 287] on div "Cost displayed to the customer Unit Cost Total cost 3000 PLN PLN 3,000.00" at bounding box center [1146, 214] width 298 height 151
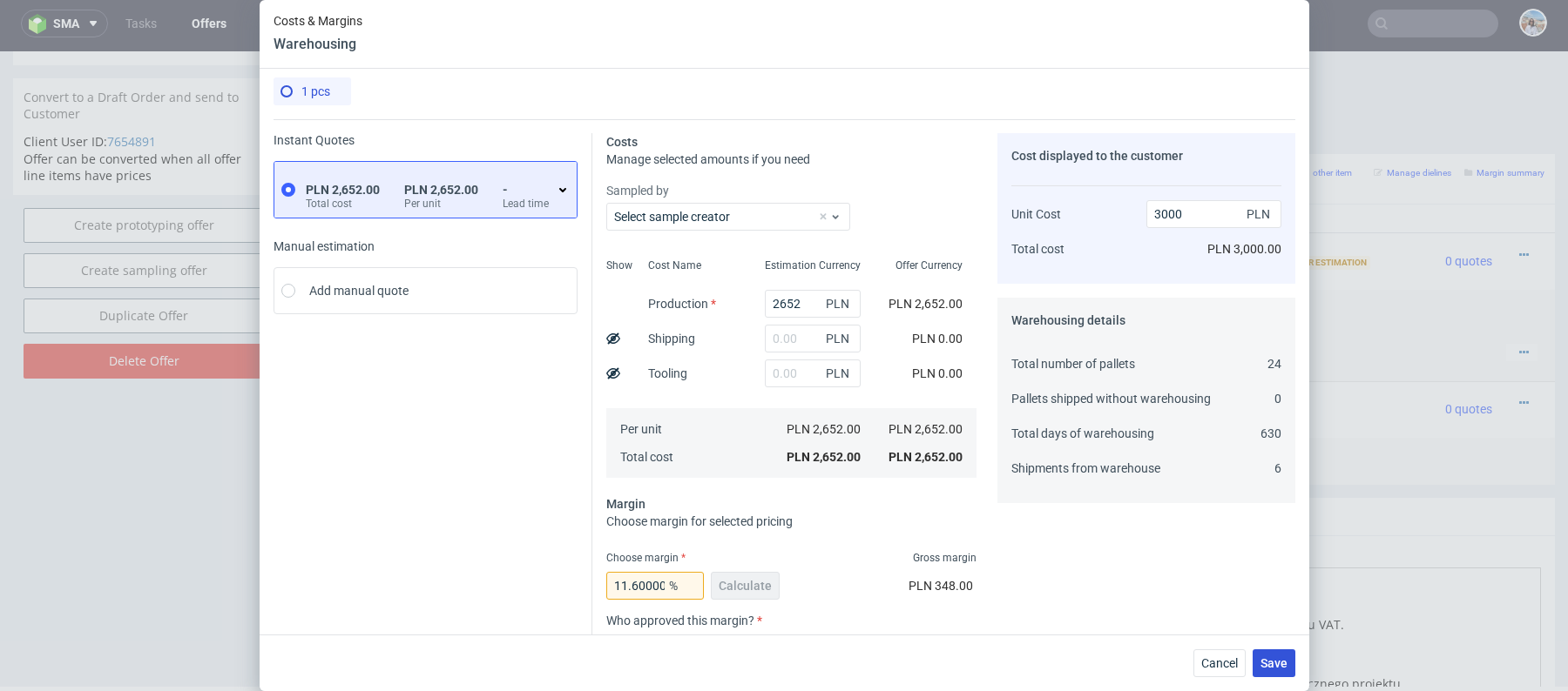
click at [1270, 653] on button "Save" at bounding box center [1273, 663] width 43 height 28
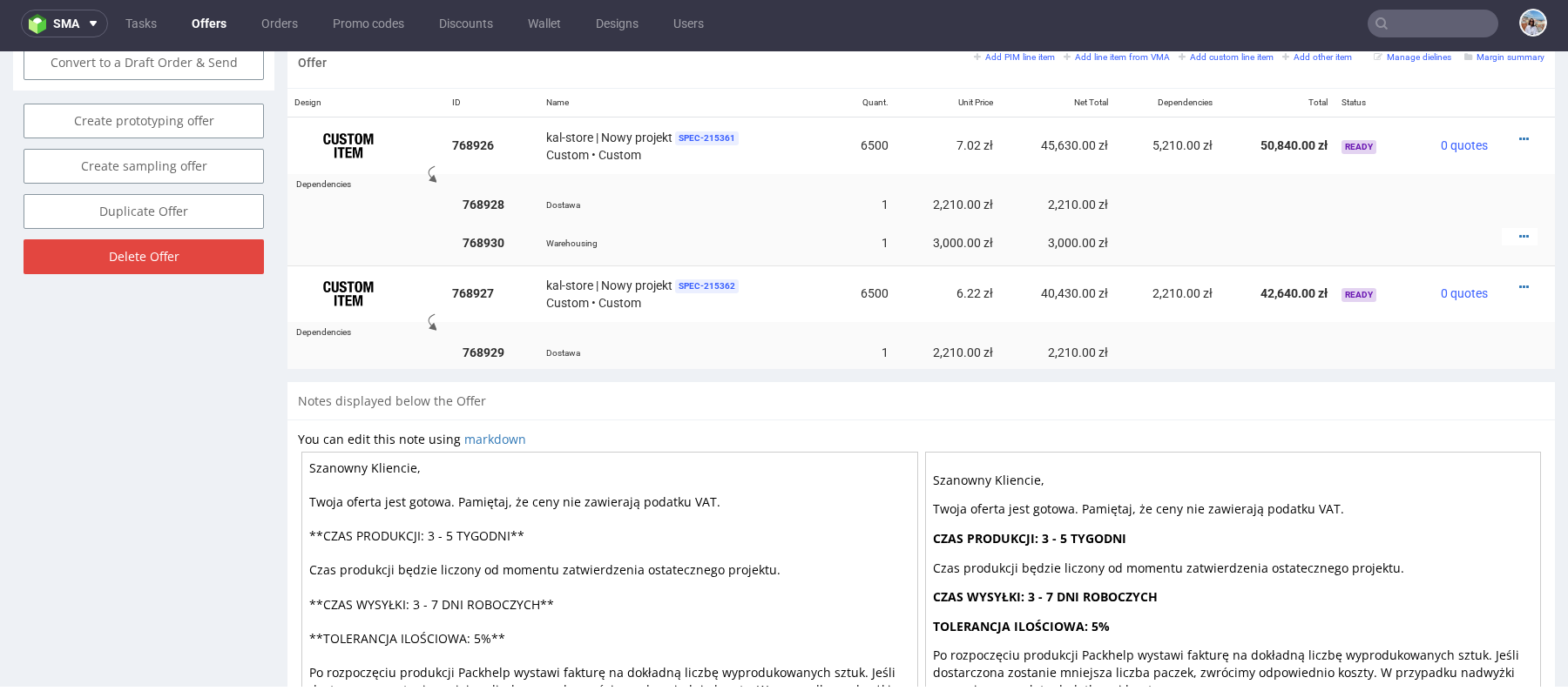
scroll to position [970, 0]
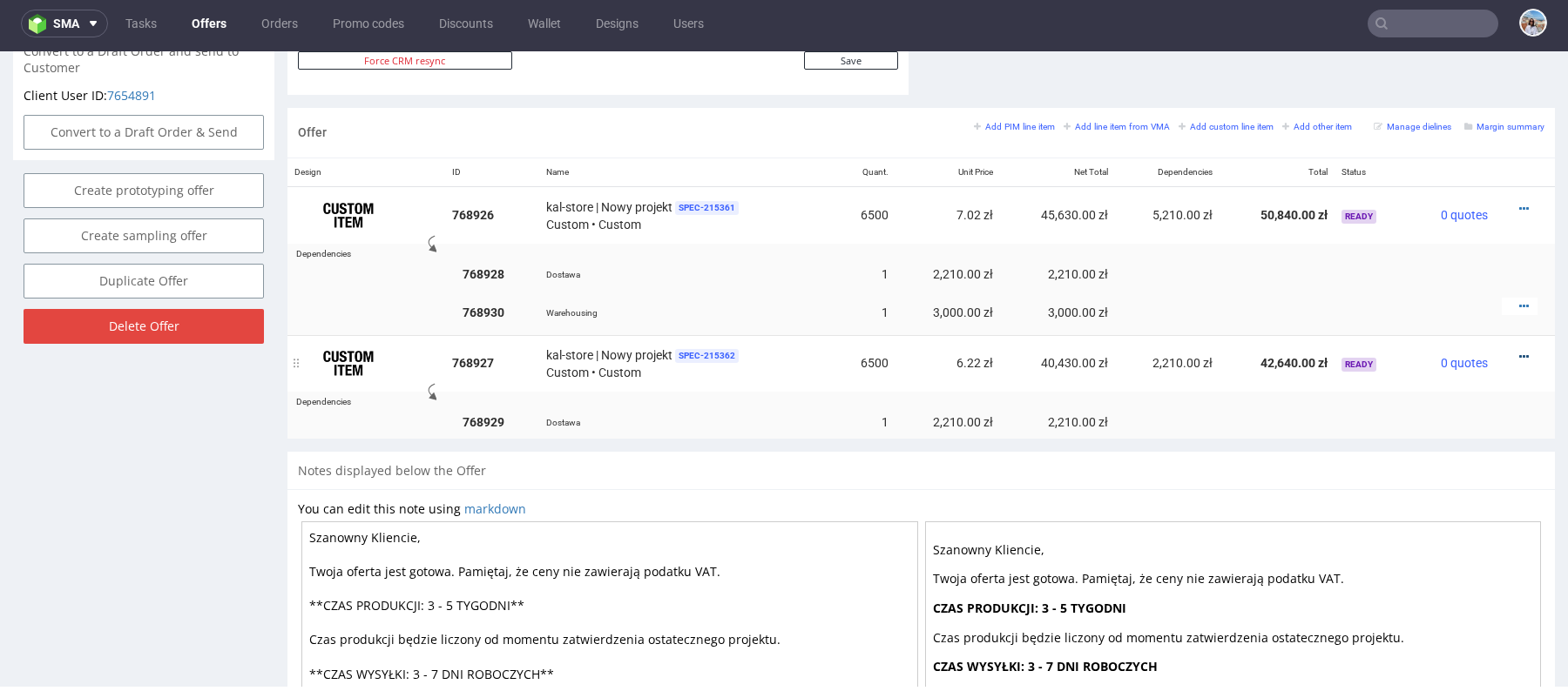
click at [1519, 354] on icon at bounding box center [1524, 357] width 10 height 12
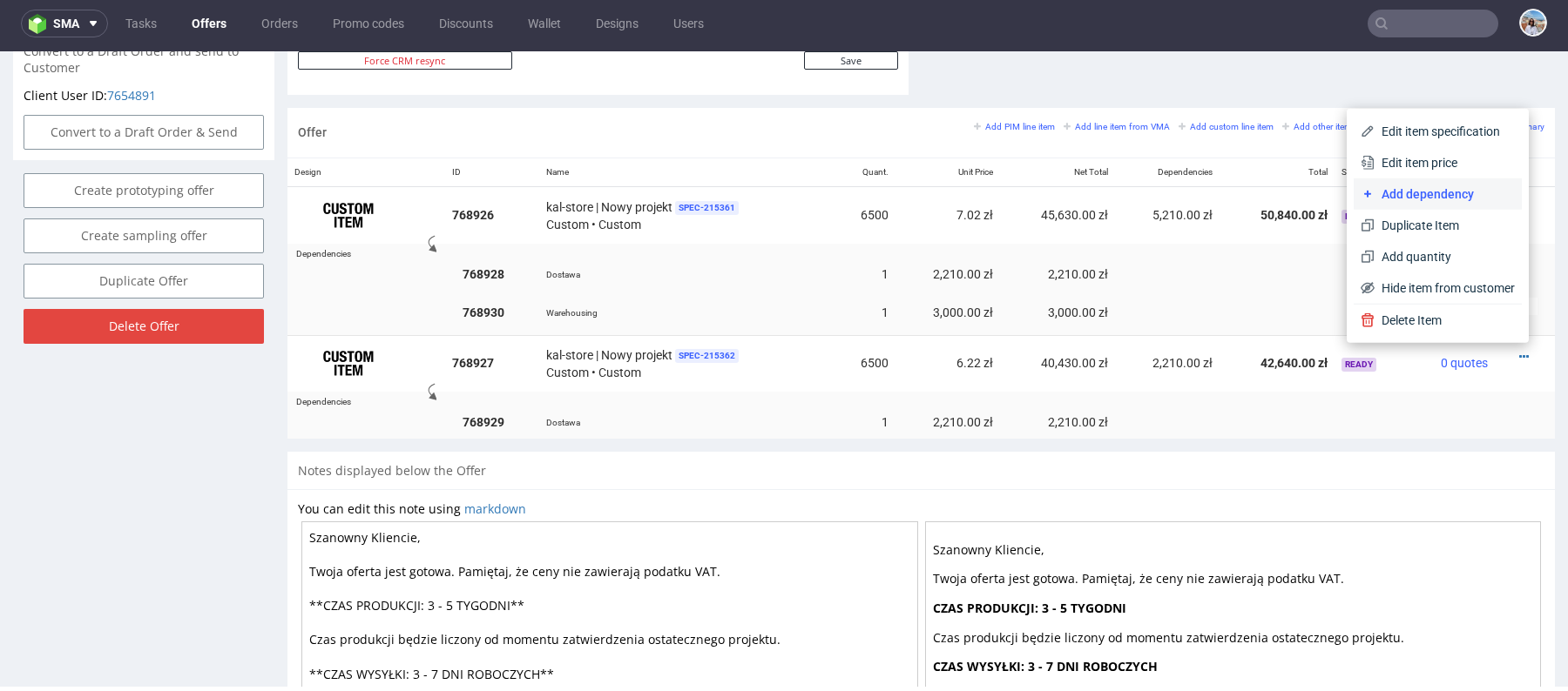
click at [1403, 189] on span "Add dependency" at bounding box center [1444, 194] width 140 height 18
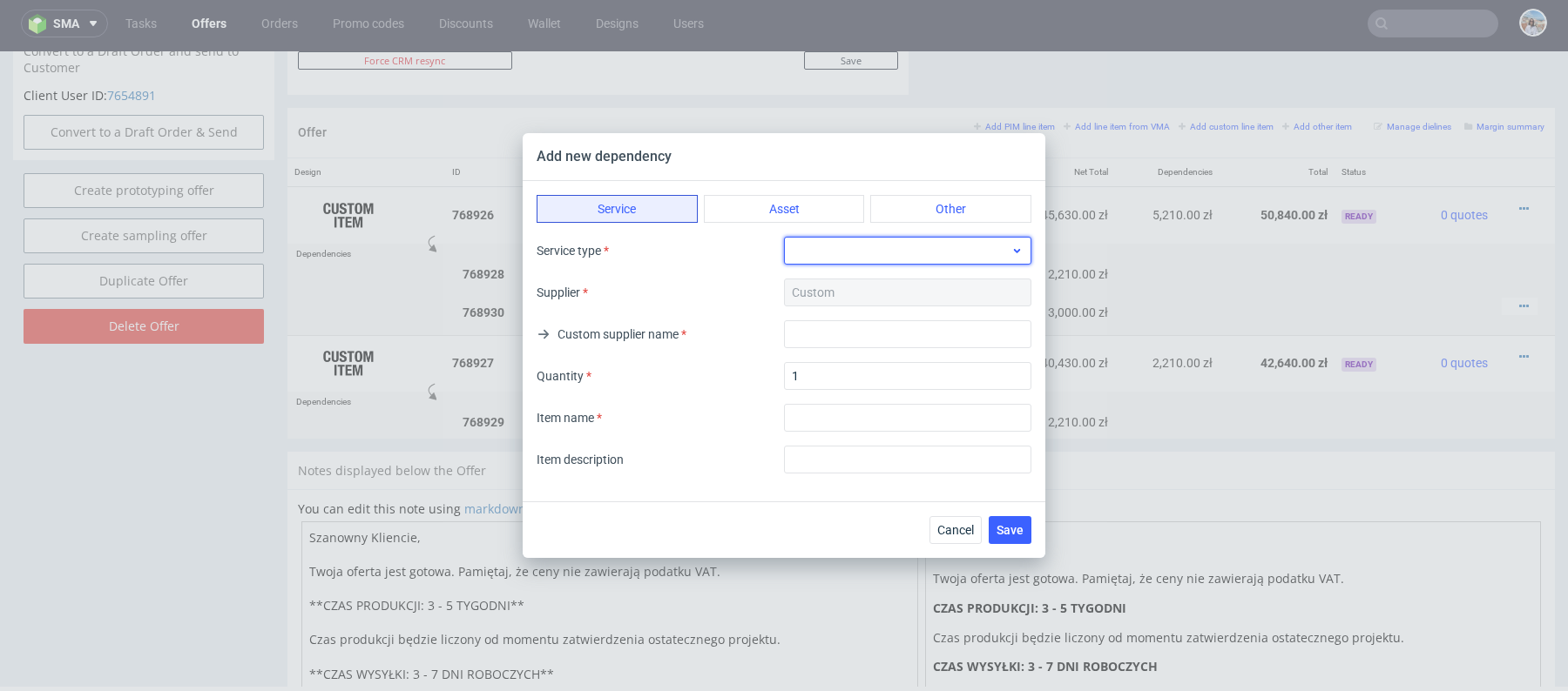
click at [833, 258] on div at bounding box center [906, 251] width 247 height 28
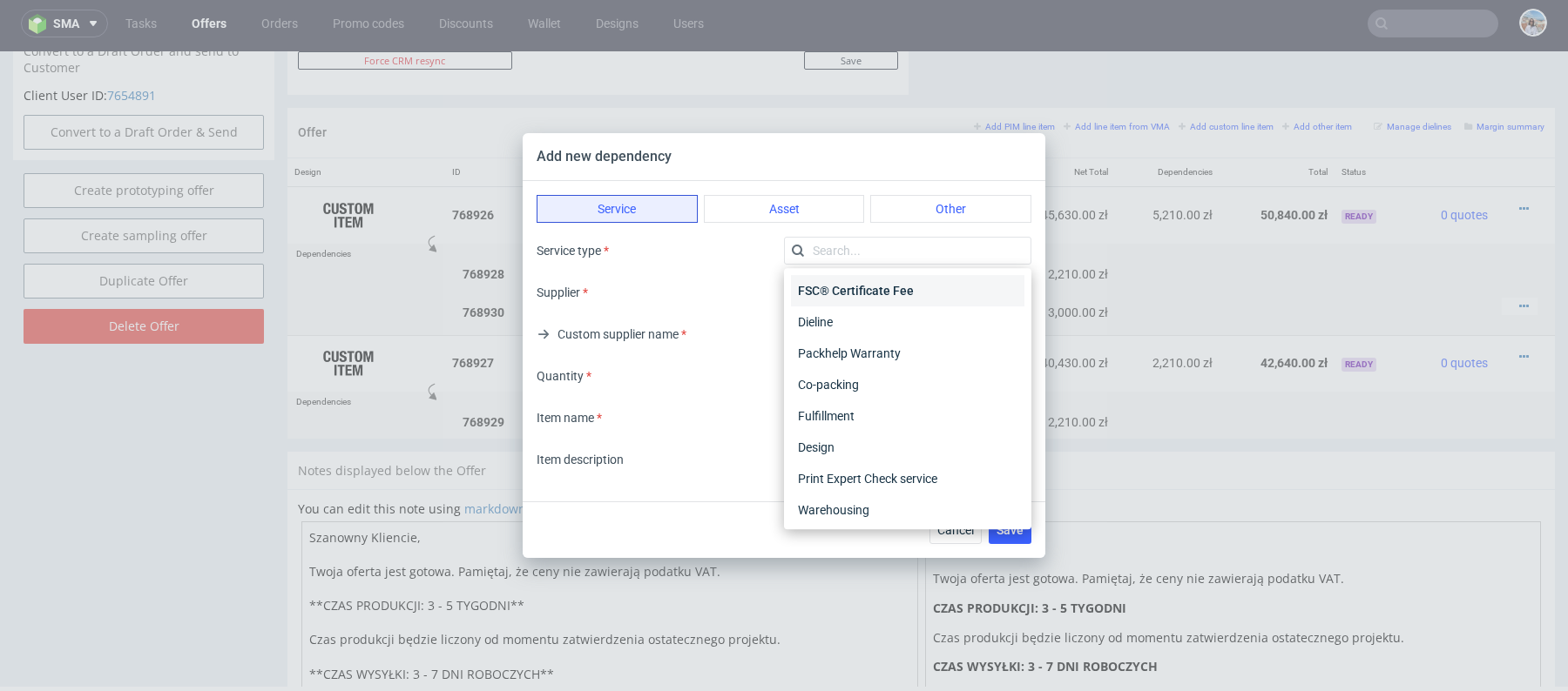
scroll to position [35, 0]
click at [870, 469] on div "Warehousing" at bounding box center [906, 476] width 233 height 32
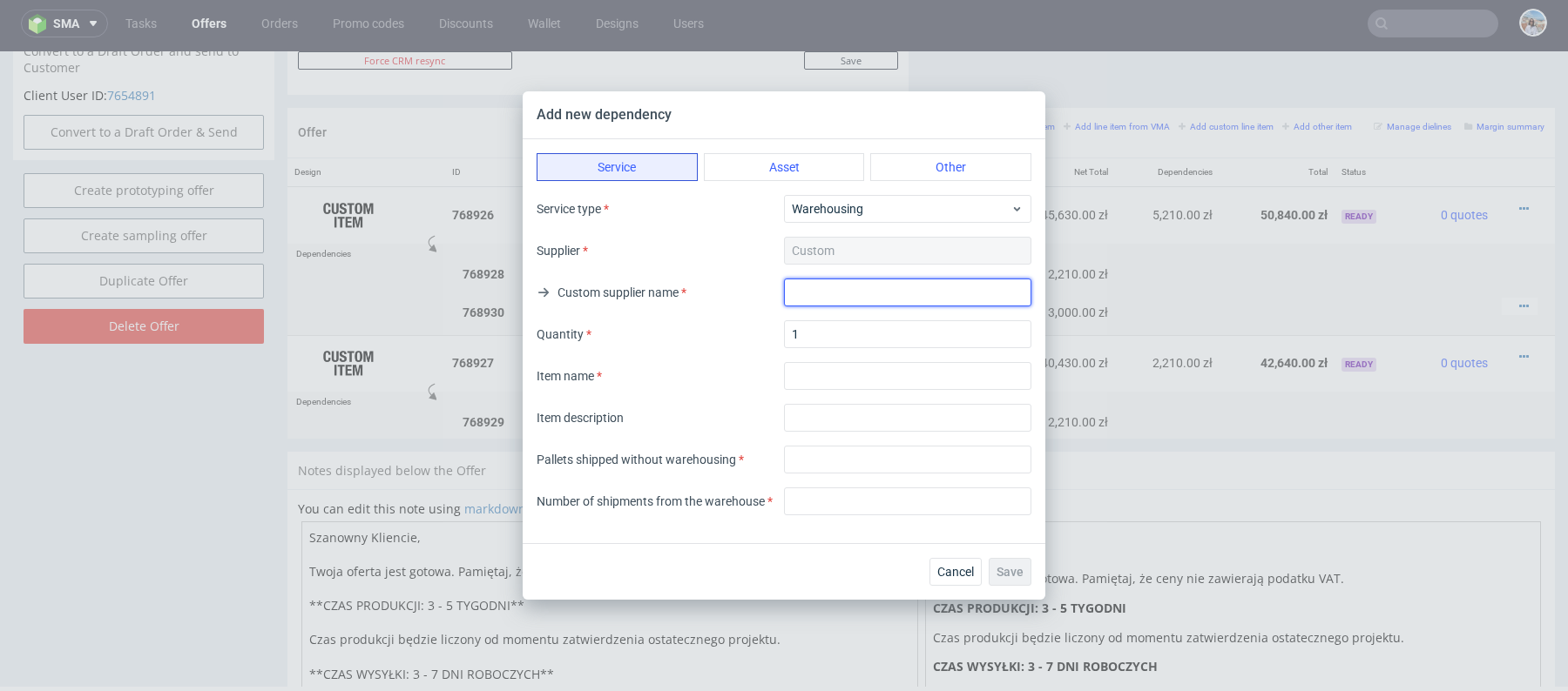
click at [834, 289] on input "text" at bounding box center [906, 292] width 247 height 28
type input "Warehousing"
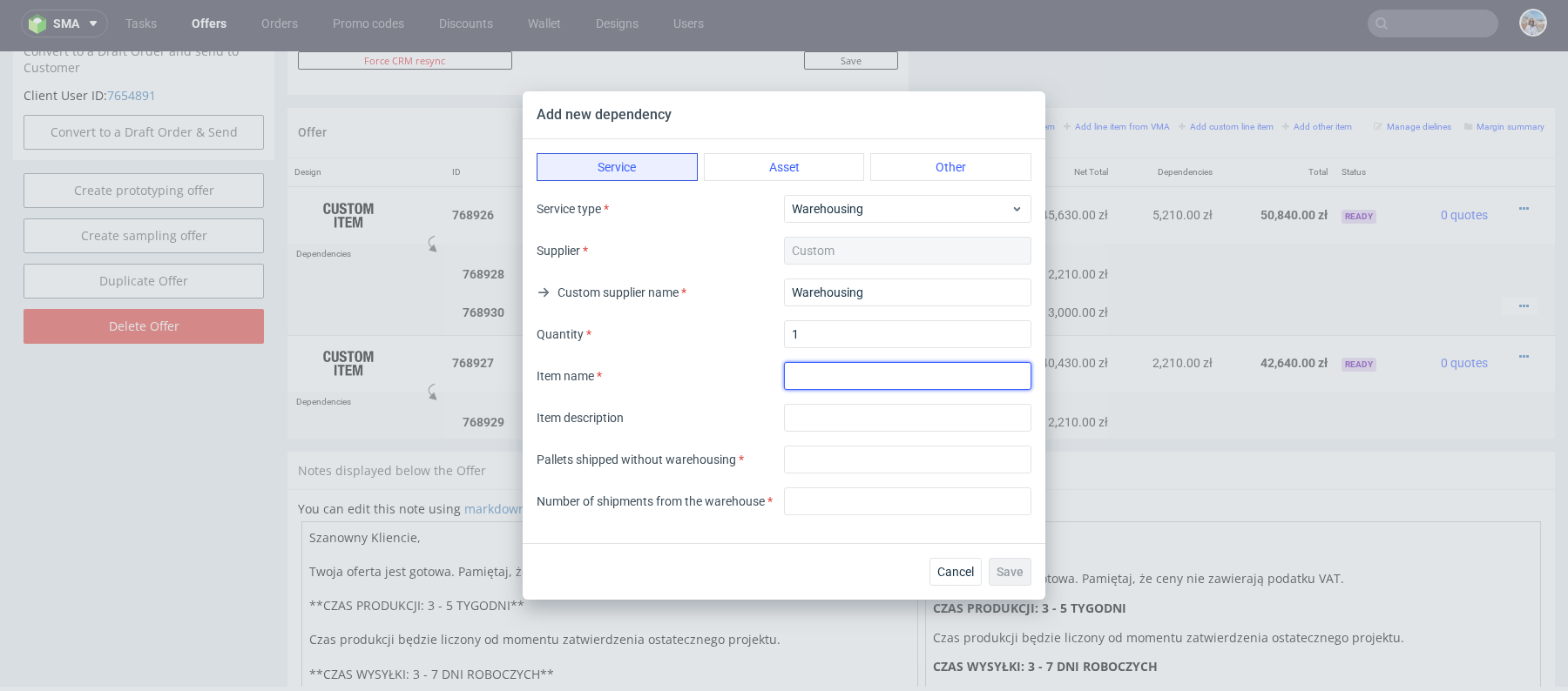
click at [849, 386] on input "textarea" at bounding box center [906, 376] width 247 height 28
type input "Warehousing"
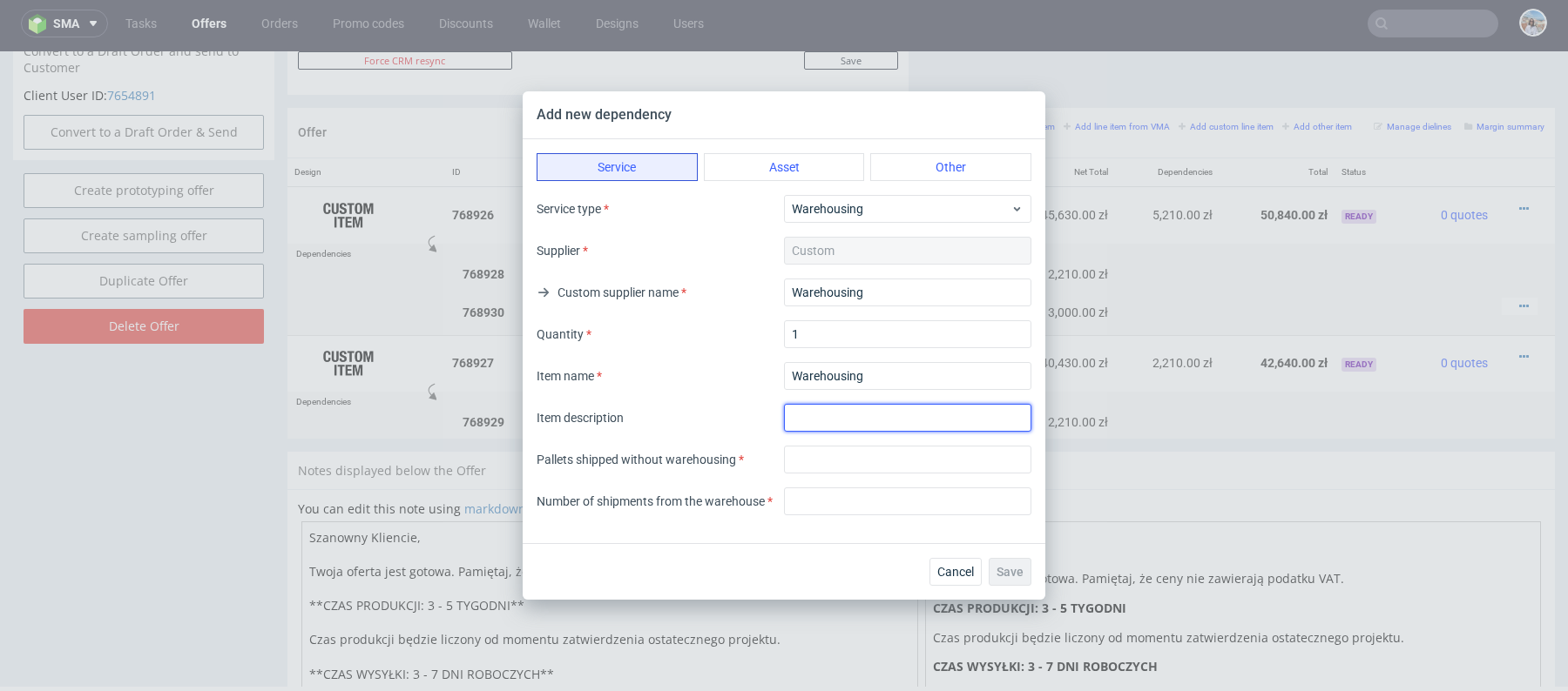
click at [836, 418] on input "text" at bounding box center [906, 417] width 247 height 28
type input "Warehousing"
click at [855, 465] on input "number" at bounding box center [906, 460] width 247 height 28
type input "0"
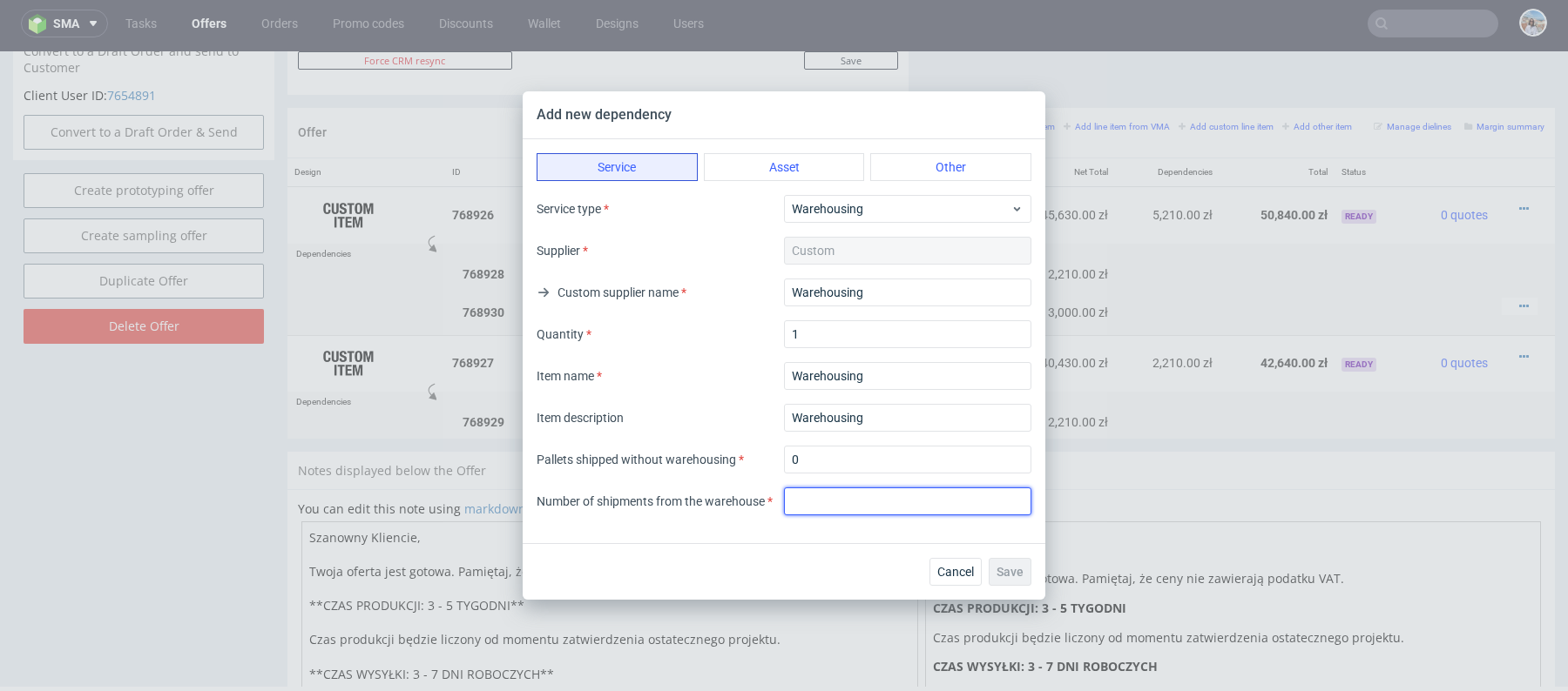
click at [848, 504] on input "number" at bounding box center [906, 502] width 247 height 28
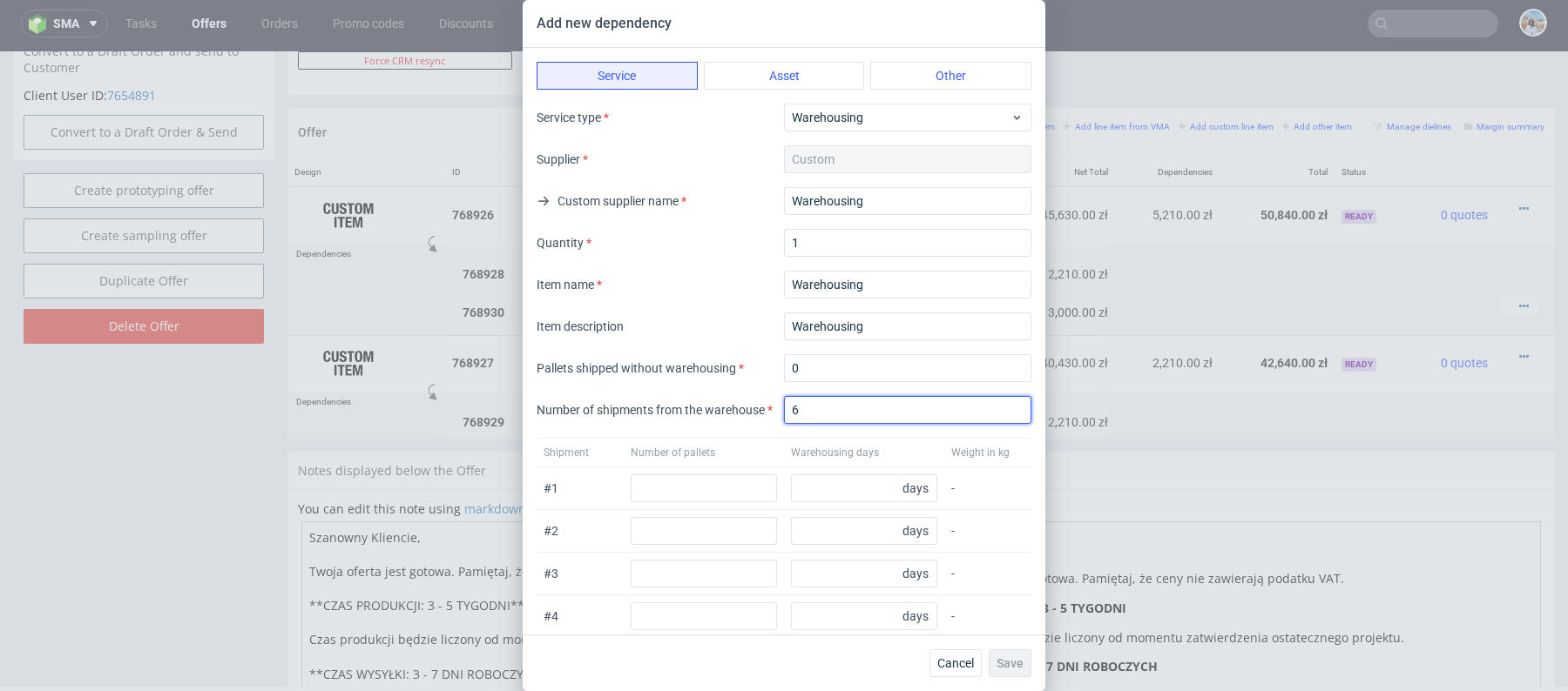
scroll to position [98, 0]
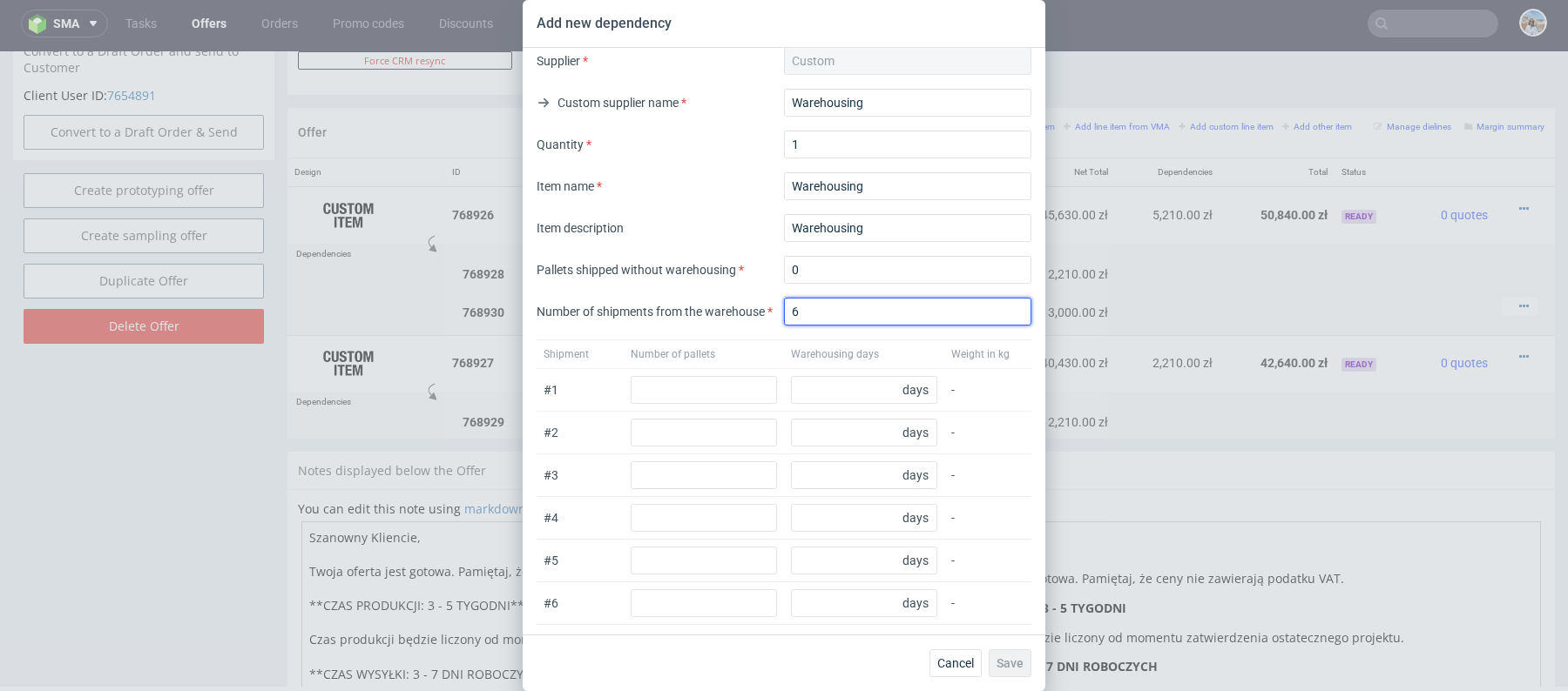
type input "6"
click at [732, 354] on div "Number of pallets" at bounding box center [704, 354] width 147 height 14
click at [732, 383] on input "number" at bounding box center [704, 390] width 147 height 28
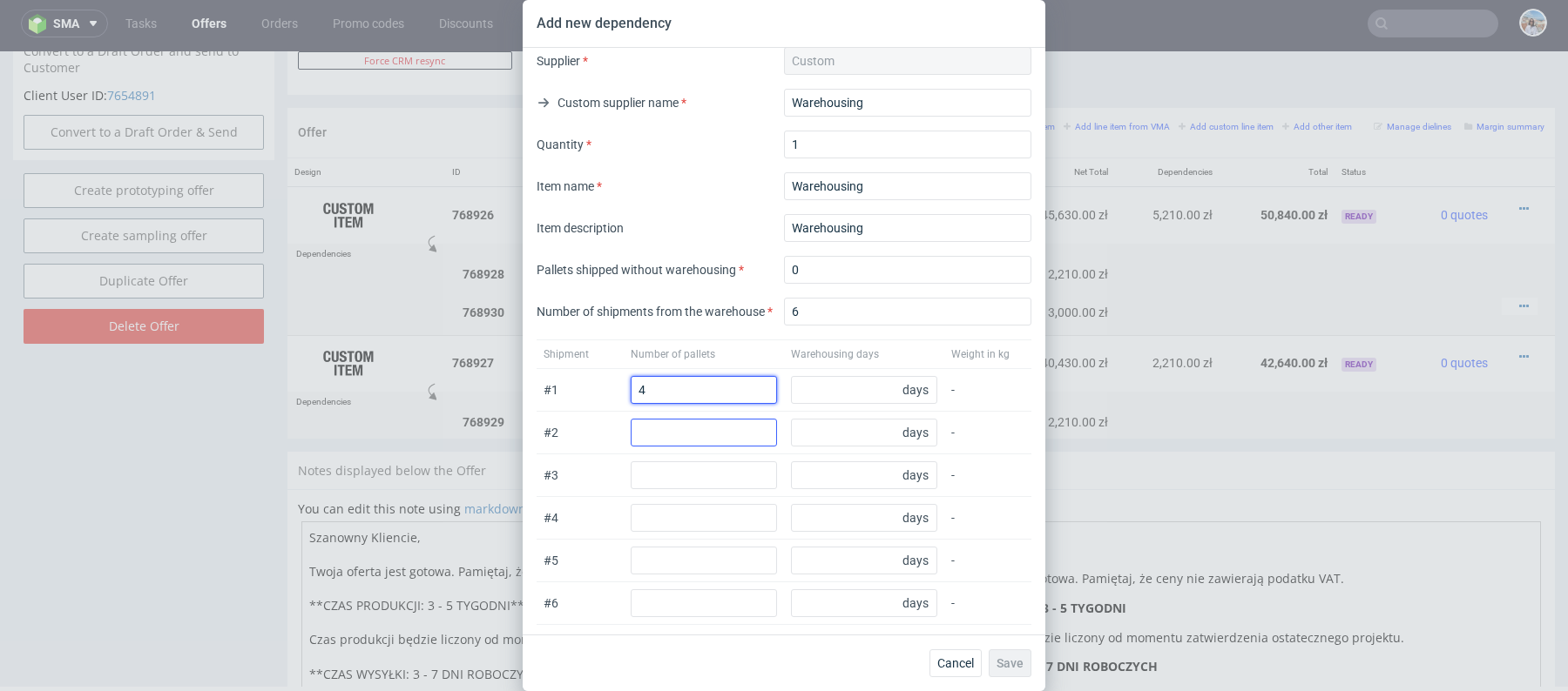
type input "4"
click at [708, 432] on input "number" at bounding box center [704, 432] width 147 height 28
type input "4"
click at [708, 474] on input "number" at bounding box center [704, 475] width 147 height 28
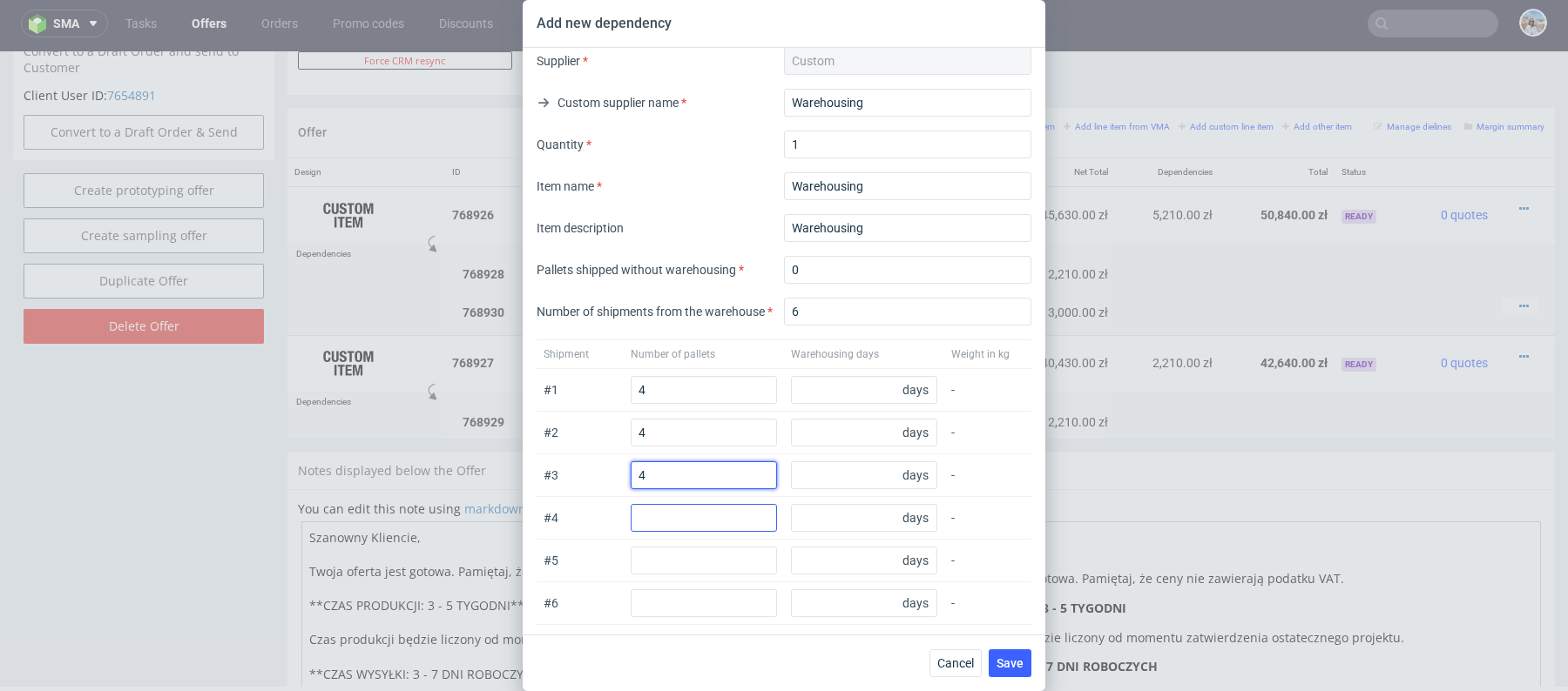
type input "4"
click at [708, 504] on input "number" at bounding box center [704, 518] width 147 height 28
type input "4"
click at [708, 582] on div "# 6 days -" at bounding box center [784, 603] width 495 height 43
click at [708, 569] on input "number" at bounding box center [704, 560] width 147 height 28
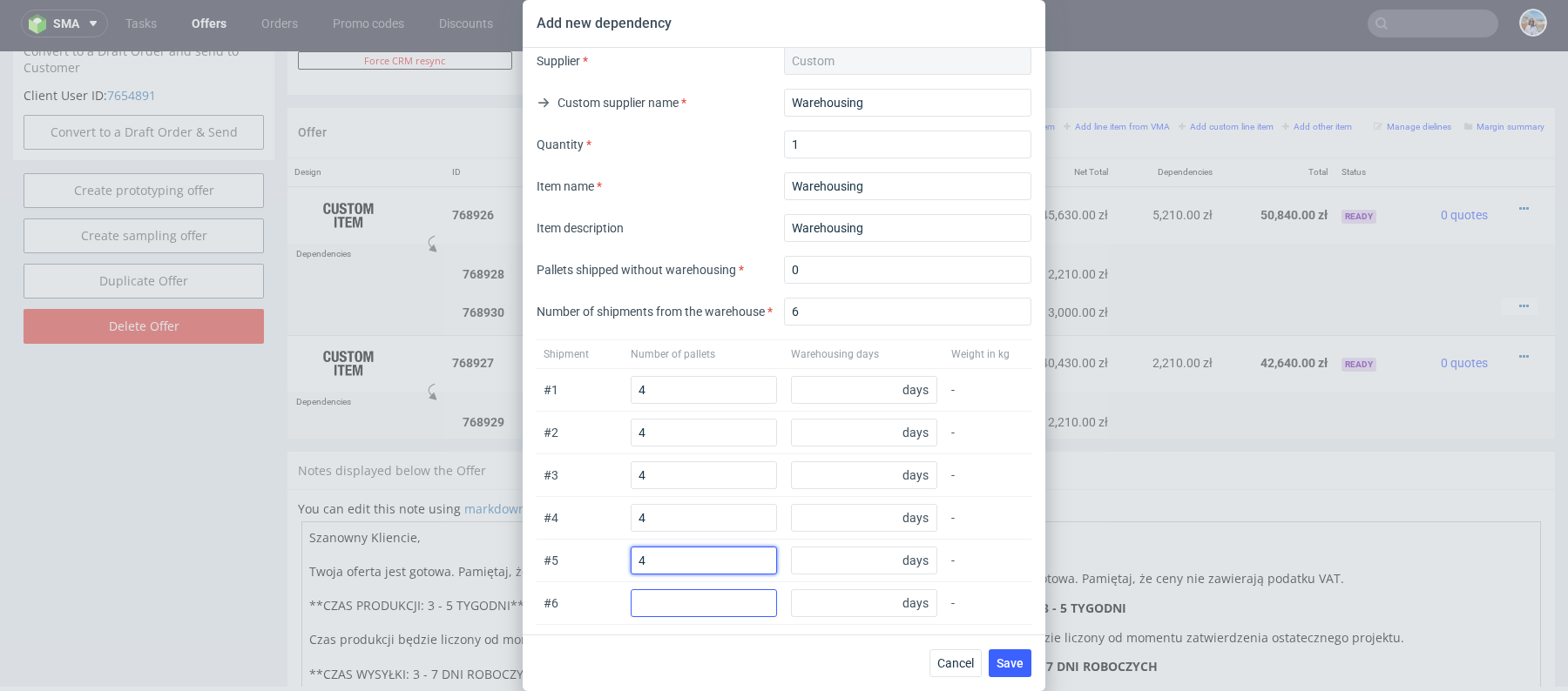
type input "4"
click at [708, 597] on input "number" at bounding box center [704, 604] width 147 height 28
type input "4"
click at [847, 365] on div "Shipment Number of pallets Warehousing days Weight in kg" at bounding box center [784, 354] width 495 height 30
click at [847, 373] on div "# 1 4 days -" at bounding box center [784, 390] width 495 height 43
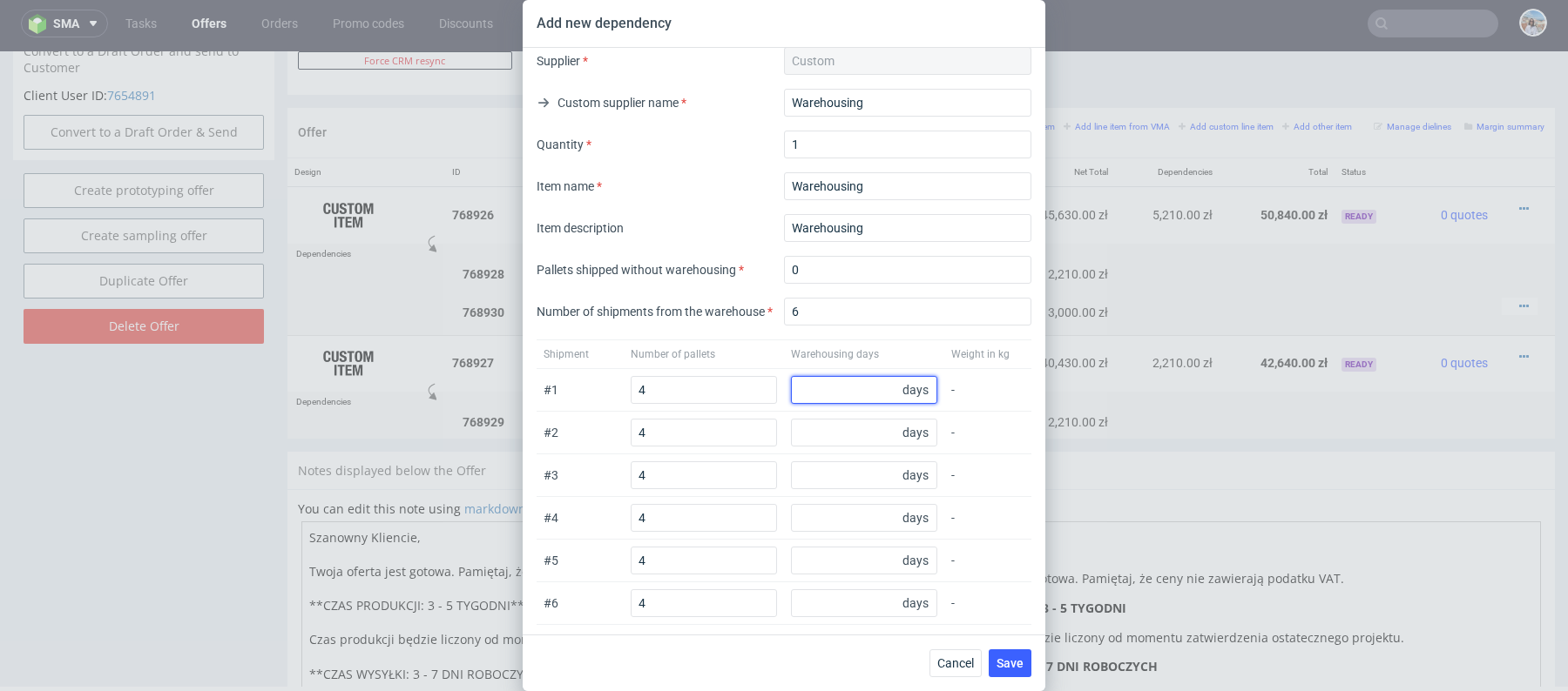
click at [822, 395] on input "number" at bounding box center [864, 390] width 147 height 28
type input "30"
click at [843, 405] on div "# 1 4 30 days -" at bounding box center [784, 390] width 495 height 43
click at [843, 418] on input "number" at bounding box center [864, 432] width 147 height 28
type input "60"
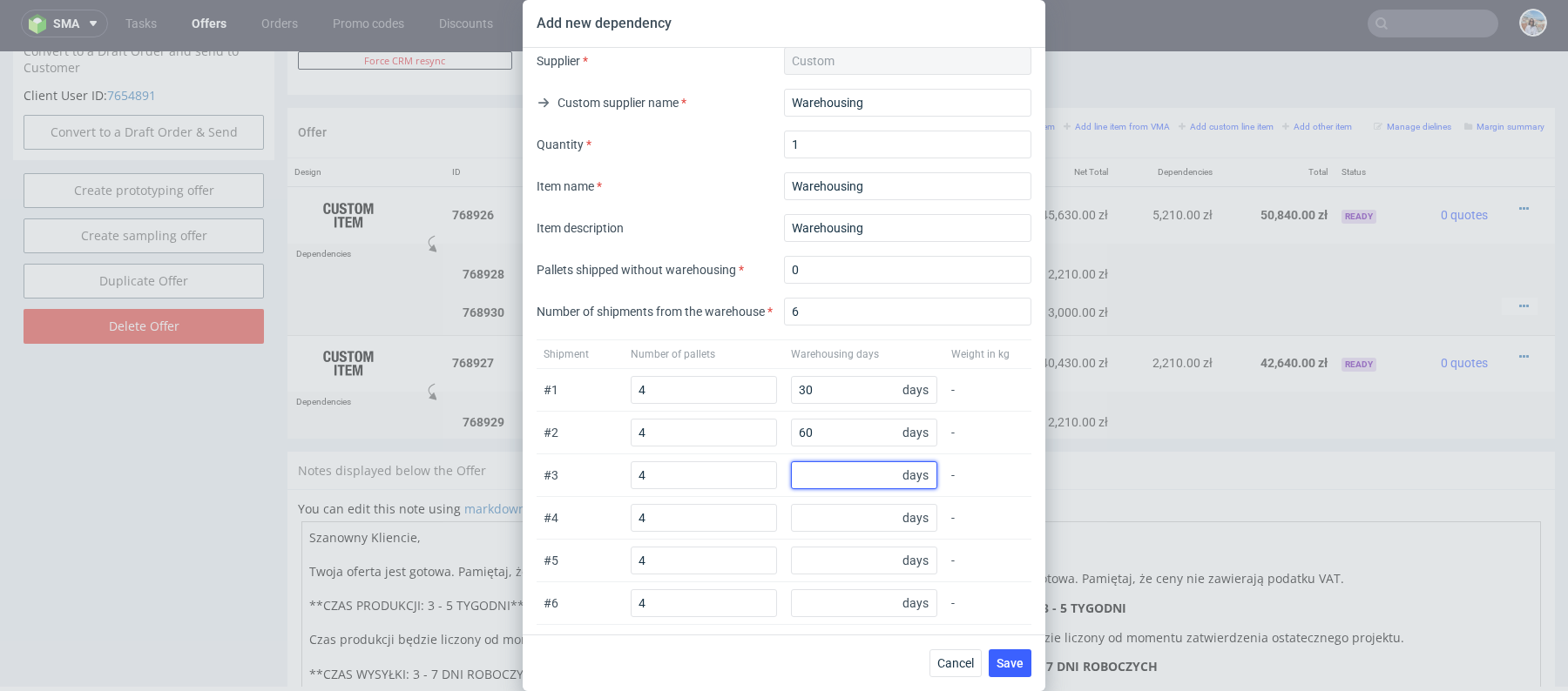
click at [864, 481] on input "number" at bounding box center [864, 475] width 147 height 28
type input "8"
type input "90"
click at [872, 500] on div "# 4 4 days -" at bounding box center [784, 518] width 495 height 43
type input "120"
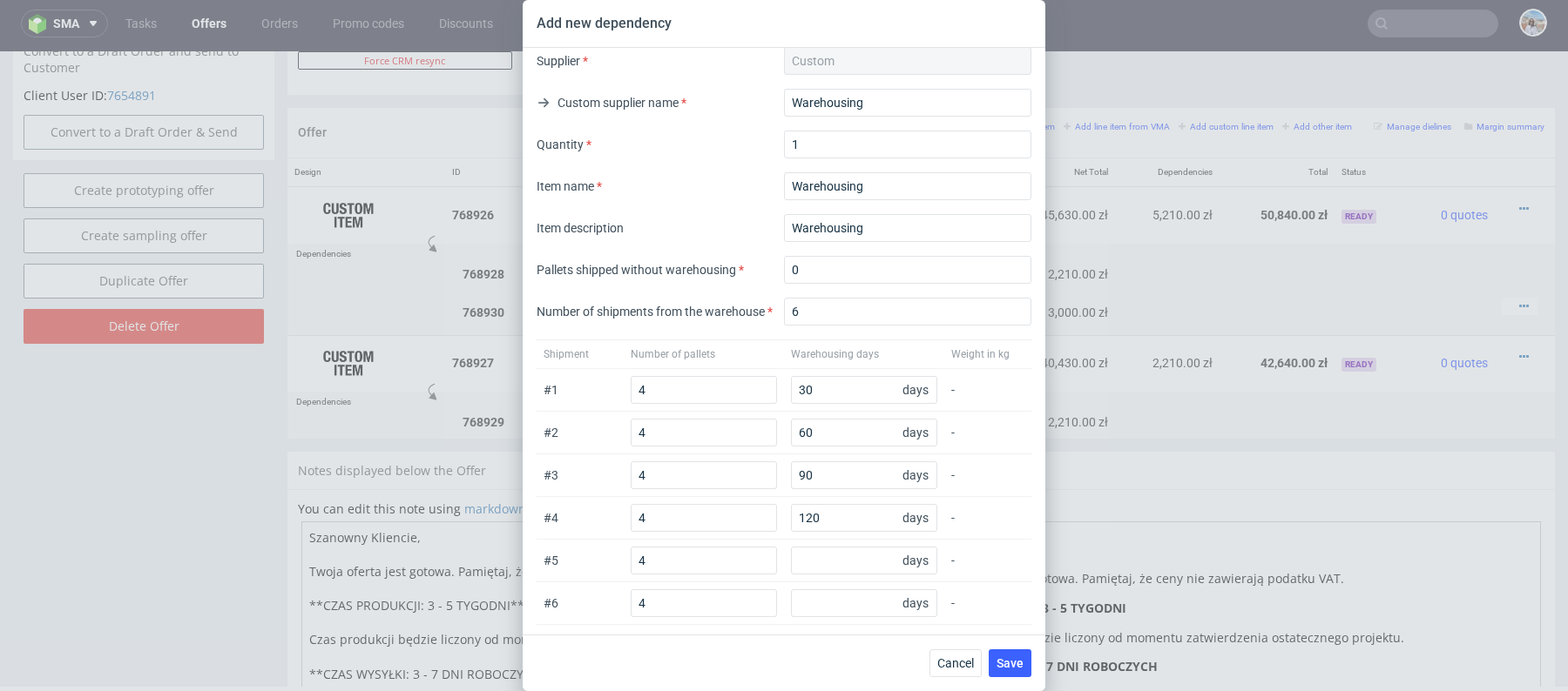
click at [813, 582] on div "# 6 4 days -" at bounding box center [784, 603] width 495 height 43
click at [813, 567] on input "number" at bounding box center [864, 560] width 147 height 28
type input "150"
click at [836, 598] on input "number" at bounding box center [864, 604] width 147 height 28
type input "180"
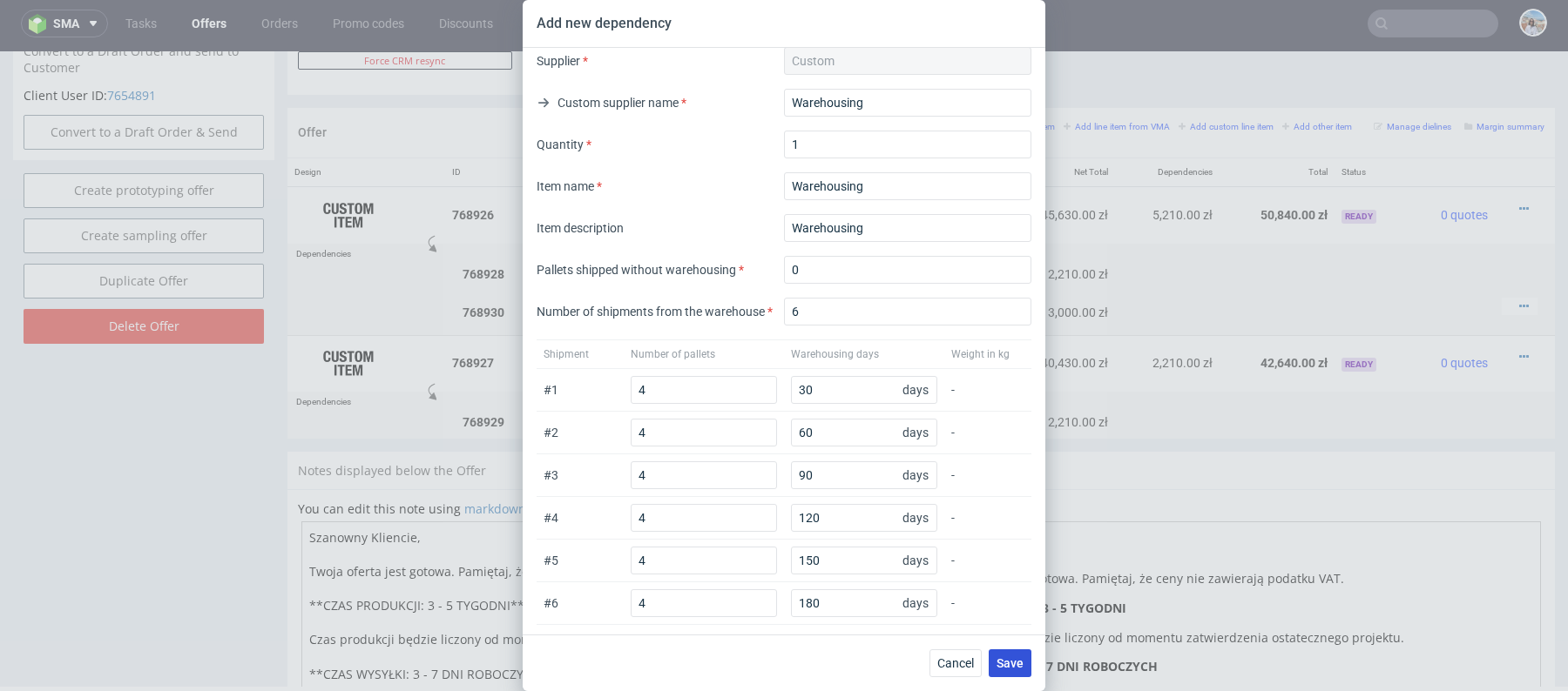
click at [1021, 657] on span "Save" at bounding box center [1010, 663] width 27 height 12
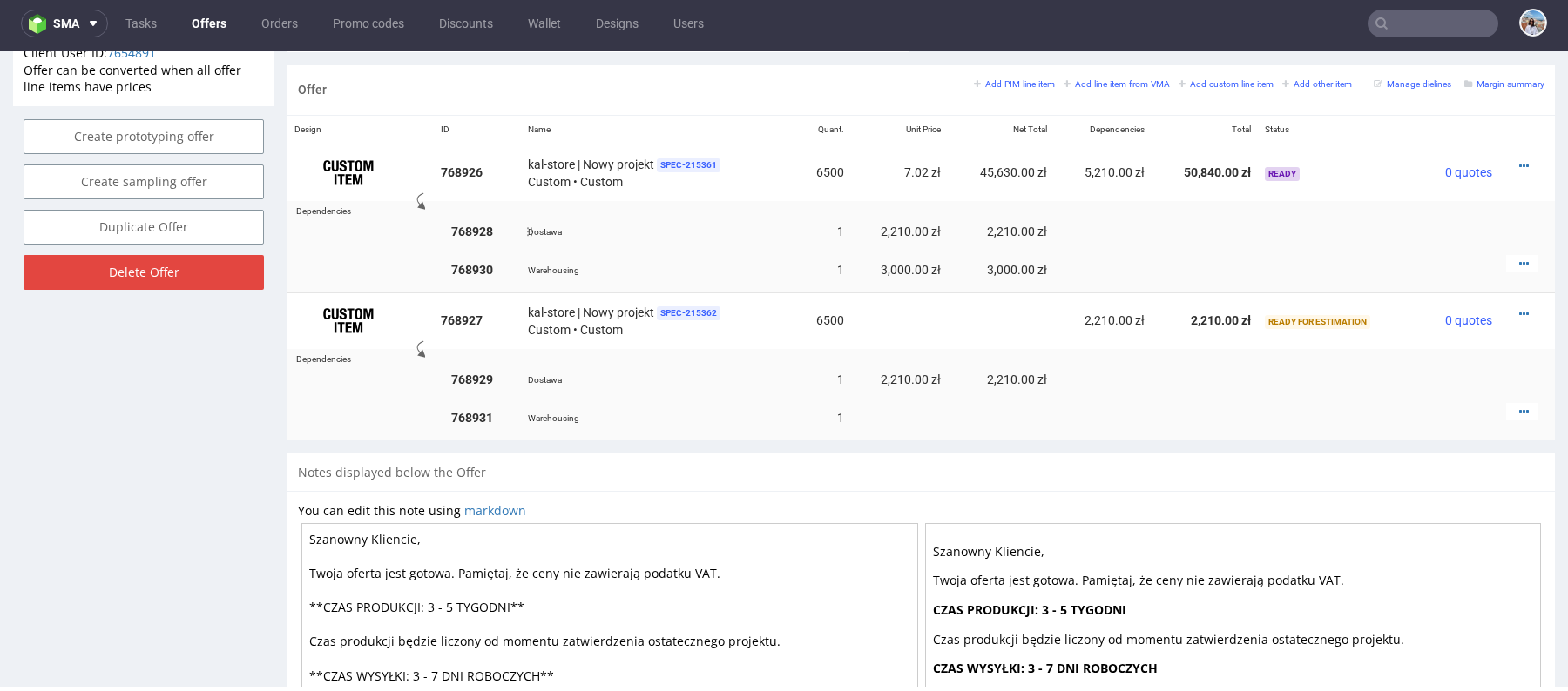
scroll to position [1217, 0]
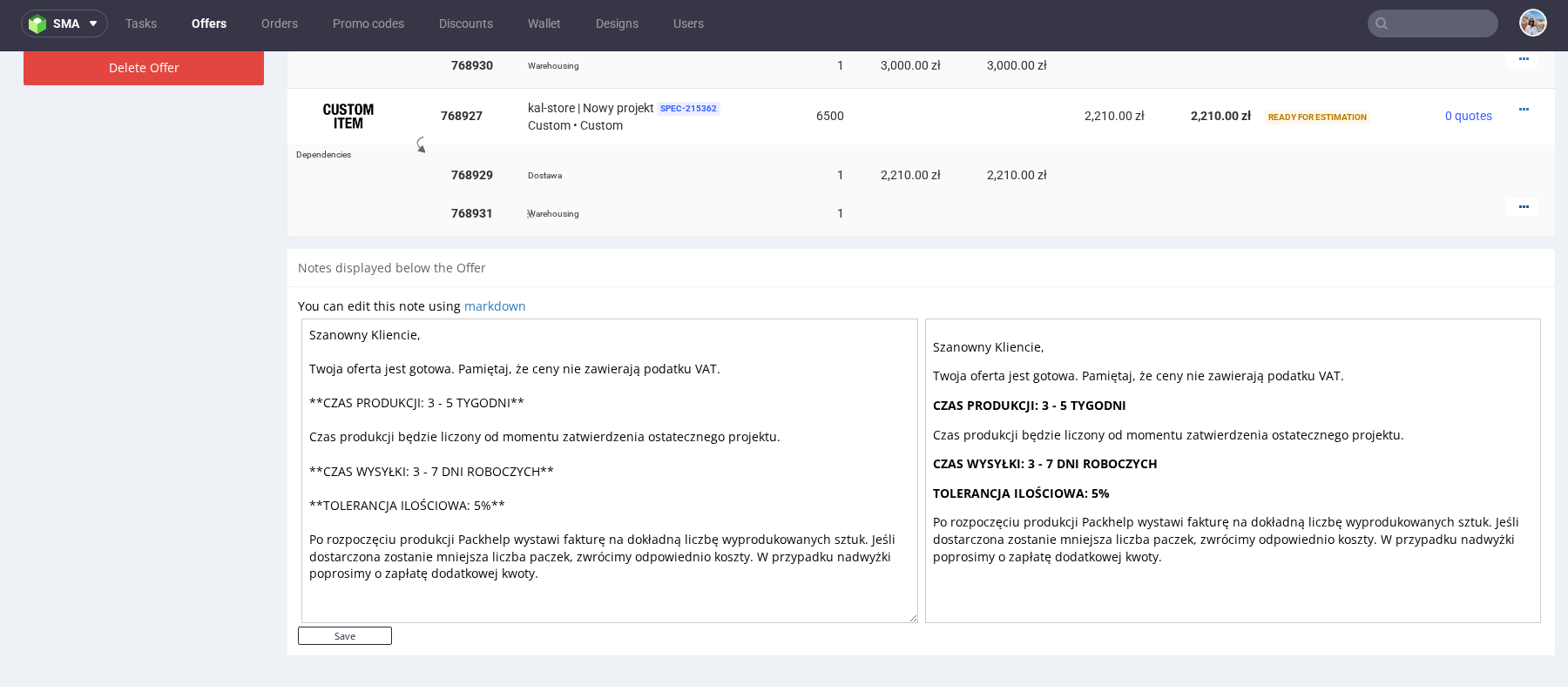
click at [1519, 203] on icon at bounding box center [1524, 207] width 10 height 12
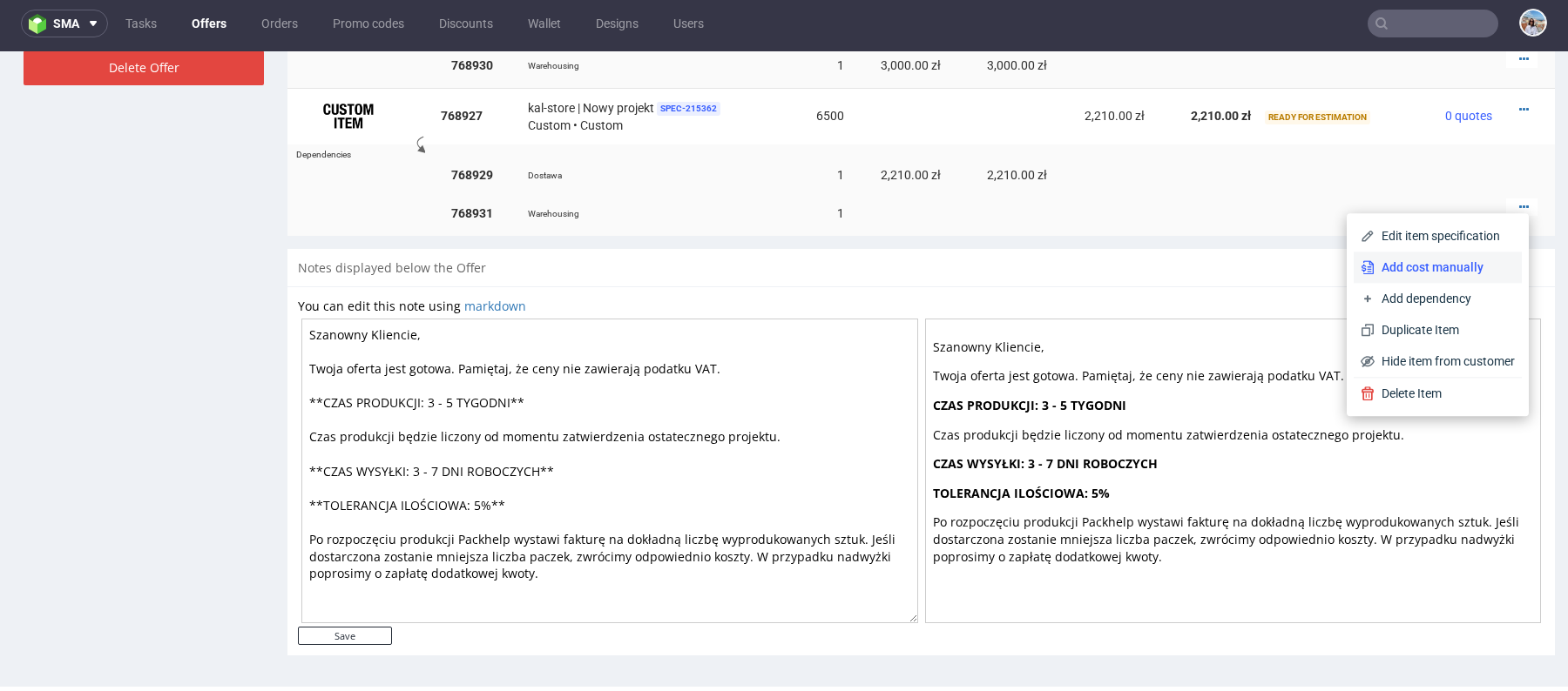
click at [1404, 276] on li "Add cost manually" at bounding box center [1437, 268] width 168 height 32
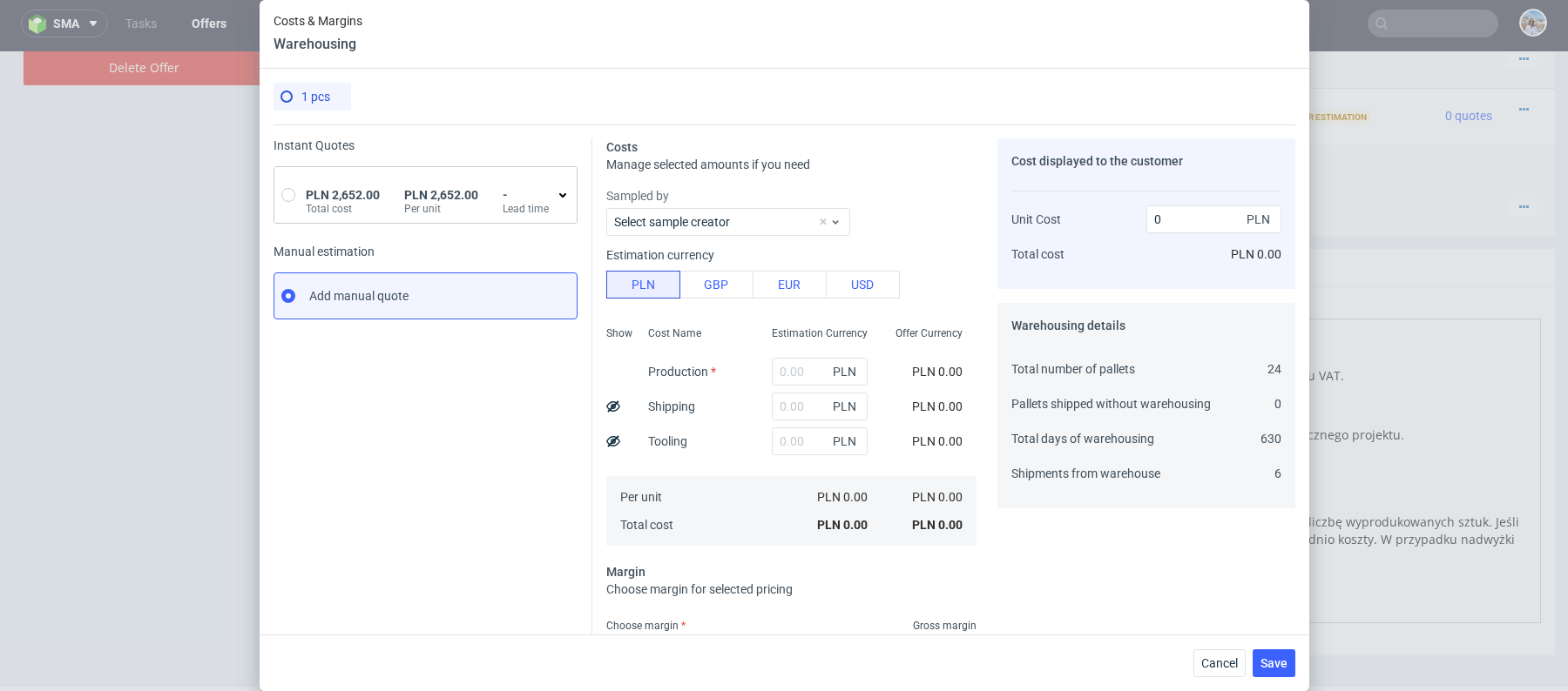
click at [429, 192] on span "PLN 2,652.00" at bounding box center [440, 195] width 74 height 14
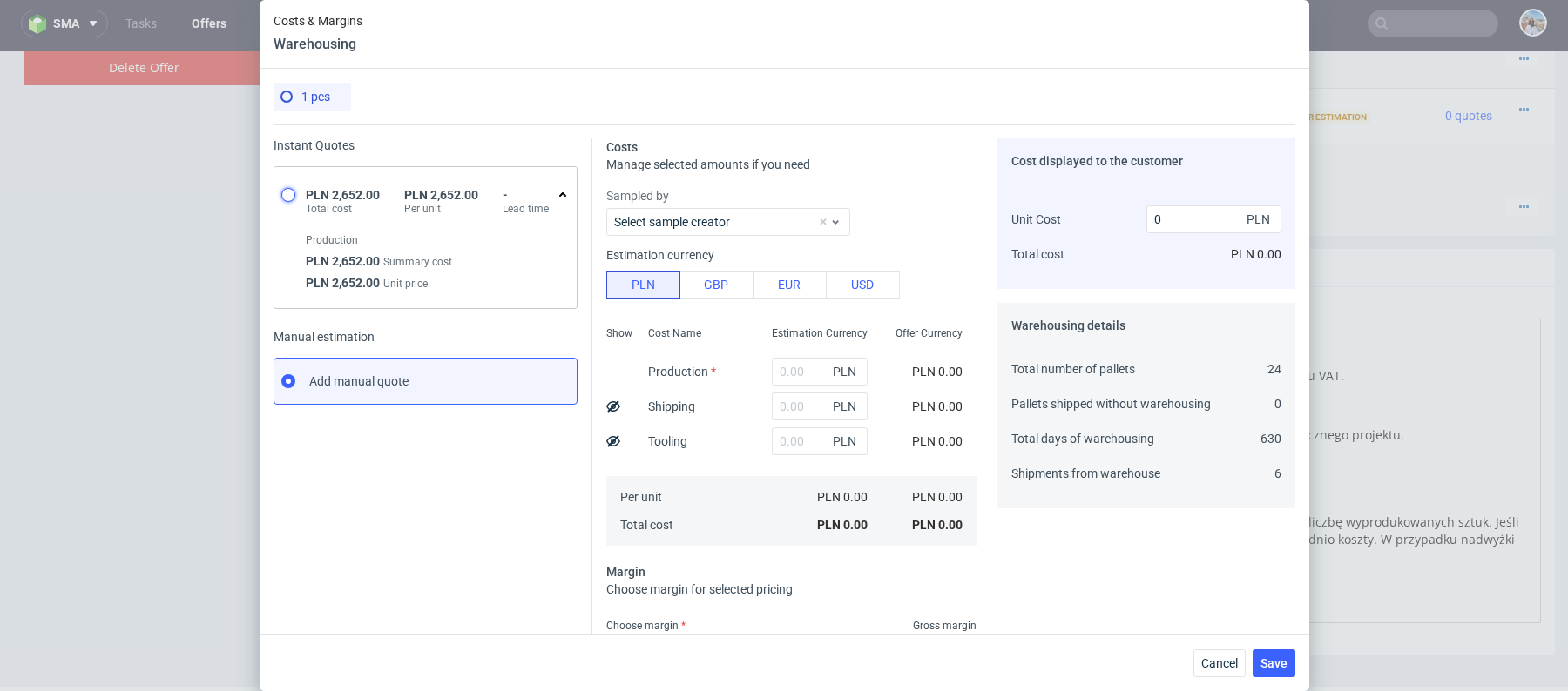
click at [288, 192] on input "radio" at bounding box center [289, 195] width 14 height 14
radio input "true"
radio input "false"
type input "2652"
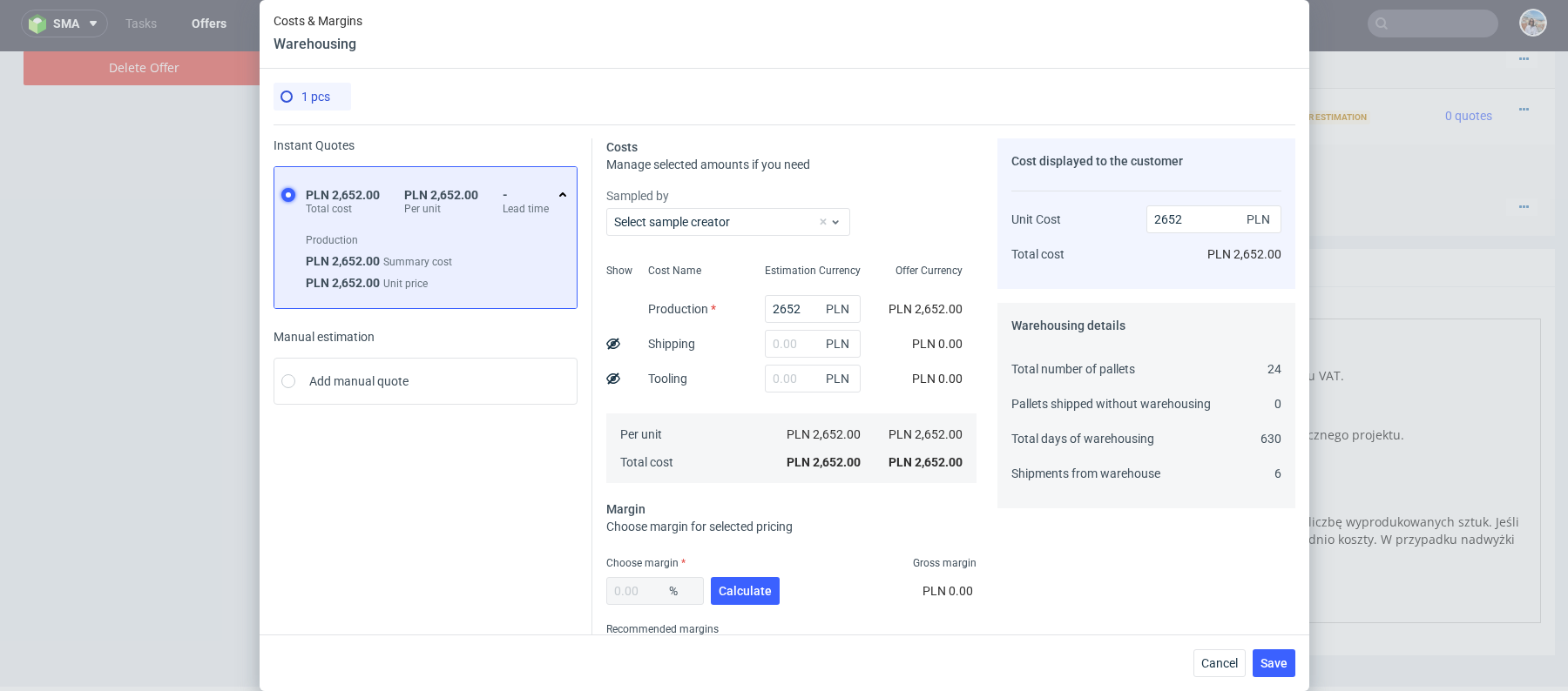
scroll to position [77, 0]
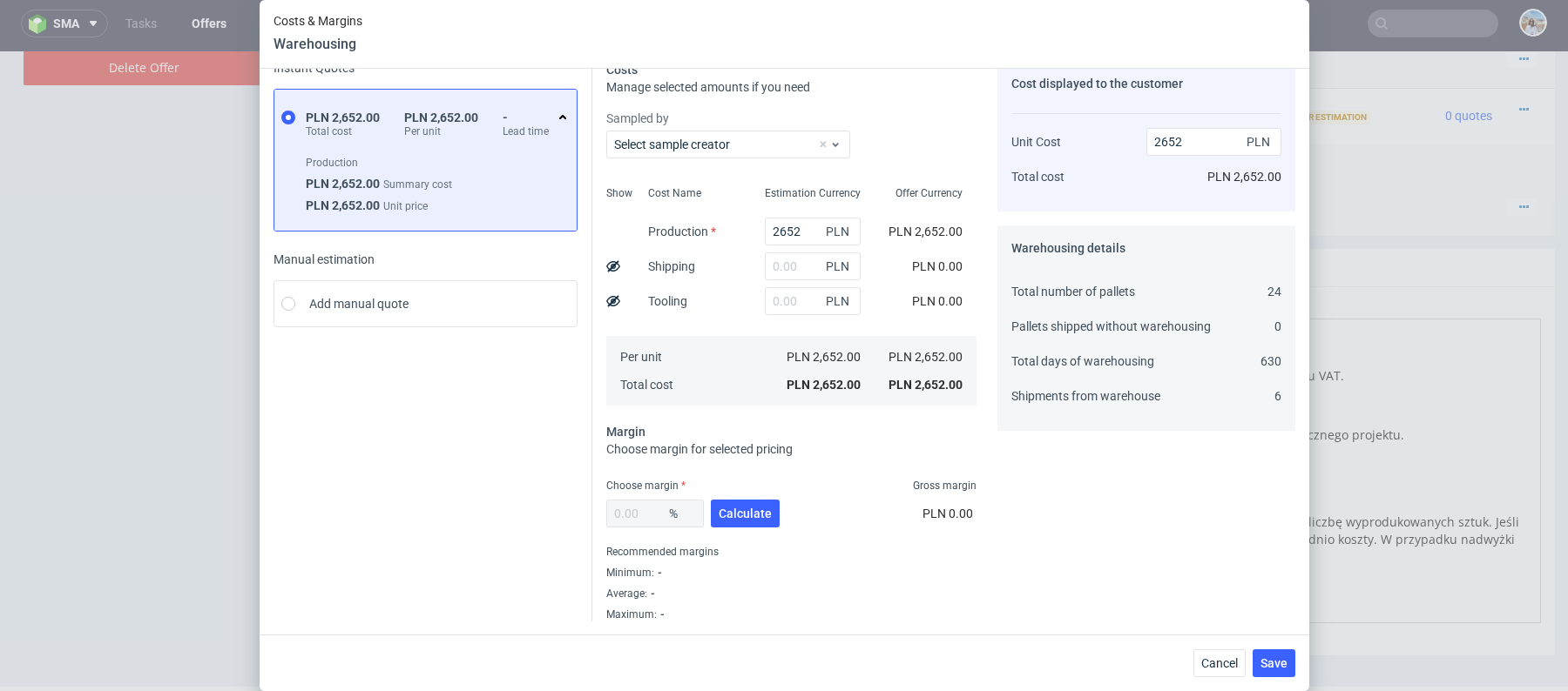
click at [741, 465] on fieldset "Costs Manage selected amounts if you need Sampled by Select sample creator Show…" at bounding box center [790, 341] width 370 height 561
click at [746, 518] on span "Calculate" at bounding box center [745, 514] width 54 height 12
type input "42.51"
type input "4612.98"
click at [1197, 146] on input "4612.98" at bounding box center [1214, 142] width 135 height 28
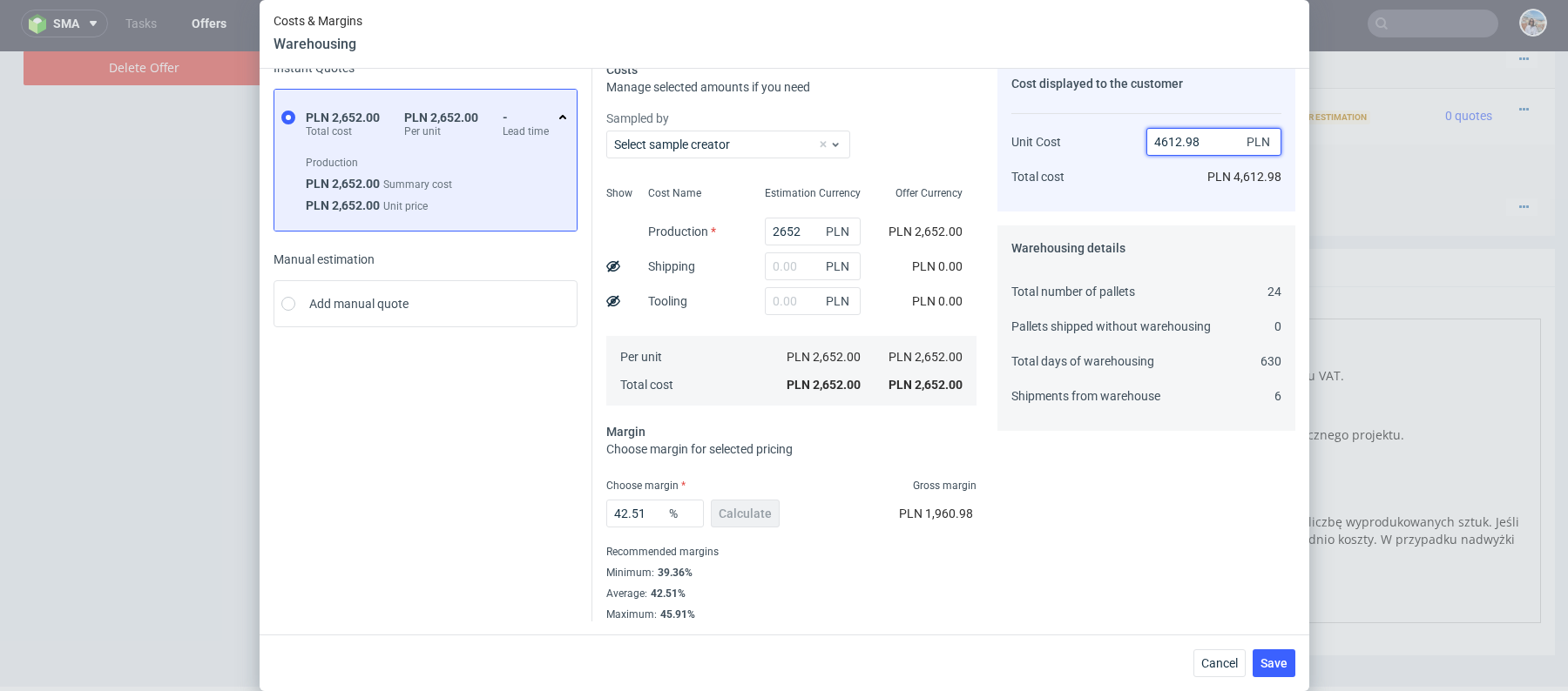
click at [1197, 146] on input "4612.98" at bounding box center [1214, 142] width 135 height 28
click at [638, 518] on input "42.51" at bounding box center [655, 514] width 97 height 28
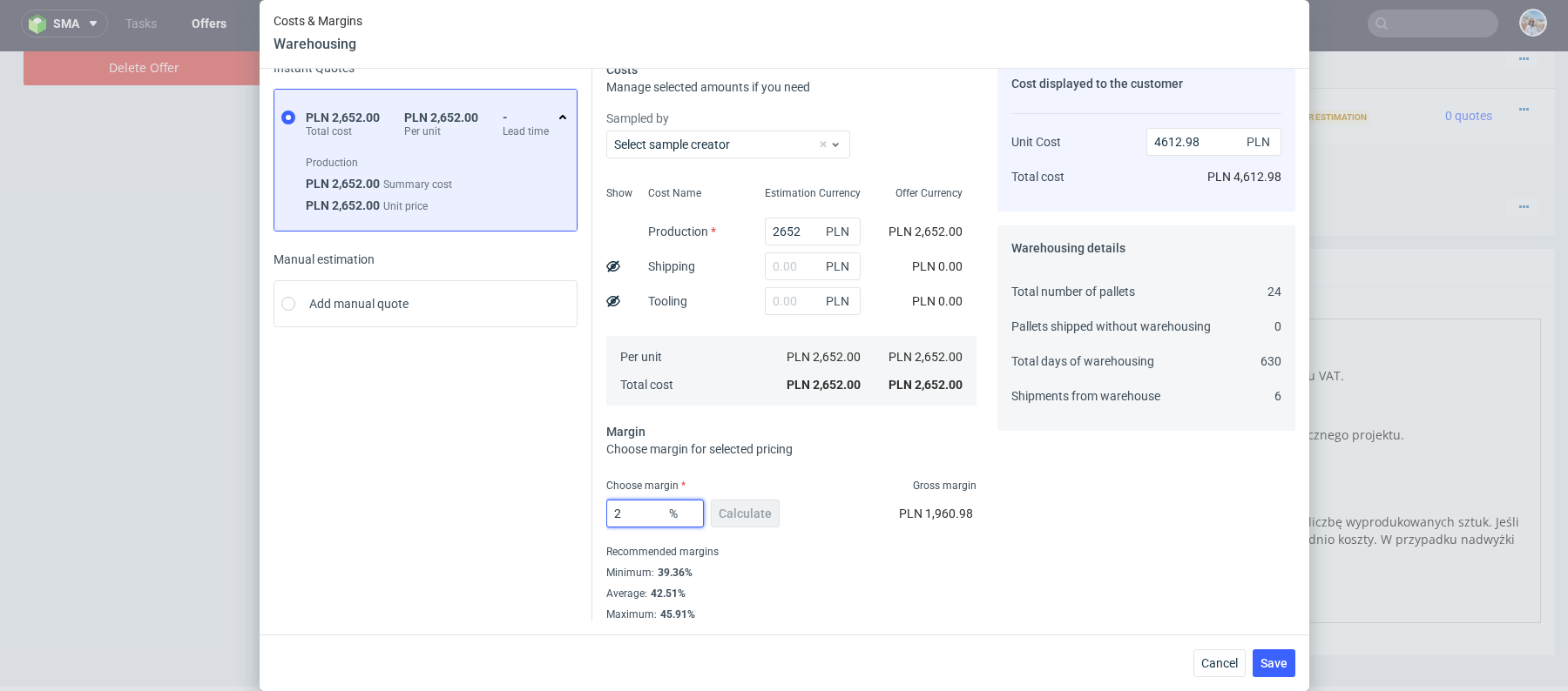
type input "20"
type input "3315"
type input "20"
click at [1180, 140] on input "3315" at bounding box center [1214, 142] width 135 height 28
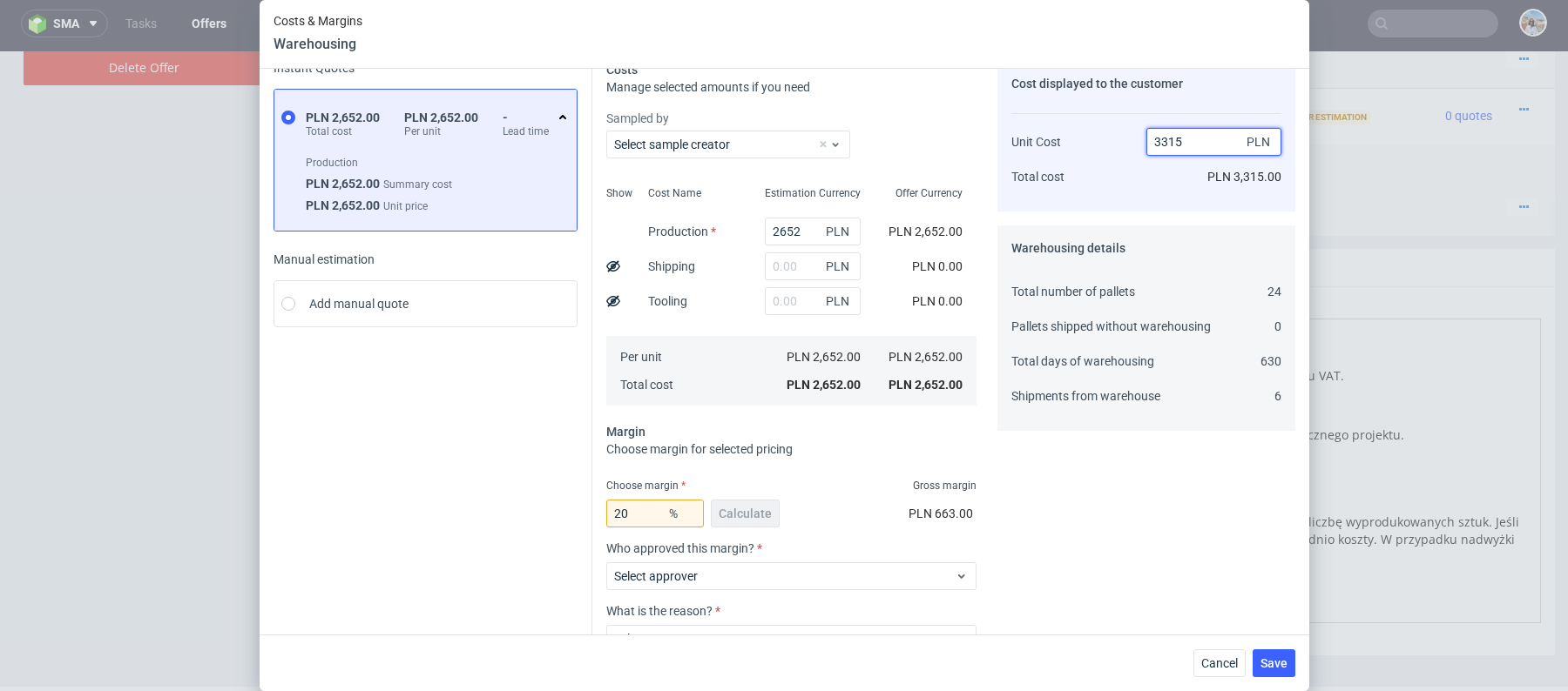
click at [1180, 140] on input "3315" at bounding box center [1214, 142] width 135 height 28
type input "3--"
type input "NaN"
type input "2"
type input "3000"
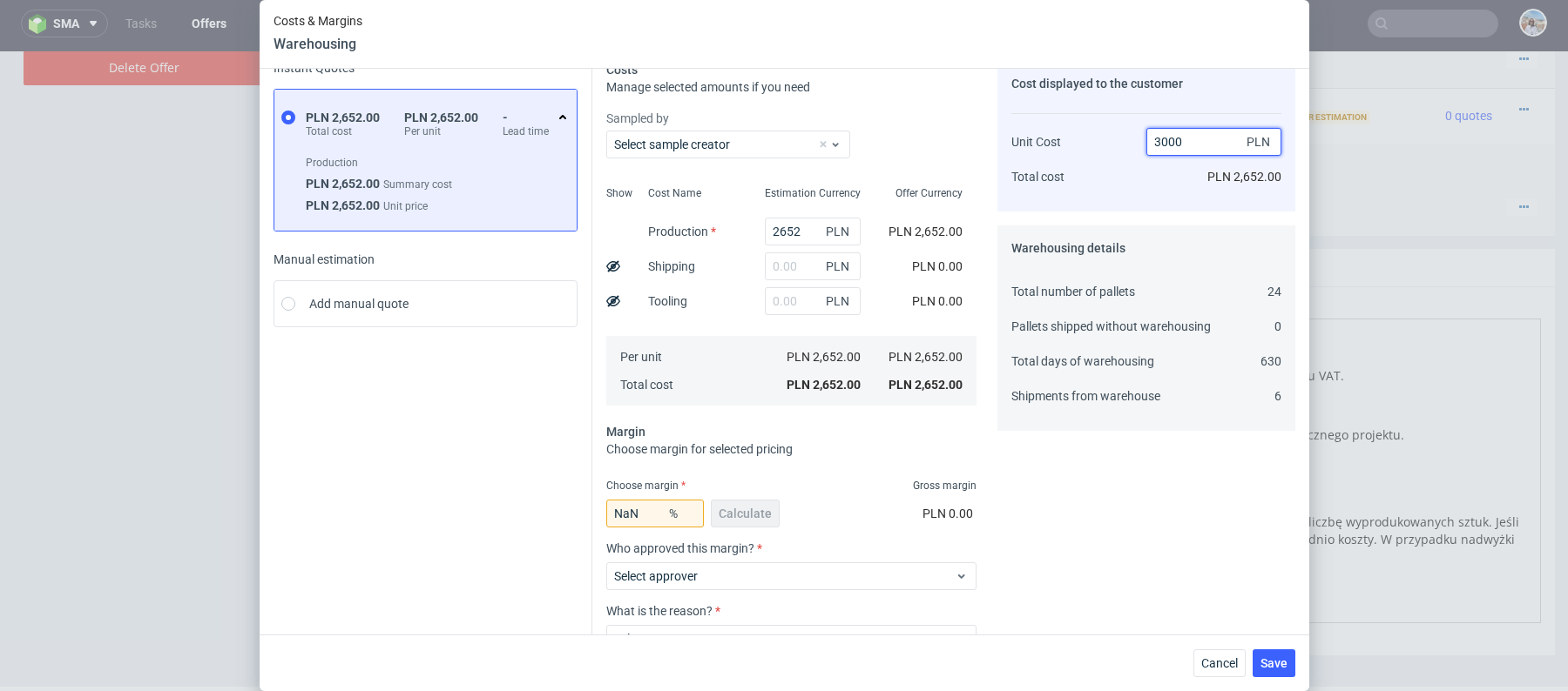
type input "11.600000000000001"
type input "3000"
click at [1163, 362] on div "Total number of pallets Pallets shipped without warehousing Total days of wareh…" at bounding box center [1111, 344] width 199 height 147
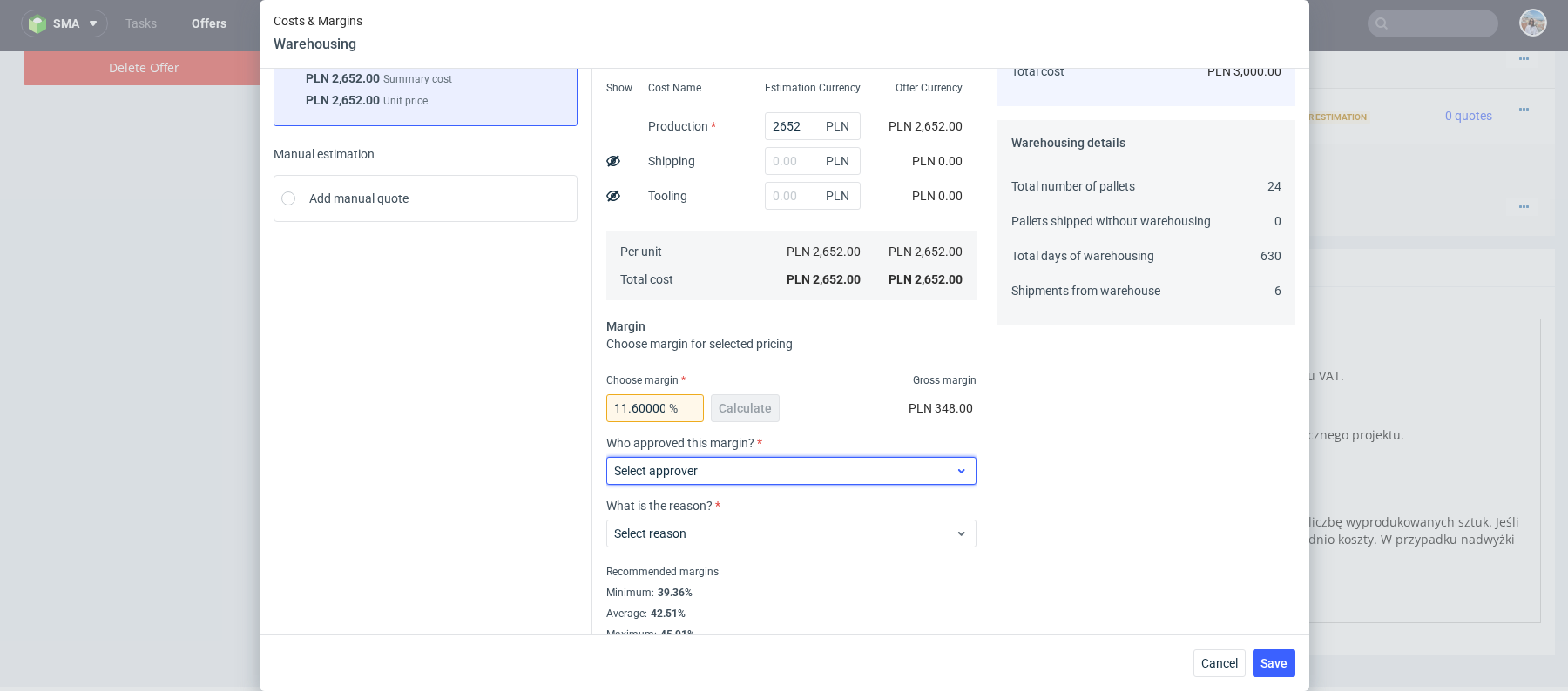
click at [769, 471] on span "Select approver" at bounding box center [784, 471] width 341 height 18
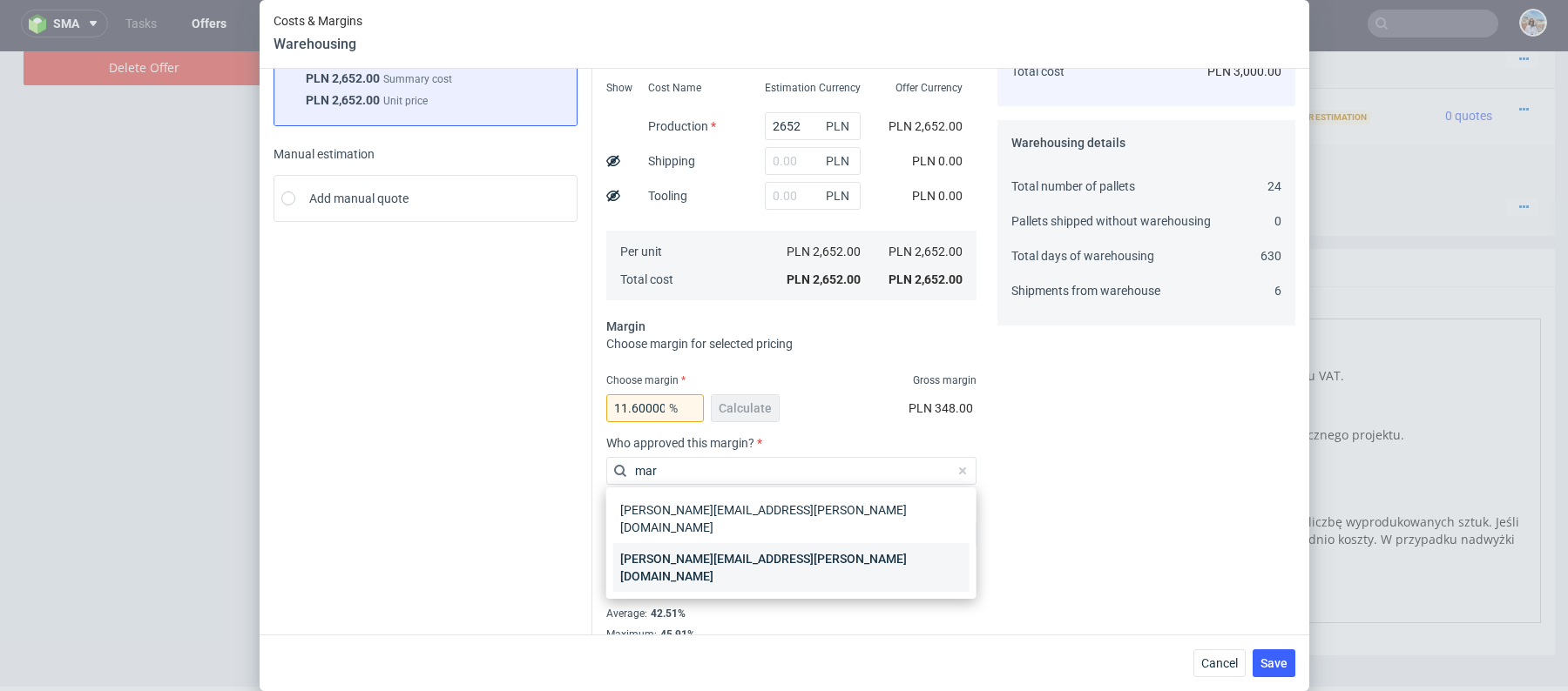
type input "mar"
click at [798, 543] on div "[PERSON_NAME][EMAIL_ADDRESS][PERSON_NAME][DOMAIN_NAME]" at bounding box center [790, 567] width 356 height 49
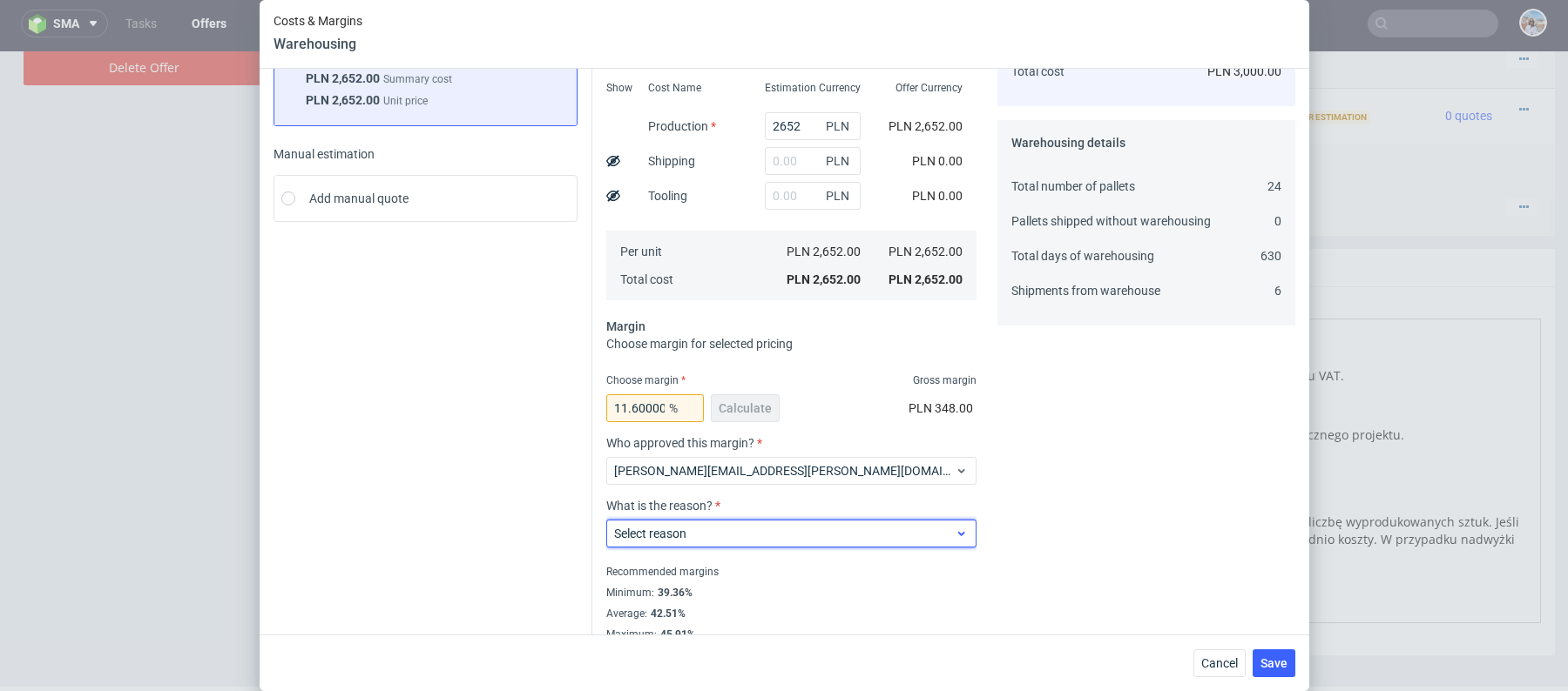
click at [779, 540] on span "Select reason" at bounding box center [784, 534] width 341 height 18
type input "key"
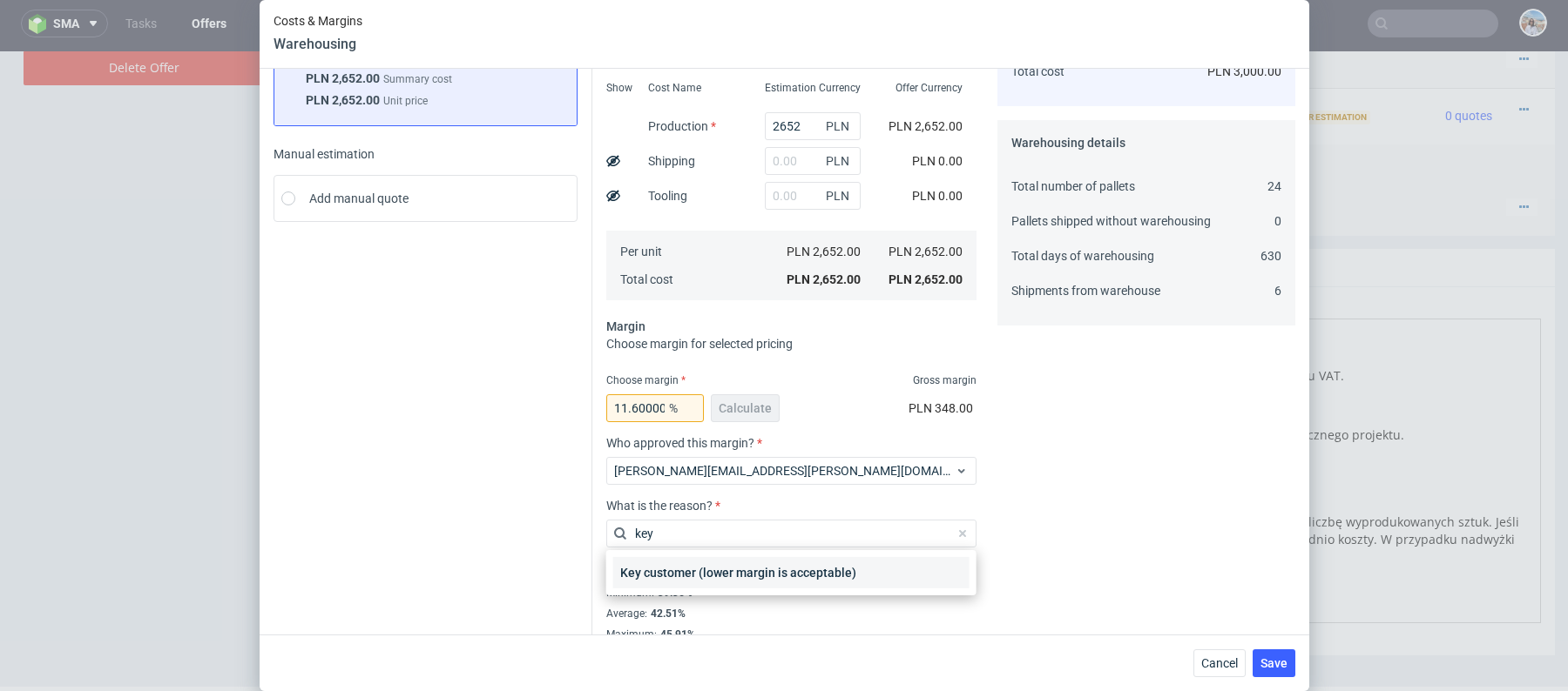
click at [837, 588] on div "Key customer (lower margin is acceptable)" at bounding box center [790, 573] width 356 height 32
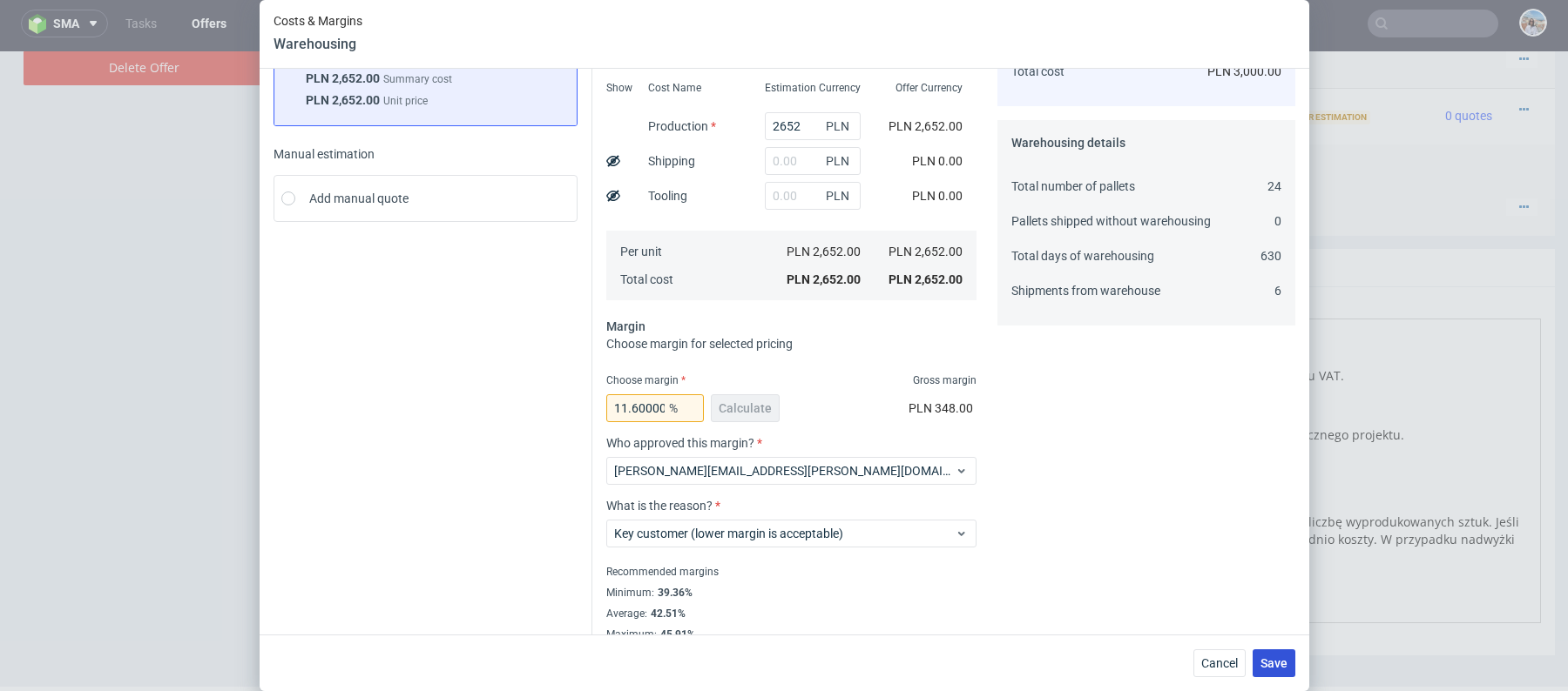
click at [1287, 653] on button "Save" at bounding box center [1273, 663] width 43 height 28
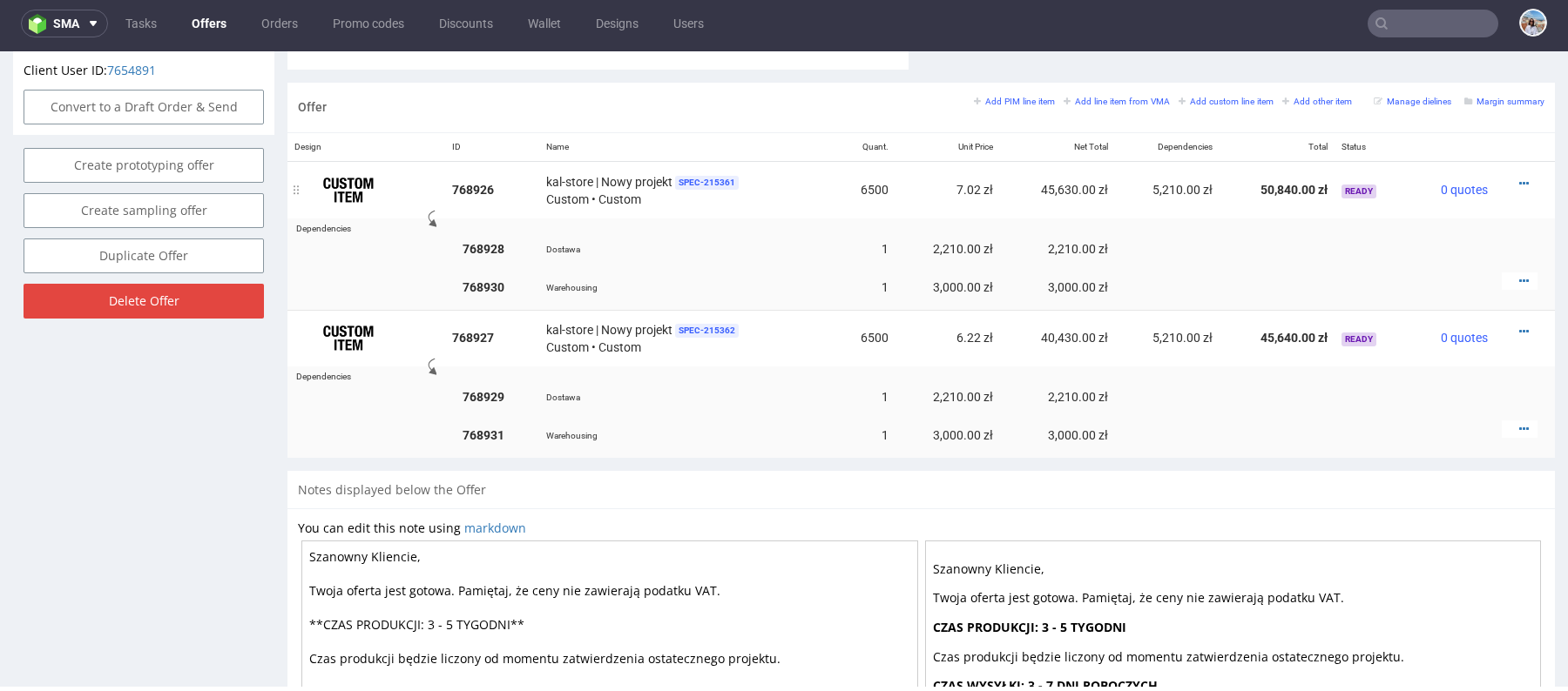
scroll to position [1217, 0]
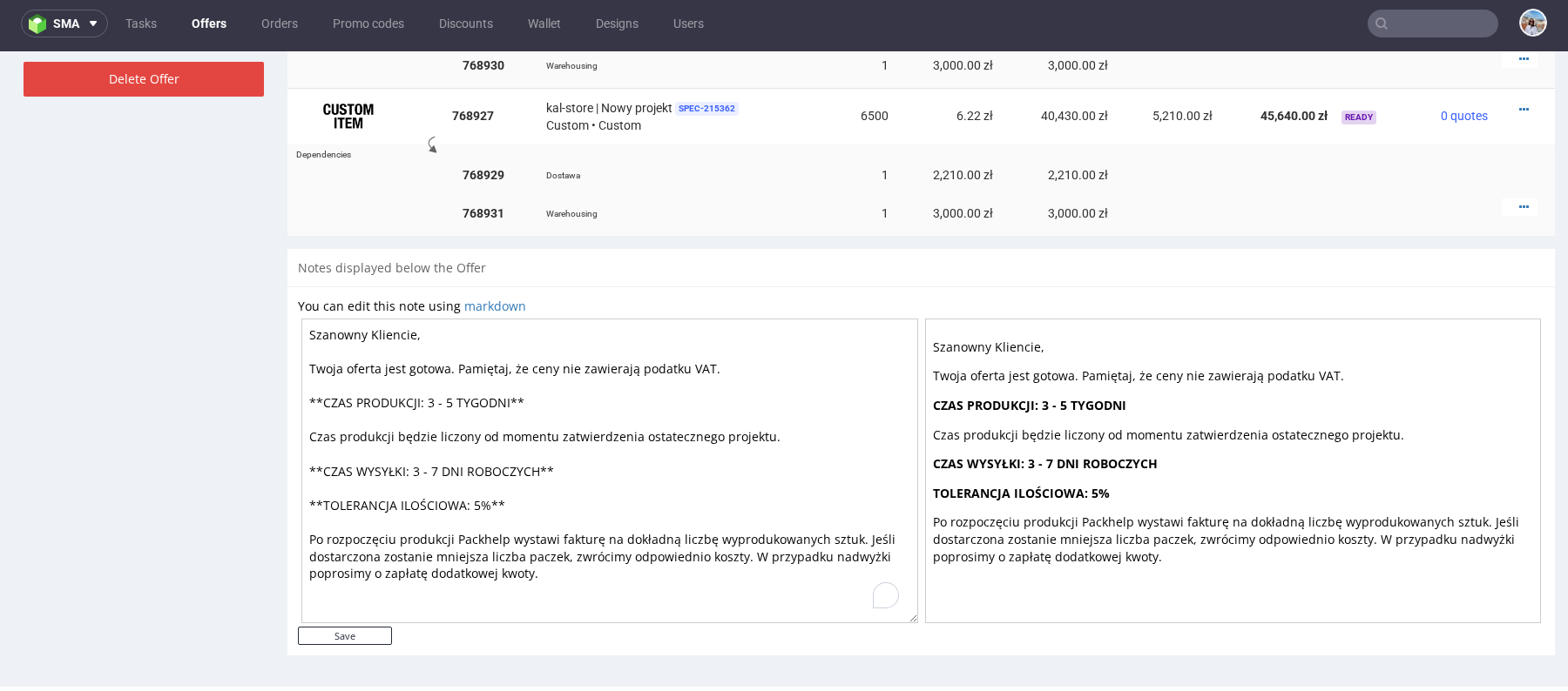
drag, startPoint x: 520, startPoint y: 576, endPoint x: 186, endPoint y: 215, distance: 491.8
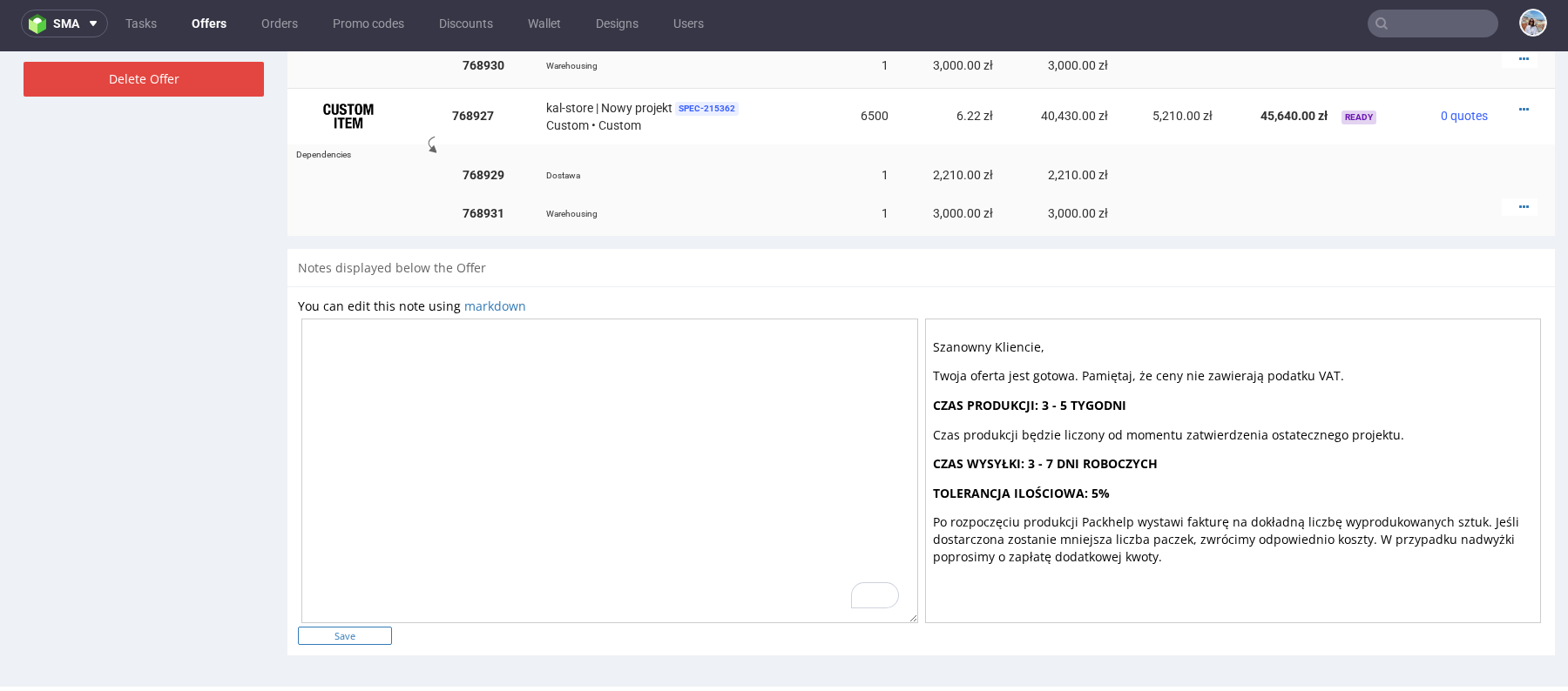
click at [382, 638] on input "Save" at bounding box center [344, 635] width 94 height 18
type input "In progress..."
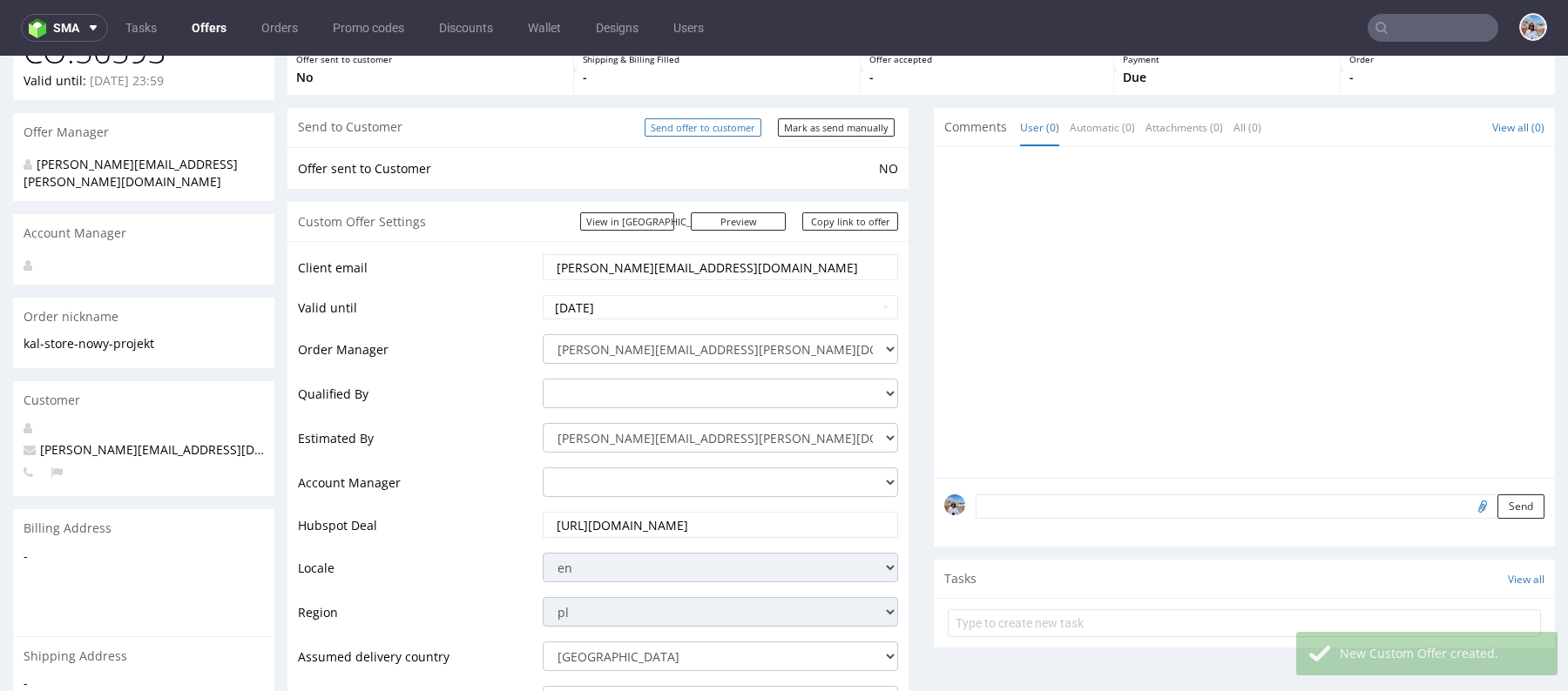
scroll to position [0, 0]
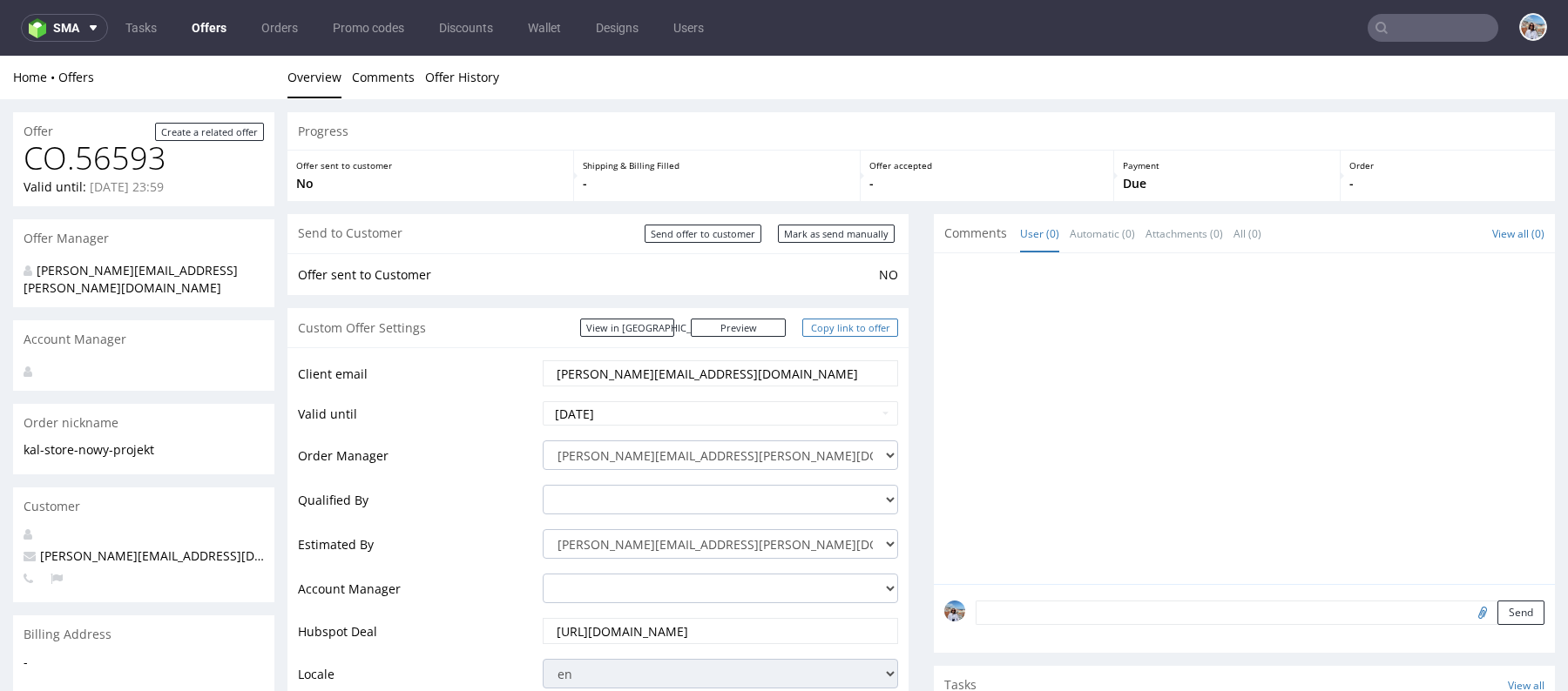
click at [823, 331] on link "Copy link to offer" at bounding box center [850, 327] width 96 height 18
click at [816, 323] on link "Copy link to offer" at bounding box center [850, 327] width 96 height 18
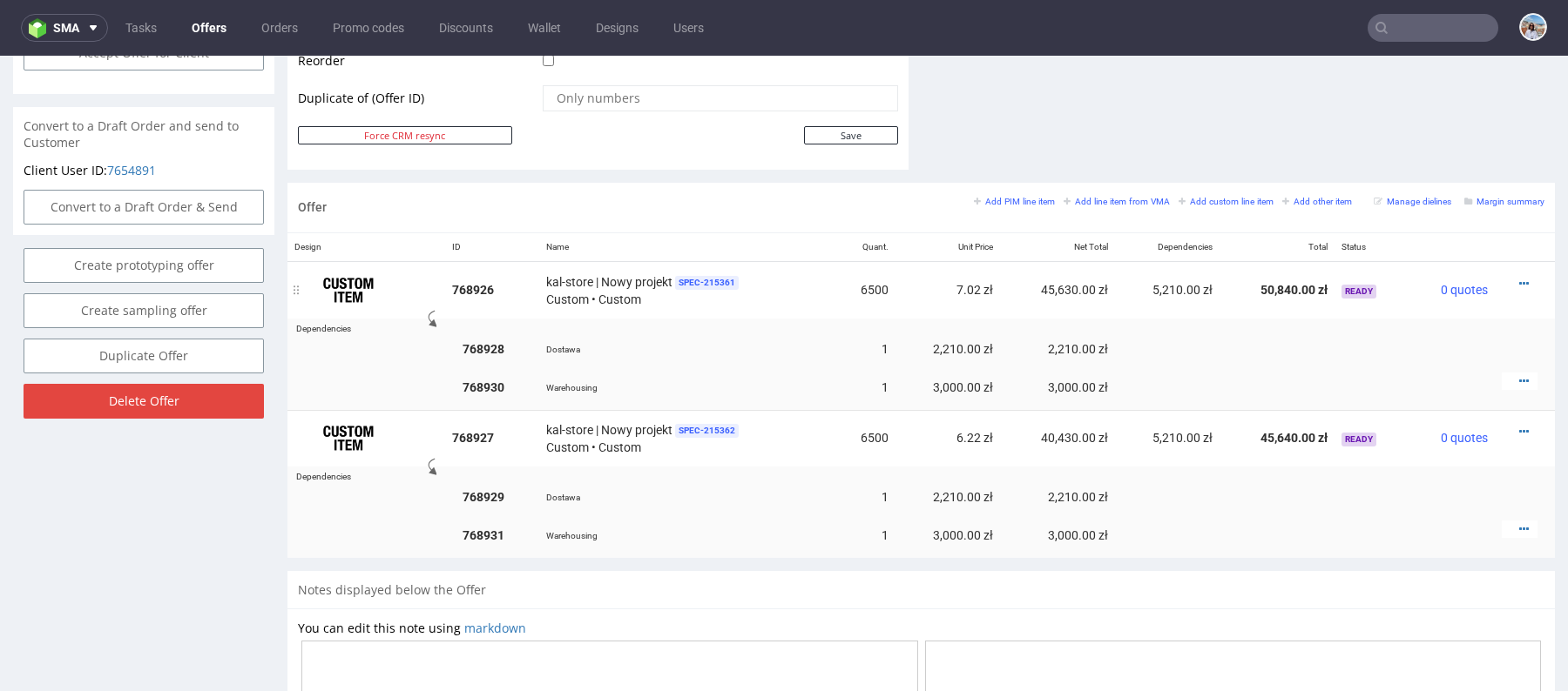
scroll to position [892, 0]
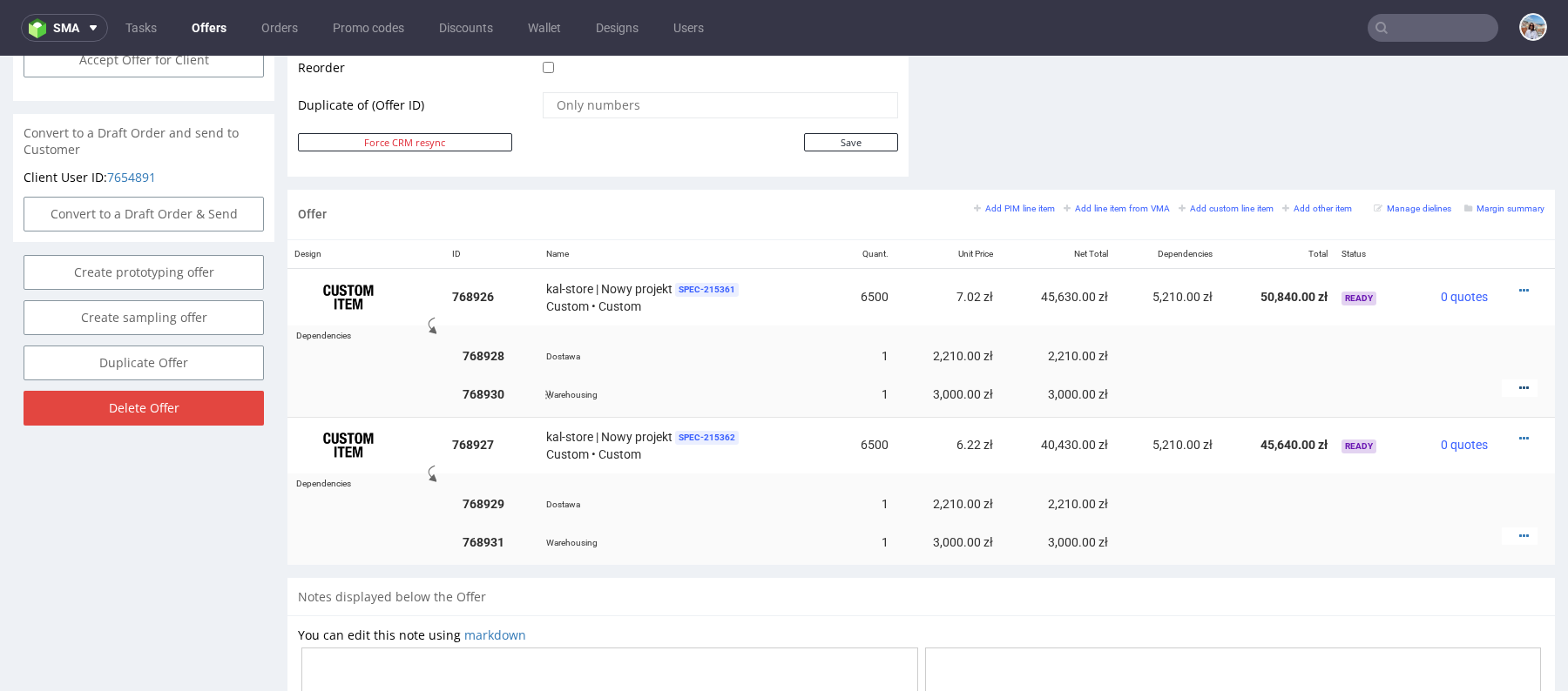
click at [1519, 383] on icon at bounding box center [1524, 389] width 10 height 12
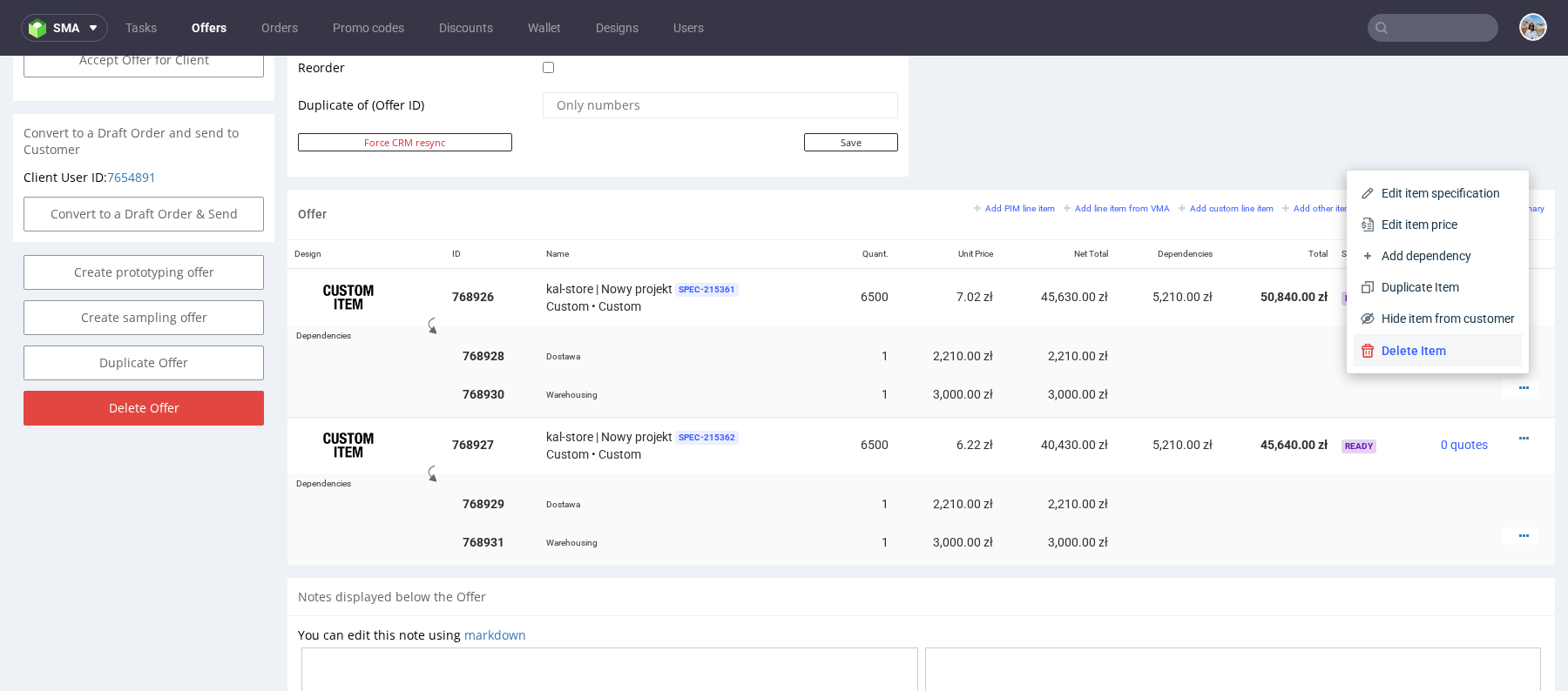
click at [1455, 348] on span "Delete Item" at bounding box center [1444, 351] width 140 height 18
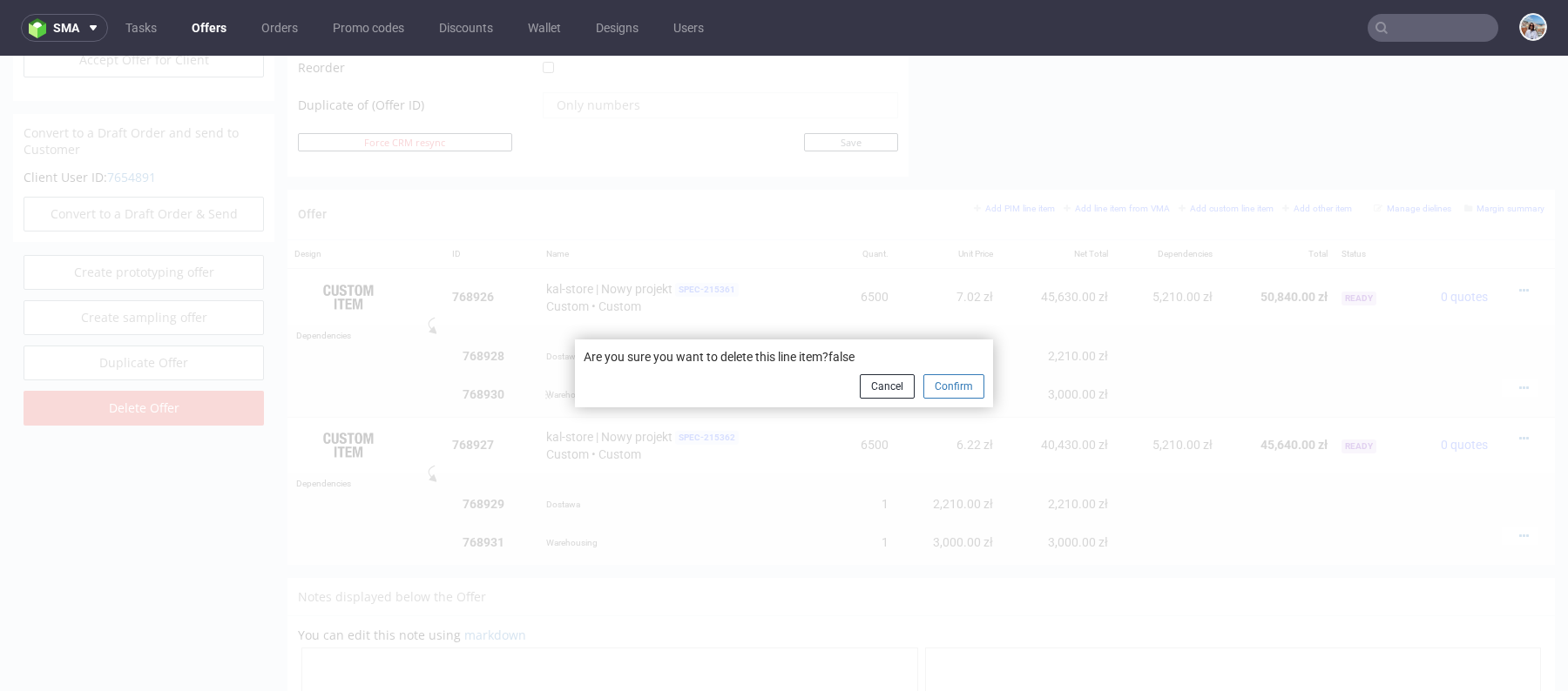
click at [937, 385] on button "Confirm" at bounding box center [953, 387] width 60 height 25
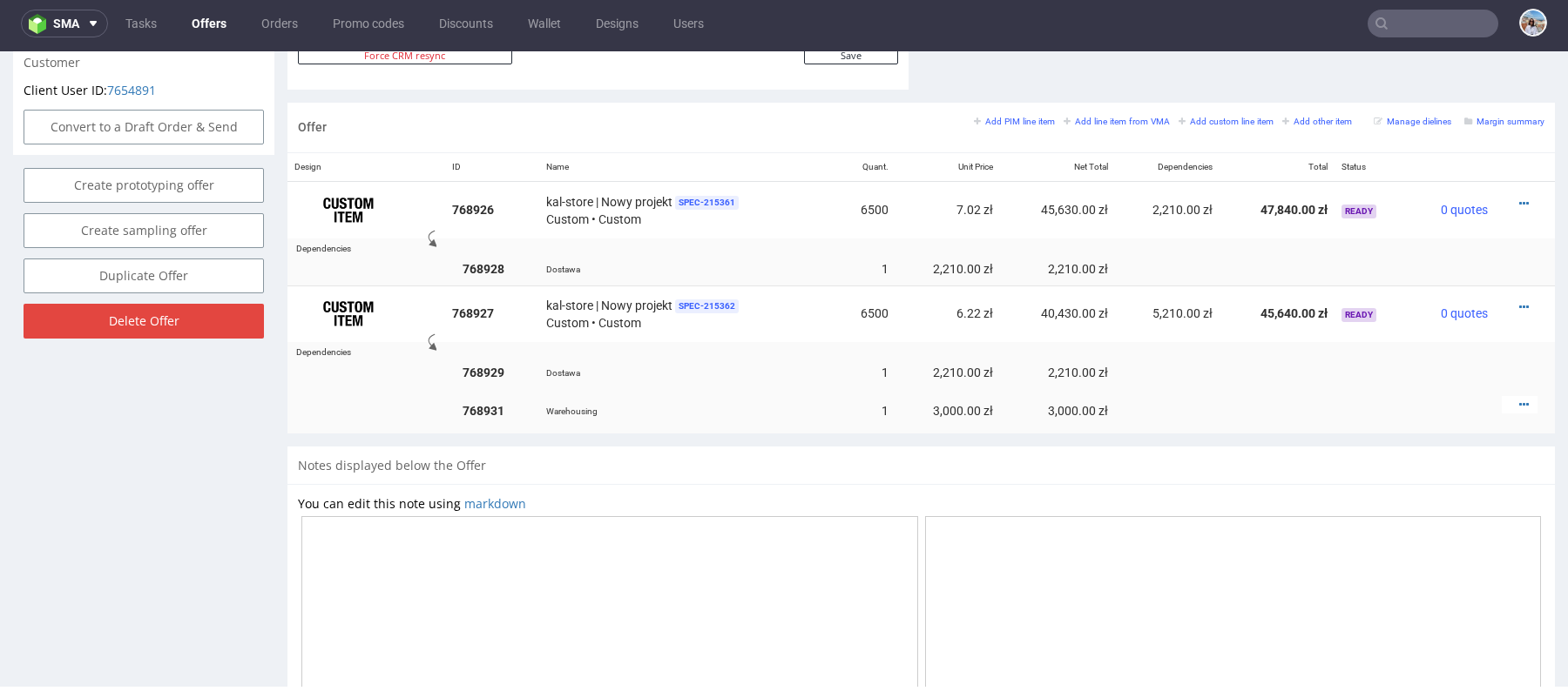
scroll to position [949, 0]
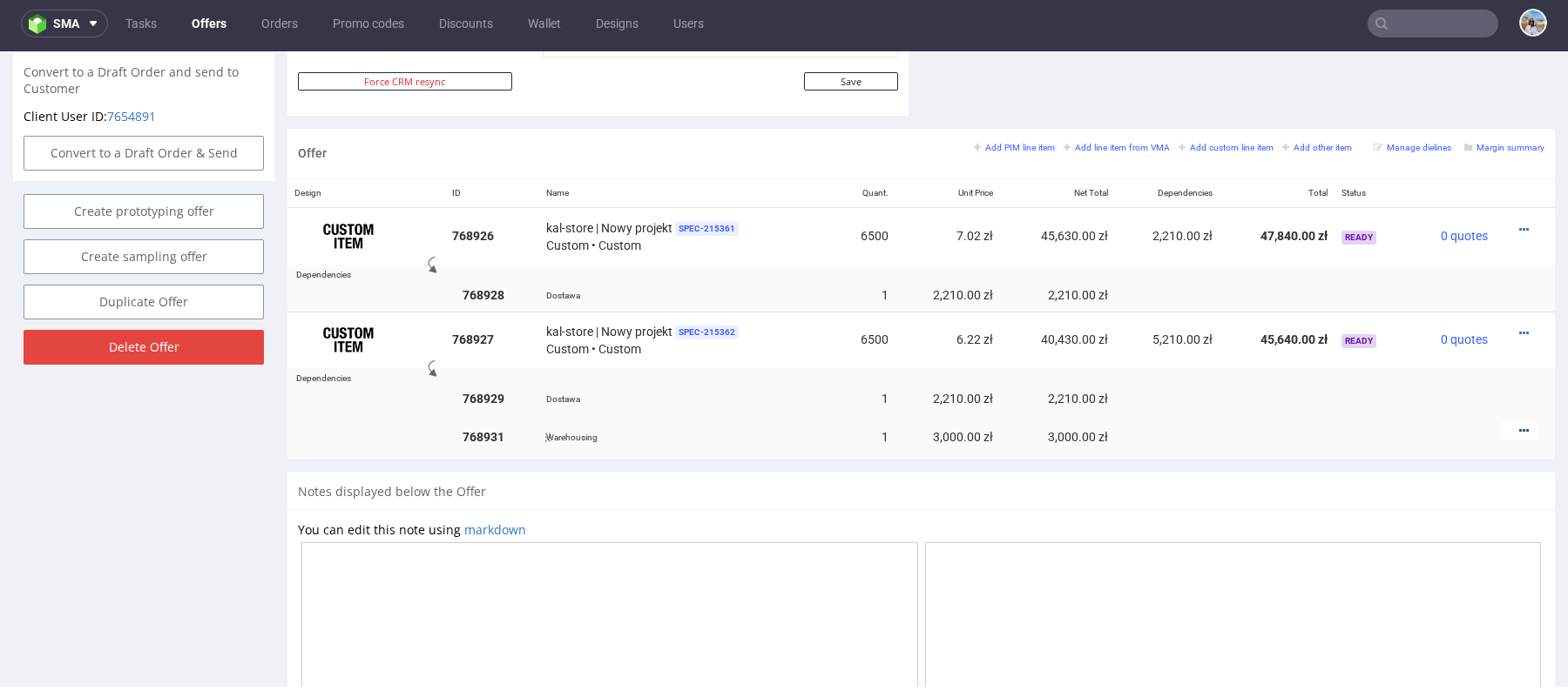
click at [1519, 425] on icon at bounding box center [1524, 431] width 10 height 12
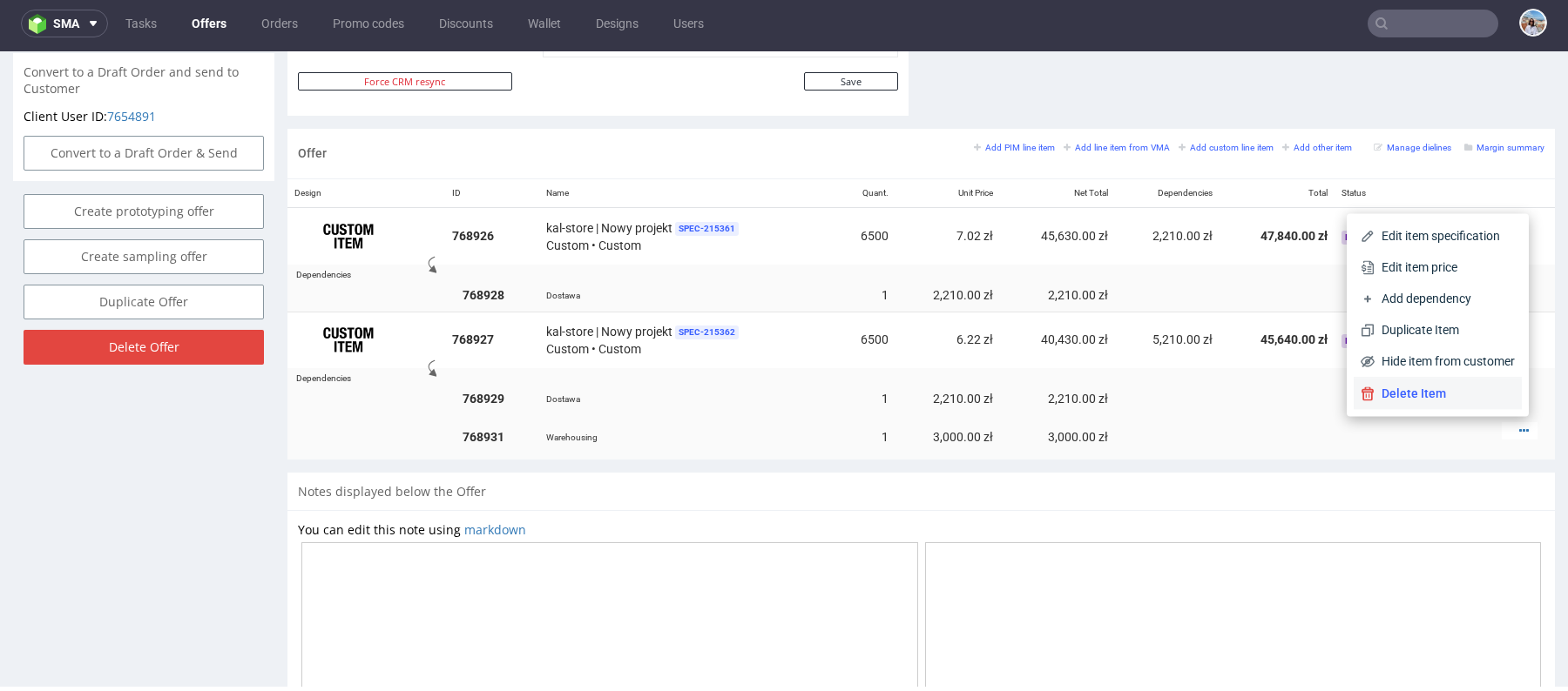
click at [1390, 391] on span "Delete Item" at bounding box center [1444, 394] width 140 height 18
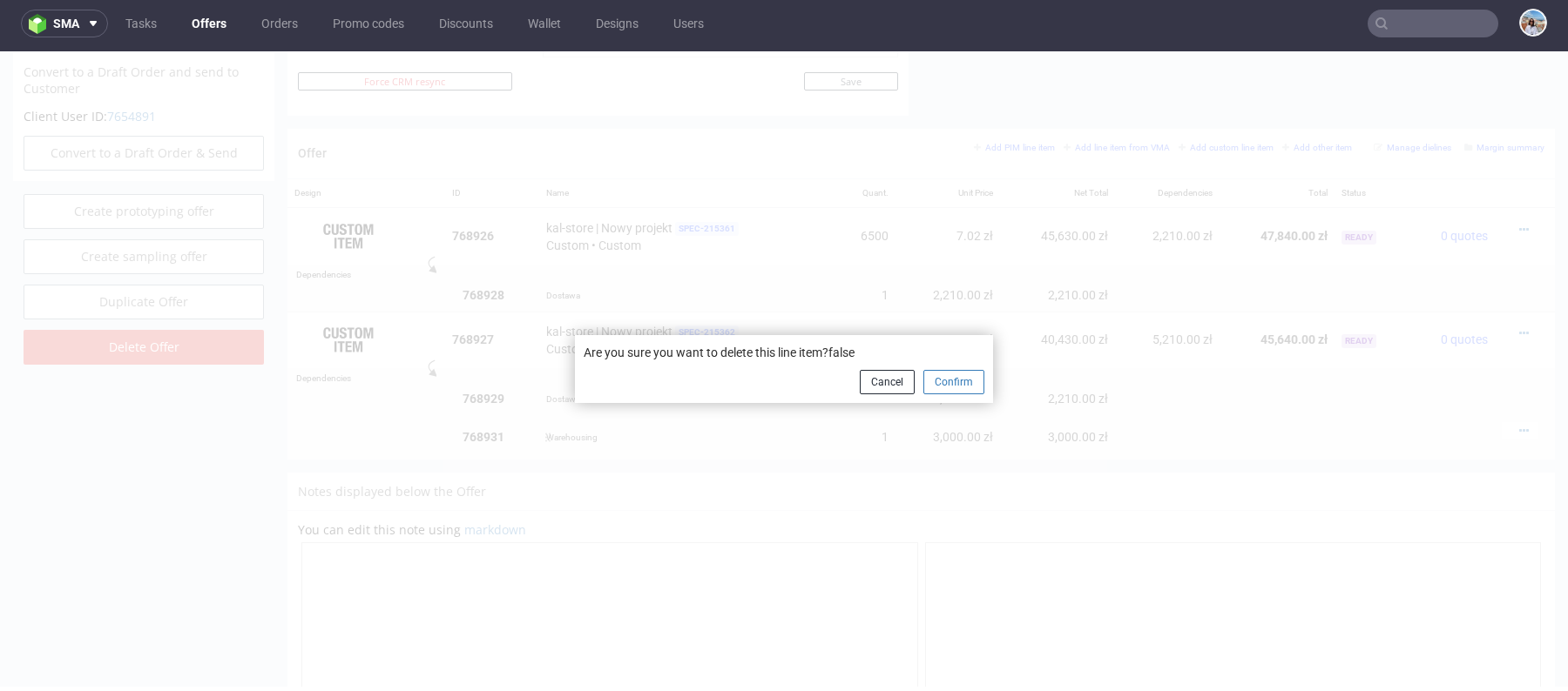
click at [942, 381] on button "Confirm" at bounding box center [953, 382] width 60 height 25
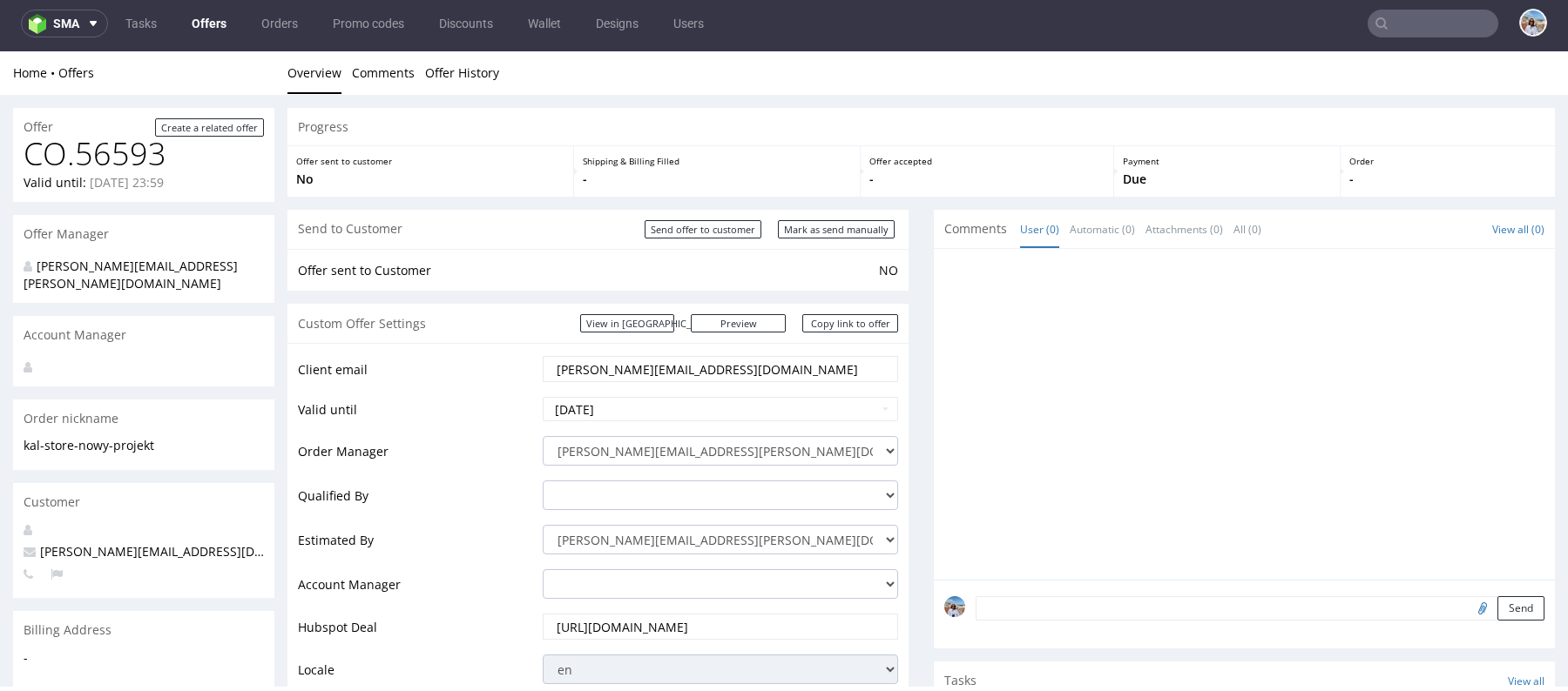
scroll to position [381, 0]
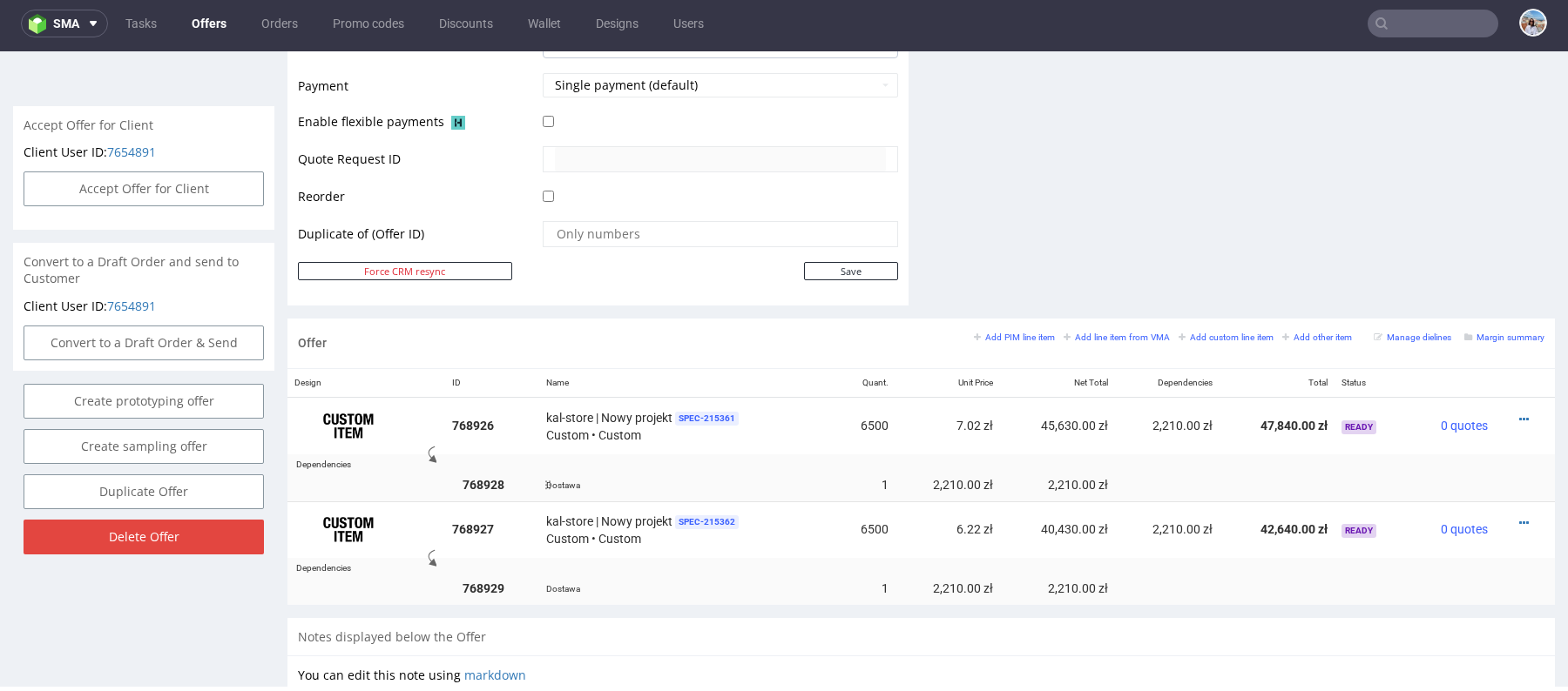
scroll to position [818, 0]
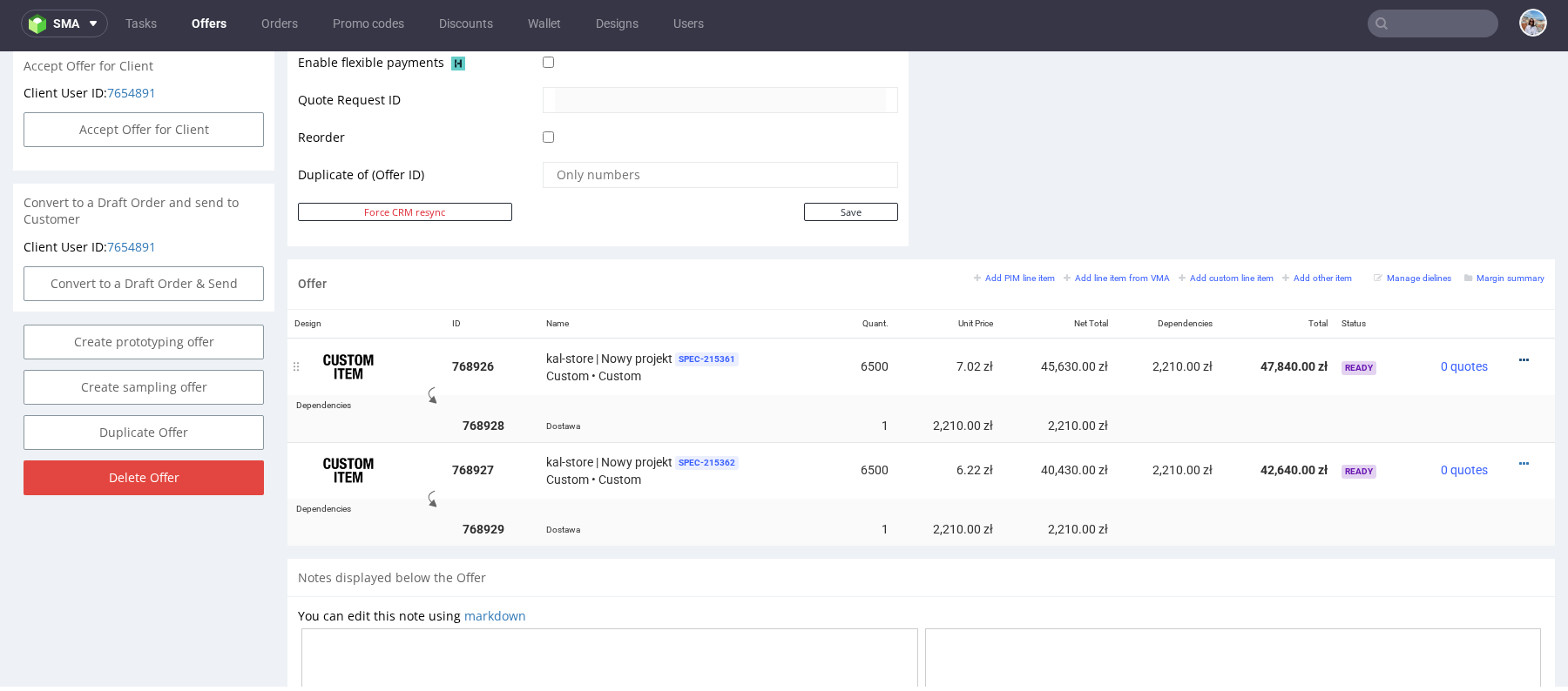
click at [1519, 354] on icon at bounding box center [1524, 360] width 10 height 12
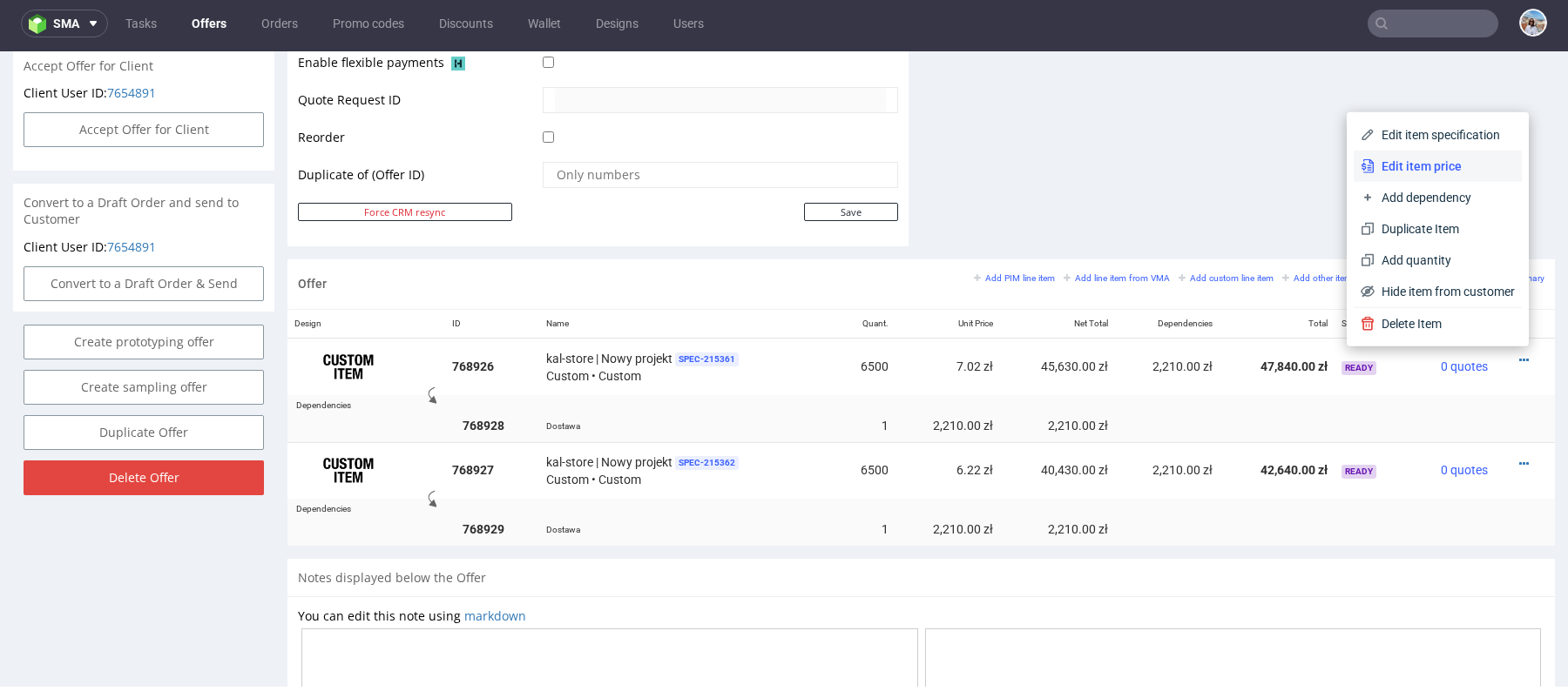
click at [1411, 176] on li "Edit item price" at bounding box center [1437, 167] width 168 height 32
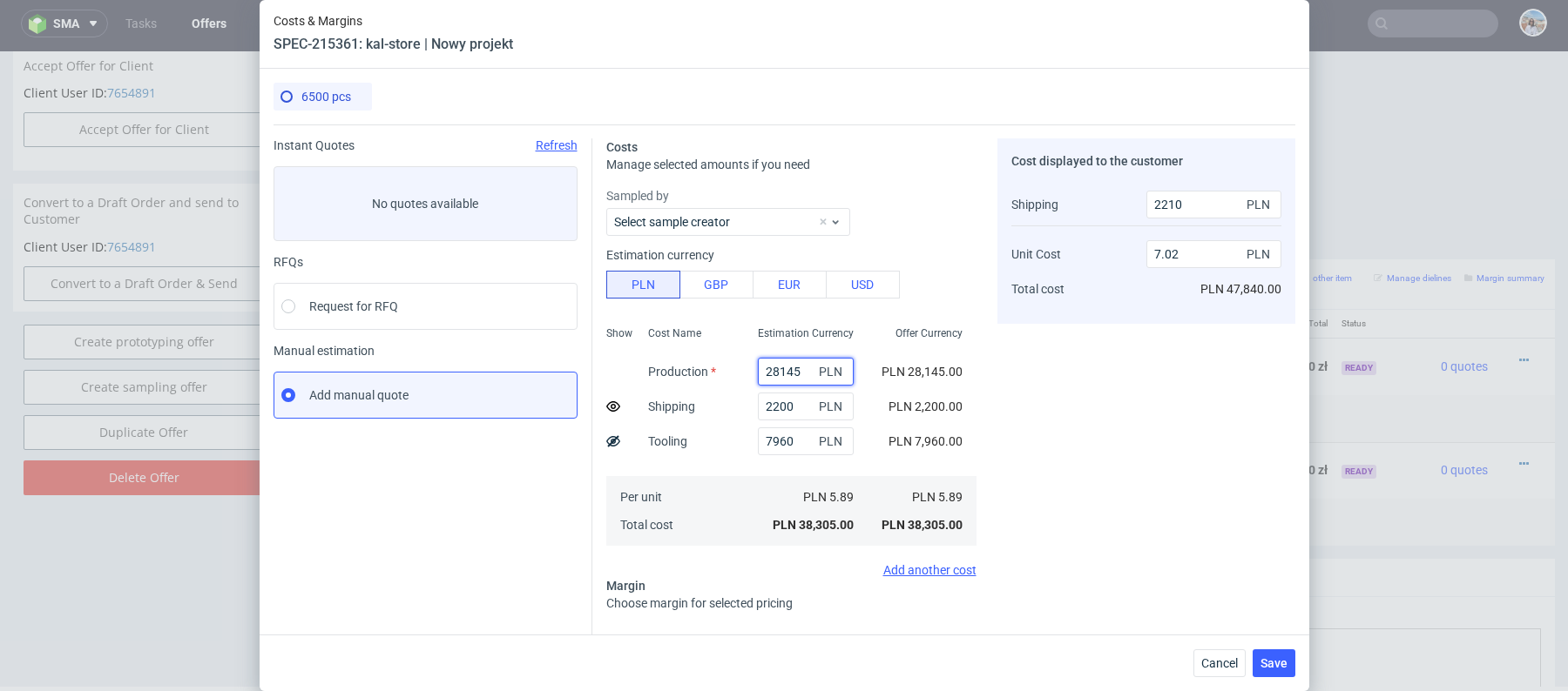
click at [784, 375] on input "28145" at bounding box center [805, 372] width 96 height 28
paste input "3606"
type input "36065"
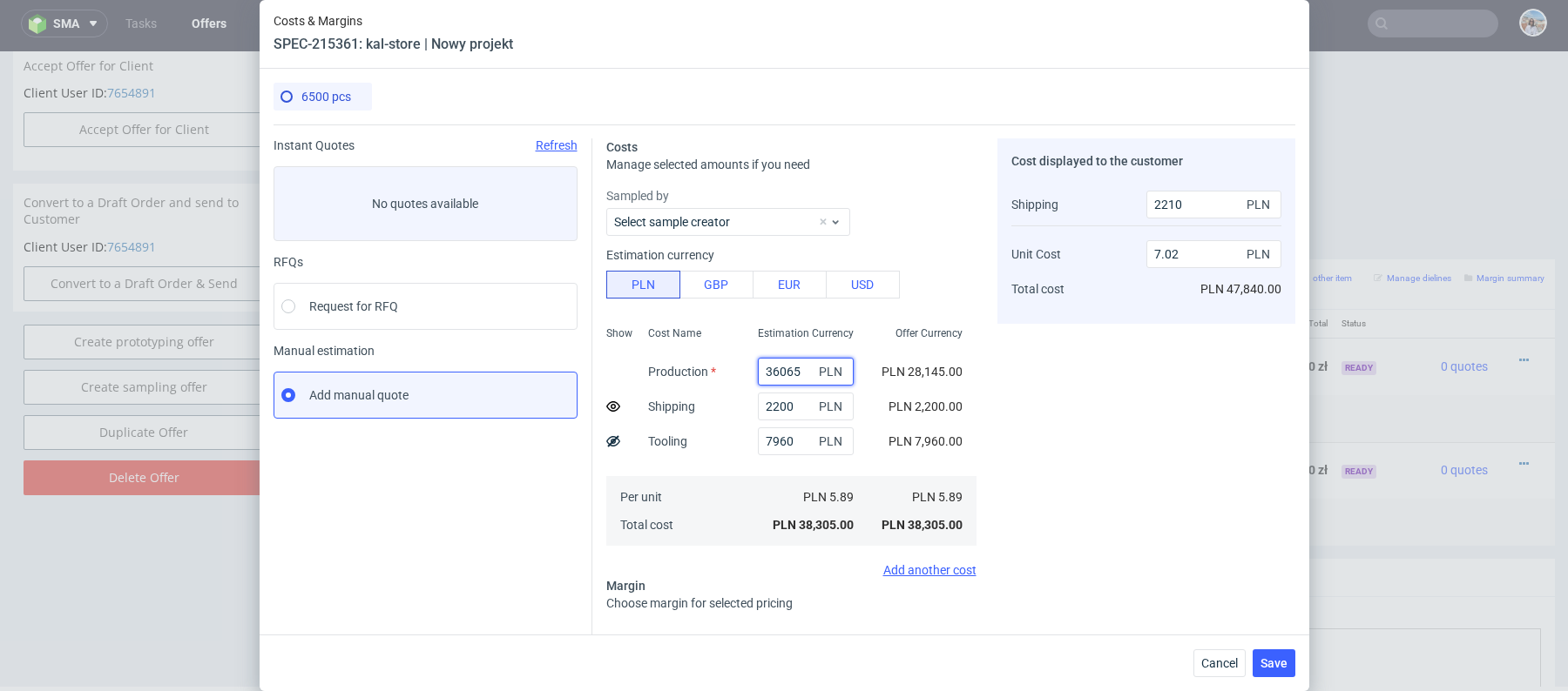
type input "8.55"
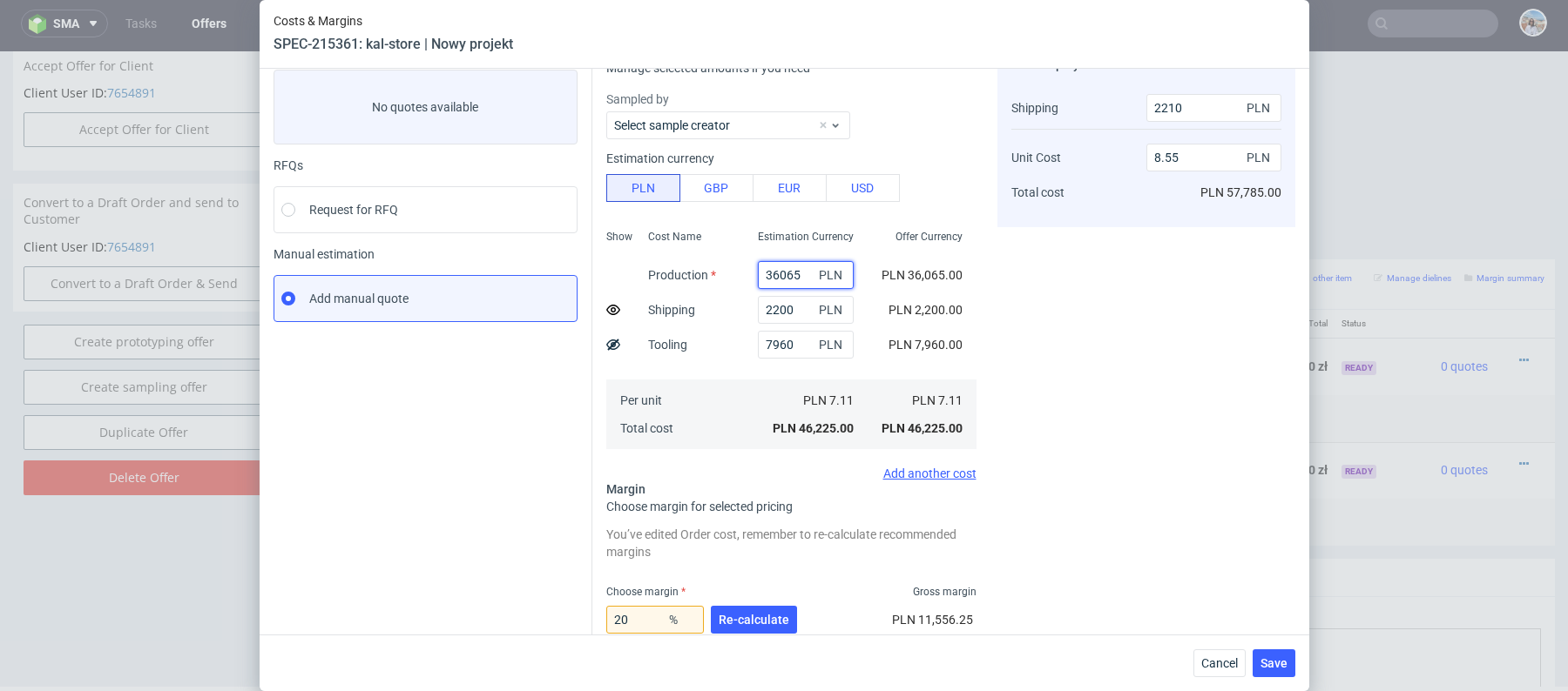
scroll to position [147, 0]
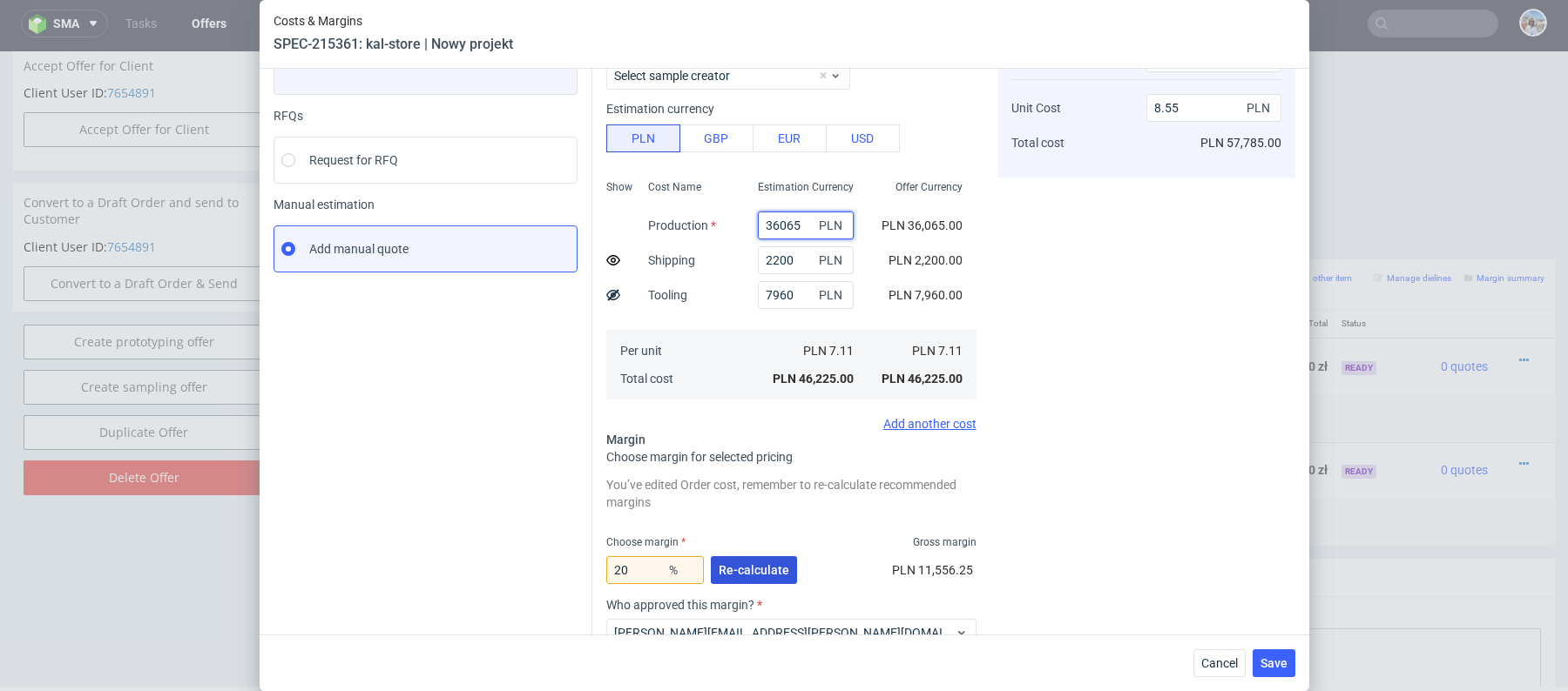
type input "36065"
click at [767, 568] on span "Re-calculate" at bounding box center [753, 570] width 70 height 12
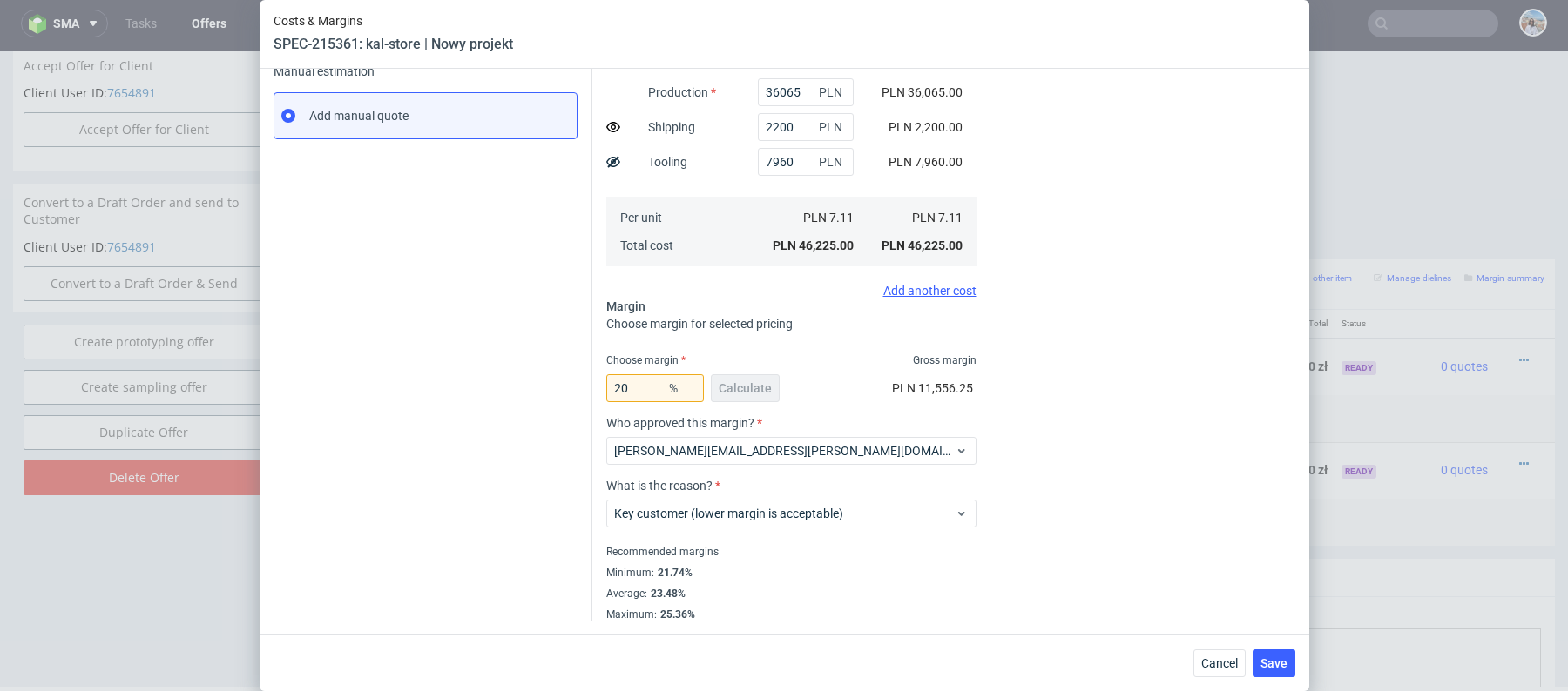
scroll to position [255, 0]
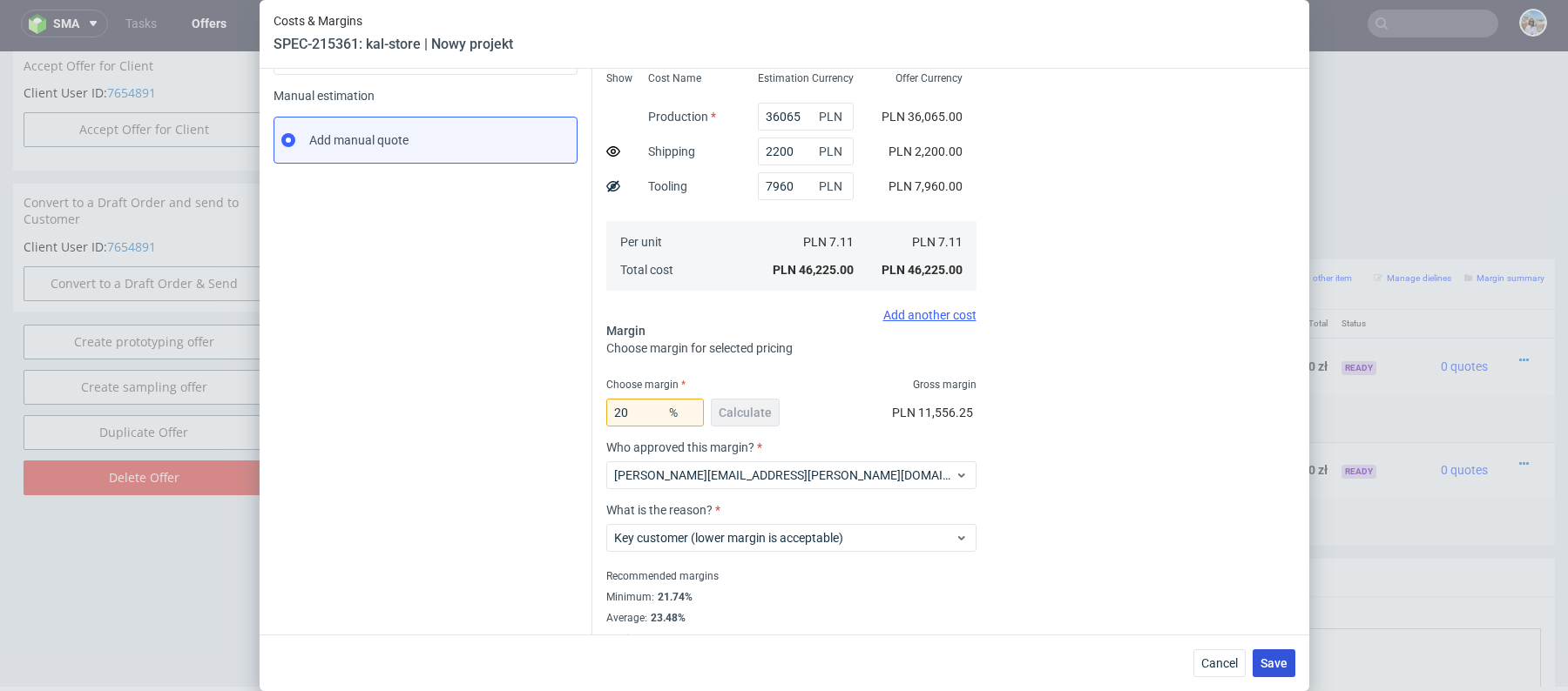
click at [1275, 663] on span "Save" at bounding box center [1273, 663] width 27 height 12
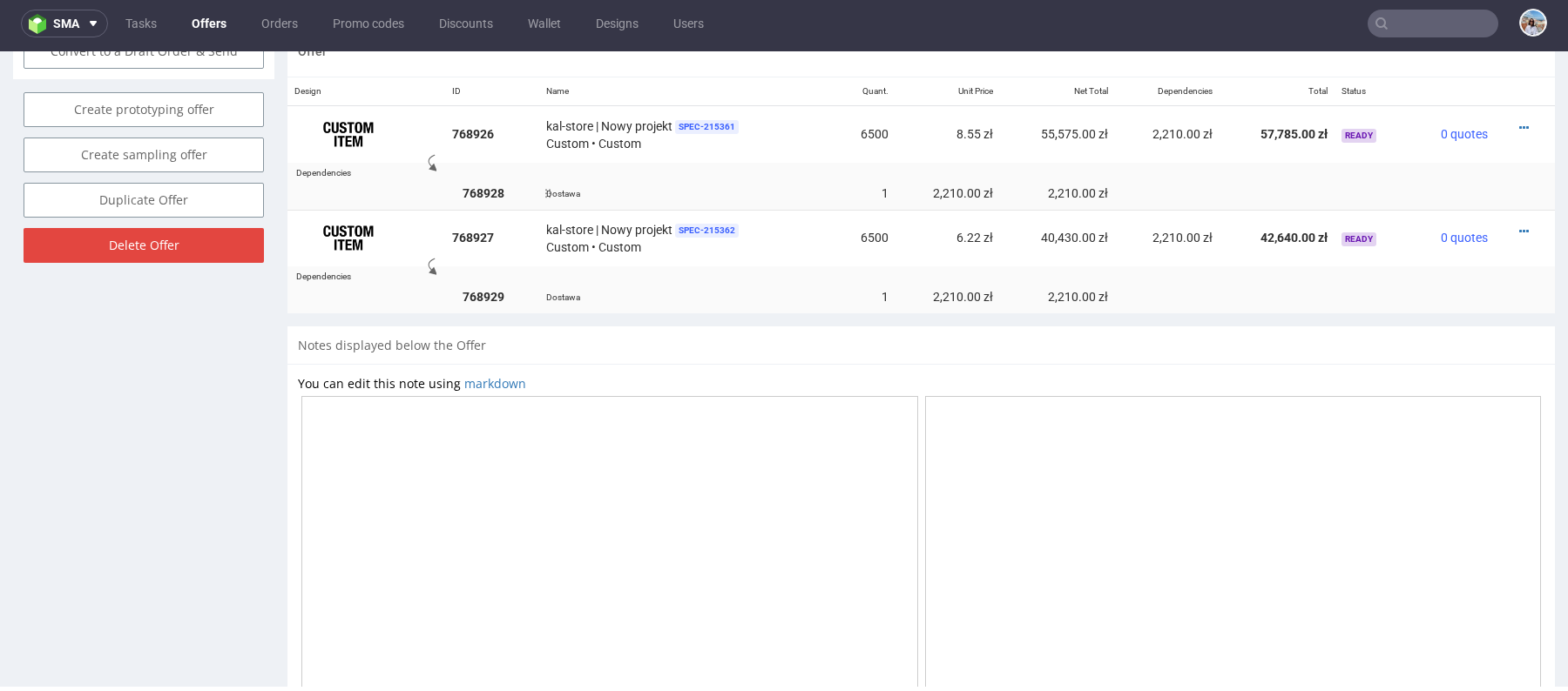
scroll to position [1023, 0]
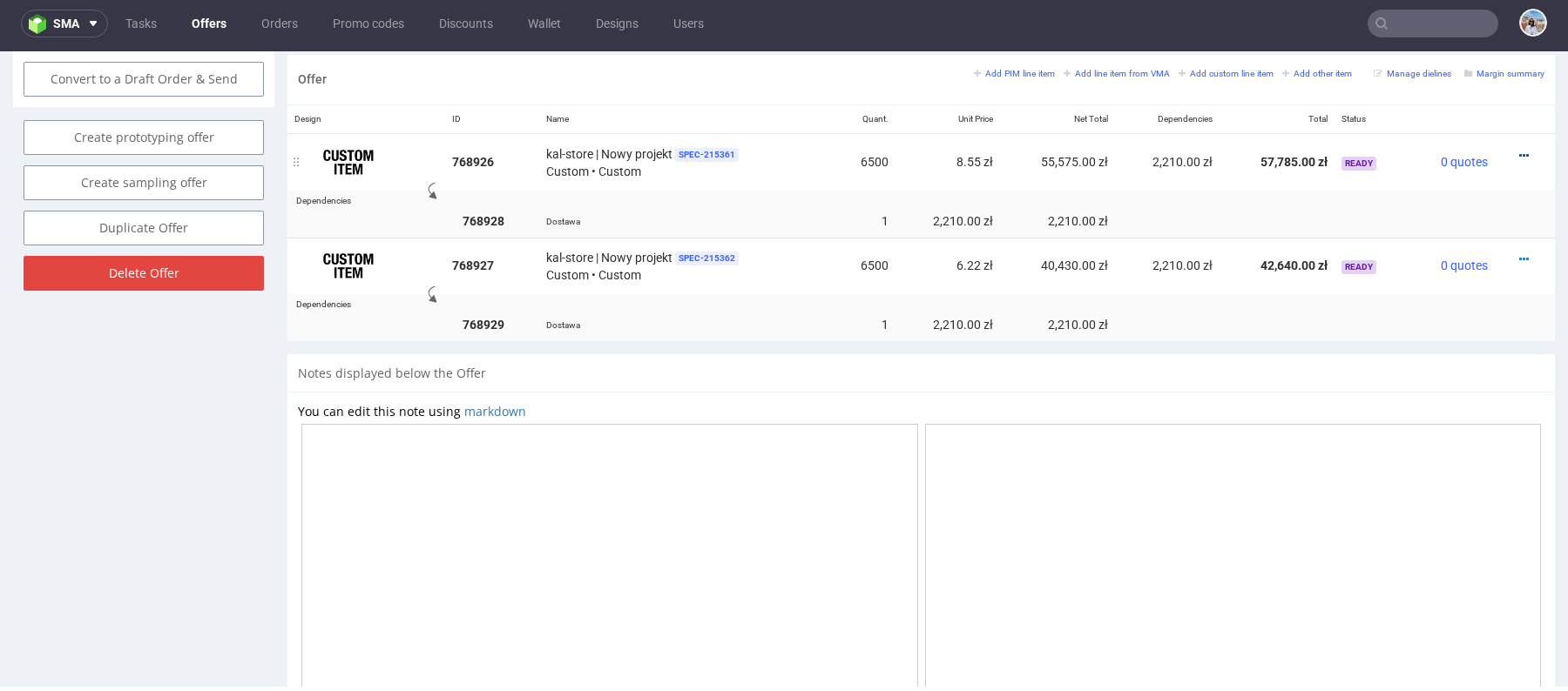
click at [1519, 153] on icon at bounding box center [1524, 156] width 10 height 12
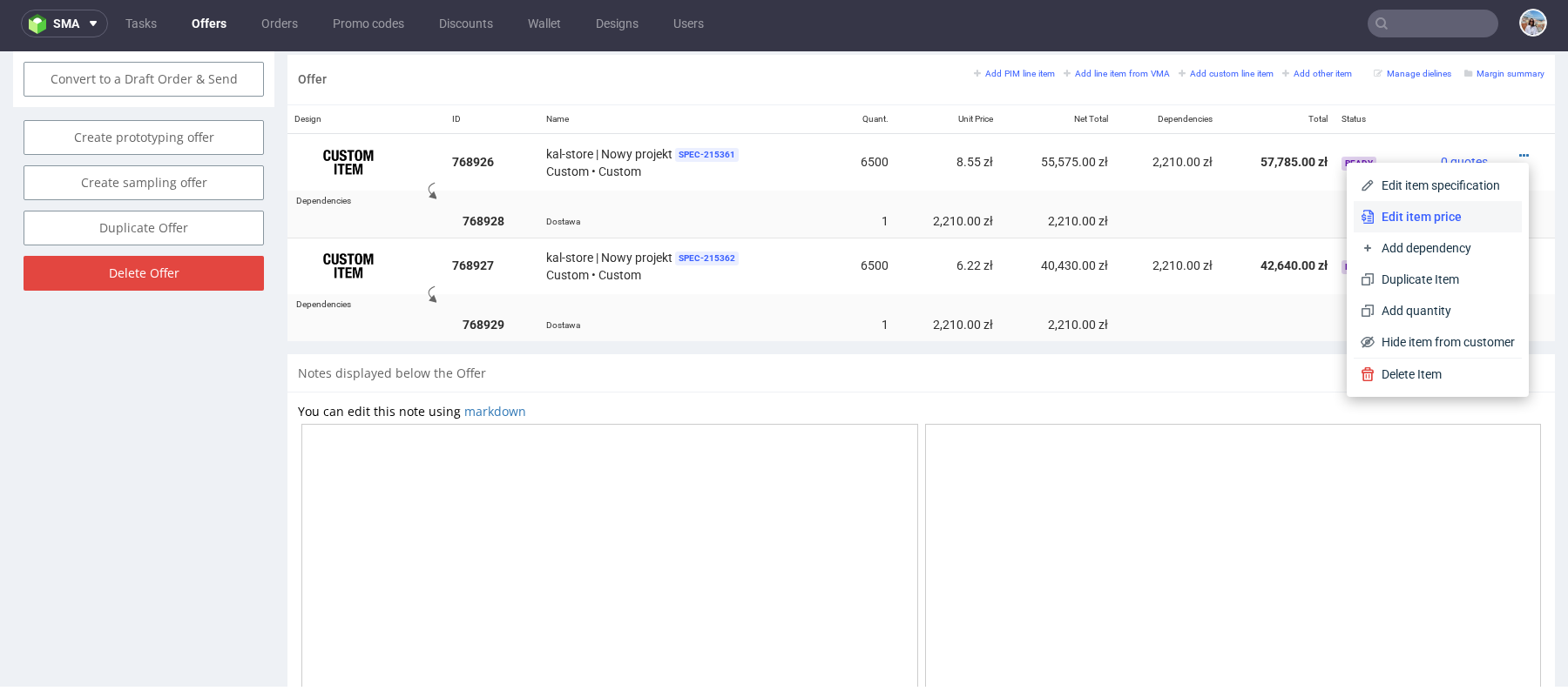
click at [1440, 228] on li "Edit item price" at bounding box center [1437, 217] width 168 height 32
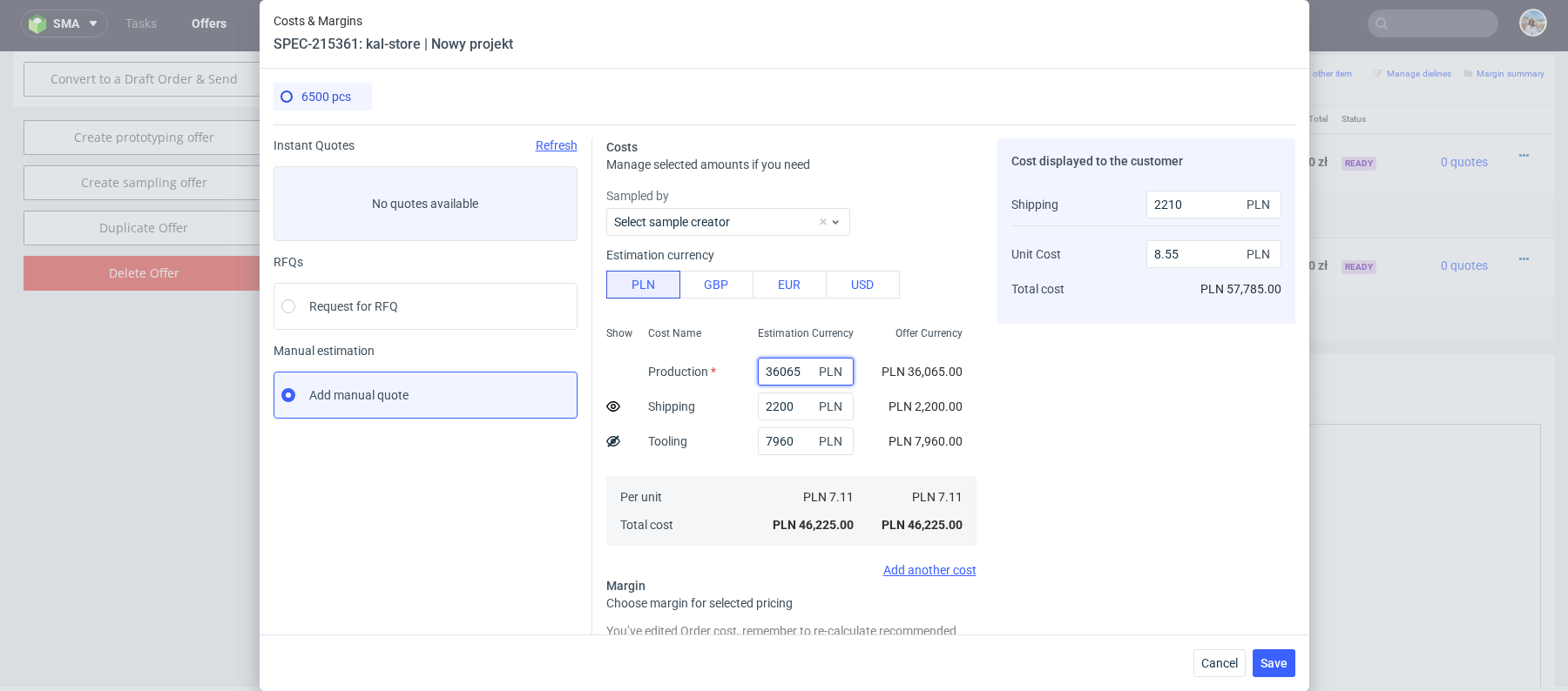
click at [792, 367] on input "36065" at bounding box center [805, 372] width 96 height 28
paste input "298"
type input "32985"
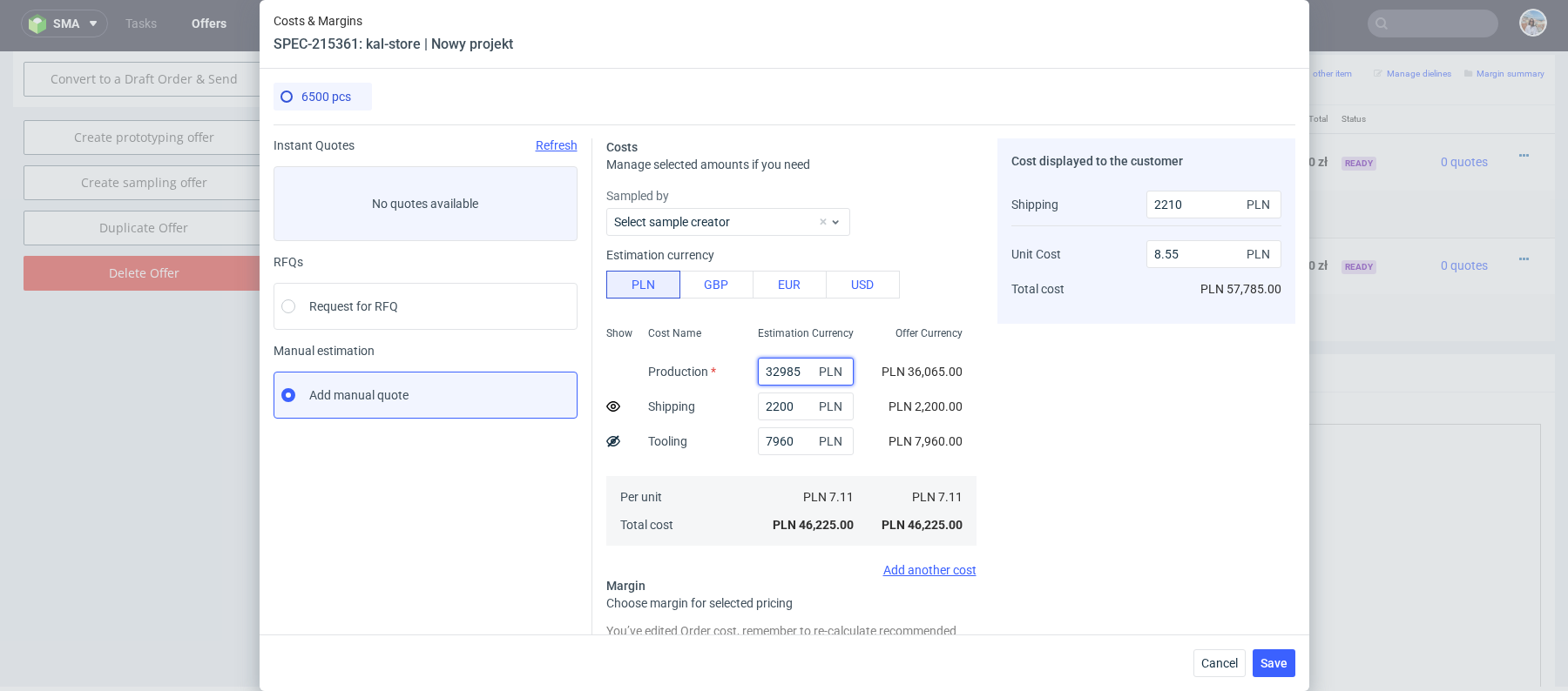
type input "7.95"
click at [785, 368] on input "32985" at bounding box center [805, 372] width 96 height 28
paste input "606"
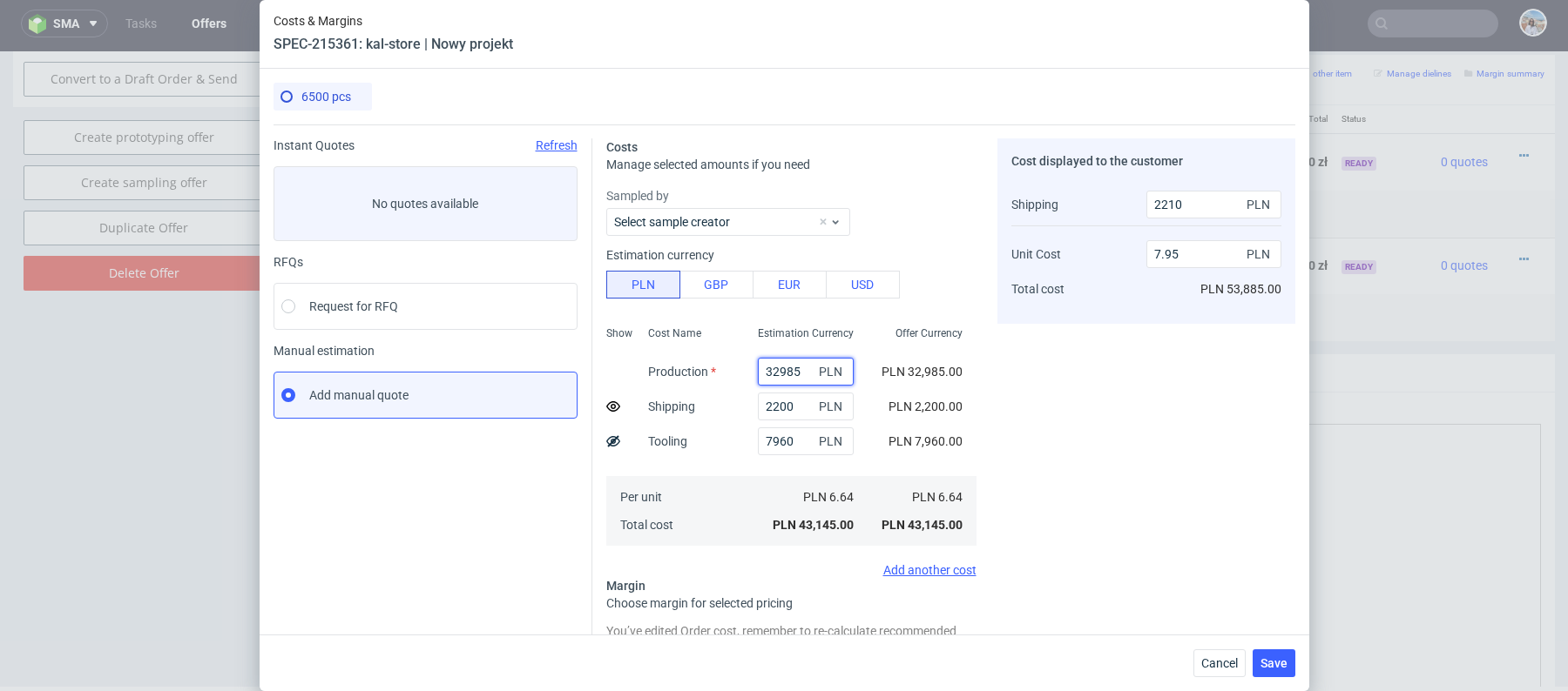
type input "36065"
type input "8.55"
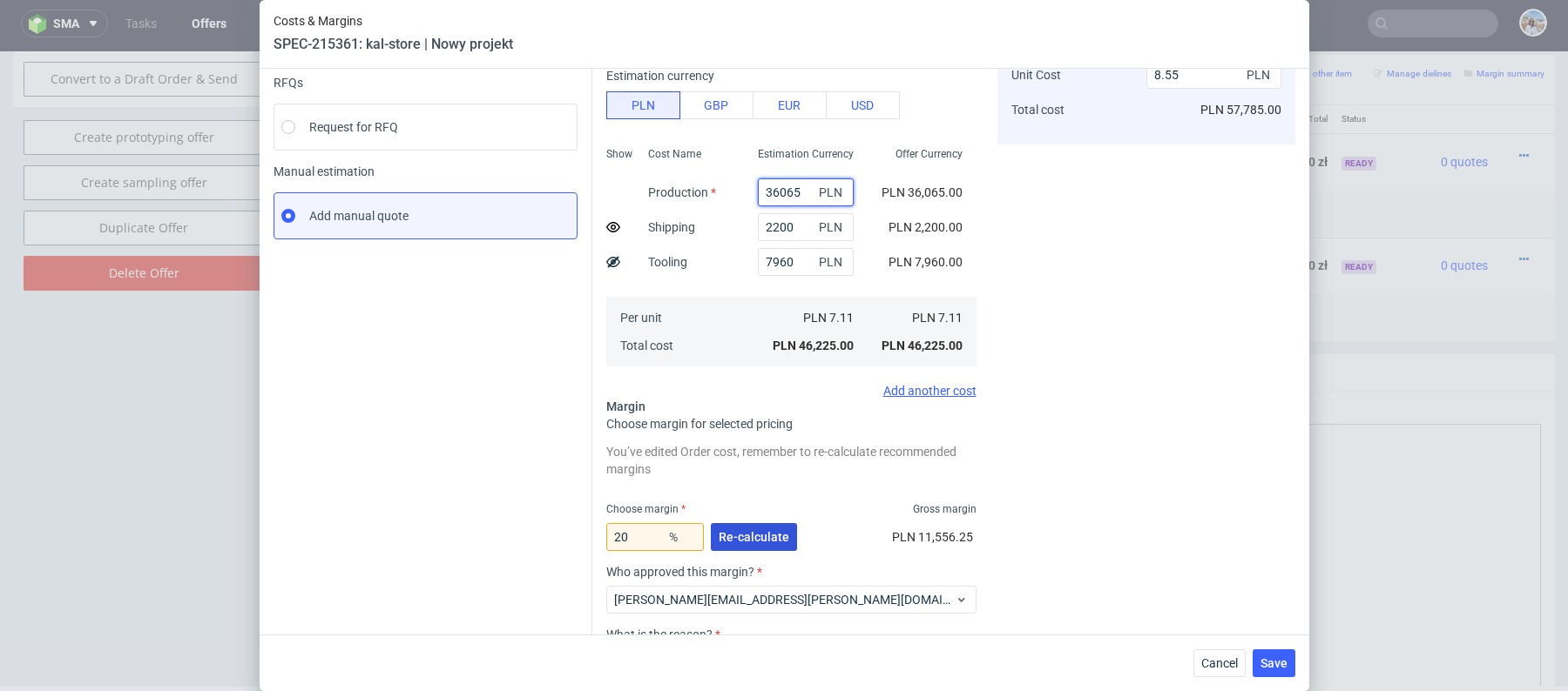
type input "36065"
click at [760, 523] on button "Re-calculate" at bounding box center [754, 537] width 86 height 28
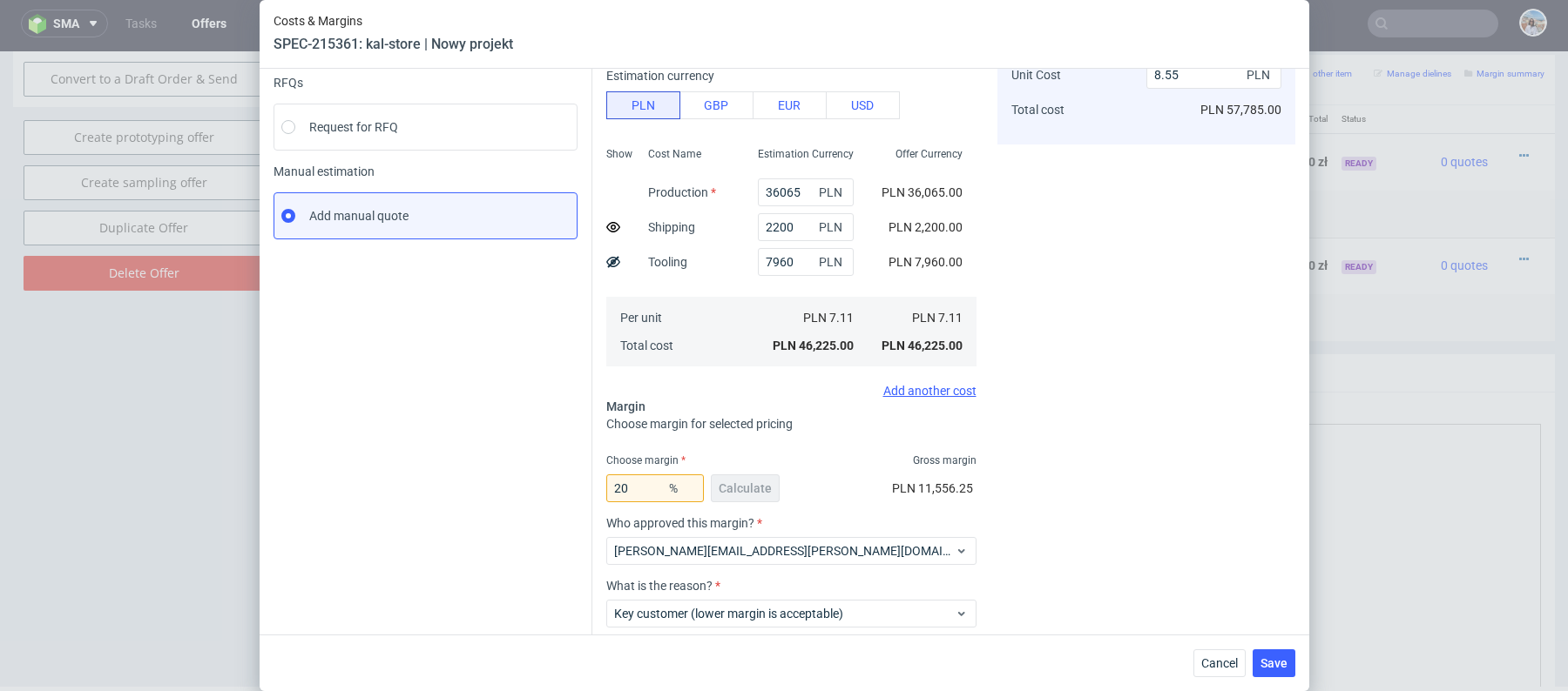
scroll to position [280, 0]
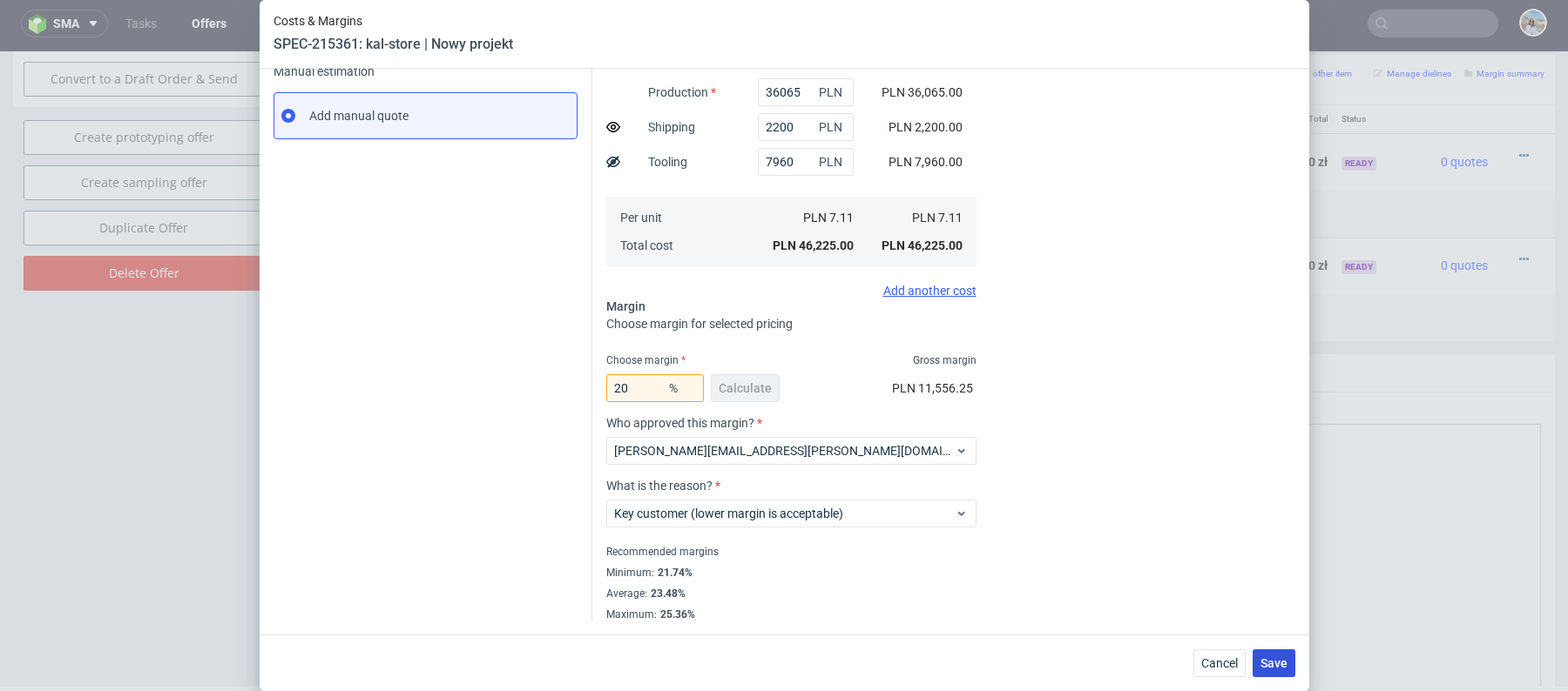
click at [1276, 657] on span "Save" at bounding box center [1273, 663] width 27 height 12
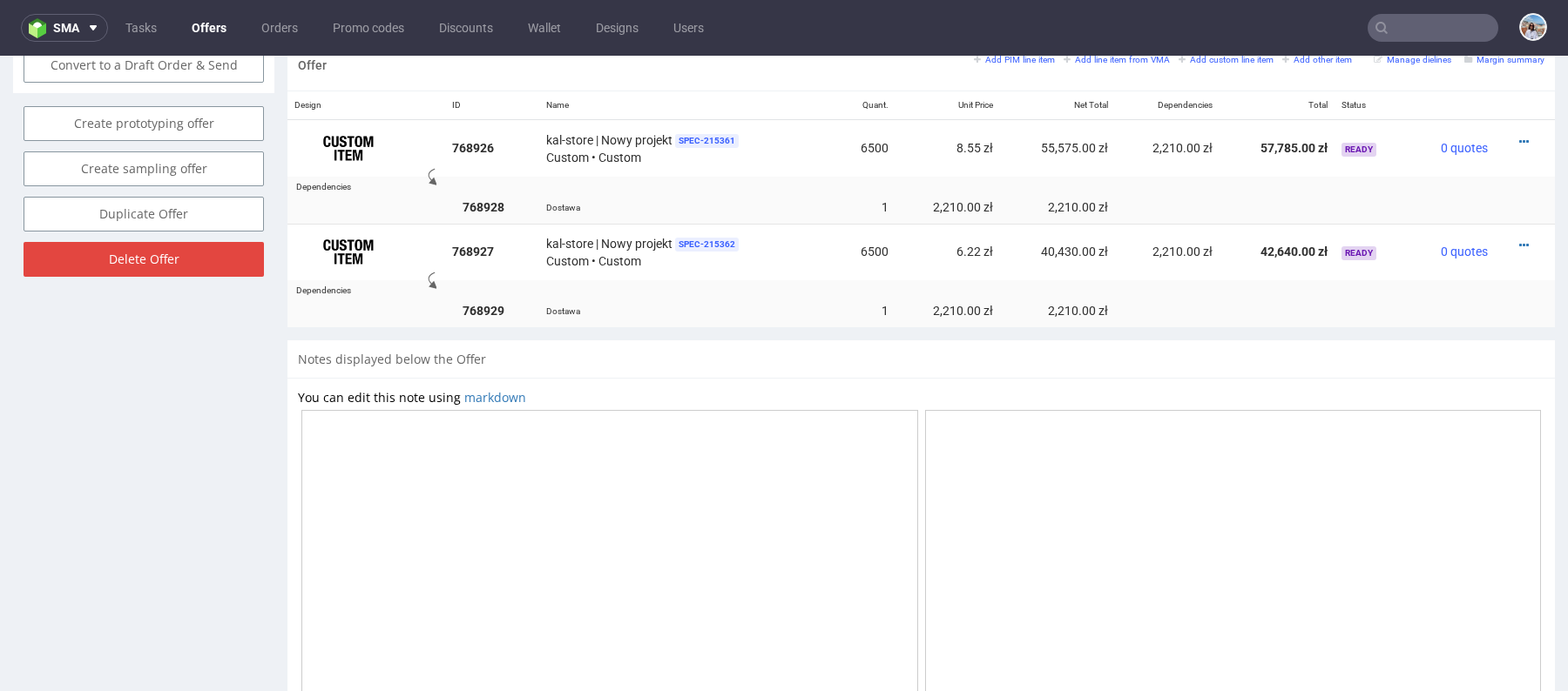
scroll to position [996, 0]
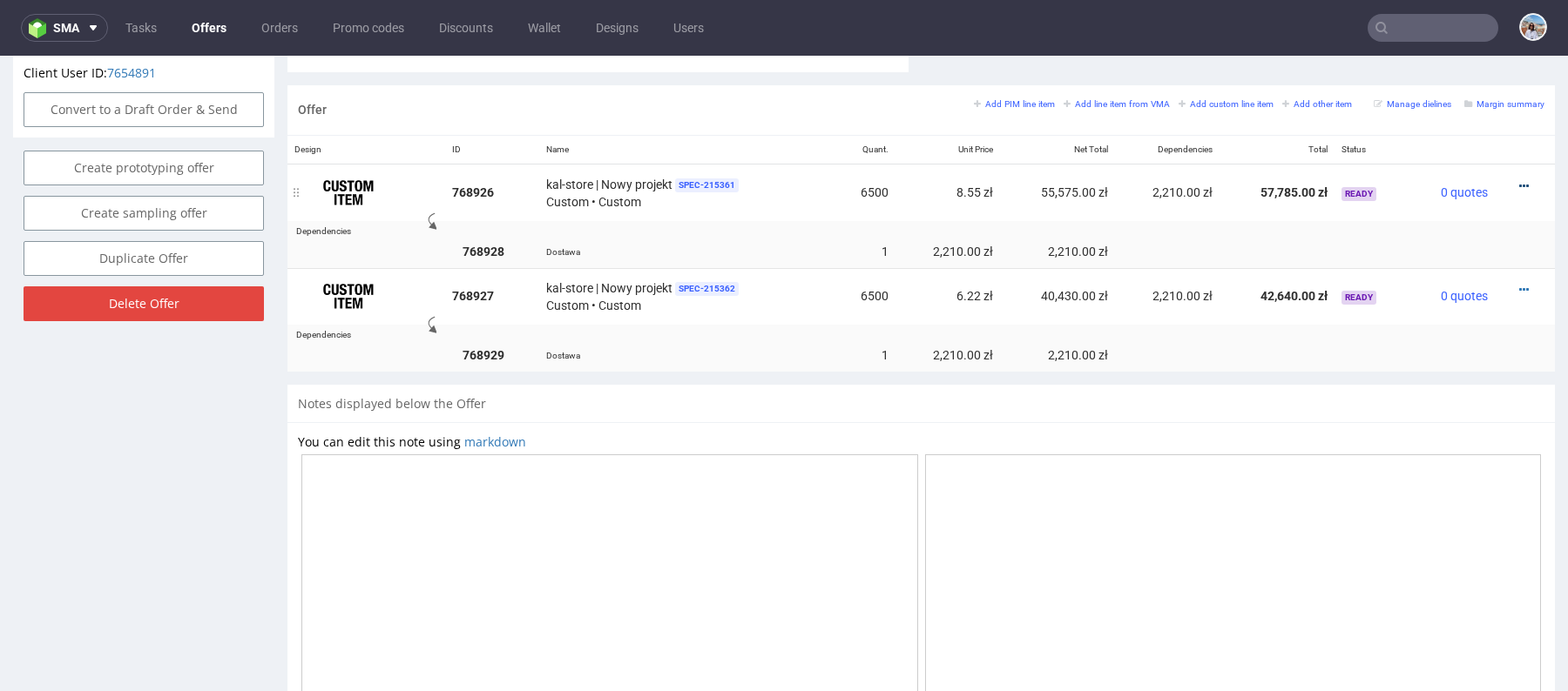
click at [1519, 180] on icon at bounding box center [1524, 186] width 10 height 12
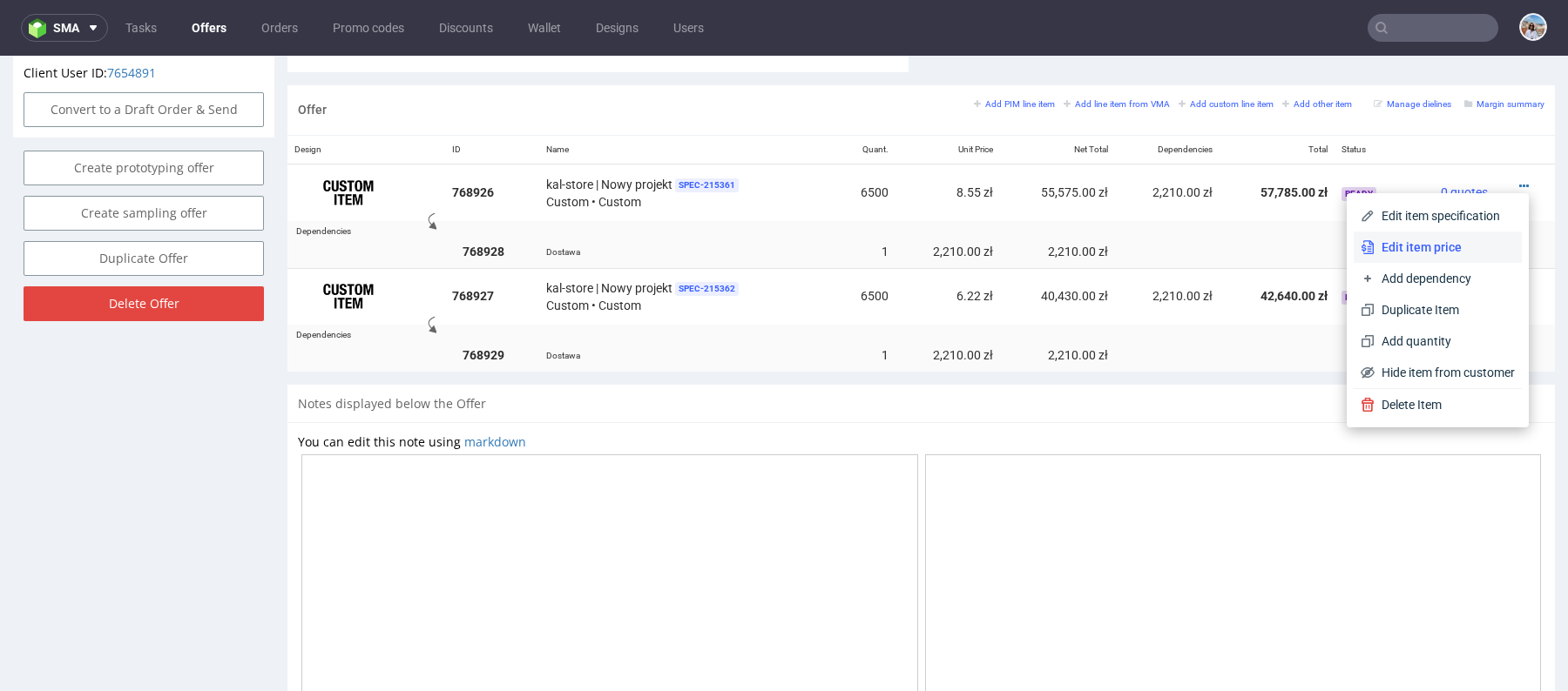
click at [1426, 245] on span "Edit item price" at bounding box center [1444, 248] width 140 height 18
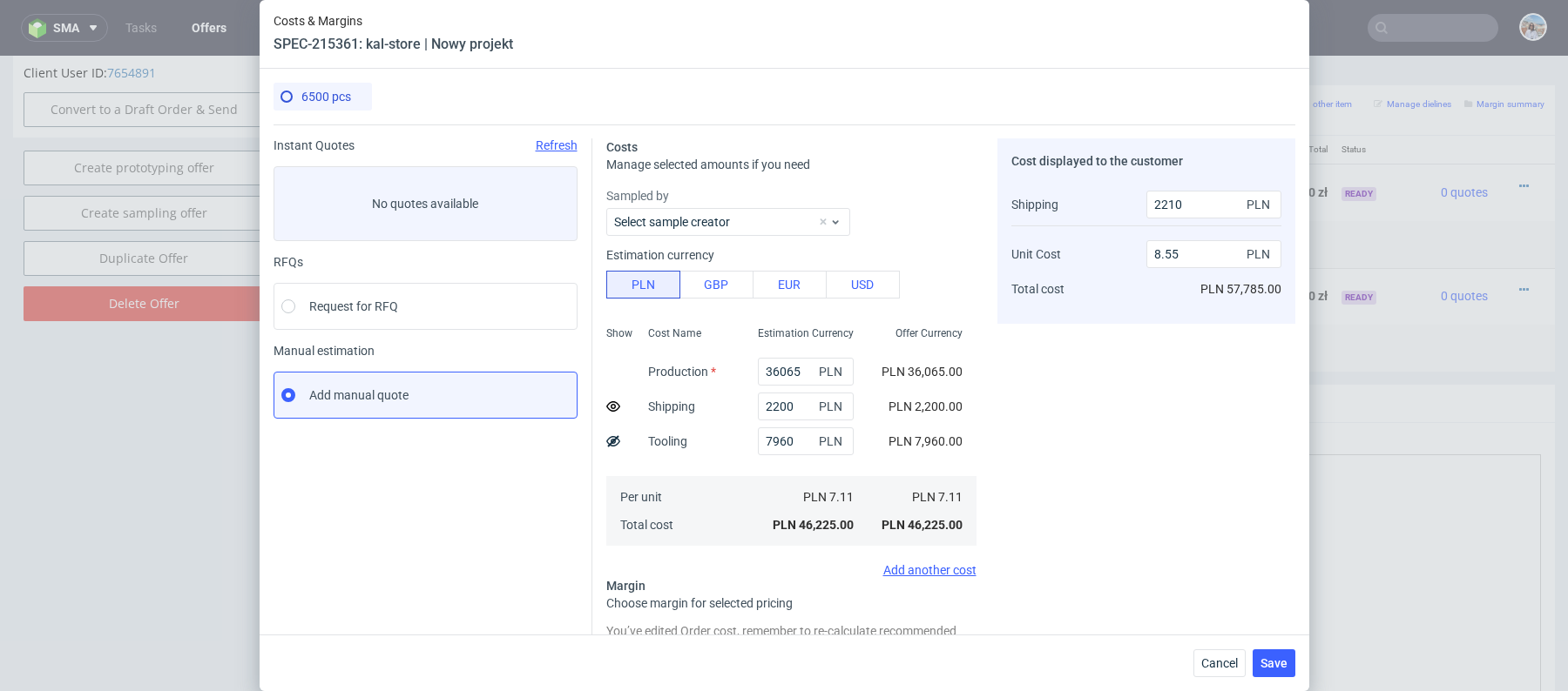
scroll to position [327, 0]
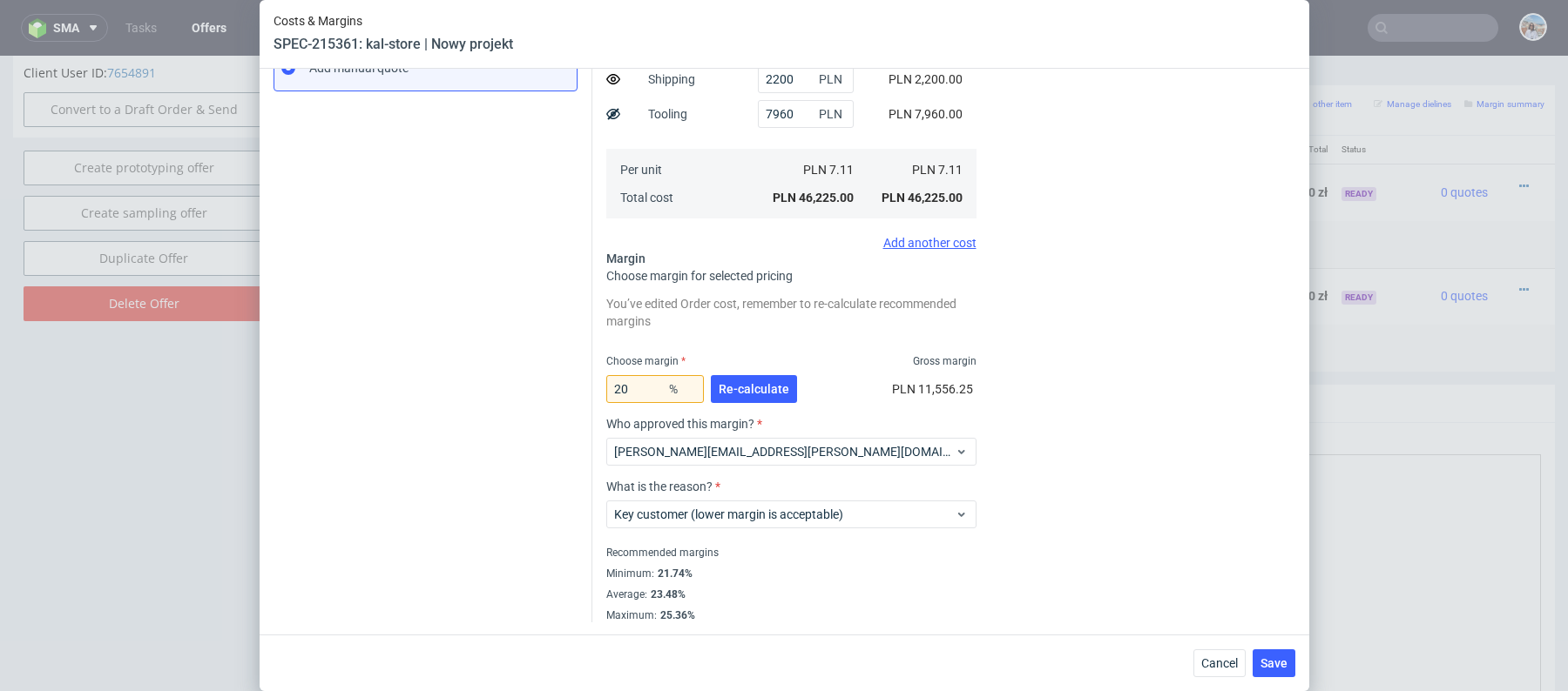
click at [900, 383] on span "PLN 11,556.25" at bounding box center [932, 390] width 81 height 14
copy span "PLN 11,556.25"
click at [1214, 664] on span "Cancel" at bounding box center [1219, 663] width 37 height 12
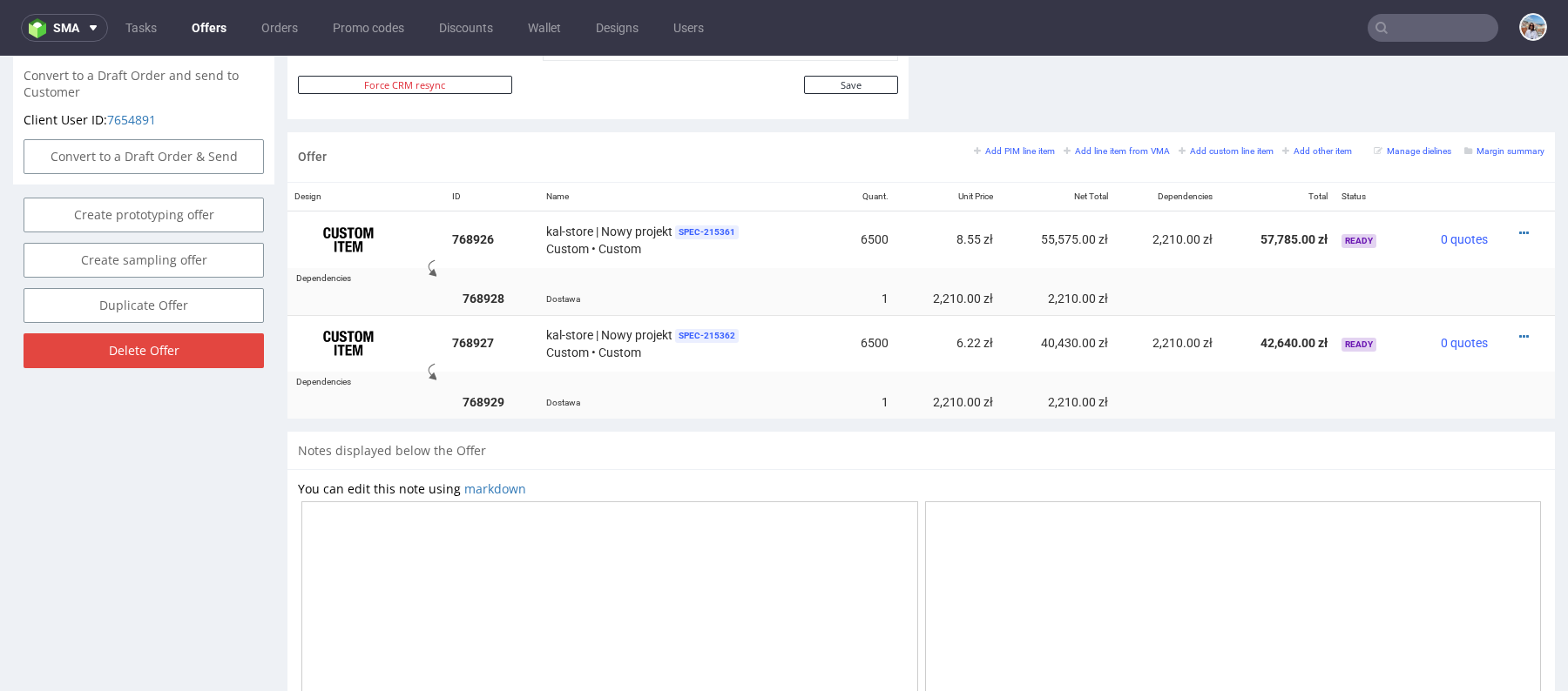
scroll to position [1128, 0]
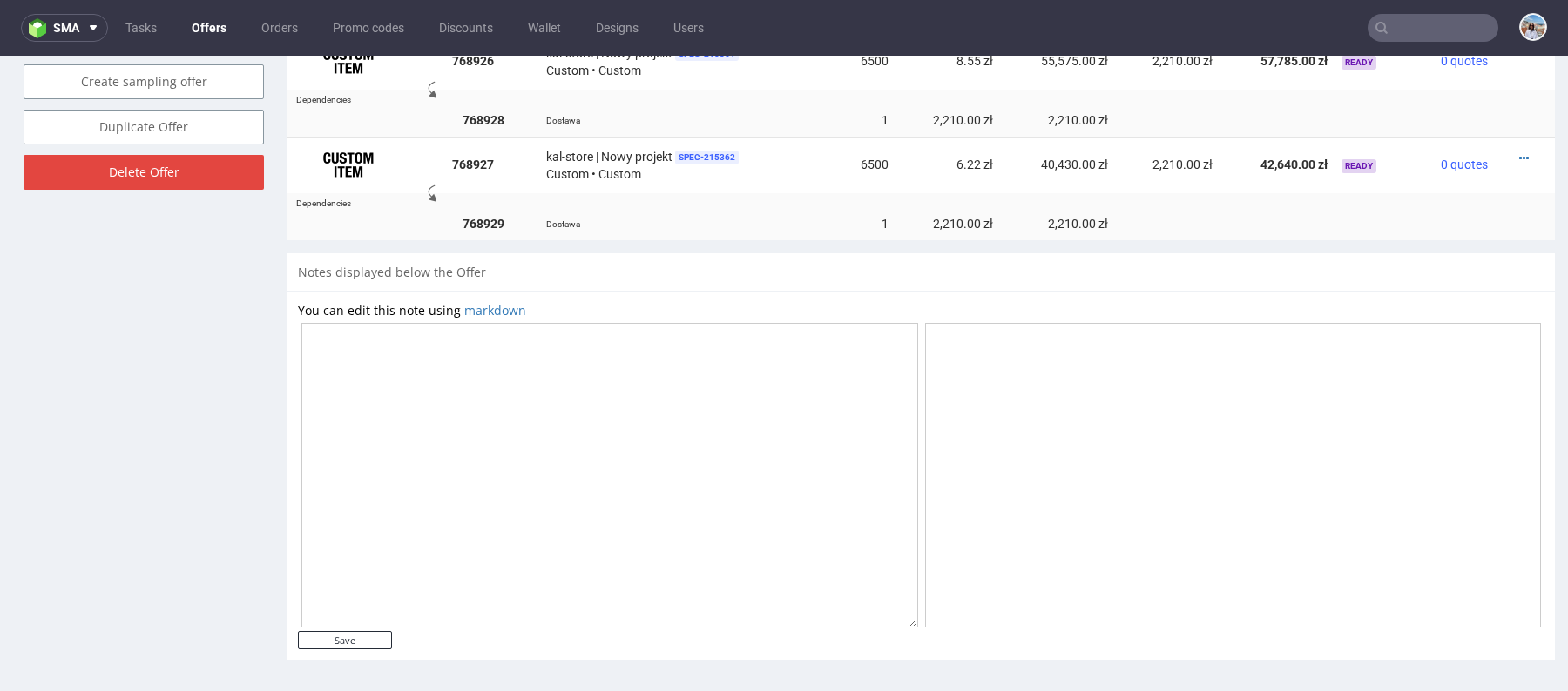
click at [354, 651] on div "You can edit this note using markdown Save" at bounding box center [921, 475] width 1267 height 369
click at [353, 632] on input "Save" at bounding box center [344, 640] width 94 height 18
type input "In progress..."
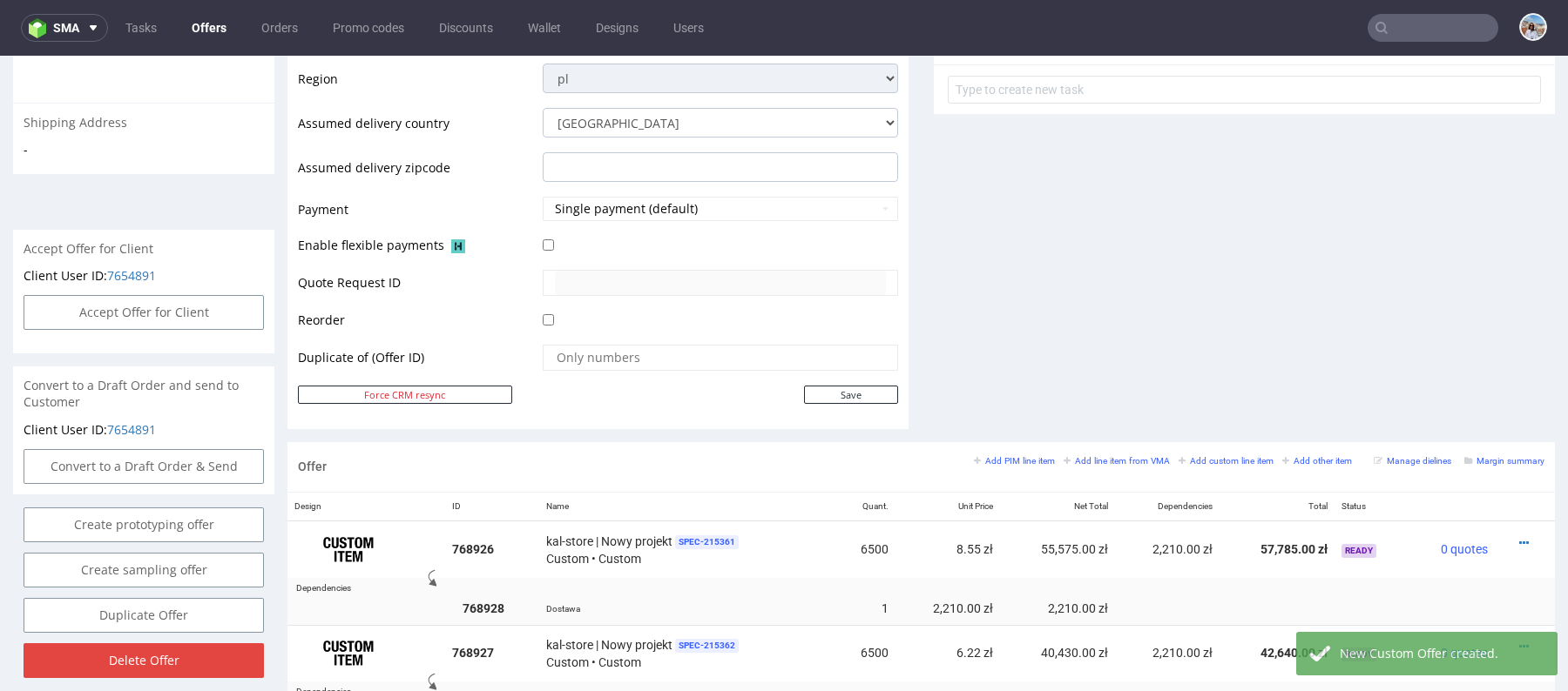
scroll to position [1011, 0]
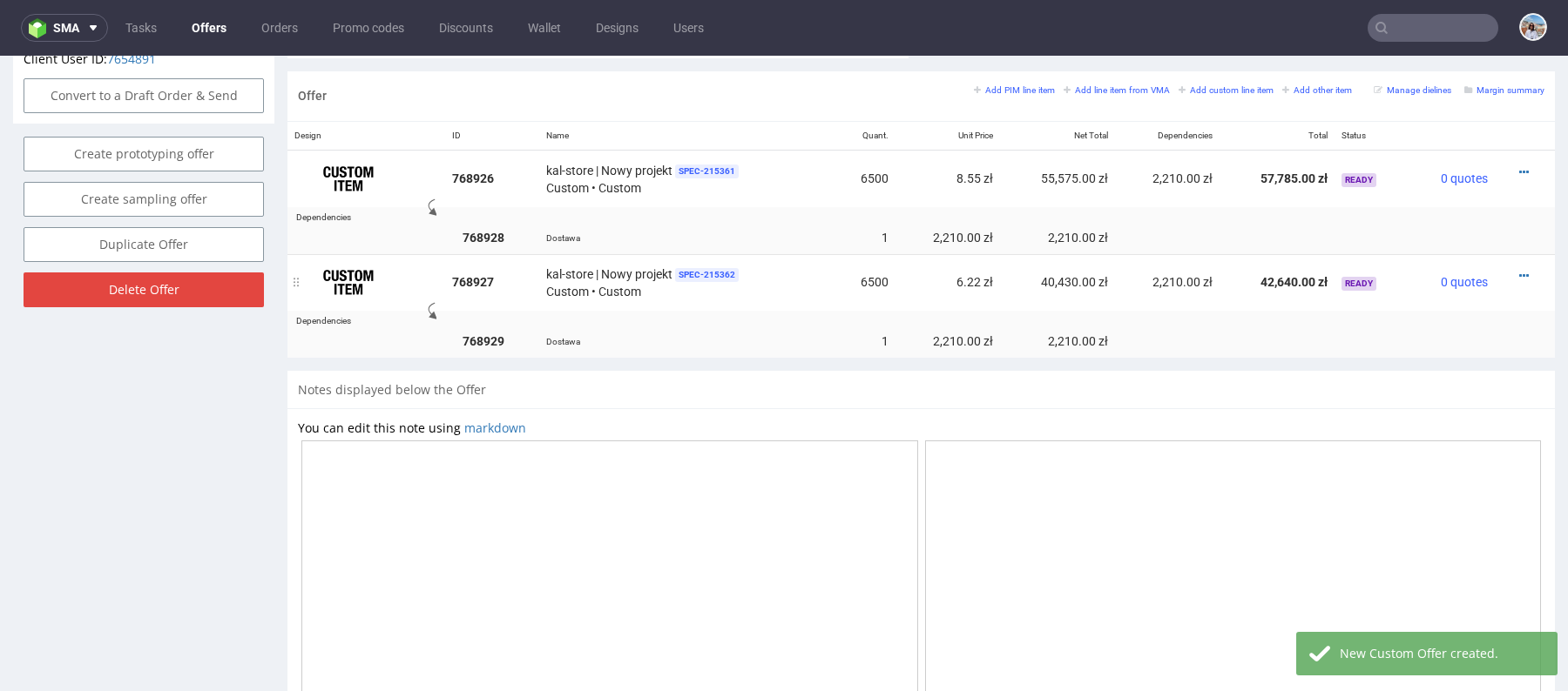
click at [1508, 268] on div at bounding box center [1519, 277] width 36 height 18
click at [1519, 272] on icon at bounding box center [1524, 276] width 10 height 12
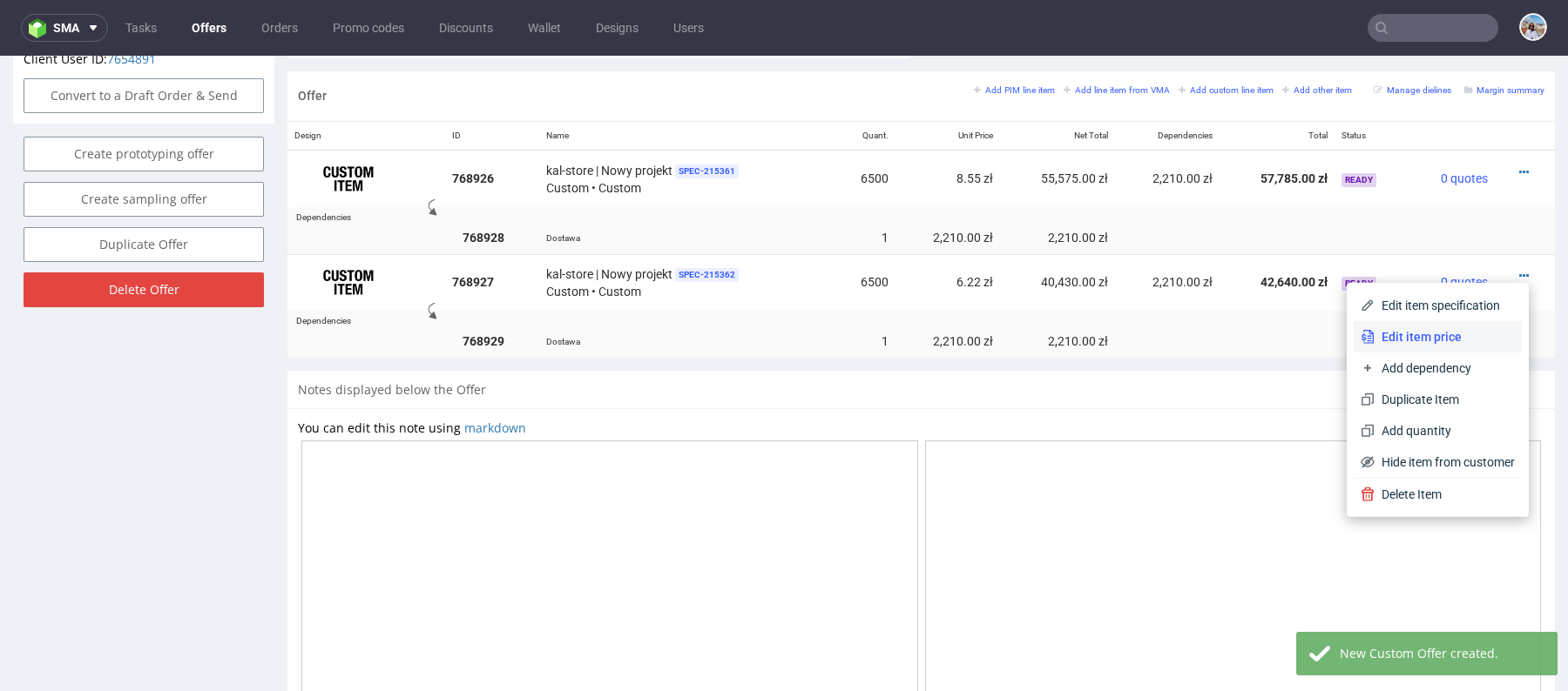
click at [1384, 336] on span "Edit item price" at bounding box center [1444, 337] width 140 height 18
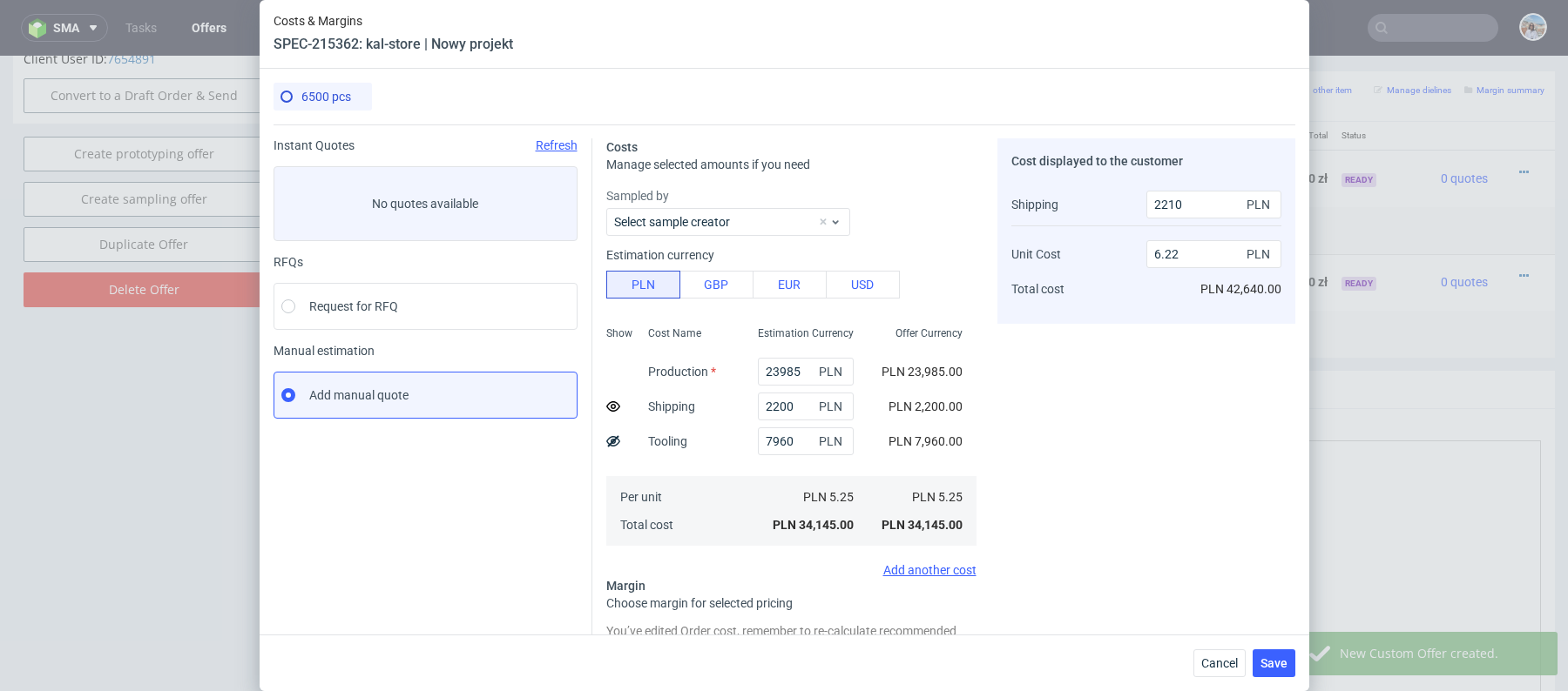
scroll to position [102, 0]
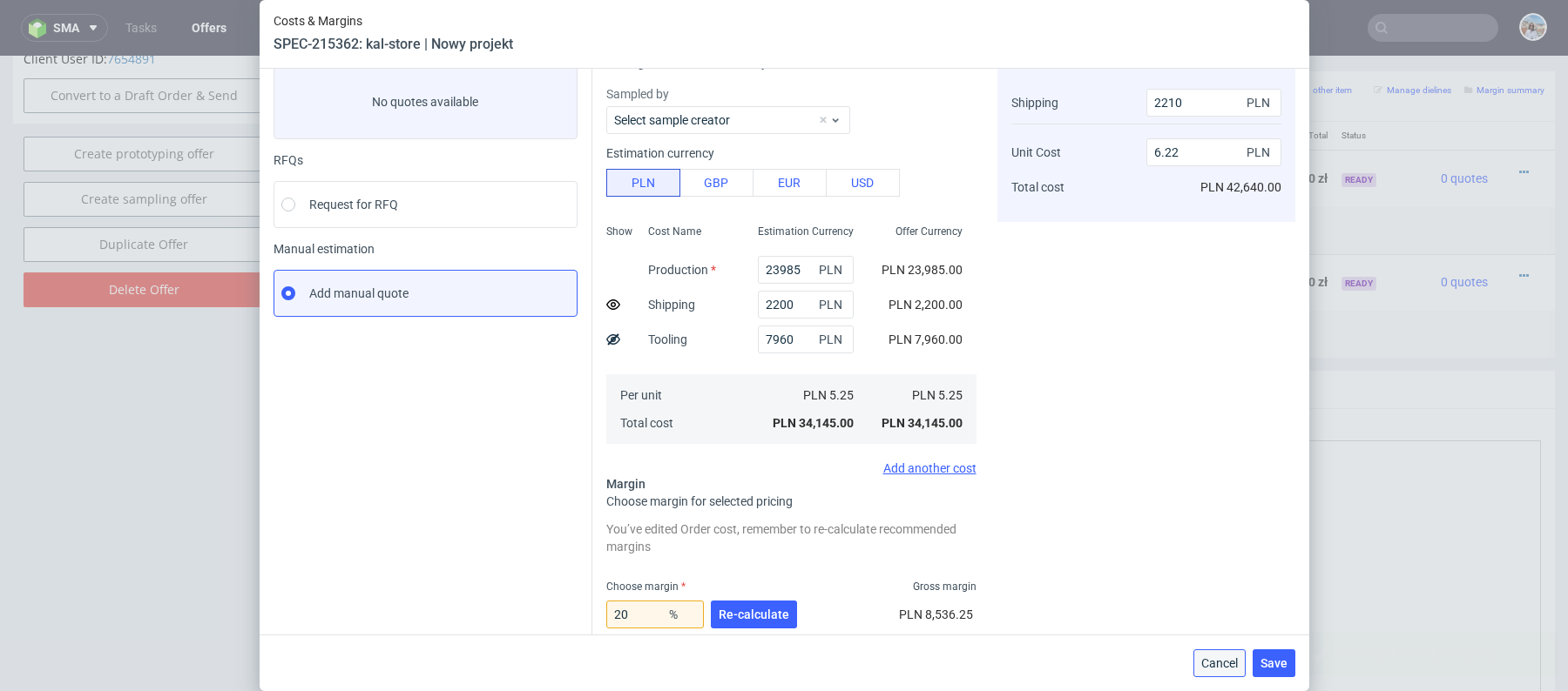
click at [1214, 659] on span "Cancel" at bounding box center [1219, 663] width 37 height 12
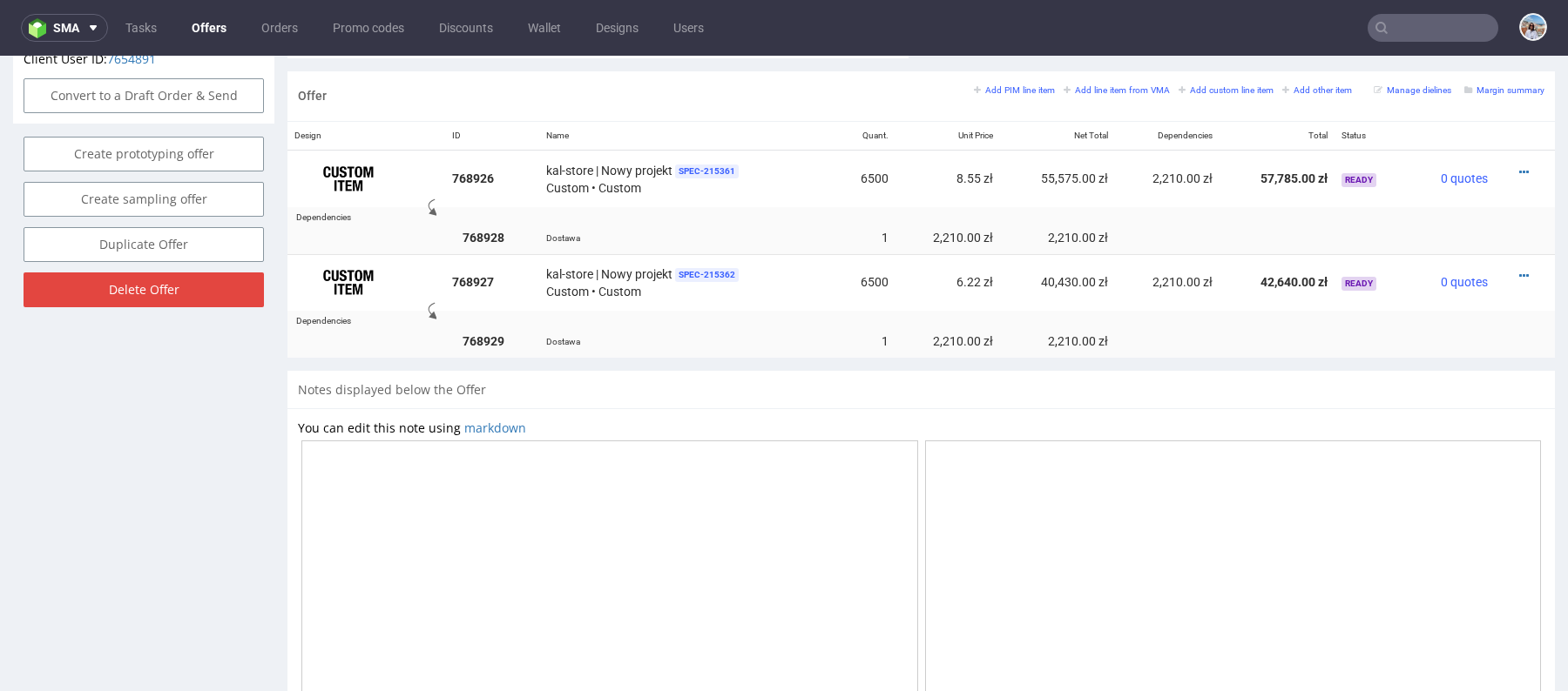
scroll to position [0, 0]
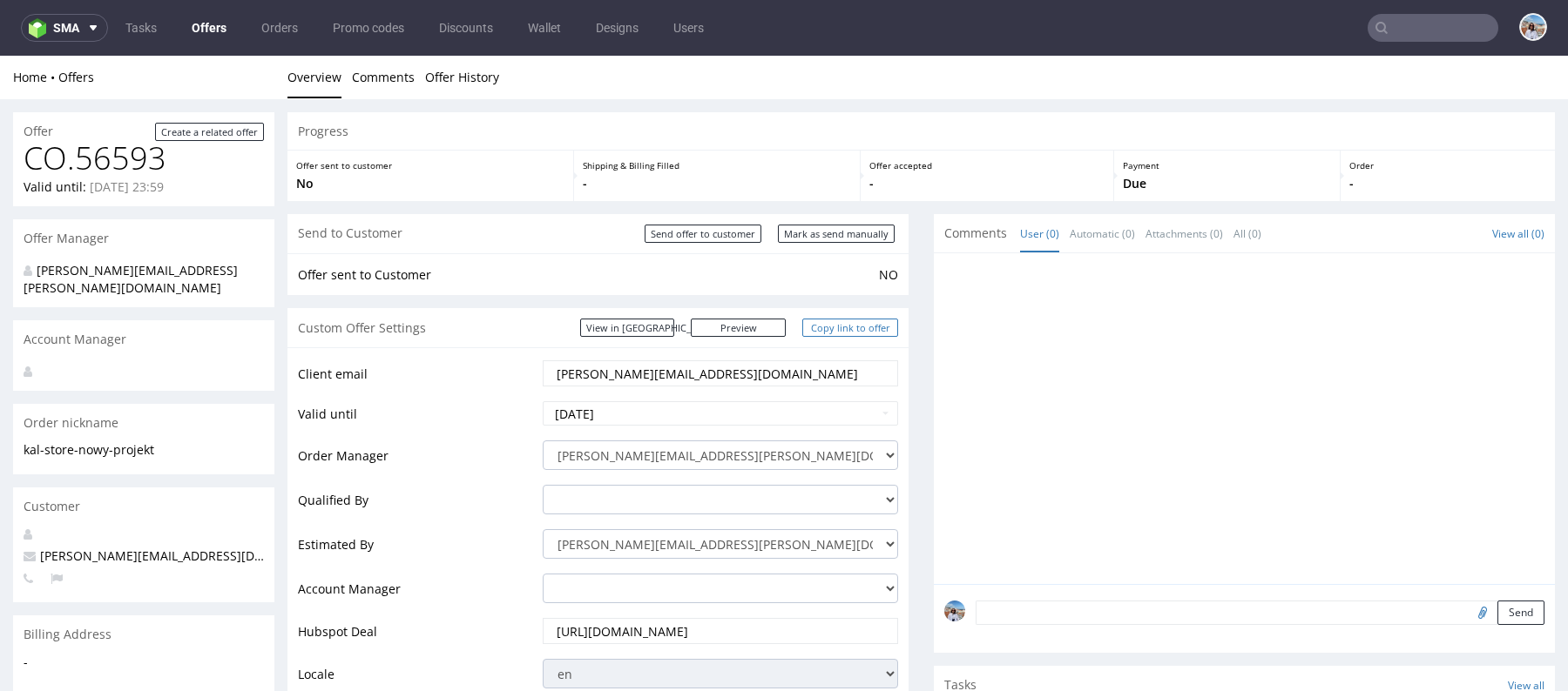
click at [854, 332] on link "Copy link to offer" at bounding box center [850, 327] width 96 height 18
click at [838, 232] on input "Mark as send manually" at bounding box center [836, 234] width 117 height 18
type input "In progress..."
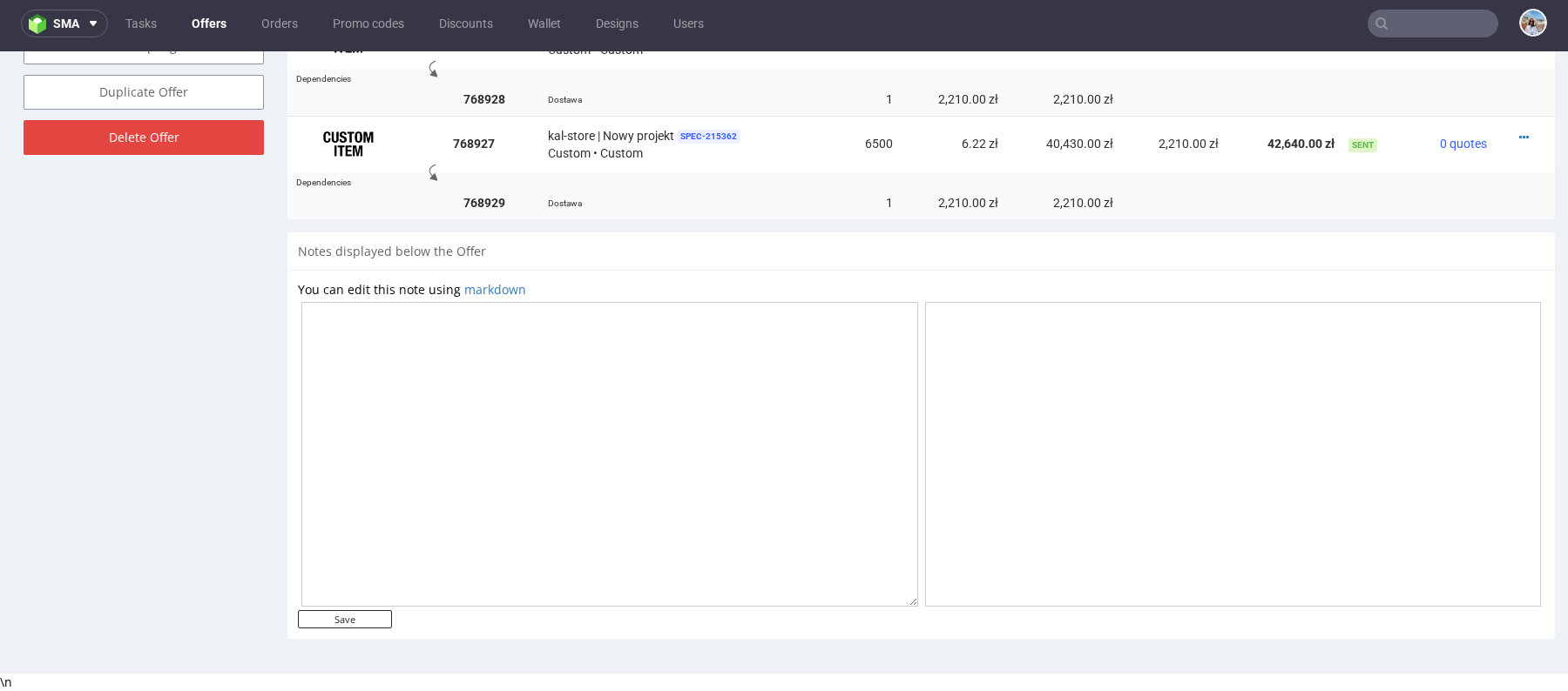
scroll to position [878, 0]
